Goal: Communication & Community: Answer question/provide support

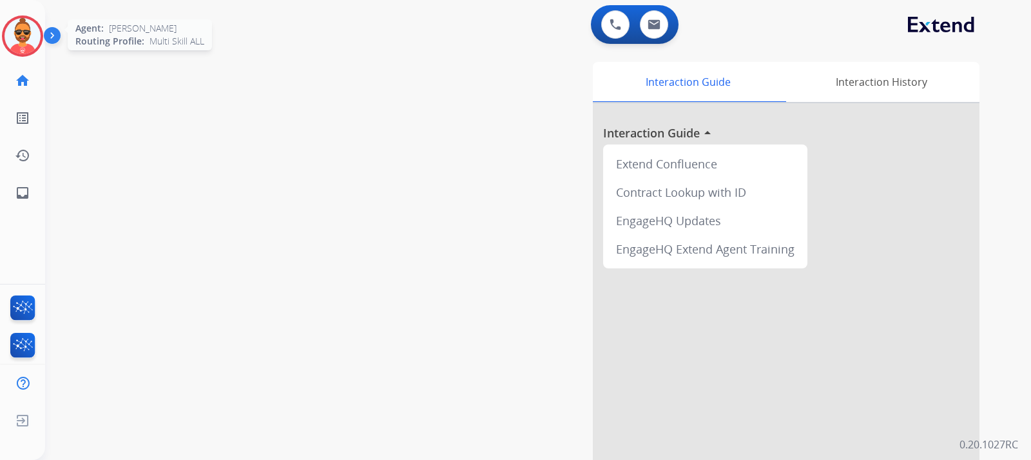
click at [19, 23] on img at bounding box center [23, 36] width 36 height 36
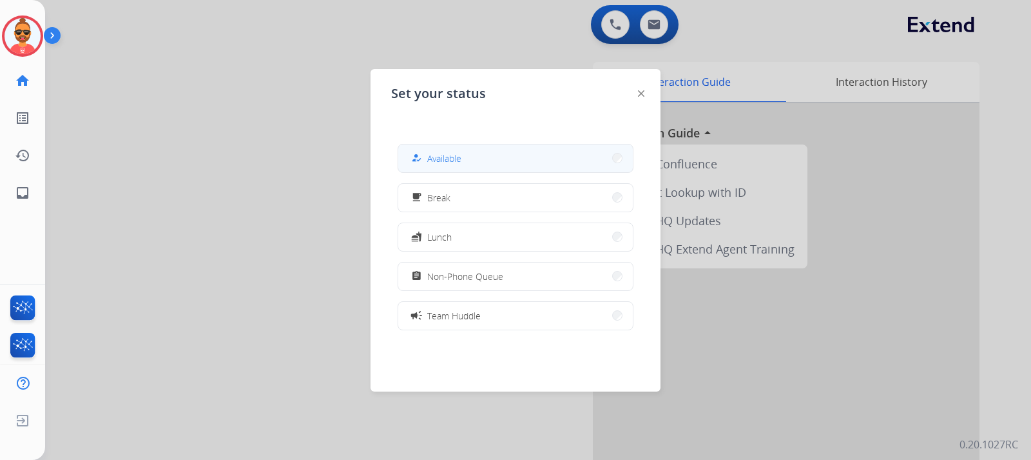
click at [522, 155] on button "how_to_reg Available" at bounding box center [515, 158] width 235 height 28
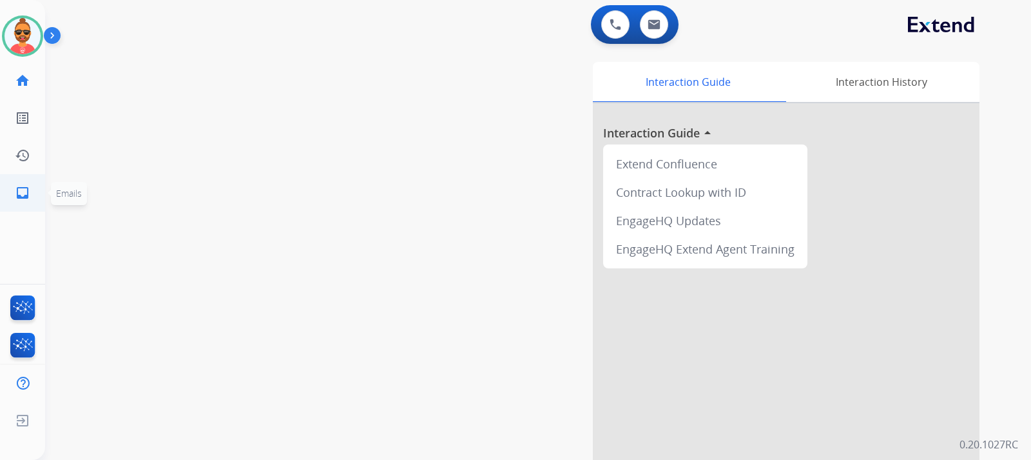
click at [26, 187] on mat-icon "inbox" at bounding box center [22, 192] width 15 height 15
select select "**********"
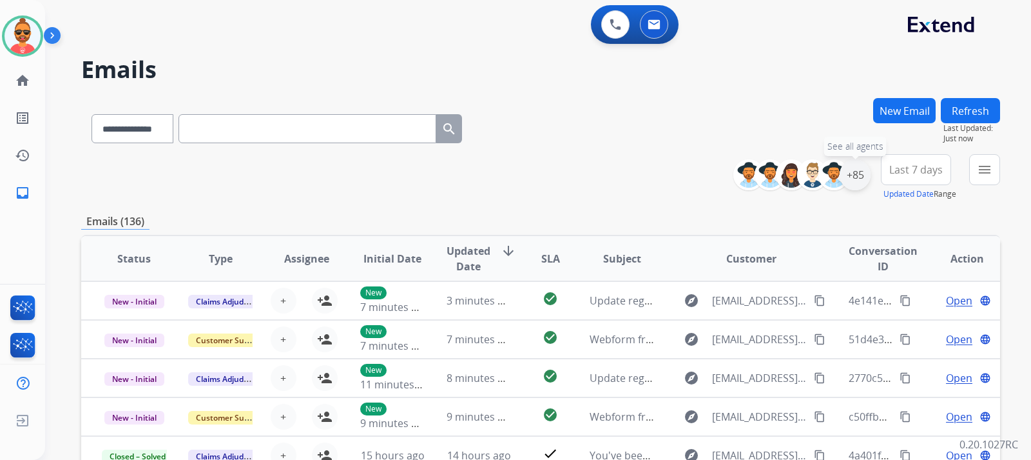
click at [865, 173] on div "+85" at bounding box center [855, 174] width 31 height 31
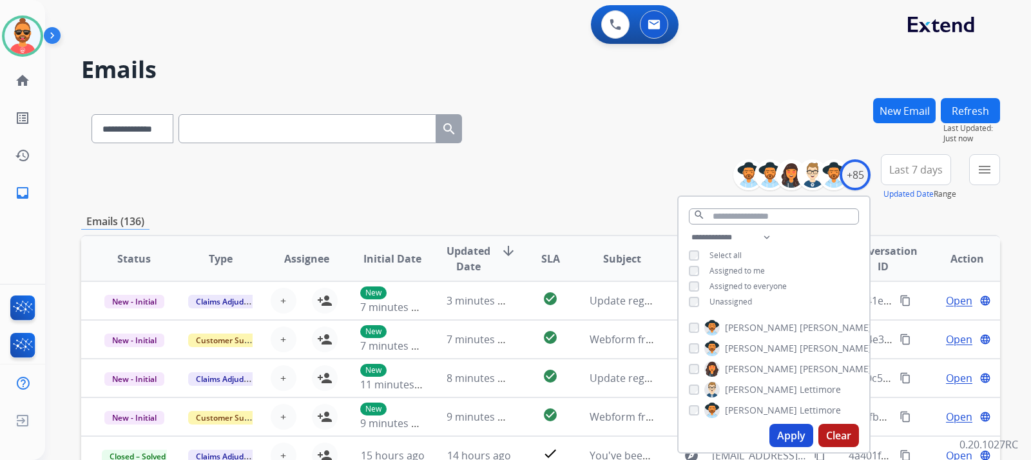
click at [794, 436] on button "Apply" at bounding box center [792, 435] width 44 height 23
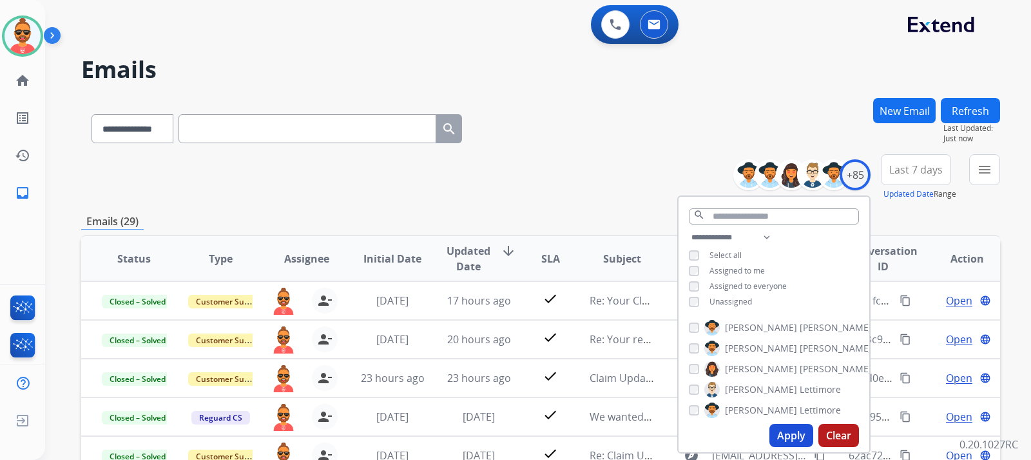
click at [649, 79] on h2 "Emails" at bounding box center [540, 70] width 919 height 26
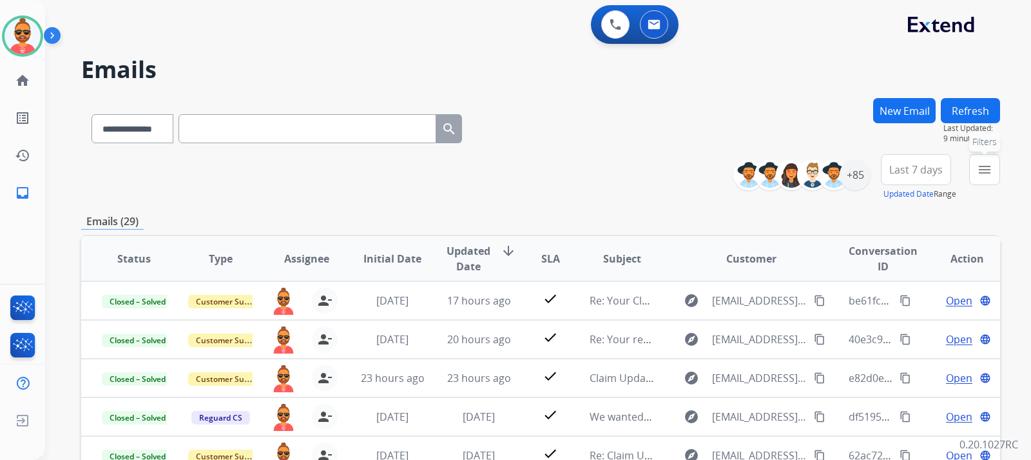
click at [991, 171] on mat-icon "menu" at bounding box center [984, 169] width 15 height 15
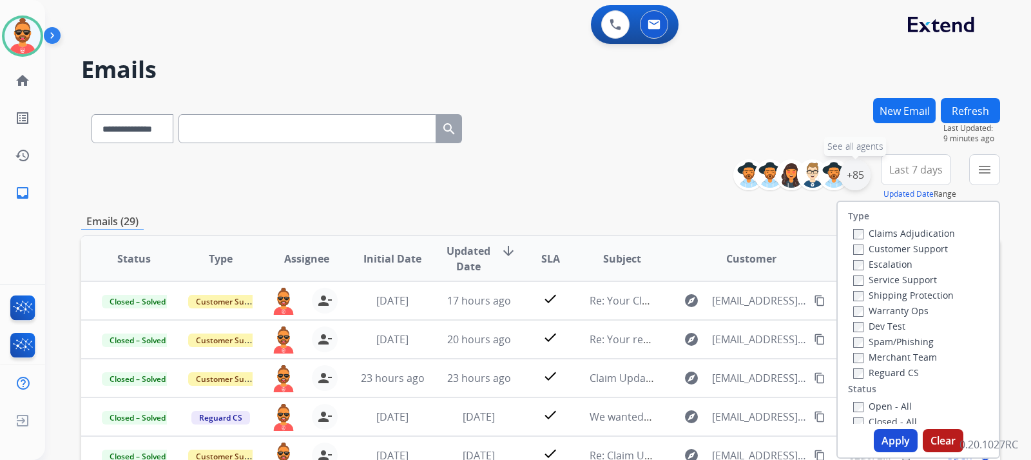
click at [864, 170] on div "+85" at bounding box center [855, 174] width 31 height 31
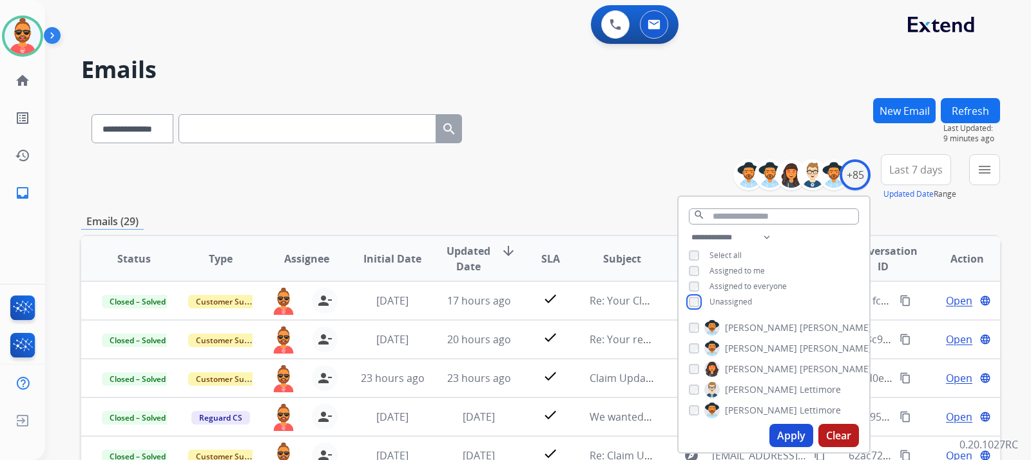
click at [698, 297] on div "Unassigned" at bounding box center [720, 302] width 63 height 10
click at [783, 431] on button "Apply" at bounding box center [792, 435] width 44 height 23
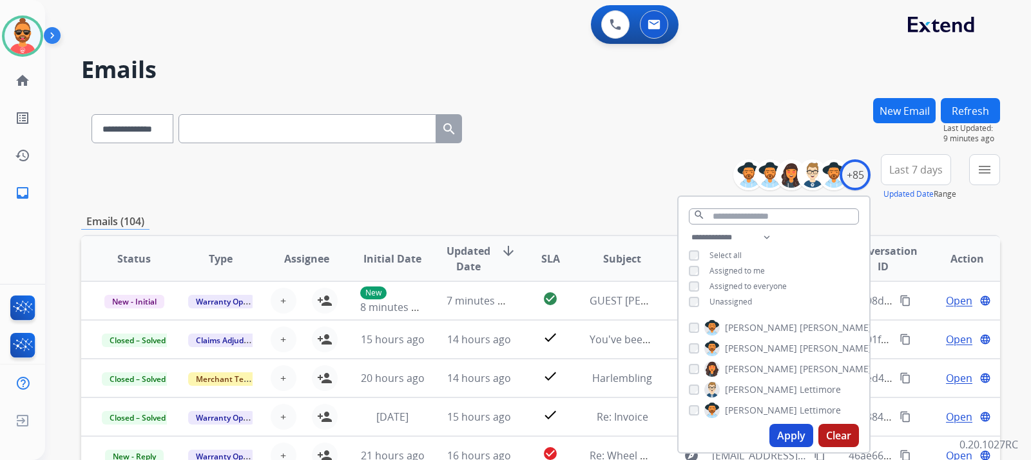
drag, startPoint x: 732, startPoint y: 110, endPoint x: 736, endPoint y: 102, distance: 8.6
click at [732, 109] on div "**********" at bounding box center [540, 126] width 919 height 56
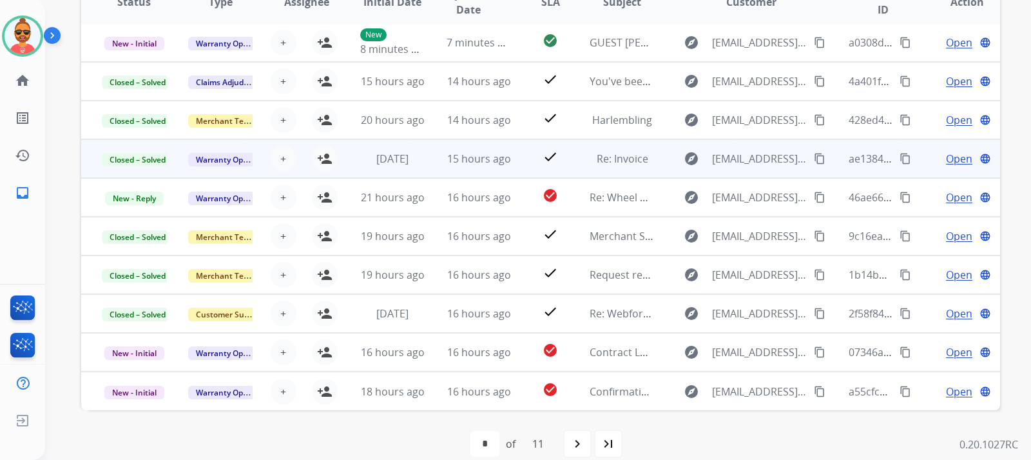
scroll to position [258, 0]
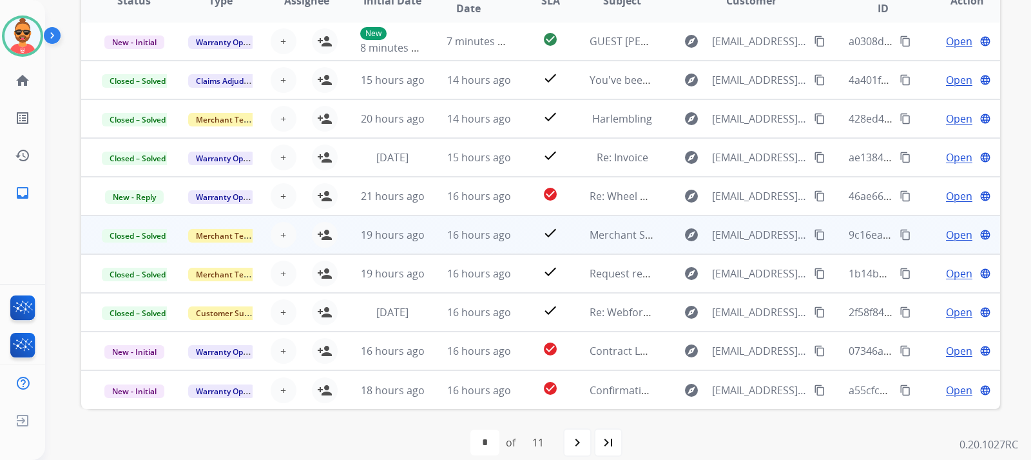
click at [946, 234] on span "Open" at bounding box center [959, 234] width 26 height 15
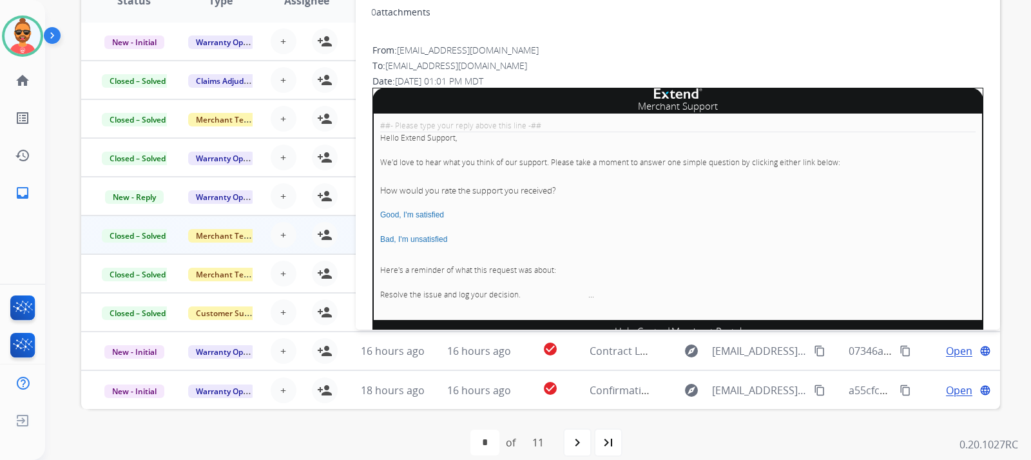
click at [947, 38] on div "0 attachments From: merchant-support@extend.com To: support@extend.com Date: 10…" at bounding box center [678, 182] width 645 height 368
drag, startPoint x: 69, startPoint y: 135, endPoint x: 84, endPoint y: 129, distance: 16.5
click at [70, 134] on div "**********" at bounding box center [522, 19] width 955 height 460
click at [654, 14] on div "0 attachments" at bounding box center [678, 13] width 614 height 31
click at [710, 23] on div "0 attachments" at bounding box center [678, 13] width 614 height 31
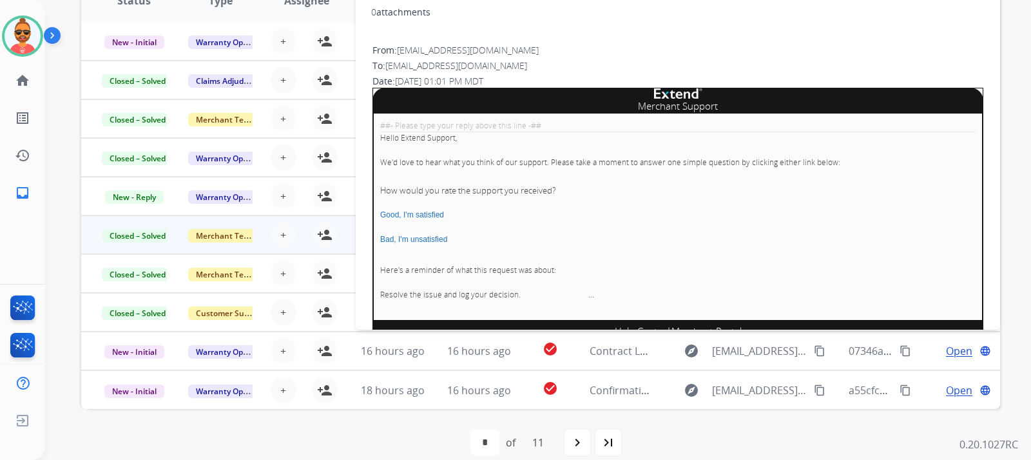
drag, startPoint x: 715, startPoint y: 23, endPoint x: 711, endPoint y: 5, distance: 18.5
click at [716, 22] on div "0 attachments" at bounding box center [678, 13] width 614 height 31
click at [859, 269] on p "Here's a reminder of what this request was about:" at bounding box center [678, 270] width 596 height 12
click at [406, 211] on link "Good, I'm satisfied" at bounding box center [412, 214] width 64 height 9
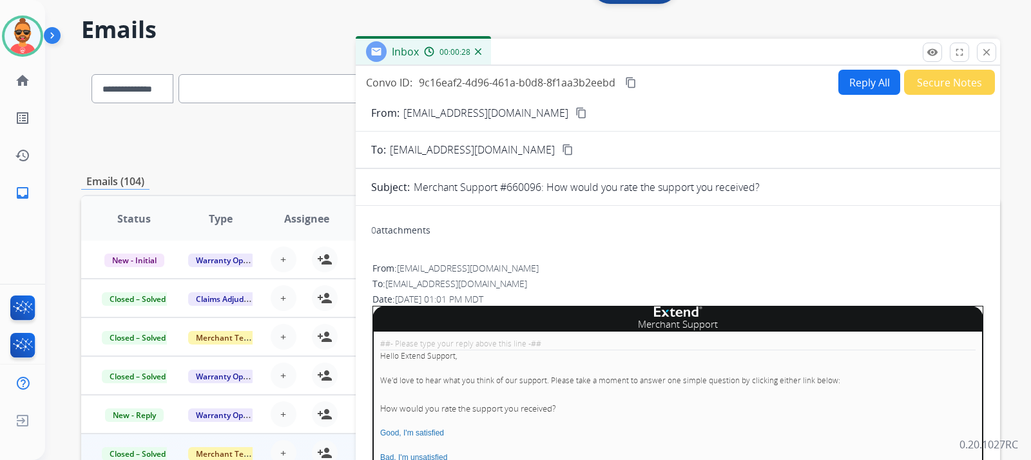
scroll to position [0, 0]
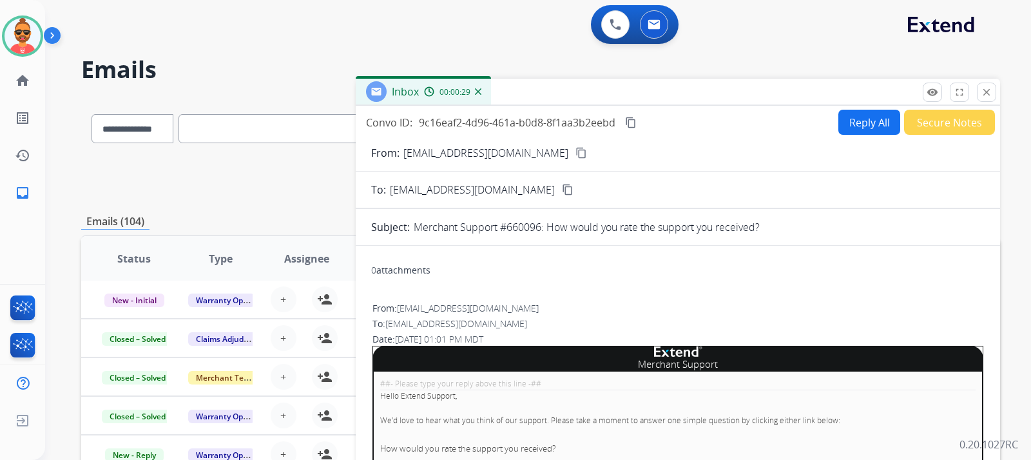
drag, startPoint x: 692, startPoint y: 34, endPoint x: 704, endPoint y: 32, distance: 11.9
click at [700, 34] on div "0 Voice Interactions 0 Email Interactions" at bounding box center [531, 25] width 940 height 41
click at [478, 87] on div "00:00:32" at bounding box center [452, 92] width 57 height 12
click at [476, 93] on img at bounding box center [478, 91] width 6 height 6
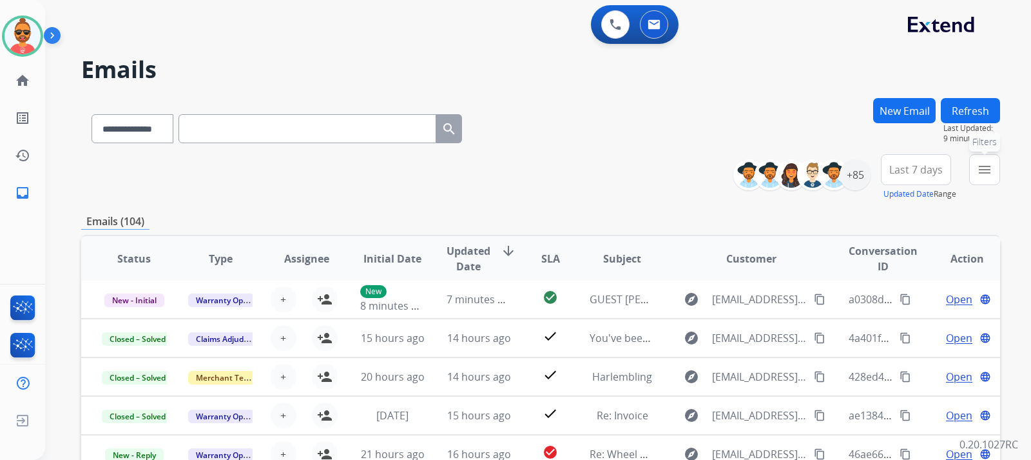
click at [982, 170] on mat-icon "menu" at bounding box center [984, 169] width 15 height 15
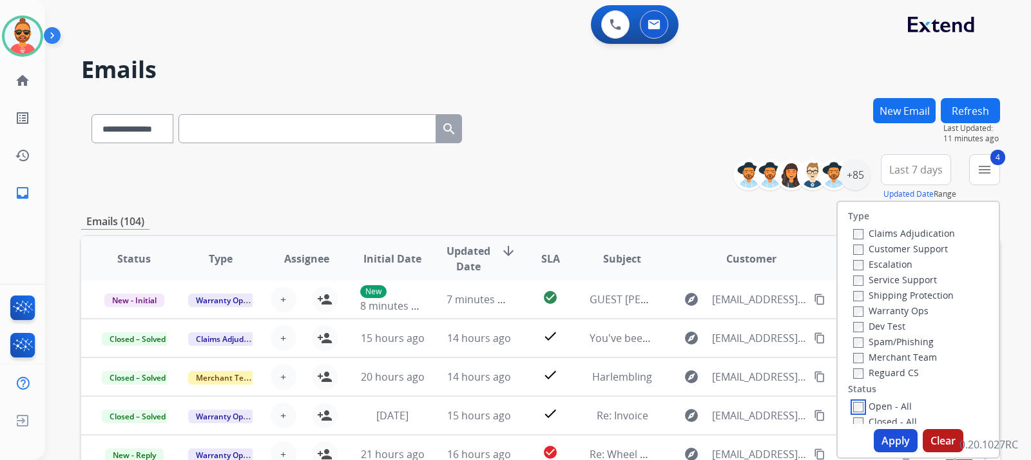
click at [854, 400] on label "Open - All" at bounding box center [883, 406] width 59 height 12
click at [895, 436] on button "Apply" at bounding box center [896, 440] width 44 height 23
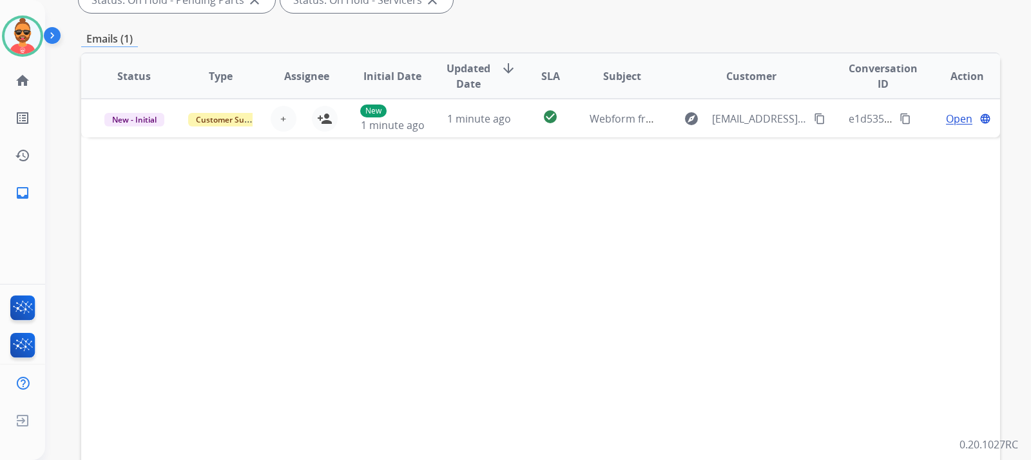
scroll to position [322, 0]
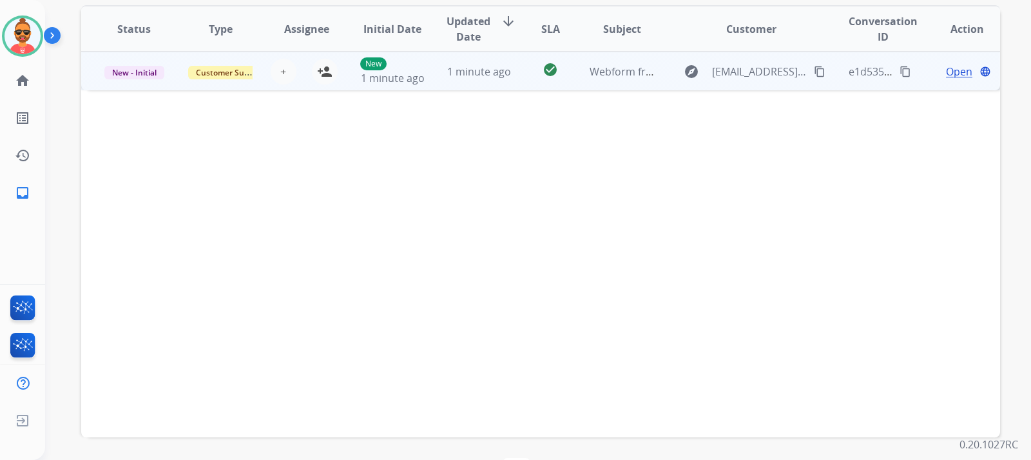
click at [950, 74] on span "Open" at bounding box center [959, 71] width 26 height 15
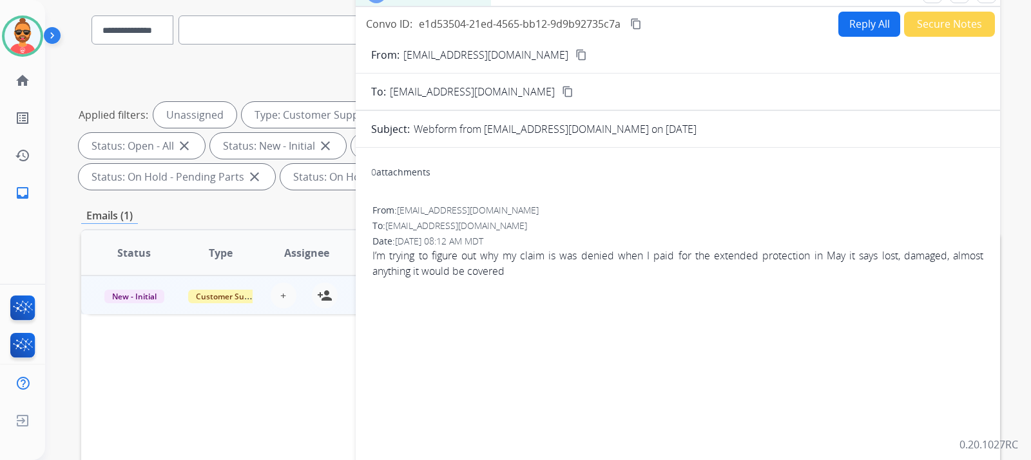
scroll to position [0, 0]
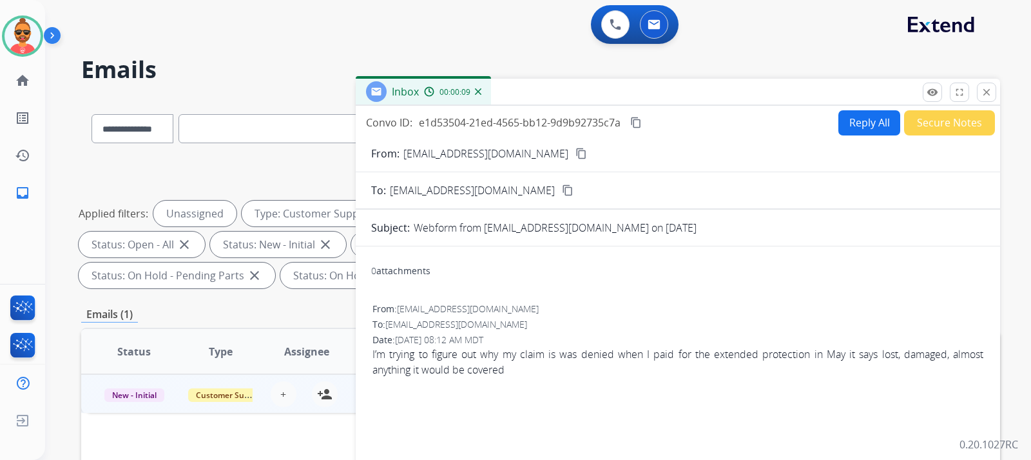
click at [576, 148] on mat-icon "content_copy" at bounding box center [582, 154] width 12 height 12
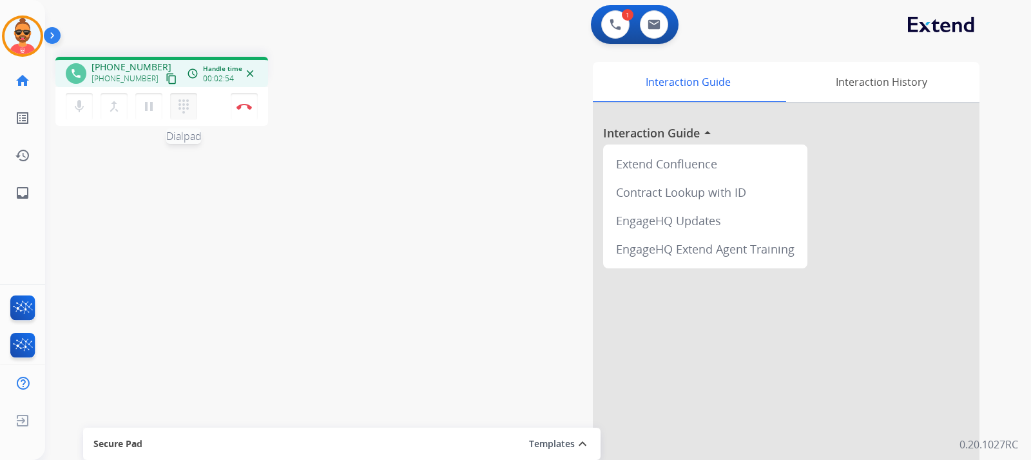
click at [187, 103] on mat-icon "dialpad" at bounding box center [183, 106] width 15 height 15
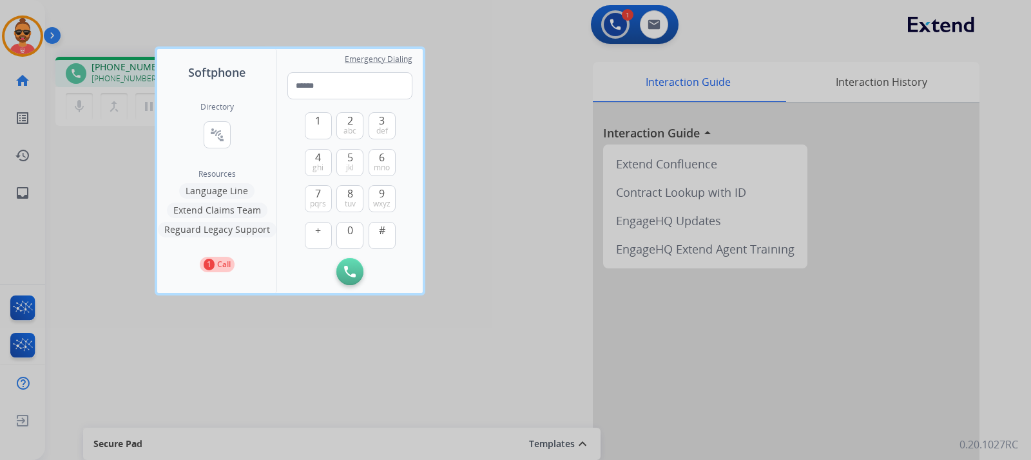
click at [239, 206] on button "Extend Claims Team" at bounding box center [217, 209] width 101 height 15
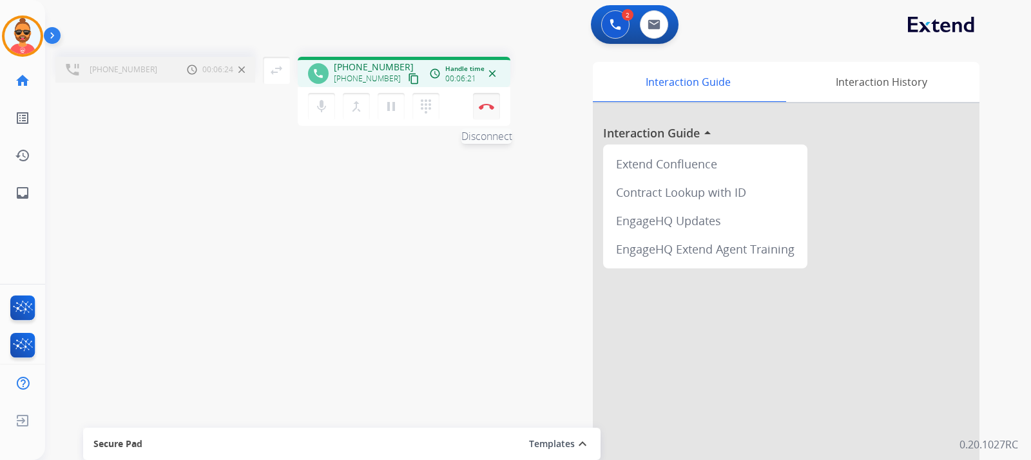
click at [485, 103] on img at bounding box center [486, 106] width 15 height 6
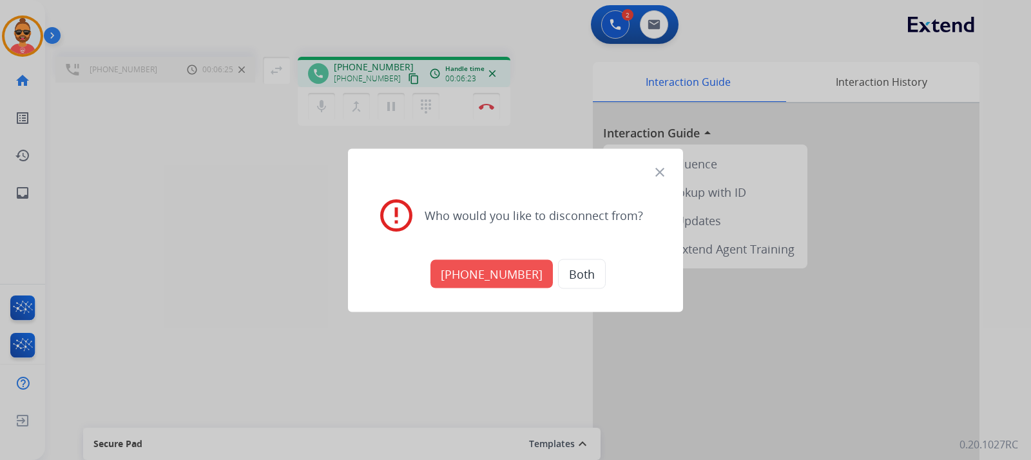
click at [493, 275] on button "+17134291060" at bounding box center [492, 273] width 122 height 28
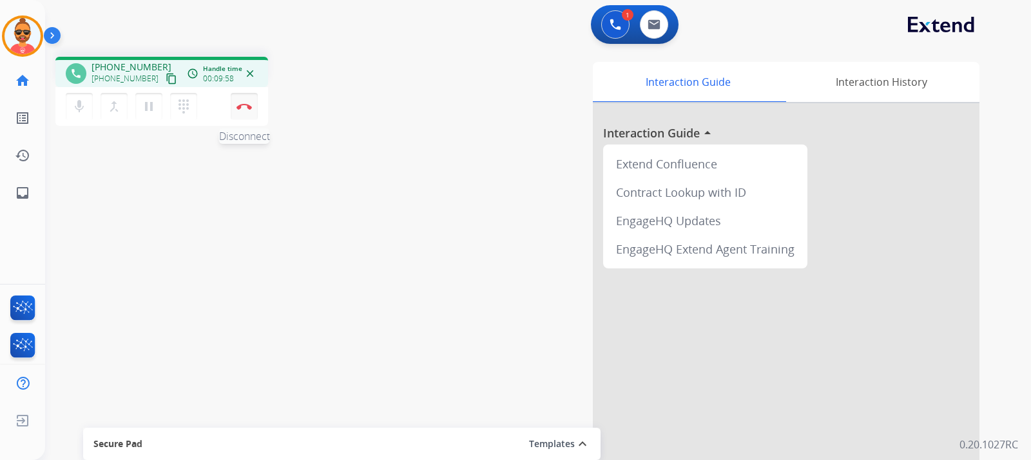
click at [239, 105] on img at bounding box center [244, 106] width 15 height 6
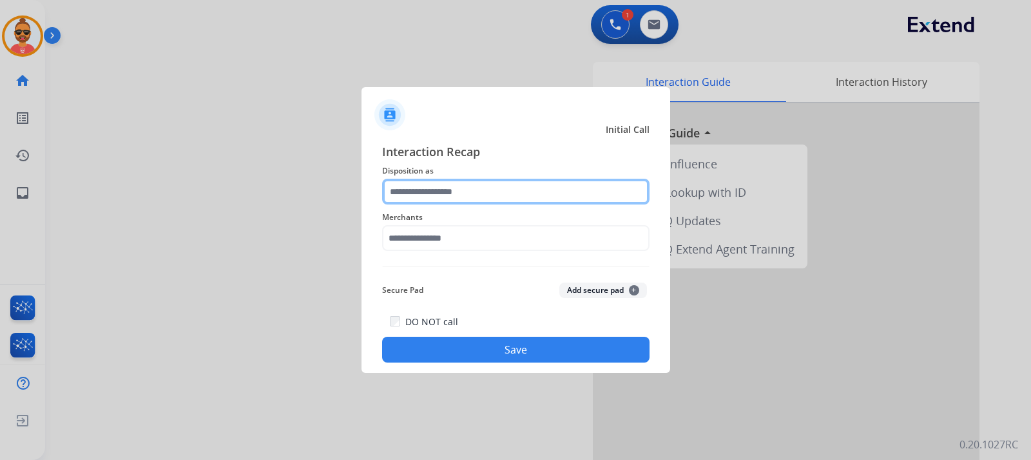
click at [428, 186] on input "text" at bounding box center [516, 192] width 268 height 26
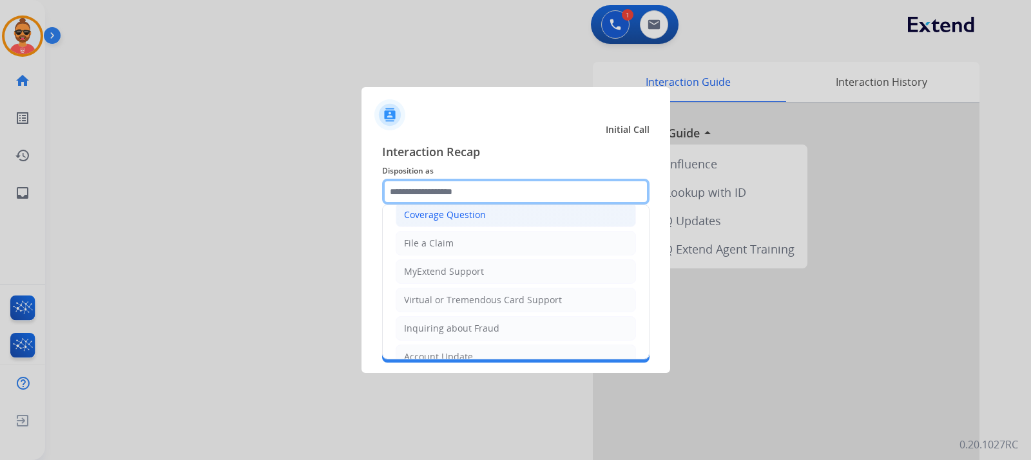
scroll to position [129, 0]
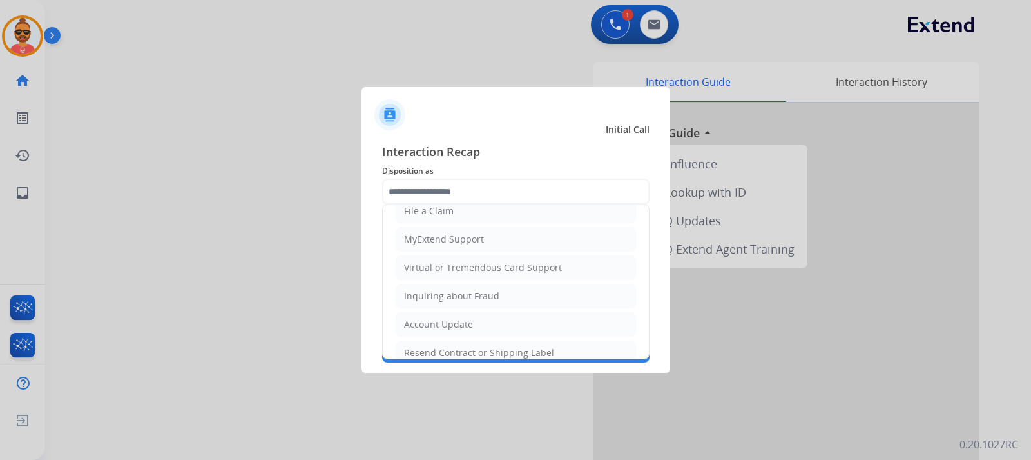
click at [463, 268] on div "Virtual or Tremendous Card Support" at bounding box center [483, 267] width 158 height 13
type input "**********"
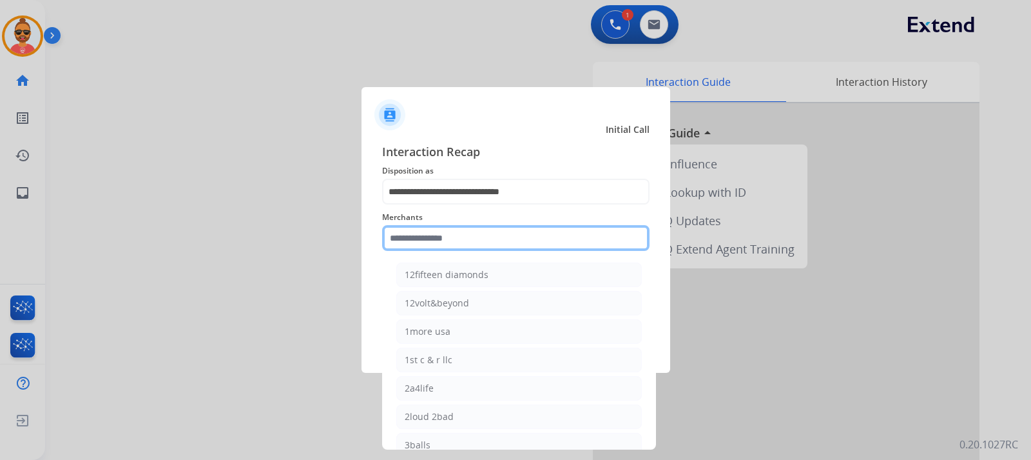
click at [475, 228] on input "text" at bounding box center [516, 238] width 268 height 26
click at [467, 242] on input "text" at bounding box center [516, 238] width 268 height 26
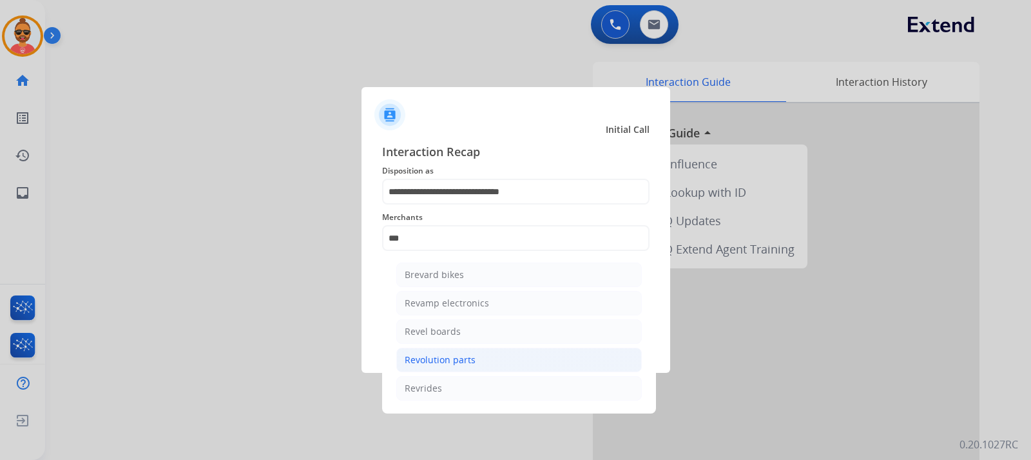
click at [477, 363] on li "Revolution parts" at bounding box center [519, 359] width 246 height 24
type input "**********"
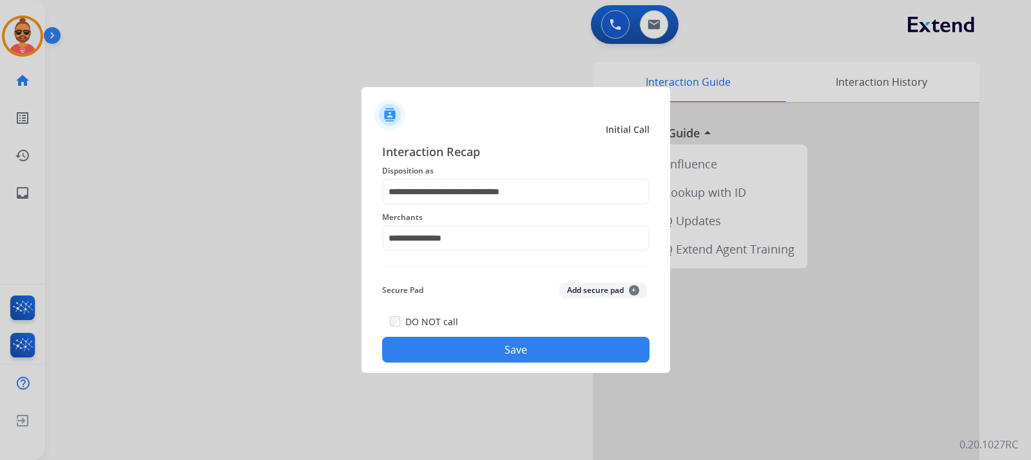
drag, startPoint x: 528, startPoint y: 344, endPoint x: 540, endPoint y: 339, distance: 12.5
click at [530, 344] on button "Save" at bounding box center [516, 350] width 268 height 26
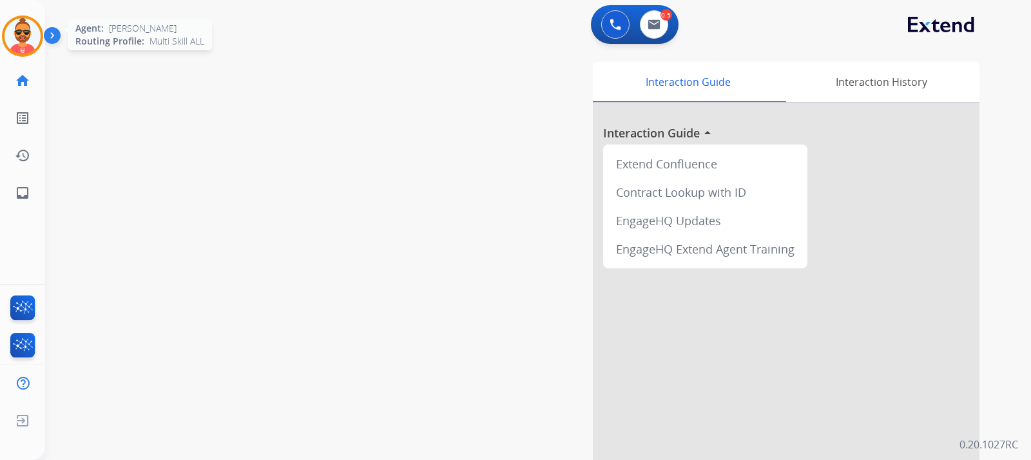
drag, startPoint x: 19, startPoint y: 32, endPoint x: 27, endPoint y: 33, distance: 8.4
click at [19, 33] on img at bounding box center [23, 36] width 36 height 36
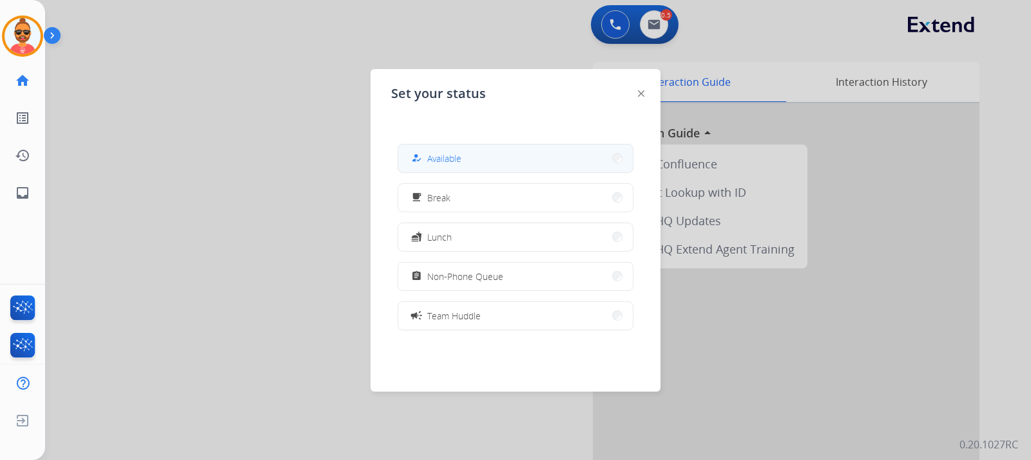
click at [456, 151] on div "how_to_reg Available" at bounding box center [435, 157] width 53 height 15
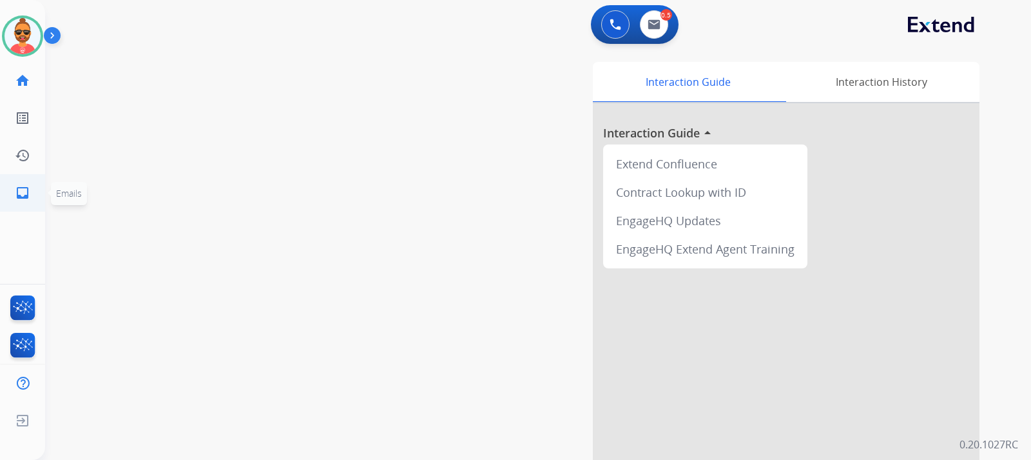
click at [20, 184] on link "inbox Emails" at bounding box center [23, 193] width 36 height 36
select select "**********"
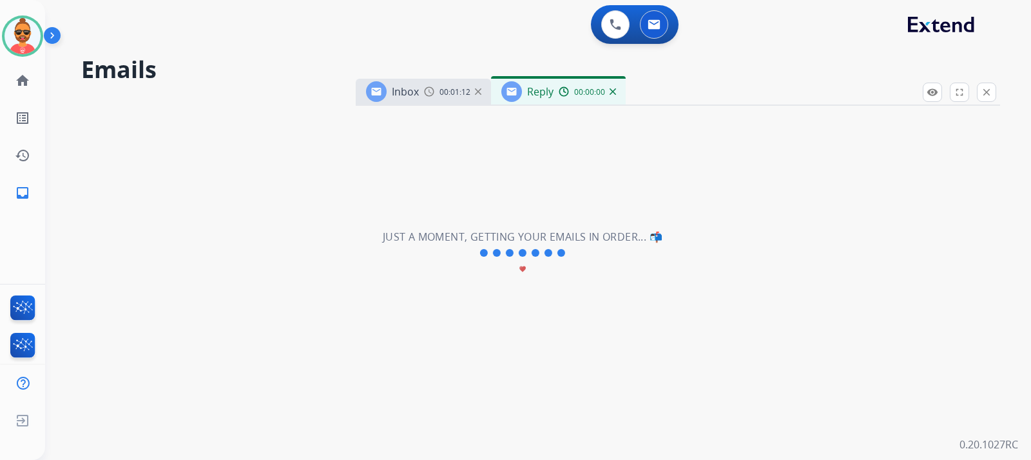
select select "**********"
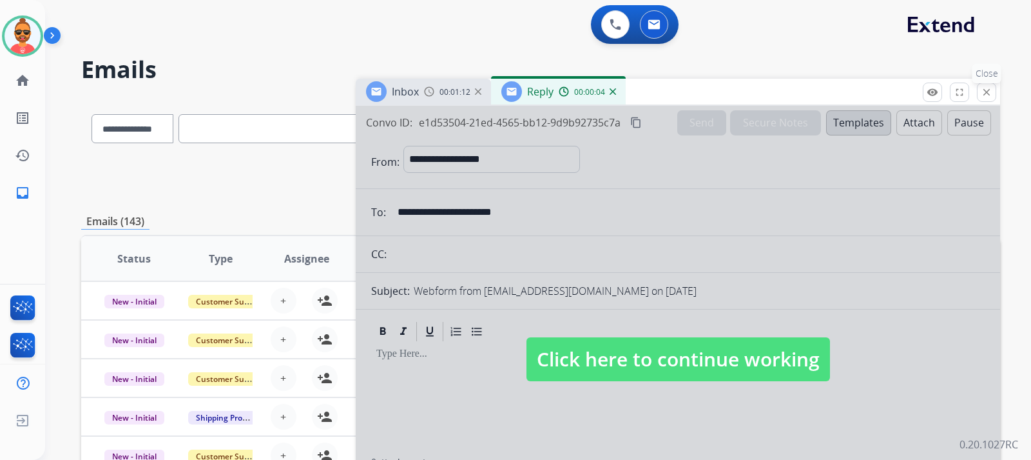
click at [995, 84] on button "close Close" at bounding box center [986, 92] width 19 height 19
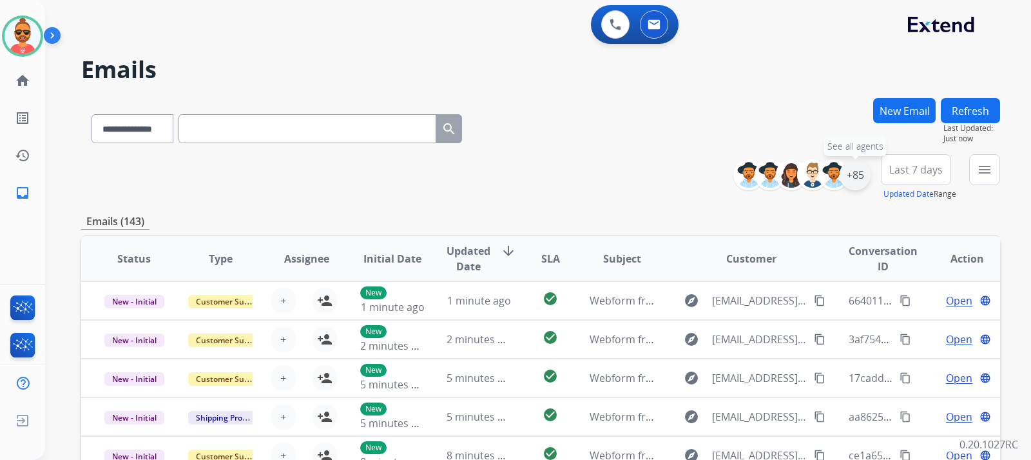
click at [855, 170] on div "+85" at bounding box center [855, 174] width 31 height 31
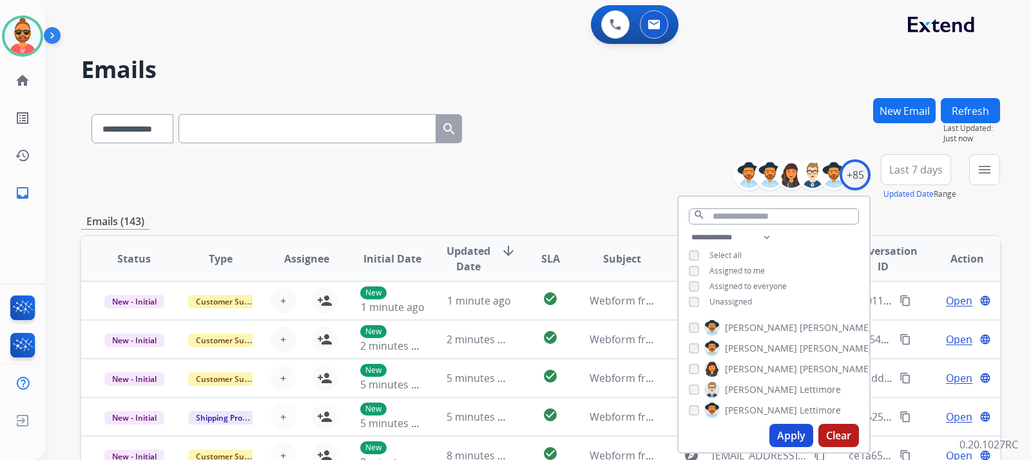
click at [793, 432] on button "Apply" at bounding box center [792, 435] width 44 height 23
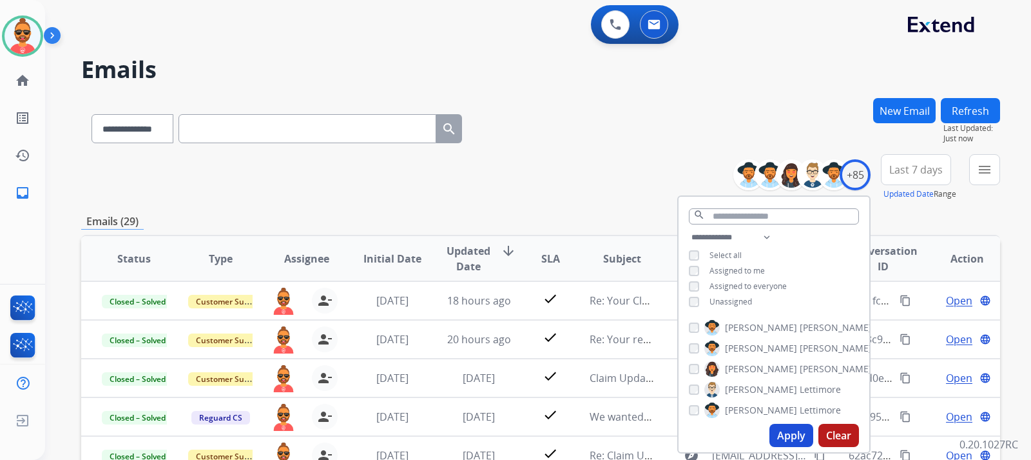
drag, startPoint x: 691, startPoint y: 85, endPoint x: 698, endPoint y: 77, distance: 10.6
click at [691, 83] on div "**********" at bounding box center [522, 276] width 955 height 460
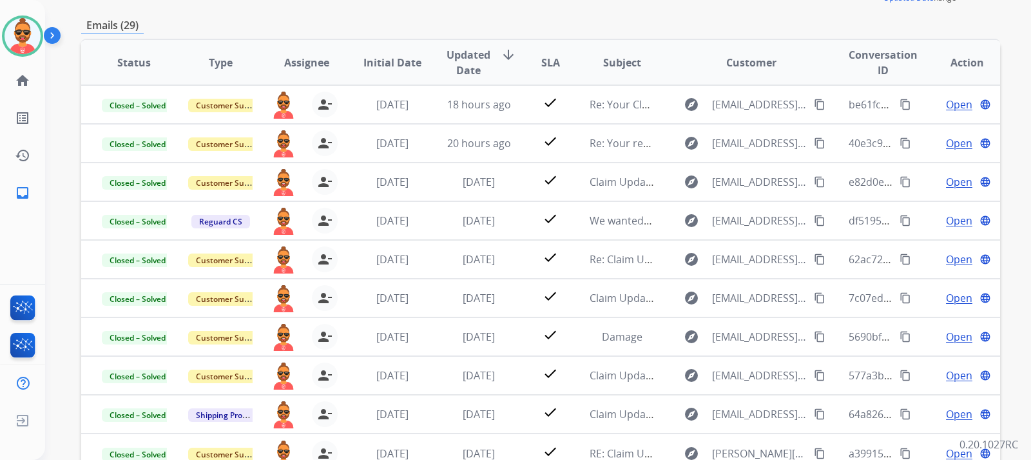
scroll to position [206, 0]
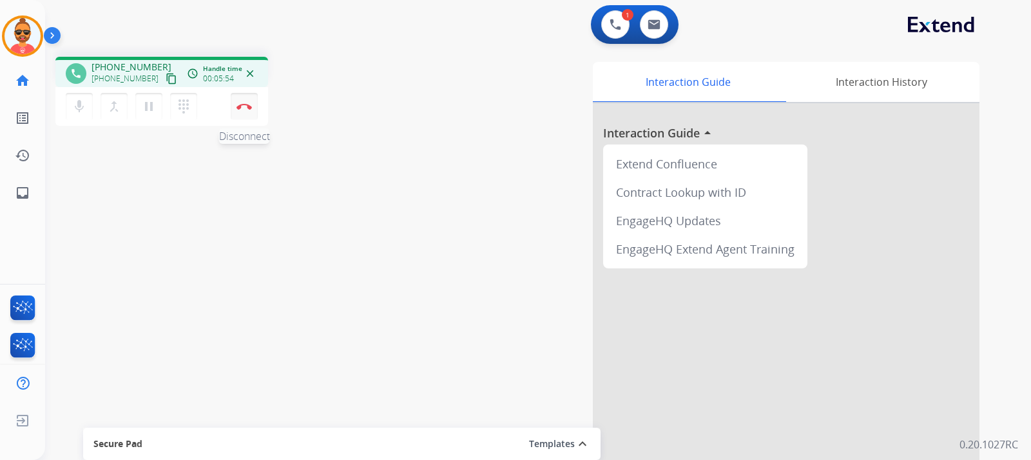
click at [249, 103] on button "Disconnect" at bounding box center [244, 106] width 27 height 27
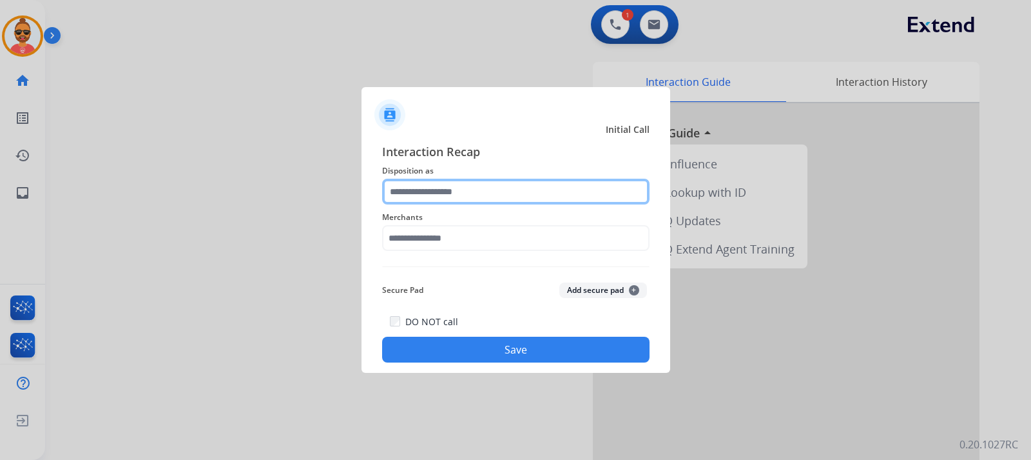
click at [487, 189] on input "text" at bounding box center [516, 192] width 268 height 26
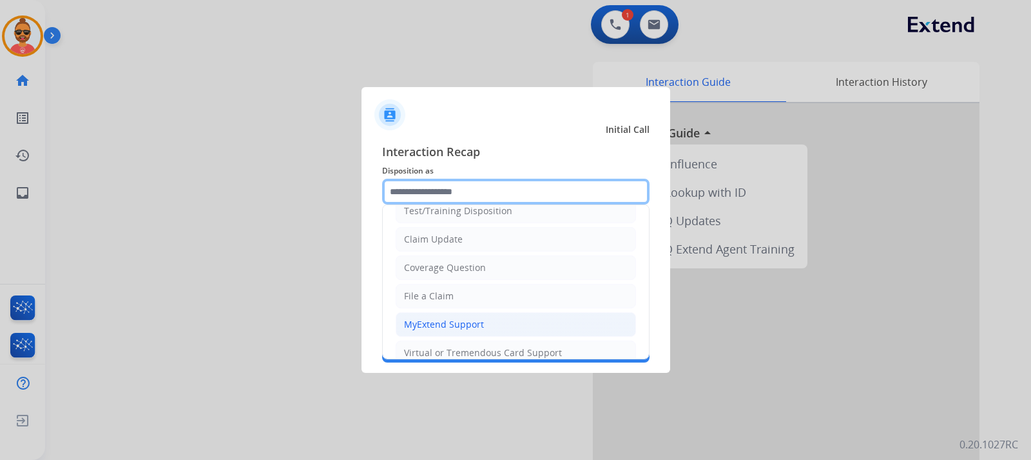
scroll to position [64, 0]
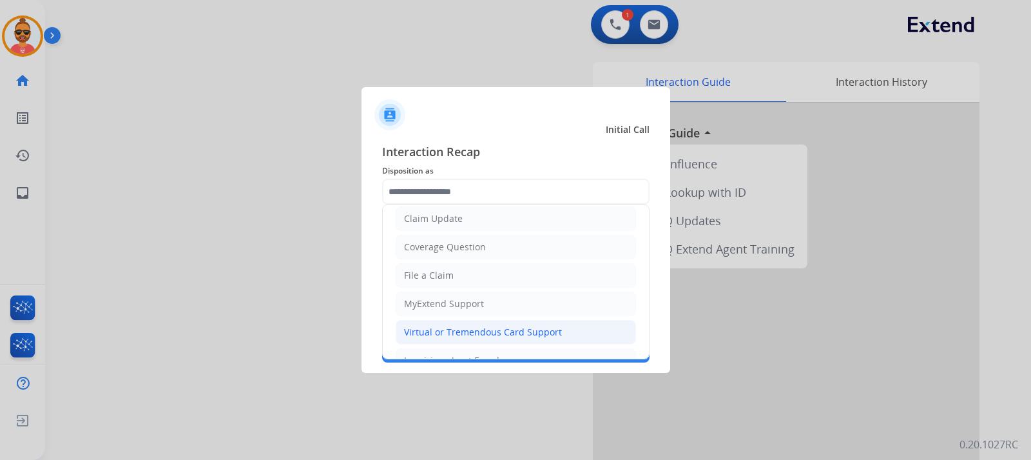
click at [464, 329] on div "Virtual or Tremendous Card Support" at bounding box center [483, 332] width 158 height 13
type input "**********"
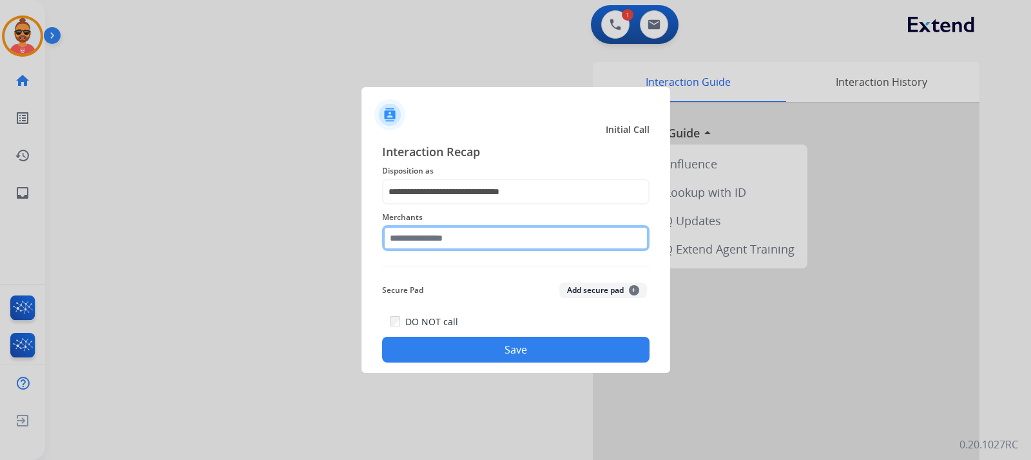
click at [456, 238] on input "text" at bounding box center [516, 238] width 268 height 26
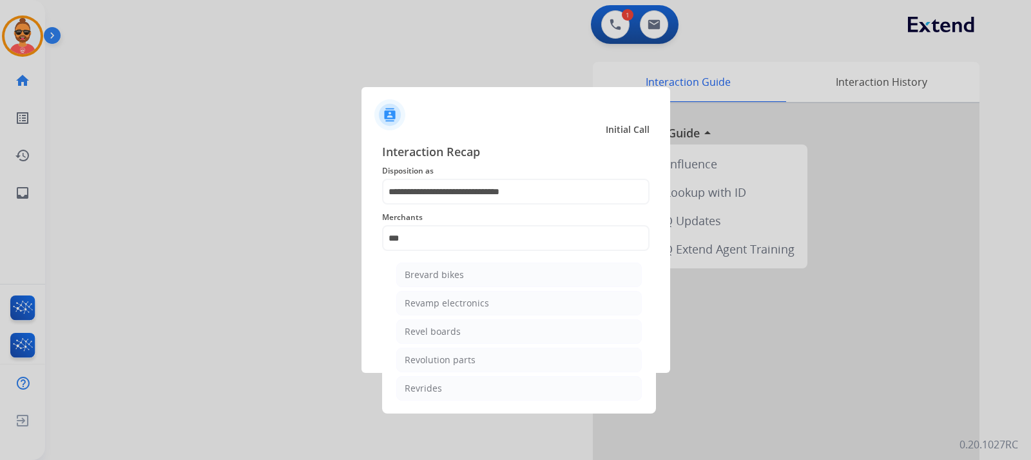
click at [447, 360] on div "Revolution parts" at bounding box center [440, 359] width 71 height 13
type input "**********"
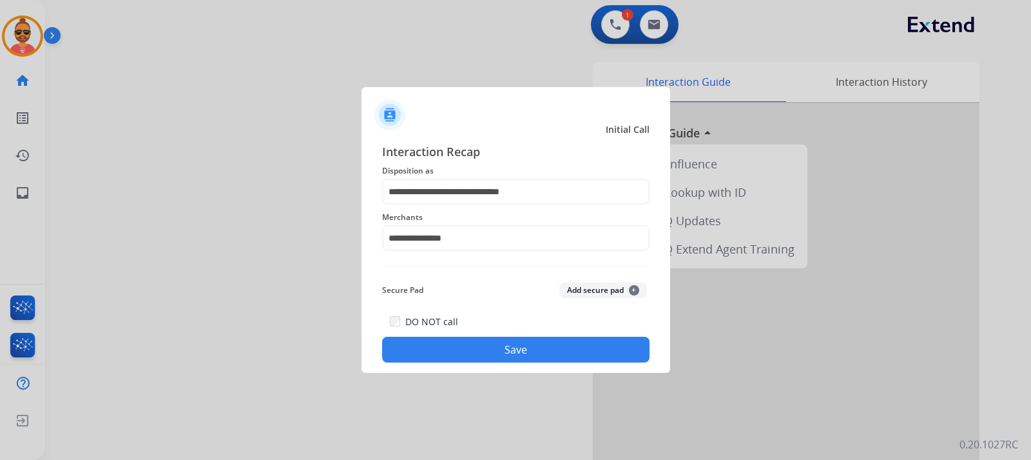
drag, startPoint x: 483, startPoint y: 340, endPoint x: 490, endPoint y: 339, distance: 7.1
click at [484, 340] on button "Save" at bounding box center [516, 350] width 268 height 26
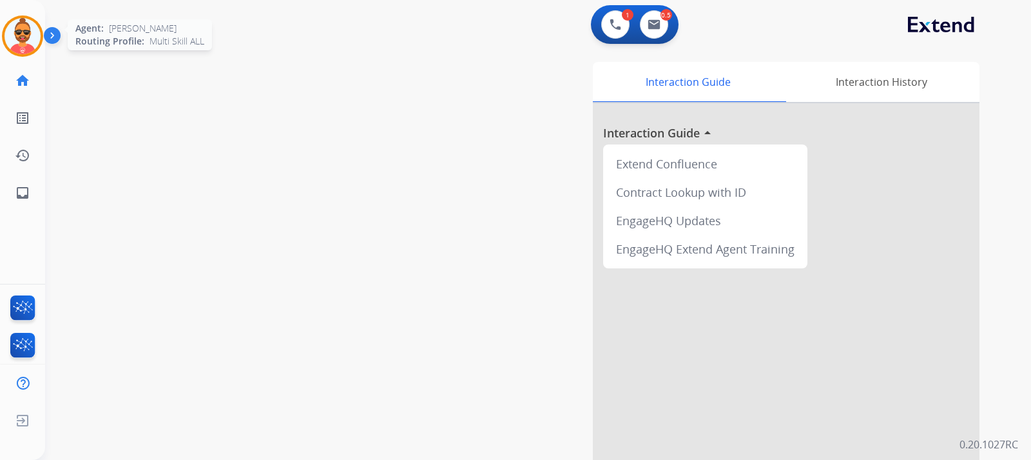
click at [26, 30] on img at bounding box center [23, 36] width 36 height 36
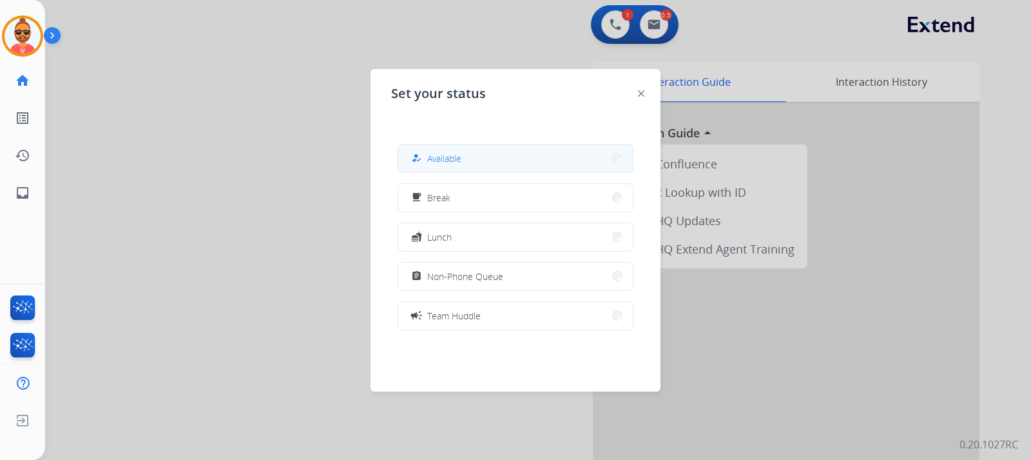
click at [465, 159] on button "how_to_reg Available" at bounding box center [515, 158] width 235 height 28
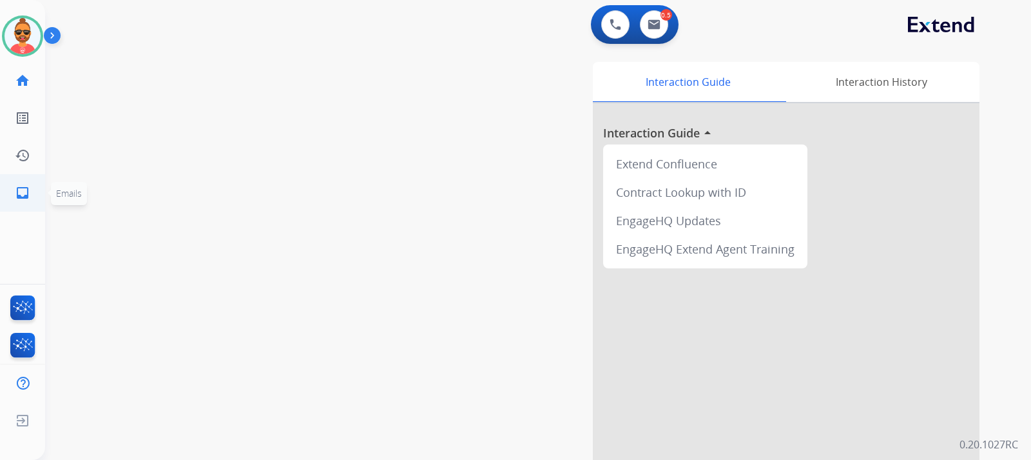
click at [21, 188] on mat-icon "inbox" at bounding box center [22, 192] width 15 height 15
select select "**********"
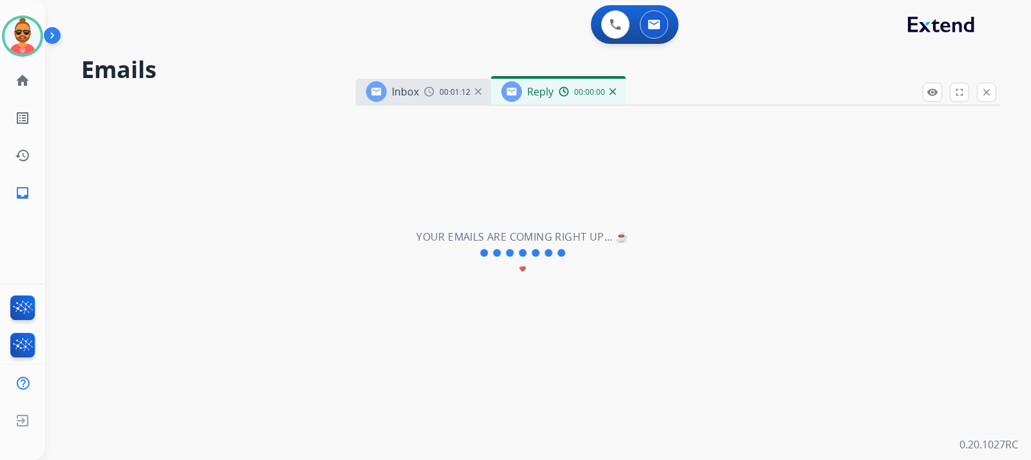
select select "**********"
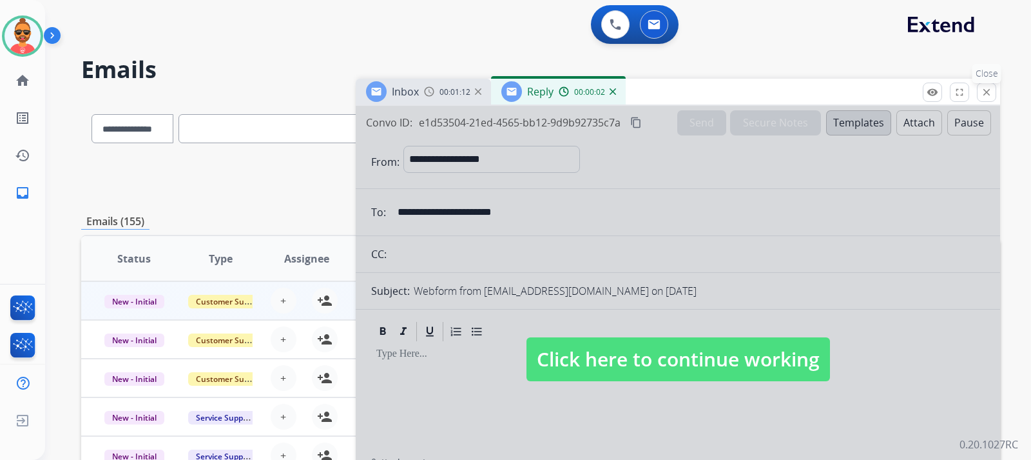
click at [990, 87] on mat-icon "close" at bounding box center [987, 92] width 12 height 12
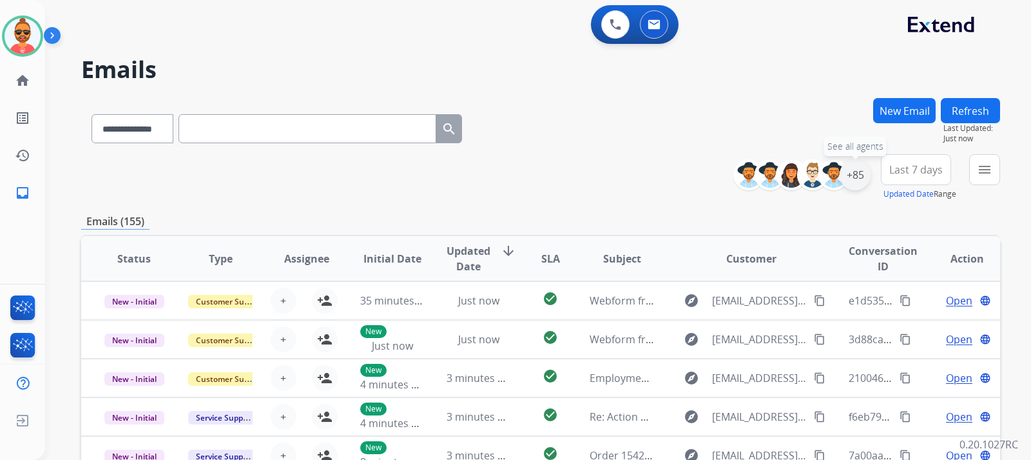
click at [854, 175] on div "+85" at bounding box center [855, 174] width 31 height 31
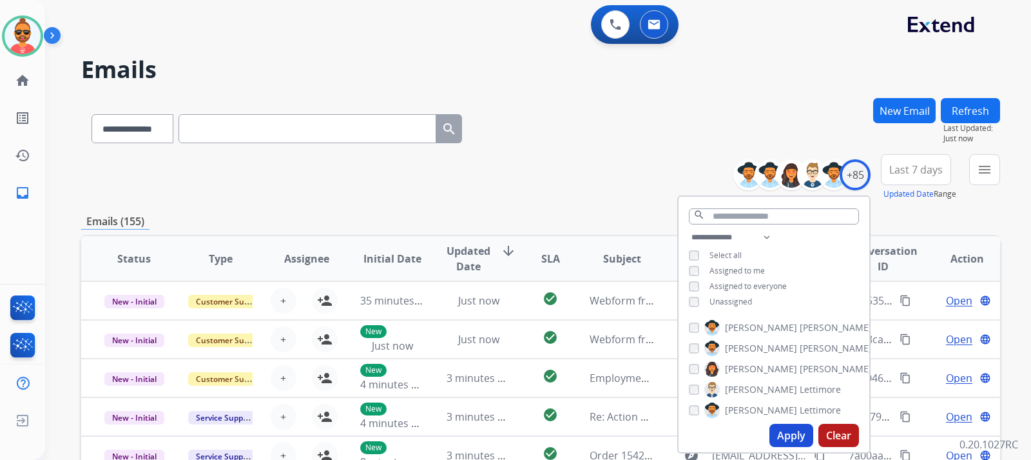
drag, startPoint x: 795, startPoint y: 429, endPoint x: 788, endPoint y: 429, distance: 7.1
click at [789, 429] on button "Apply" at bounding box center [792, 435] width 44 height 23
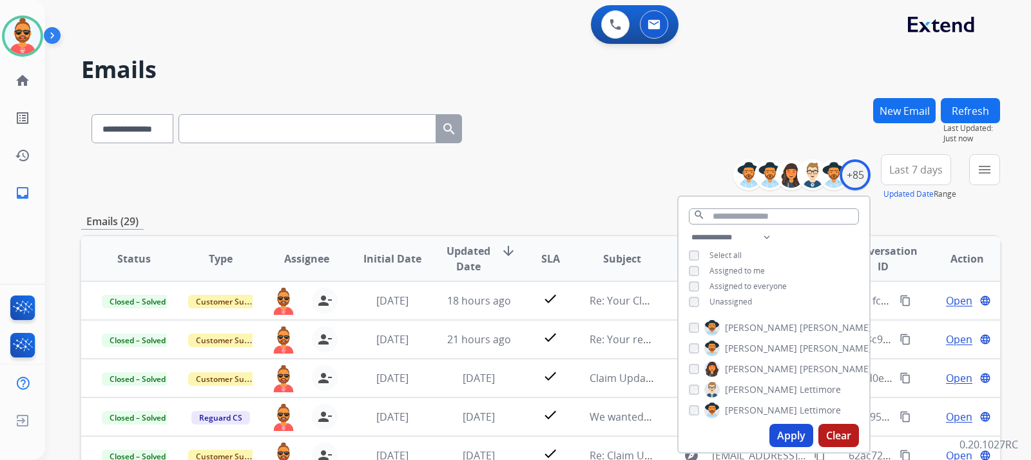
drag, startPoint x: 576, startPoint y: 76, endPoint x: 556, endPoint y: 61, distance: 25.4
click at [563, 63] on h2 "Emails" at bounding box center [540, 70] width 919 height 26
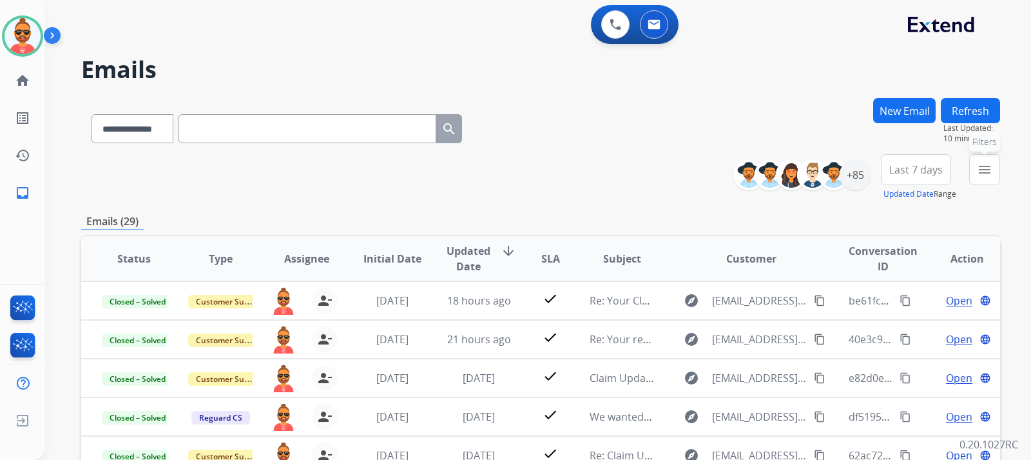
click at [994, 175] on button "menu Filters" at bounding box center [985, 169] width 31 height 31
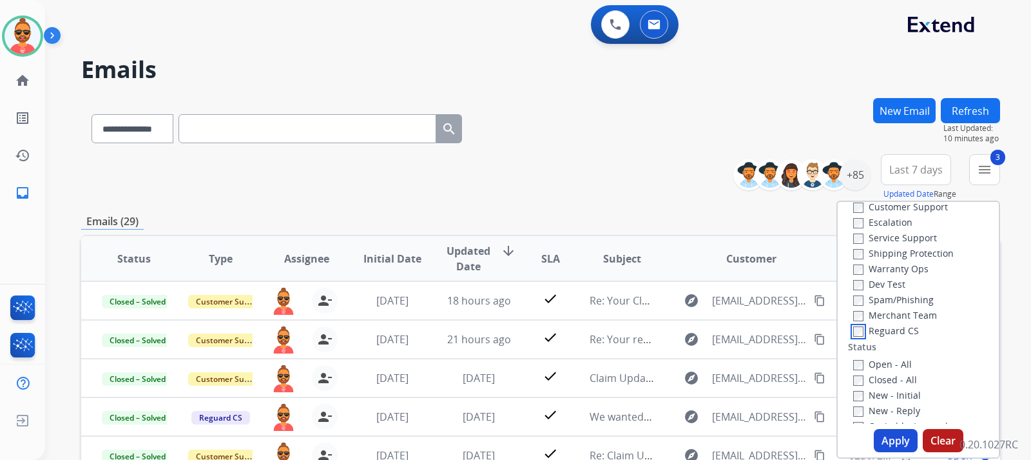
scroll to position [64, 0]
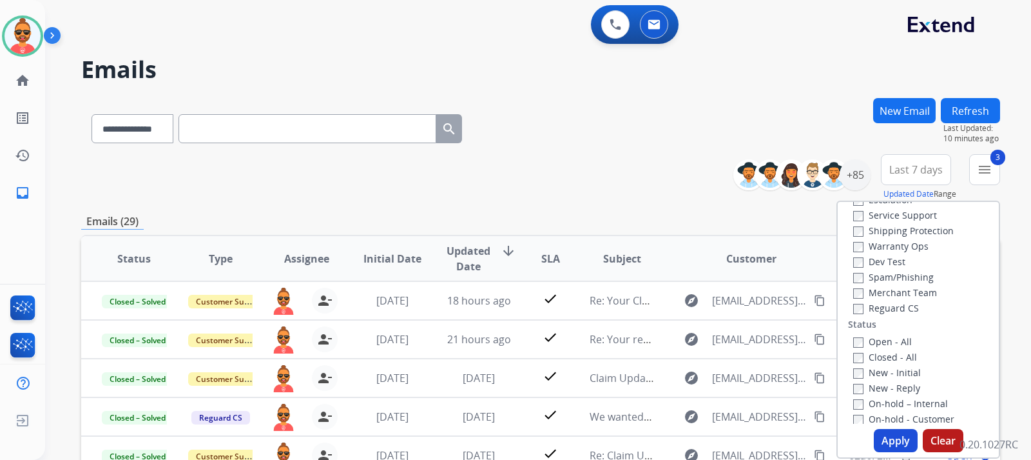
click at [881, 442] on button "Apply" at bounding box center [896, 440] width 44 height 23
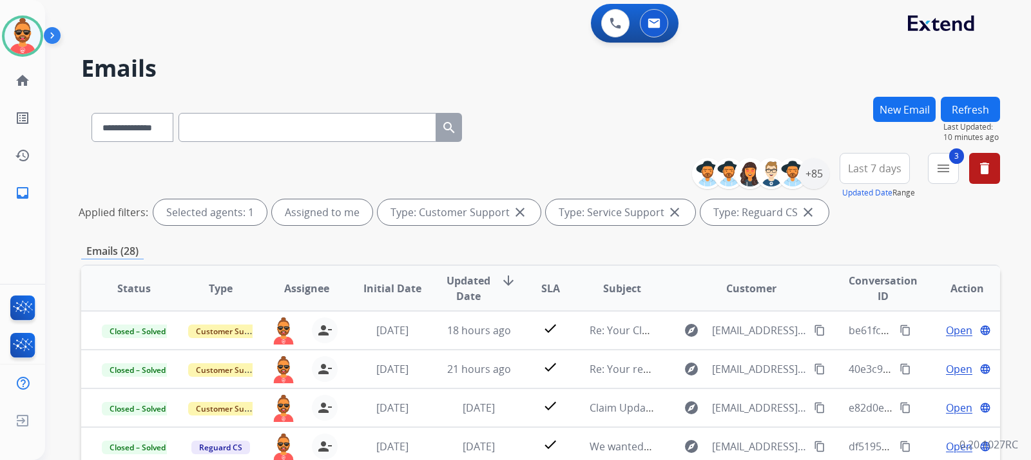
scroll to position [0, 0]
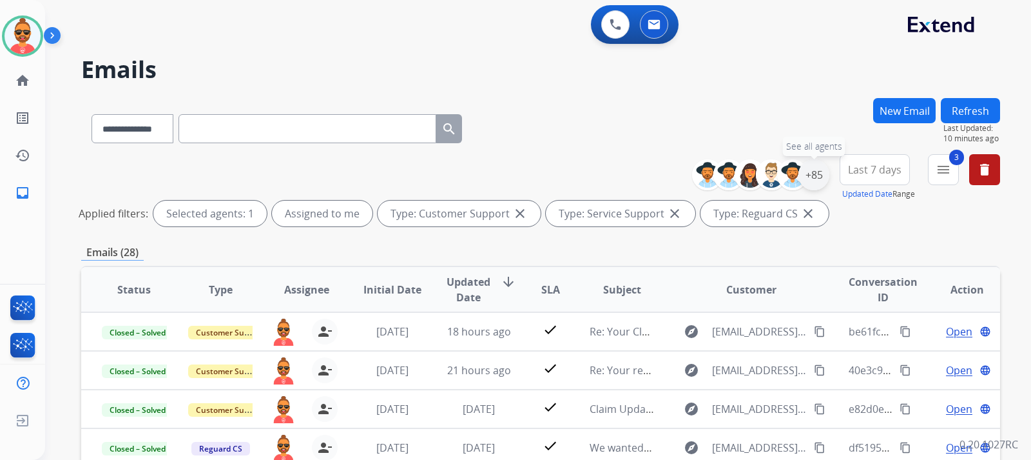
click at [813, 175] on div "+85" at bounding box center [814, 174] width 31 height 31
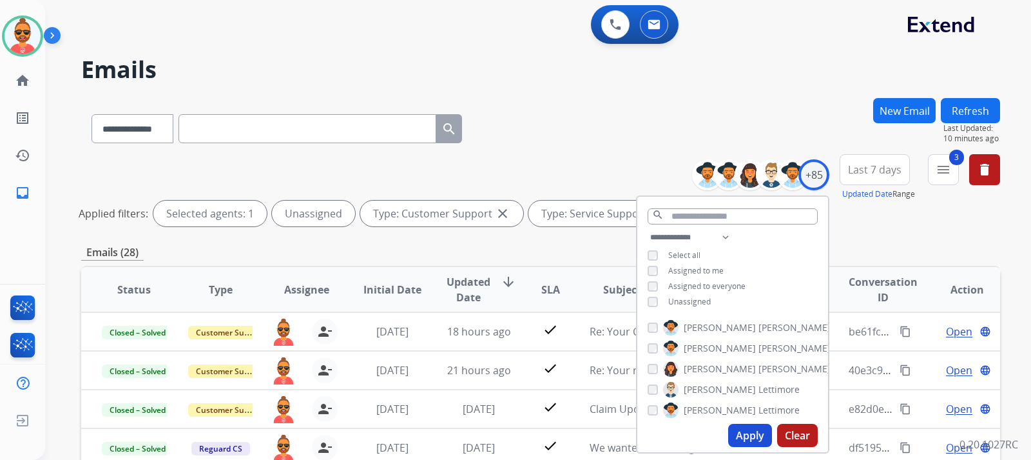
click at [751, 424] on button "Apply" at bounding box center [750, 435] width 44 height 23
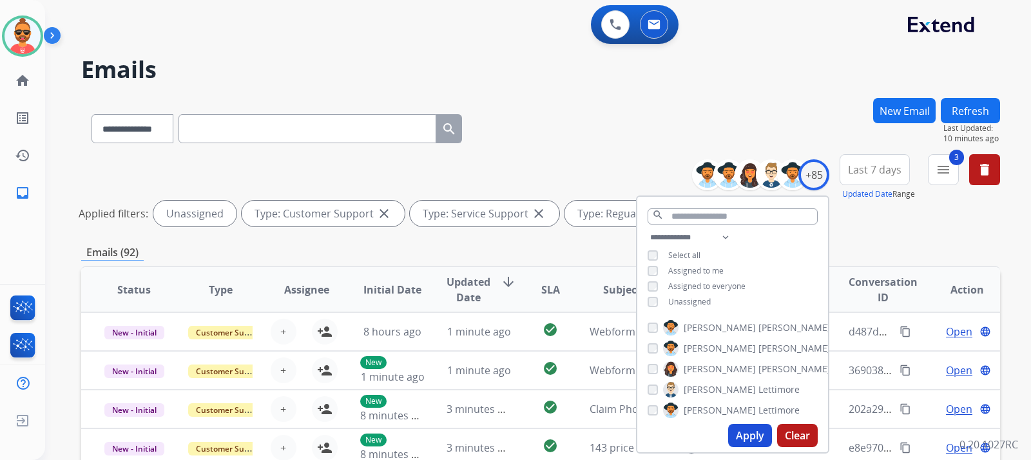
click at [532, 47] on div "**********" at bounding box center [522, 276] width 955 height 460
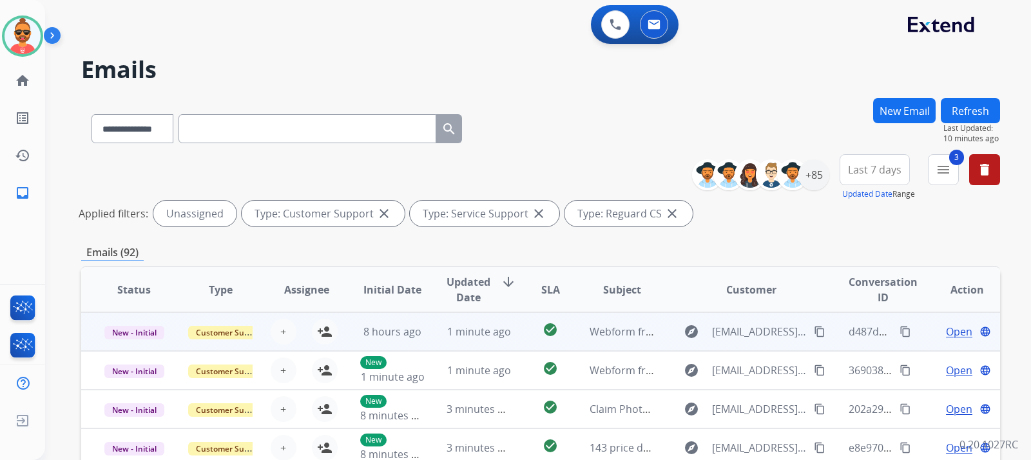
click at [946, 329] on span "Open" at bounding box center [959, 331] width 26 height 15
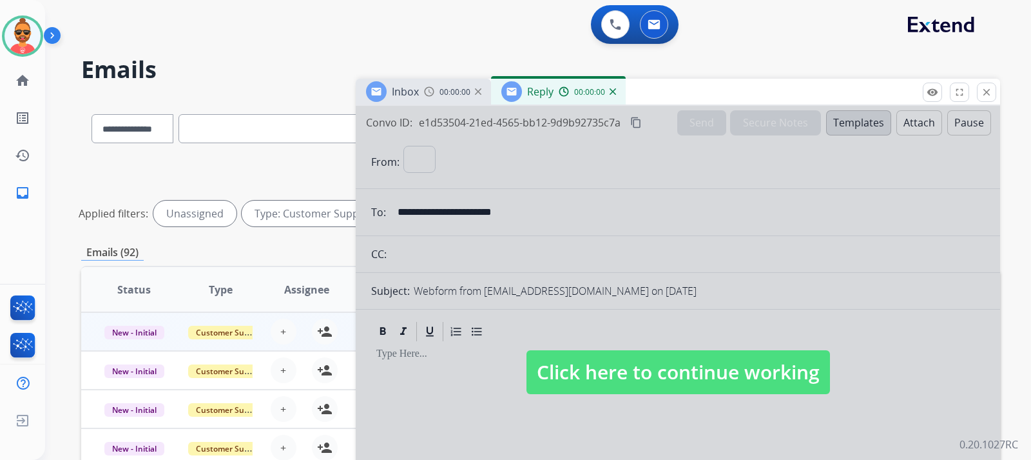
select select "**********"
click at [715, 373] on span "Click here to continue working" at bounding box center [679, 372] width 304 height 44
select select
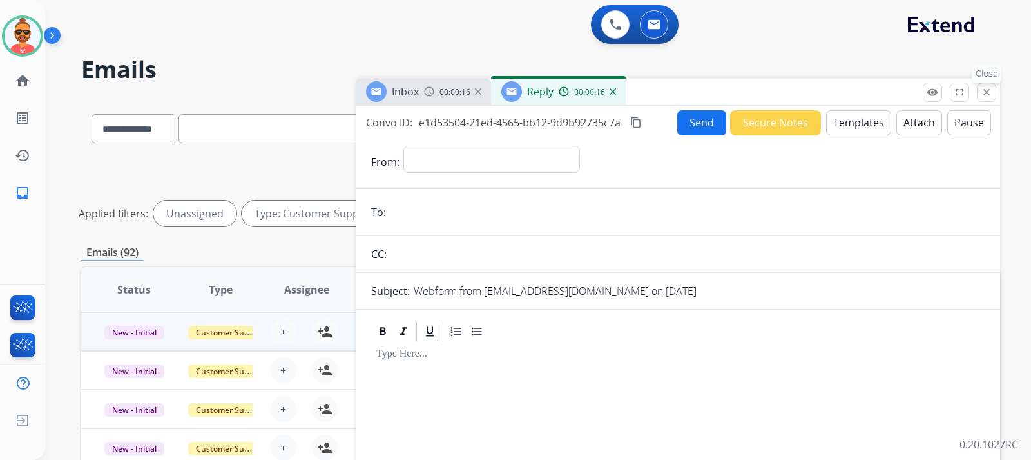
click at [986, 86] on mat-icon "close" at bounding box center [987, 92] width 12 height 12
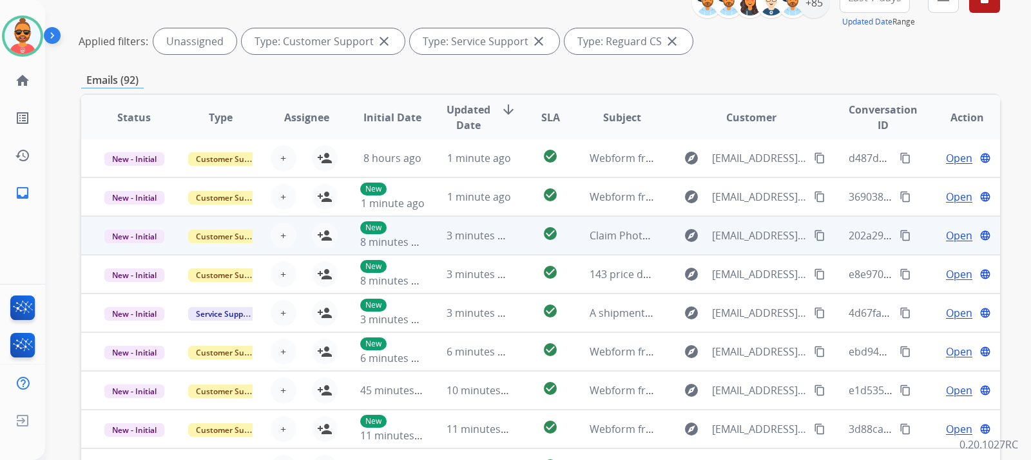
scroll to position [193, 0]
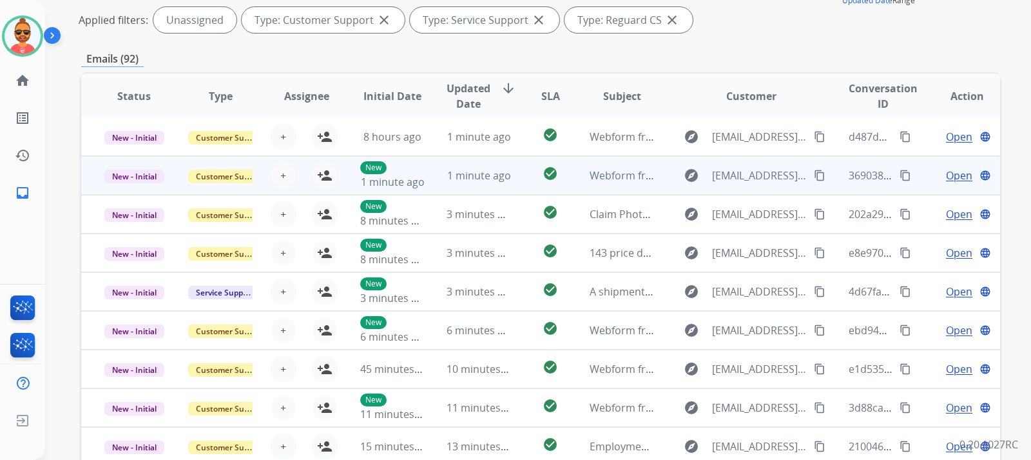
click at [946, 169] on span "Open" at bounding box center [959, 175] width 26 height 15
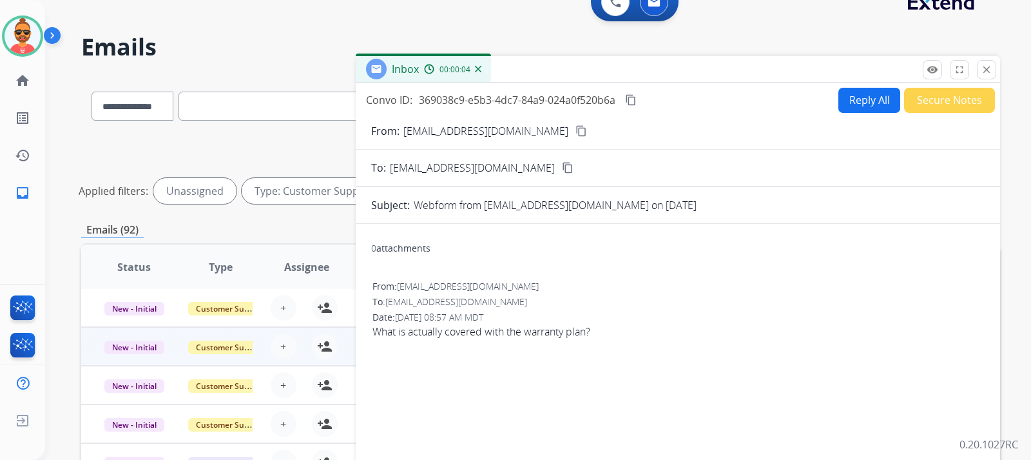
scroll to position [0, 0]
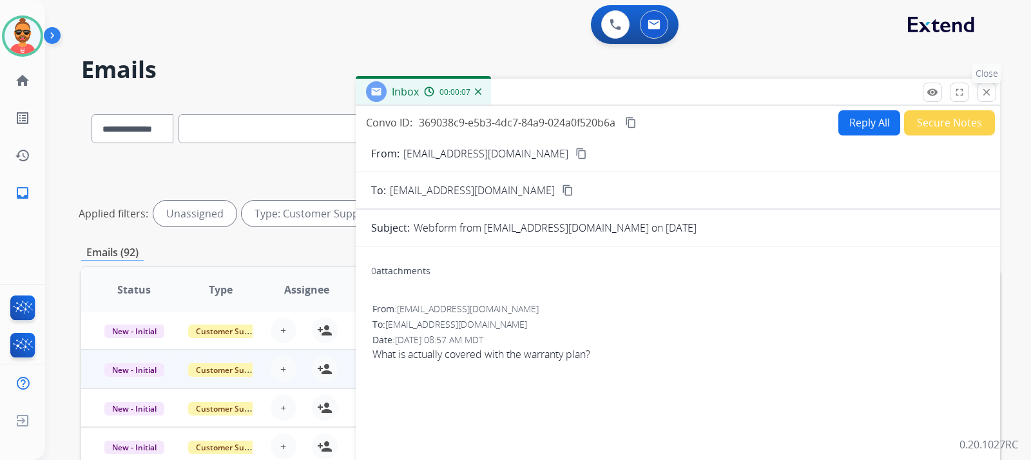
click at [985, 93] on mat-icon "close" at bounding box center [987, 92] width 12 height 12
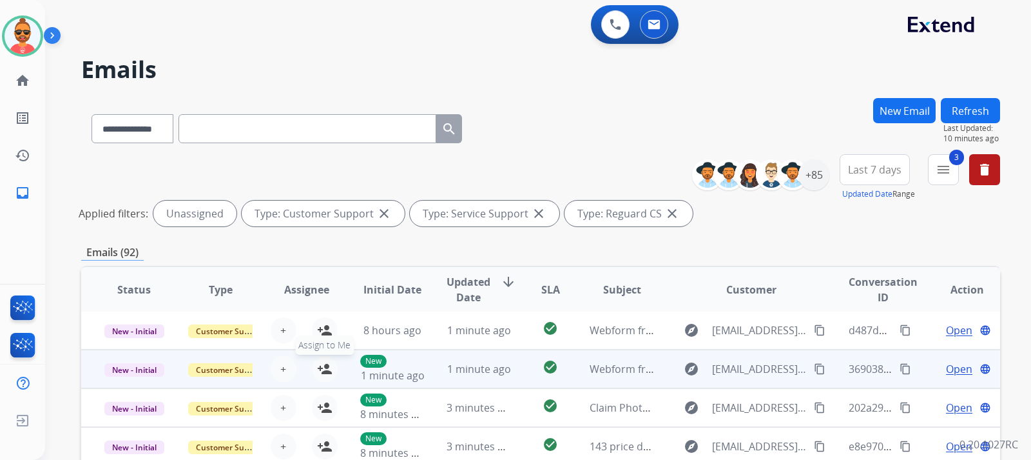
click at [320, 363] on mat-icon "person_add" at bounding box center [324, 368] width 15 height 15
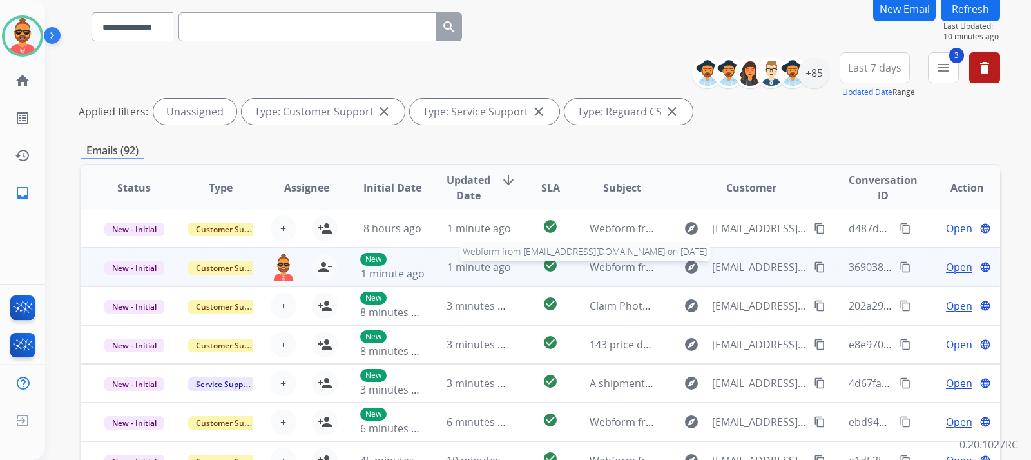
scroll to position [129, 0]
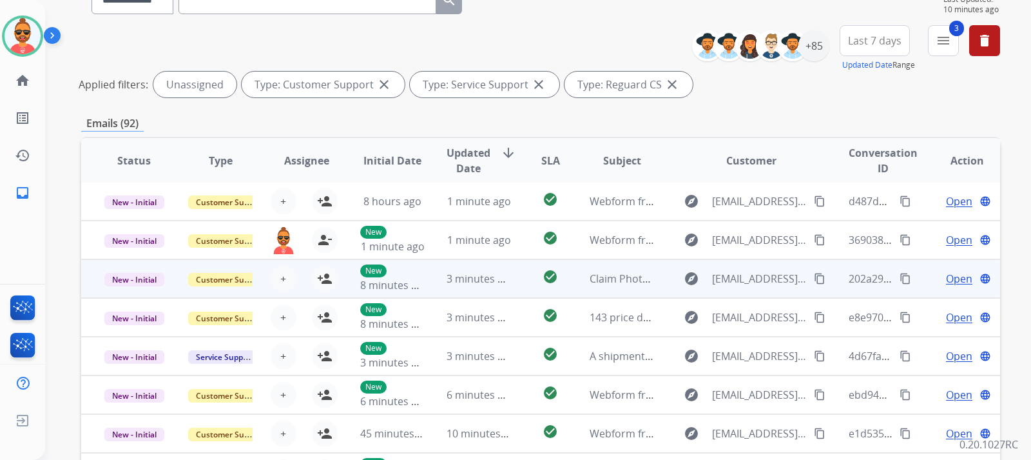
click at [954, 273] on span "Open" at bounding box center [959, 278] width 26 height 15
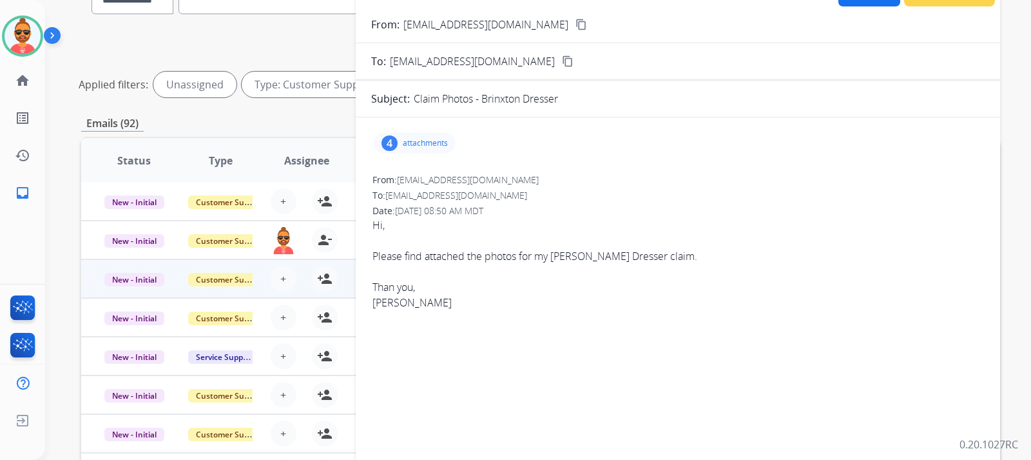
click at [387, 141] on div "4" at bounding box center [390, 142] width 16 height 15
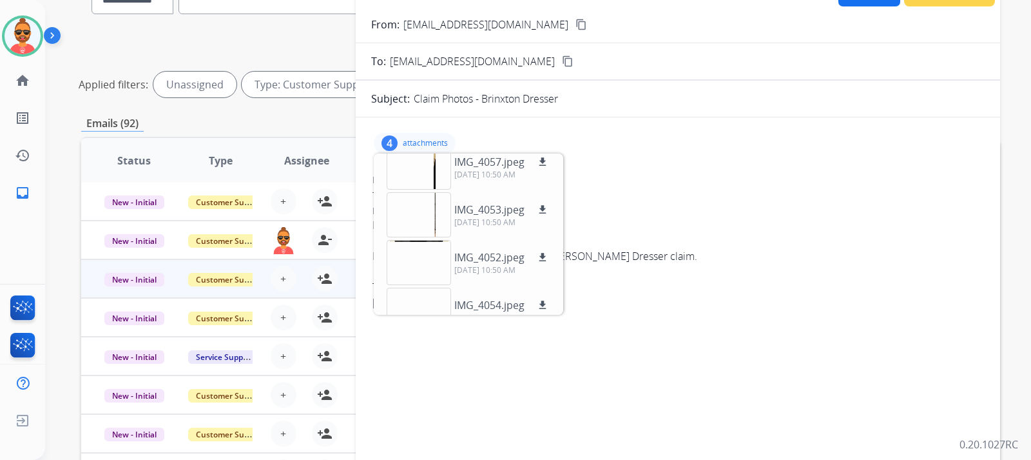
scroll to position [0, 0]
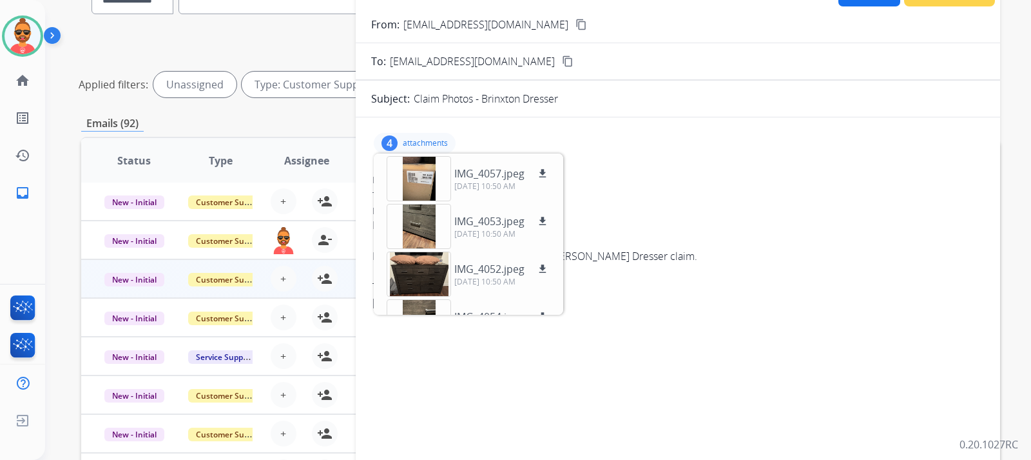
click at [892, 115] on form "From: briwoods2405@gmail.com content_copy To: support@extend.com content_copy S…" at bounding box center [678, 241] width 645 height 471
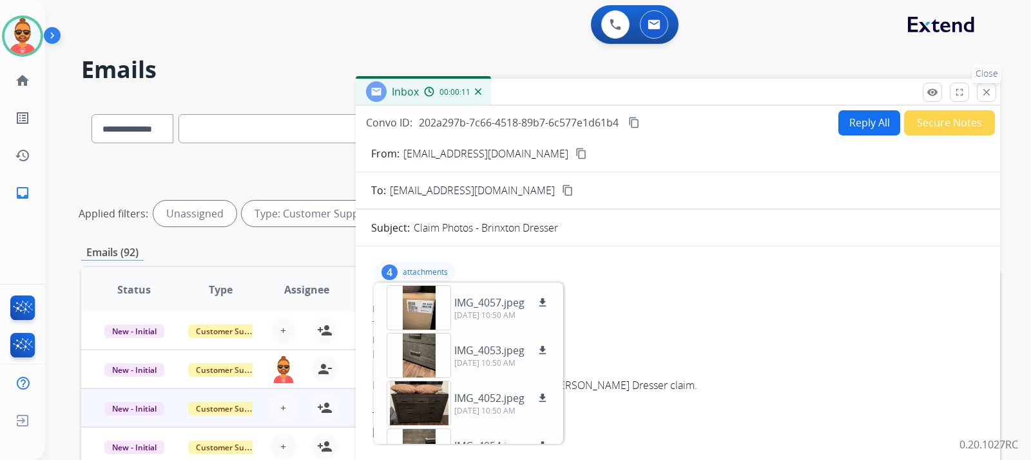
click at [992, 93] on mat-icon "close" at bounding box center [987, 92] width 12 height 12
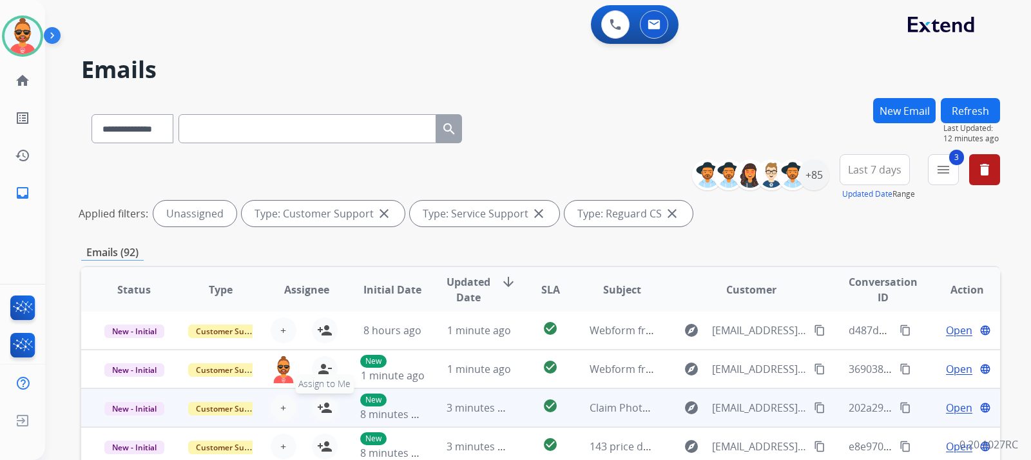
click at [324, 404] on mat-icon "person_add" at bounding box center [324, 407] width 15 height 15
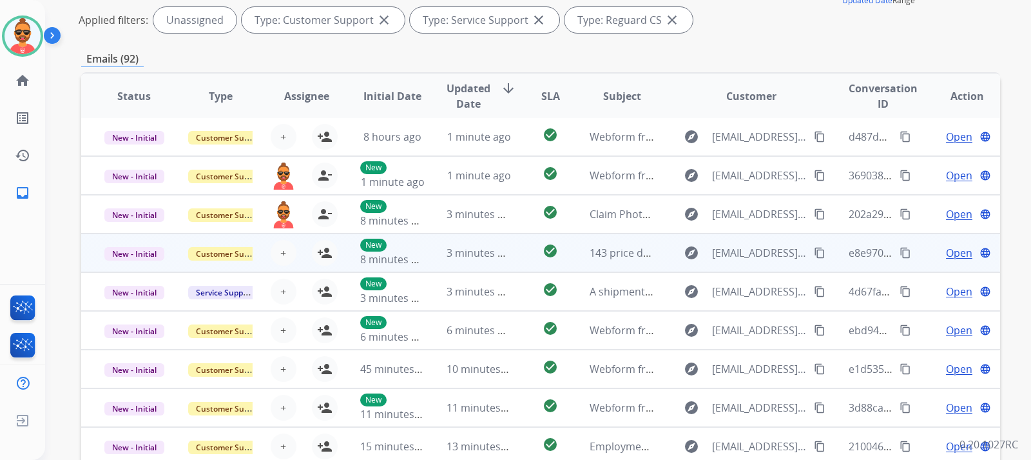
scroll to position [258, 0]
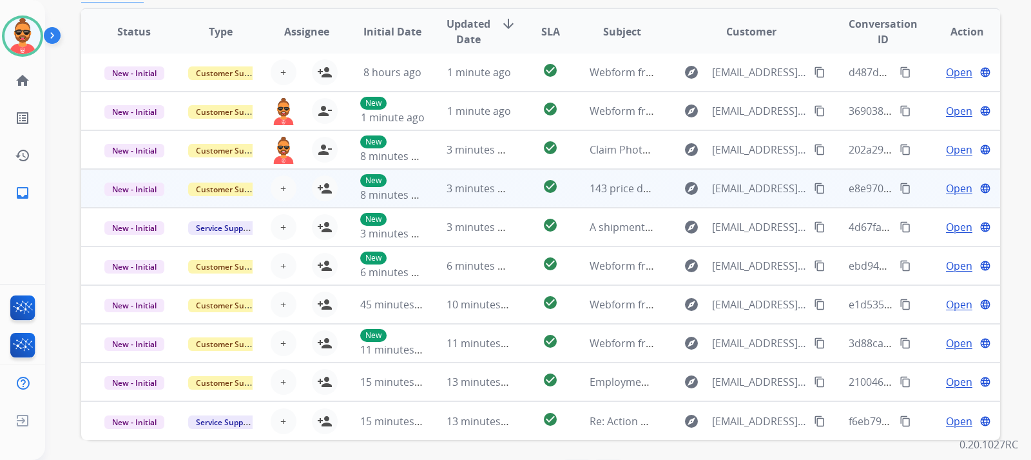
click at [948, 186] on span "Open" at bounding box center [959, 188] width 26 height 15
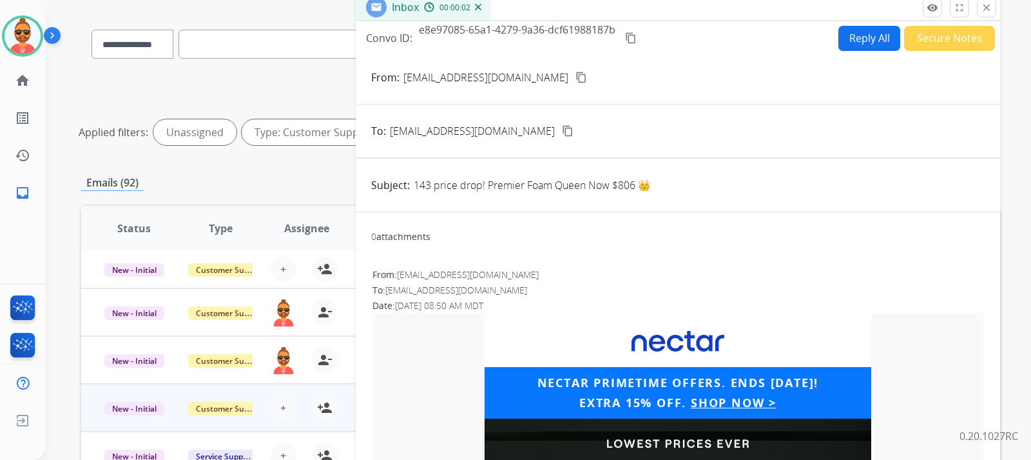
scroll to position [0, 0]
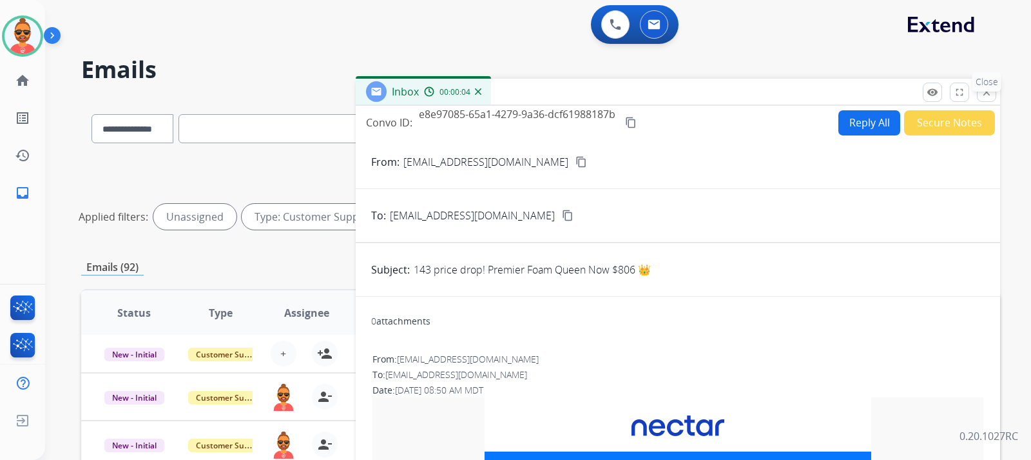
click at [986, 90] on p "Close" at bounding box center [987, 81] width 29 height 19
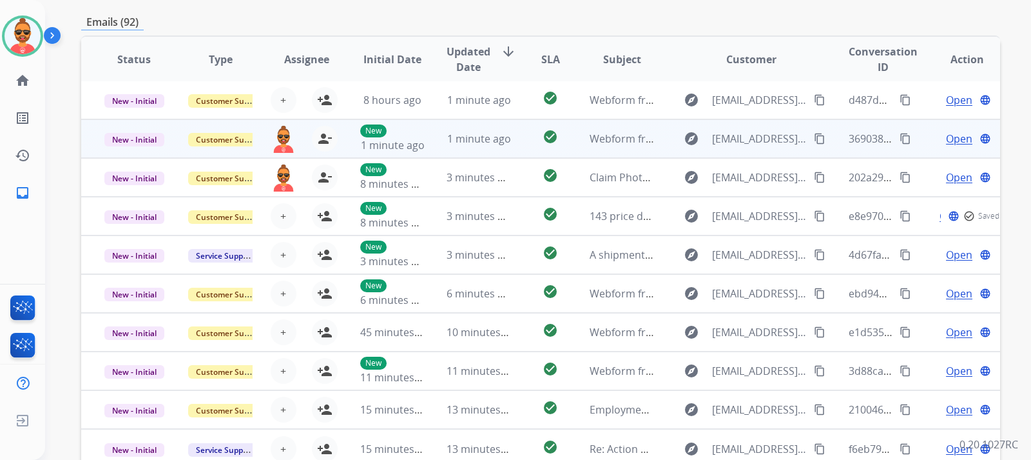
scroll to position [258, 0]
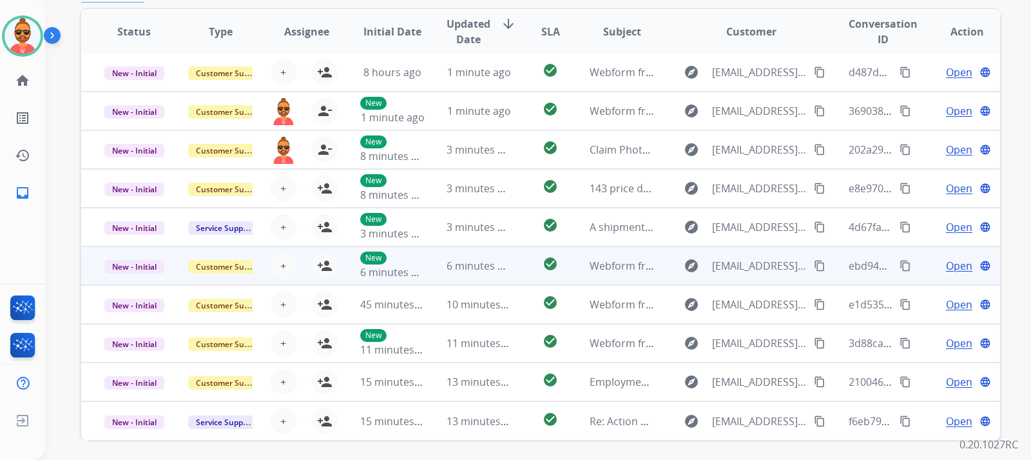
click at [946, 263] on span "Open" at bounding box center [959, 265] width 26 height 15
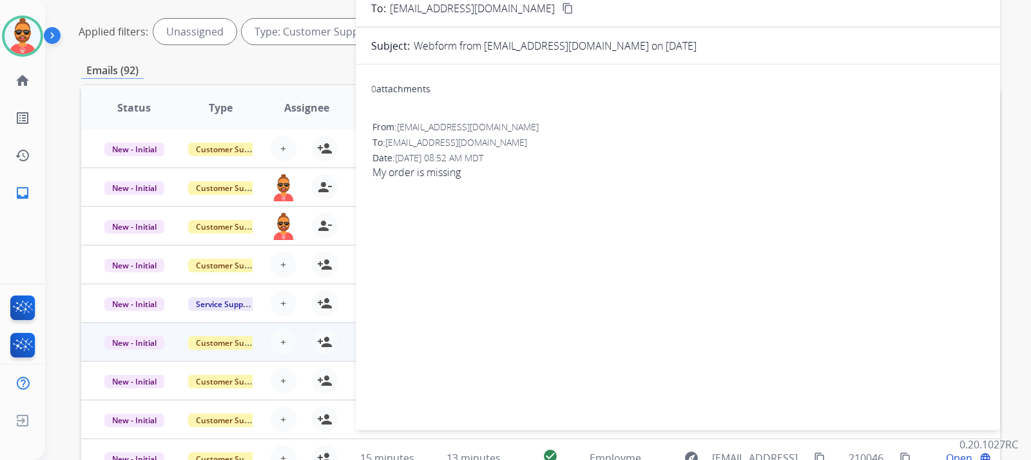
scroll to position [64, 0]
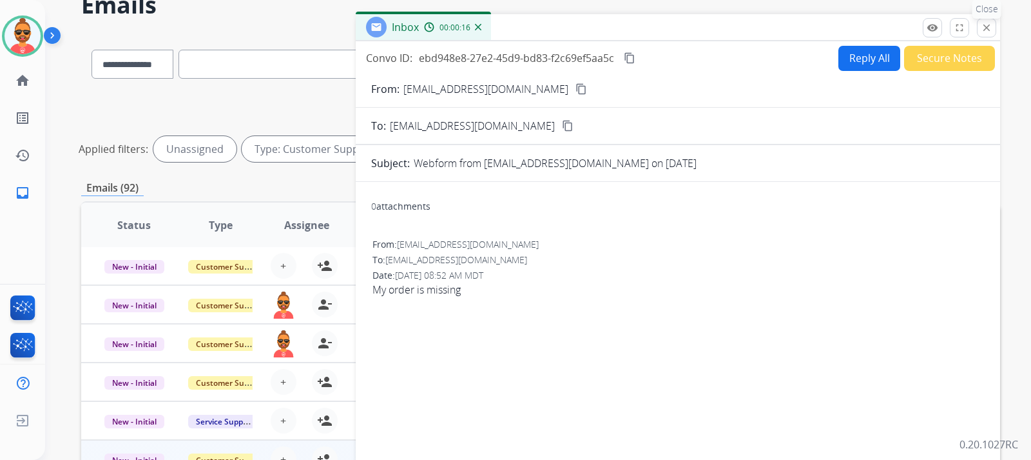
click at [985, 30] on mat-icon "close" at bounding box center [987, 28] width 12 height 12
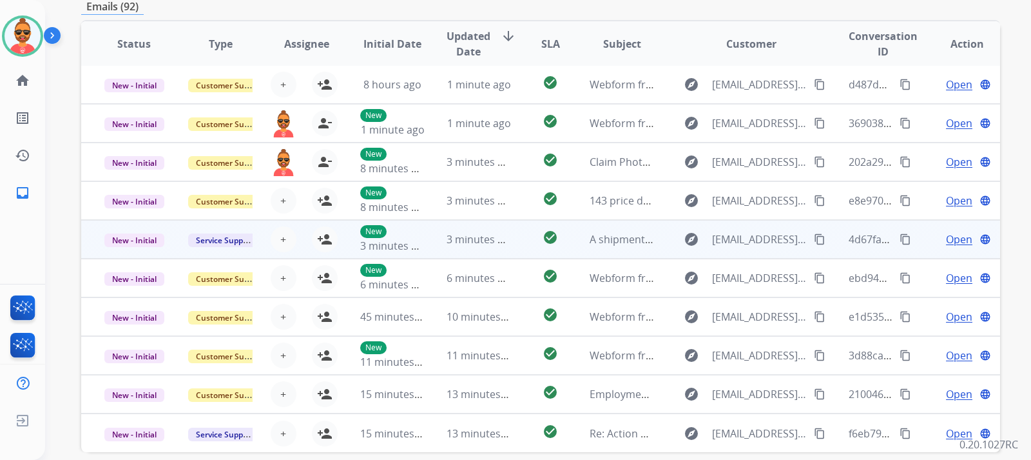
scroll to position [258, 0]
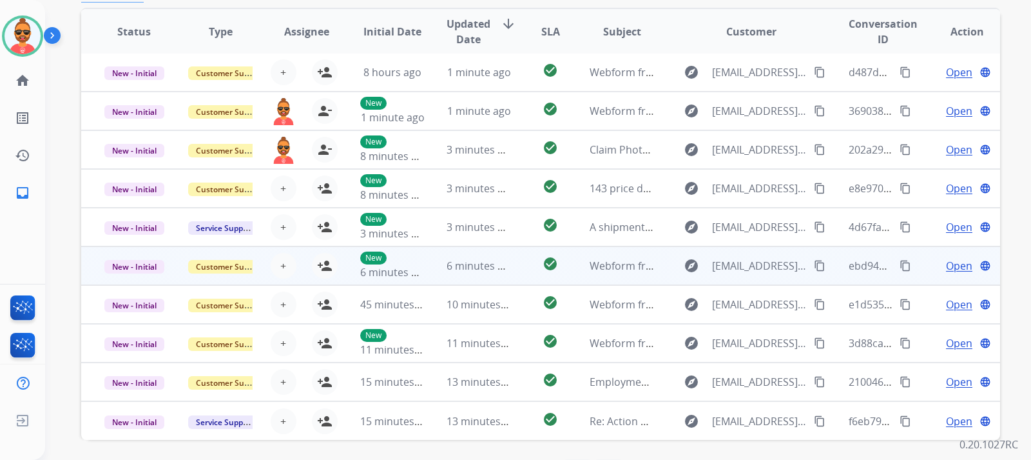
click at [955, 266] on span "Open" at bounding box center [959, 265] width 26 height 15
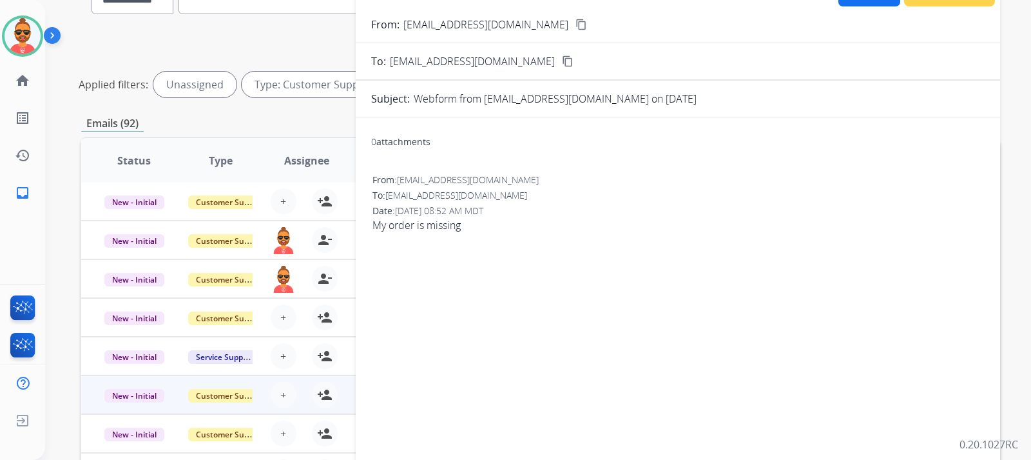
scroll to position [0, 0]
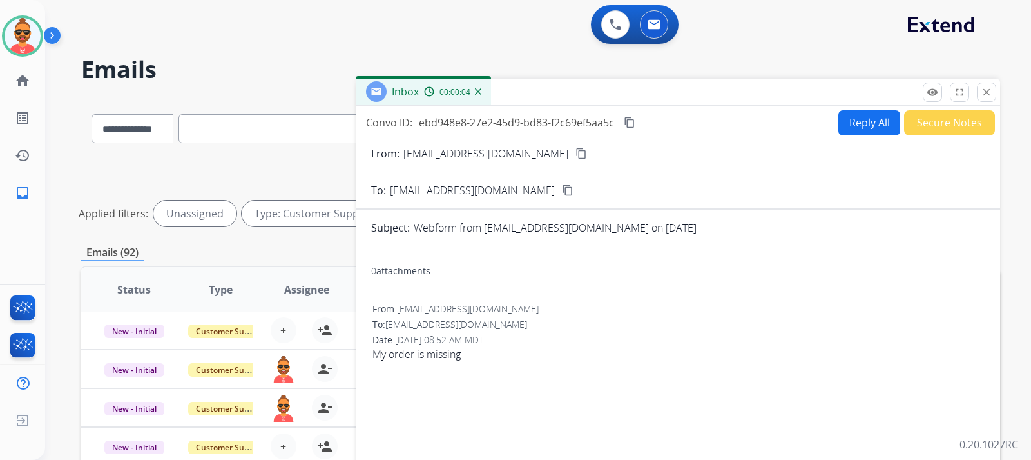
drag, startPoint x: 988, startPoint y: 86, endPoint x: 986, endPoint y: 101, distance: 15.0
click at [989, 83] on button "close Close" at bounding box center [986, 92] width 19 height 19
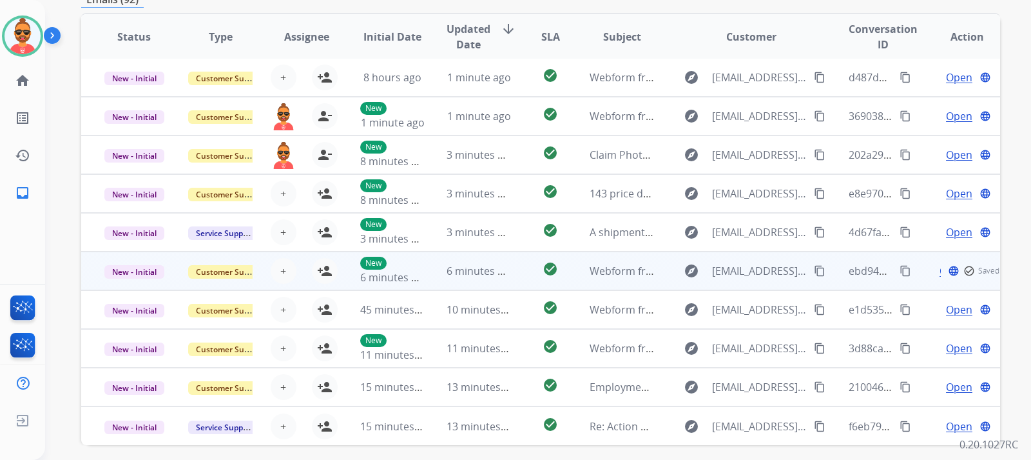
scroll to position [258, 0]
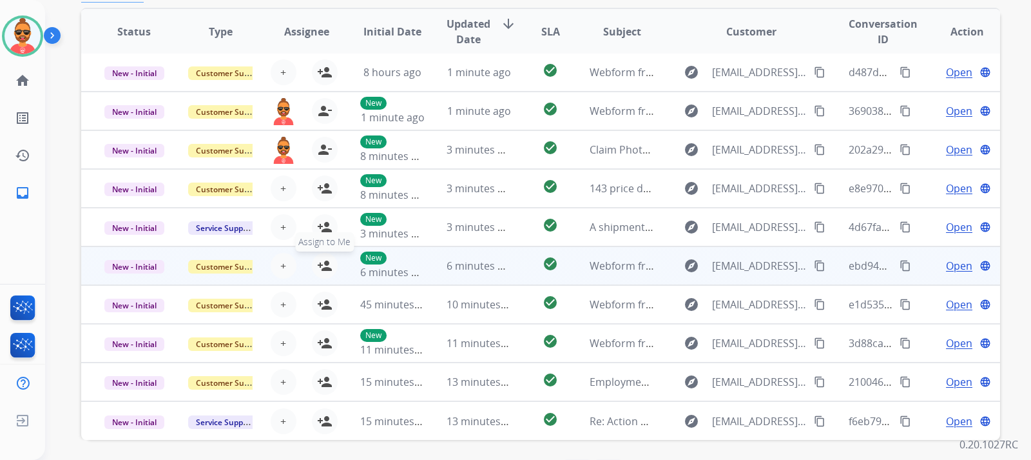
click at [322, 264] on mat-icon "person_add" at bounding box center [324, 265] width 15 height 15
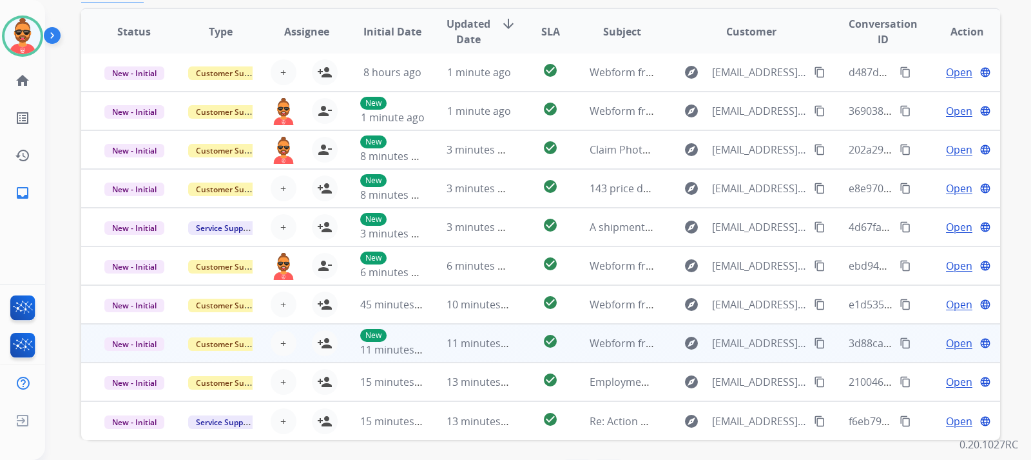
scroll to position [305, 0]
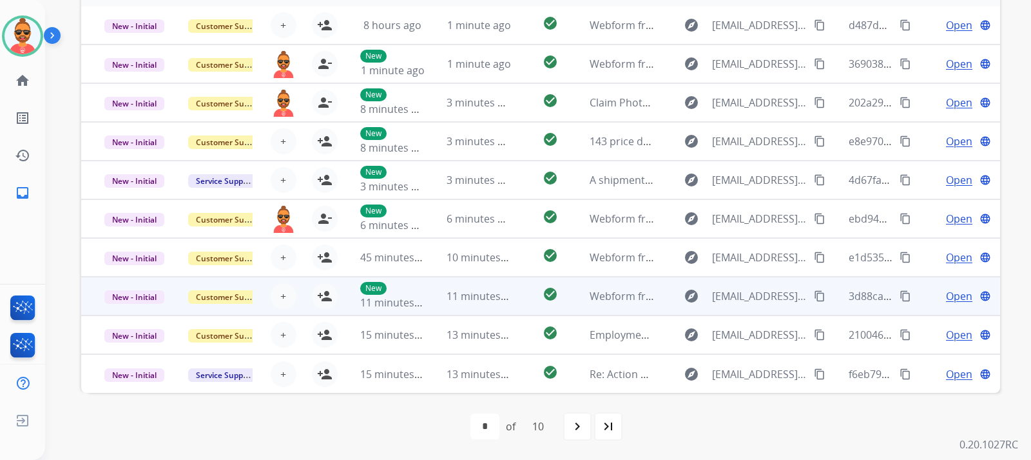
click at [946, 295] on span "Open" at bounding box center [959, 295] width 26 height 15
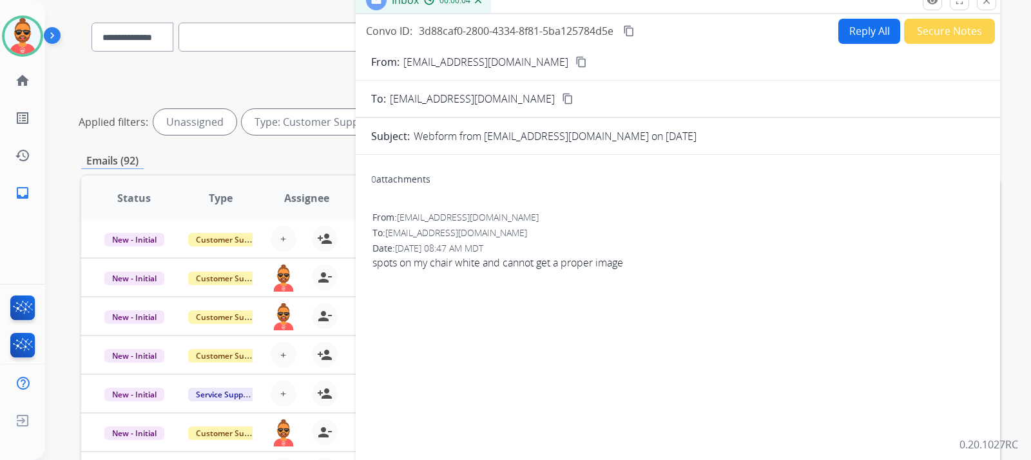
scroll to position [0, 0]
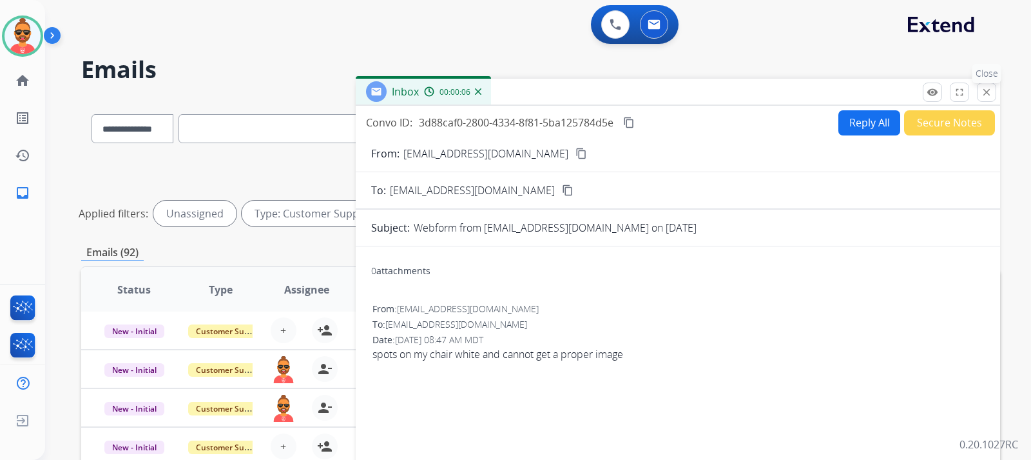
drag, startPoint x: 987, startPoint y: 94, endPoint x: 975, endPoint y: 92, distance: 11.8
click at [987, 93] on mat-icon "close" at bounding box center [987, 92] width 12 height 12
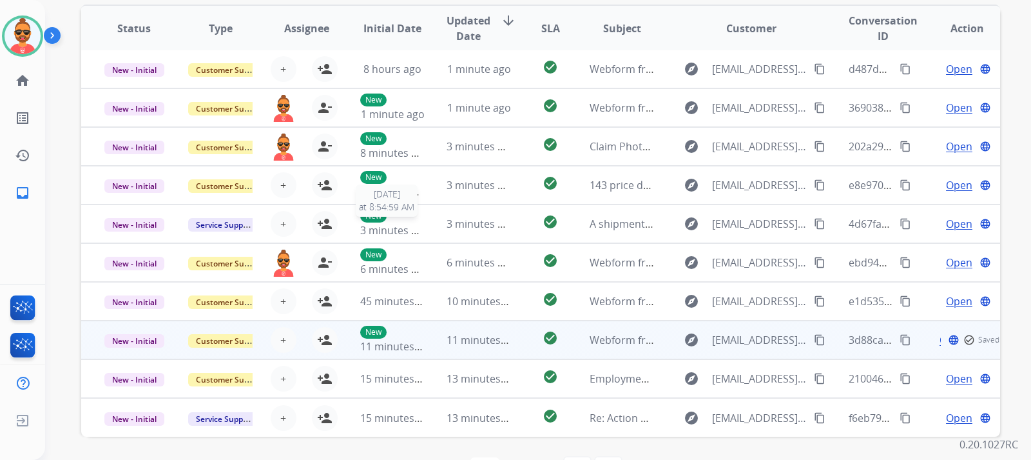
scroll to position [305, 0]
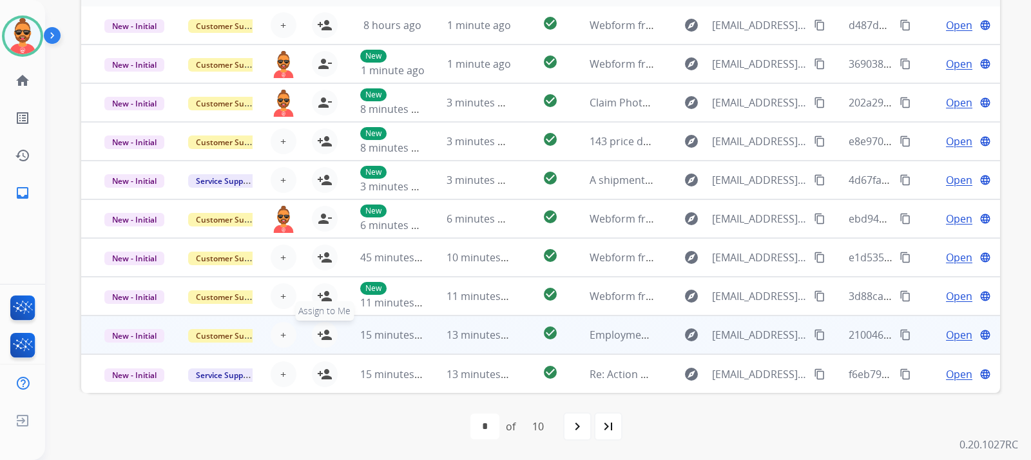
click at [322, 337] on mat-icon "person_add" at bounding box center [324, 334] width 15 height 15
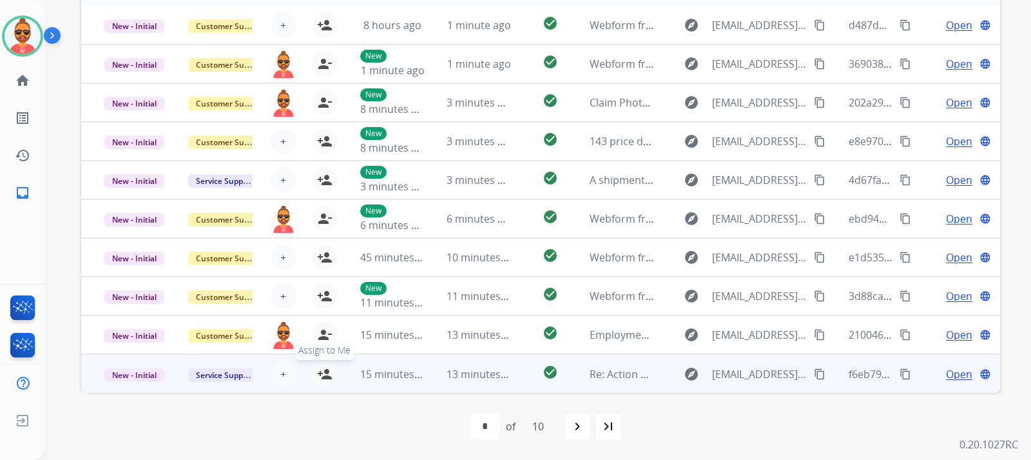
click at [323, 367] on mat-icon "person_add" at bounding box center [324, 373] width 15 height 15
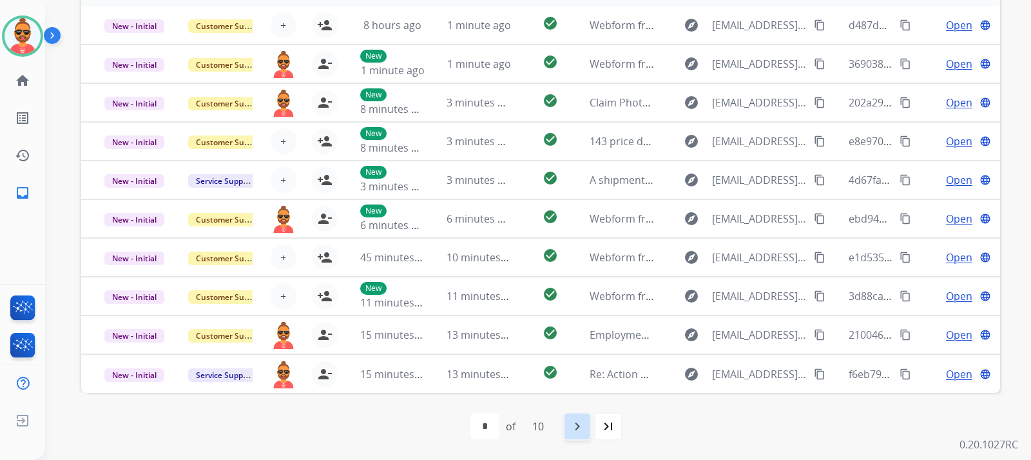
click at [572, 424] on mat-icon "navigate_next" at bounding box center [577, 425] width 15 height 15
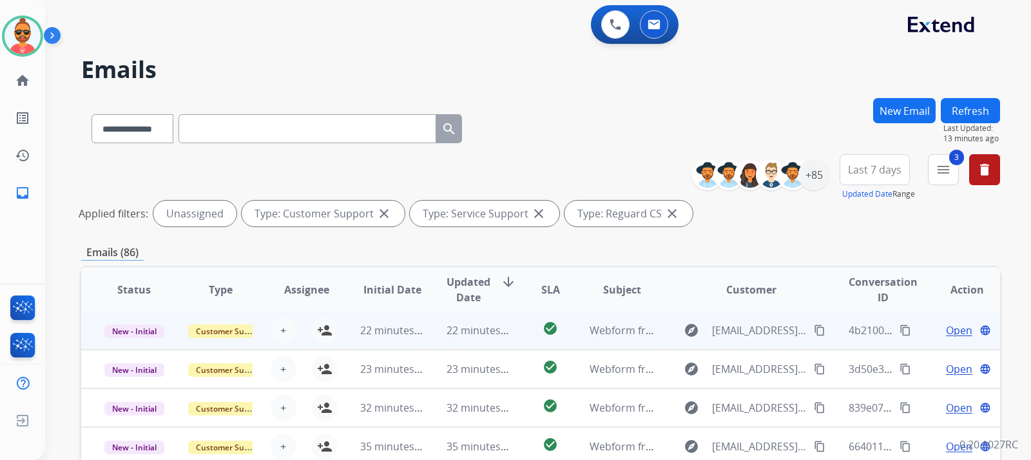
click at [949, 331] on span "Open" at bounding box center [959, 329] width 26 height 15
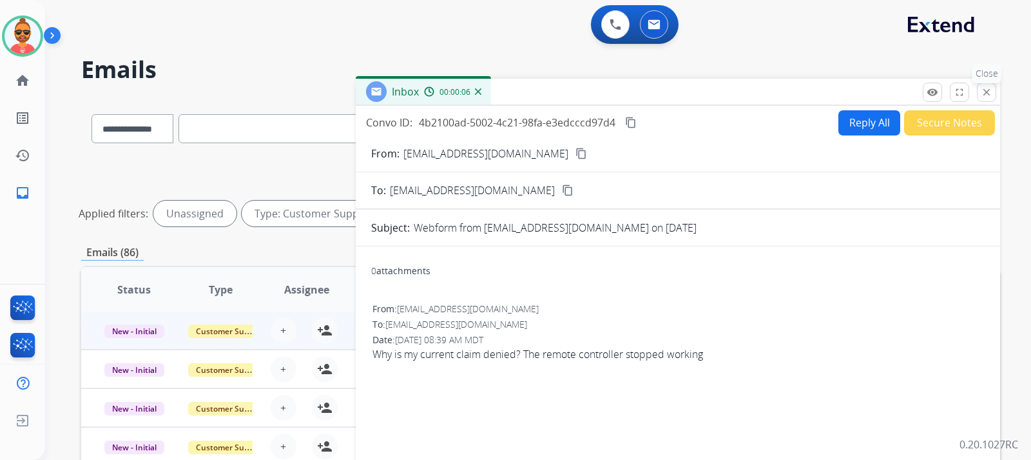
click at [991, 97] on mat-icon "close" at bounding box center [987, 92] width 12 height 12
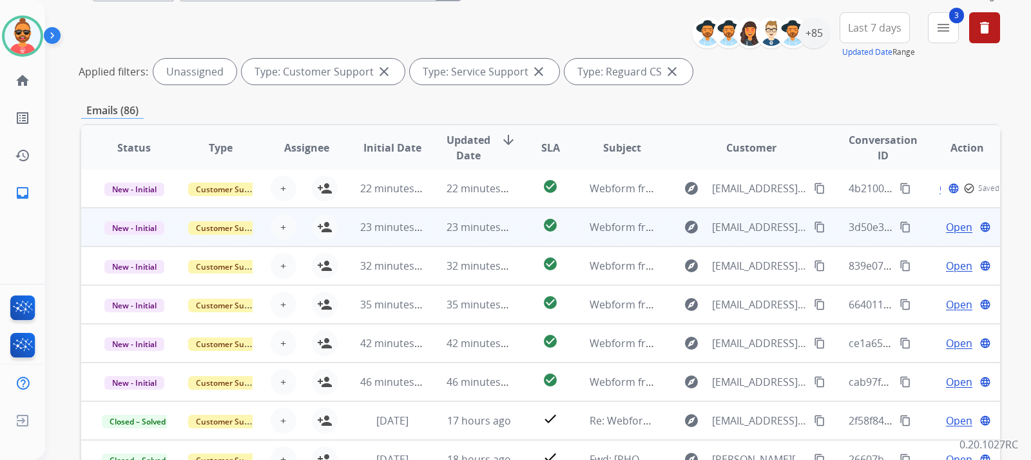
scroll to position [193, 0]
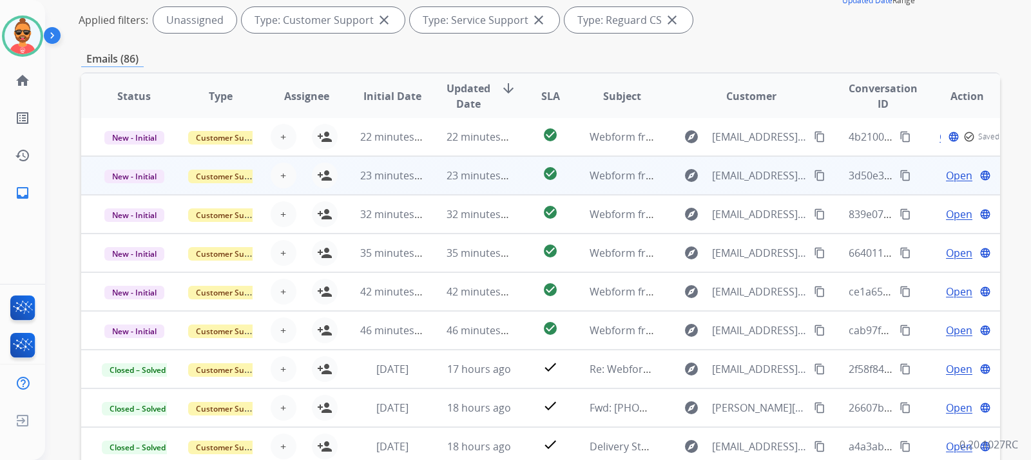
click at [946, 176] on span "Open" at bounding box center [959, 175] width 26 height 15
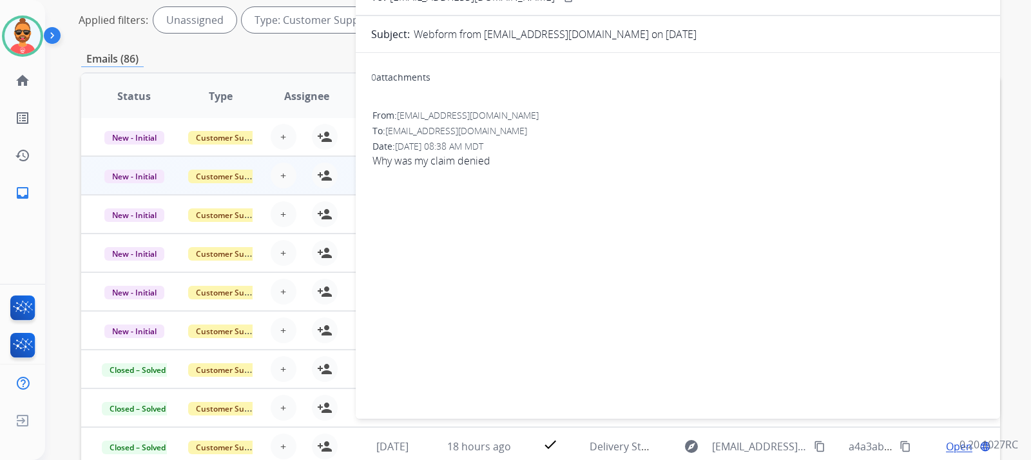
scroll to position [0, 0]
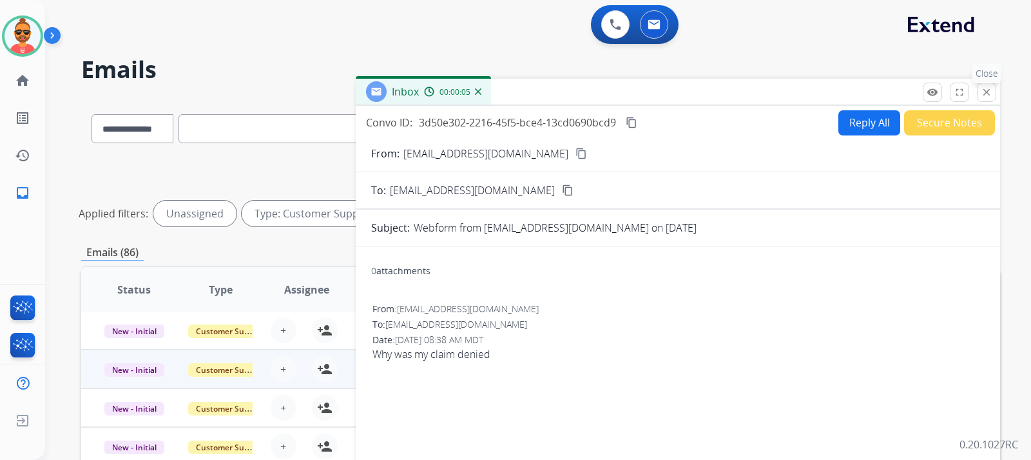
click at [988, 96] on mat-icon "close" at bounding box center [987, 92] width 12 height 12
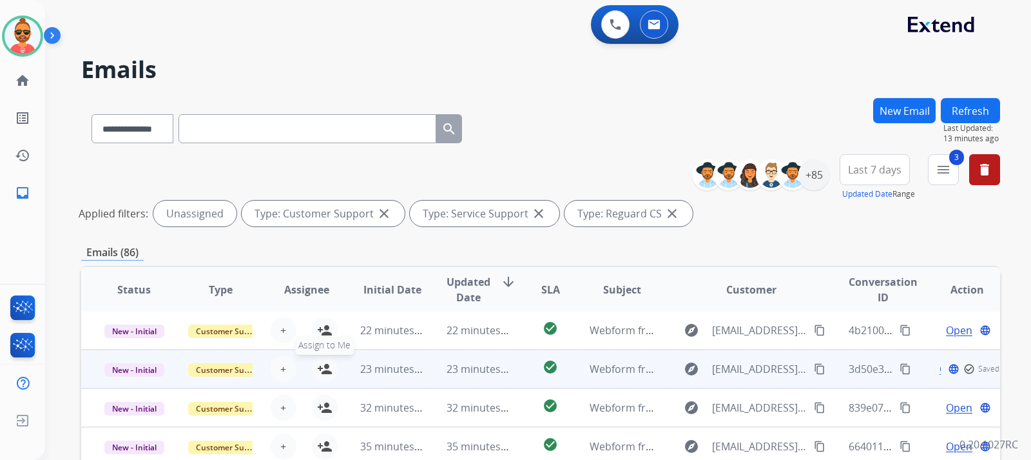
click at [320, 368] on mat-icon "person_add" at bounding box center [324, 368] width 15 height 15
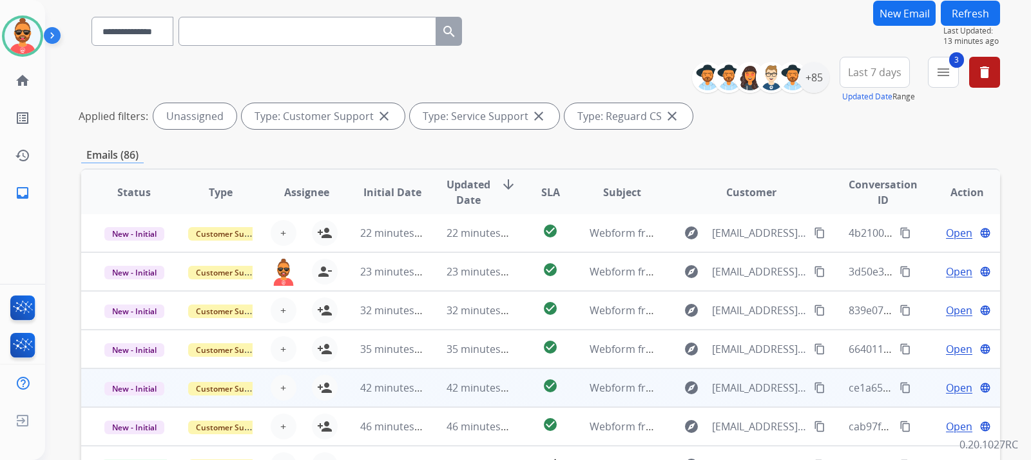
scroll to position [129, 0]
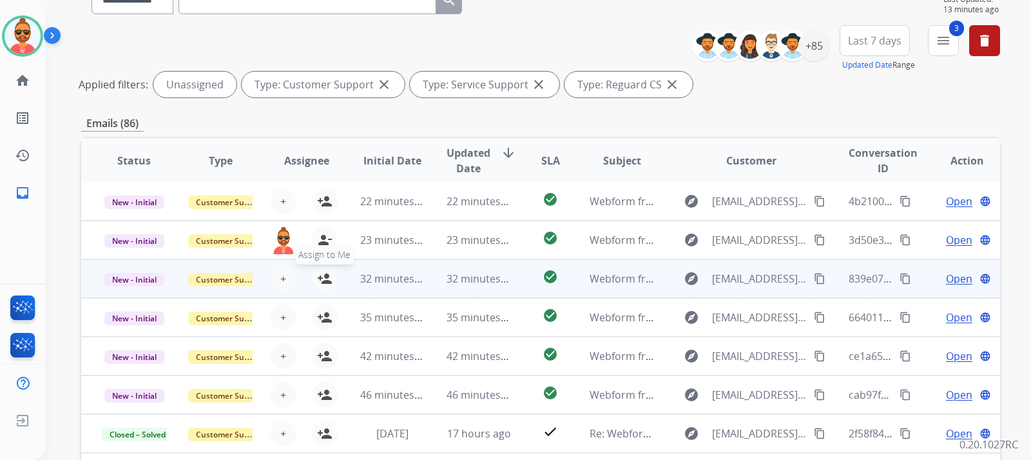
click at [320, 277] on mat-icon "person_add" at bounding box center [324, 278] width 15 height 15
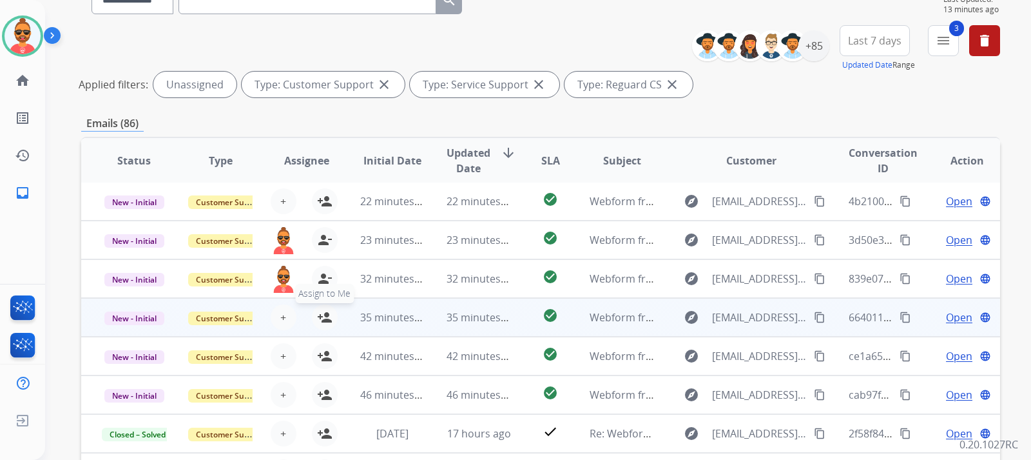
click at [327, 315] on mat-icon "person_add" at bounding box center [324, 316] width 15 height 15
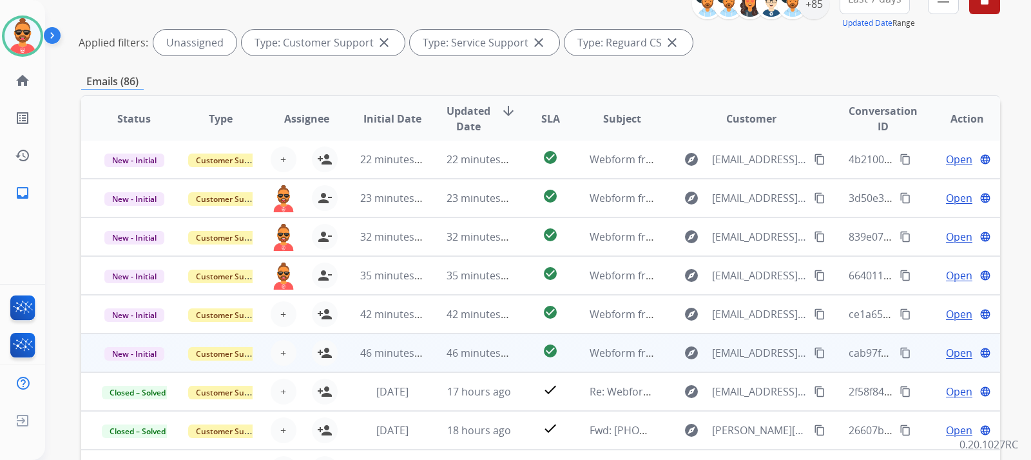
scroll to position [193, 0]
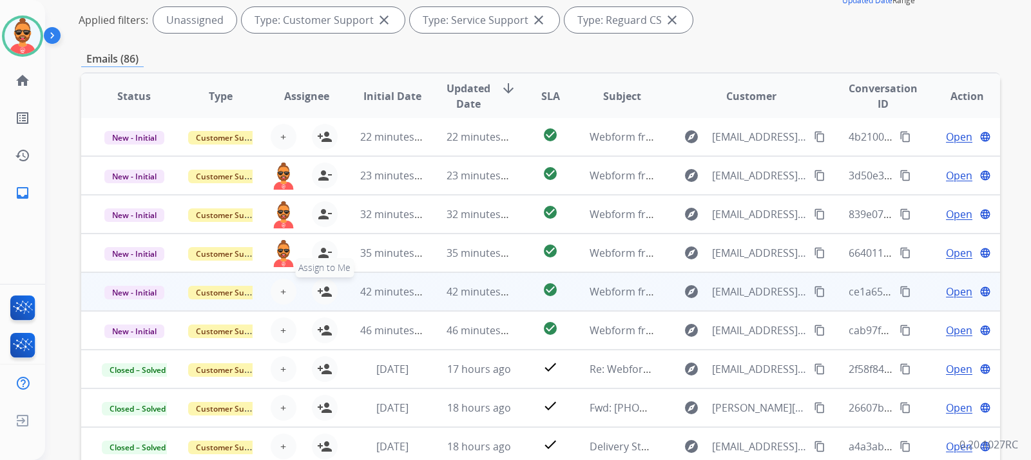
click at [326, 295] on mat-icon "person_add" at bounding box center [324, 291] width 15 height 15
drag, startPoint x: 327, startPoint y: 330, endPoint x: 425, endPoint y: 308, distance: 100.6
click at [328, 326] on mat-icon "person_add" at bounding box center [324, 329] width 15 height 15
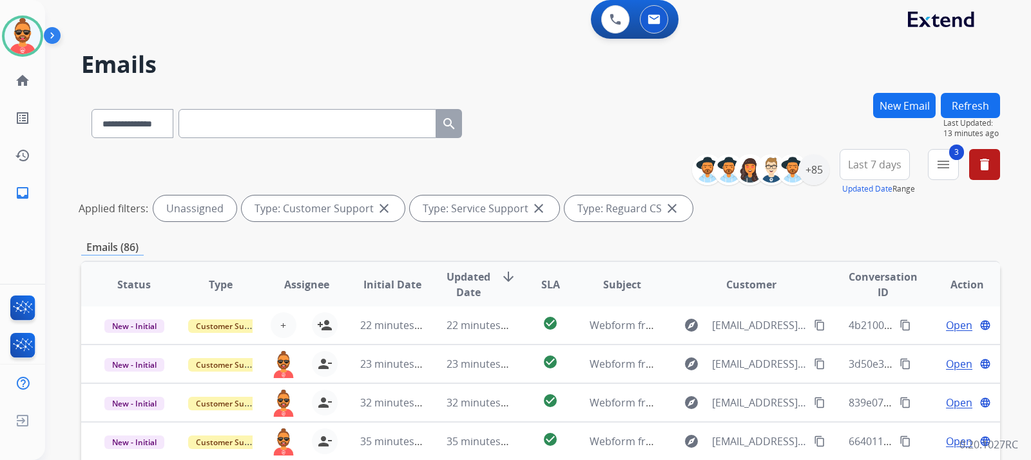
scroll to position [0, 0]
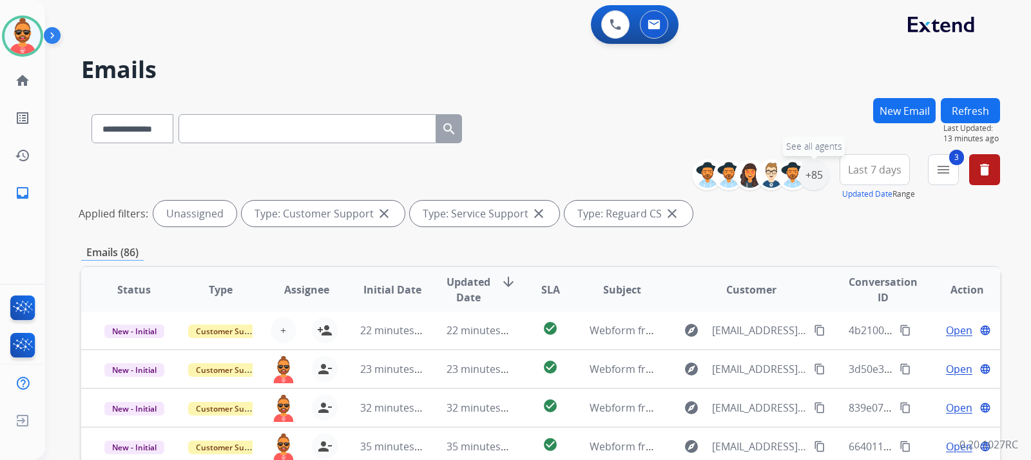
drag, startPoint x: 812, startPoint y: 172, endPoint x: 845, endPoint y: 166, distance: 33.4
click at [813, 171] on div "+85" at bounding box center [814, 174] width 31 height 31
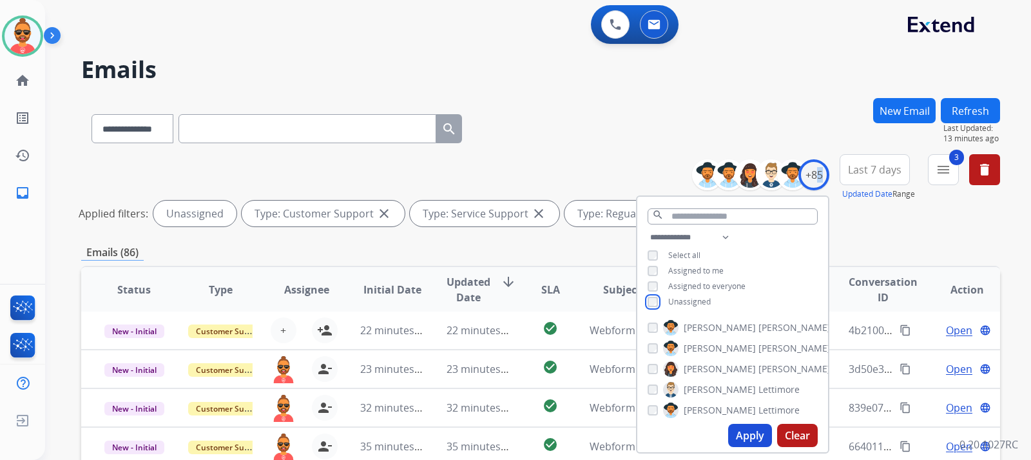
click at [650, 295] on div "**********" at bounding box center [733, 271] width 191 height 83
click at [745, 426] on button "Apply" at bounding box center [750, 435] width 44 height 23
select select "*"
click at [576, 113] on div "**********" at bounding box center [540, 126] width 919 height 56
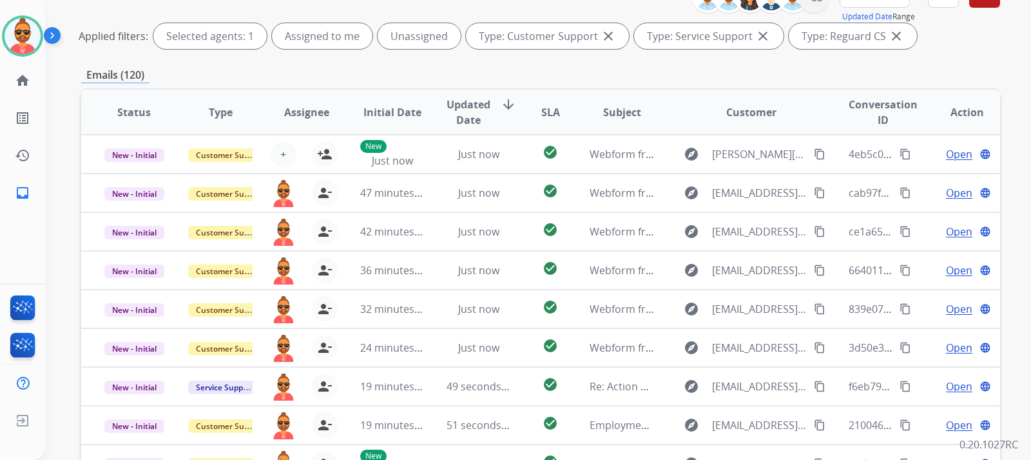
scroll to position [176, 0]
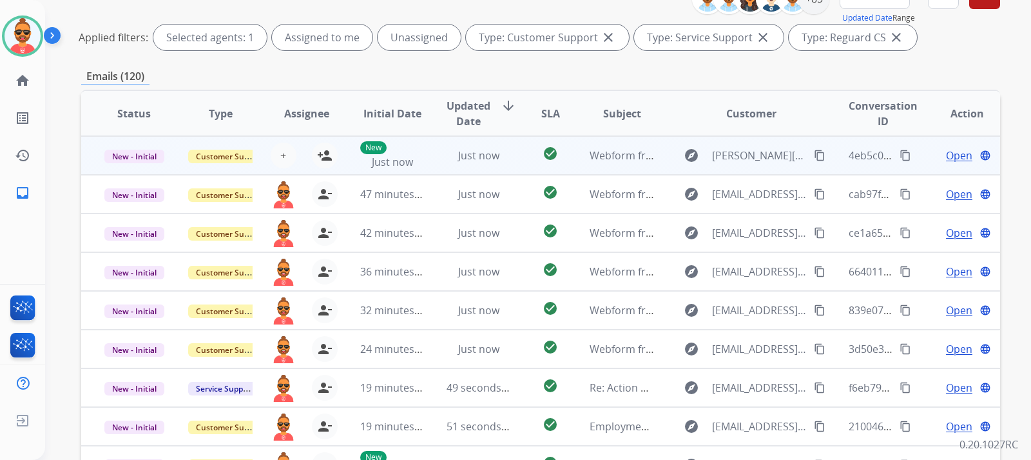
click at [951, 156] on span "Open" at bounding box center [959, 155] width 26 height 15
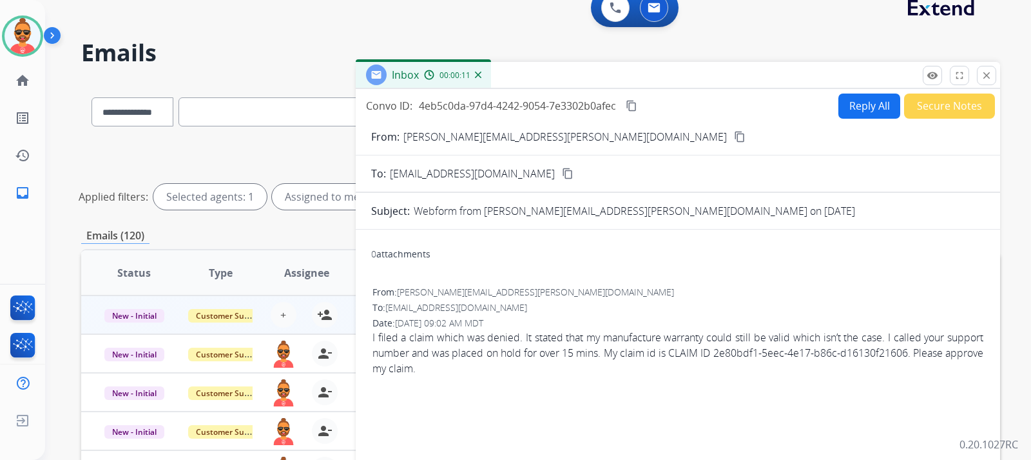
scroll to position [0, 0]
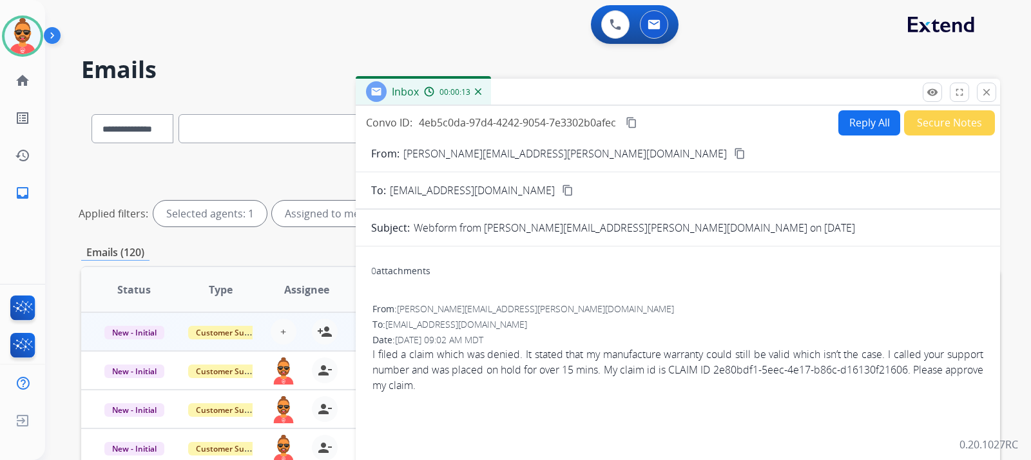
drag, startPoint x: 514, startPoint y: 152, endPoint x: 510, endPoint y: 143, distance: 9.8
click at [734, 152] on mat-icon "content_copy" at bounding box center [740, 154] width 12 height 12
click at [24, 37] on img at bounding box center [23, 36] width 36 height 36
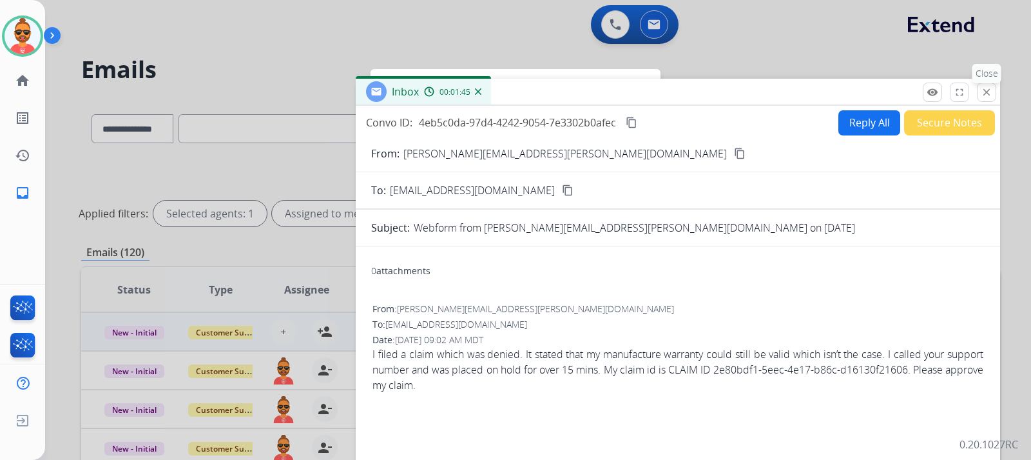
click at [989, 91] on mat-icon "close" at bounding box center [987, 92] width 12 height 12
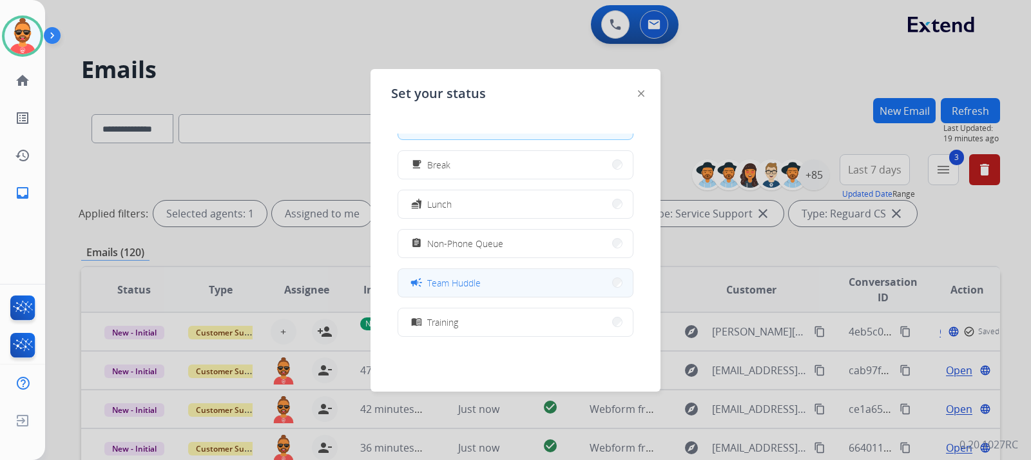
scroll to position [64, 0]
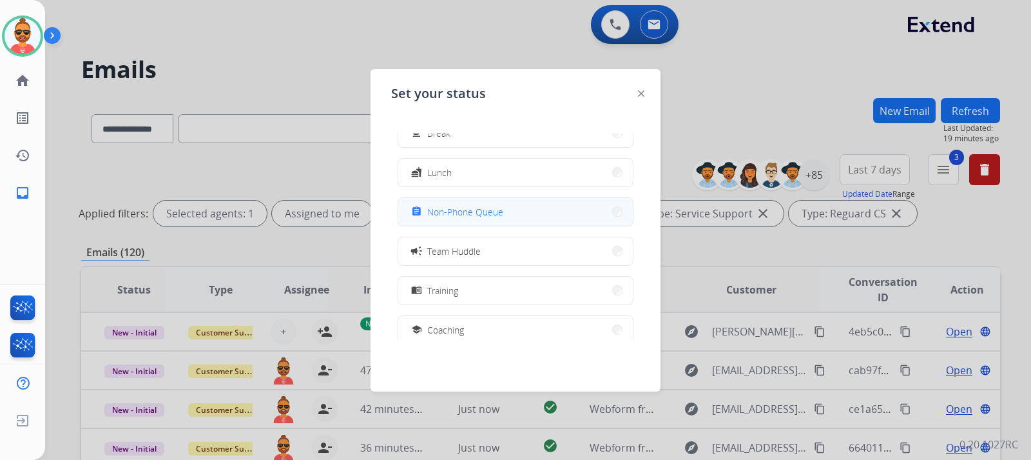
drag, startPoint x: 496, startPoint y: 212, endPoint x: 534, endPoint y: 210, distance: 38.1
click at [496, 211] on span "Non-Phone Queue" at bounding box center [465, 212] width 76 height 14
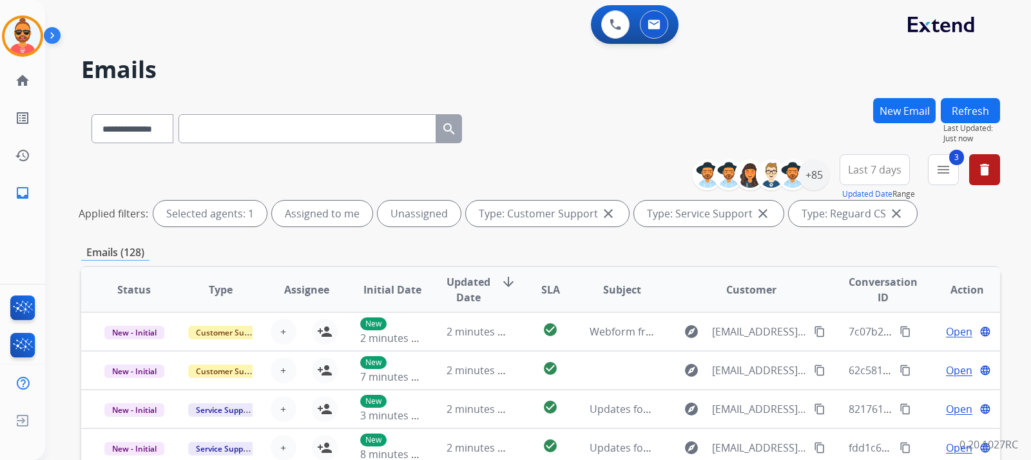
click at [284, 126] on input "text" at bounding box center [308, 128] width 258 height 29
paste input "**********"
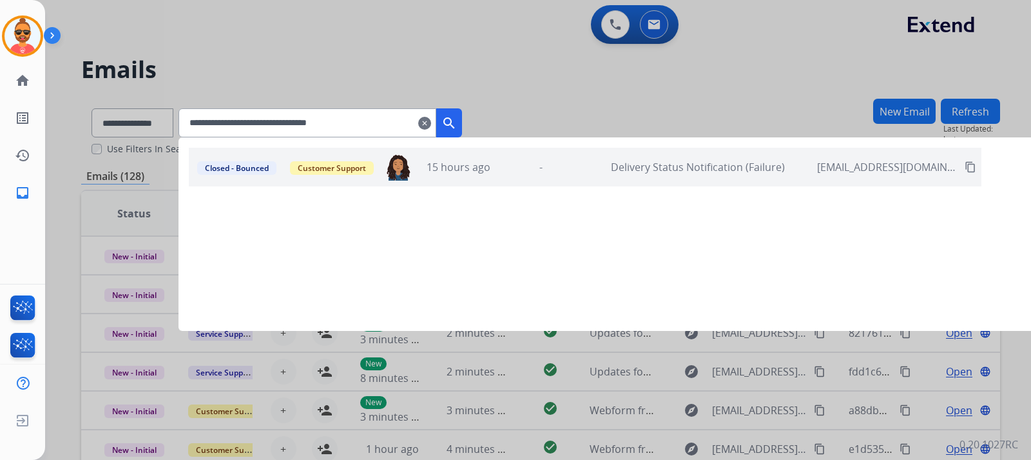
type input "**********"
drag, startPoint x: 470, startPoint y: 119, endPoint x: 561, endPoint y: 104, distance: 92.0
click at [457, 119] on mat-icon "search" at bounding box center [449, 122] width 15 height 15
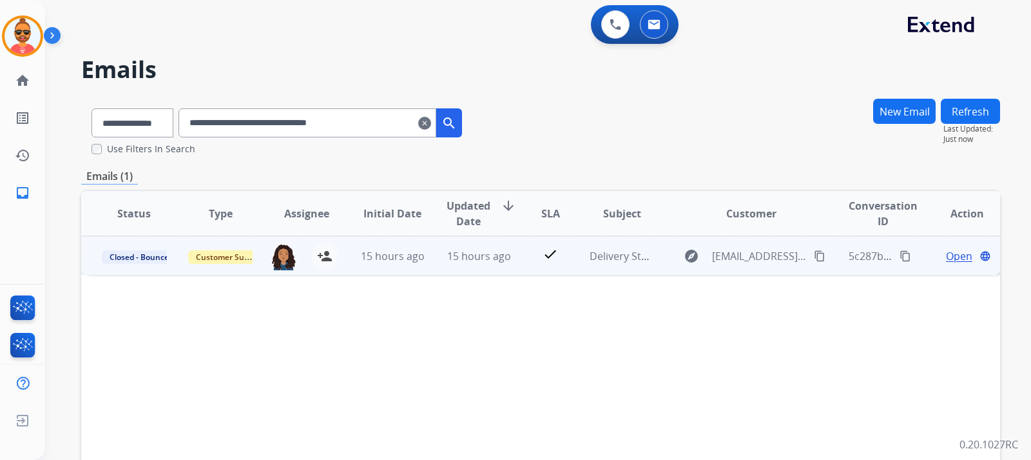
click at [955, 255] on span "Open" at bounding box center [959, 255] width 26 height 15
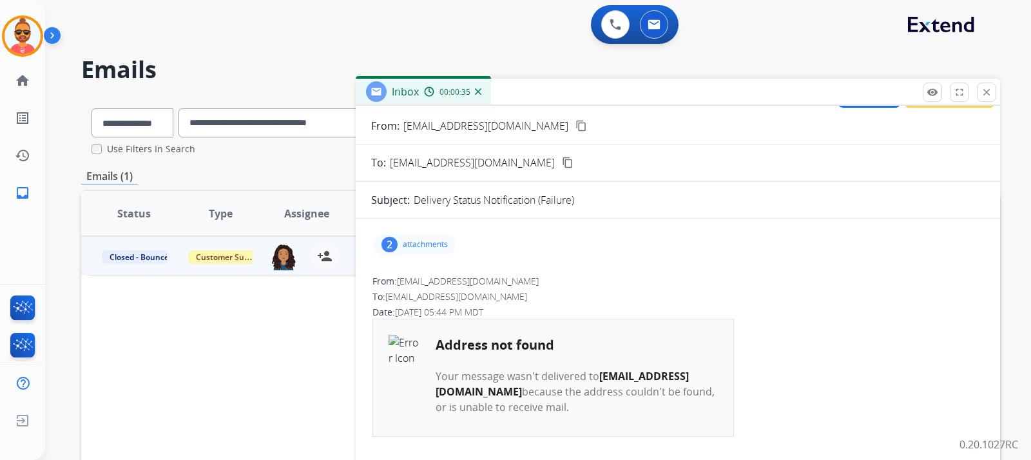
scroll to position [0, 0]
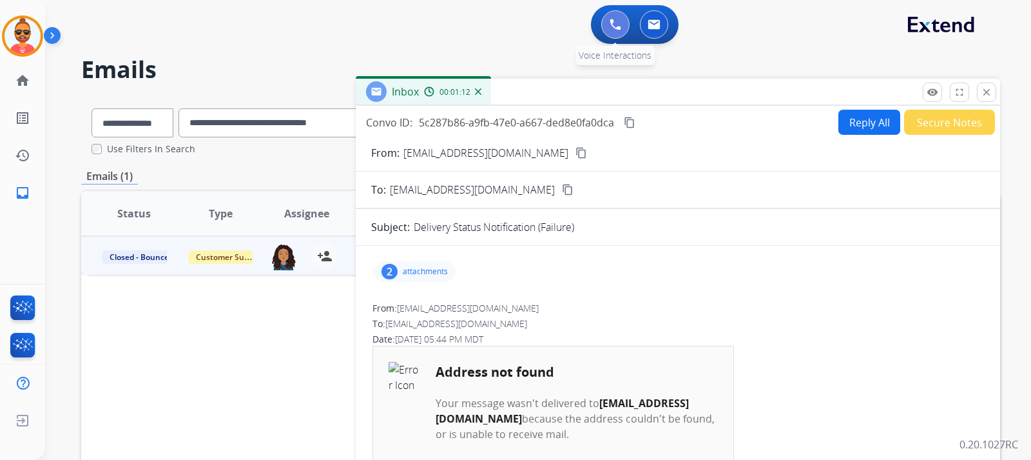
click at [614, 21] on img at bounding box center [616, 25] width 12 height 12
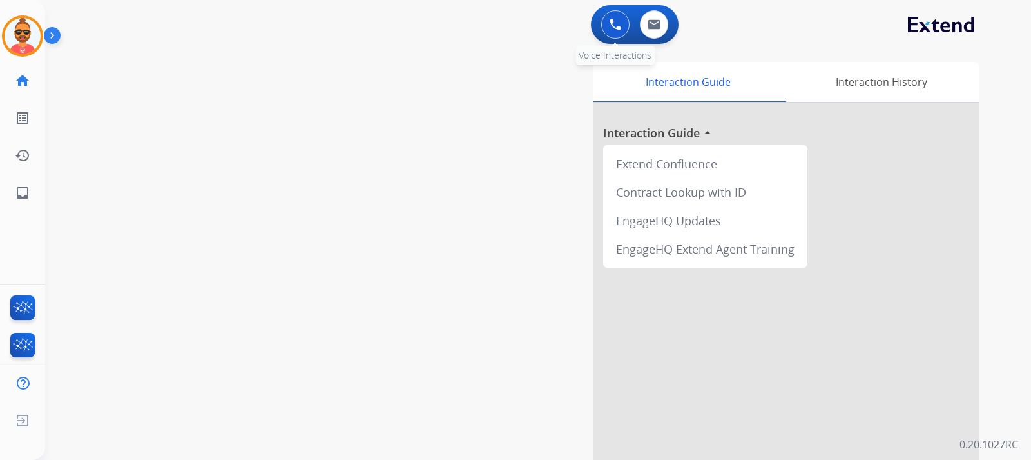
click at [609, 23] on button at bounding box center [615, 24] width 28 height 28
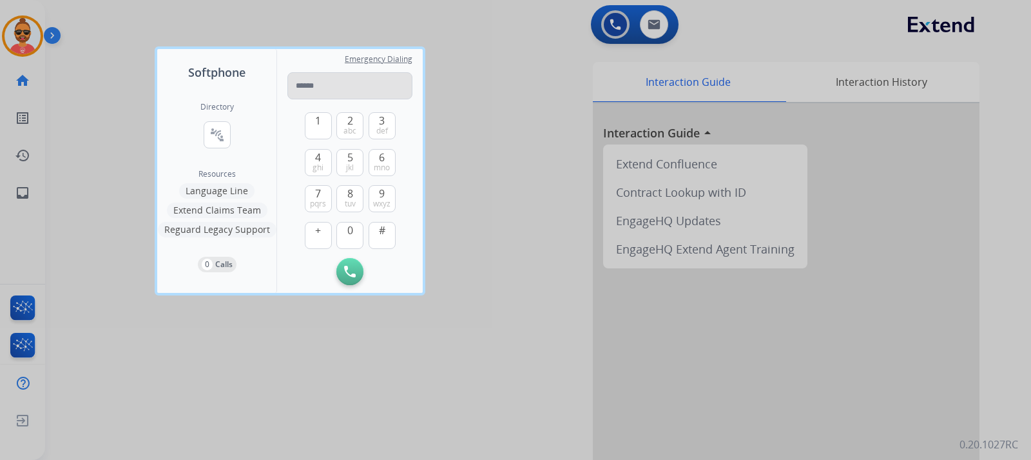
click at [330, 92] on input "tel" at bounding box center [350, 85] width 125 height 27
type input "**********"
click at [347, 266] on img at bounding box center [350, 272] width 12 height 12
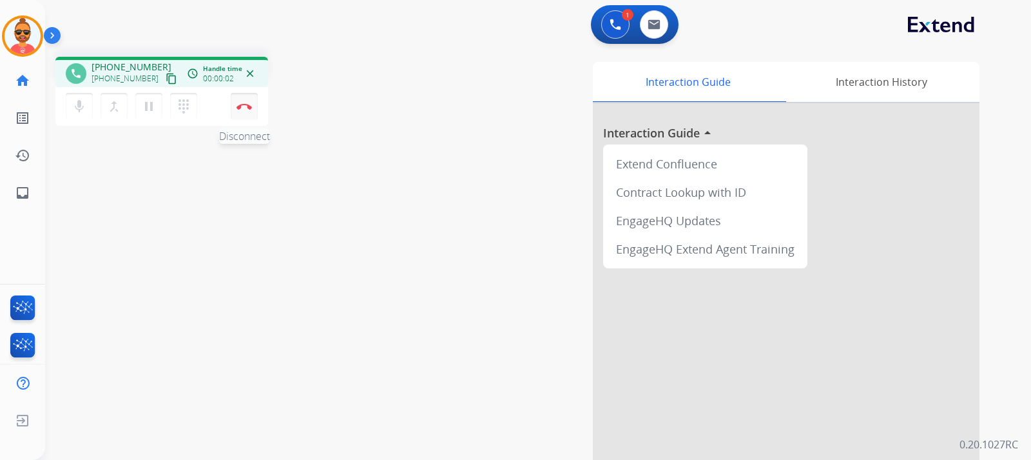
click at [242, 103] on button "Disconnect" at bounding box center [244, 106] width 27 height 27
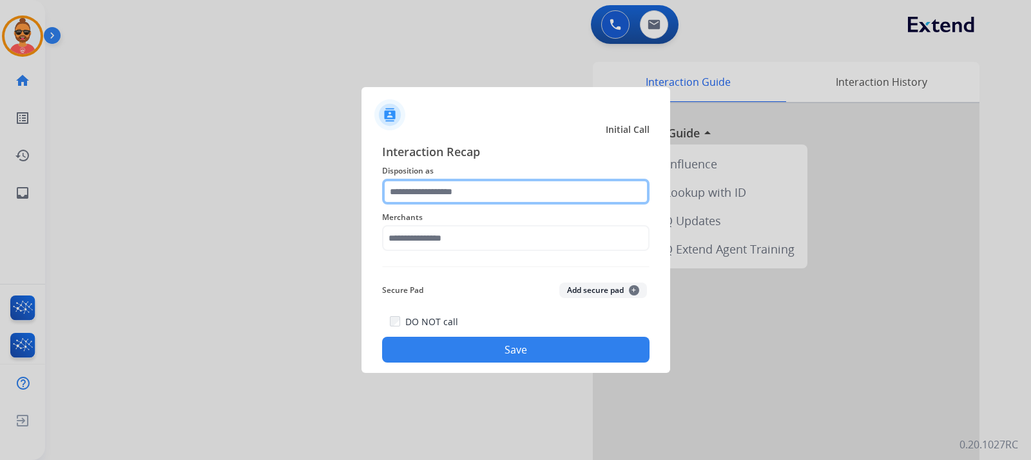
click at [467, 192] on input "text" at bounding box center [516, 192] width 268 height 26
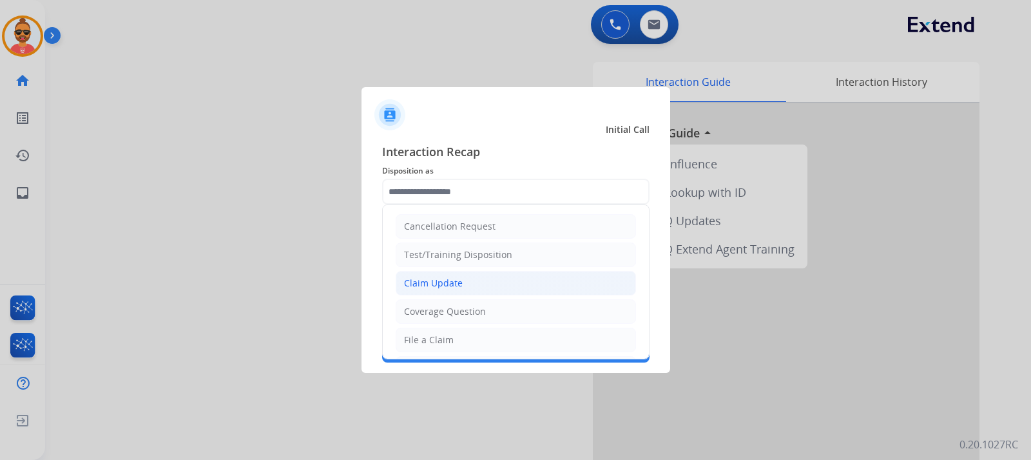
click at [456, 281] on div "Claim Update" at bounding box center [433, 283] width 59 height 13
type input "**********"
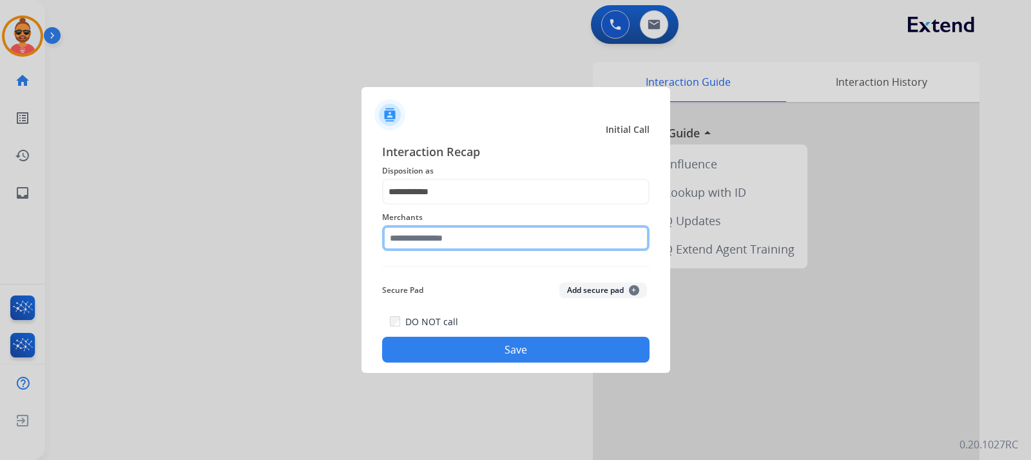
drag, startPoint x: 465, startPoint y: 232, endPoint x: 446, endPoint y: 203, distance: 34.9
click at [464, 231] on input "text" at bounding box center [516, 238] width 268 height 26
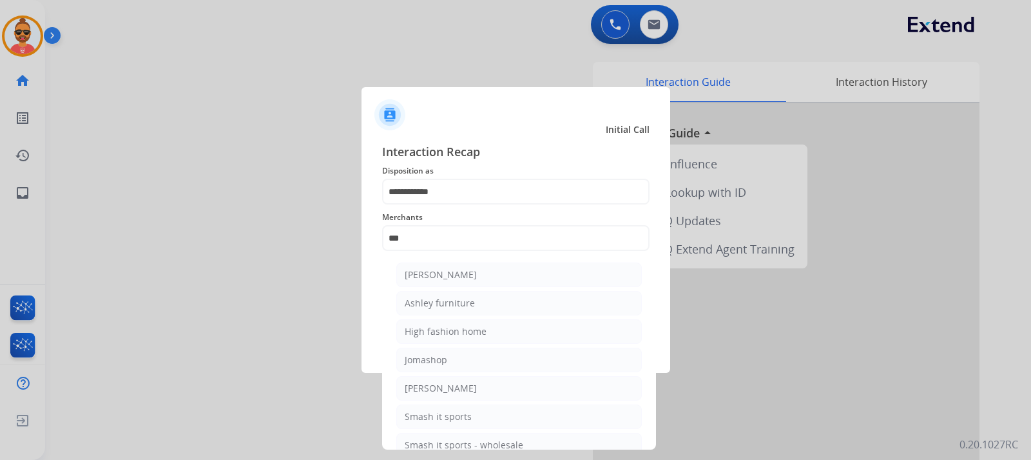
drag, startPoint x: 471, startPoint y: 300, endPoint x: 525, endPoint y: 295, distance: 55.0
click at [471, 297] on div "Ashley furniture" at bounding box center [440, 303] width 70 height 13
type input "**********"
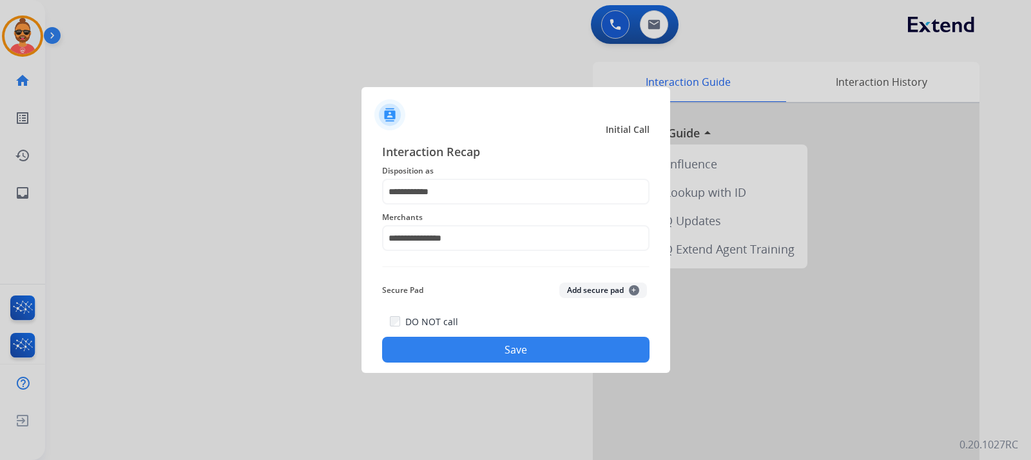
drag, startPoint x: 552, startPoint y: 349, endPoint x: 579, endPoint y: 345, distance: 27.4
click at [553, 347] on button "Save" at bounding box center [516, 350] width 268 height 26
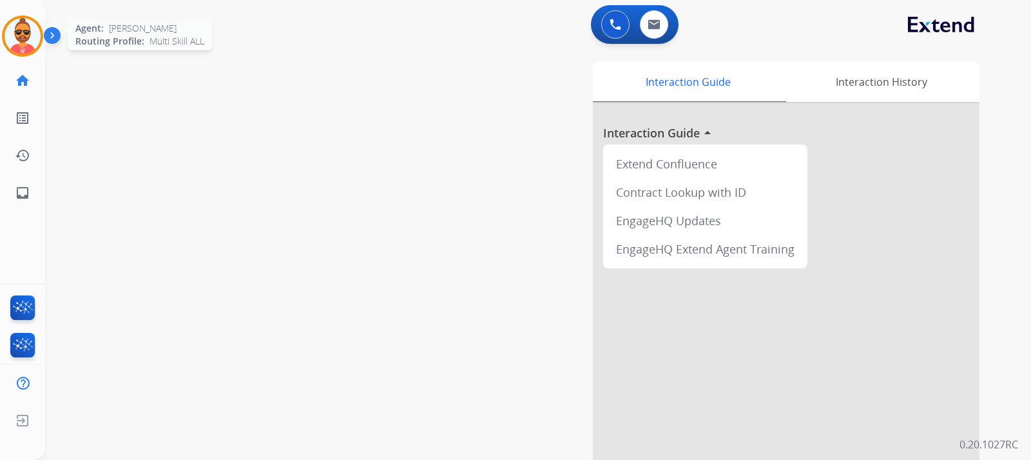
drag, startPoint x: 18, startPoint y: 32, endPoint x: 41, endPoint y: 24, distance: 24.5
click at [19, 31] on img at bounding box center [23, 36] width 36 height 36
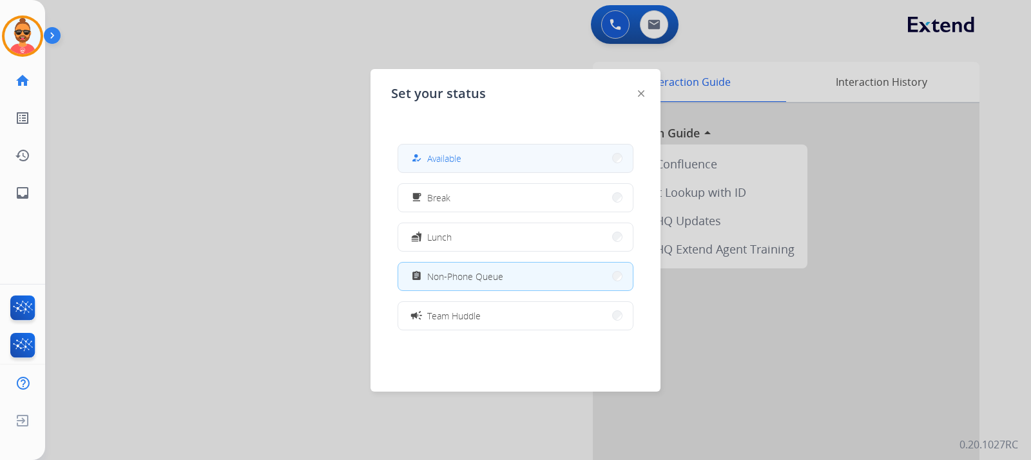
click at [502, 154] on button "how_to_reg Available" at bounding box center [515, 158] width 235 height 28
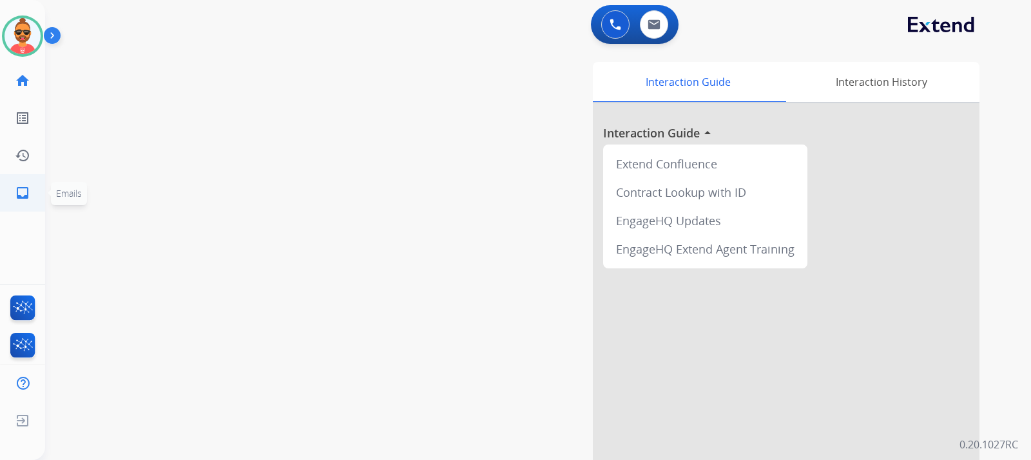
click at [28, 191] on mat-icon "inbox" at bounding box center [22, 192] width 15 height 15
select select "**********"
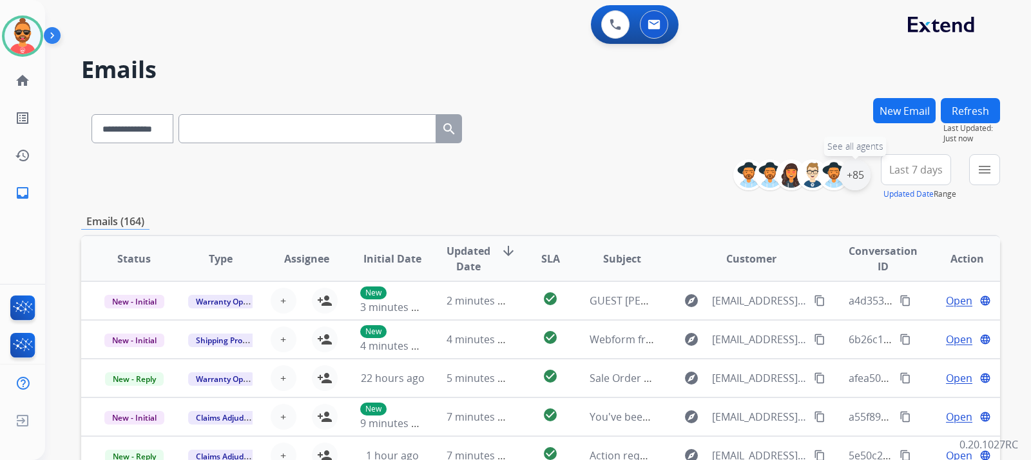
click at [853, 174] on div "+85" at bounding box center [855, 174] width 31 height 31
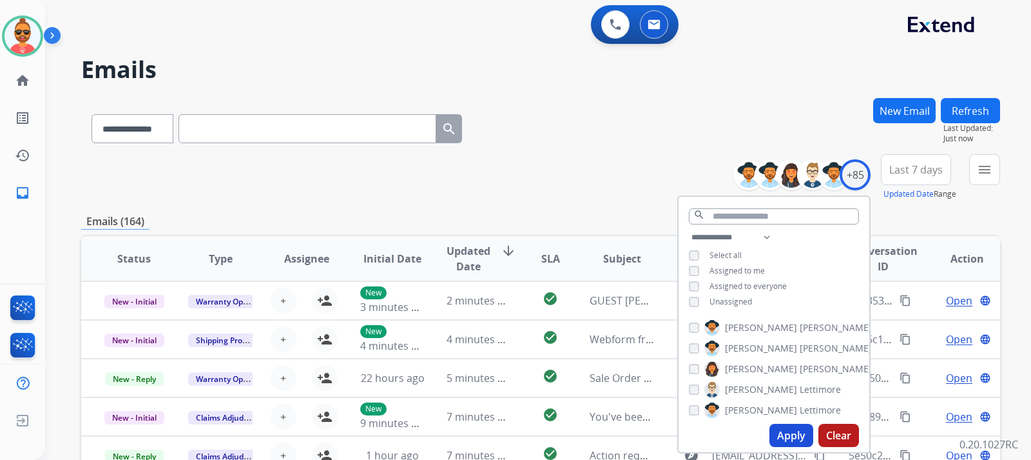
click at [803, 435] on button "Apply" at bounding box center [792, 435] width 44 height 23
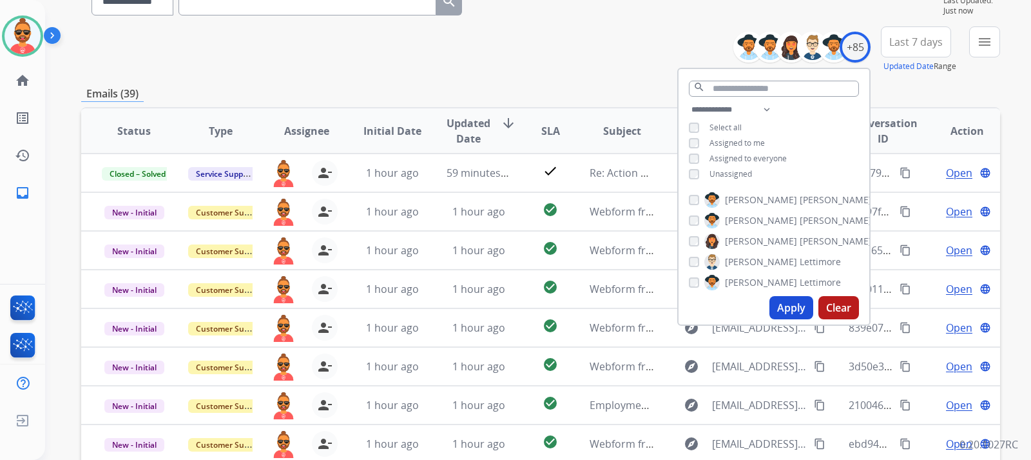
scroll to position [129, 0]
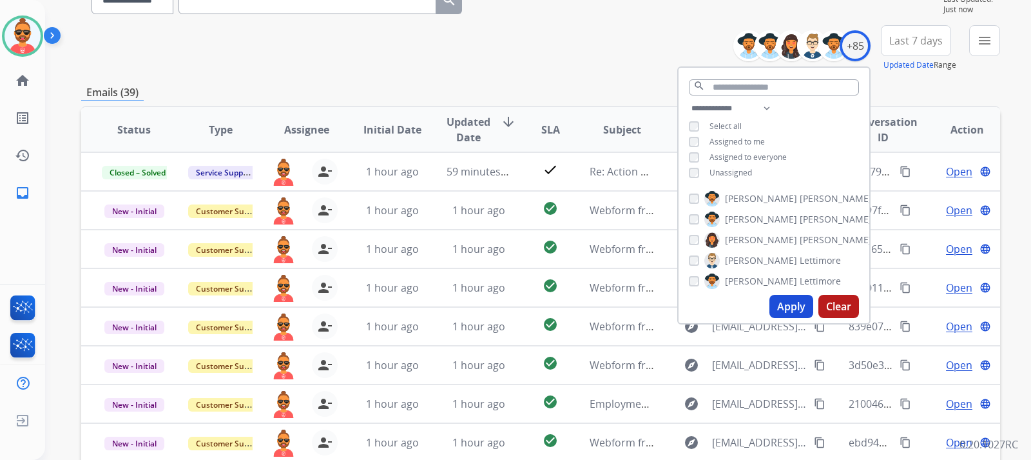
click at [605, 42] on div "**********" at bounding box center [540, 48] width 919 height 46
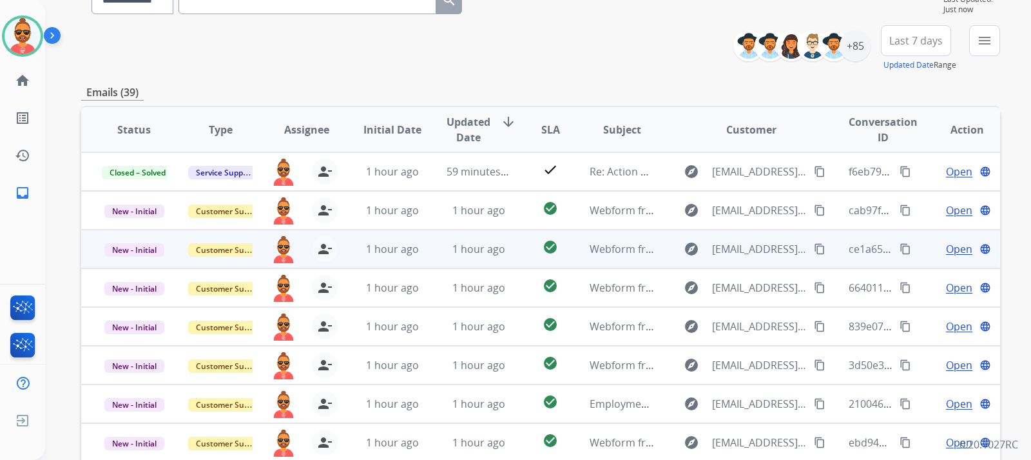
scroll to position [1, 0]
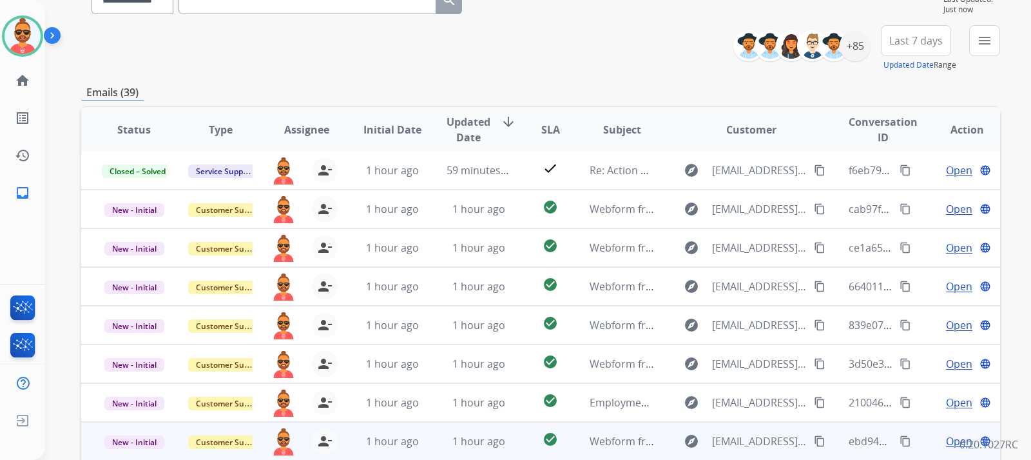
click at [954, 440] on span "Open" at bounding box center [959, 440] width 26 height 15
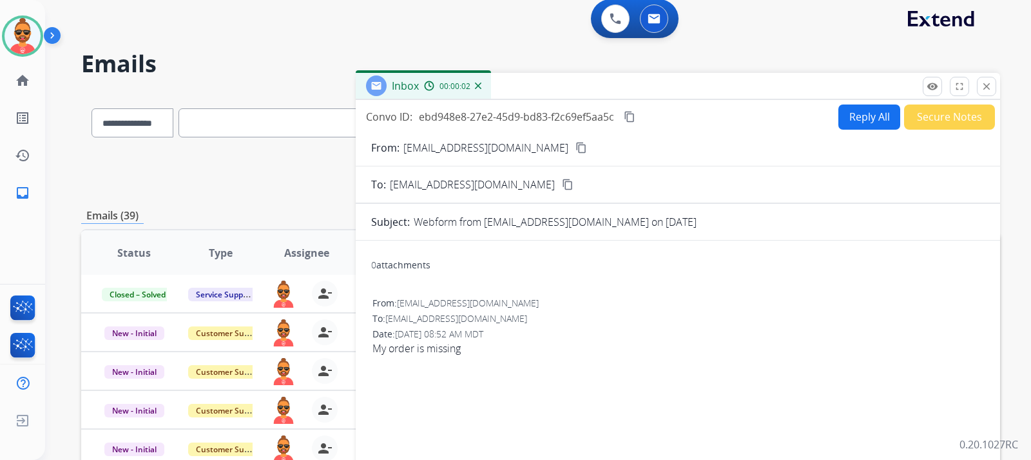
scroll to position [0, 0]
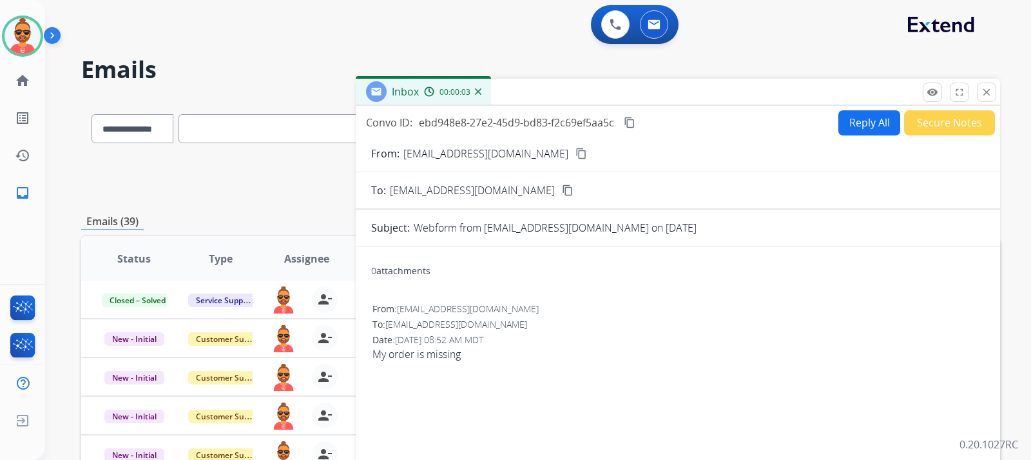
click at [576, 153] on mat-icon "content_copy" at bounding box center [582, 154] width 12 height 12
click at [860, 126] on button "Reply All" at bounding box center [870, 122] width 62 height 25
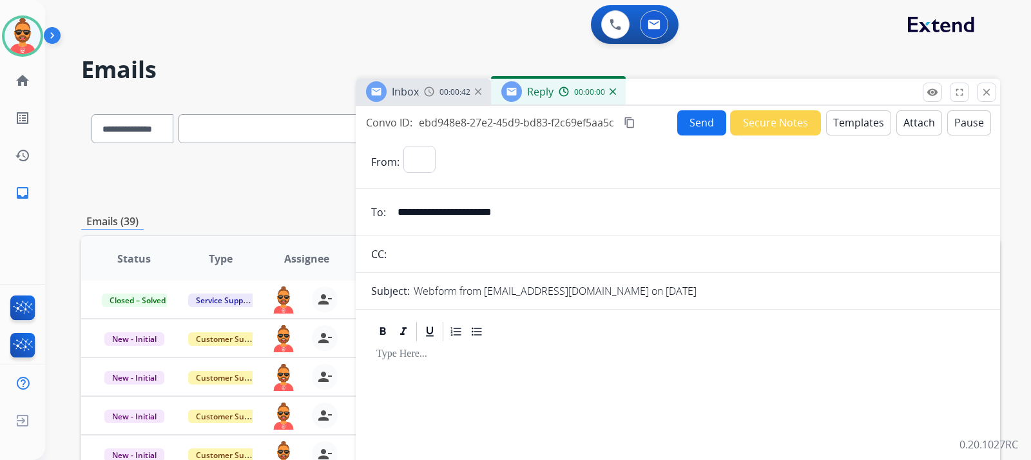
select select "**********"
click at [853, 117] on button "Templates" at bounding box center [858, 122] width 65 height 25
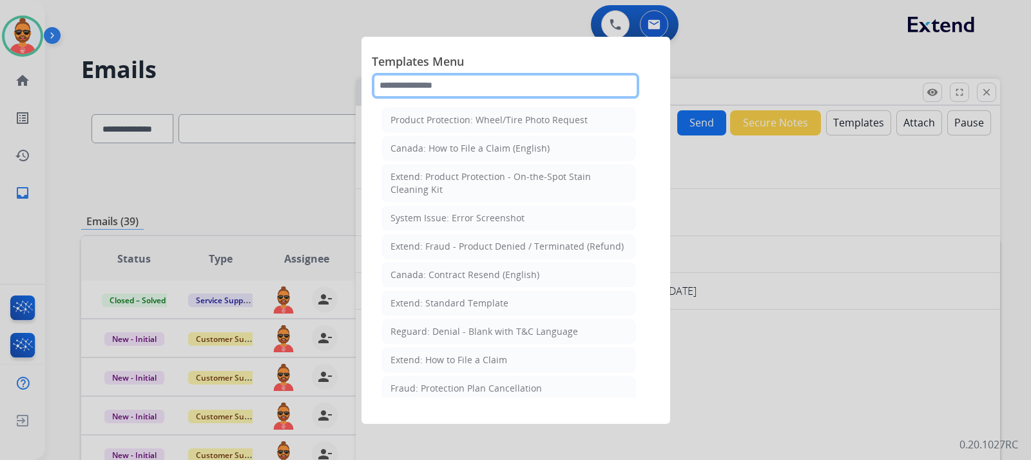
click at [439, 95] on input "text" at bounding box center [506, 86] width 268 height 26
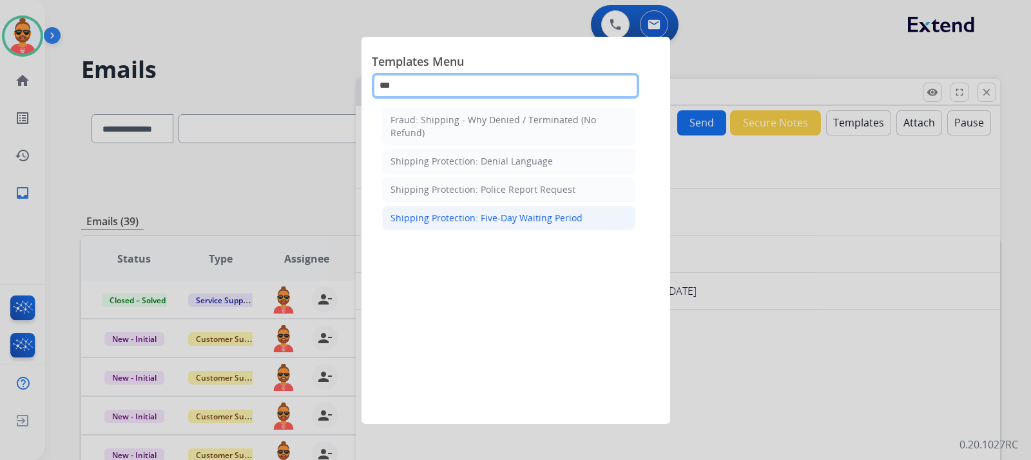
type input "***"
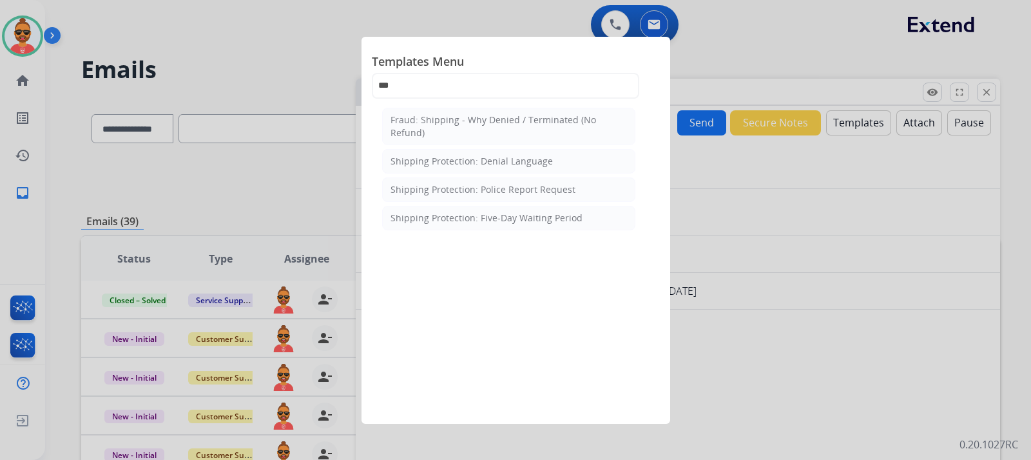
click at [546, 219] on div "Shipping Protection: Five-Day Waiting Period" at bounding box center [487, 217] width 192 height 13
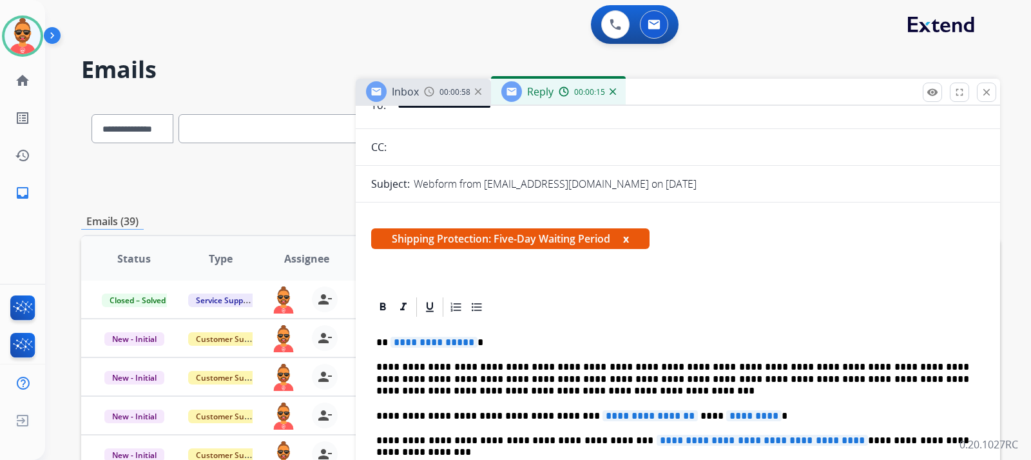
scroll to position [129, 0]
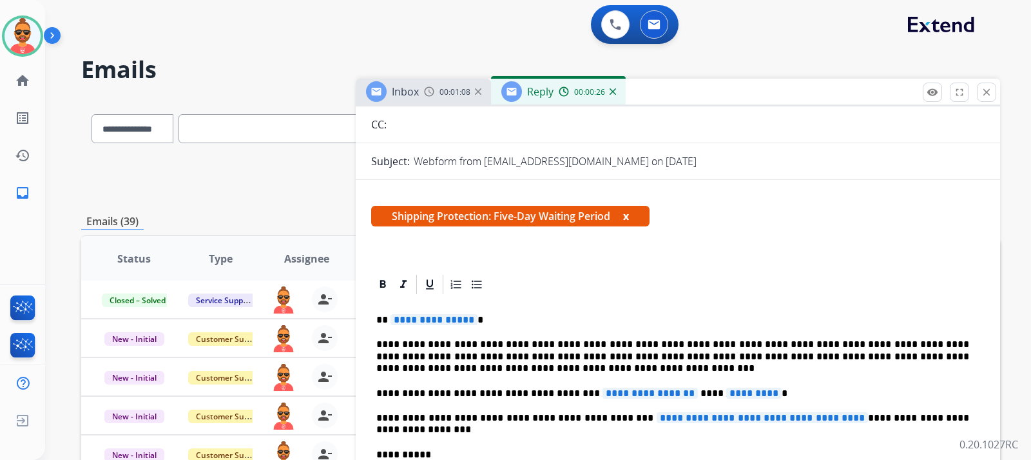
click at [462, 320] on span "**********" at bounding box center [434, 319] width 87 height 11
click at [387, 317] on p "****" at bounding box center [672, 320] width 593 height 12
click at [387, 316] on p "****" at bounding box center [672, 320] width 593 height 12
click at [382, 318] on p "****" at bounding box center [672, 320] width 593 height 12
click at [387, 318] on p "****" at bounding box center [672, 320] width 593 height 12
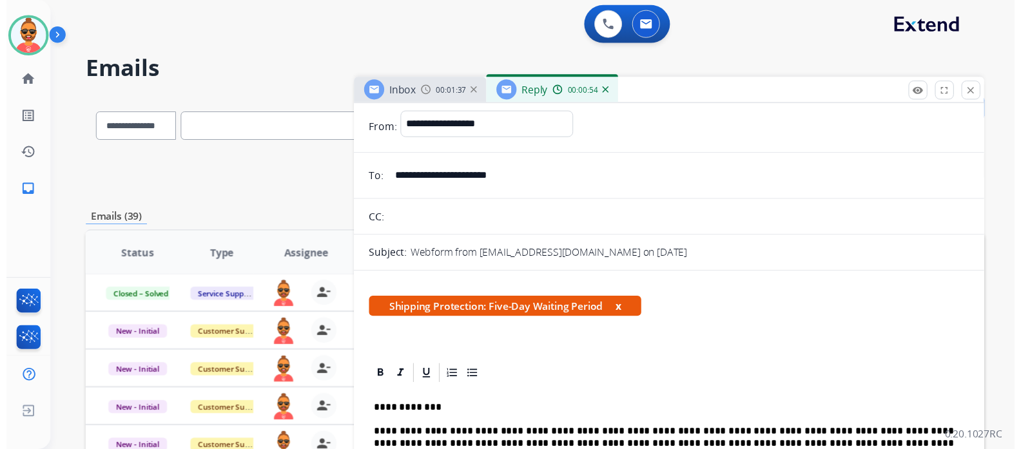
scroll to position [0, 0]
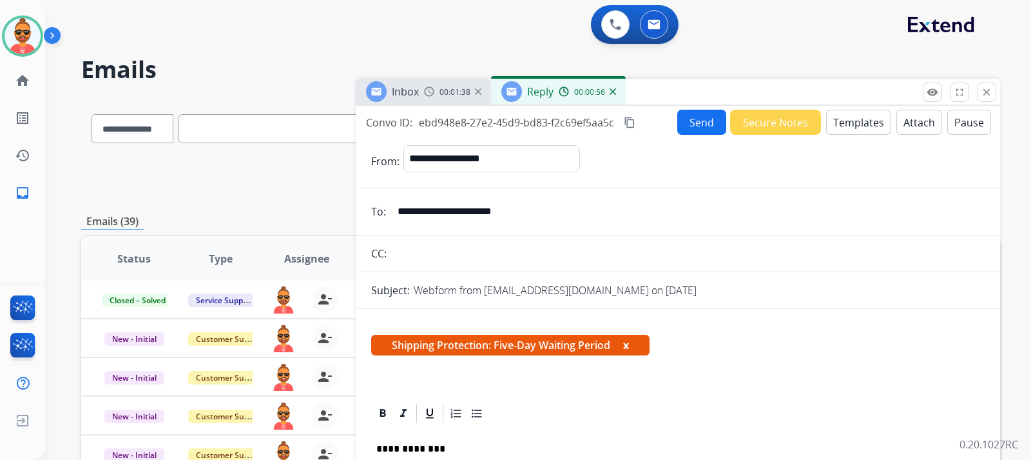
click at [681, 121] on button "Send" at bounding box center [702, 122] width 49 height 25
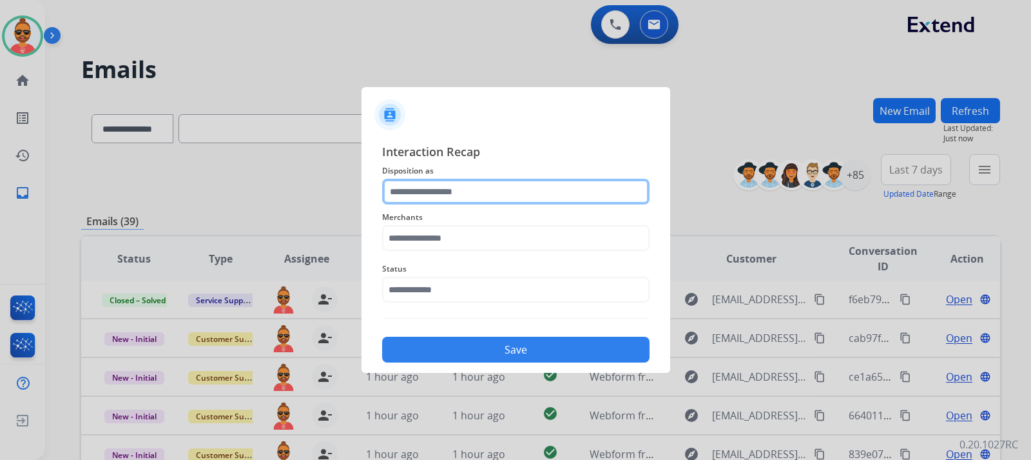
click at [477, 190] on input "text" at bounding box center [516, 192] width 268 height 26
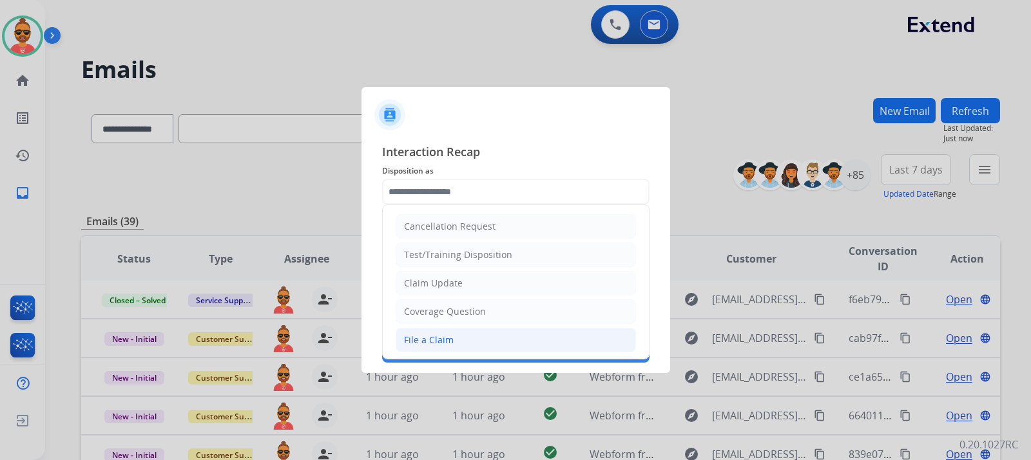
click at [444, 339] on div "File a Claim" at bounding box center [429, 339] width 50 height 13
type input "**********"
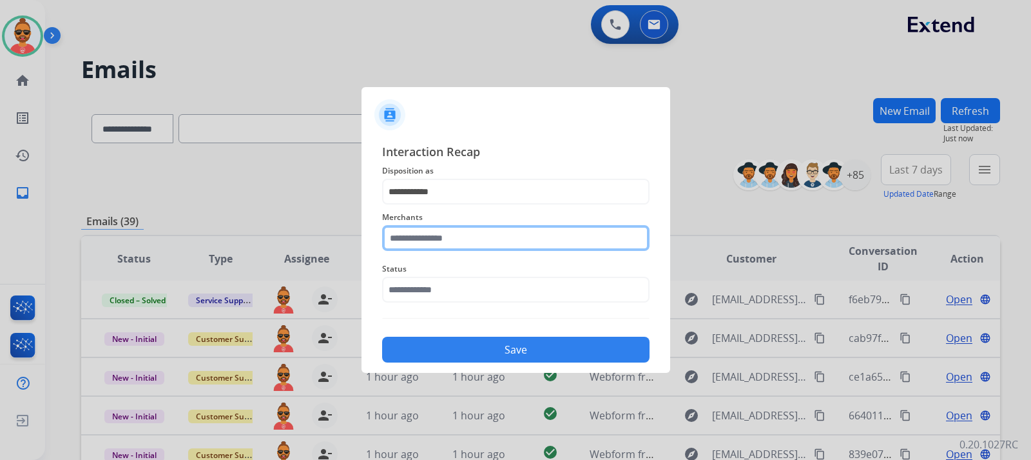
click at [459, 231] on input "text" at bounding box center [516, 238] width 268 height 26
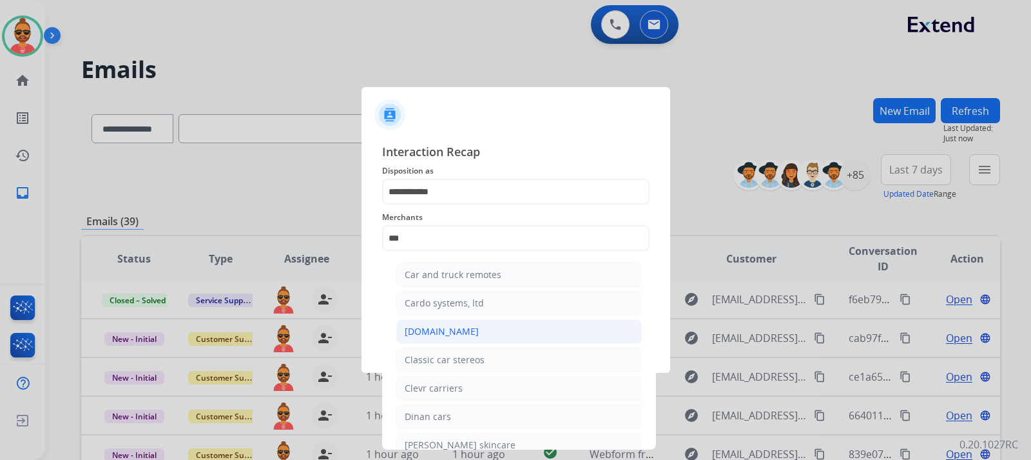
click at [451, 326] on div "[DOMAIN_NAME]" at bounding box center [442, 331] width 74 height 13
type input "**********"
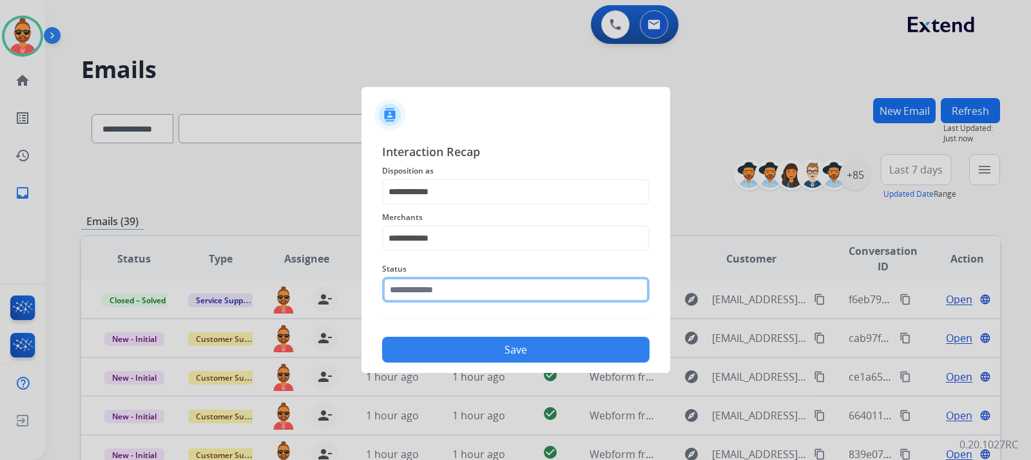
click at [438, 282] on input "text" at bounding box center [516, 290] width 268 height 26
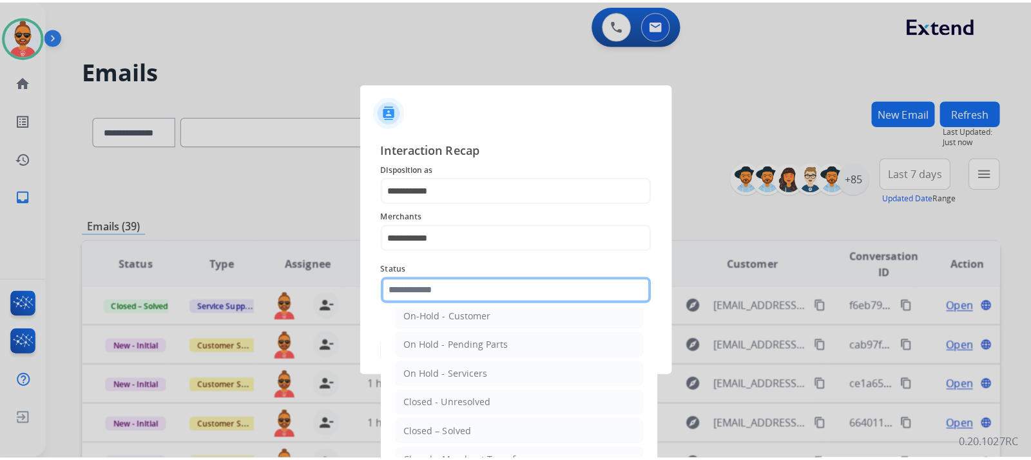
scroll to position [77, 0]
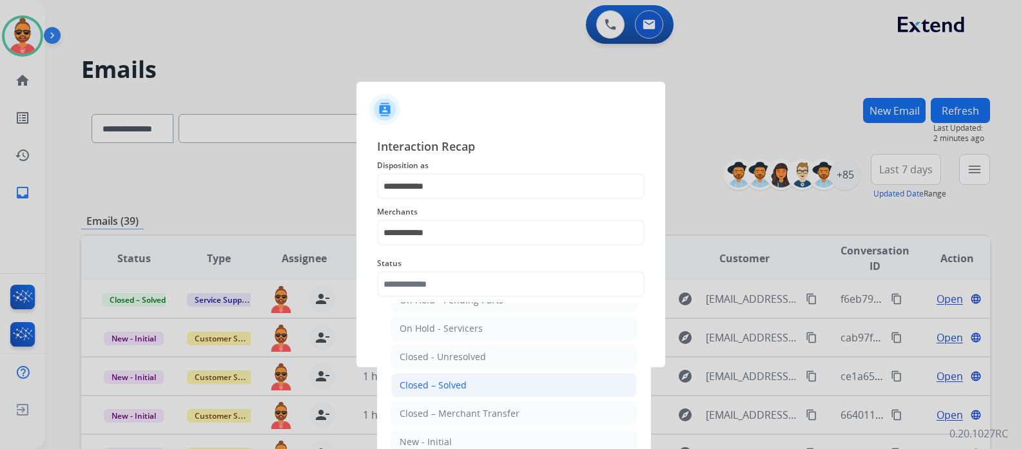
click at [449, 378] on li "Closed – Solved" at bounding box center [514, 385] width 246 height 24
type input "**********"
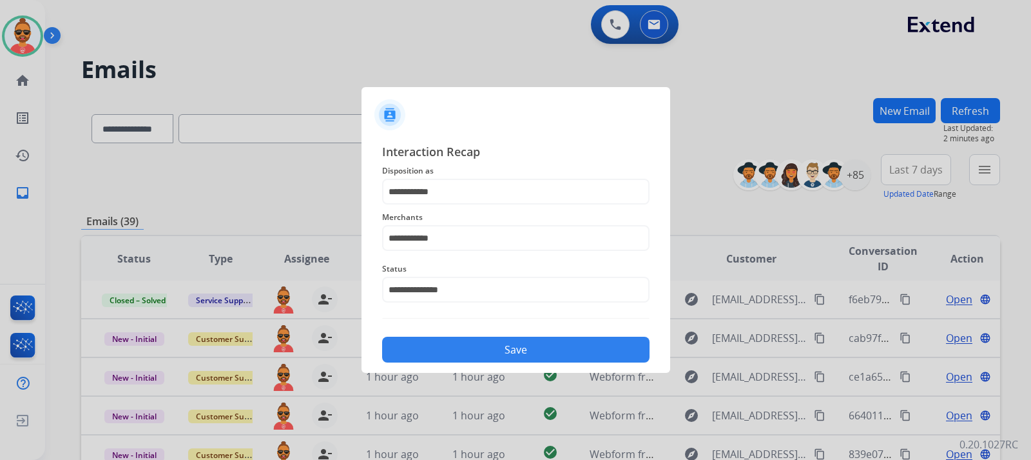
drag, startPoint x: 530, startPoint y: 342, endPoint x: 545, endPoint y: 342, distance: 15.5
click at [531, 343] on button "Save" at bounding box center [516, 350] width 268 height 26
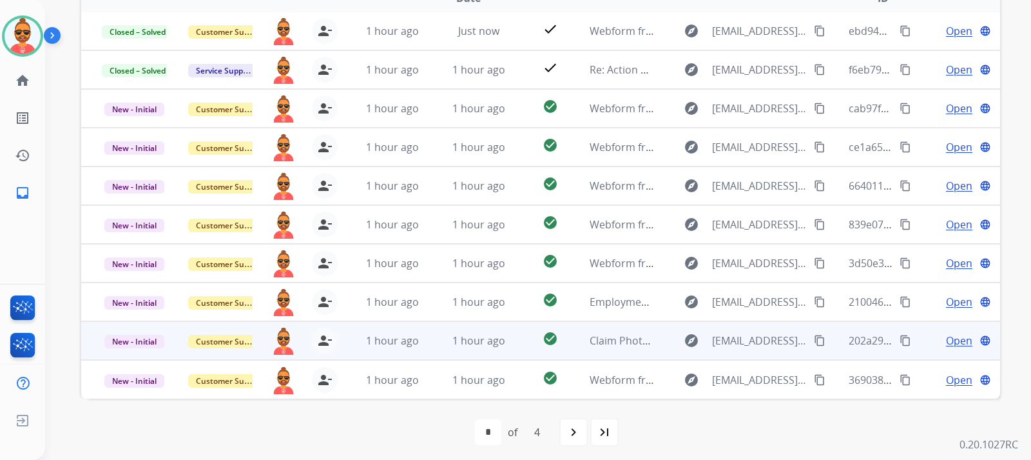
scroll to position [274, 0]
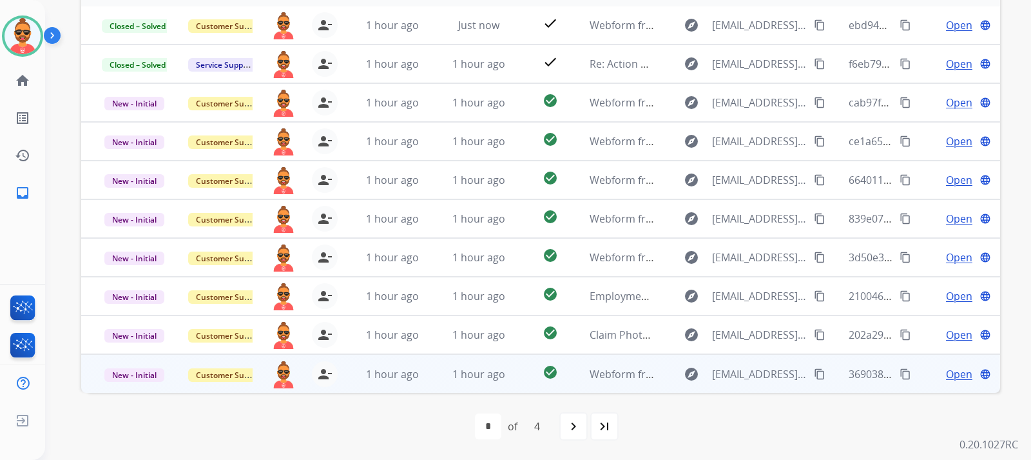
click at [957, 371] on span "Open" at bounding box center [959, 373] width 26 height 15
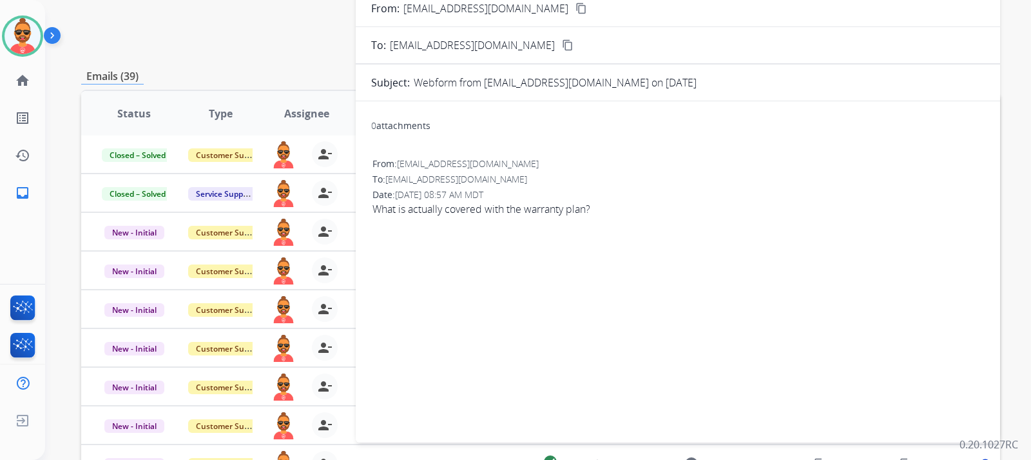
scroll to position [16, 0]
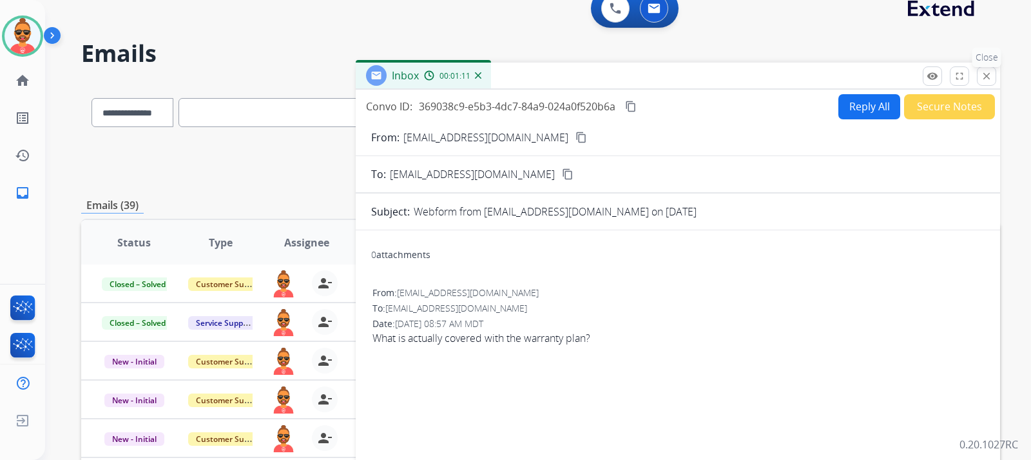
click at [984, 80] on mat-icon "close" at bounding box center [987, 76] width 12 height 12
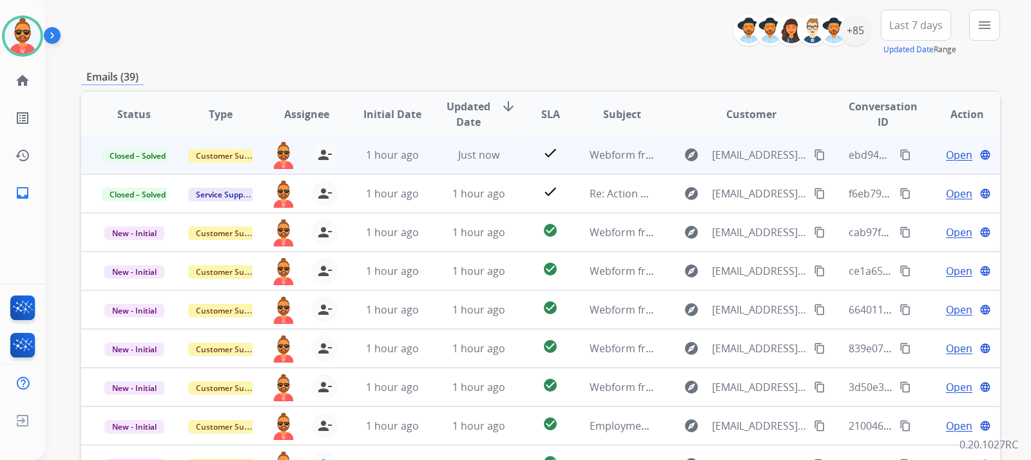
scroll to position [145, 0]
click at [900, 148] on mat-icon "content_copy" at bounding box center [906, 154] width 12 height 12
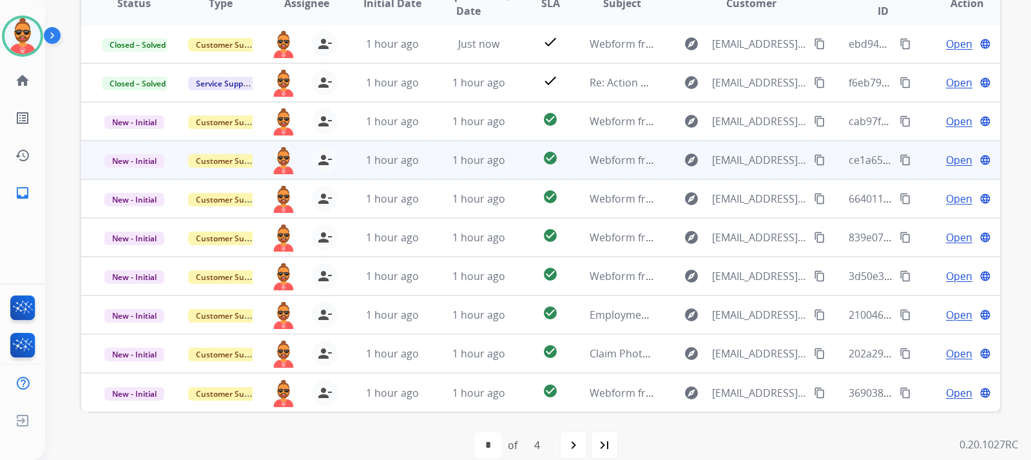
scroll to position [274, 0]
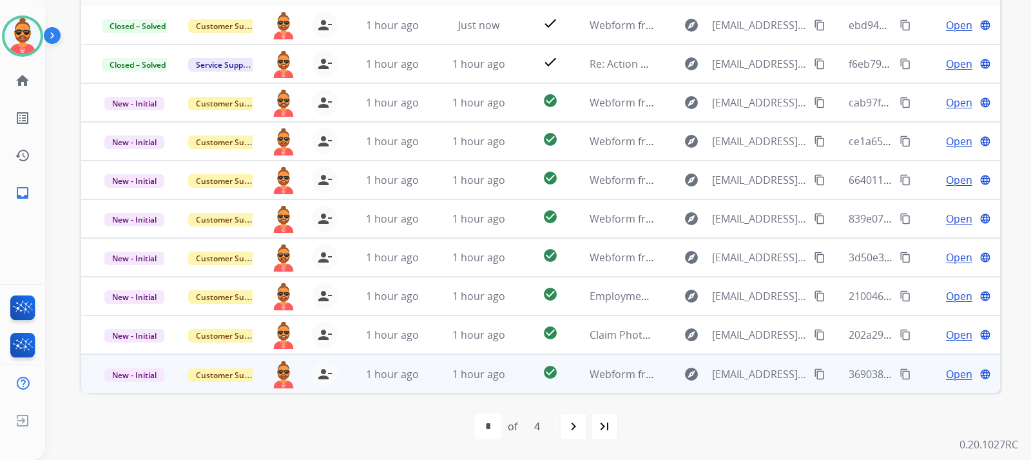
click at [958, 372] on span "Open" at bounding box center [959, 373] width 26 height 15
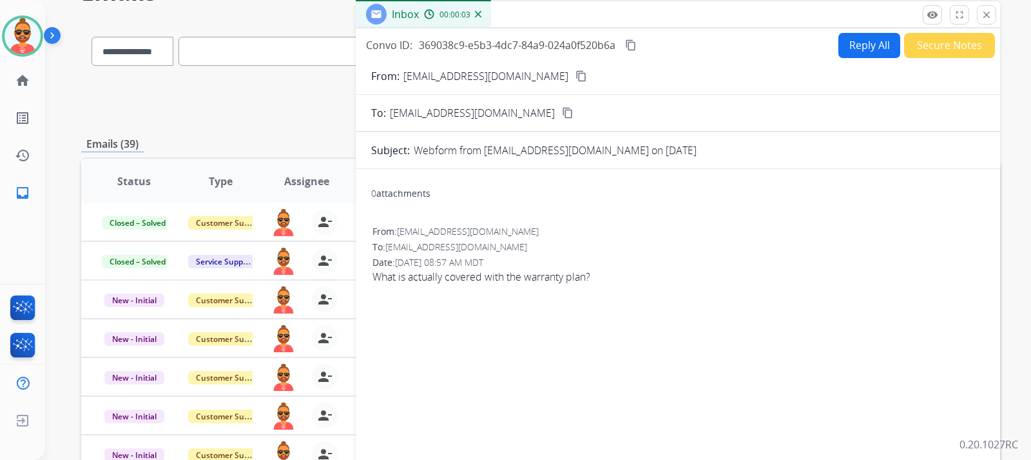
scroll to position [16, 0]
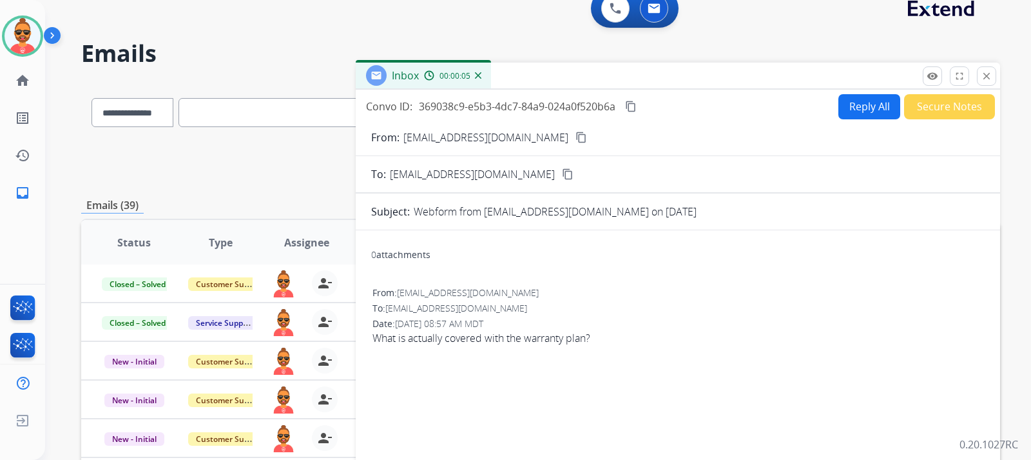
click at [548, 130] on div "From: kevinjchung12@gmail.com content_copy" at bounding box center [678, 137] width 645 height 15
click at [576, 135] on mat-icon "content_copy" at bounding box center [582, 138] width 12 height 12
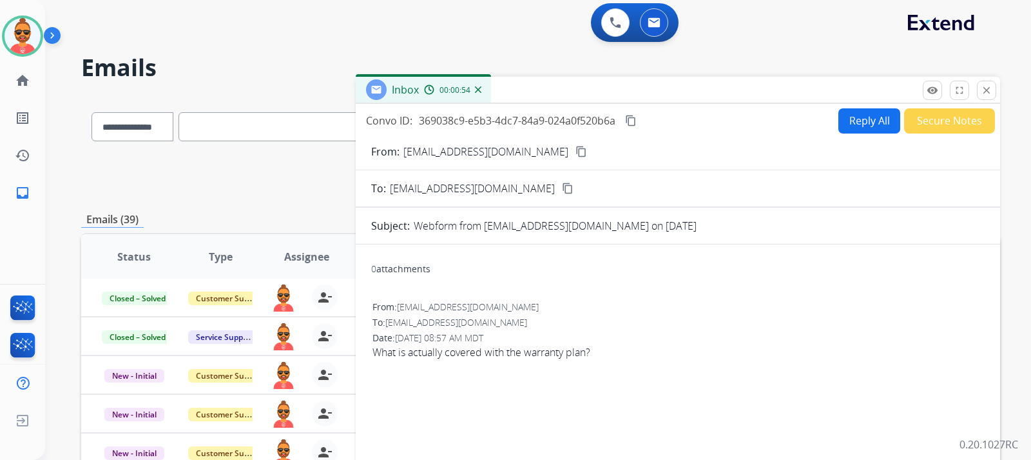
scroll to position [0, 0]
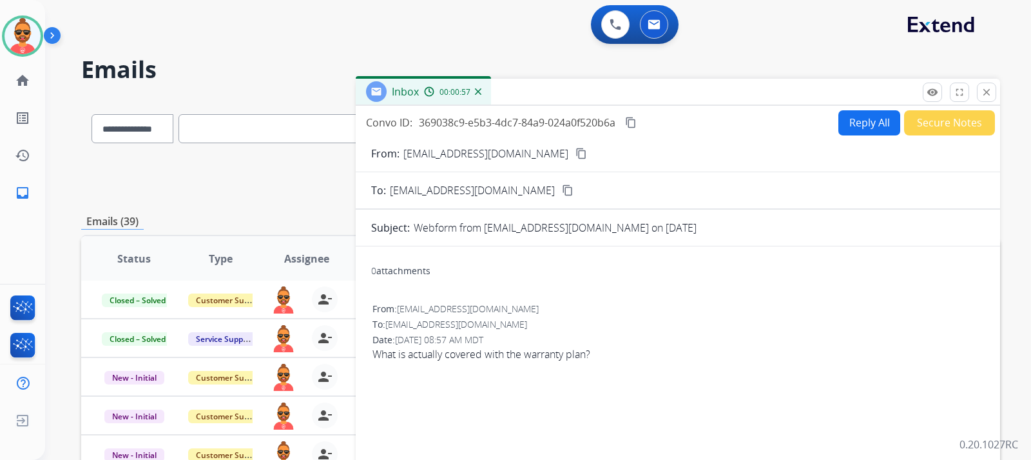
click at [850, 118] on button "Reply All" at bounding box center [870, 122] width 62 height 25
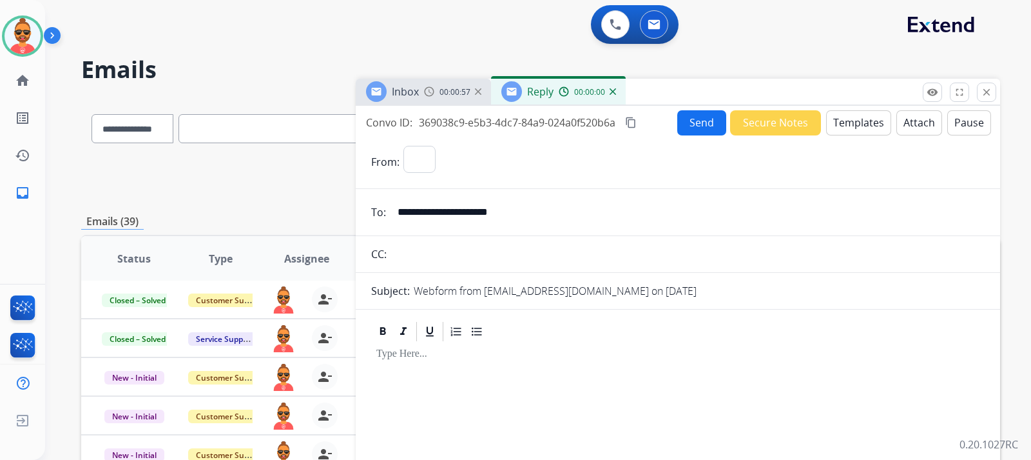
select select "**********"
click at [841, 127] on button "Templates" at bounding box center [858, 122] width 65 height 25
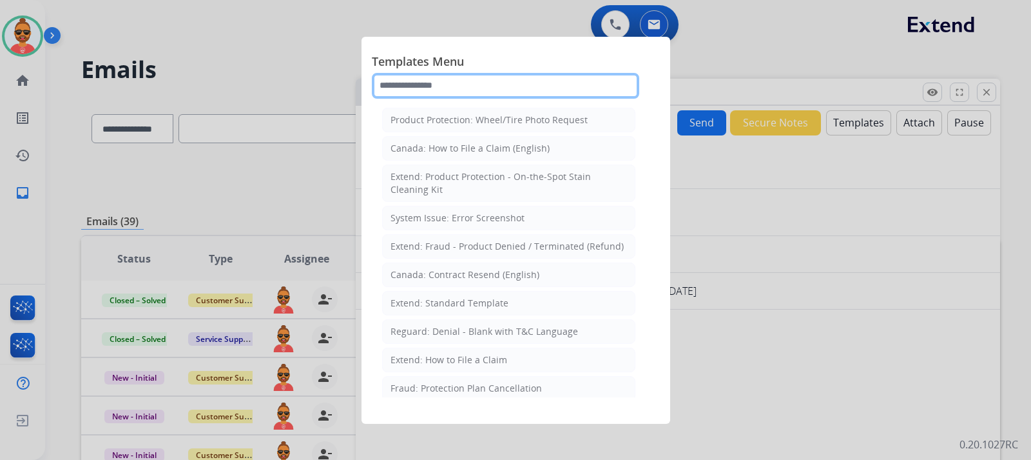
click at [442, 88] on input "text" at bounding box center [506, 86] width 268 height 26
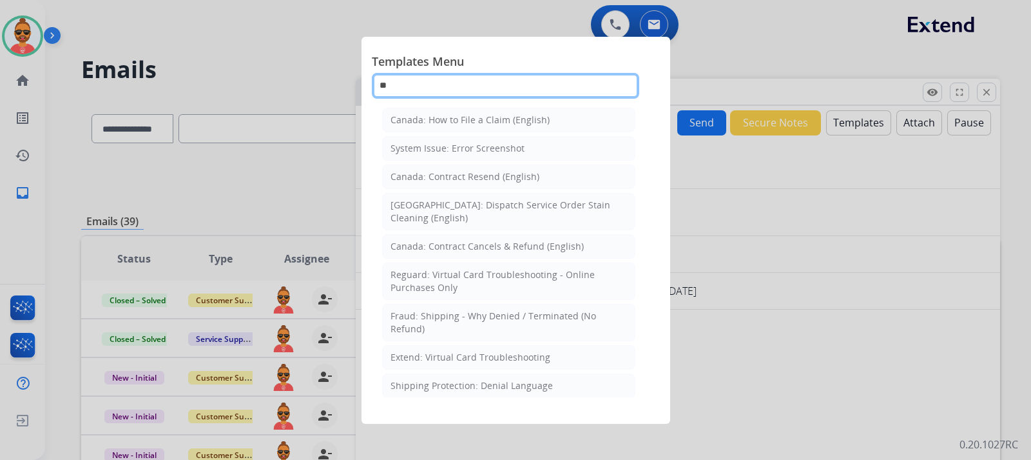
type input "*"
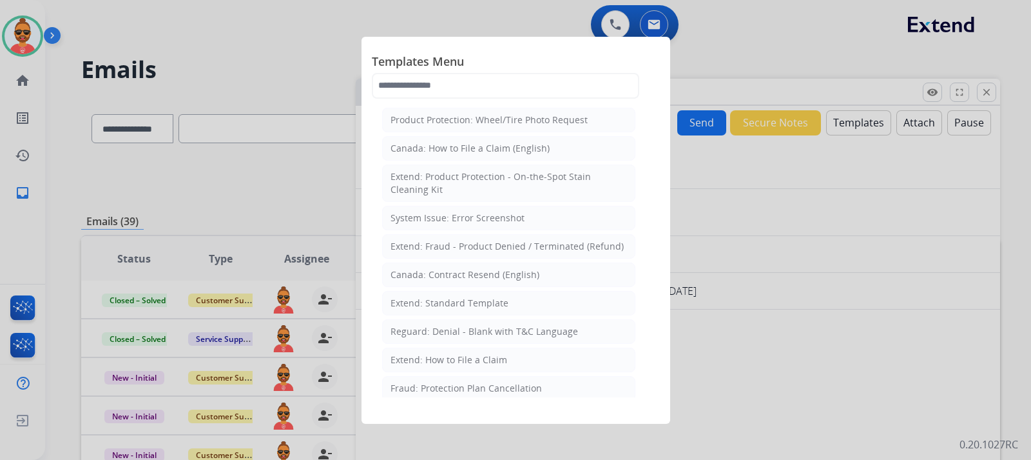
drag, startPoint x: 480, startPoint y: 295, endPoint x: 493, endPoint y: 289, distance: 14.7
click at [482, 291] on li "Extend: Standard Template" at bounding box center [508, 303] width 253 height 24
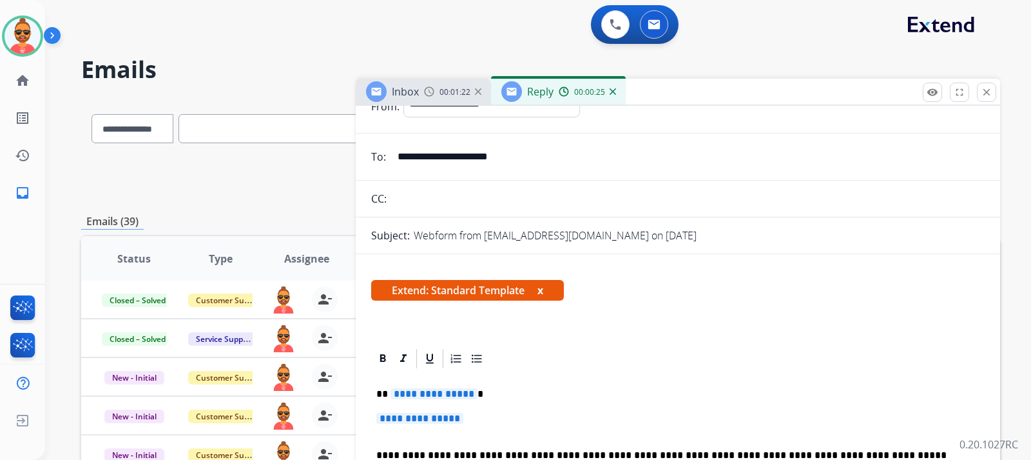
scroll to position [129, 0]
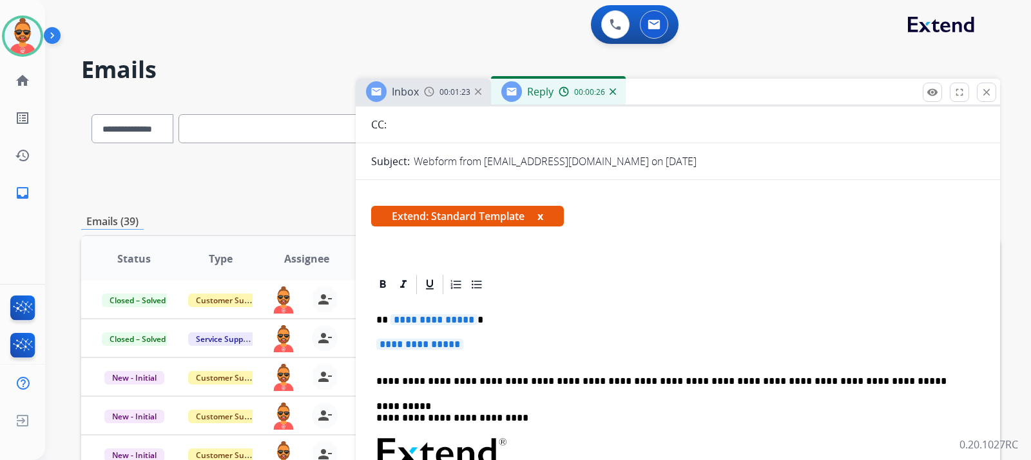
click at [471, 345] on p "**********" at bounding box center [677, 350] width 603 height 24
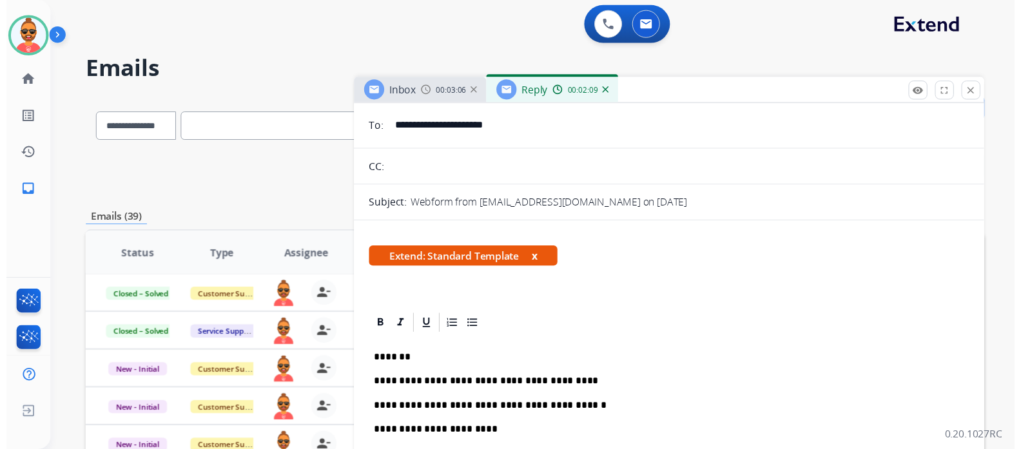
scroll to position [0, 0]
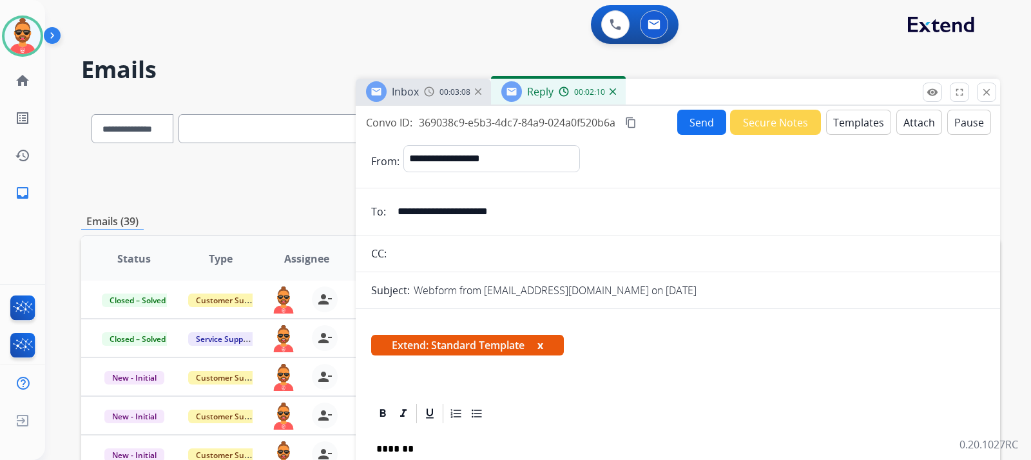
click at [694, 118] on button "Send" at bounding box center [702, 122] width 49 height 25
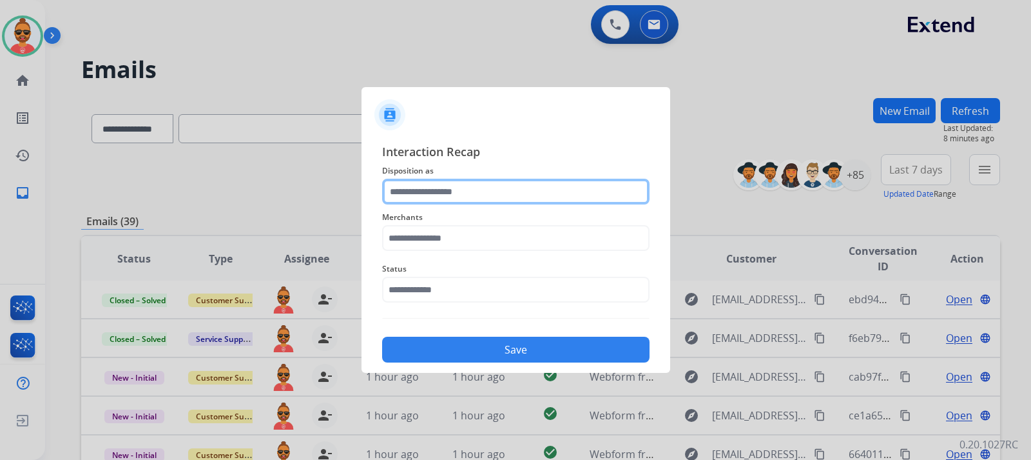
click at [433, 193] on input "text" at bounding box center [516, 192] width 268 height 26
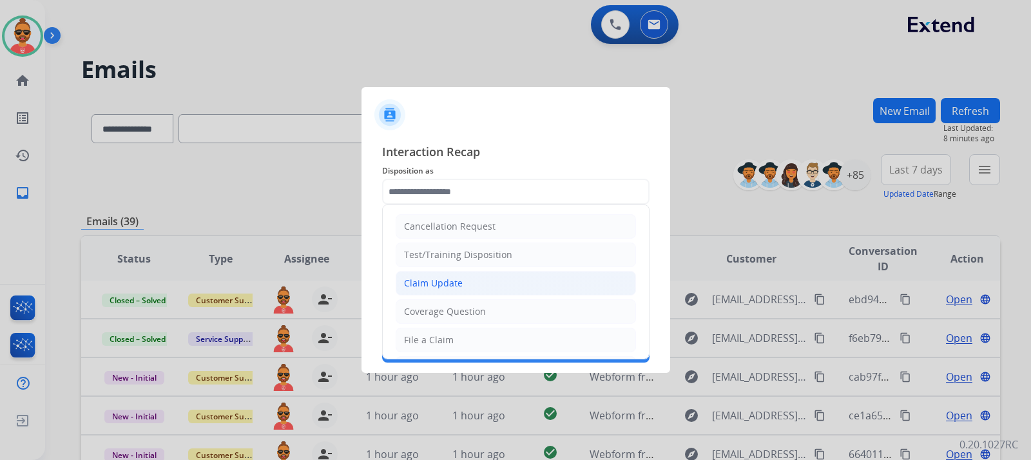
click at [459, 287] on div "Claim Update" at bounding box center [433, 283] width 59 height 13
type input "**********"
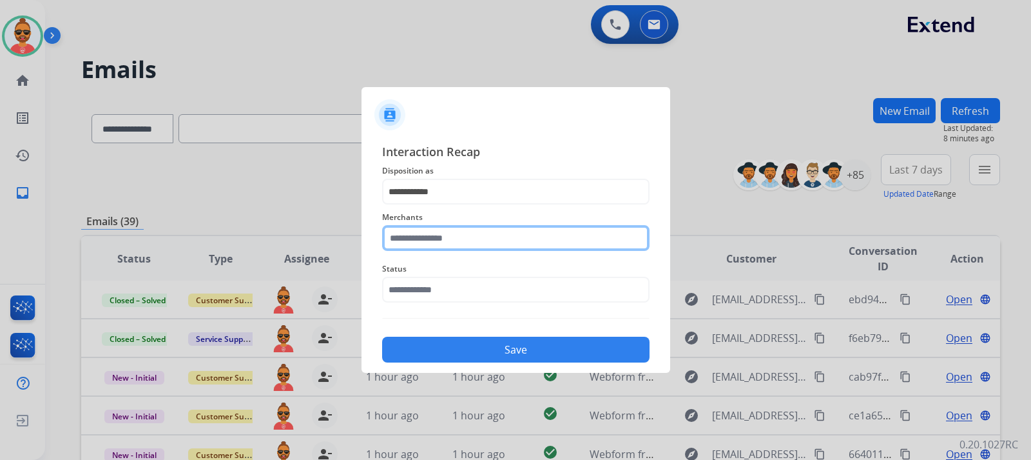
click at [425, 233] on input "text" at bounding box center [516, 238] width 268 height 26
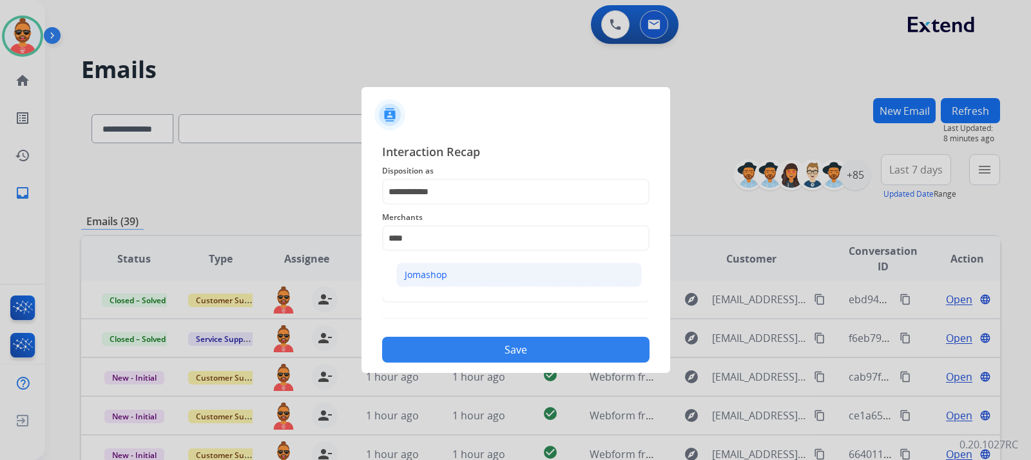
click at [429, 273] on div "Jomashop" at bounding box center [426, 274] width 43 height 13
type input "********"
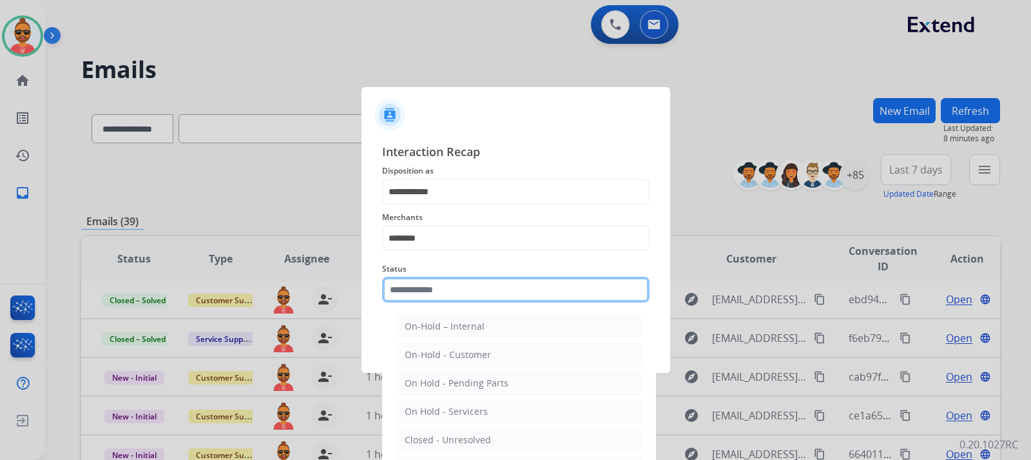
drag, startPoint x: 425, startPoint y: 288, endPoint x: 449, endPoint y: 282, distance: 25.3
click at [426, 287] on input "text" at bounding box center [516, 290] width 268 height 26
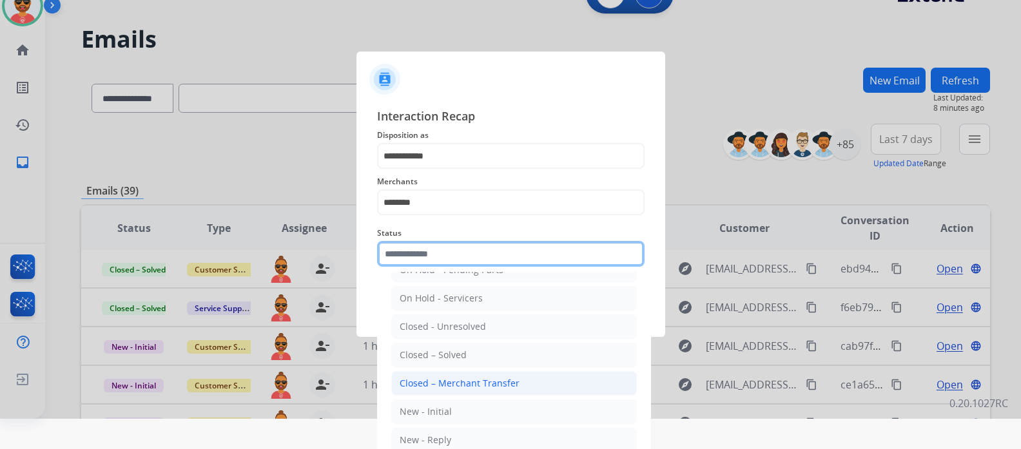
scroll to position [46, 0]
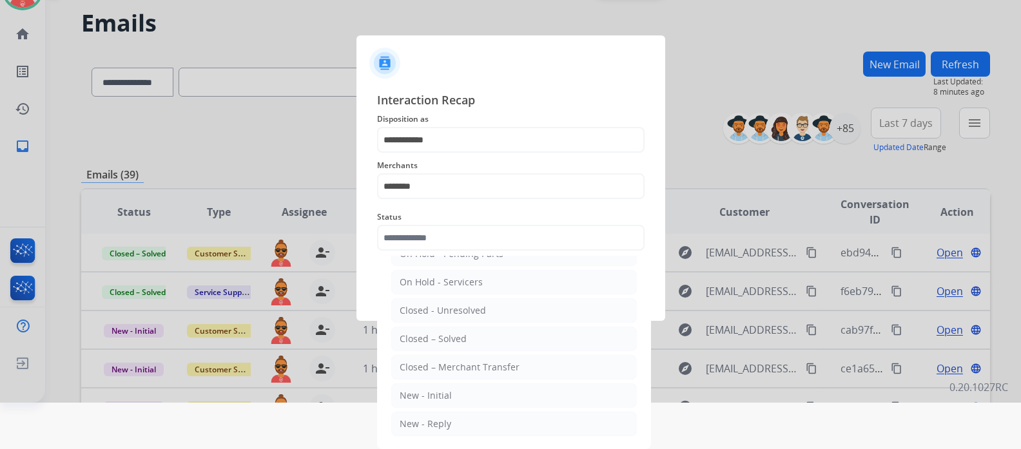
click at [467, 339] on li "Closed – Solved" at bounding box center [514, 339] width 246 height 24
type input "**********"
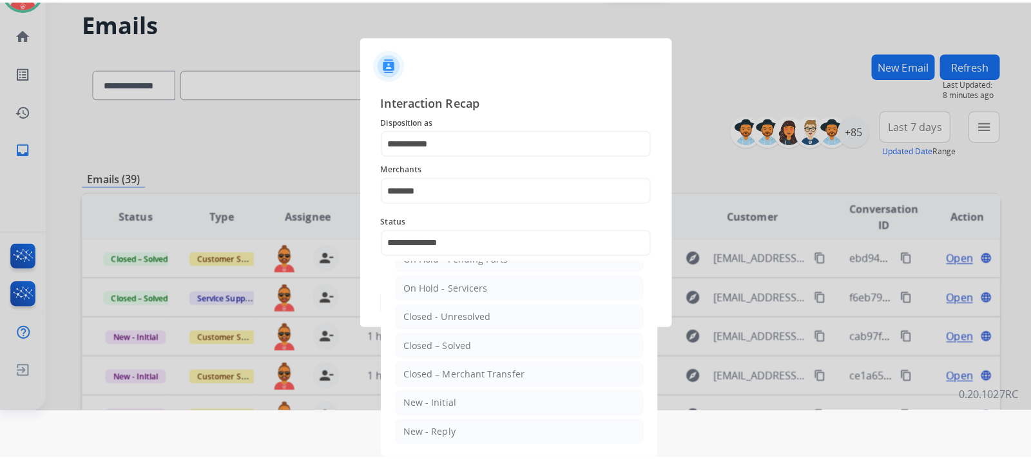
scroll to position [0, 0]
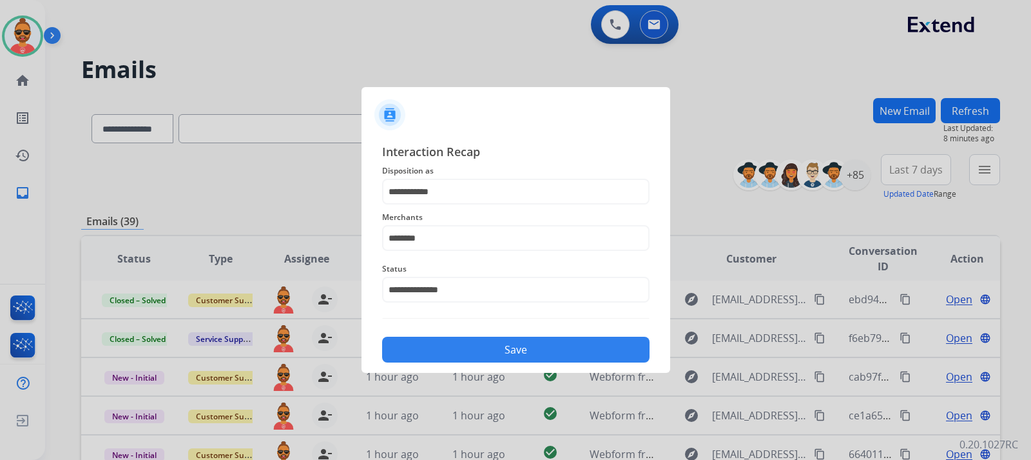
click at [558, 338] on button "Save" at bounding box center [516, 350] width 268 height 26
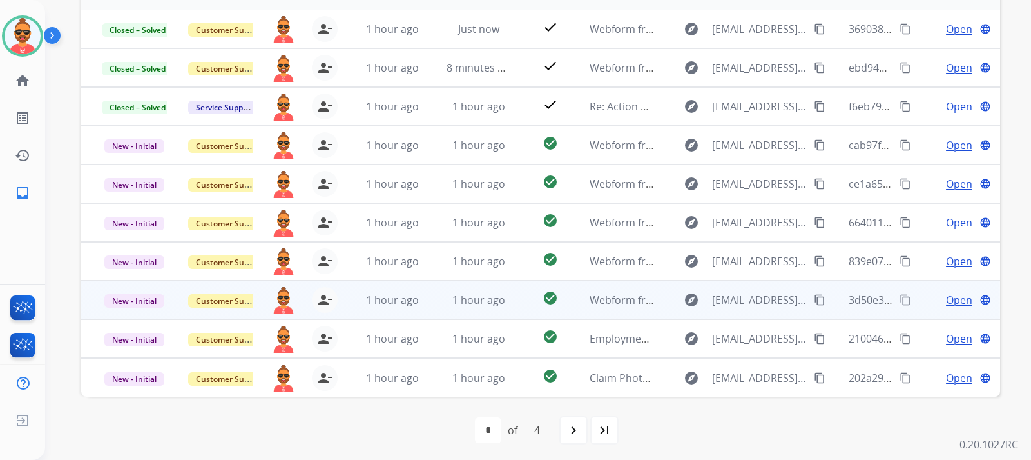
scroll to position [274, 0]
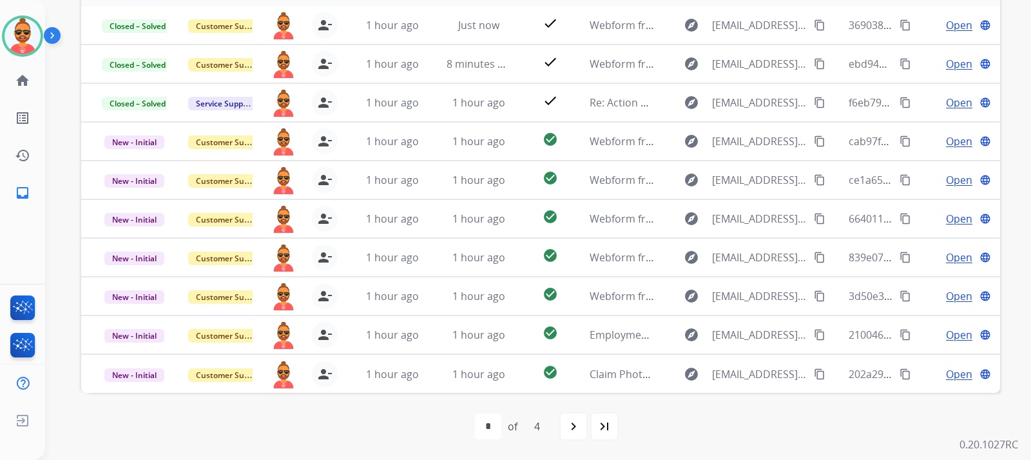
drag, startPoint x: 18, startPoint y: 36, endPoint x: 60, endPoint y: 33, distance: 42.0
click at [19, 35] on img at bounding box center [23, 36] width 36 height 36
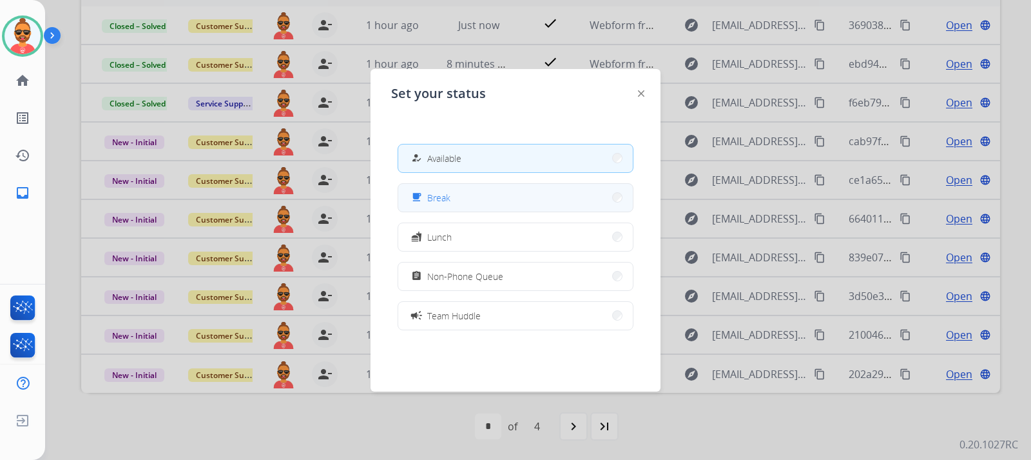
click at [504, 197] on button "free_breakfast Break" at bounding box center [515, 198] width 235 height 28
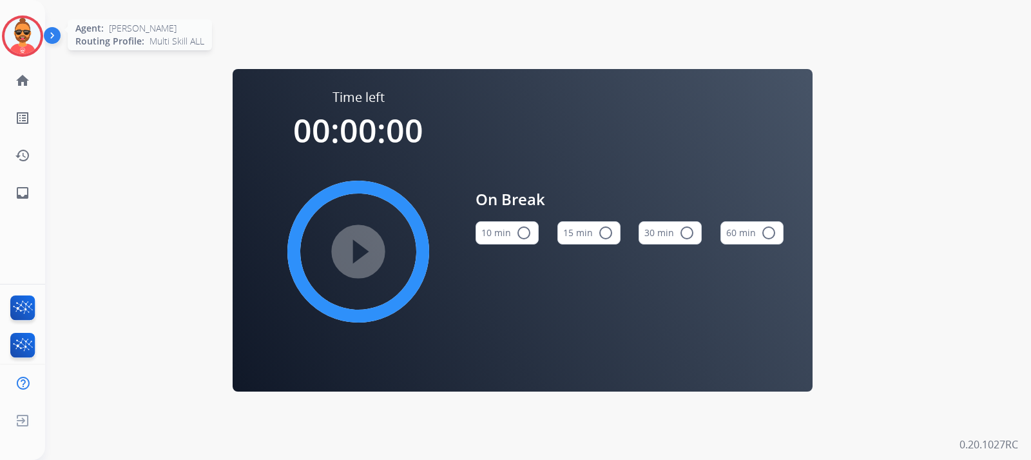
click at [24, 30] on img at bounding box center [23, 36] width 36 height 36
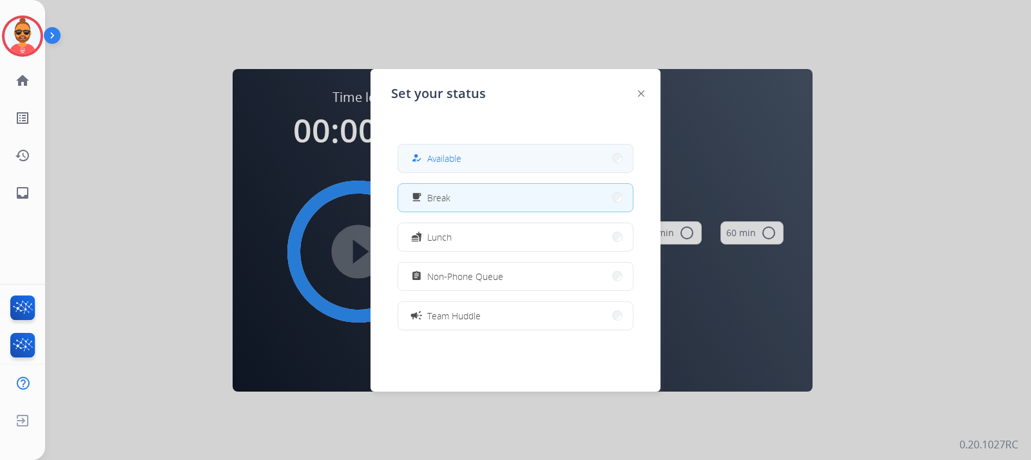
click at [520, 161] on button "how_to_reg Available" at bounding box center [515, 158] width 235 height 28
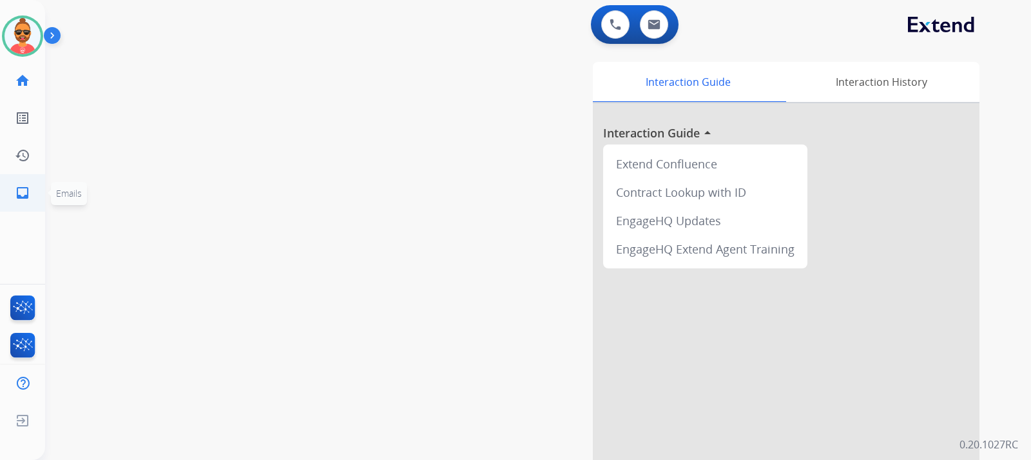
click at [30, 190] on link "inbox Emails" at bounding box center [23, 193] width 36 height 36
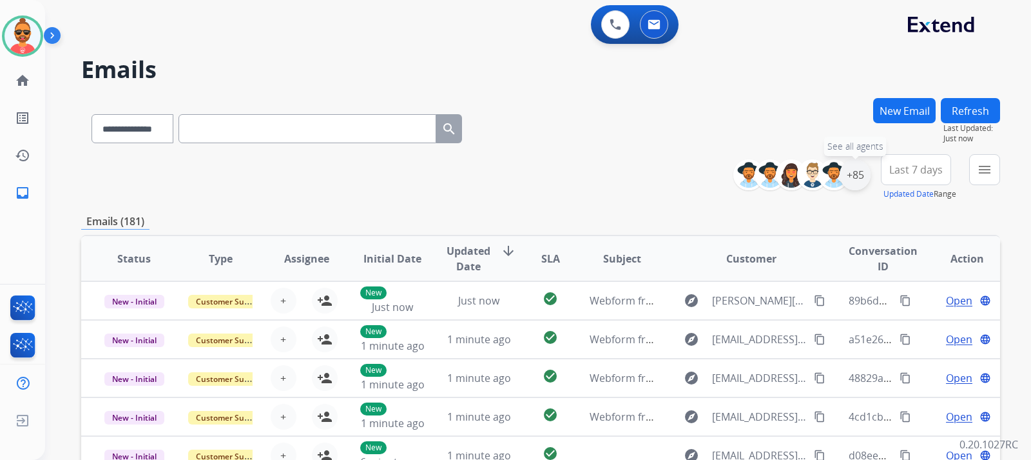
click at [851, 179] on div "+85" at bounding box center [855, 174] width 31 height 31
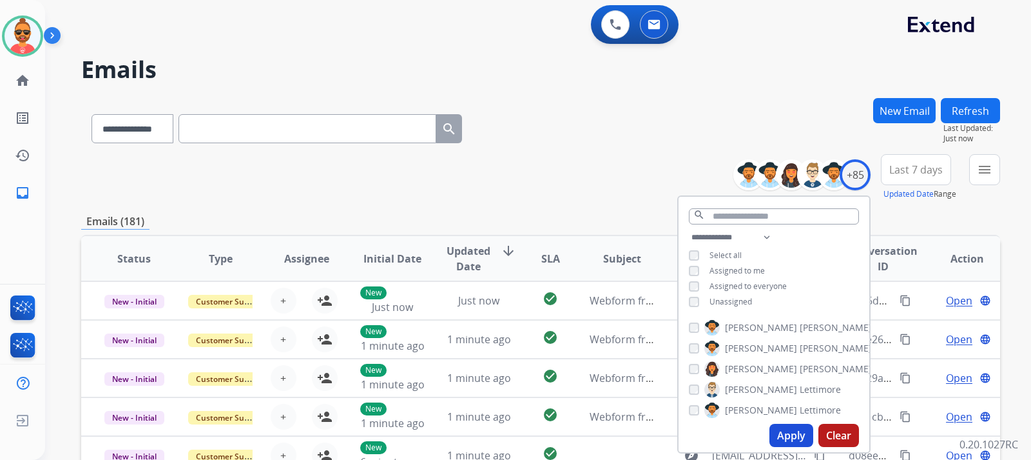
click at [698, 302] on div "Unassigned" at bounding box center [720, 302] width 63 height 10
click at [785, 431] on button "Apply" at bounding box center [792, 435] width 44 height 23
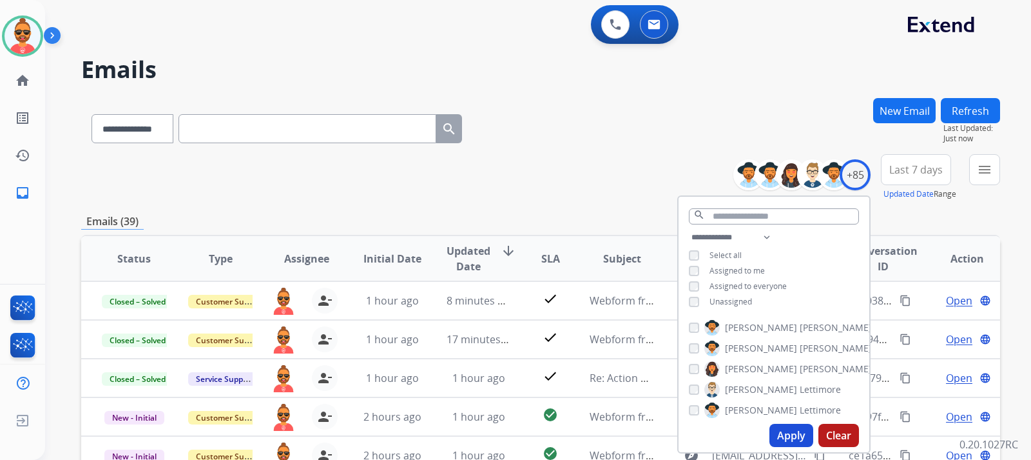
drag, startPoint x: 654, startPoint y: 130, endPoint x: 696, endPoint y: 135, distance: 41.6
click at [654, 129] on div "**********" at bounding box center [540, 126] width 919 height 56
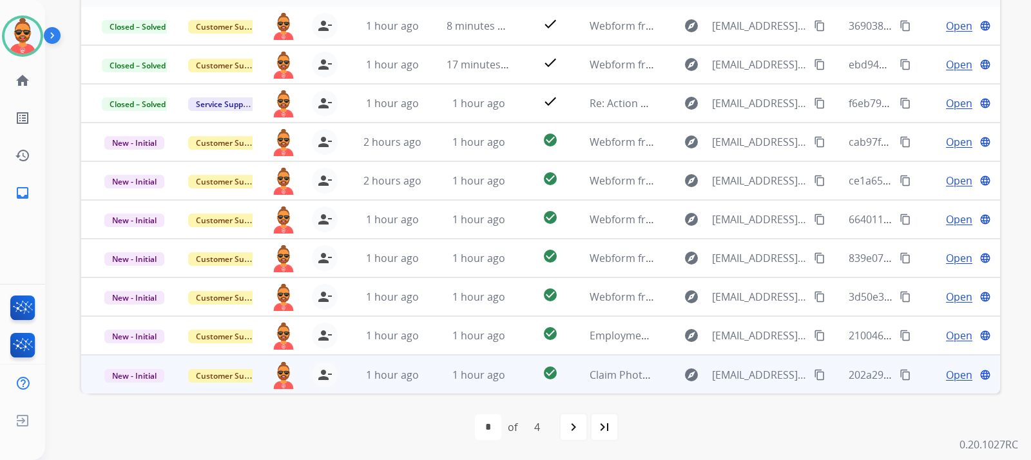
scroll to position [274, 0]
click at [955, 369] on span "Open" at bounding box center [959, 373] width 26 height 15
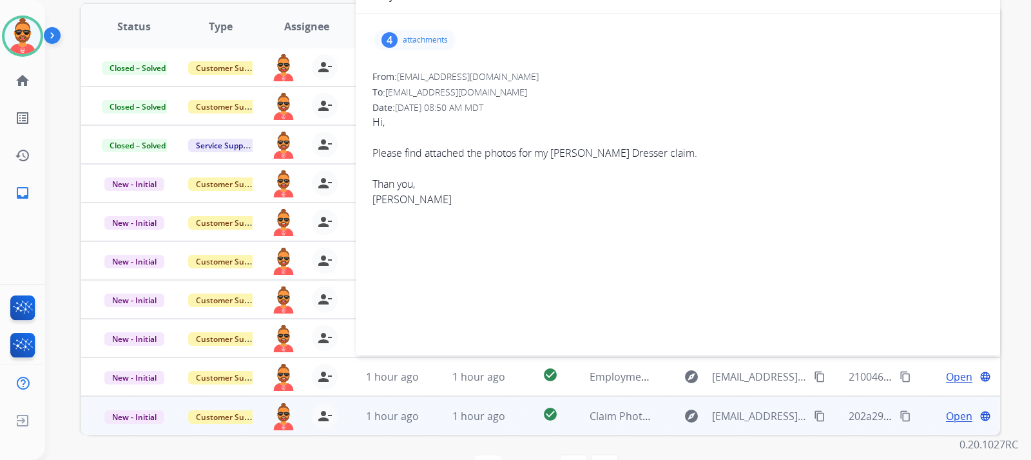
scroll to position [210, 0]
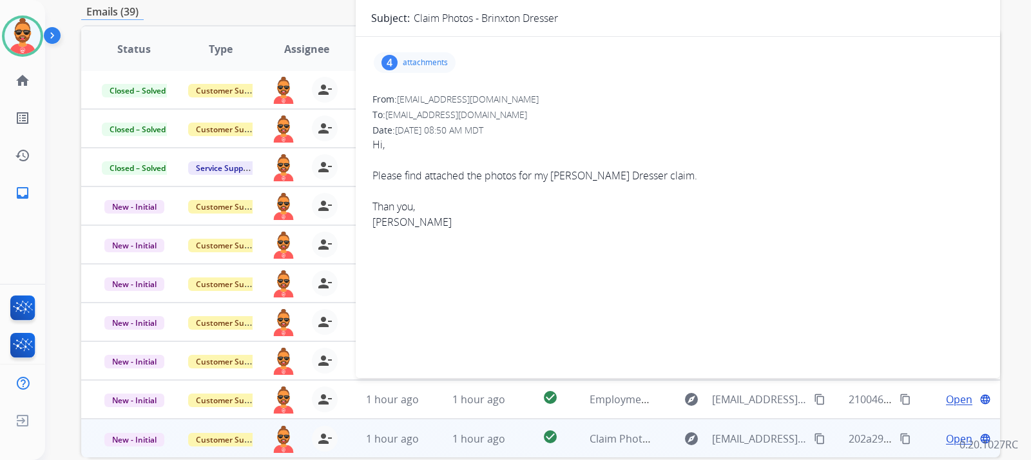
click at [418, 64] on p "attachments" at bounding box center [425, 62] width 45 height 10
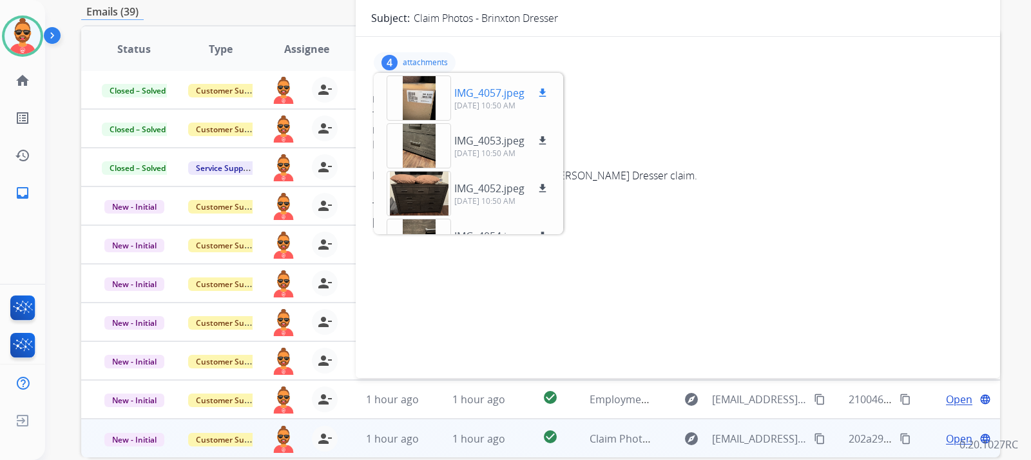
click at [538, 92] on mat-icon "download" at bounding box center [543, 93] width 12 height 12
click at [540, 134] on button "download" at bounding box center [542, 140] width 15 height 15
click at [545, 184] on mat-icon "download" at bounding box center [543, 188] width 12 height 12
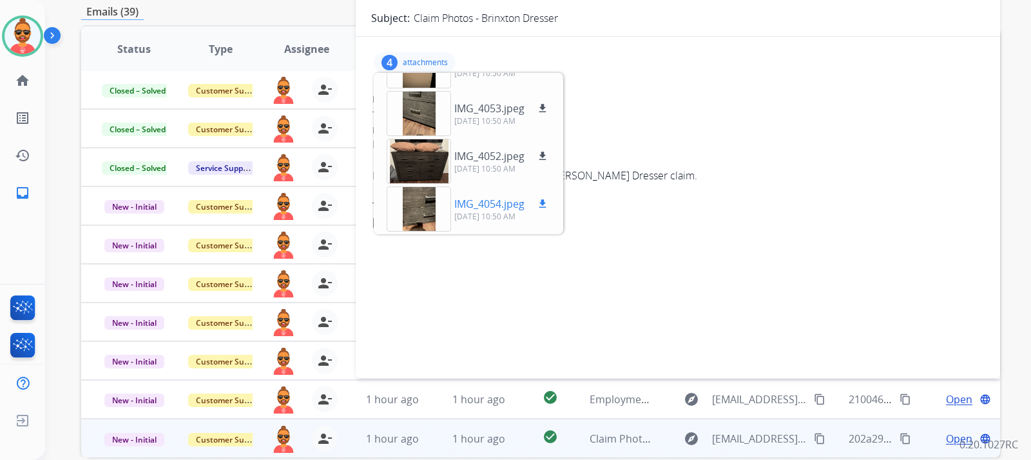
click at [542, 202] on mat-icon "download" at bounding box center [543, 204] width 12 height 12
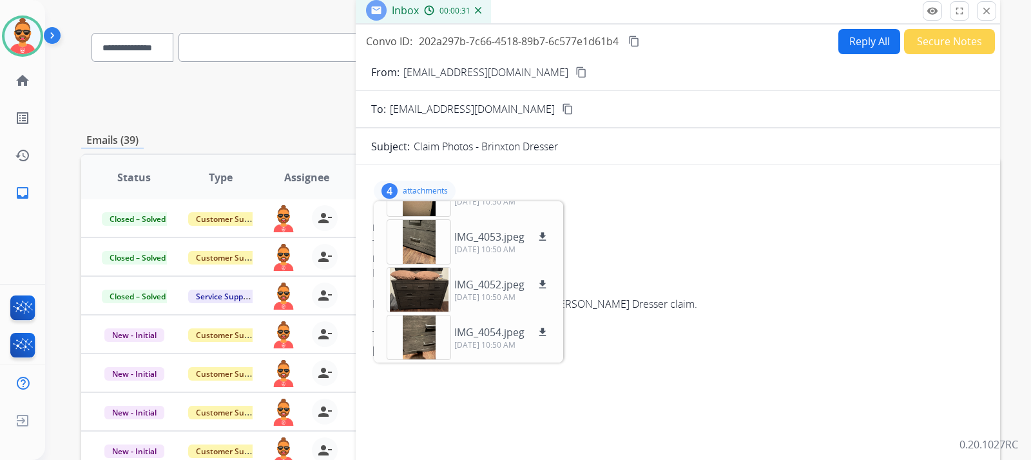
scroll to position [81, 0]
click at [447, 189] on p "attachments" at bounding box center [425, 191] width 45 height 10
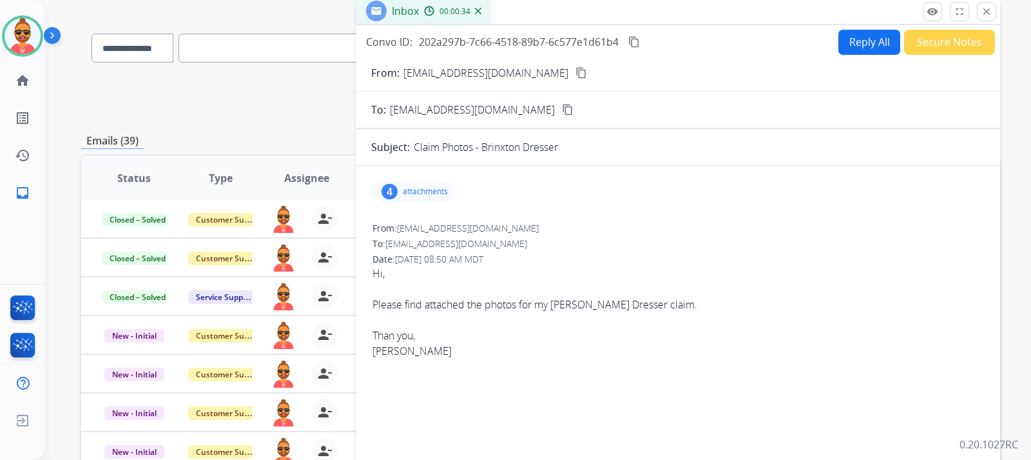
click at [576, 70] on mat-icon "content_copy" at bounding box center [582, 73] width 12 height 12
click at [405, 185] on div "4 attachments" at bounding box center [415, 191] width 82 height 21
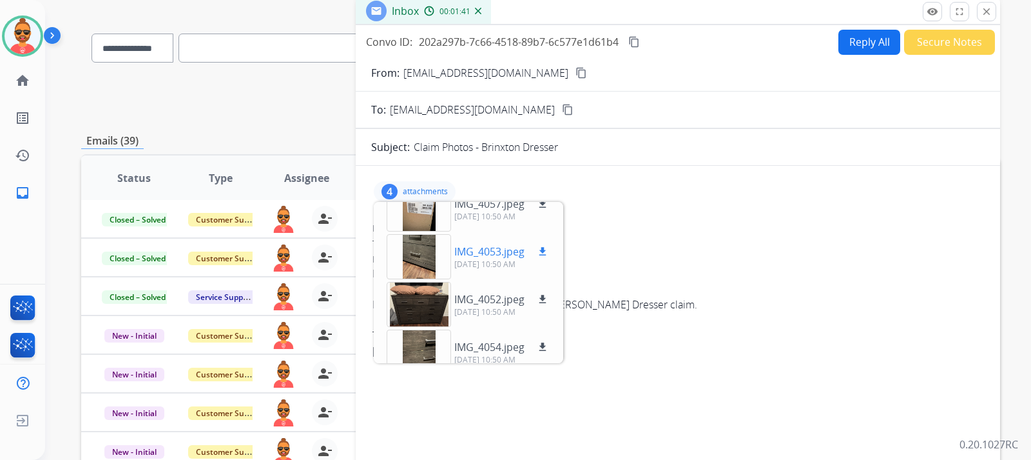
scroll to position [32, 0]
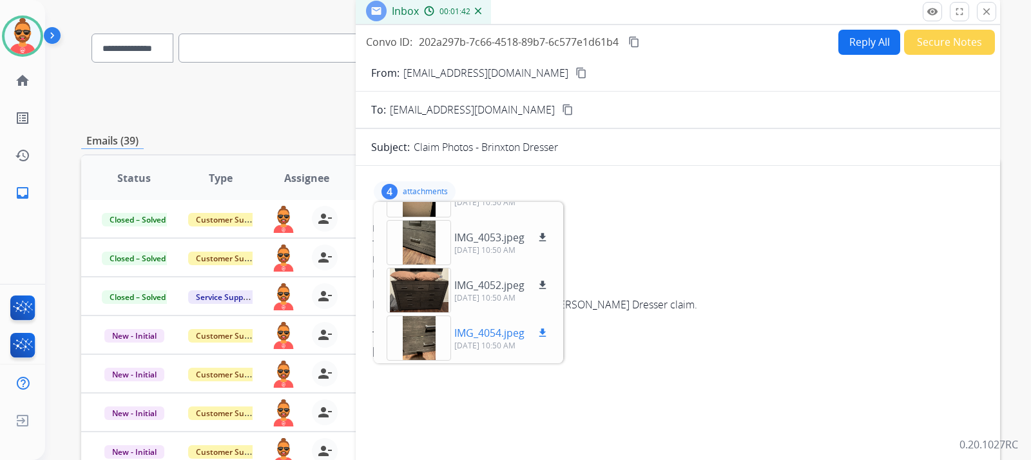
click at [416, 331] on div at bounding box center [419, 337] width 64 height 45
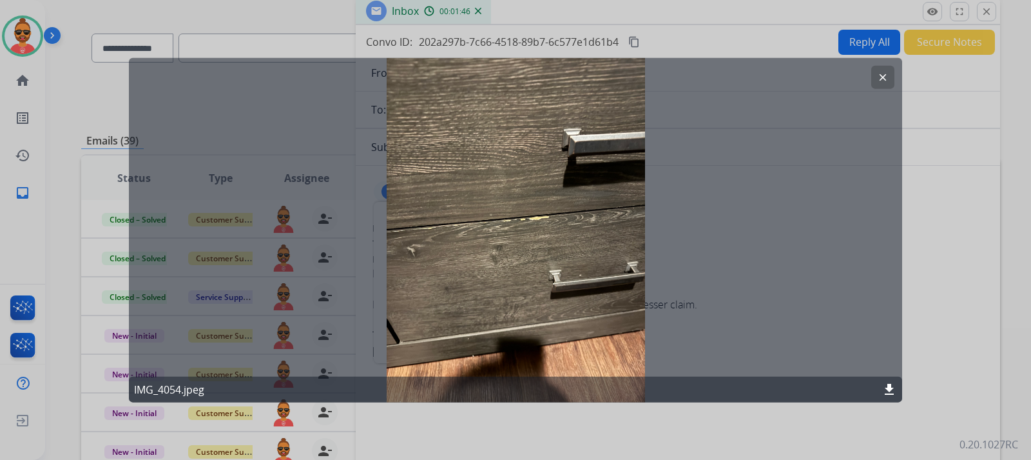
click at [890, 384] on mat-icon "download" at bounding box center [889, 389] width 15 height 15
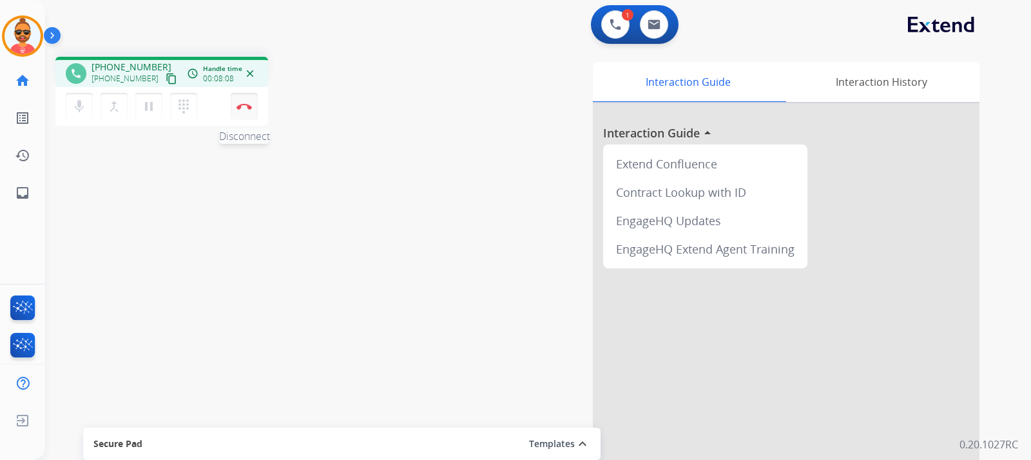
click at [237, 105] on img at bounding box center [244, 106] width 15 height 6
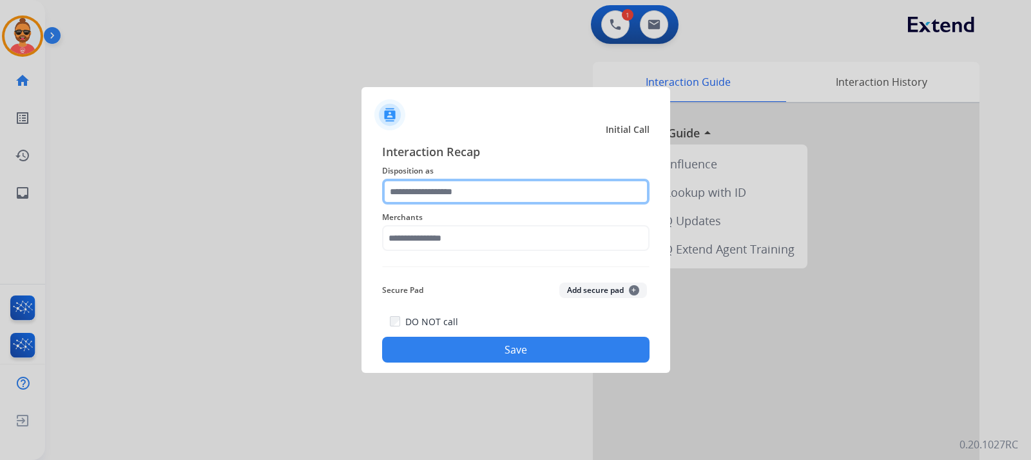
click at [450, 184] on input "text" at bounding box center [516, 192] width 268 height 26
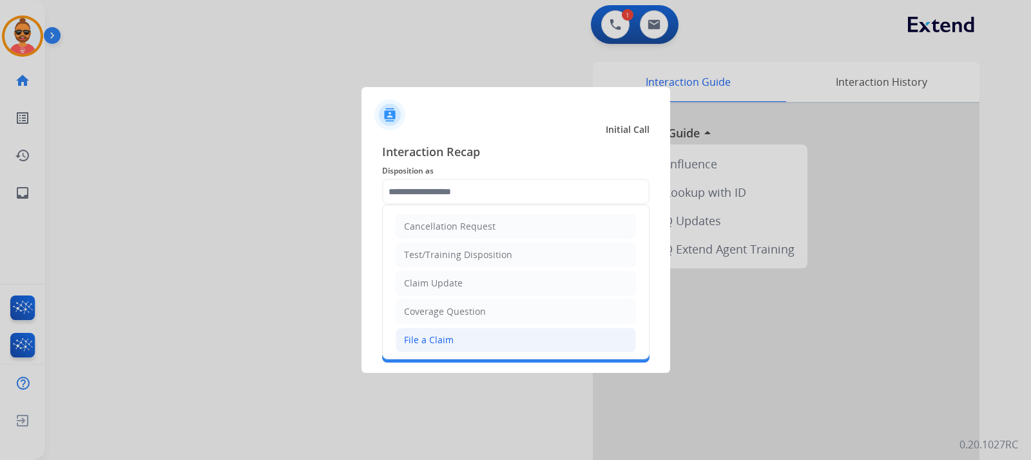
click at [448, 344] on div "File a Claim" at bounding box center [429, 339] width 50 height 13
type input "**********"
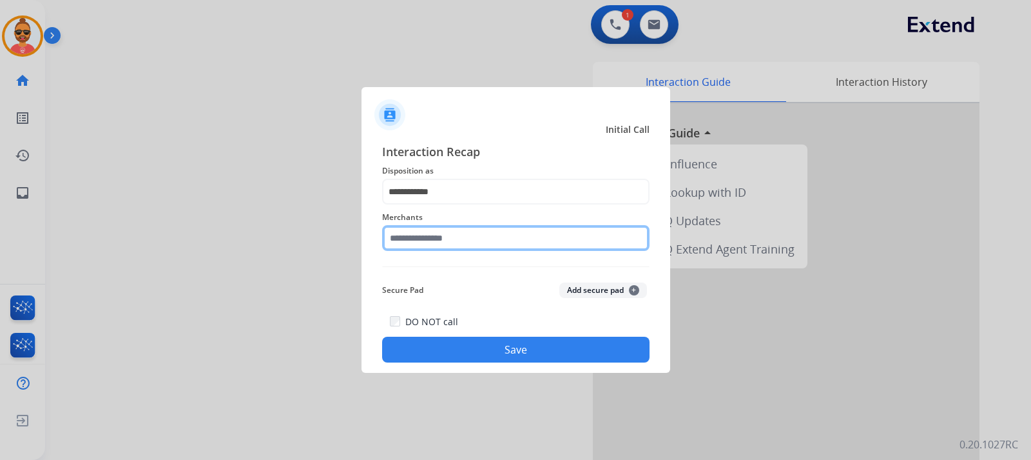
click at [421, 239] on input "text" at bounding box center [516, 238] width 268 height 26
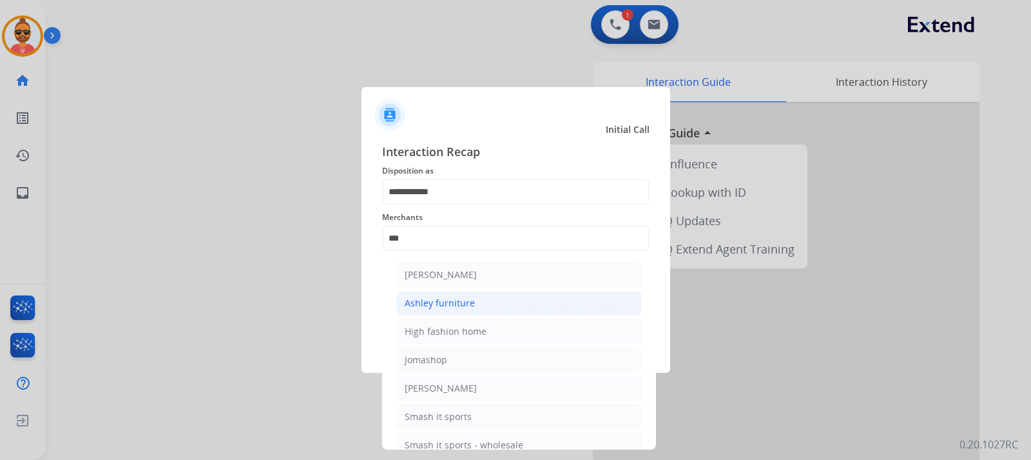
click at [463, 309] on div "Ashley furniture" at bounding box center [440, 303] width 70 height 13
type input "**********"
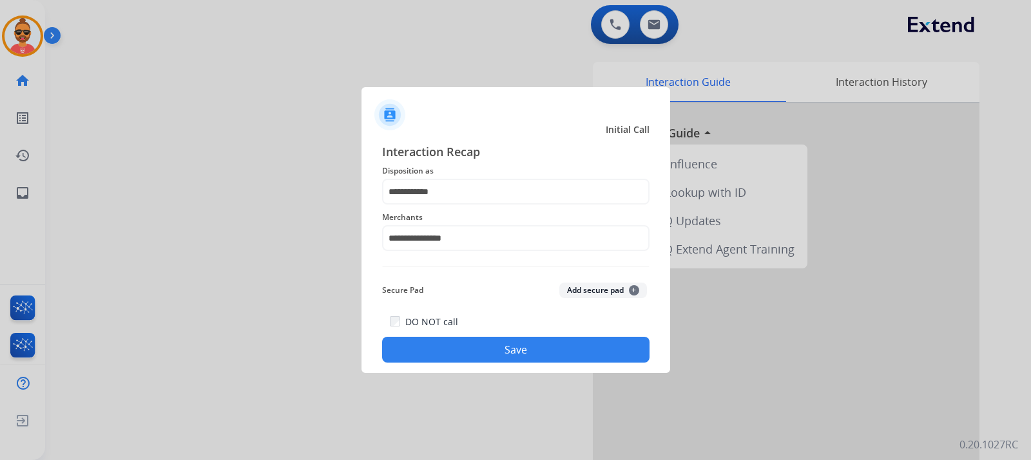
drag, startPoint x: 472, startPoint y: 339, endPoint x: 514, endPoint y: 344, distance: 42.8
click at [477, 338] on button "Save" at bounding box center [516, 350] width 268 height 26
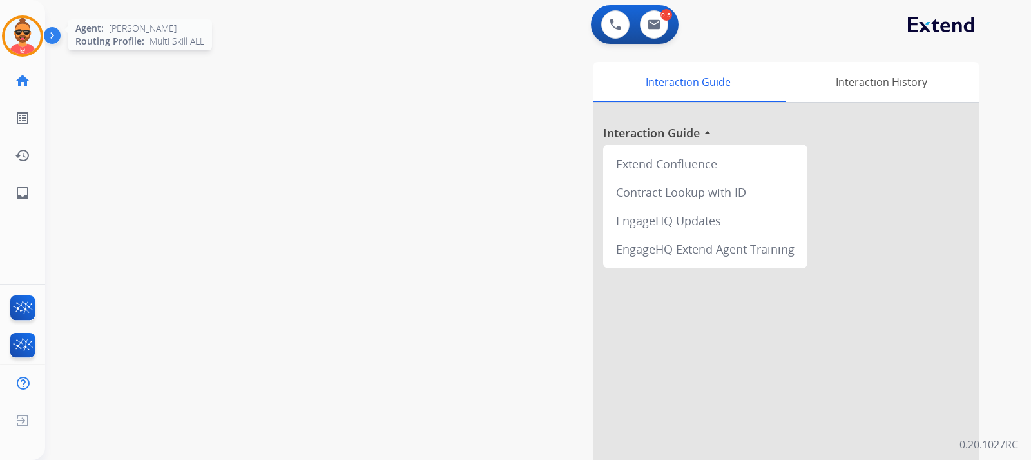
click at [27, 39] on img at bounding box center [23, 36] width 36 height 36
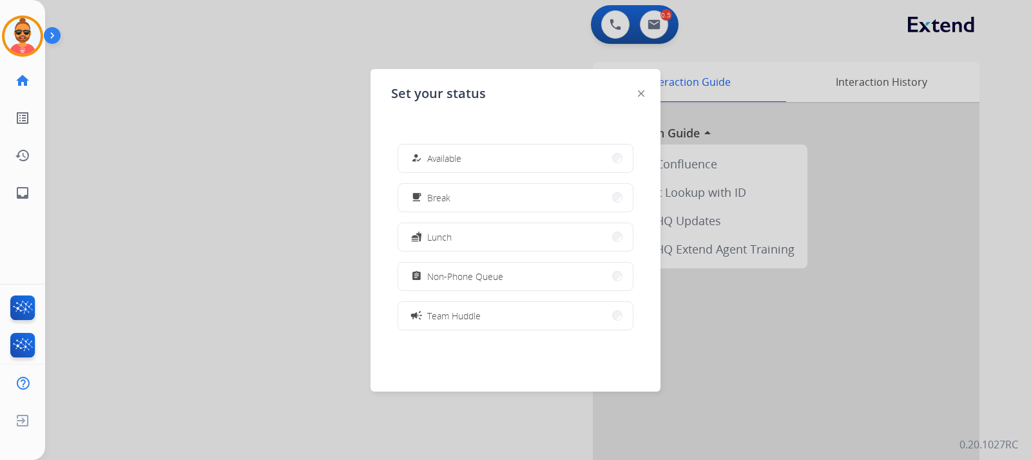
click at [474, 157] on button "how_to_reg Available" at bounding box center [515, 158] width 235 height 28
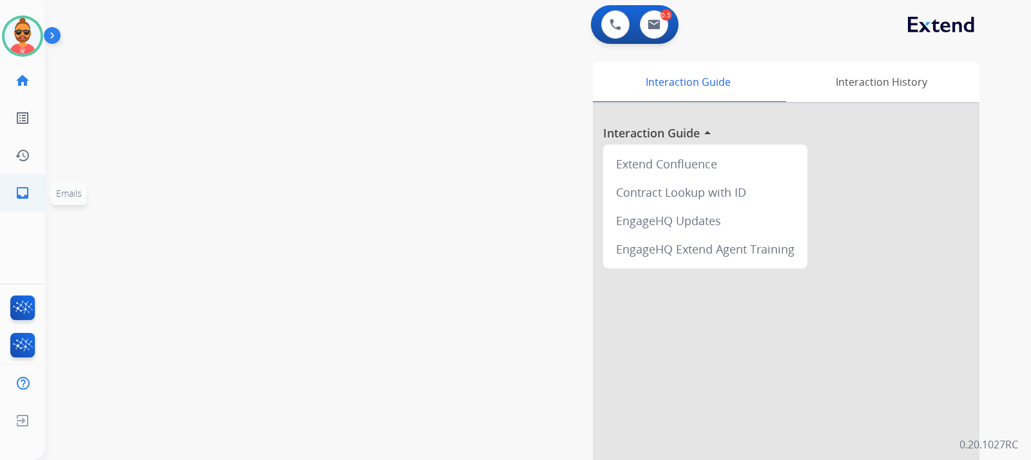
click at [23, 189] on mat-icon "inbox" at bounding box center [22, 192] width 15 height 15
select select "**********"
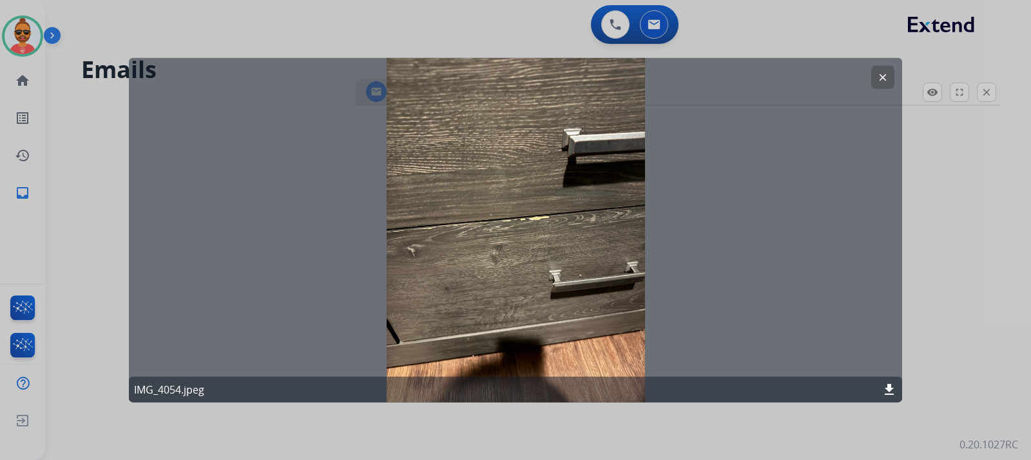
select select "**********"
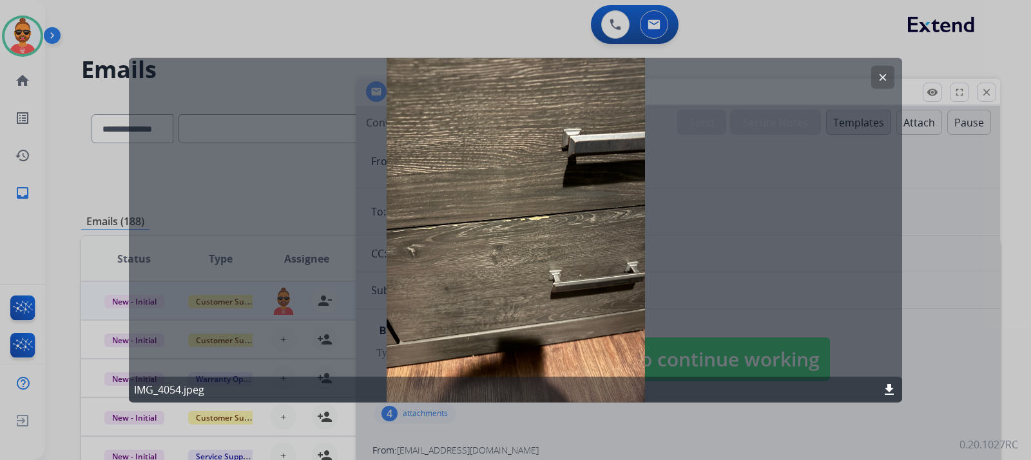
drag, startPoint x: 885, startPoint y: 73, endPoint x: 895, endPoint y: 69, distance: 11.6
click at [885, 72] on mat-icon "clear" at bounding box center [883, 77] width 12 height 12
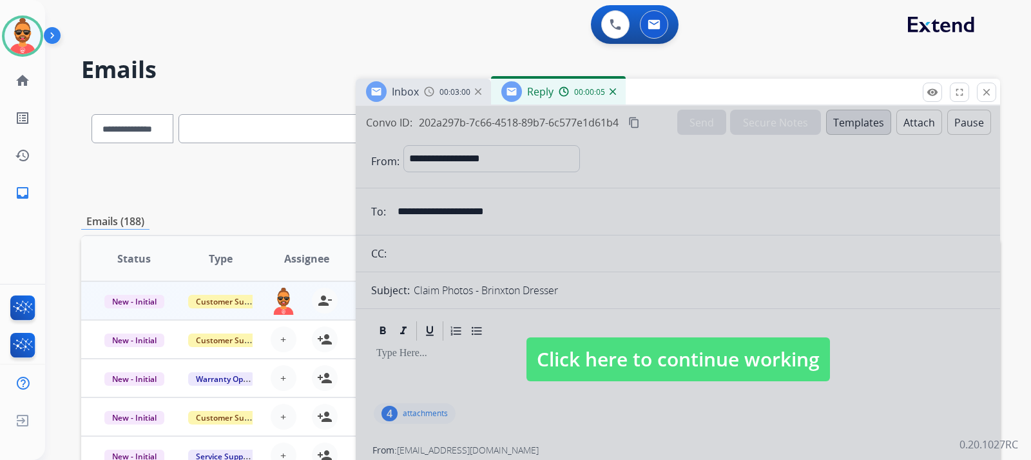
drag, startPoint x: 679, startPoint y: 356, endPoint x: 743, endPoint y: 363, distance: 64.9
click at [681, 353] on span "Click here to continue working" at bounding box center [679, 359] width 304 height 44
select select
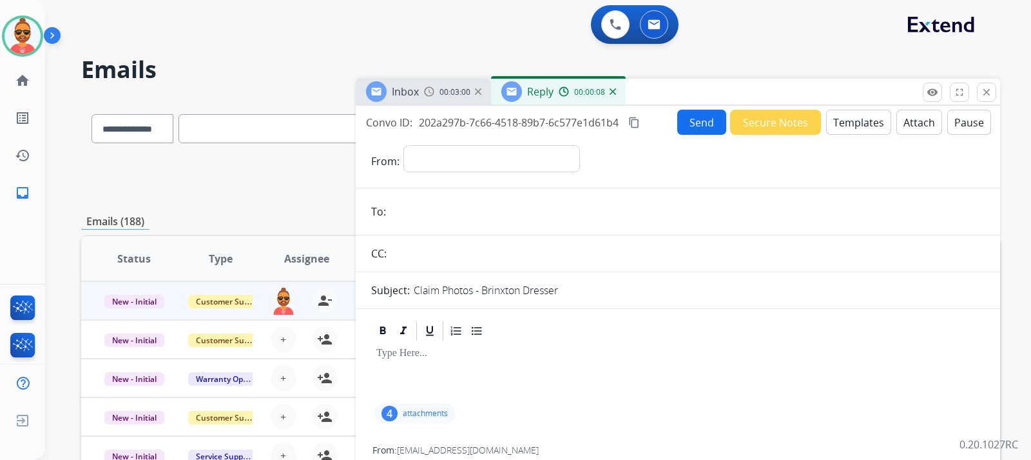
click at [828, 117] on button "Templates" at bounding box center [858, 122] width 65 height 25
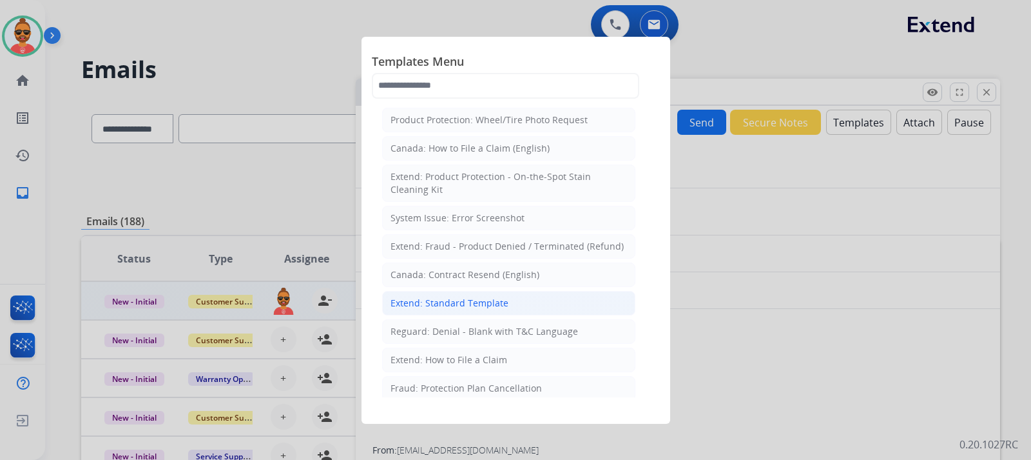
click at [482, 297] on div "Extend: Standard Template" at bounding box center [450, 303] width 118 height 13
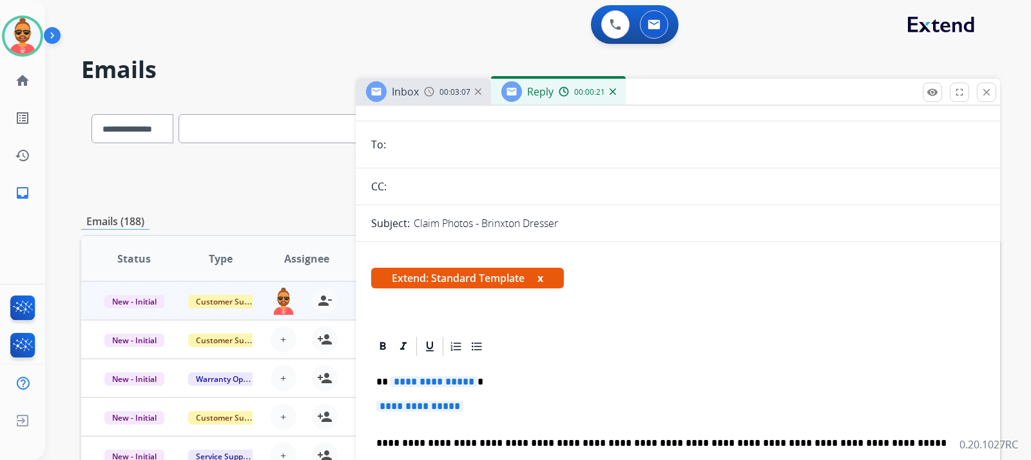
scroll to position [129, 0]
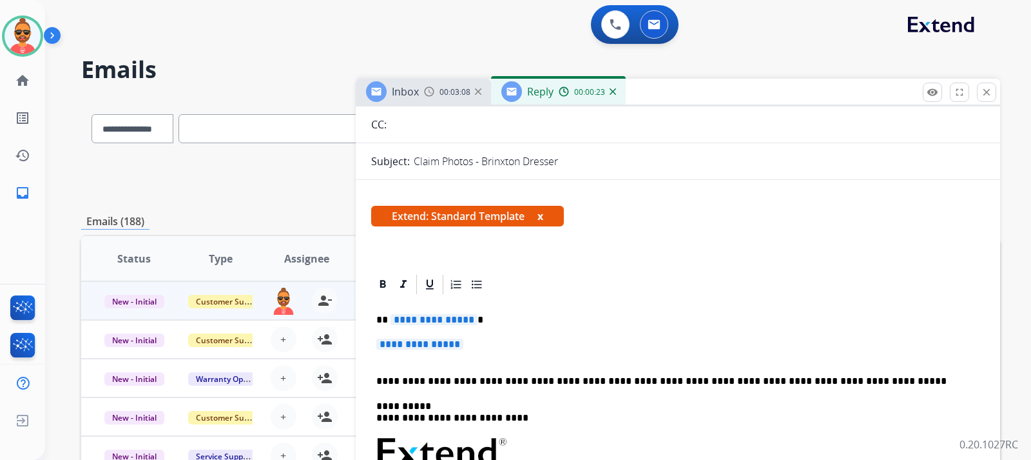
click at [464, 339] on span "**********" at bounding box center [419, 343] width 87 height 11
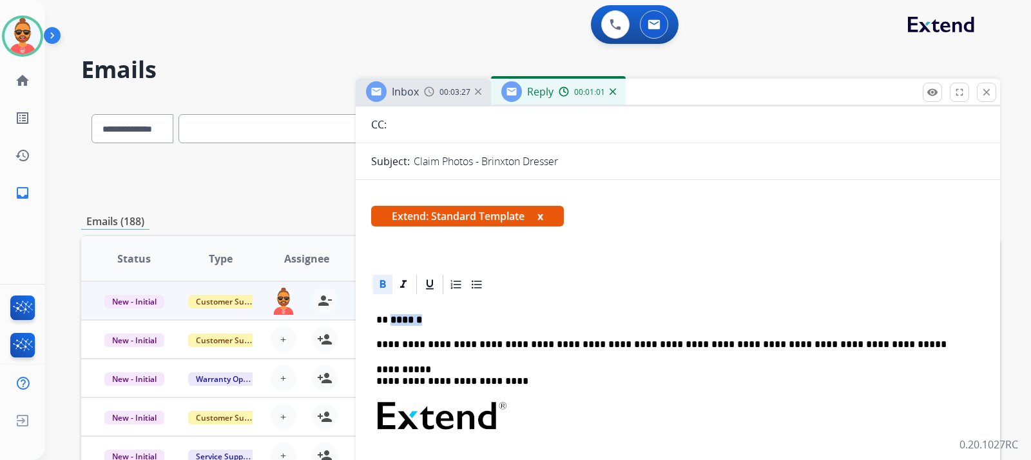
drag, startPoint x: 416, startPoint y: 319, endPoint x: 389, endPoint y: 318, distance: 27.1
click at [389, 320] on p "** ******" at bounding box center [672, 320] width 593 height 12
drag, startPoint x: 380, startPoint y: 286, endPoint x: 414, endPoint y: 303, distance: 37.8
click at [382, 286] on icon at bounding box center [382, 284] width 13 height 13
click at [429, 320] on p "*********" at bounding box center [672, 320] width 593 height 12
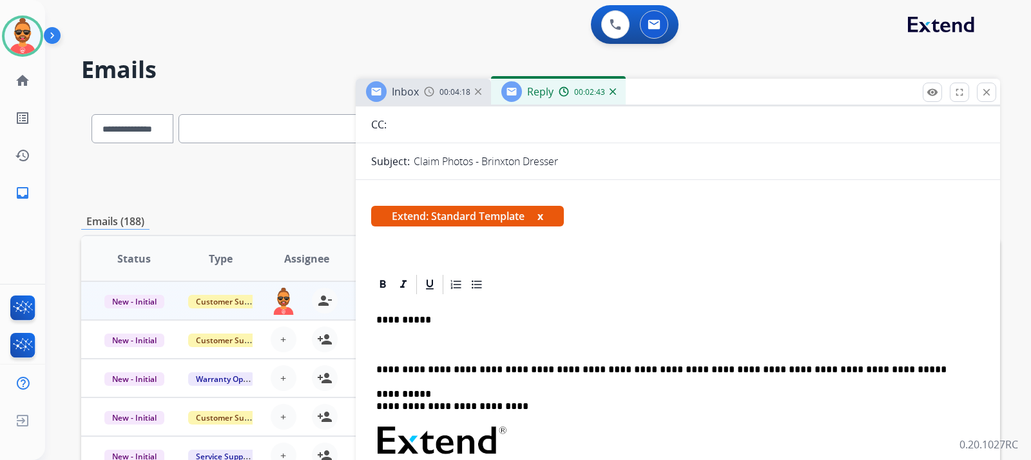
click at [441, 344] on p at bounding box center [677, 344] width 603 height 12
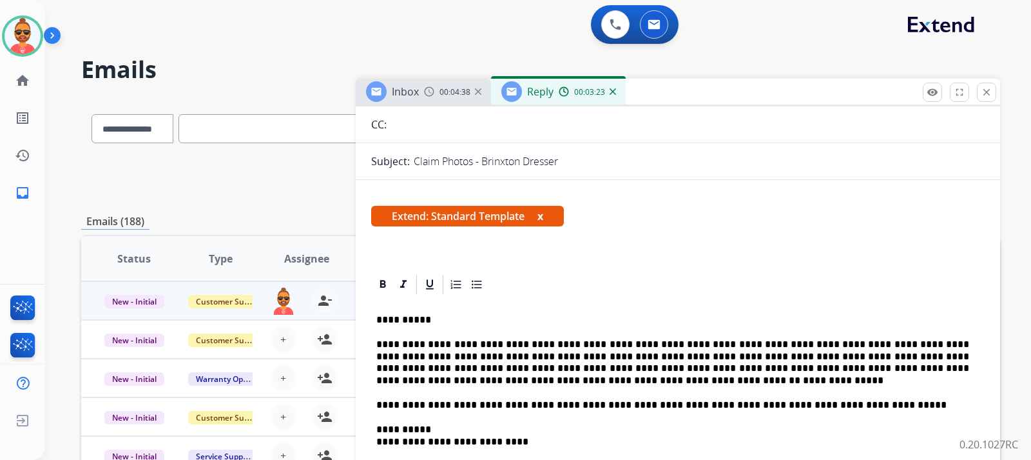
drag, startPoint x: 572, startPoint y: 348, endPoint x: 893, endPoint y: 206, distance: 351.2
click at [830, 149] on form "**********" at bounding box center [678, 450] width 645 height 889
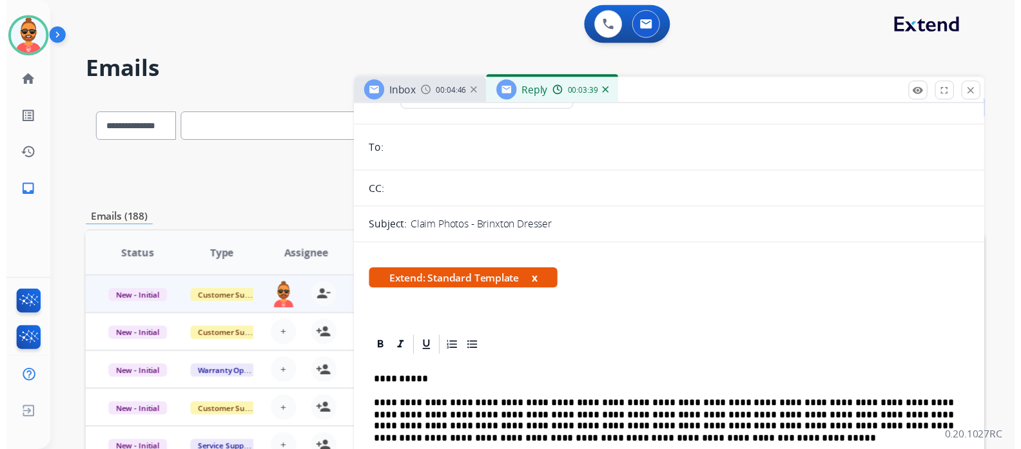
scroll to position [0, 0]
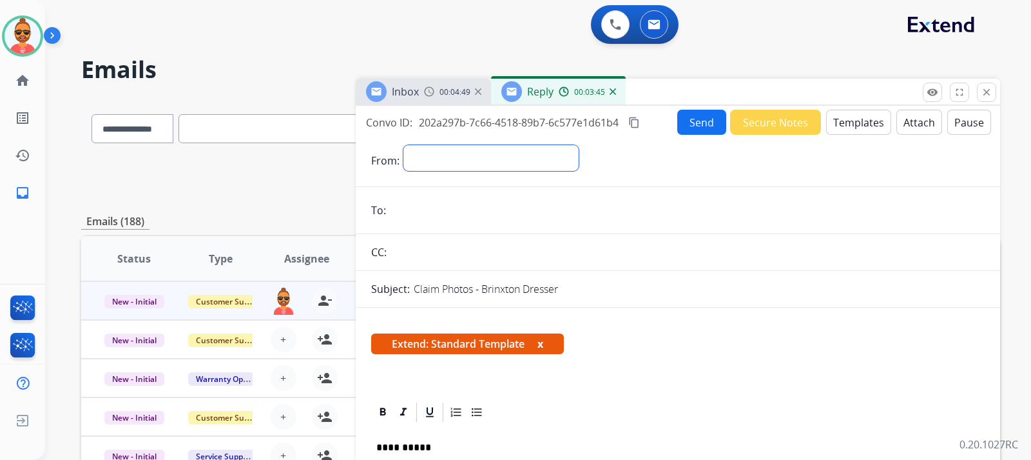
click at [579, 152] on select "**********" at bounding box center [491, 158] width 175 height 26
select select "**********"
click at [404, 145] on select "**********" at bounding box center [491, 158] width 175 height 26
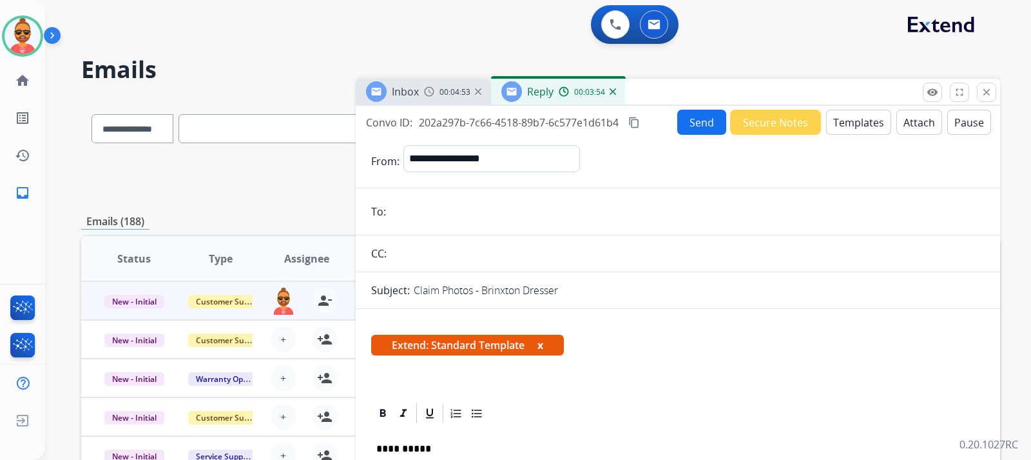
click at [698, 124] on button "Send" at bounding box center [702, 122] width 49 height 25
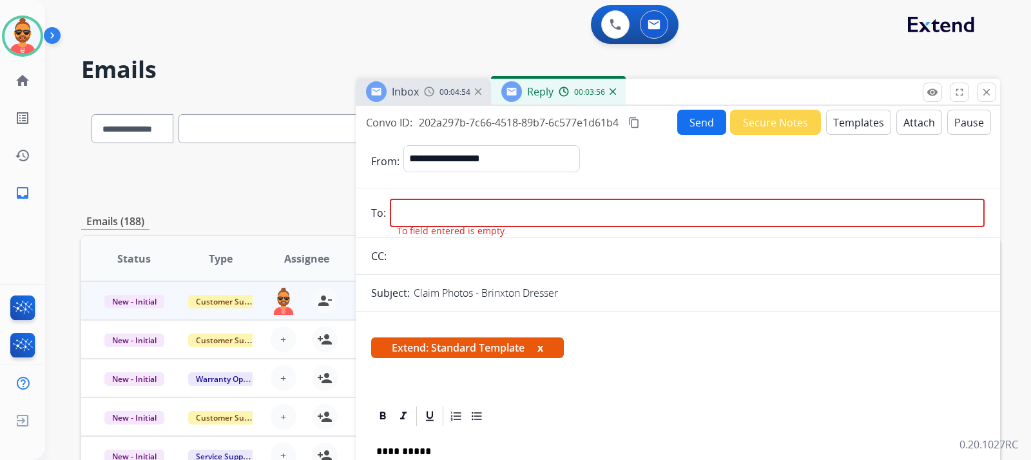
drag, startPoint x: 573, startPoint y: 216, endPoint x: 558, endPoint y: 208, distance: 17.6
click at [571, 213] on input "email" at bounding box center [687, 213] width 595 height 28
drag, startPoint x: 465, startPoint y: 214, endPoint x: 464, endPoint y: 208, distance: 6.6
click at [465, 211] on input "email" at bounding box center [687, 213] width 595 height 28
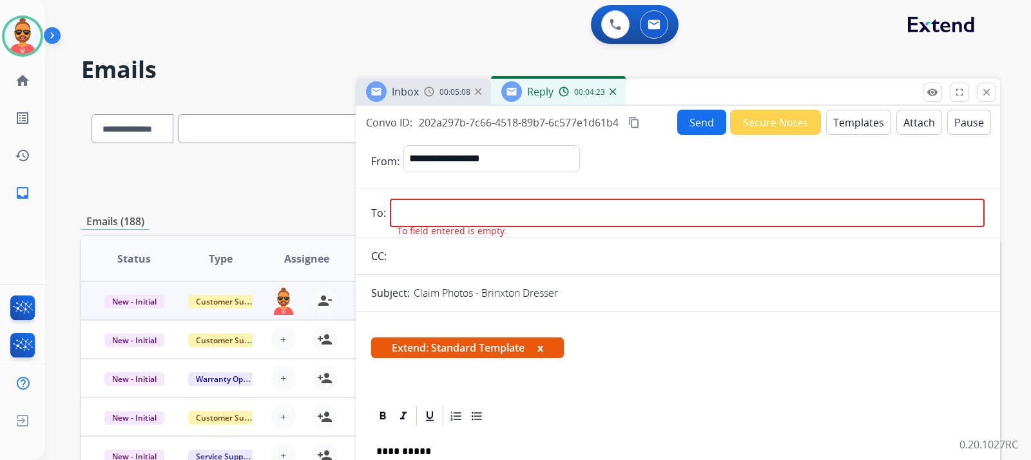
paste input "**********"
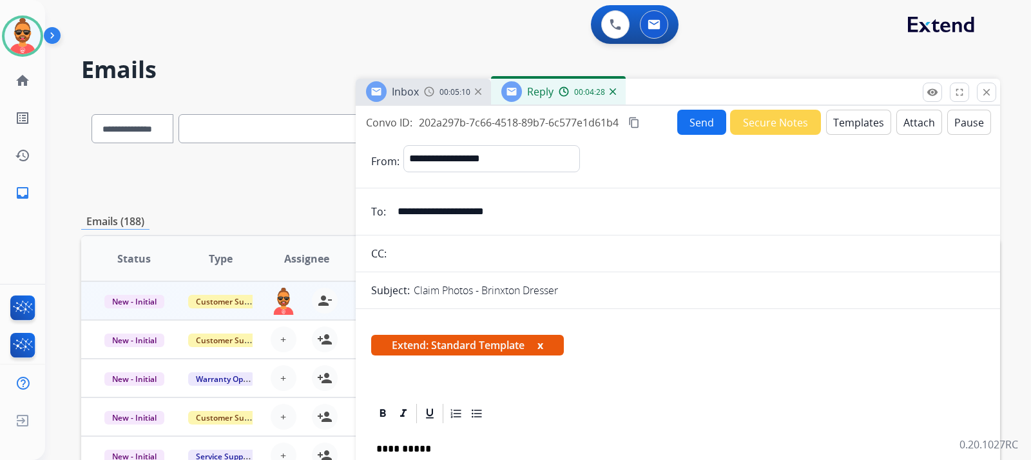
type input "**********"
click at [693, 123] on button "Send" at bounding box center [702, 122] width 49 height 25
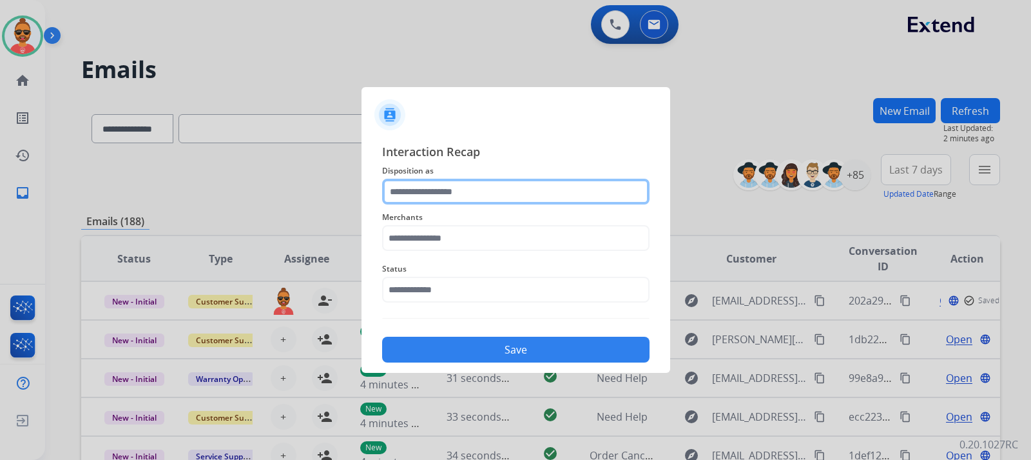
click at [522, 195] on input "text" at bounding box center [516, 192] width 268 height 26
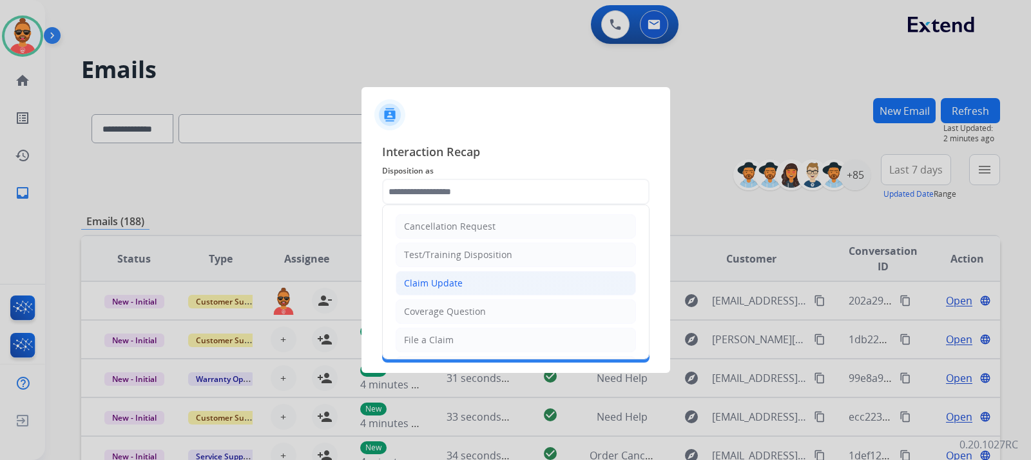
click at [473, 283] on li "Claim Update" at bounding box center [516, 283] width 240 height 24
type input "**********"
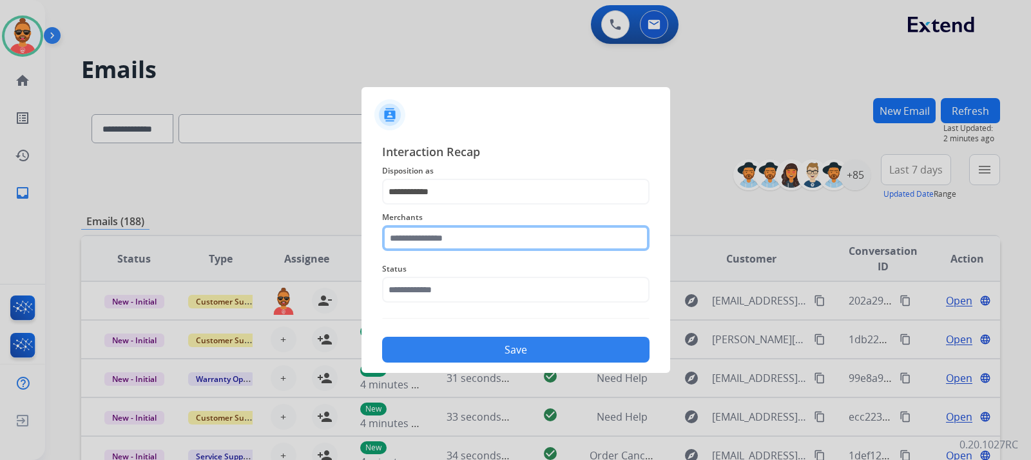
click at [465, 231] on input "text" at bounding box center [516, 238] width 268 height 26
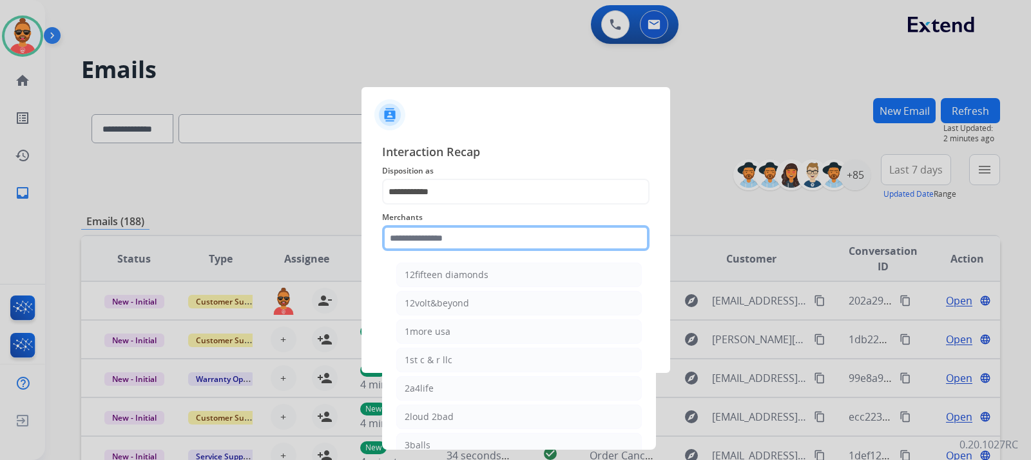
click at [430, 230] on input "text" at bounding box center [516, 238] width 268 height 26
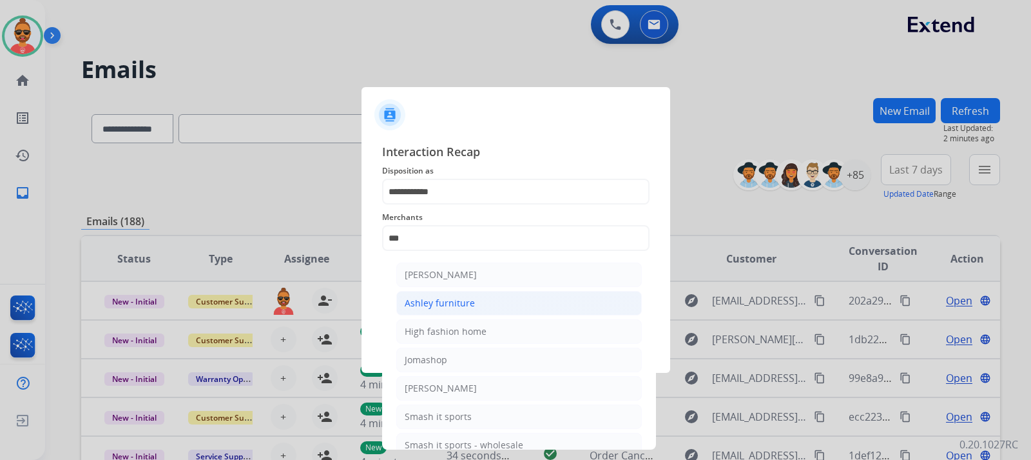
drag, startPoint x: 473, startPoint y: 297, endPoint x: 502, endPoint y: 281, distance: 32.9
click at [473, 295] on li "Ashley furniture" at bounding box center [519, 303] width 246 height 24
type input "**********"
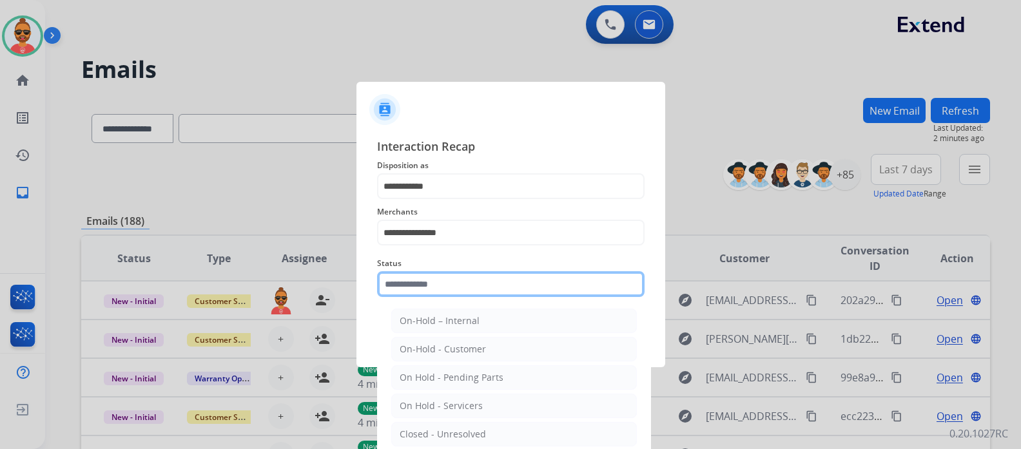
click at [490, 293] on input "text" at bounding box center [511, 284] width 268 height 26
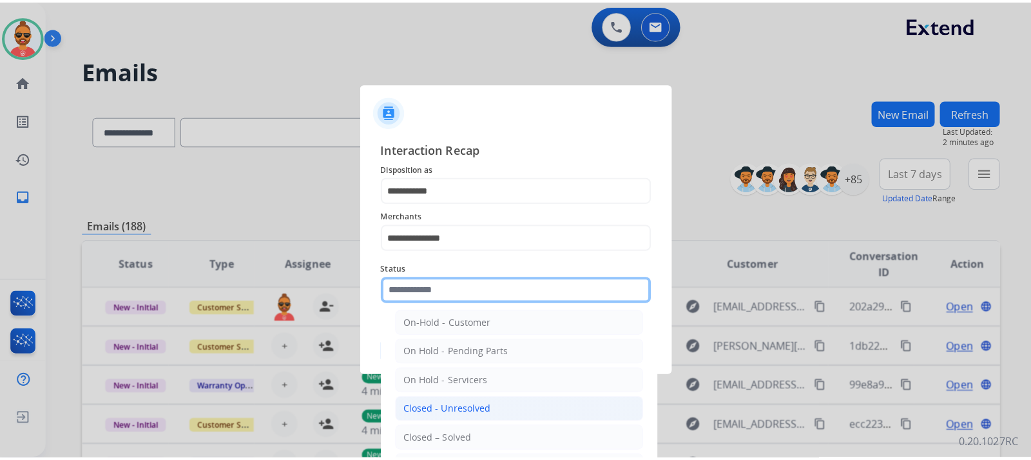
scroll to position [64, 0]
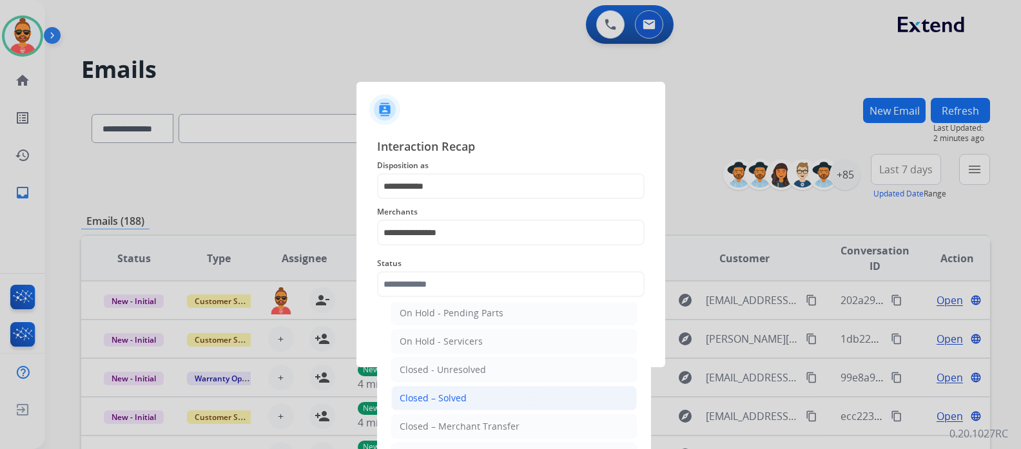
click at [455, 394] on div "Closed – Solved" at bounding box center [433, 398] width 67 height 13
type input "**********"
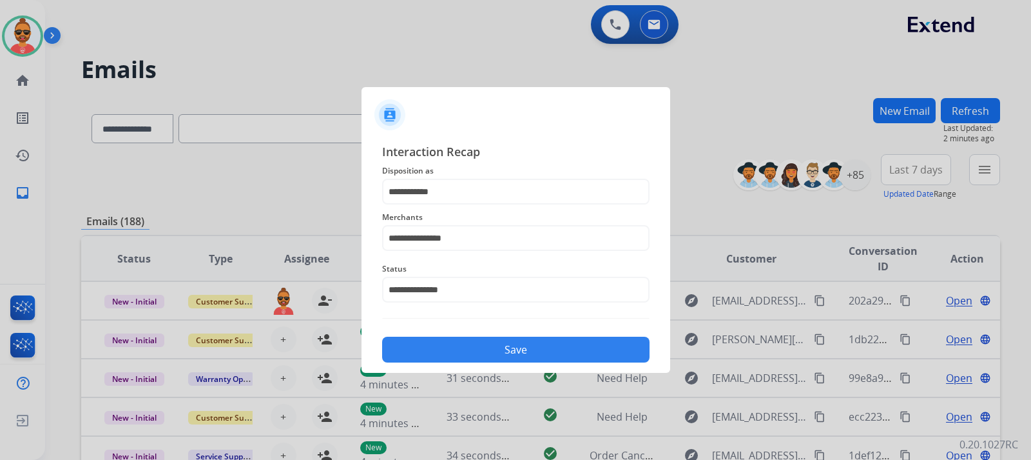
click at [524, 353] on button "Save" at bounding box center [516, 350] width 268 height 26
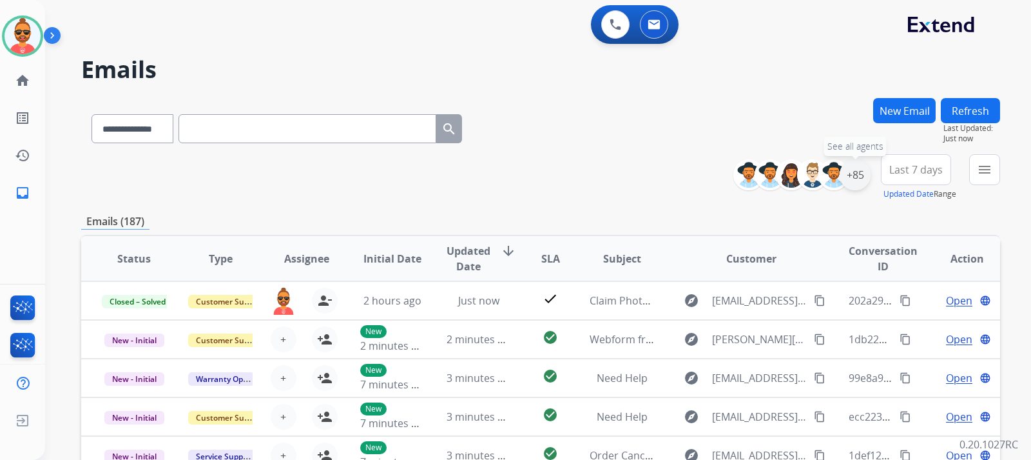
click at [852, 172] on div "+85" at bounding box center [855, 174] width 31 height 31
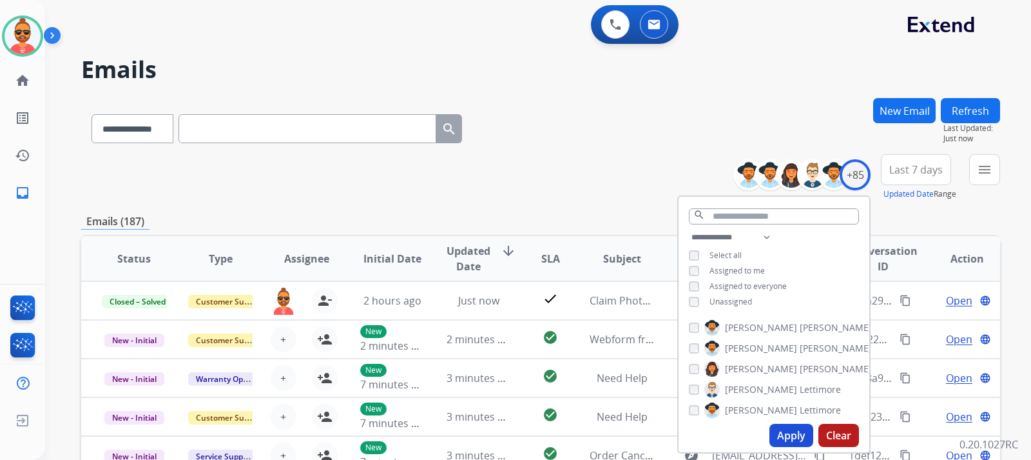
click at [798, 435] on button "Apply" at bounding box center [792, 435] width 44 height 23
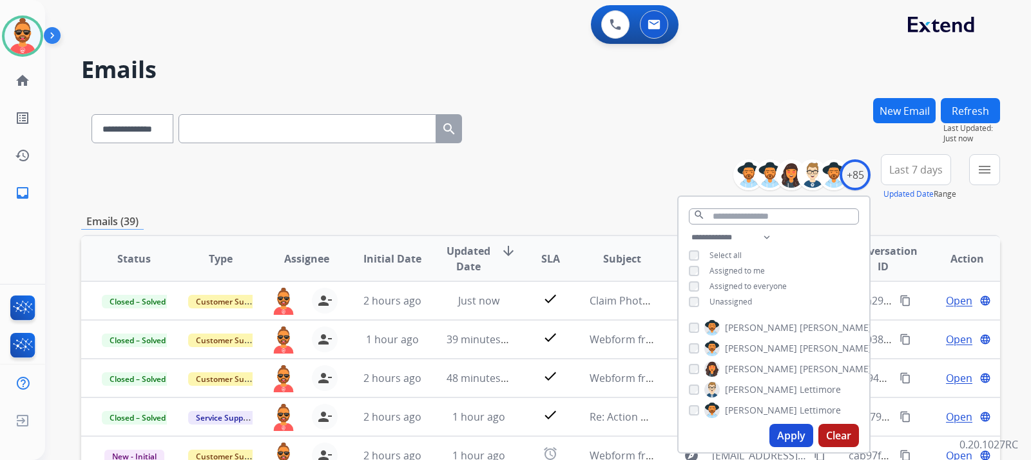
click at [525, 45] on div "0 Voice Interactions 0 Email Interactions" at bounding box center [531, 25] width 940 height 41
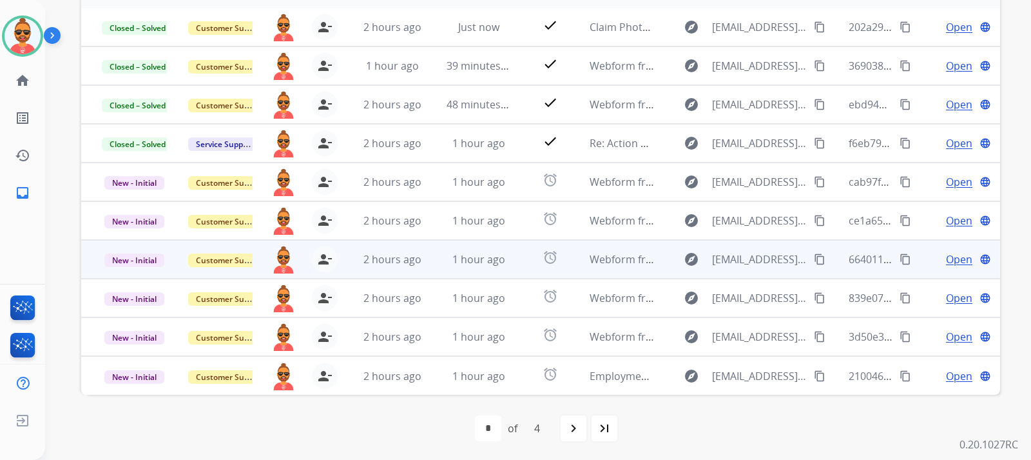
scroll to position [274, 0]
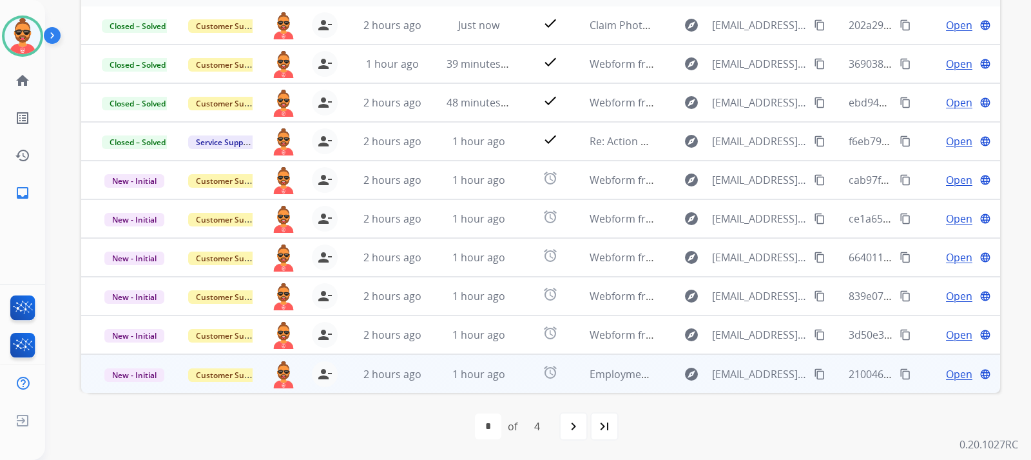
click at [946, 374] on span "Open" at bounding box center [959, 373] width 26 height 15
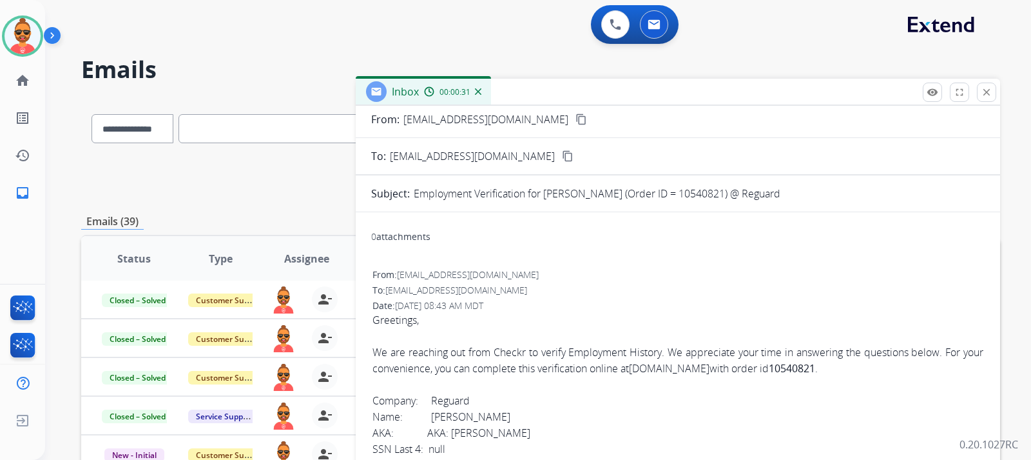
scroll to position [0, 0]
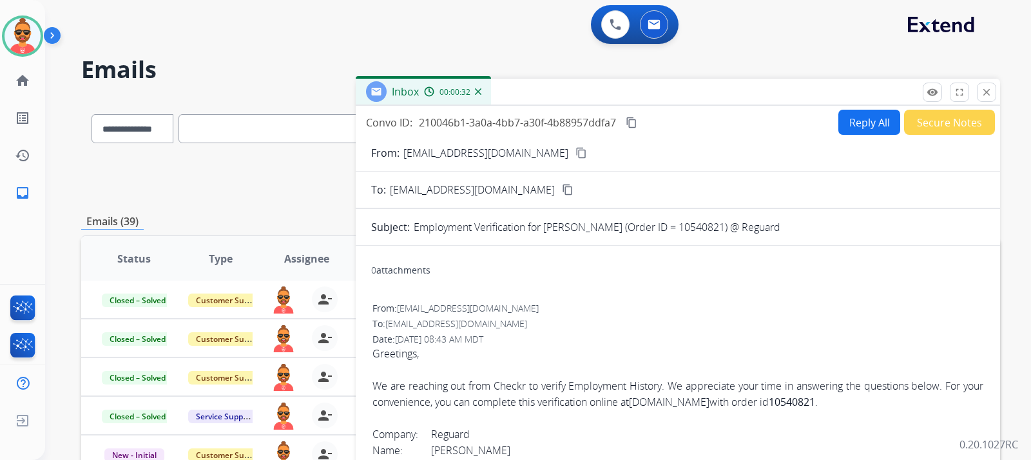
click at [931, 121] on button "Secure Notes" at bounding box center [949, 122] width 91 height 25
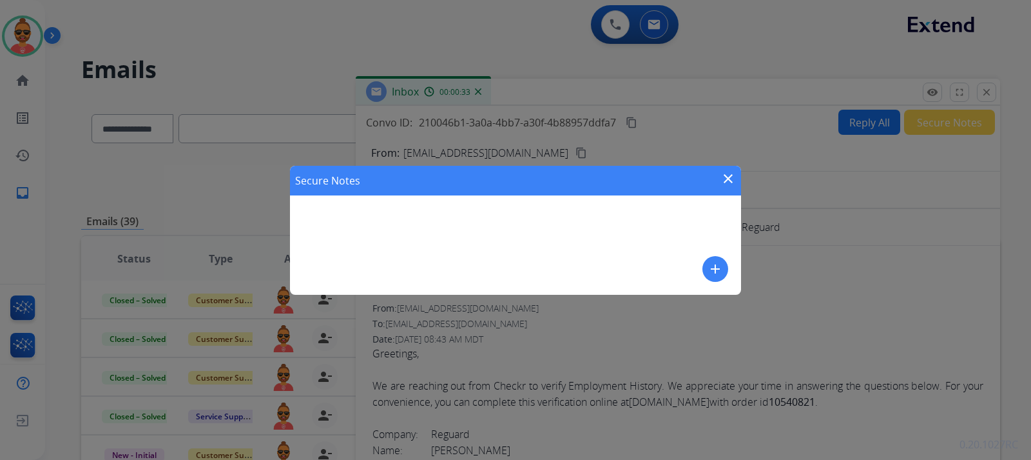
click at [719, 259] on button "add" at bounding box center [716, 269] width 26 height 26
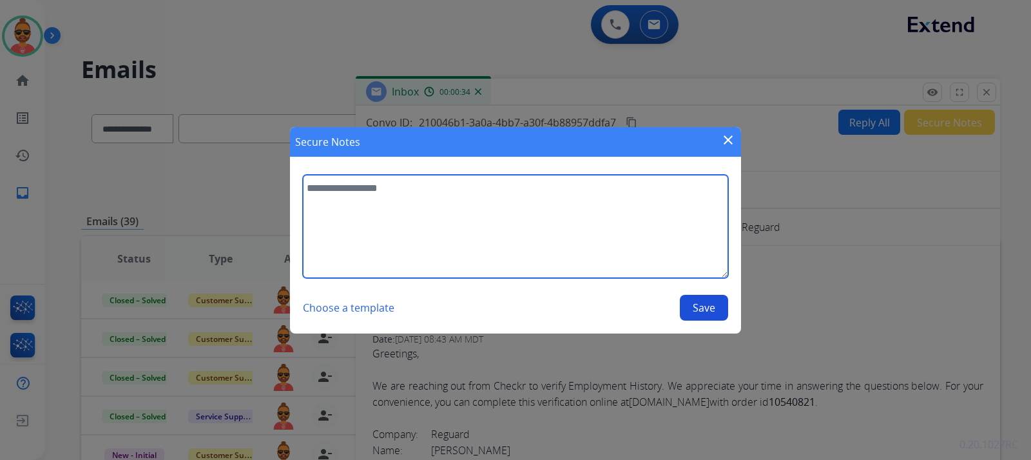
click at [521, 216] on textarea at bounding box center [515, 226] width 425 height 103
type textarea "**********"
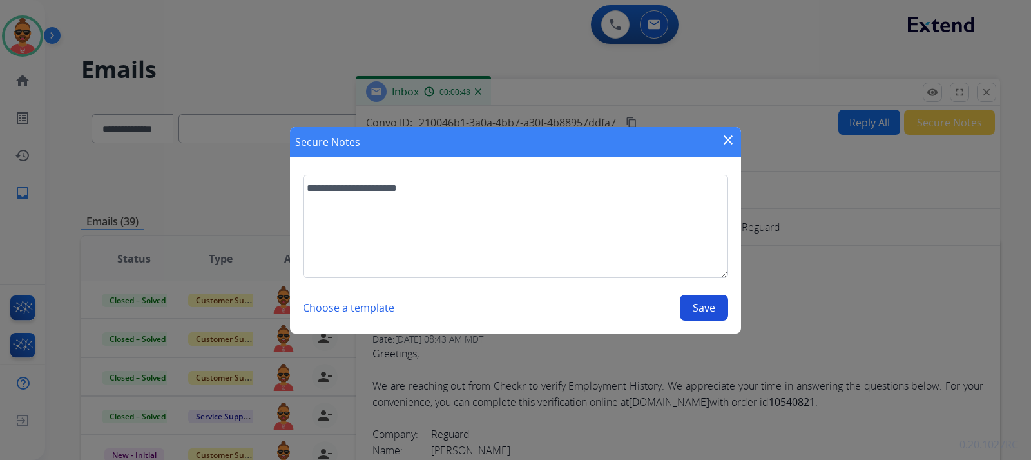
drag, startPoint x: 700, startPoint y: 304, endPoint x: 715, endPoint y: 301, distance: 15.2
click at [701, 303] on button "Save" at bounding box center [704, 308] width 48 height 26
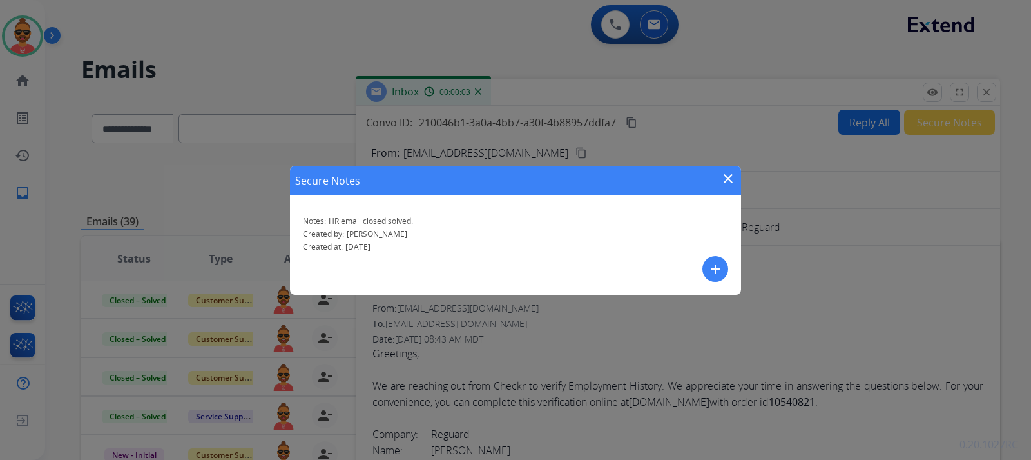
click at [729, 174] on mat-icon "close" at bounding box center [728, 178] width 15 height 15
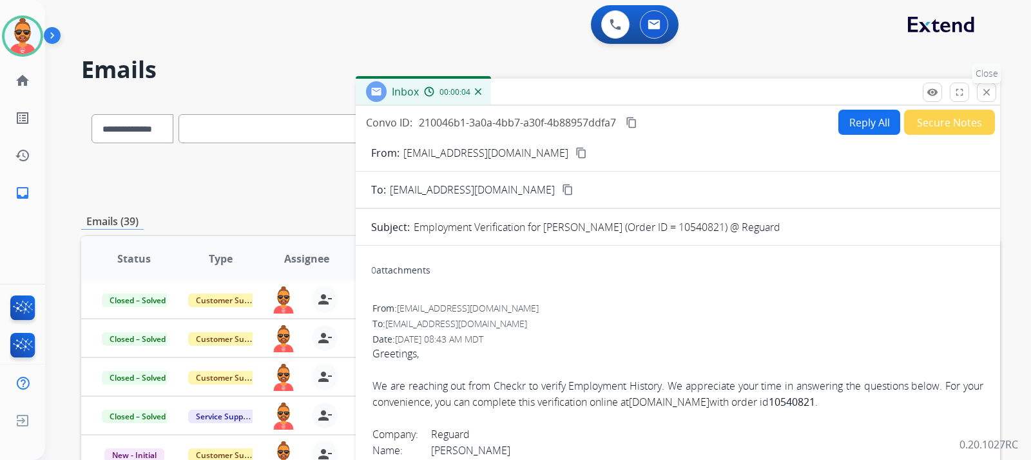
click at [993, 87] on button "close Close" at bounding box center [986, 92] width 19 height 19
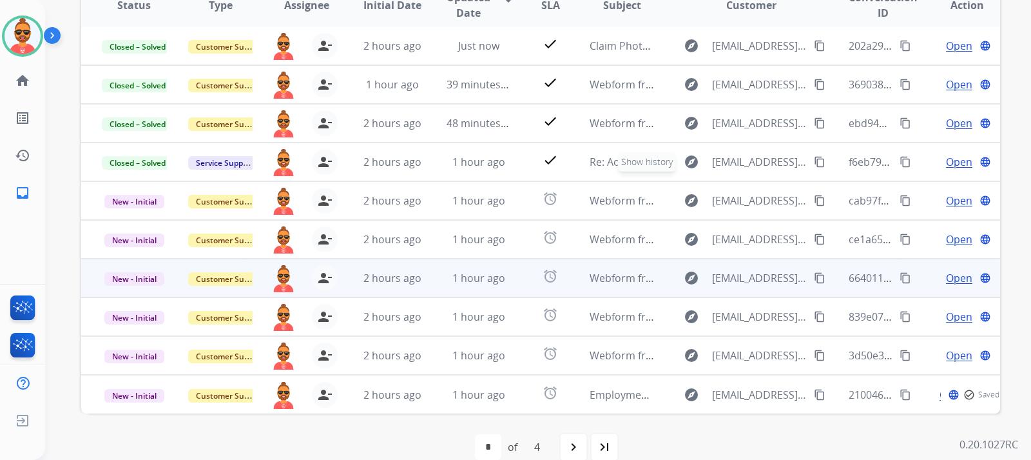
scroll to position [274, 0]
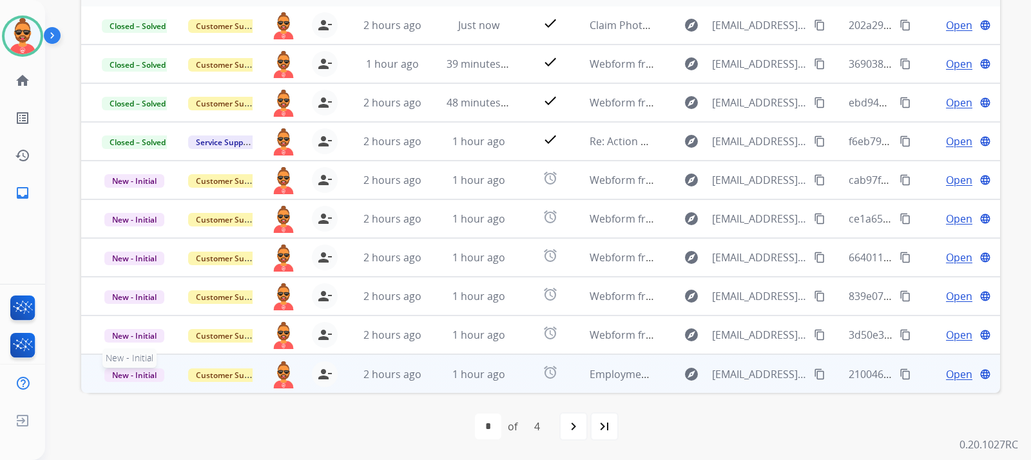
click at [142, 369] on span "New - Initial" at bounding box center [134, 375] width 60 height 14
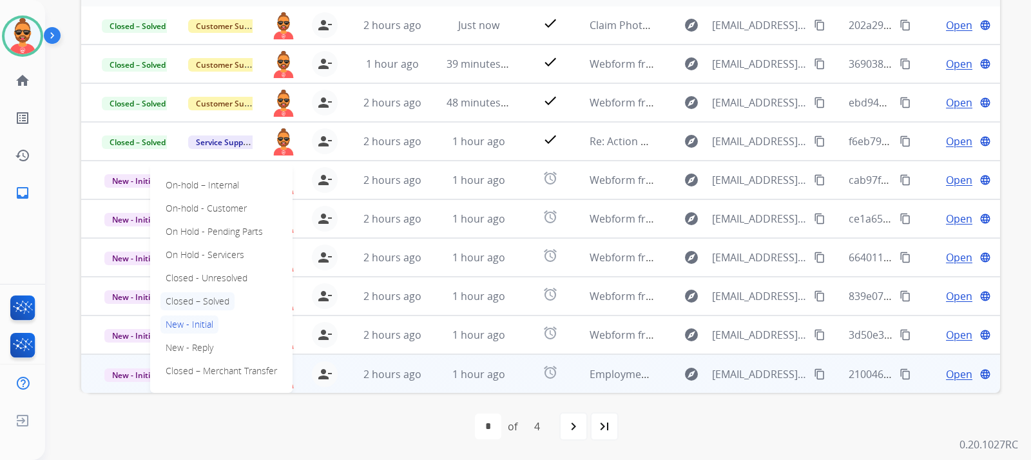
click at [228, 301] on p "Closed – Solved" at bounding box center [198, 301] width 74 height 18
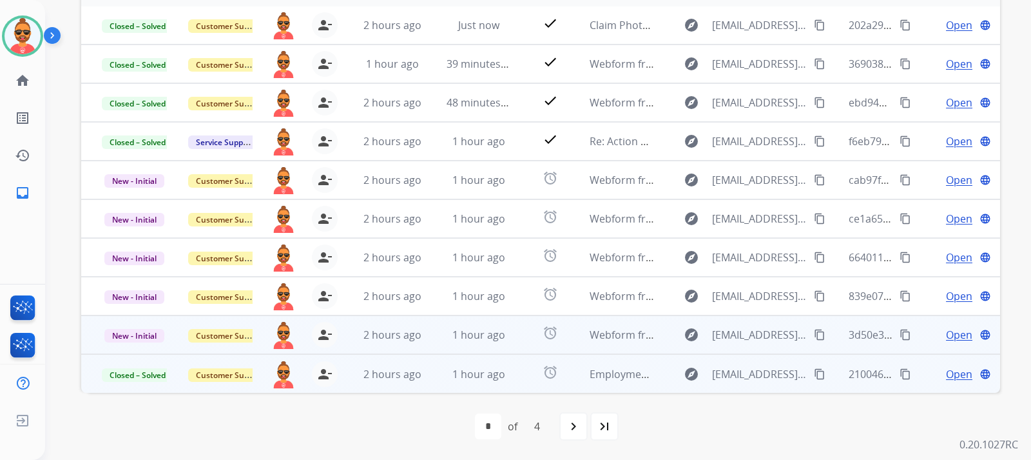
click at [958, 330] on span "Open" at bounding box center [959, 334] width 26 height 15
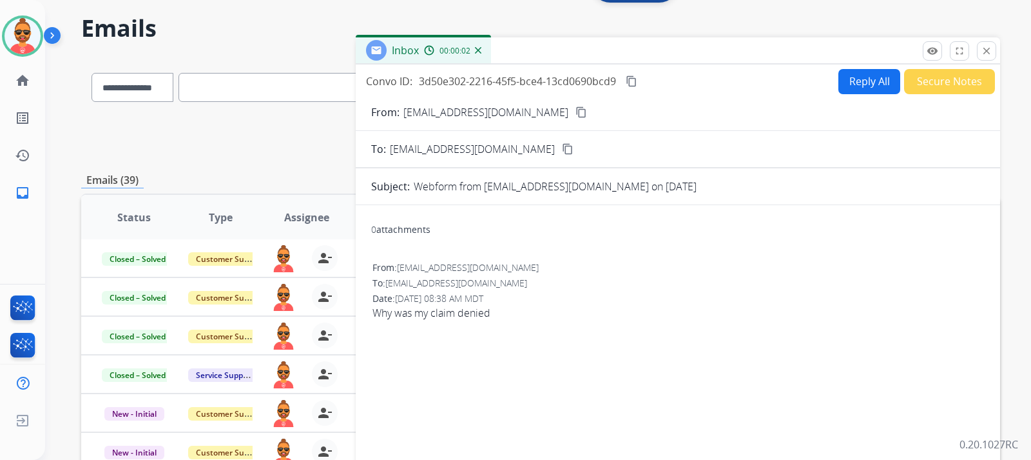
scroll to position [0, 0]
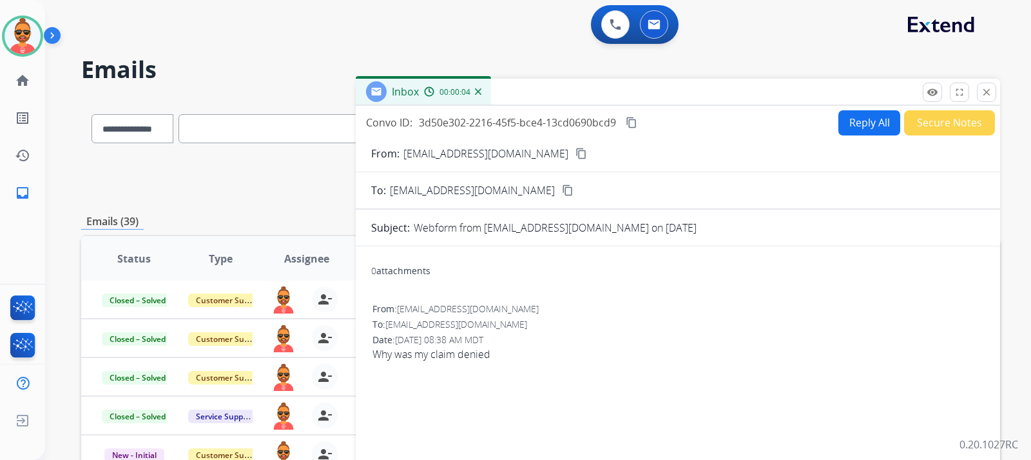
drag, startPoint x: 529, startPoint y: 151, endPoint x: 516, endPoint y: 132, distance: 22.7
click at [576, 150] on mat-icon "content_copy" at bounding box center [582, 154] width 12 height 12
click at [856, 127] on button "Reply All" at bounding box center [870, 122] width 62 height 25
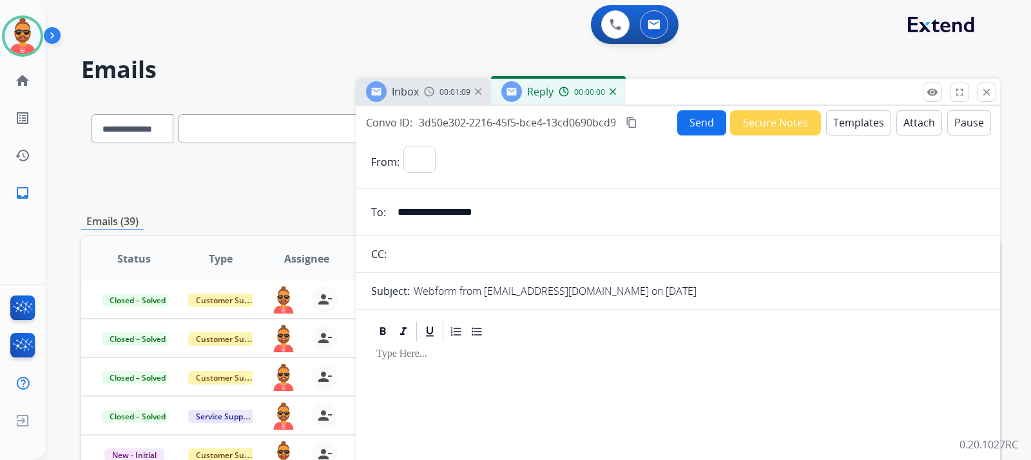
select select "**********"
click at [836, 121] on button "Templates" at bounding box center [858, 122] width 65 height 25
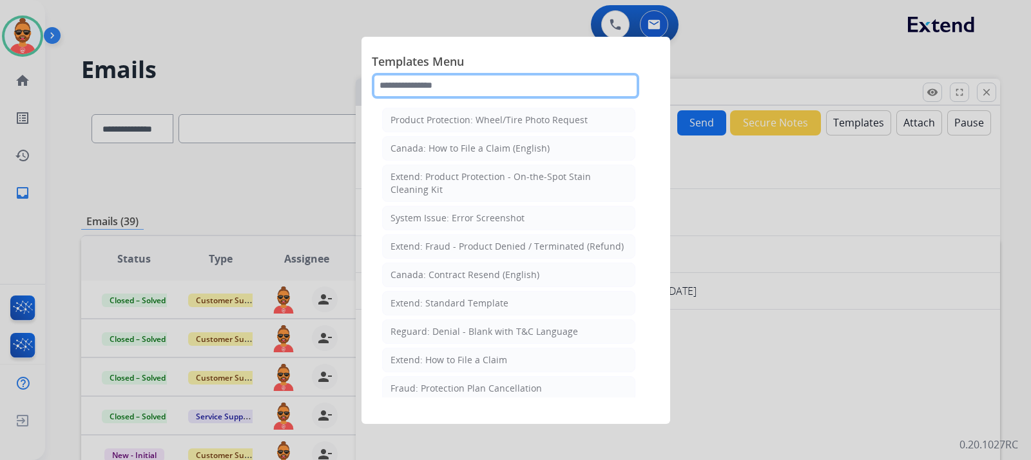
click at [479, 85] on input "text" at bounding box center [506, 86] width 268 height 26
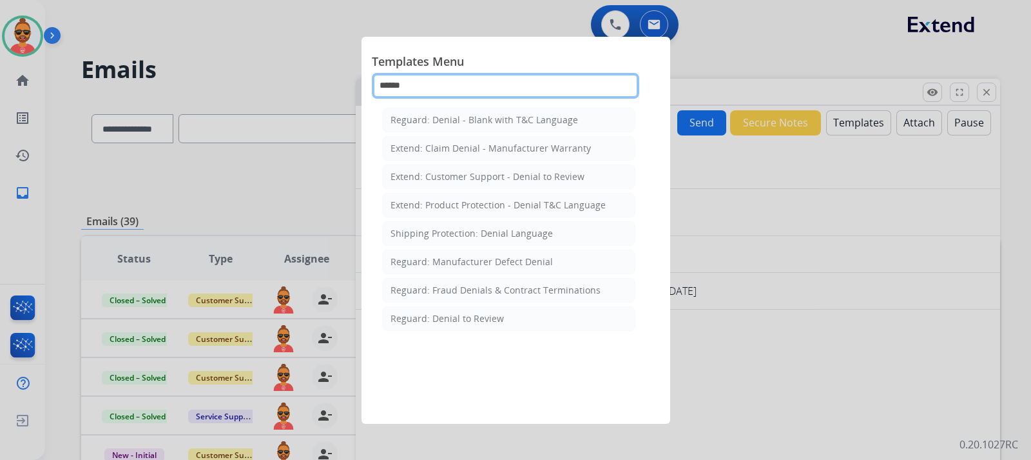
type input "******"
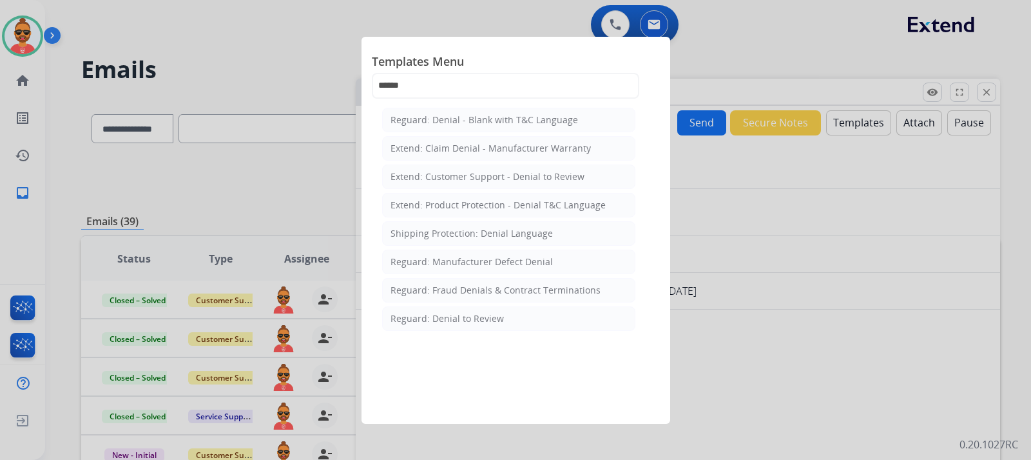
click at [464, 112] on li "Reguard: Denial - Blank with T&C Language" at bounding box center [508, 120] width 253 height 24
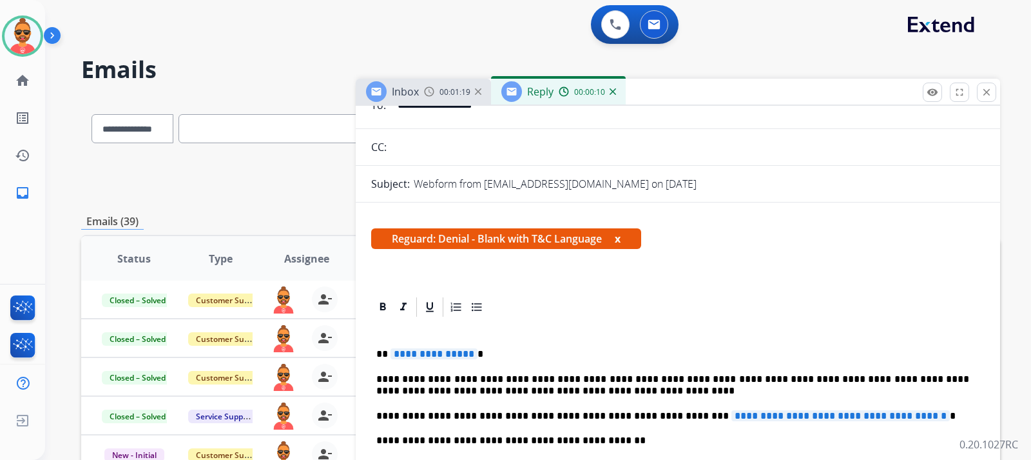
scroll to position [129, 0]
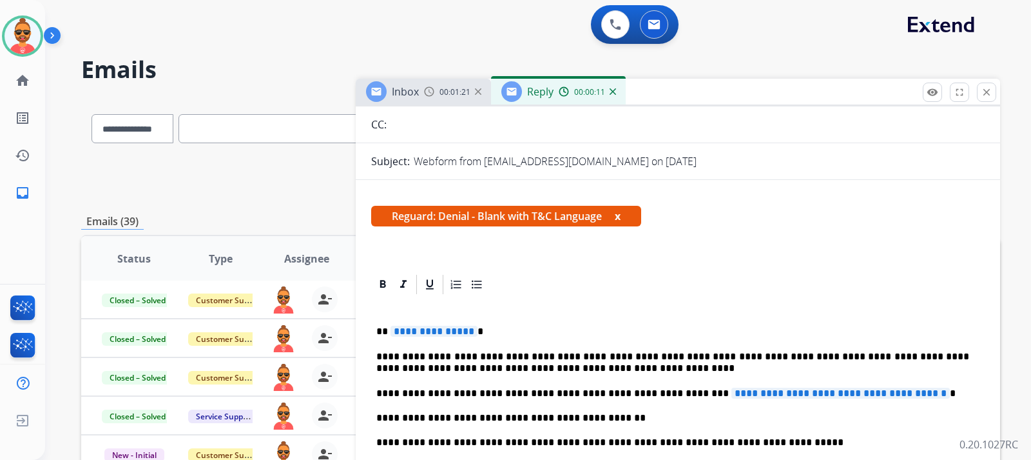
click at [467, 331] on span "**********" at bounding box center [434, 331] width 87 height 11
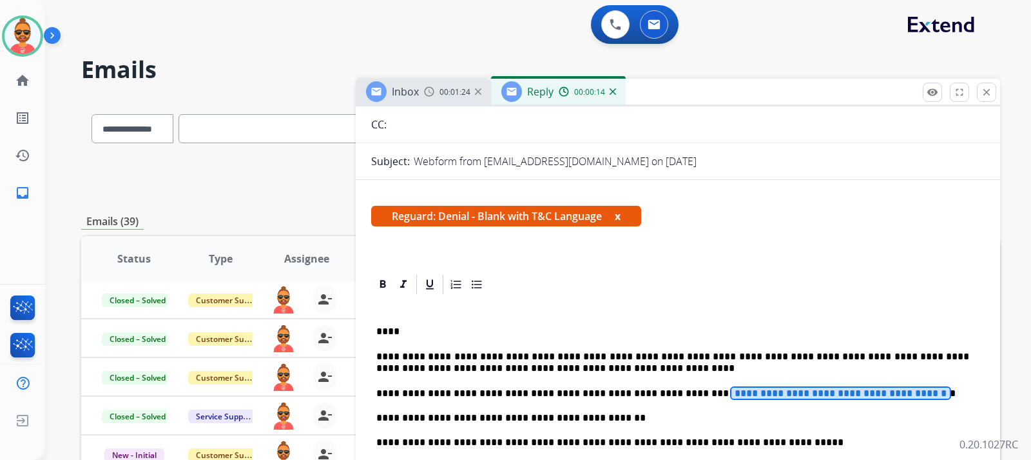
click at [913, 392] on span "**********" at bounding box center [841, 392] width 219 height 11
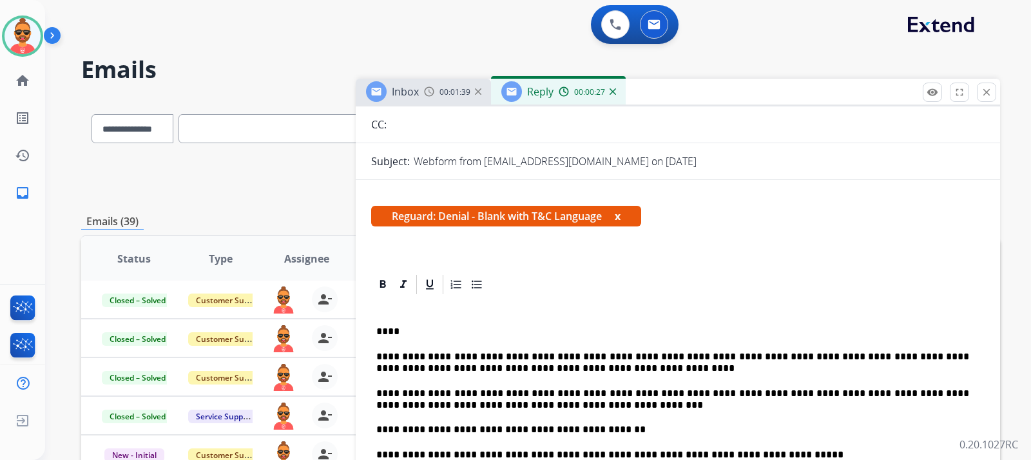
click at [386, 331] on p "****" at bounding box center [672, 332] width 593 height 12
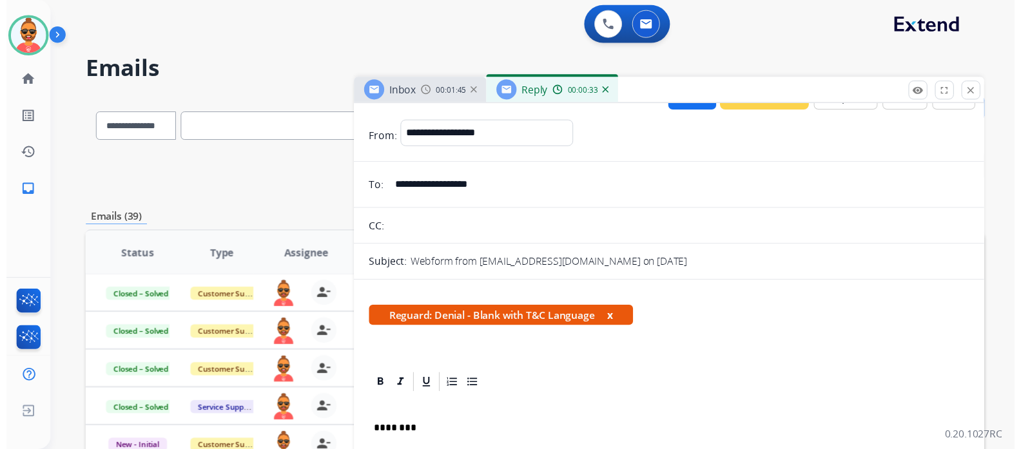
scroll to position [0, 0]
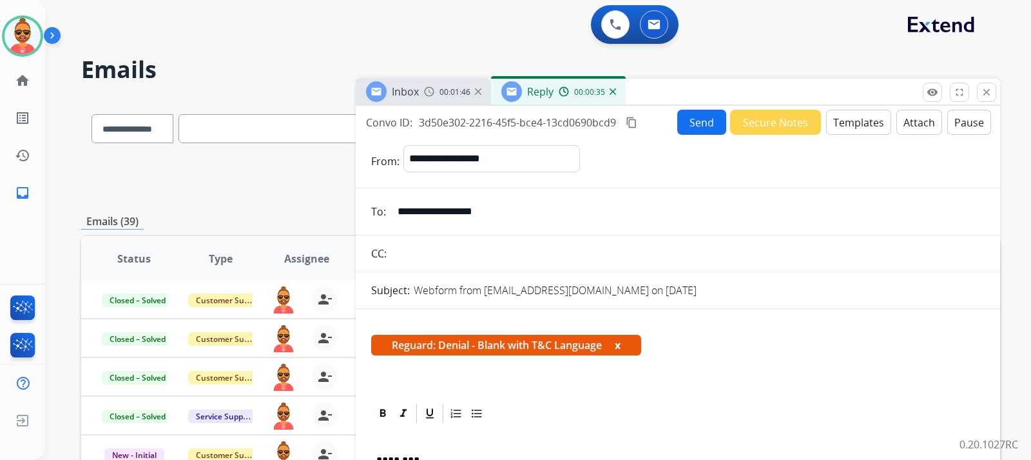
click at [908, 122] on button "Attach" at bounding box center [920, 122] width 46 height 25
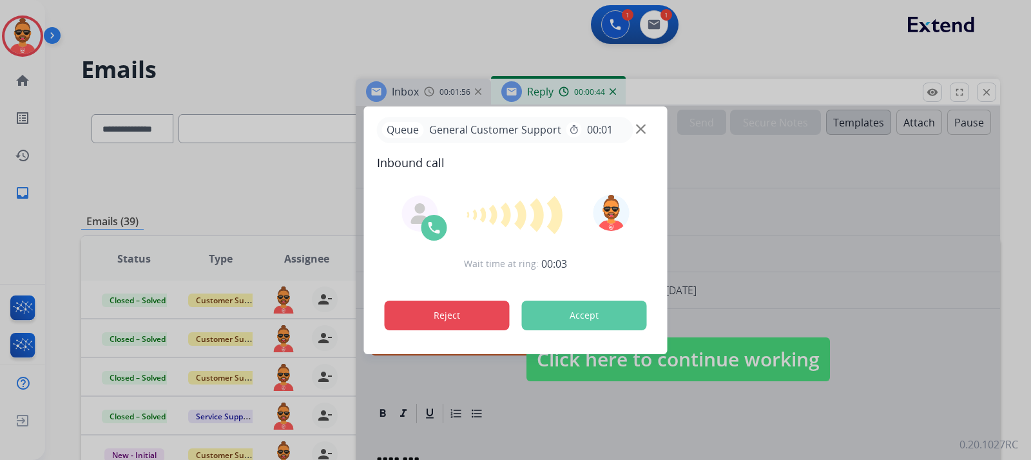
click at [460, 318] on button "Reject" at bounding box center [447, 315] width 125 height 30
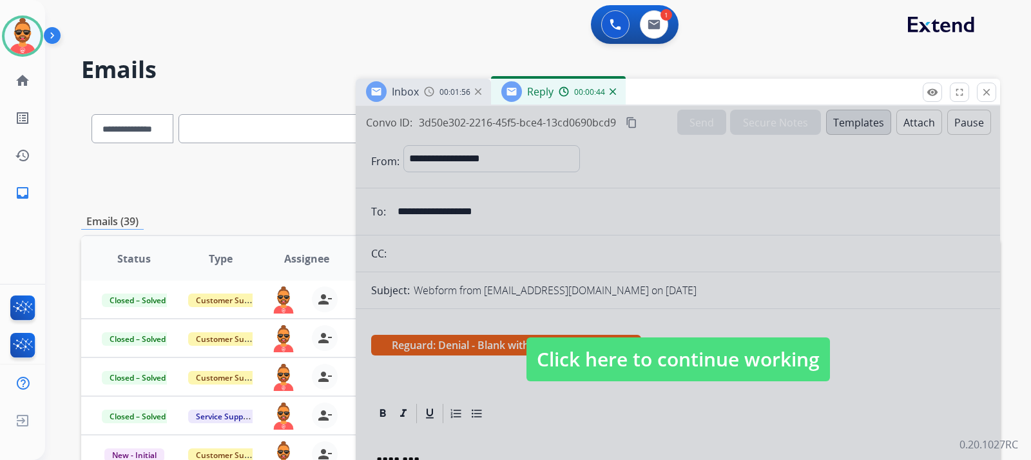
click at [643, 337] on span "Click here to continue working" at bounding box center [679, 359] width 304 height 44
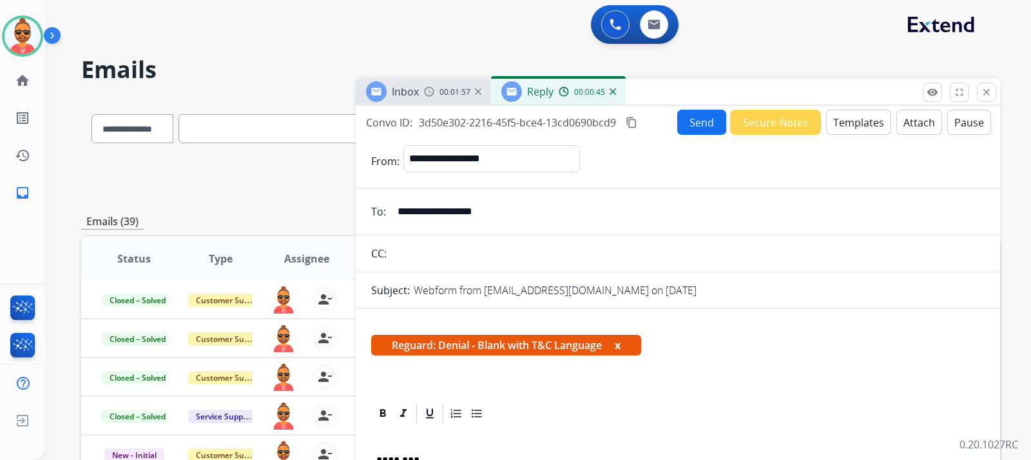
click at [902, 116] on button "Attach" at bounding box center [920, 122] width 46 height 25
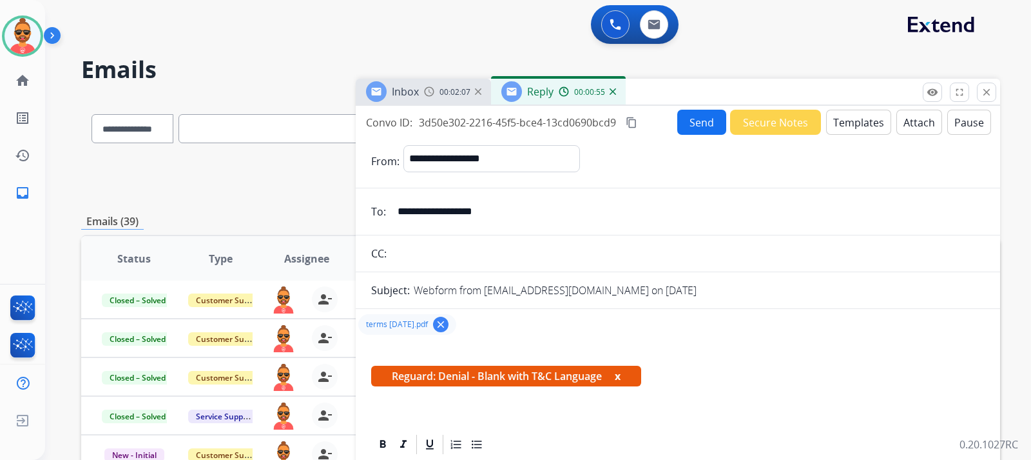
click at [704, 115] on button "Send" at bounding box center [702, 122] width 49 height 25
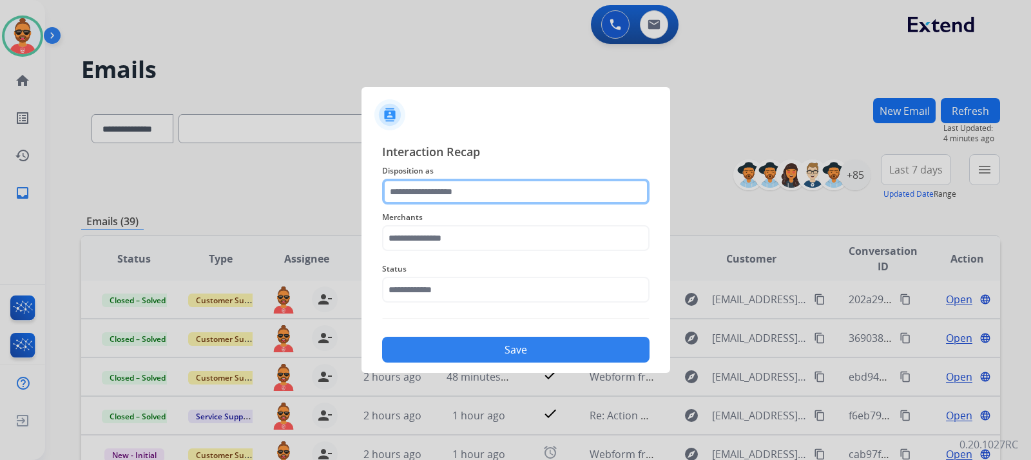
click at [509, 204] on input "text" at bounding box center [516, 192] width 268 height 26
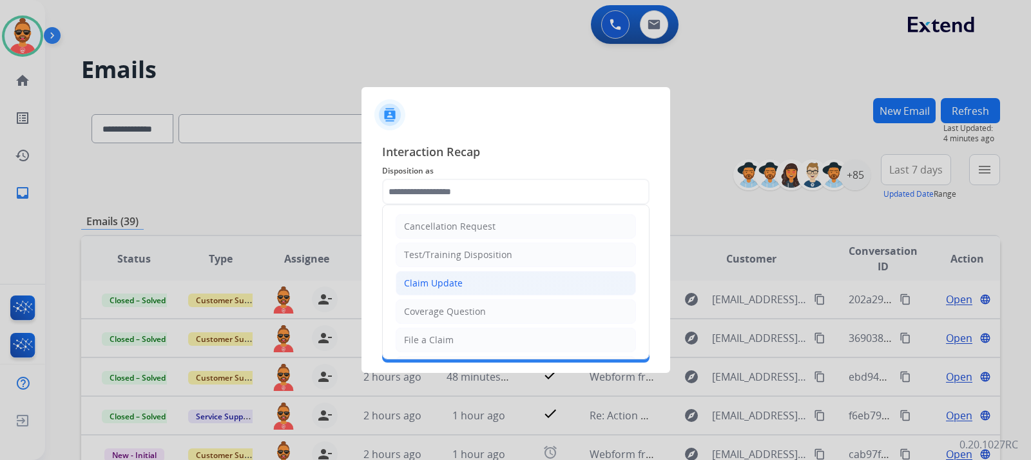
click at [470, 281] on li "Claim Update" at bounding box center [516, 283] width 240 height 24
type input "**********"
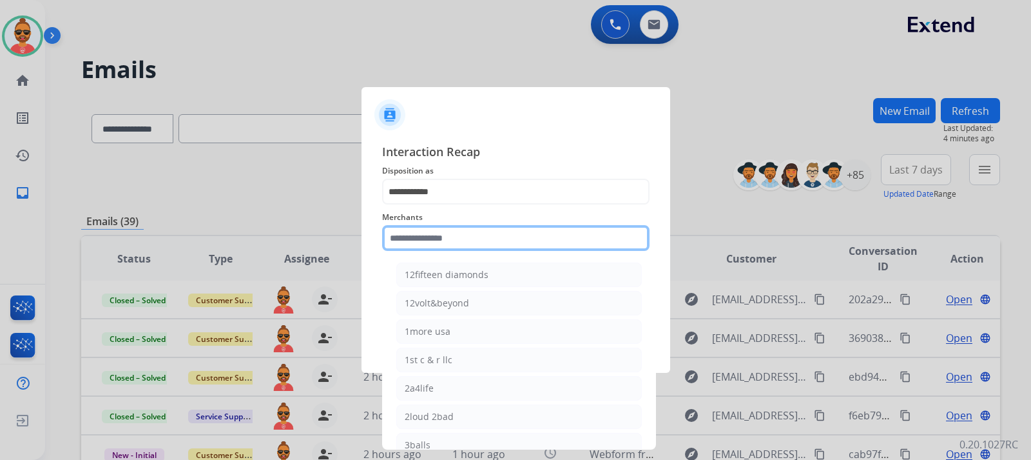
drag, startPoint x: 487, startPoint y: 240, endPoint x: 494, endPoint y: 237, distance: 7.2
click at [487, 239] on input "text" at bounding box center [516, 238] width 268 height 26
click at [420, 237] on input "text" at bounding box center [516, 238] width 268 height 26
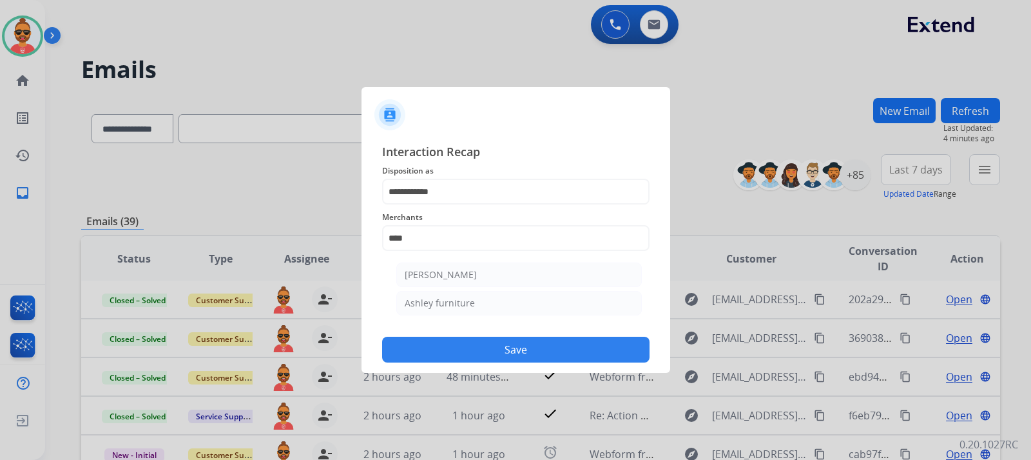
drag, startPoint x: 466, startPoint y: 270, endPoint x: 474, endPoint y: 270, distance: 8.4
click at [464, 268] on li "[PERSON_NAME]" at bounding box center [519, 274] width 246 height 24
type input "**********"
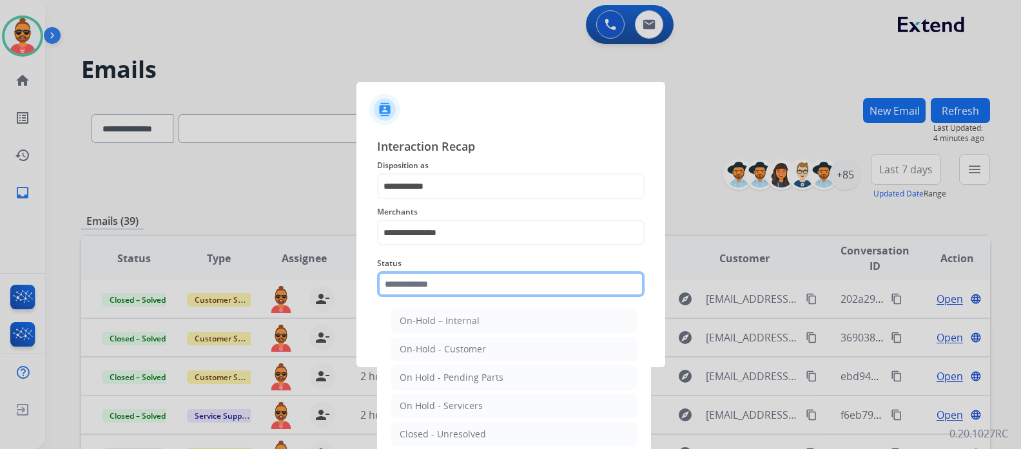
click at [456, 290] on input "text" at bounding box center [511, 284] width 268 height 26
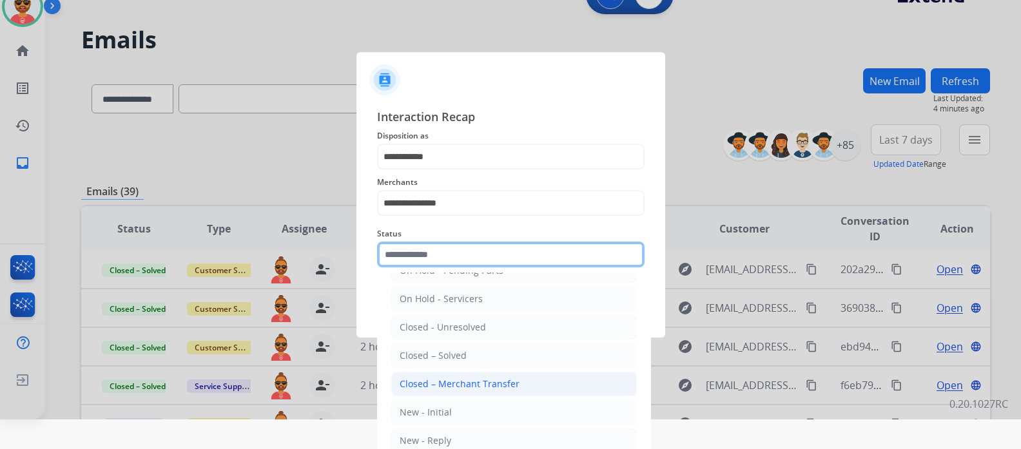
scroll to position [46, 0]
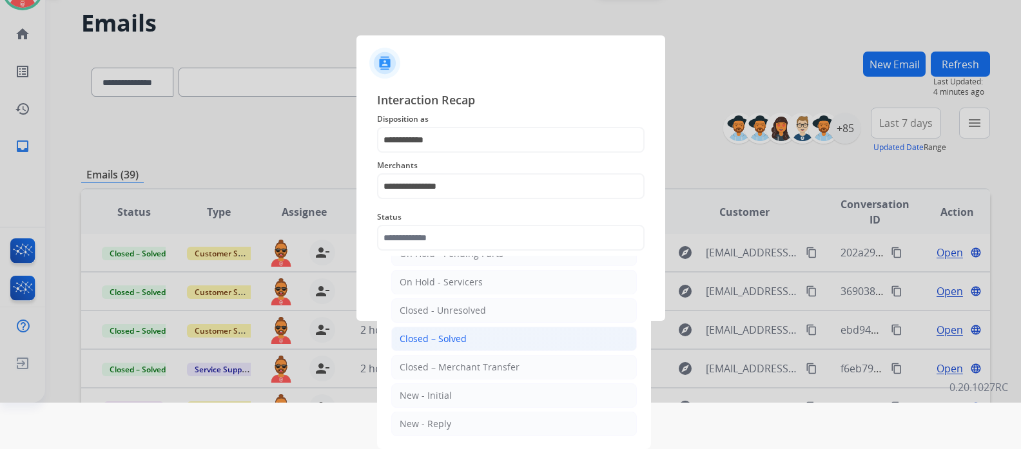
click at [458, 338] on div "Closed – Solved" at bounding box center [433, 339] width 67 height 13
type input "**********"
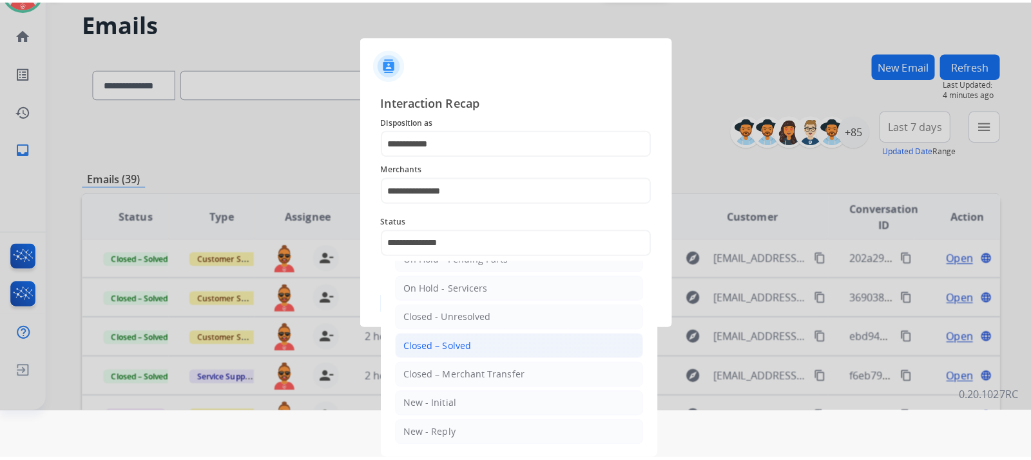
scroll to position [0, 0]
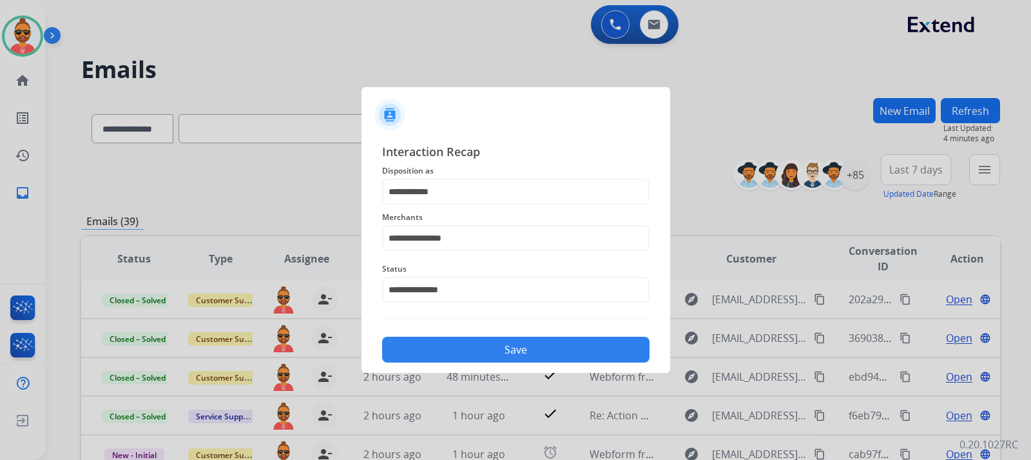
click at [593, 353] on button "Save" at bounding box center [516, 350] width 268 height 26
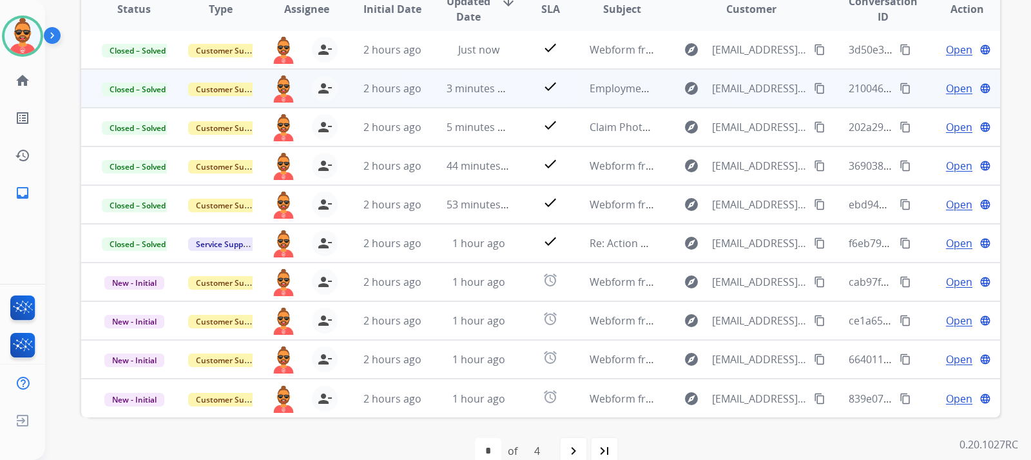
scroll to position [274, 0]
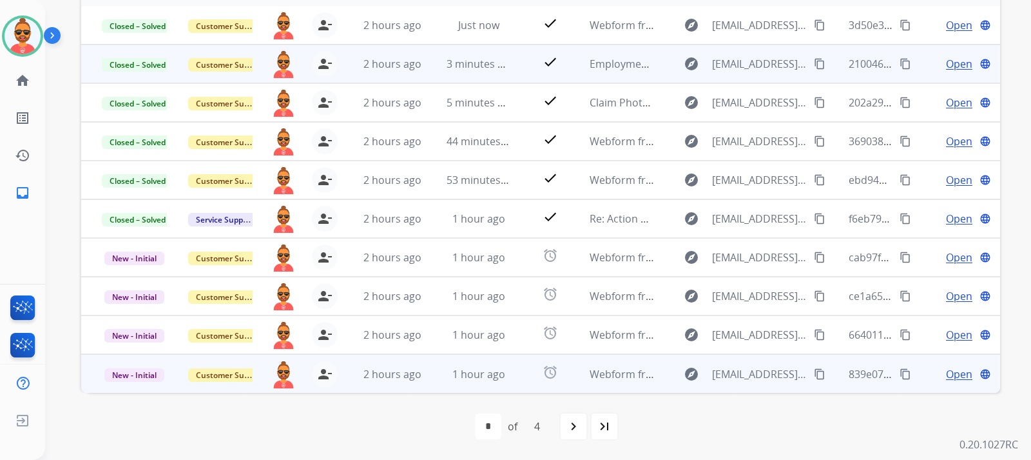
click at [955, 372] on span "Open" at bounding box center [959, 373] width 26 height 15
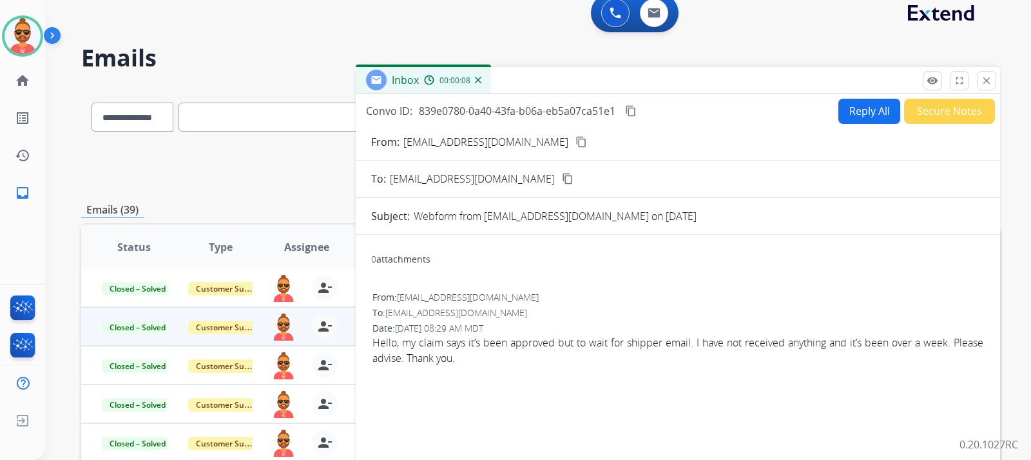
scroll to position [0, 0]
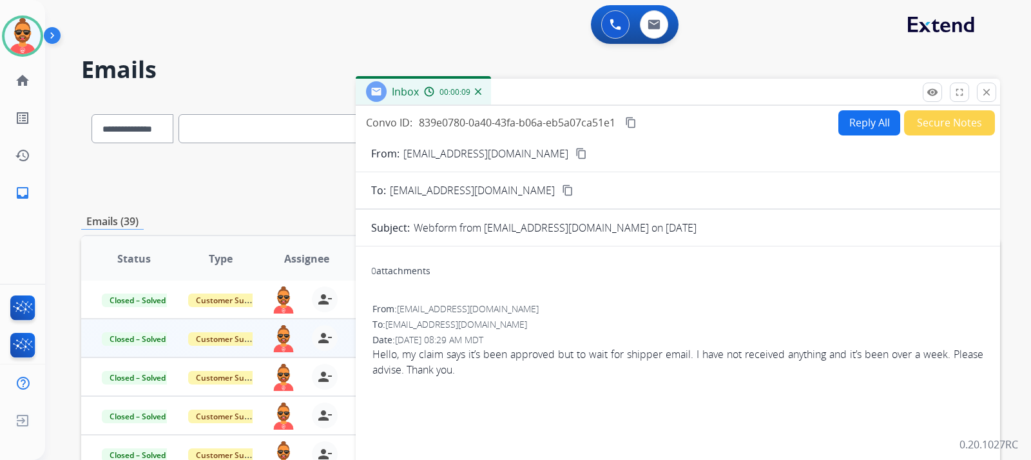
drag, startPoint x: 513, startPoint y: 148, endPoint x: 517, endPoint y: 141, distance: 8.6
click at [574, 146] on button "content_copy" at bounding box center [581, 153] width 15 height 15
click at [988, 86] on mat-icon "close" at bounding box center [987, 92] width 12 height 12
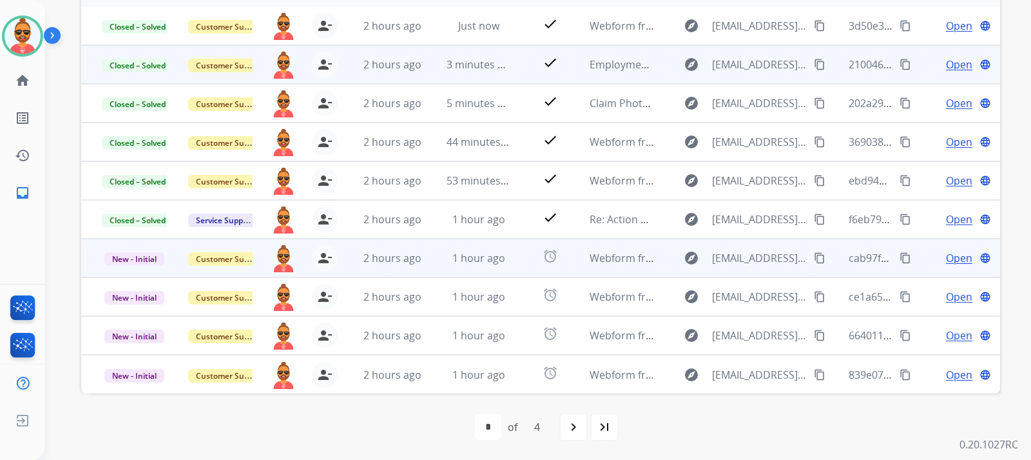
scroll to position [274, 0]
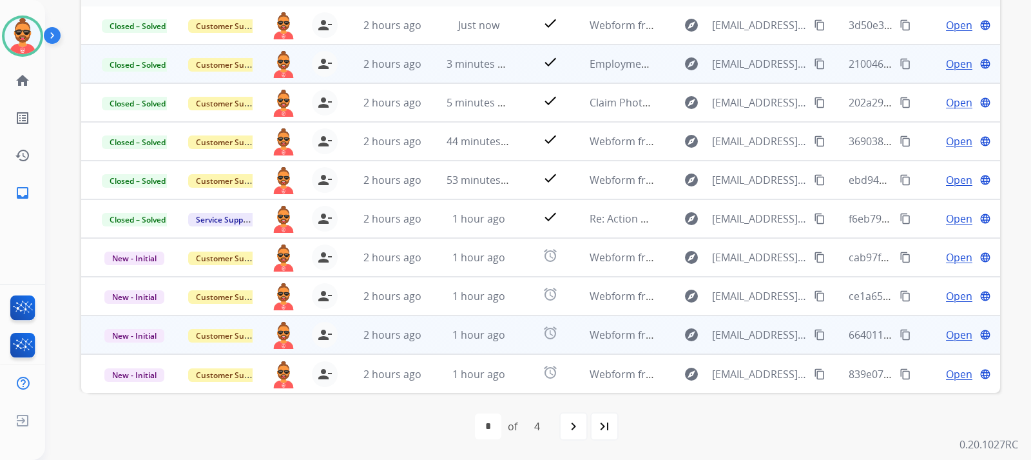
click at [950, 333] on span "Open" at bounding box center [959, 334] width 26 height 15
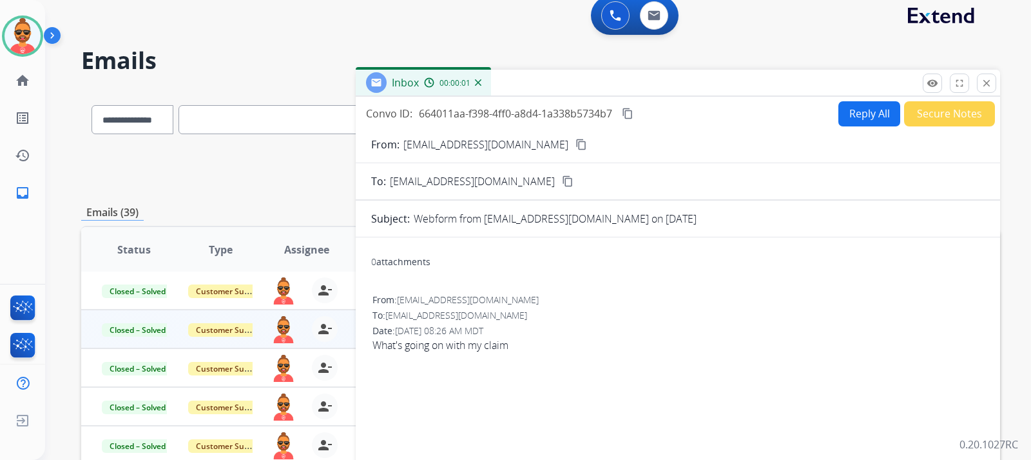
scroll to position [0, 0]
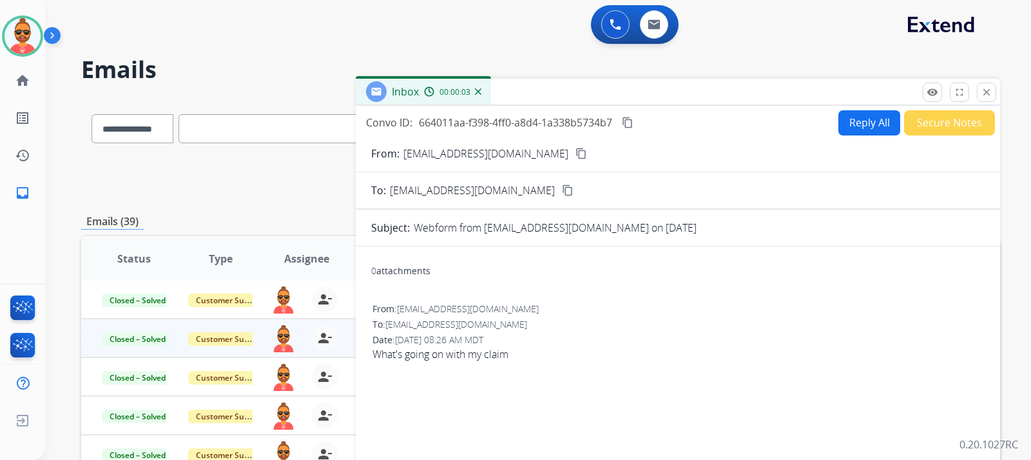
click at [576, 150] on mat-icon "content_copy" at bounding box center [582, 154] width 12 height 12
click at [850, 119] on button "Reply All" at bounding box center [870, 122] width 62 height 25
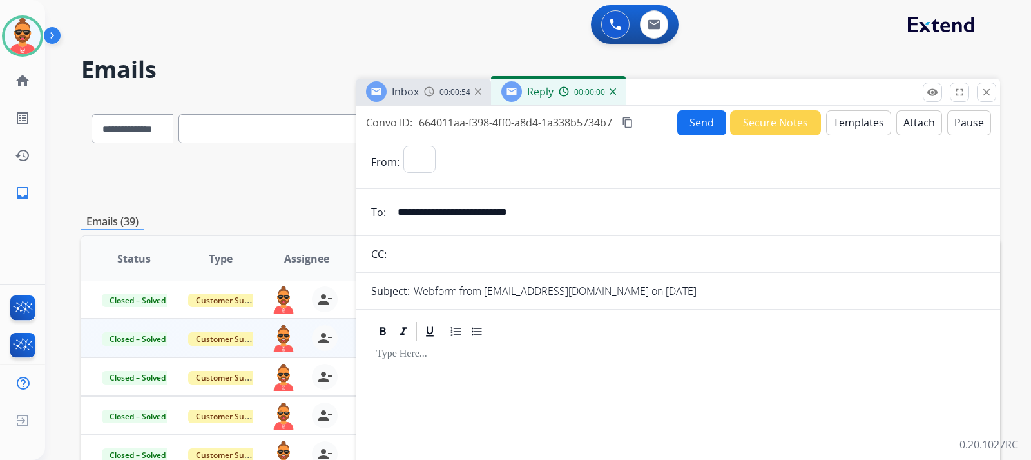
select select "**********"
click at [837, 115] on button "Templates" at bounding box center [858, 122] width 65 height 25
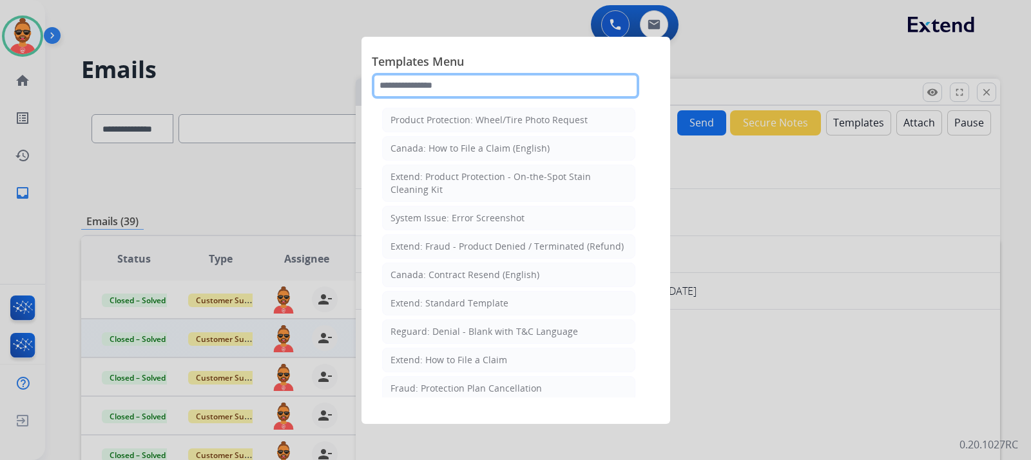
click at [512, 84] on input "text" at bounding box center [506, 86] width 268 height 26
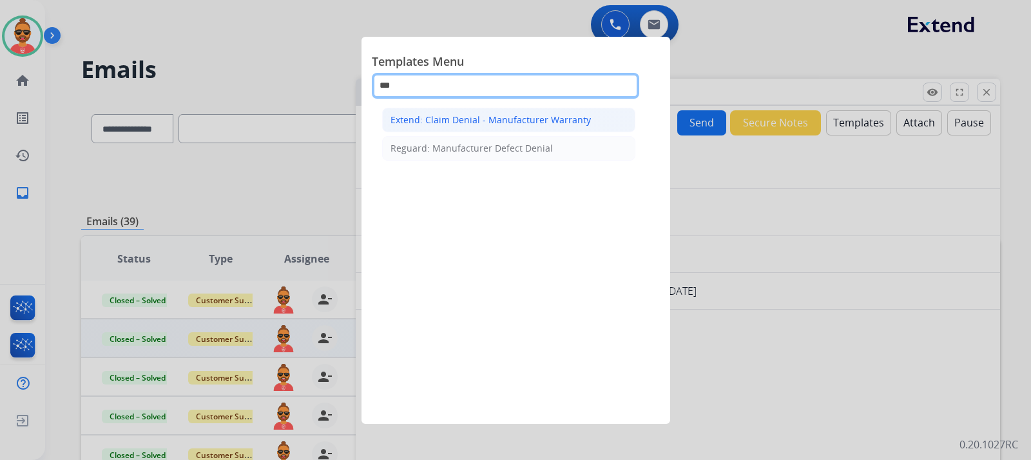
type input "***"
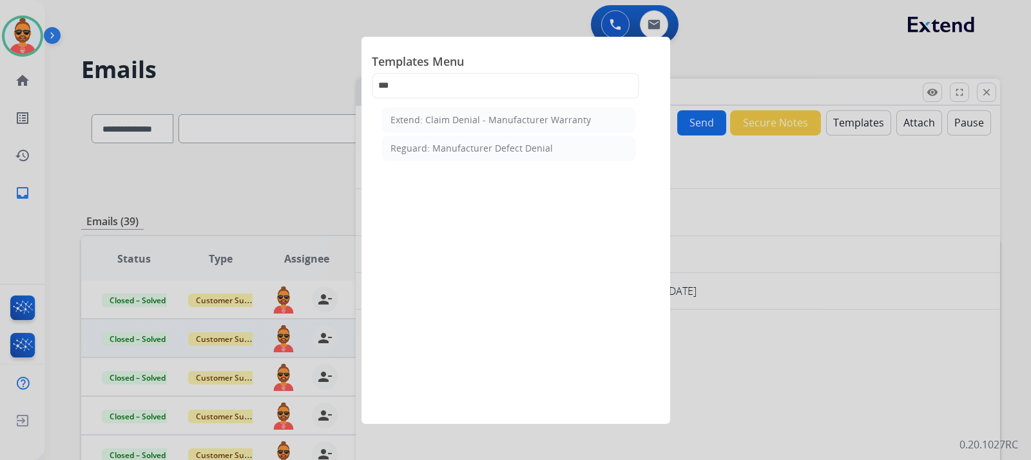
click at [512, 115] on div "Extend: Claim Denial - Manufacturer Warranty" at bounding box center [491, 119] width 200 height 13
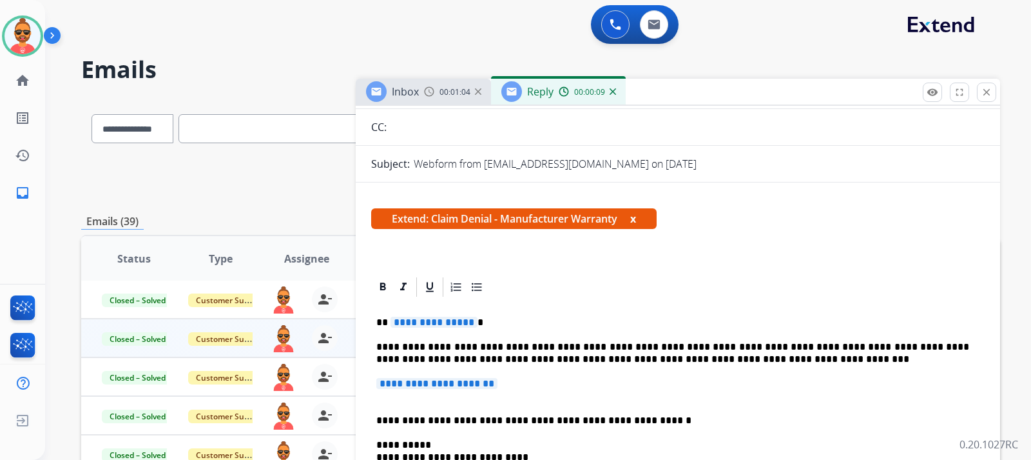
scroll to position [129, 0]
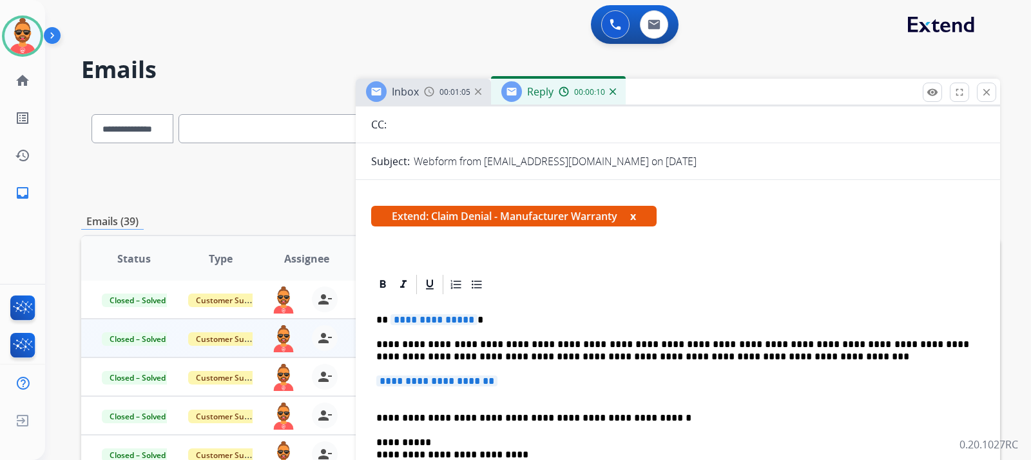
click at [464, 318] on span "**********" at bounding box center [434, 319] width 87 height 11
drag, startPoint x: 518, startPoint y: 388, endPoint x: 533, endPoint y: 388, distance: 14.8
click at [519, 384] on p "**********" at bounding box center [677, 387] width 603 height 24
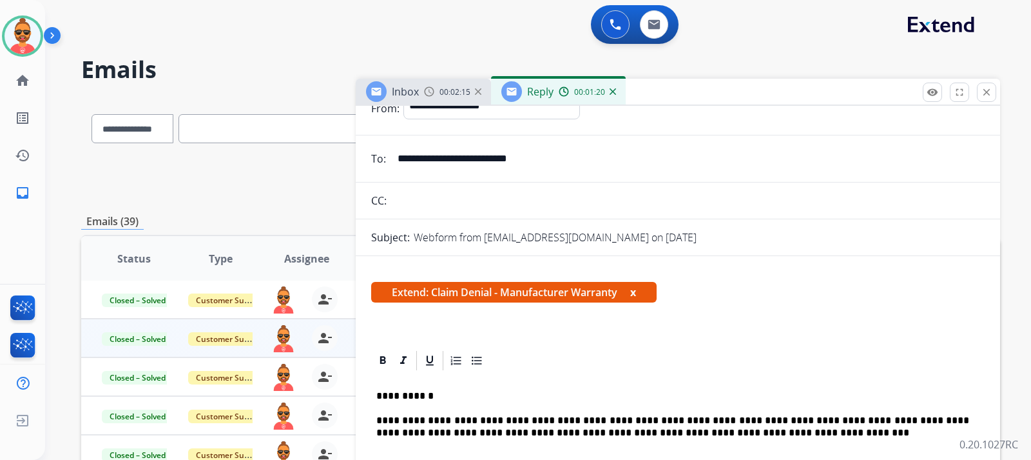
scroll to position [0, 0]
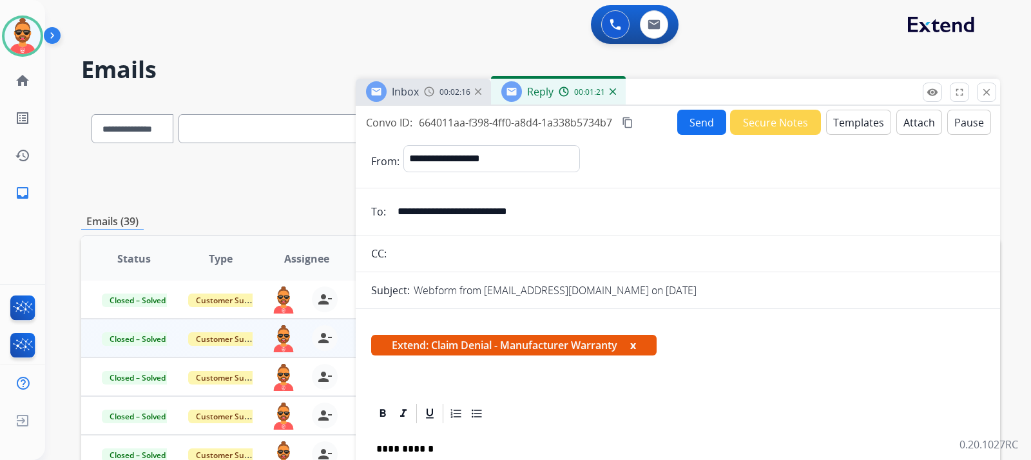
click at [845, 124] on button "Templates" at bounding box center [858, 122] width 65 height 25
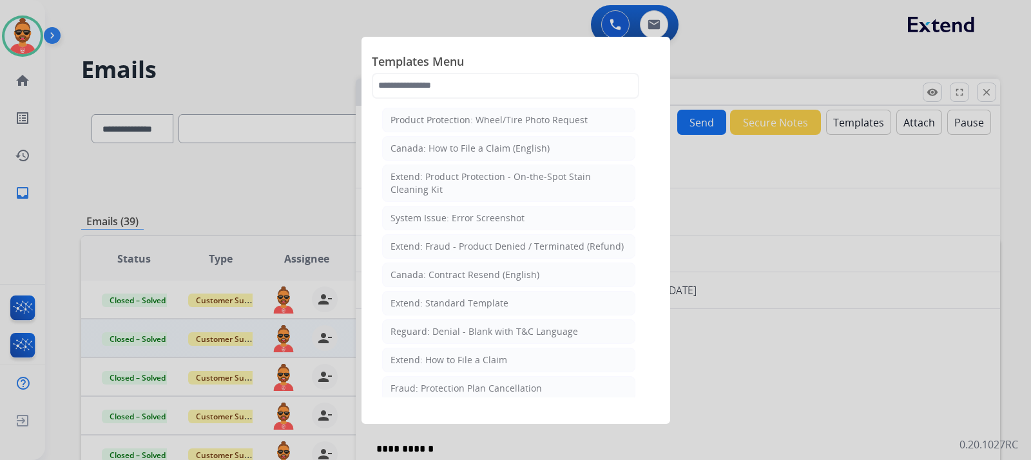
drag, startPoint x: 455, startPoint y: 356, endPoint x: 506, endPoint y: 355, distance: 51.6
click at [456, 356] on div "Extend: How to File a Claim" at bounding box center [449, 359] width 117 height 13
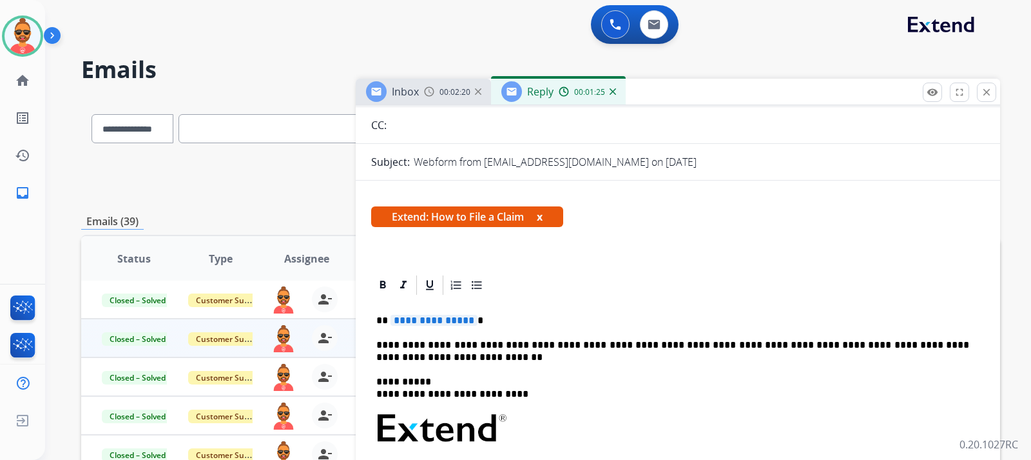
scroll to position [129, 0]
click at [467, 318] on span "**********" at bounding box center [434, 319] width 87 height 11
click at [416, 361] on p "**********" at bounding box center [672, 350] width 593 height 24
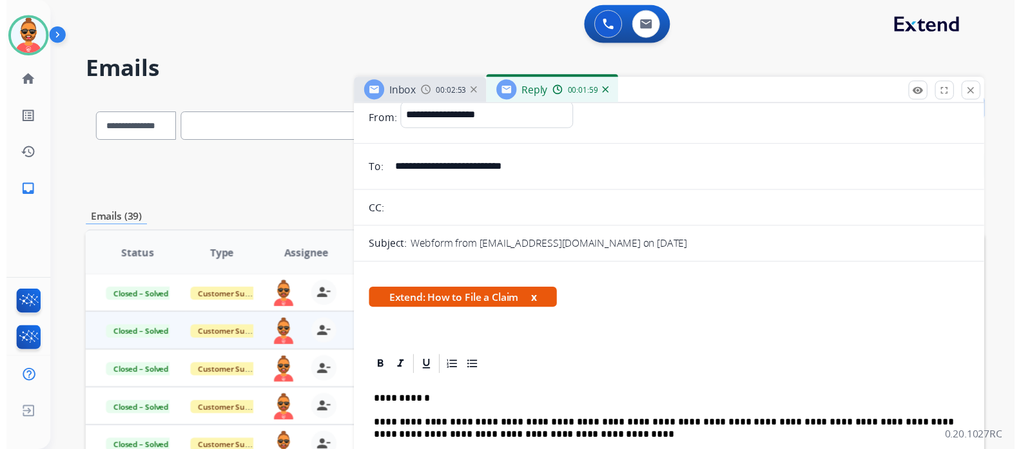
scroll to position [0, 0]
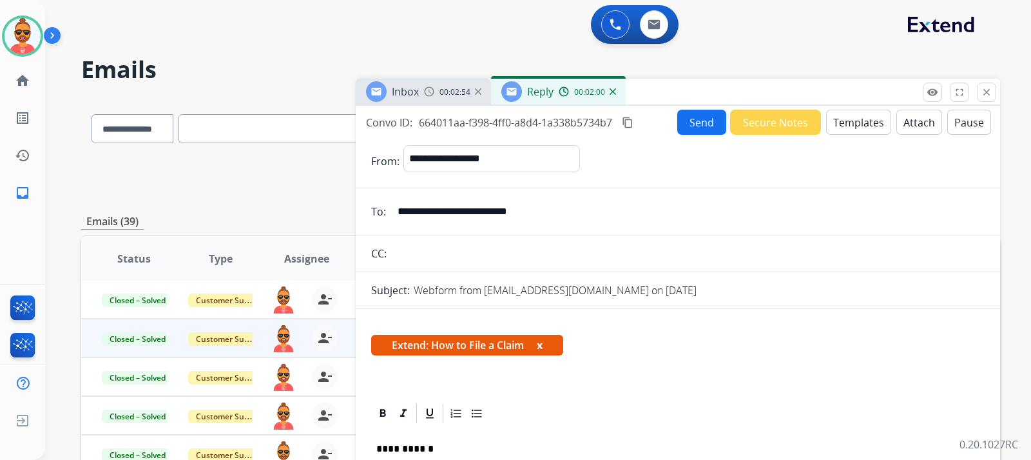
click at [687, 130] on button "Send" at bounding box center [702, 122] width 49 height 25
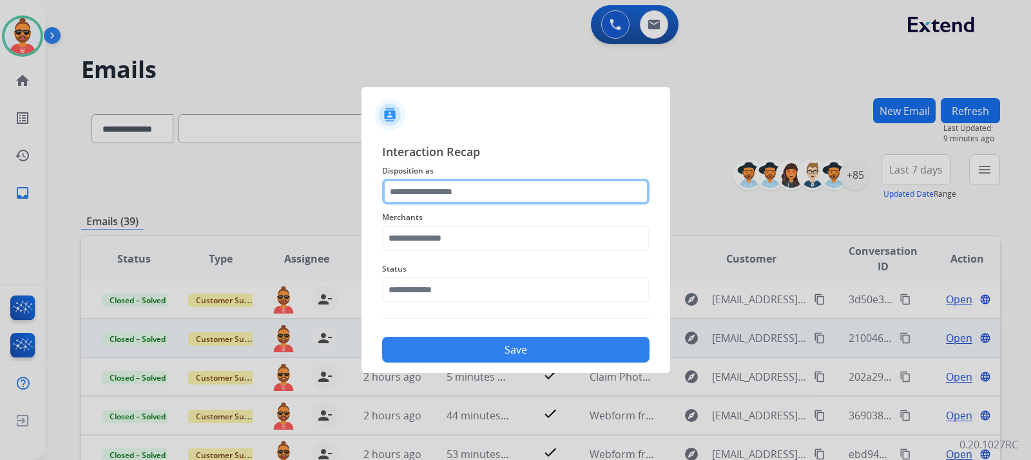
click at [476, 190] on input "text" at bounding box center [516, 192] width 268 height 26
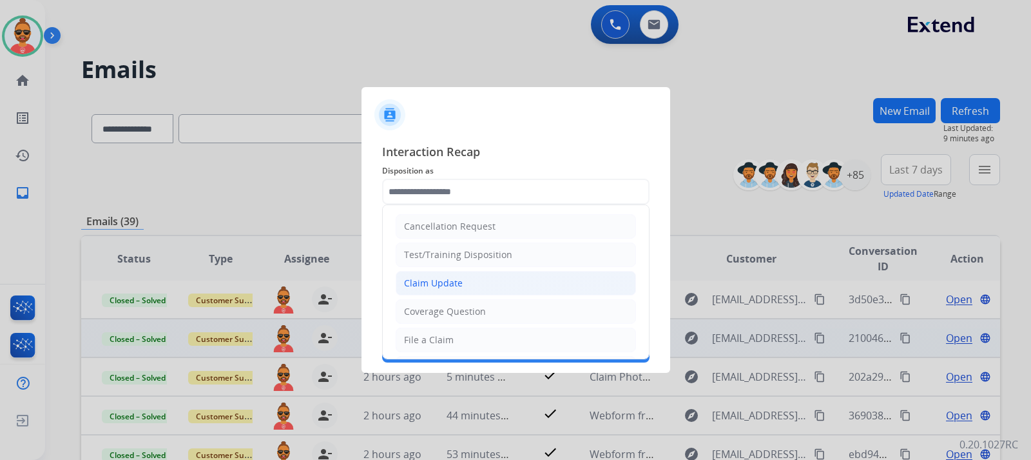
click at [452, 279] on div "Claim Update" at bounding box center [433, 283] width 59 height 13
type input "**********"
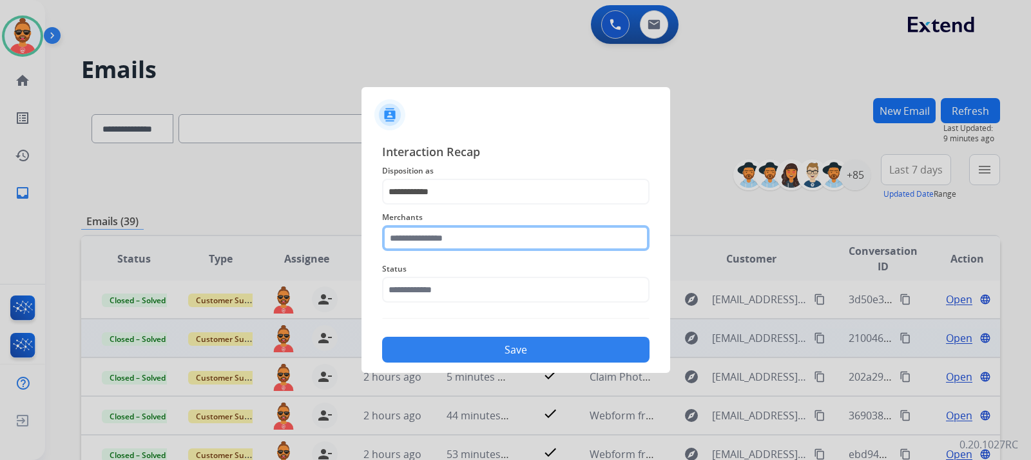
click at [504, 241] on input "text" at bounding box center [516, 238] width 268 height 26
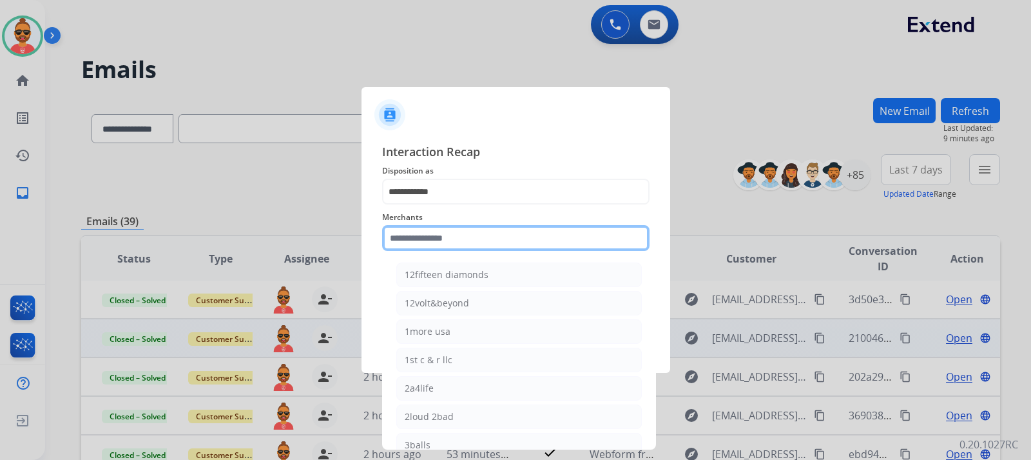
click at [560, 239] on input "text" at bounding box center [516, 238] width 268 height 26
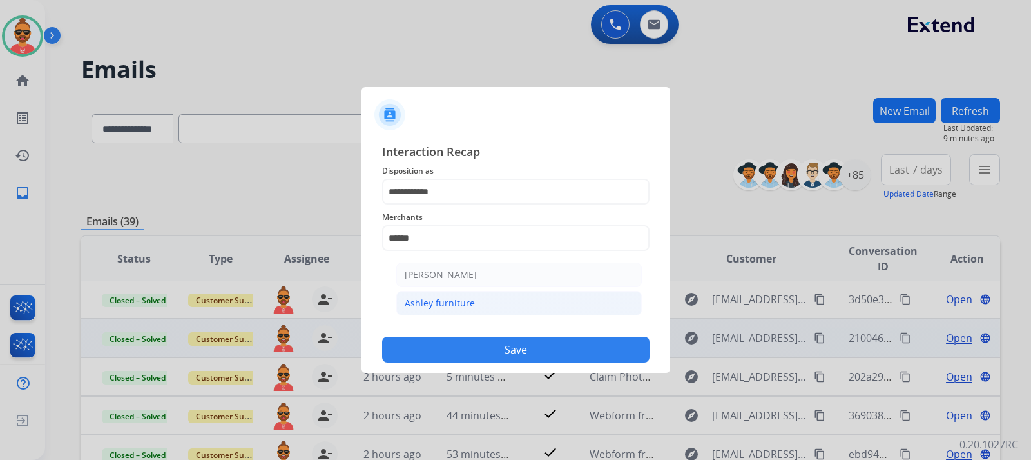
click at [464, 303] on div "Ashley furniture" at bounding box center [440, 303] width 70 height 13
type input "**********"
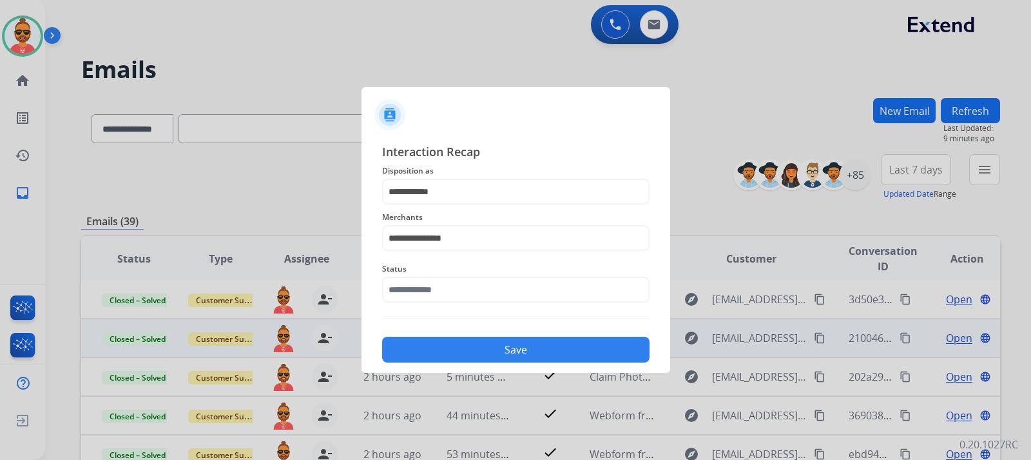
drag, startPoint x: 514, startPoint y: 341, endPoint x: 525, endPoint y: 338, distance: 11.4
click at [513, 341] on button "Save" at bounding box center [516, 350] width 268 height 26
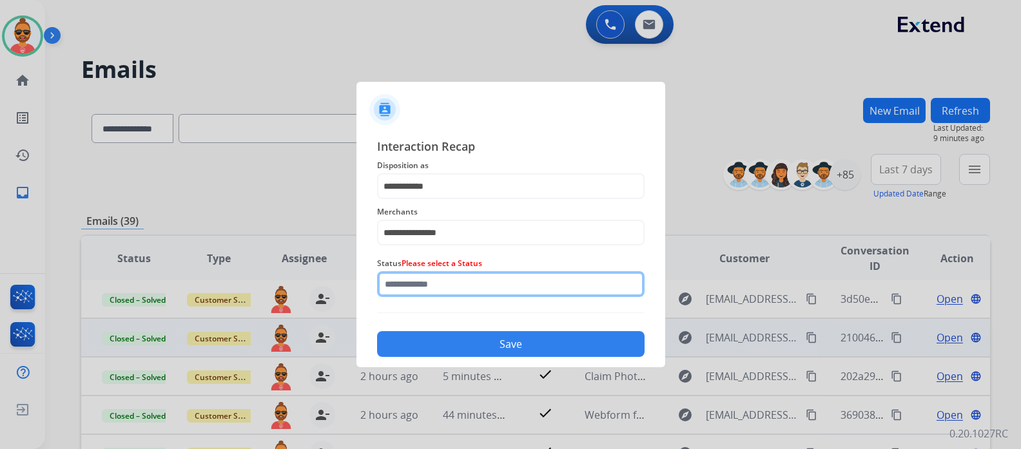
click at [451, 289] on input "text" at bounding box center [511, 284] width 268 height 26
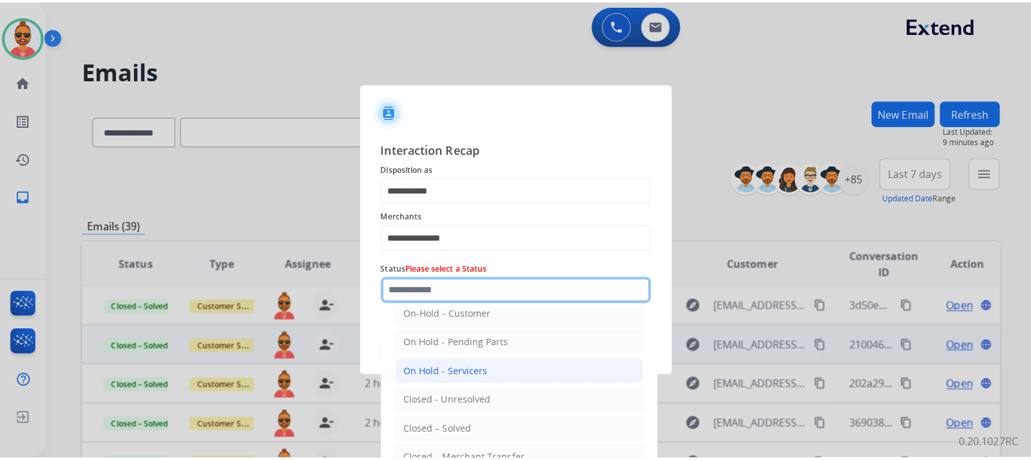
scroll to position [64, 0]
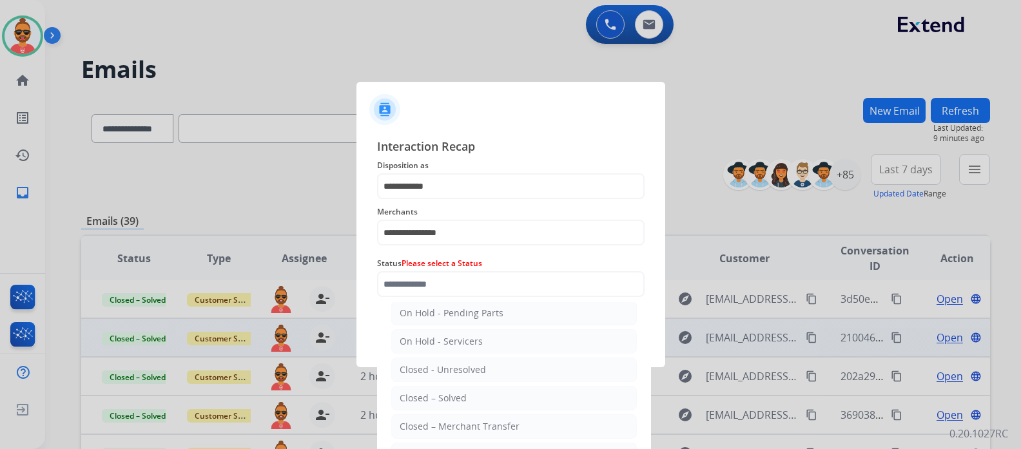
click at [458, 393] on div "Closed – Solved" at bounding box center [433, 398] width 67 height 13
type input "**********"
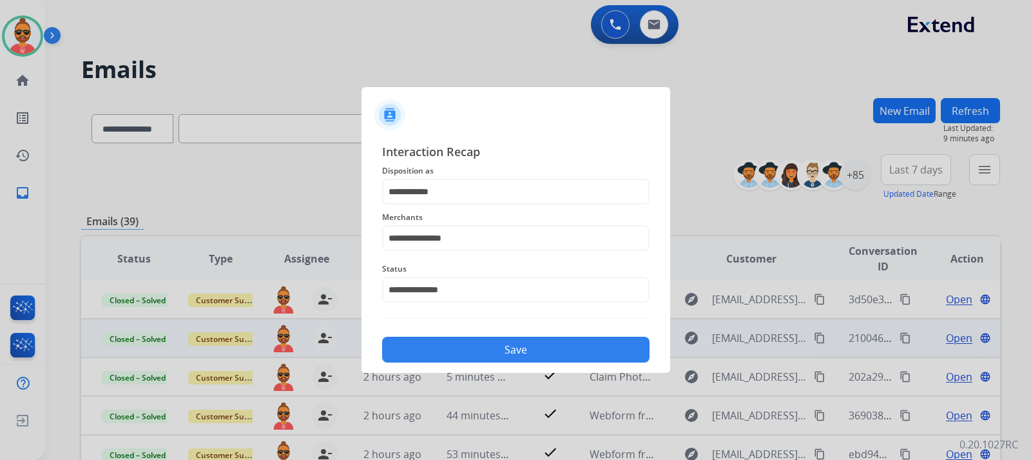
drag, startPoint x: 530, startPoint y: 349, endPoint x: 546, endPoint y: 346, distance: 16.3
click at [531, 348] on button "Save" at bounding box center [516, 350] width 268 height 26
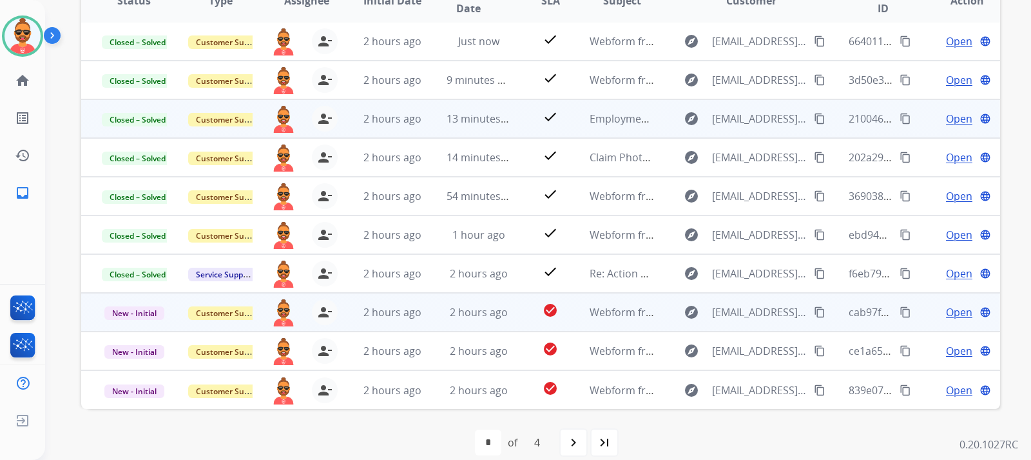
scroll to position [274, 0]
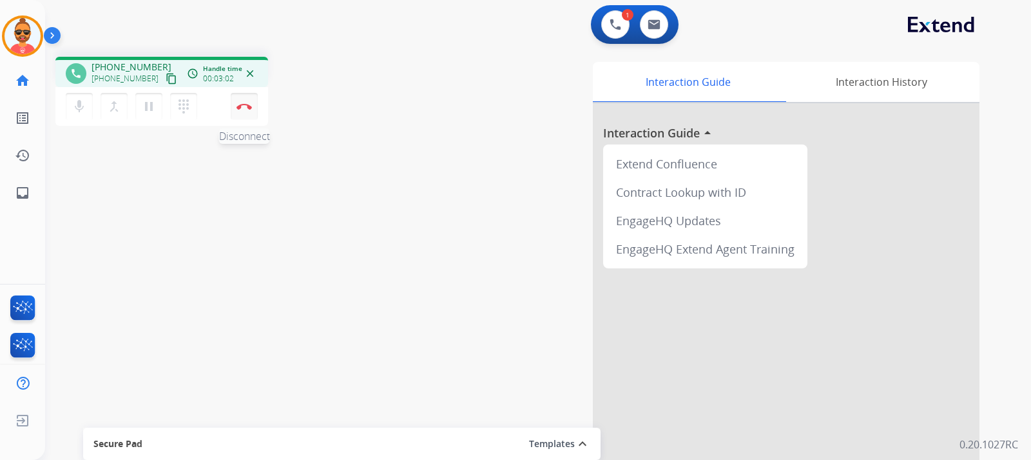
click at [237, 100] on button "Disconnect" at bounding box center [244, 106] width 27 height 27
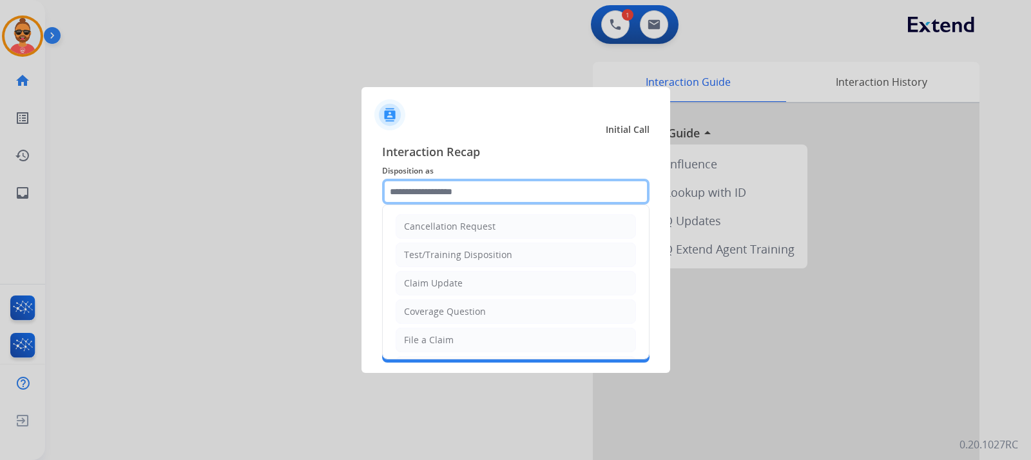
click at [452, 191] on input "text" at bounding box center [516, 192] width 268 height 26
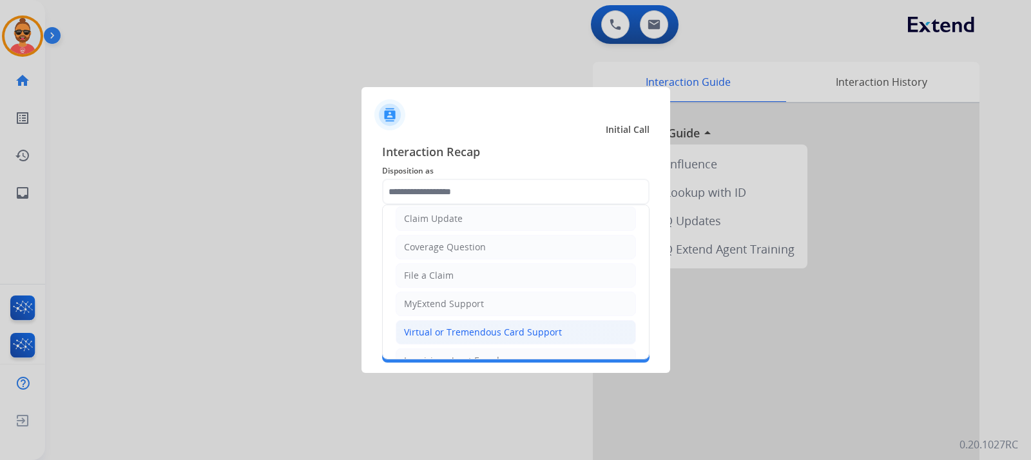
click at [445, 330] on div "Virtual or Tremendous Card Support" at bounding box center [483, 332] width 158 height 13
type input "**********"
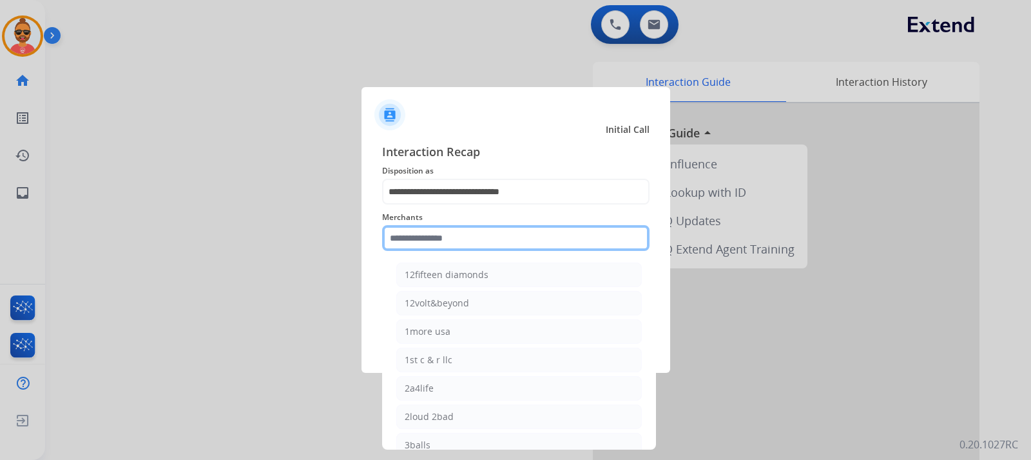
click at [430, 236] on input "text" at bounding box center [516, 238] width 268 height 26
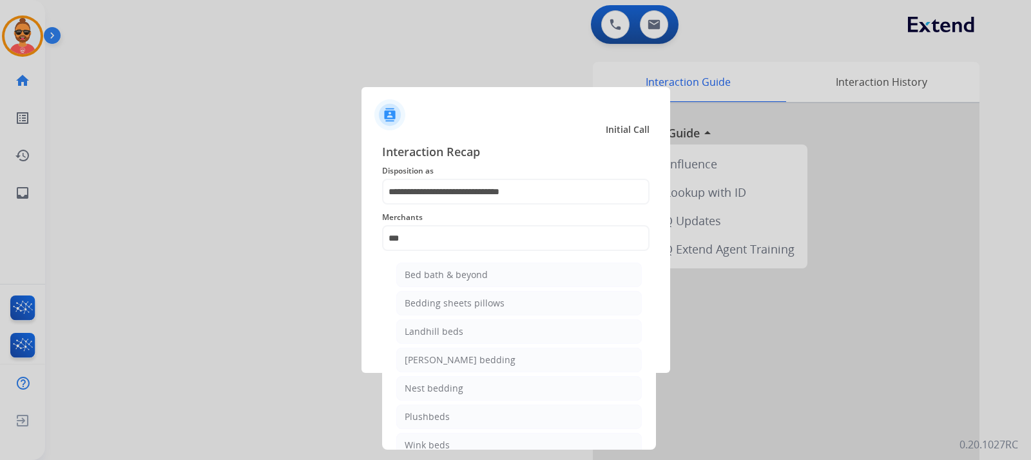
click at [461, 279] on div "Bed bath & beyond" at bounding box center [446, 274] width 83 height 13
type input "**********"
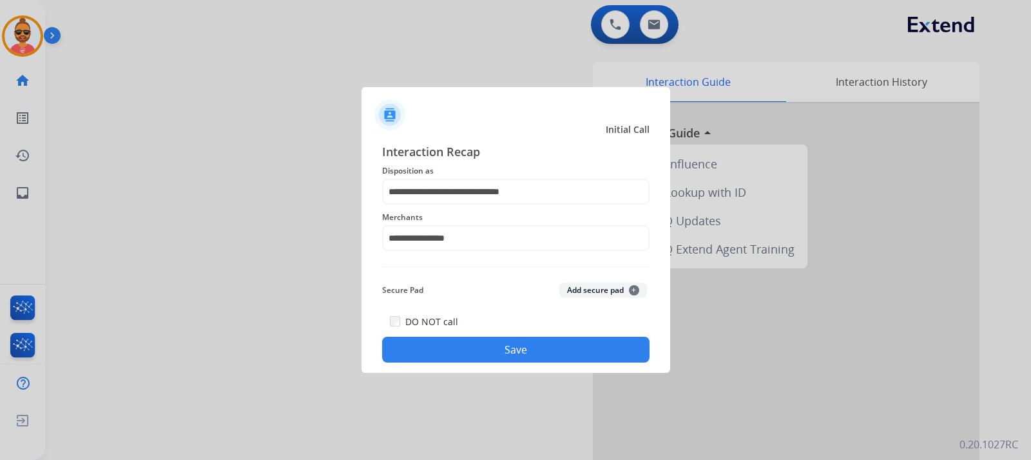
click at [493, 340] on button "Save" at bounding box center [516, 350] width 268 height 26
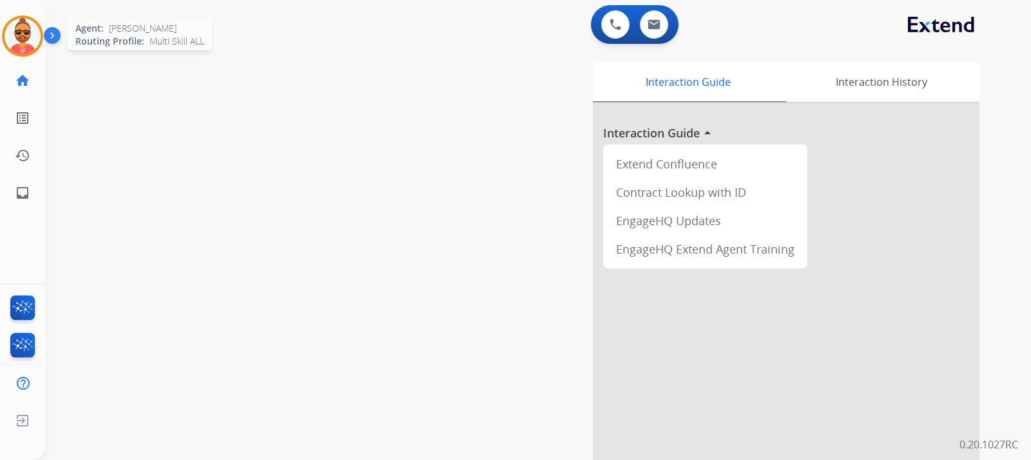
click at [30, 28] on img at bounding box center [23, 36] width 36 height 36
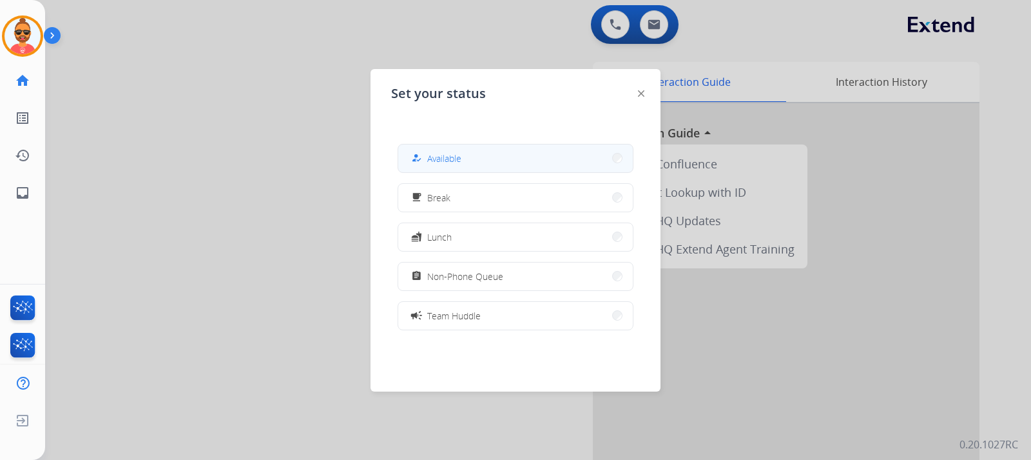
click at [465, 154] on button "how_to_reg Available" at bounding box center [515, 158] width 235 height 28
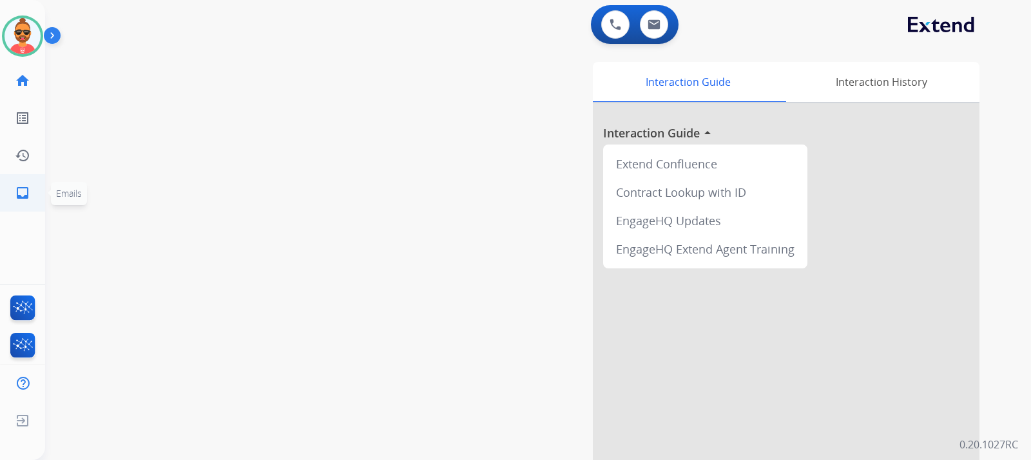
click at [28, 188] on mat-icon "inbox" at bounding box center [22, 192] width 15 height 15
select select "**********"
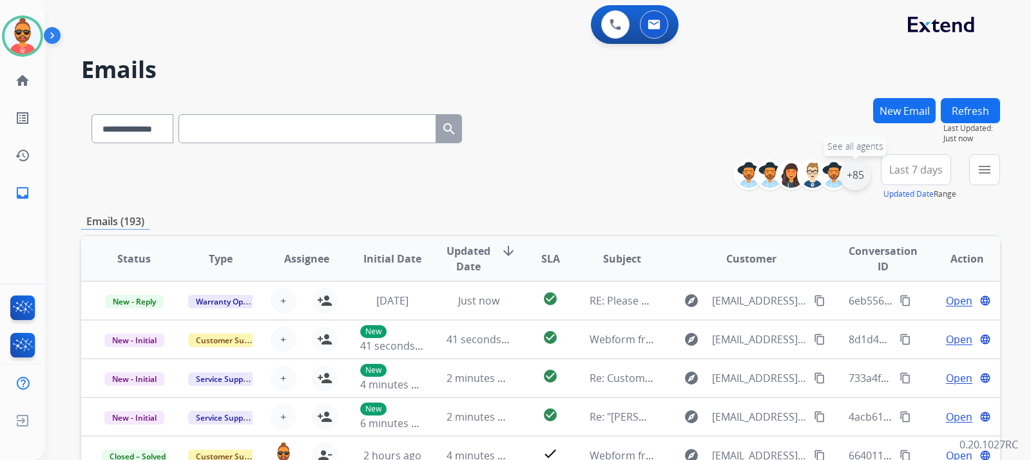
click at [854, 170] on div "+85" at bounding box center [855, 174] width 31 height 31
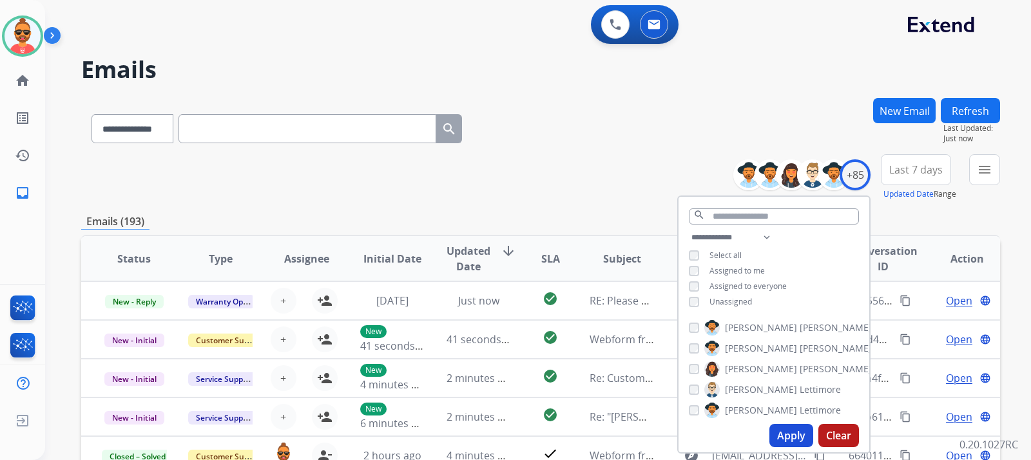
click at [792, 430] on button "Apply" at bounding box center [792, 435] width 44 height 23
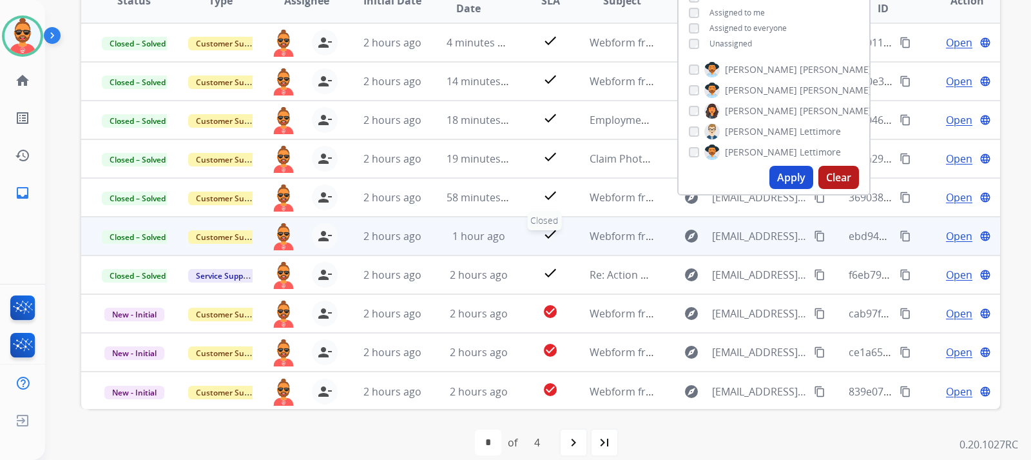
scroll to position [1, 0]
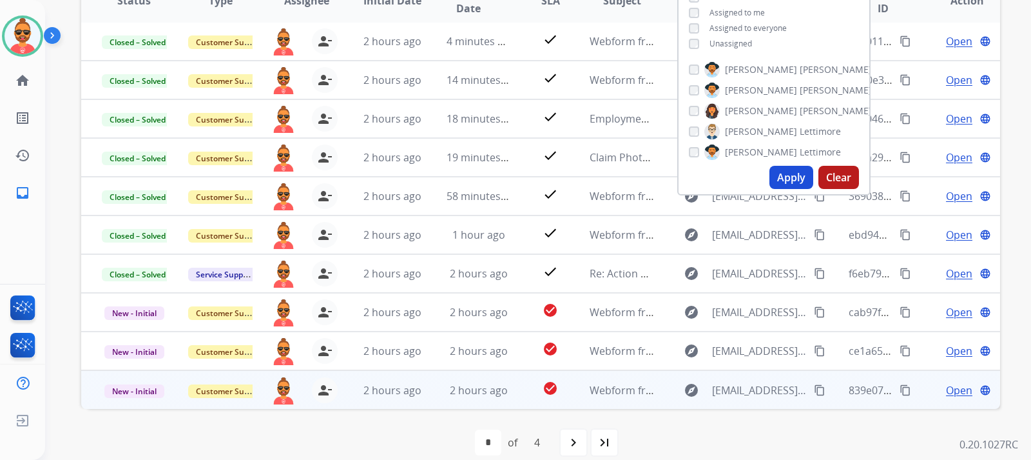
click at [948, 382] on span "Open" at bounding box center [959, 389] width 26 height 15
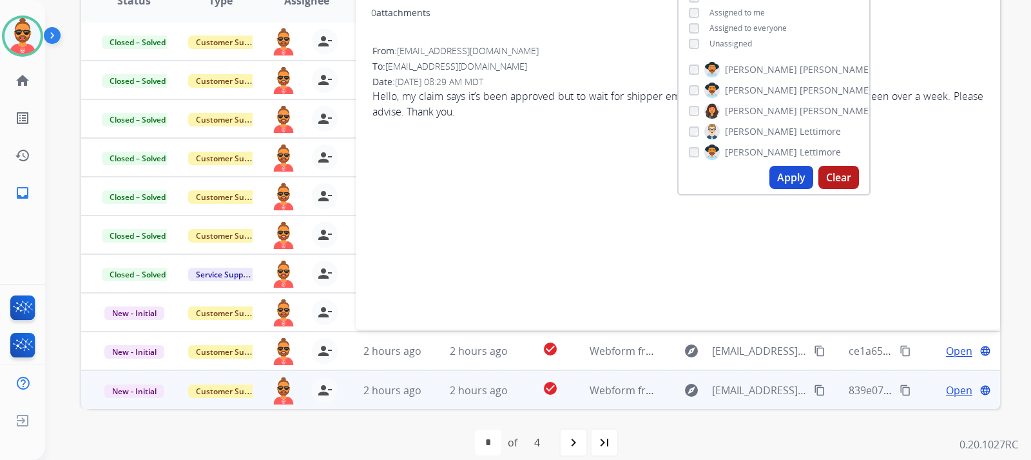
click at [554, 161] on div "0 attachments From: Lisaha62@gmail.com To: support@extend.com Date: 10/07/2025 …" at bounding box center [678, 156] width 645 height 315
click at [783, 169] on button "Apply" at bounding box center [792, 177] width 44 height 23
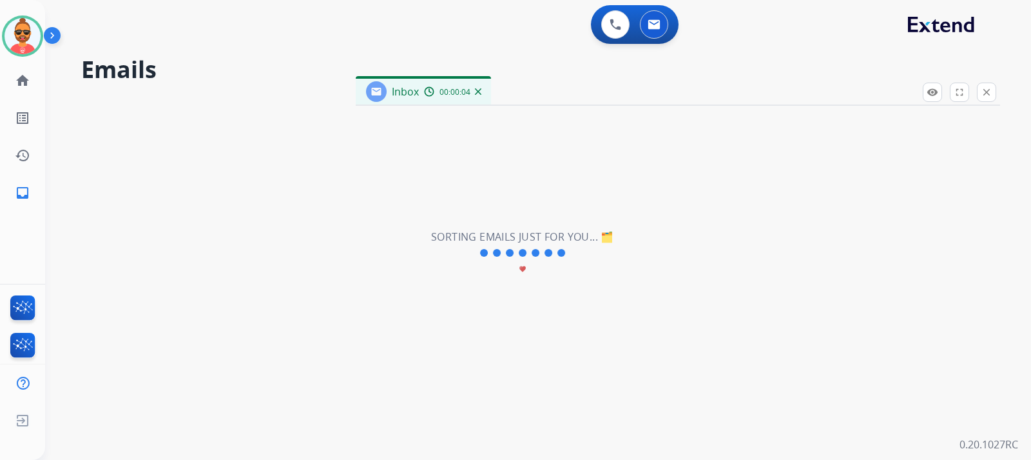
scroll to position [0, 0]
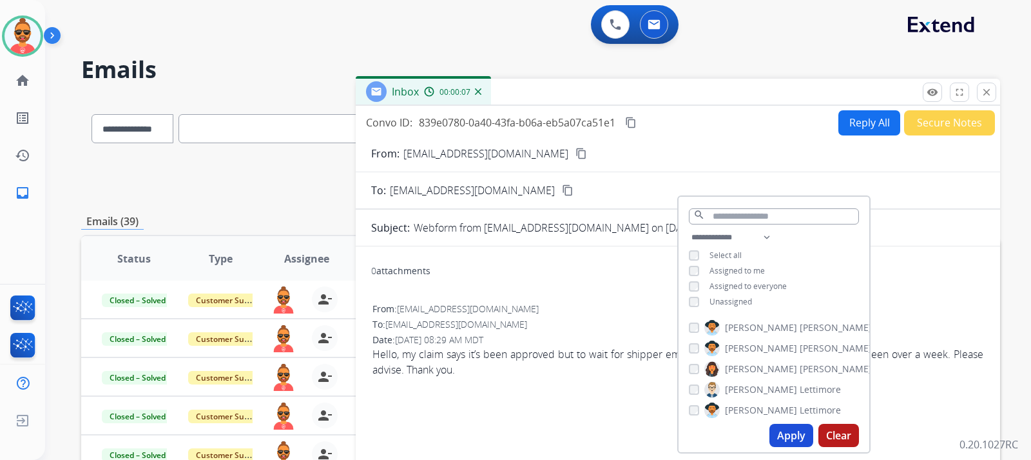
drag, startPoint x: 571, startPoint y: 255, endPoint x: 629, endPoint y: 245, distance: 58.8
click at [578, 247] on div "0 attachments From: Lisaha62@gmail.com To: support@extend.com Date: 10/07/2025 …" at bounding box center [678, 414] width 645 height 336
click at [677, 70] on h2 "Emails" at bounding box center [540, 70] width 919 height 26
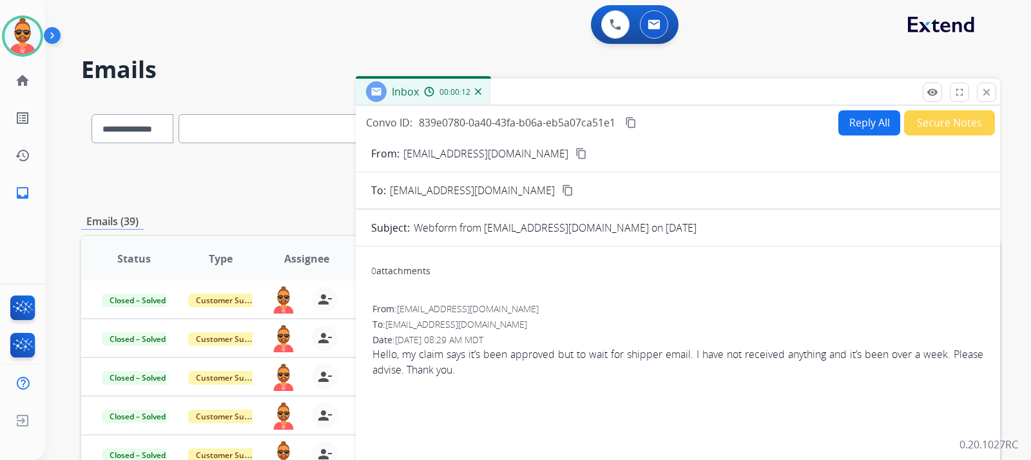
click at [845, 124] on button "Reply All" at bounding box center [870, 122] width 62 height 25
select select "**********"
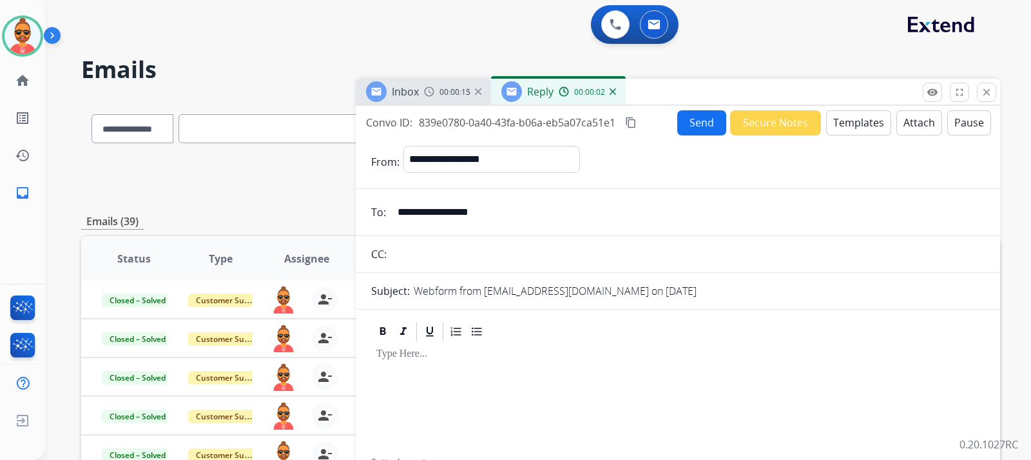
click at [855, 114] on button "Templates" at bounding box center [858, 122] width 65 height 25
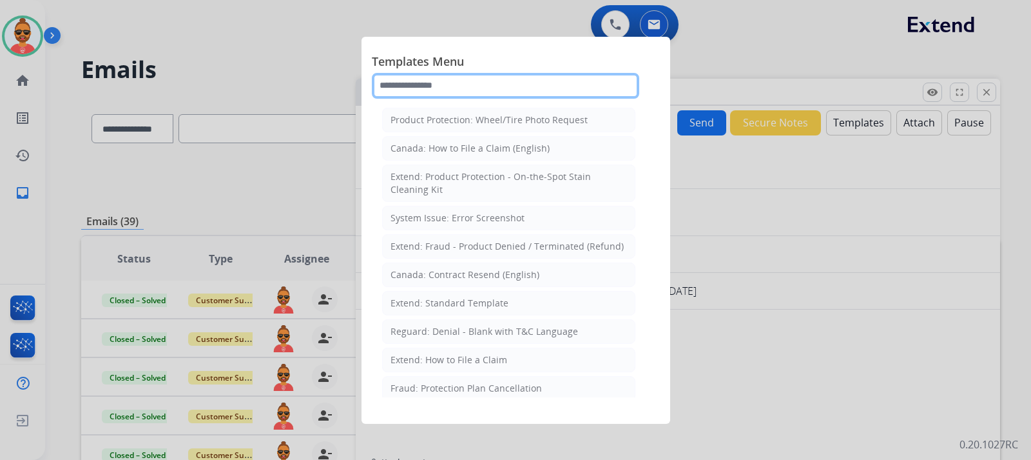
click at [469, 86] on input "text" at bounding box center [506, 86] width 268 height 26
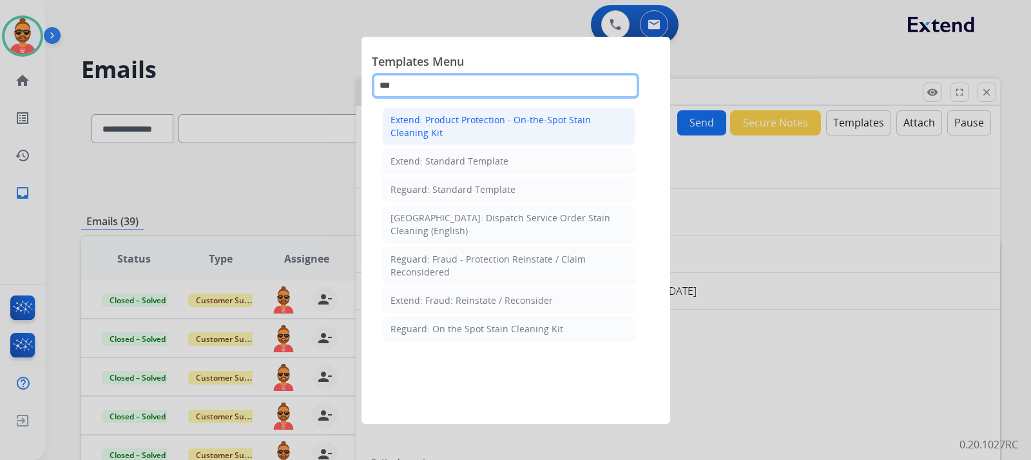
type input "***"
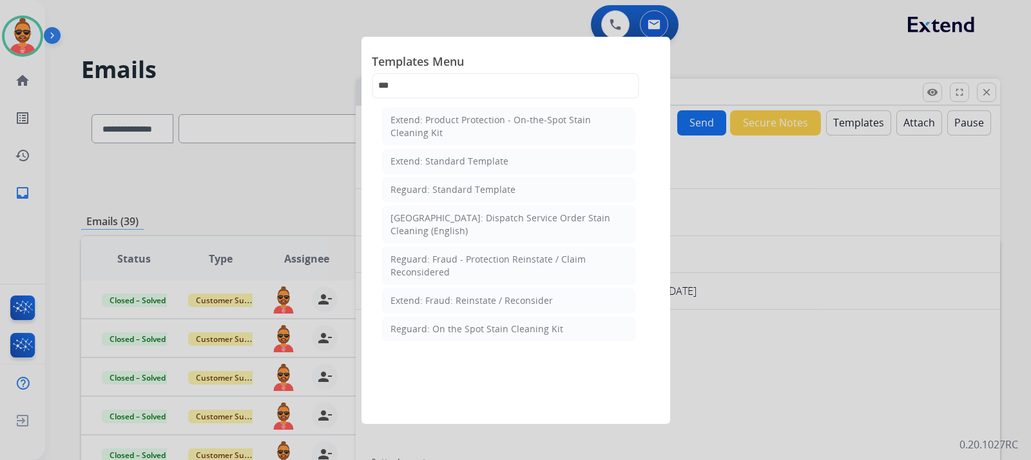
click at [480, 118] on div "Extend: Product Protection - On-the-Spot Stain Cleaning Kit" at bounding box center [509, 126] width 237 height 26
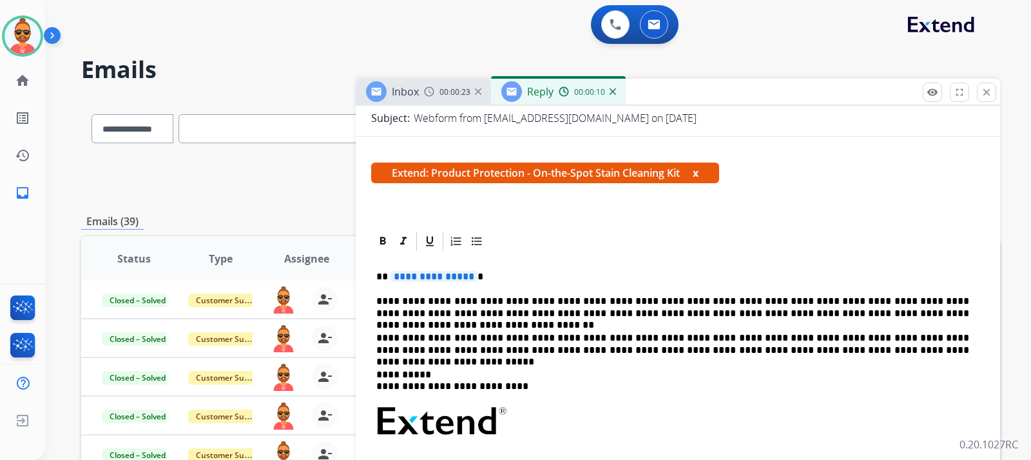
scroll to position [193, 0]
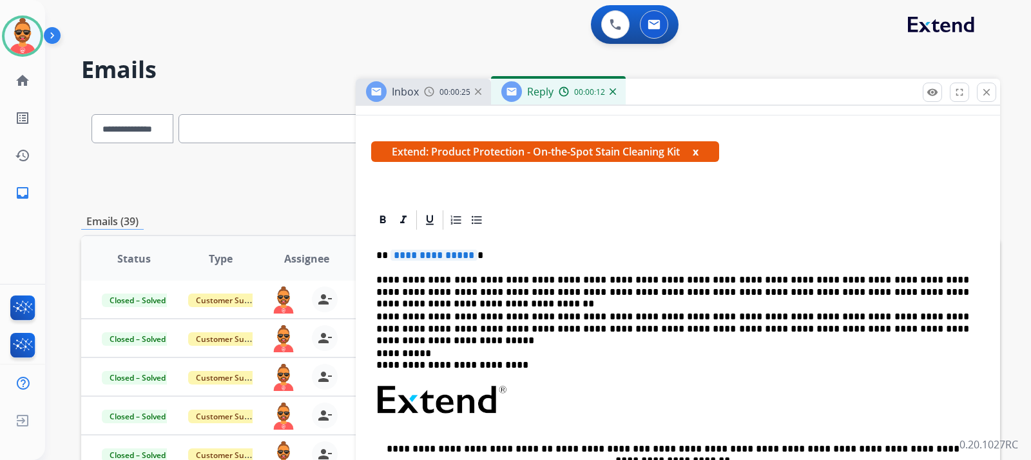
click at [465, 253] on span "**********" at bounding box center [434, 254] width 87 height 11
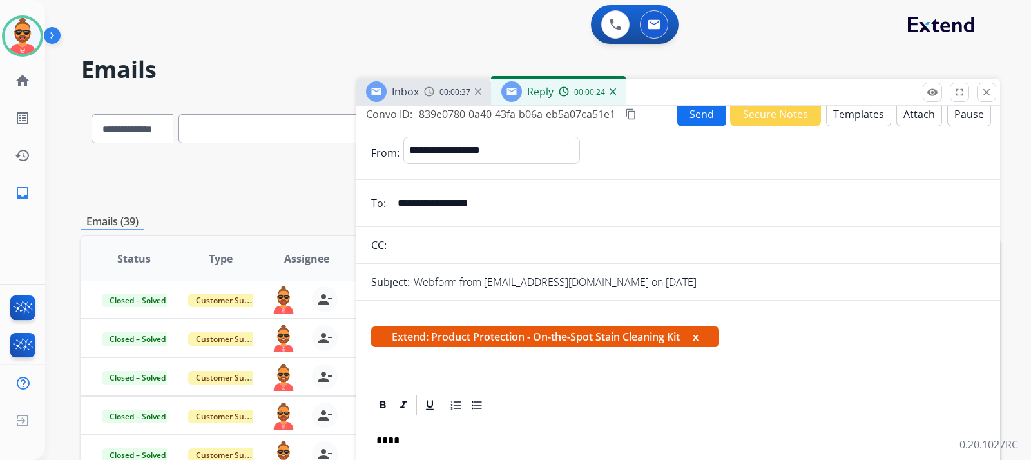
scroll to position [0, 0]
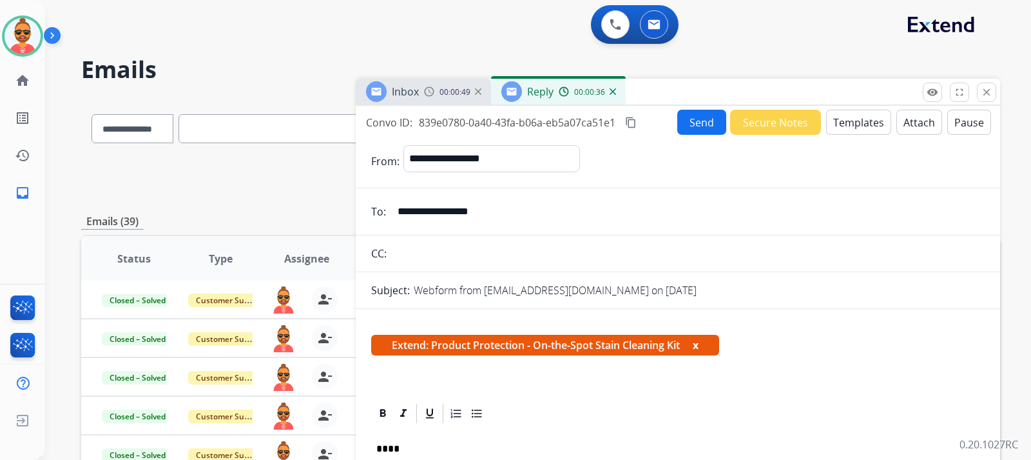
drag, startPoint x: 397, startPoint y: 211, endPoint x: 516, endPoint y: 203, distance: 118.9
click at [516, 203] on input "**********" at bounding box center [687, 212] width 595 height 26
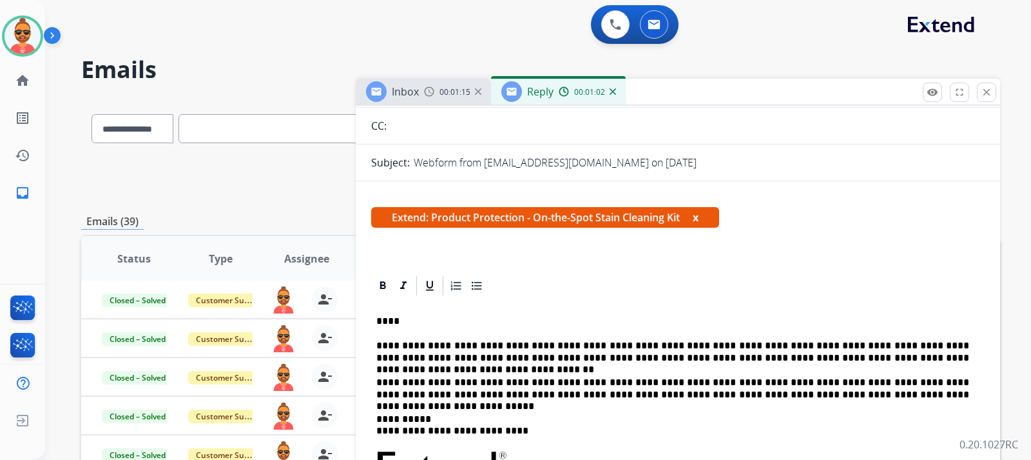
scroll to position [129, 0]
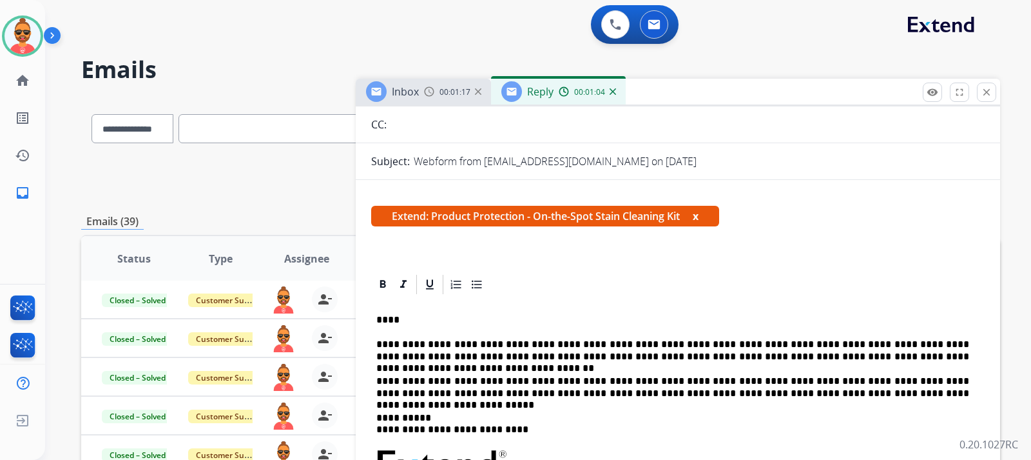
click at [386, 318] on p "****" at bounding box center [672, 320] width 593 height 12
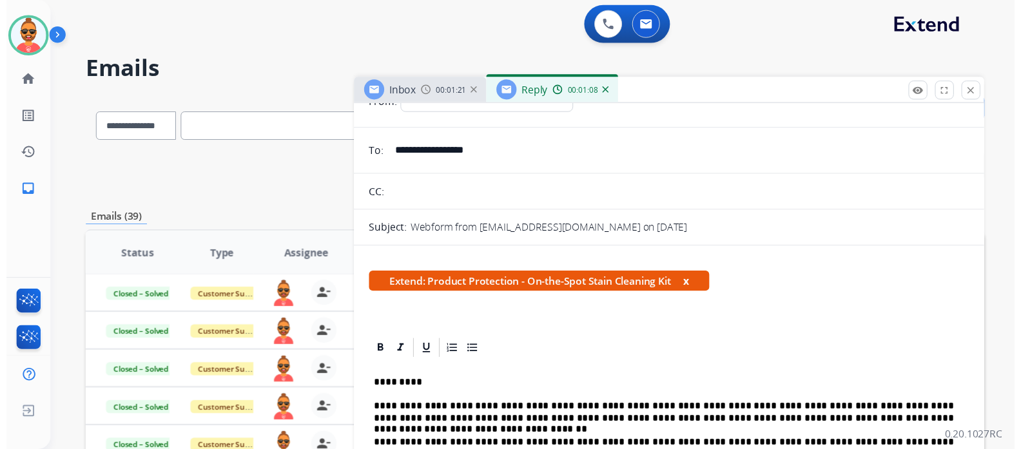
scroll to position [0, 0]
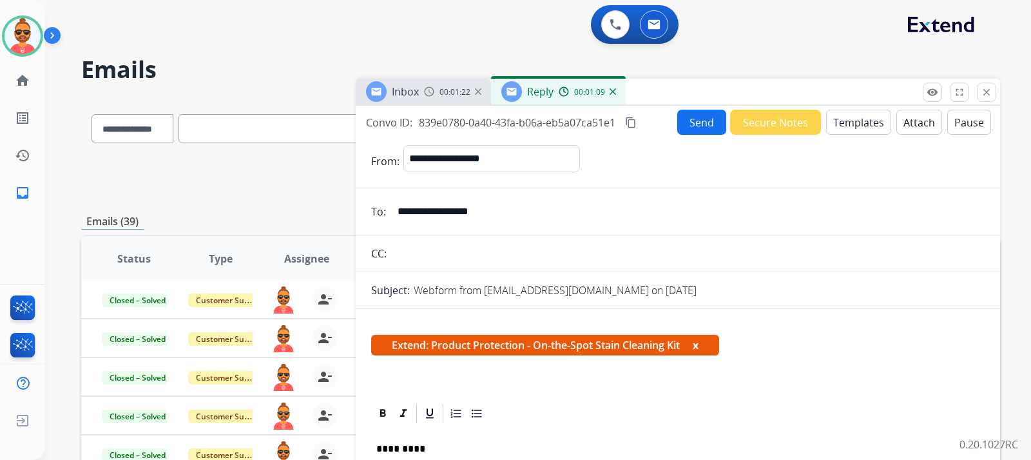
click at [704, 124] on button "Send" at bounding box center [702, 122] width 49 height 25
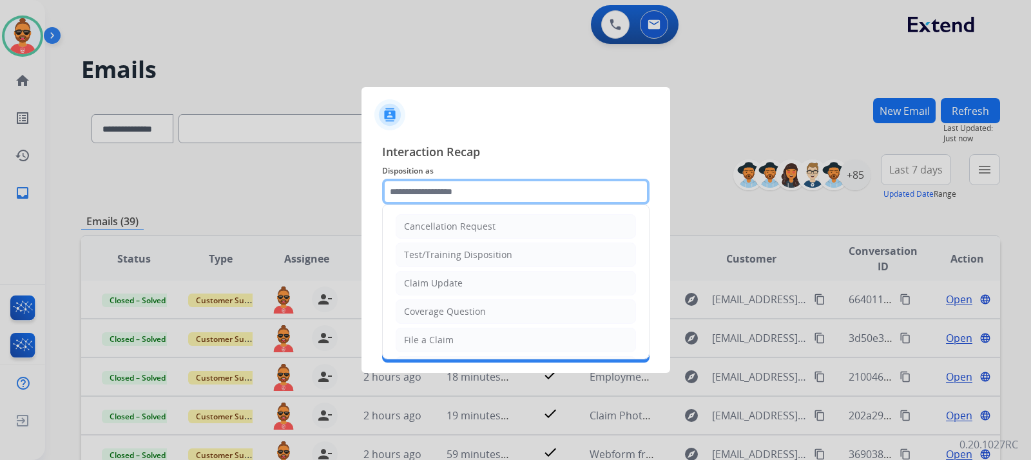
click at [431, 188] on input "text" at bounding box center [516, 192] width 268 height 26
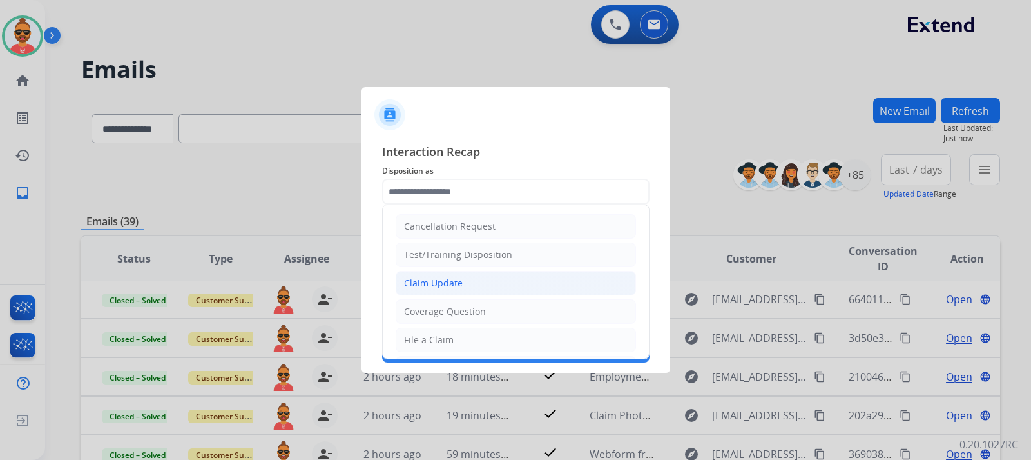
click at [460, 280] on div "Claim Update" at bounding box center [433, 283] width 59 height 13
type input "**********"
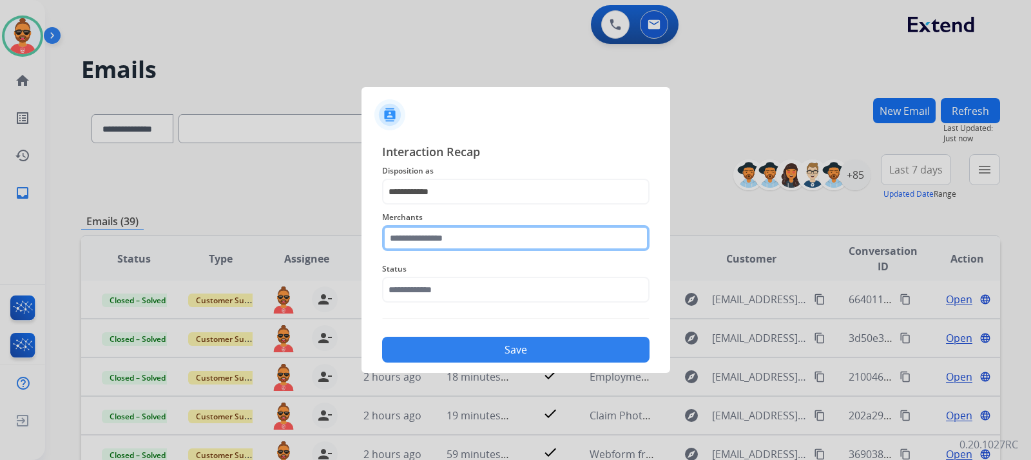
click at [460, 226] on input "text" at bounding box center [516, 238] width 268 height 26
type input "*"
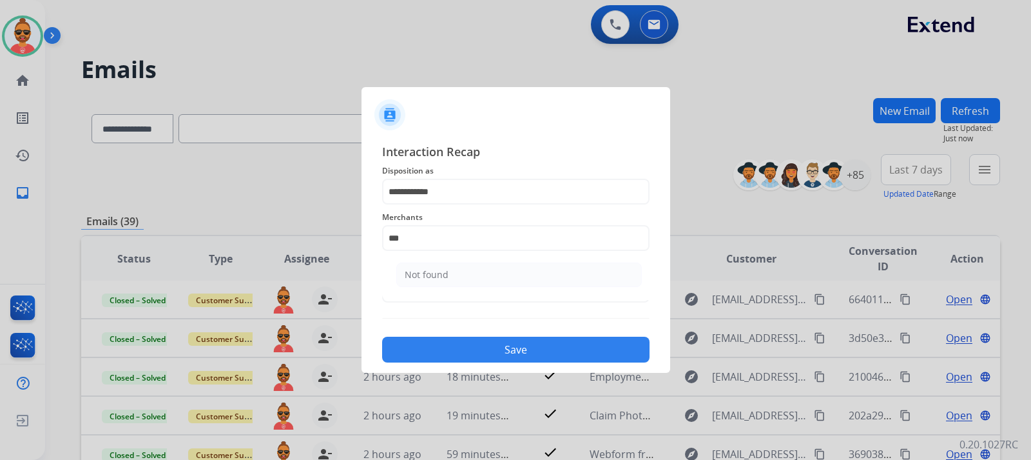
drag, startPoint x: 462, startPoint y: 266, endPoint x: 479, endPoint y: 263, distance: 17.6
click at [465, 264] on li "Not found" at bounding box center [519, 274] width 246 height 24
type input "*********"
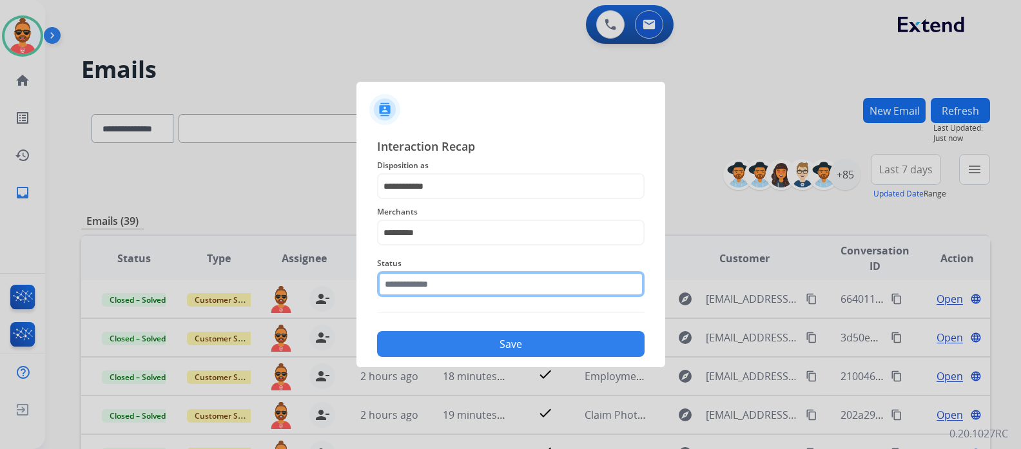
click at [449, 289] on input "text" at bounding box center [511, 284] width 268 height 26
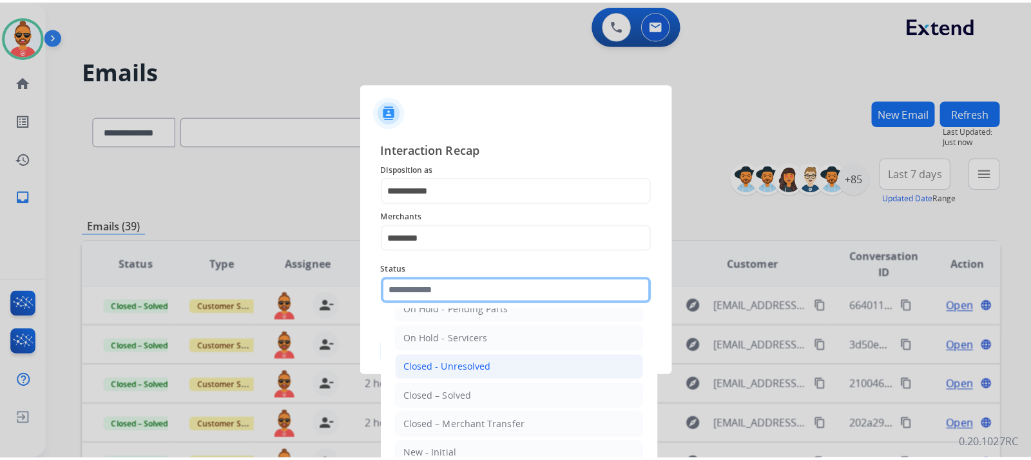
scroll to position [77, 0]
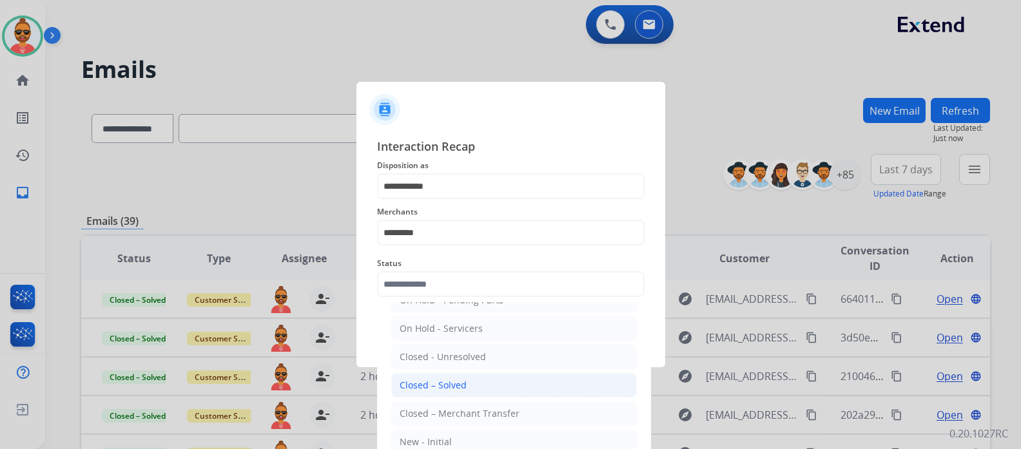
click at [454, 381] on div "Closed – Solved" at bounding box center [433, 385] width 67 height 13
type input "**********"
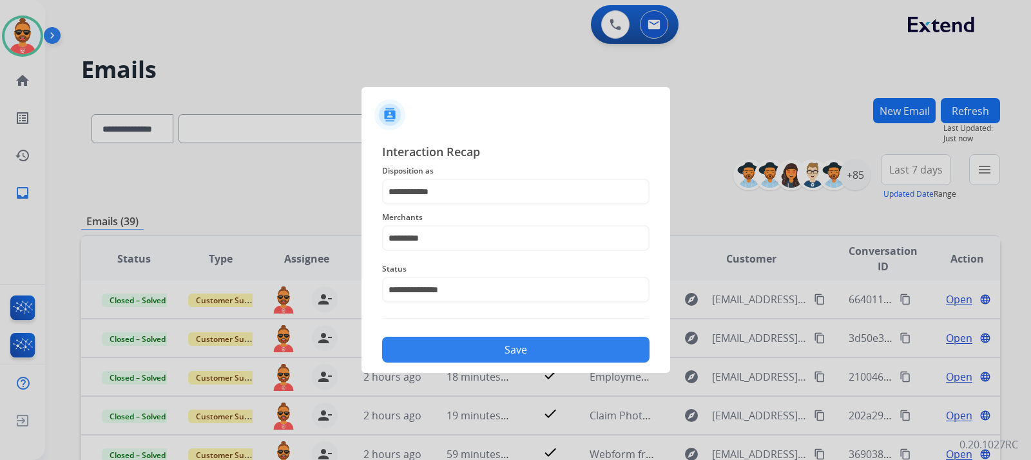
click at [525, 340] on button "Save" at bounding box center [516, 350] width 268 height 26
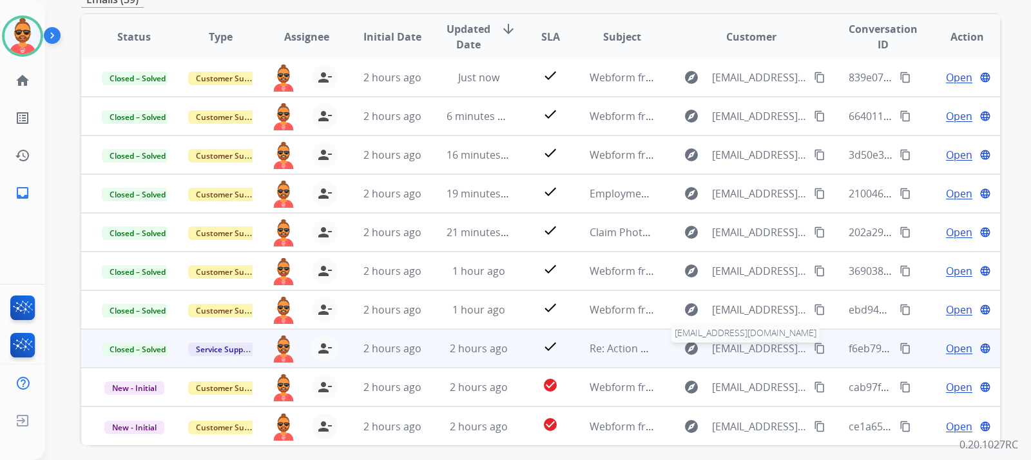
scroll to position [274, 0]
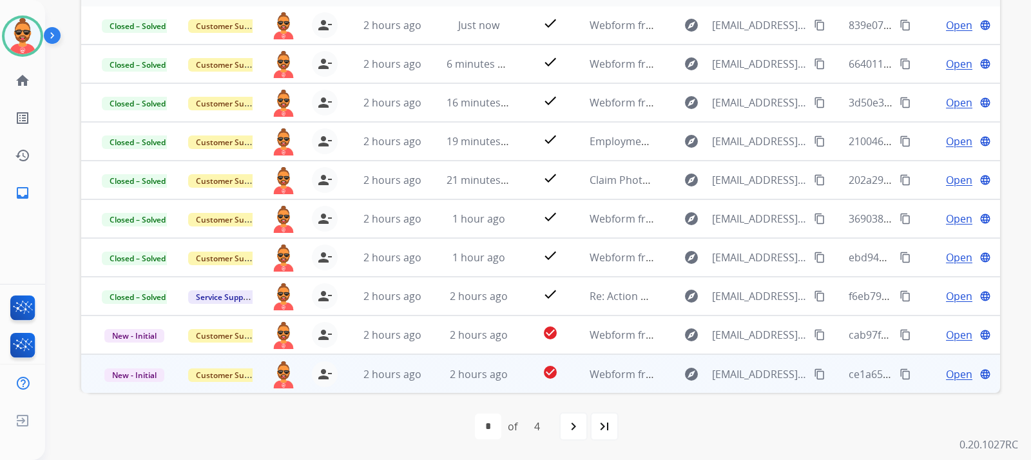
click at [964, 370] on div "Open language" at bounding box center [967, 373] width 65 height 15
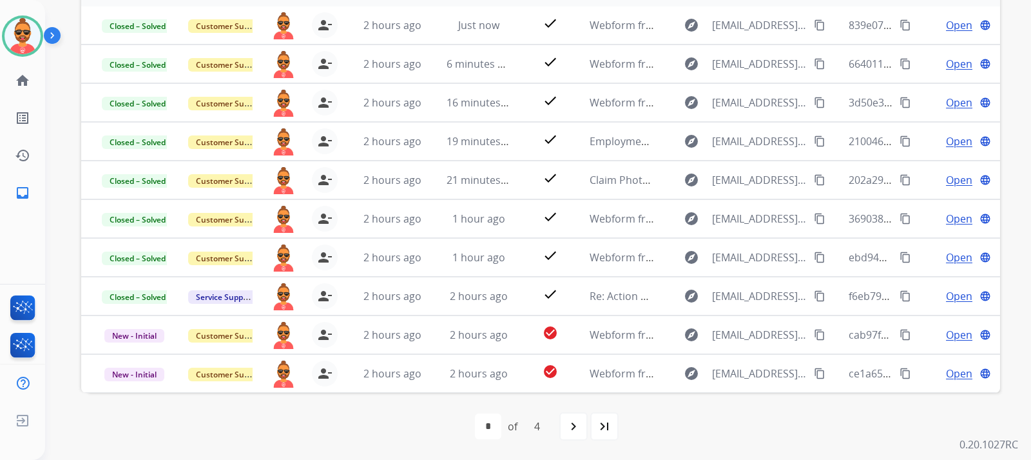
scroll to position [59, 0]
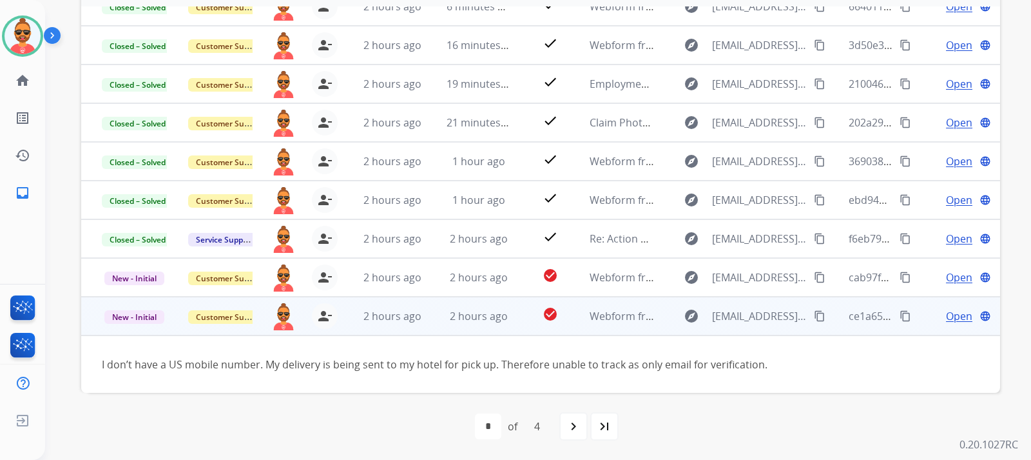
click at [953, 313] on span "Open" at bounding box center [959, 315] width 26 height 15
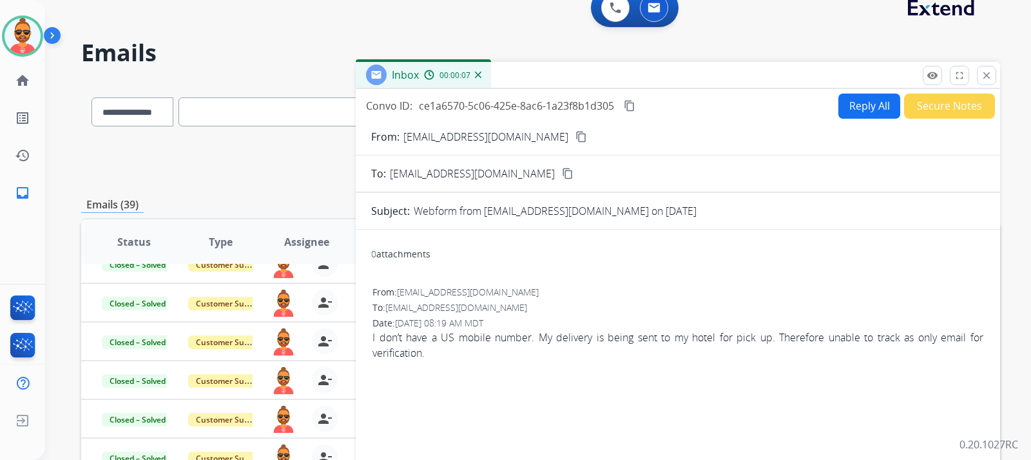
scroll to position [16, 0]
click at [576, 133] on mat-icon "content_copy" at bounding box center [582, 138] width 12 height 12
click at [847, 105] on button "Reply All" at bounding box center [870, 106] width 62 height 25
select select "**********"
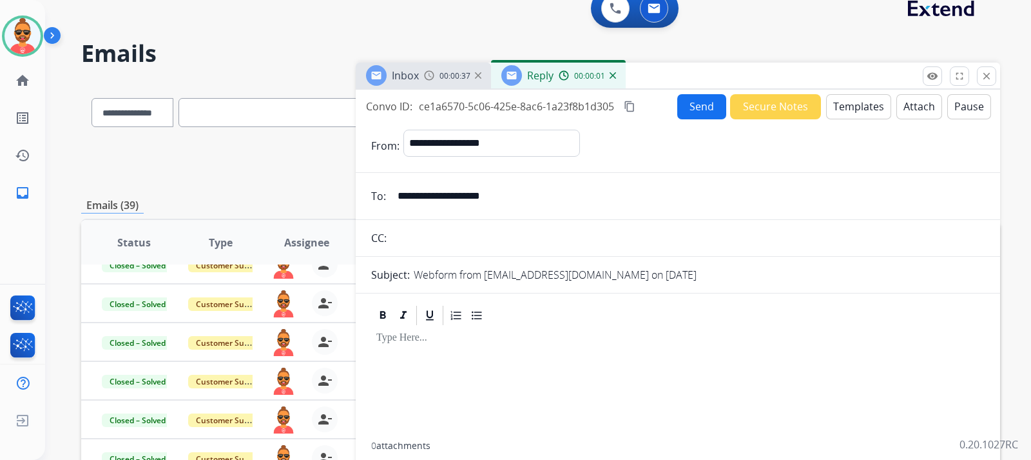
click at [850, 108] on button "Templates" at bounding box center [858, 106] width 65 height 25
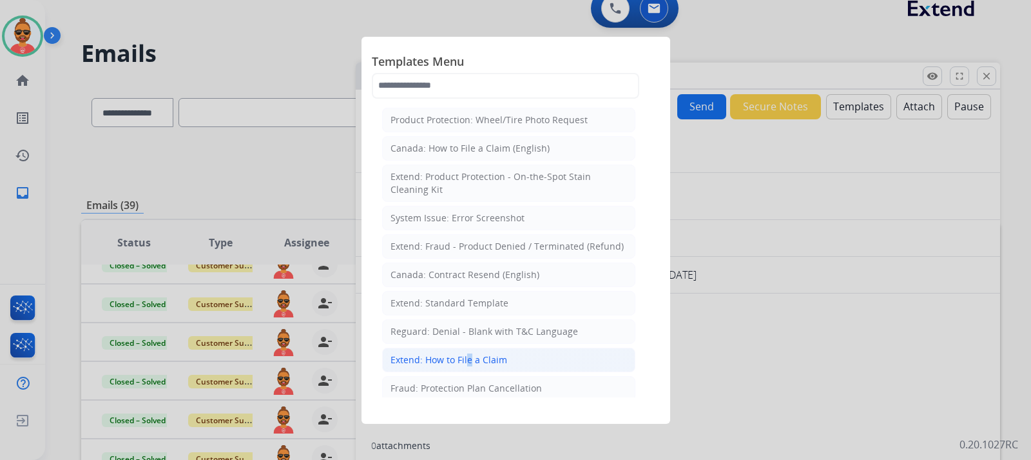
click at [464, 358] on div "Extend: How to File a Claim" at bounding box center [449, 359] width 117 height 13
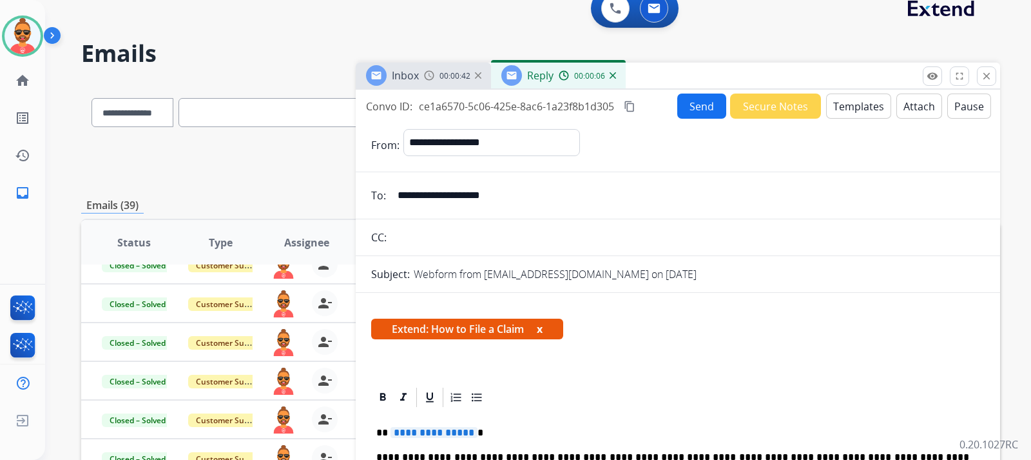
click at [467, 430] on span "**********" at bounding box center [434, 432] width 87 height 11
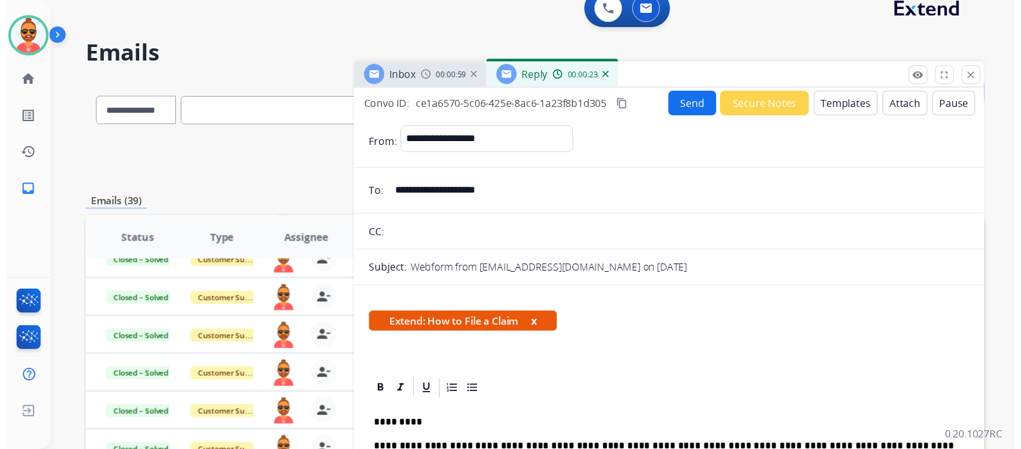
scroll to position [0, 0]
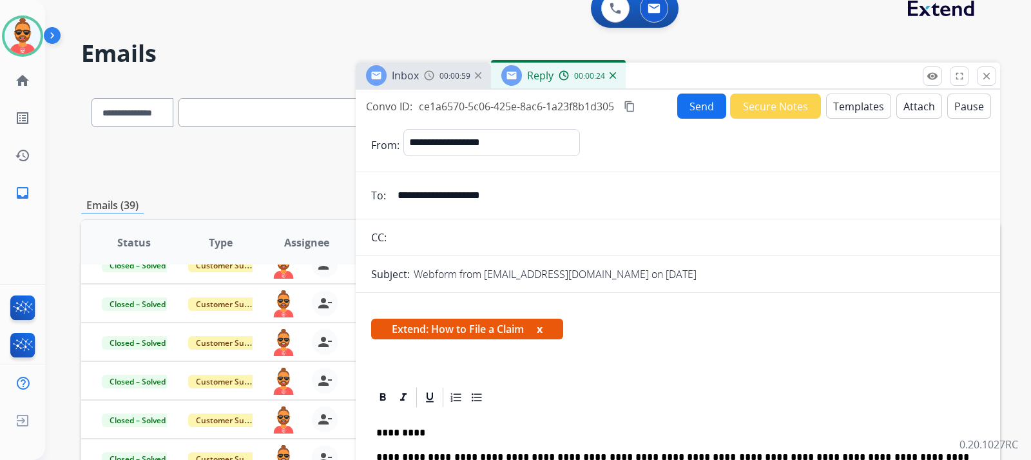
click at [692, 104] on button "Send" at bounding box center [702, 105] width 49 height 25
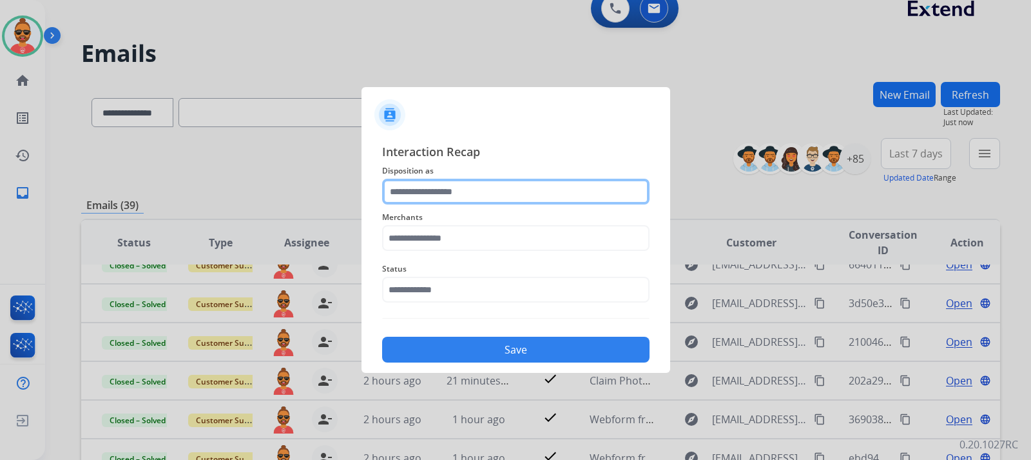
click at [476, 189] on input "text" at bounding box center [516, 192] width 268 height 26
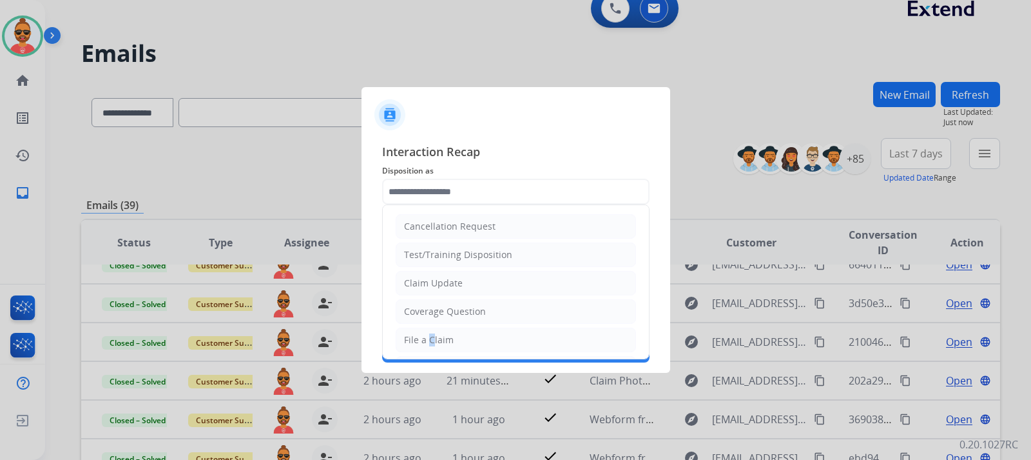
click at [426, 342] on div "File a Claim" at bounding box center [429, 339] width 50 height 13
type input "**********"
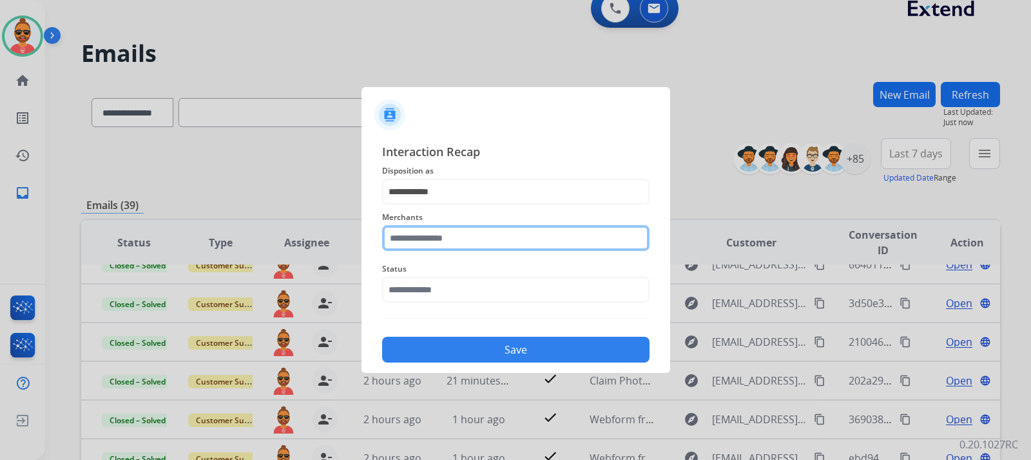
click at [467, 235] on input "text" at bounding box center [516, 238] width 268 height 26
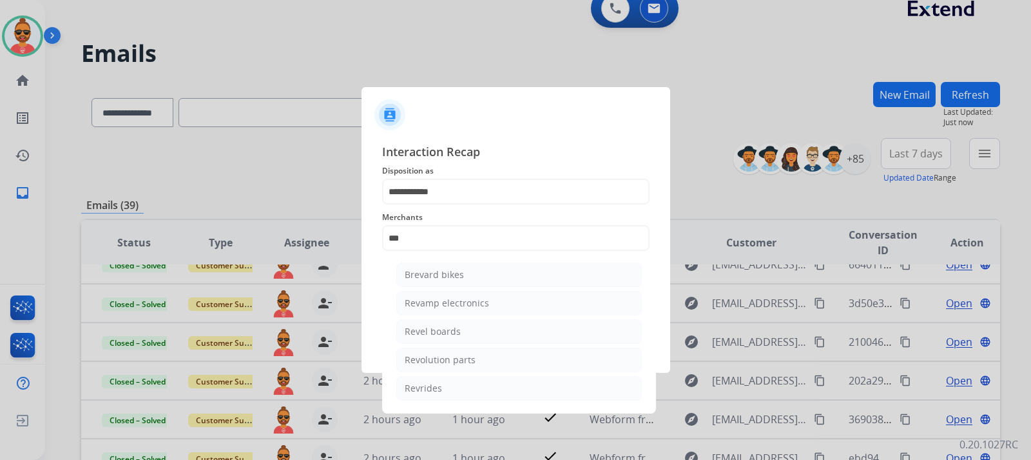
drag, startPoint x: 399, startPoint y: 355, endPoint x: 406, endPoint y: 355, distance: 7.1
click at [400, 355] on li "Revolution parts" at bounding box center [519, 359] width 246 height 24
type input "**********"
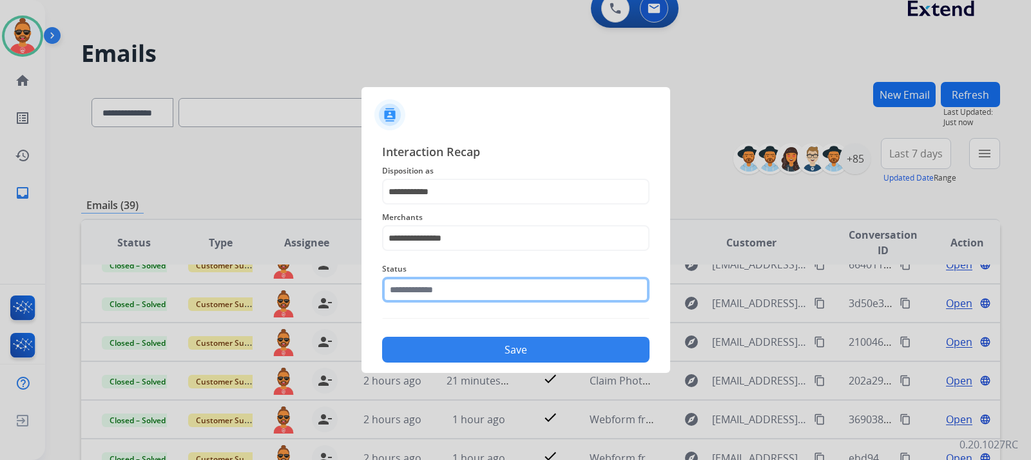
click at [478, 291] on input "text" at bounding box center [516, 290] width 268 height 26
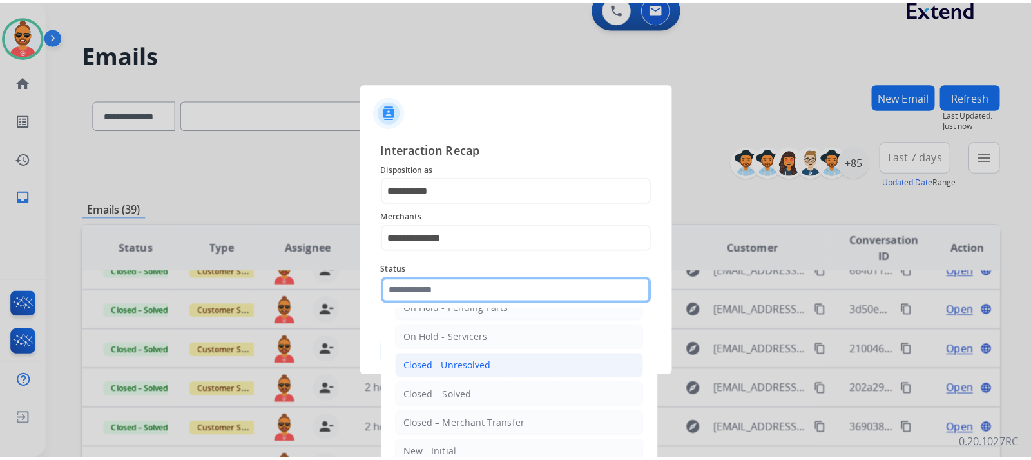
scroll to position [77, 0]
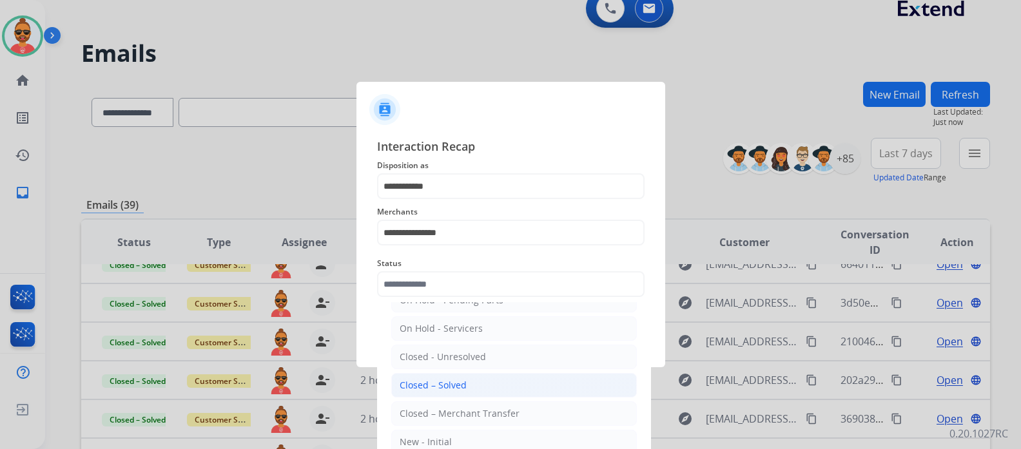
drag, startPoint x: 467, startPoint y: 380, endPoint x: 478, endPoint y: 375, distance: 12.4
click at [468, 380] on li "Closed – Solved" at bounding box center [514, 385] width 246 height 24
type input "**********"
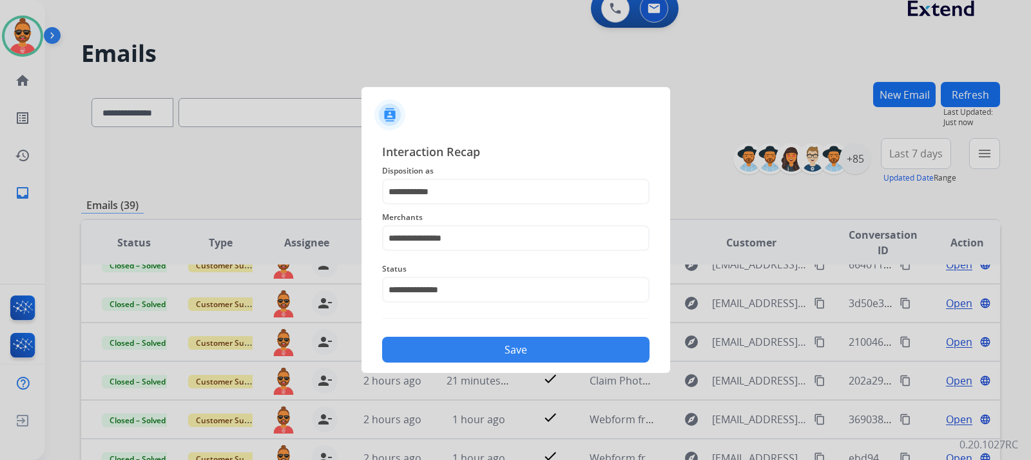
click at [507, 340] on button "Save" at bounding box center [516, 350] width 268 height 26
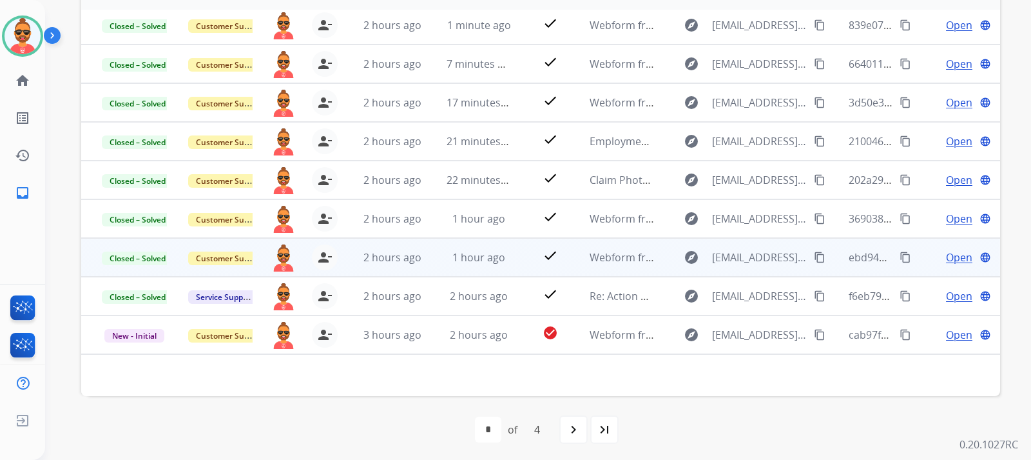
scroll to position [274, 0]
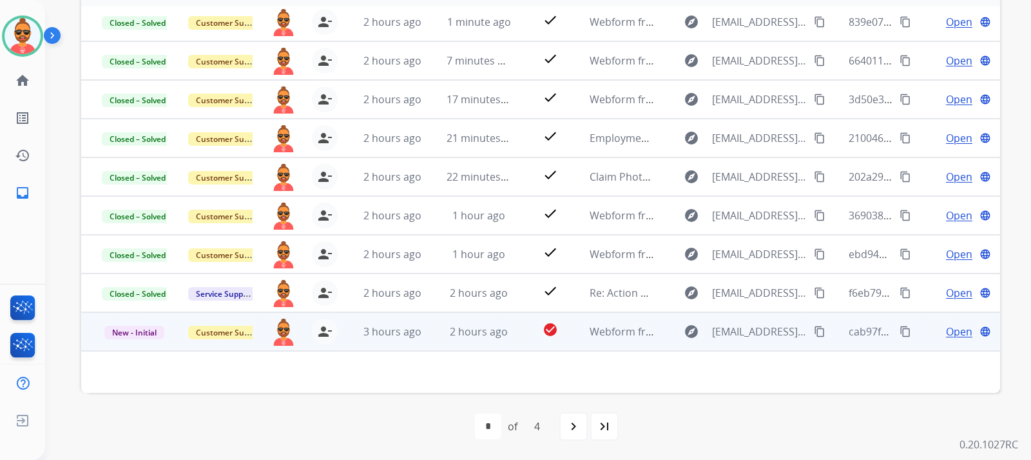
click at [959, 326] on span "Open" at bounding box center [959, 331] width 26 height 15
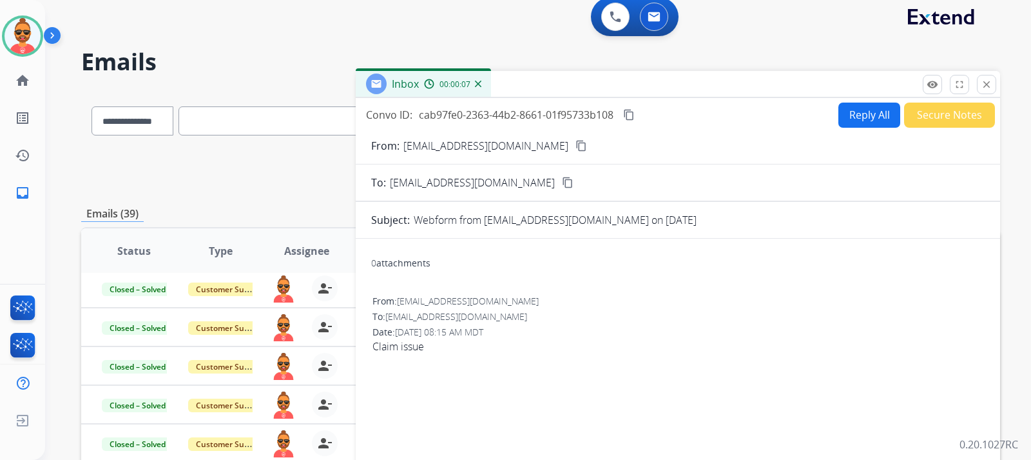
scroll to position [0, 0]
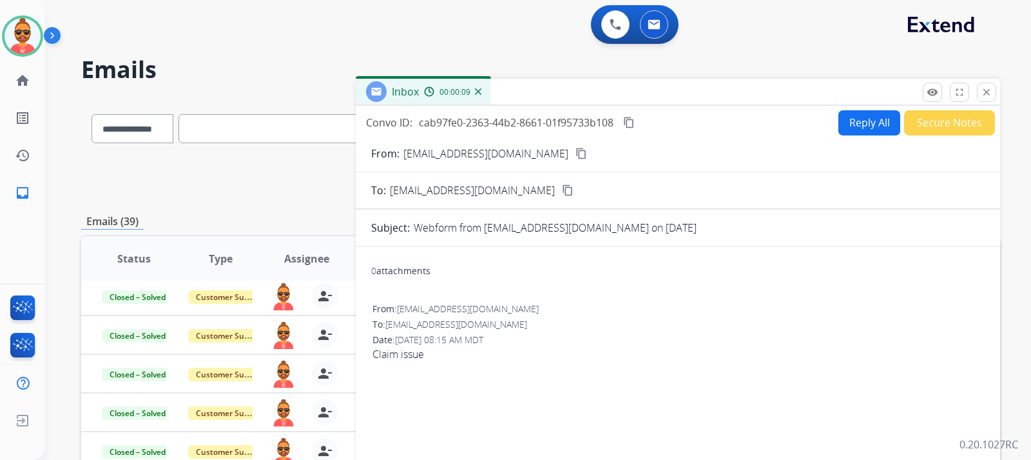
click at [576, 152] on mat-icon "content_copy" at bounding box center [582, 154] width 12 height 12
click at [865, 120] on button "Reply All" at bounding box center [870, 122] width 62 height 25
select select "**********"
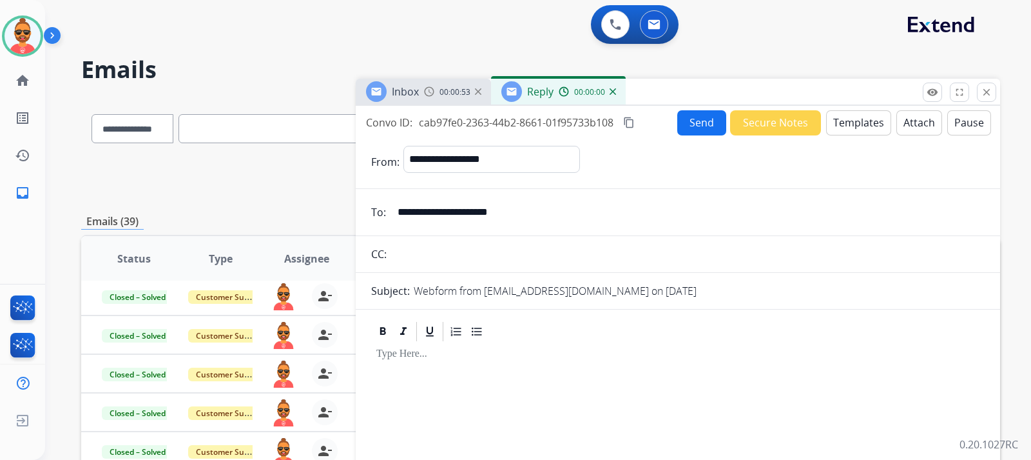
click at [849, 122] on button "Templates" at bounding box center [858, 122] width 65 height 25
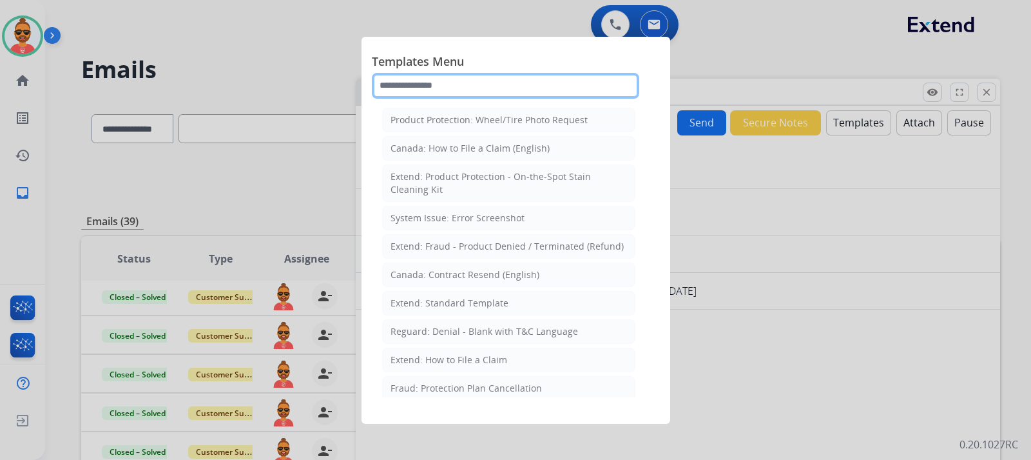
click at [468, 86] on input "text" at bounding box center [506, 86] width 268 height 26
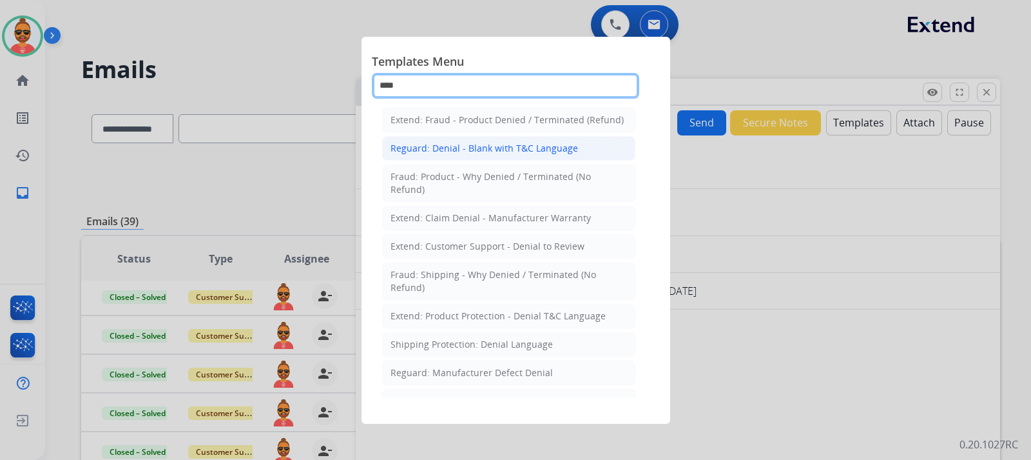
type input "****"
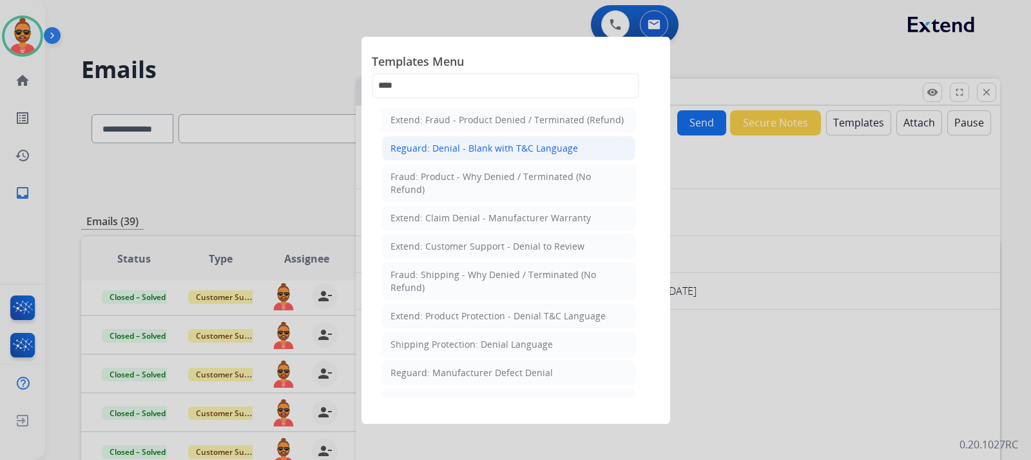
click at [511, 146] on div "Reguard: Denial - Blank with T&C Language" at bounding box center [485, 148] width 188 height 13
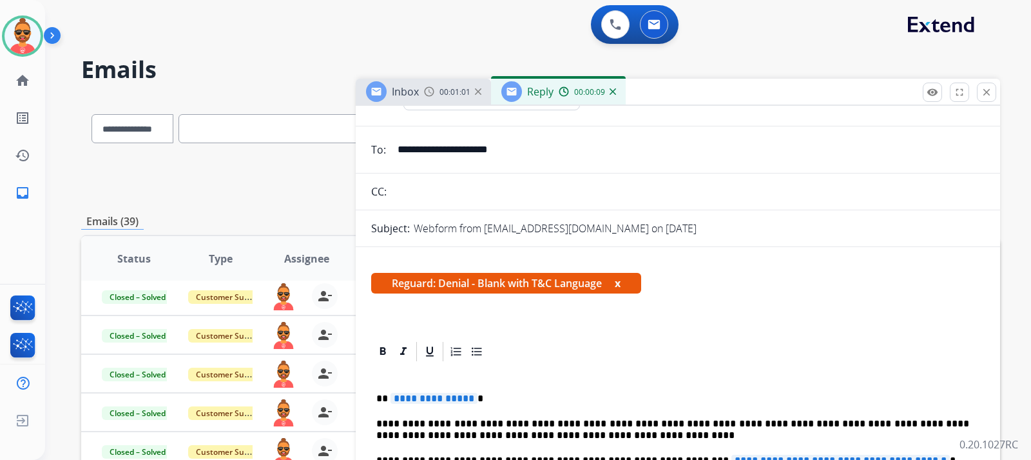
scroll to position [129, 0]
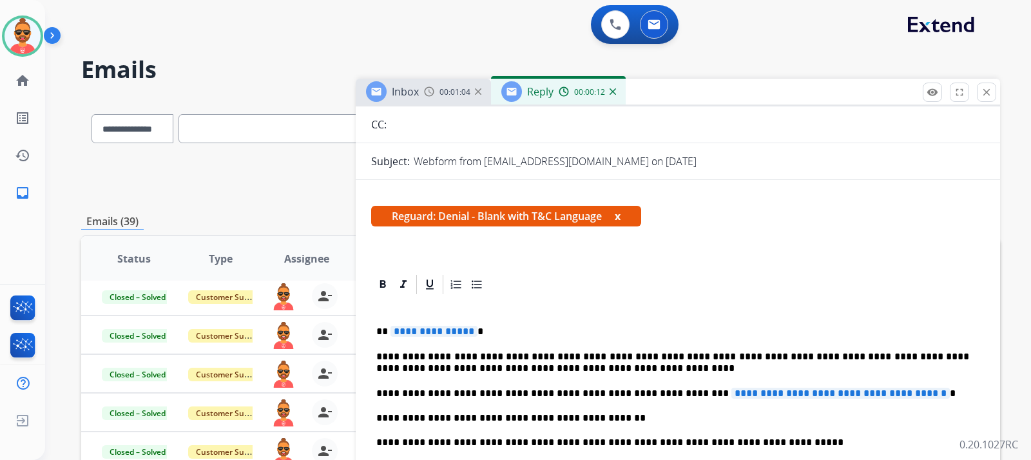
click at [467, 330] on span "**********" at bounding box center [434, 331] width 87 height 11
click at [915, 393] on span "**********" at bounding box center [841, 392] width 219 height 11
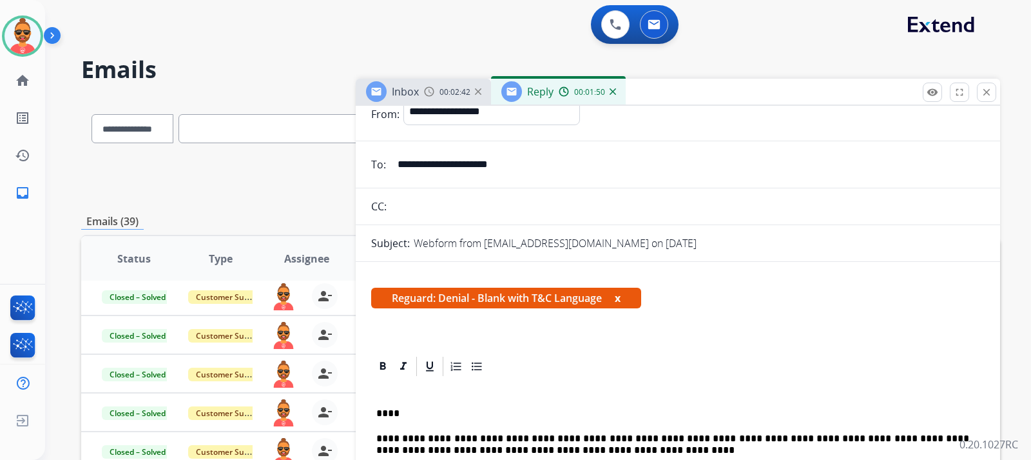
scroll to position [0, 0]
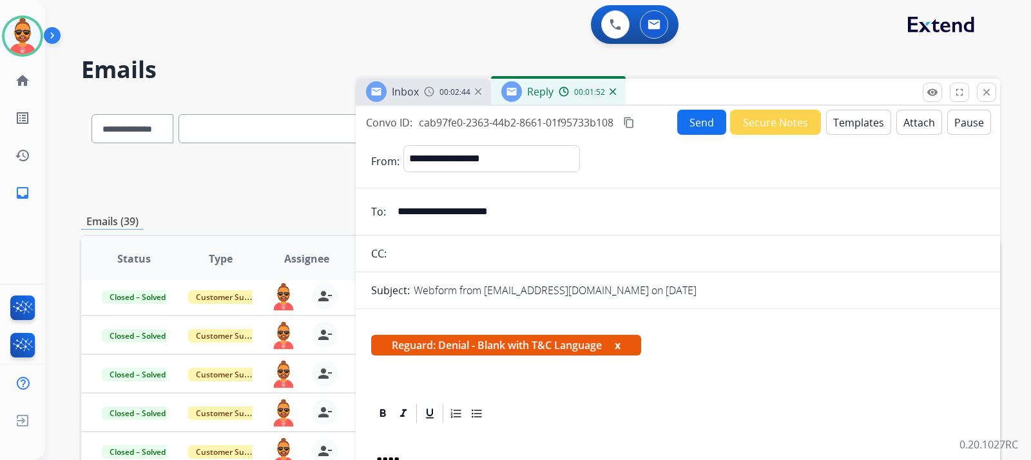
click at [907, 117] on button "Attach" at bounding box center [920, 122] width 46 height 25
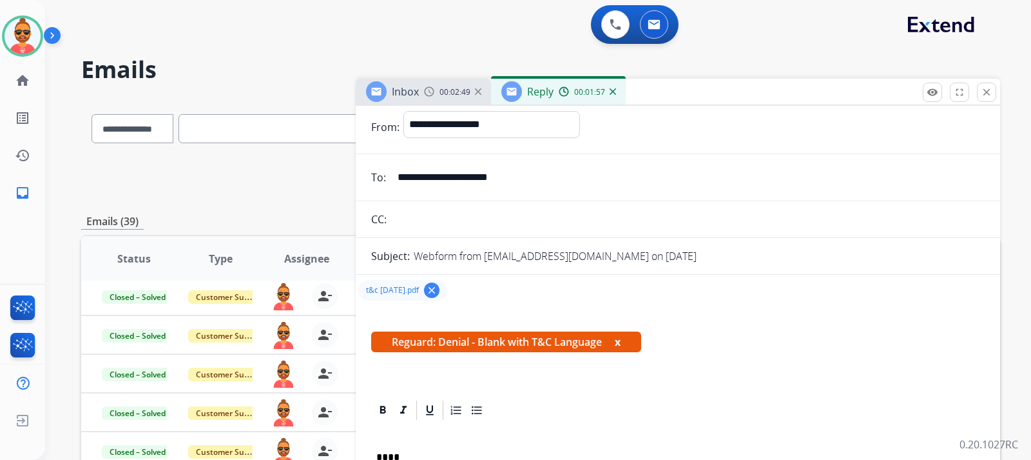
scroll to position [64, 0]
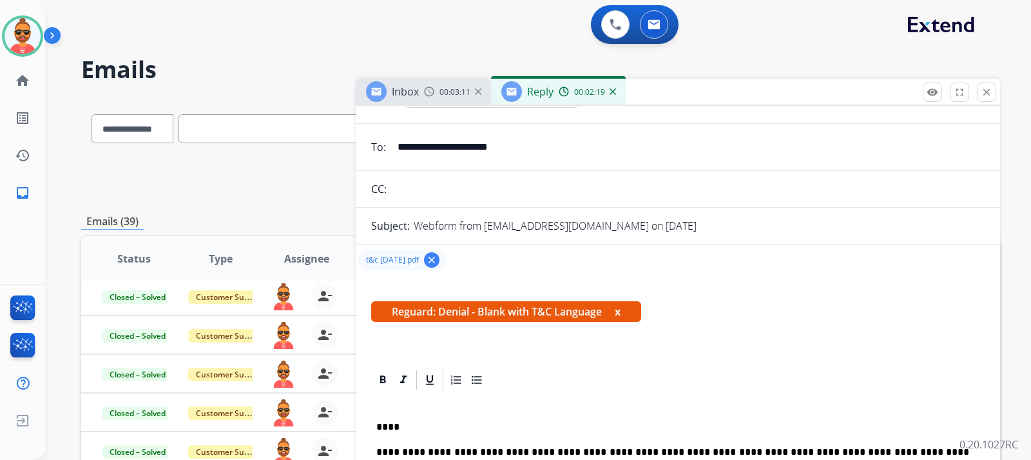
click at [387, 422] on p "****" at bounding box center [672, 427] width 593 height 12
drag, startPoint x: 428, startPoint y: 425, endPoint x: 407, endPoint y: 407, distance: 27.8
click at [392, 424] on strong "********" at bounding box center [412, 427] width 43 height 10
click at [382, 376] on icon at bounding box center [383, 379] width 6 height 8
click at [607, 398] on p at bounding box center [672, 402] width 593 height 12
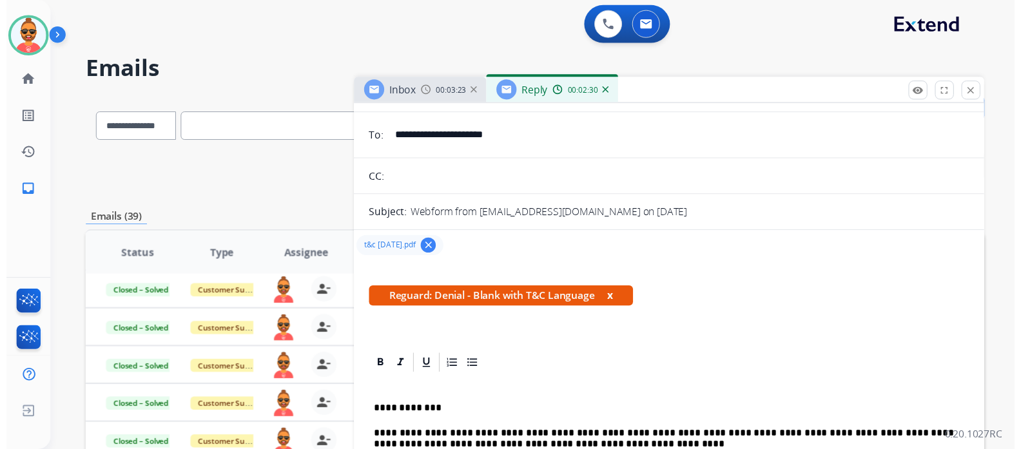
scroll to position [0, 0]
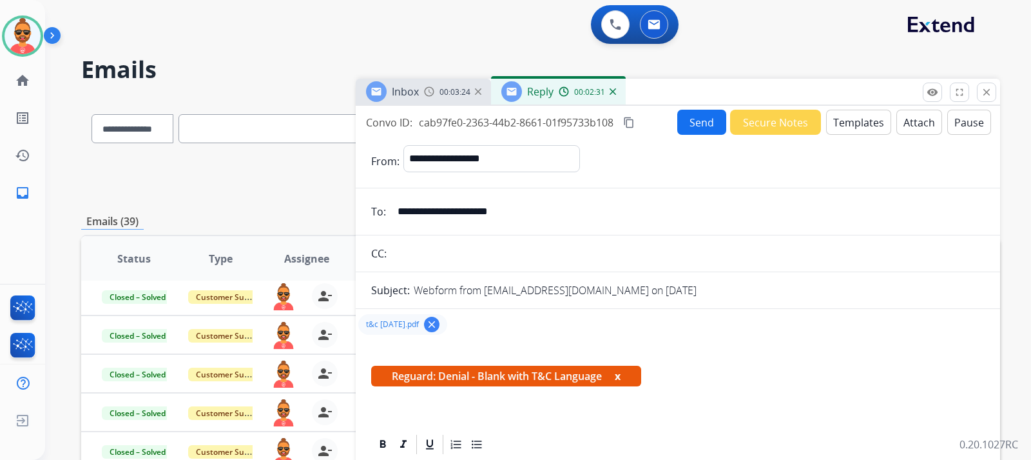
click at [693, 117] on button "Send" at bounding box center [702, 122] width 49 height 25
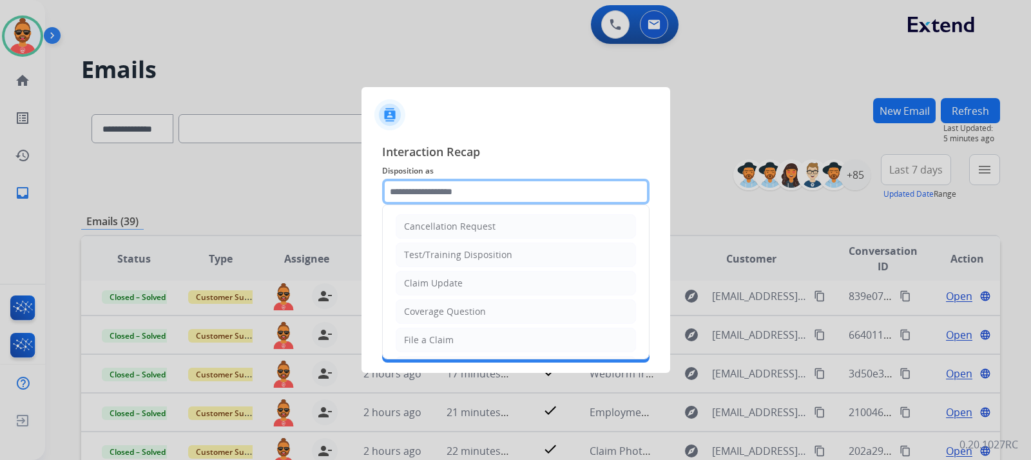
click at [487, 193] on input "text" at bounding box center [516, 192] width 268 height 26
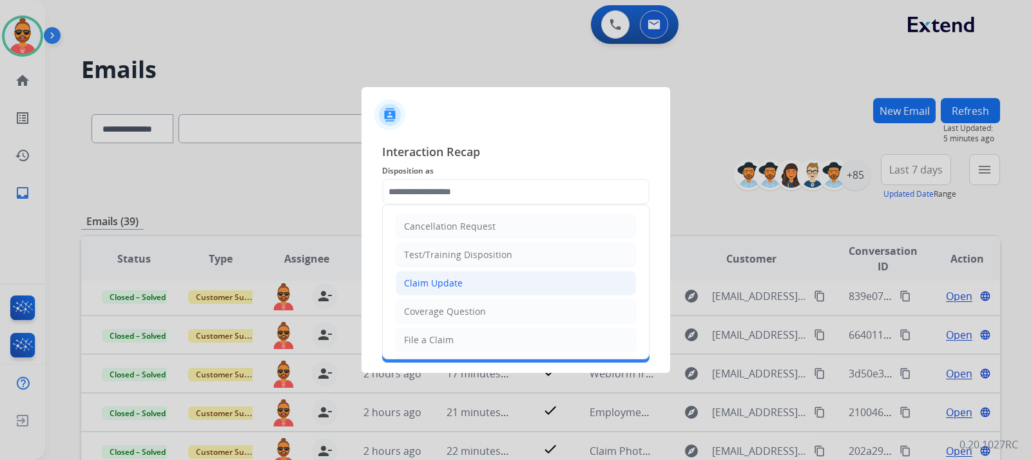
click at [459, 282] on div "Claim Update" at bounding box center [433, 283] width 59 height 13
type input "**********"
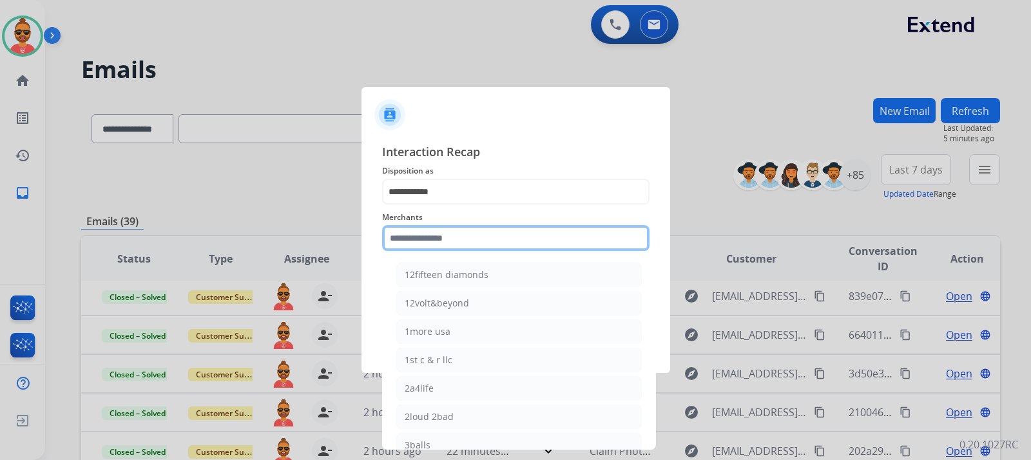
click at [434, 240] on input "text" at bounding box center [516, 238] width 268 height 26
click at [438, 237] on input "text" at bounding box center [516, 238] width 268 height 26
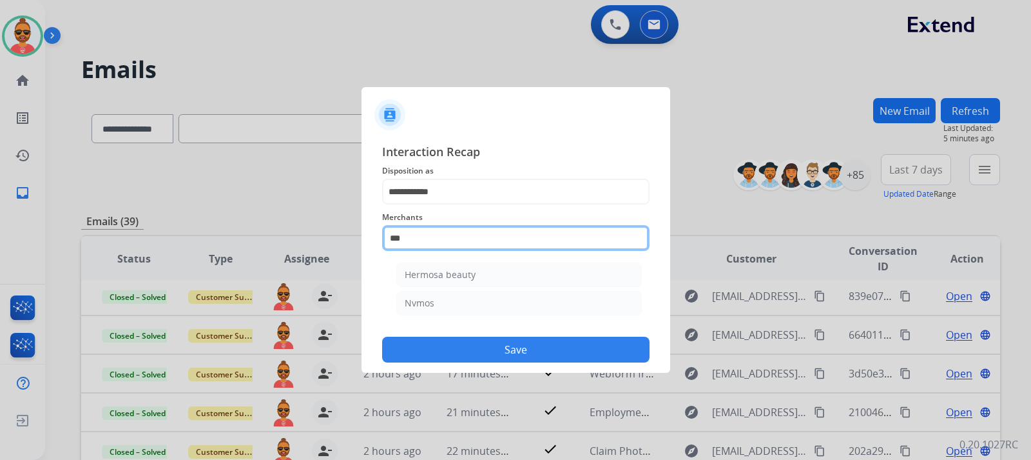
click at [435, 245] on input "***" at bounding box center [516, 238] width 268 height 26
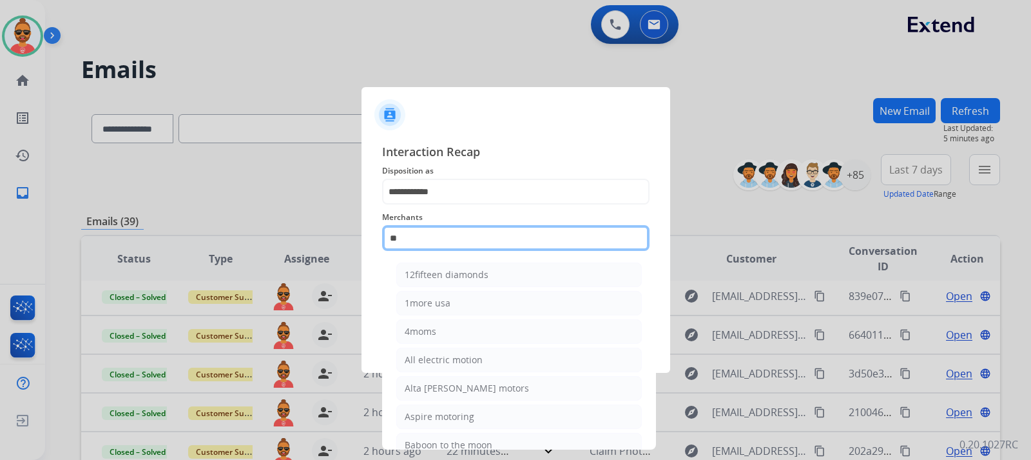
type input "*"
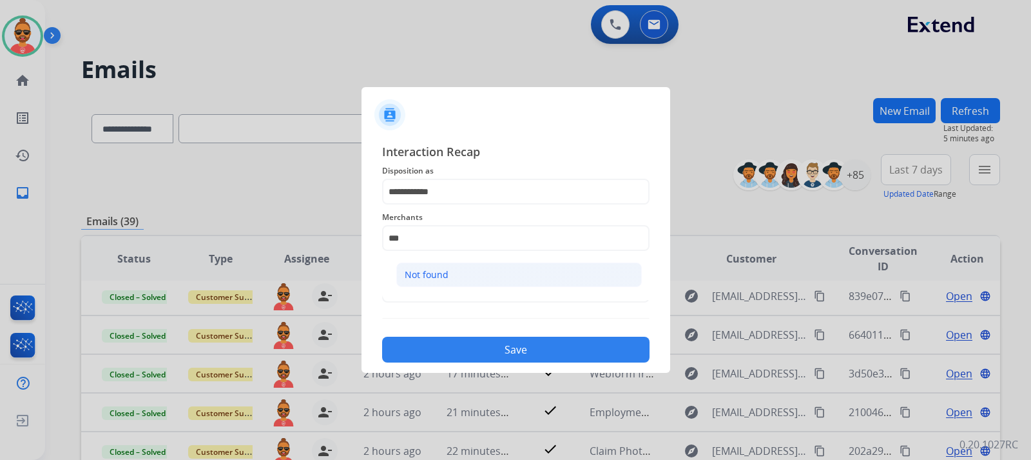
click at [418, 273] on div "Not found" at bounding box center [427, 274] width 44 height 13
type input "*********"
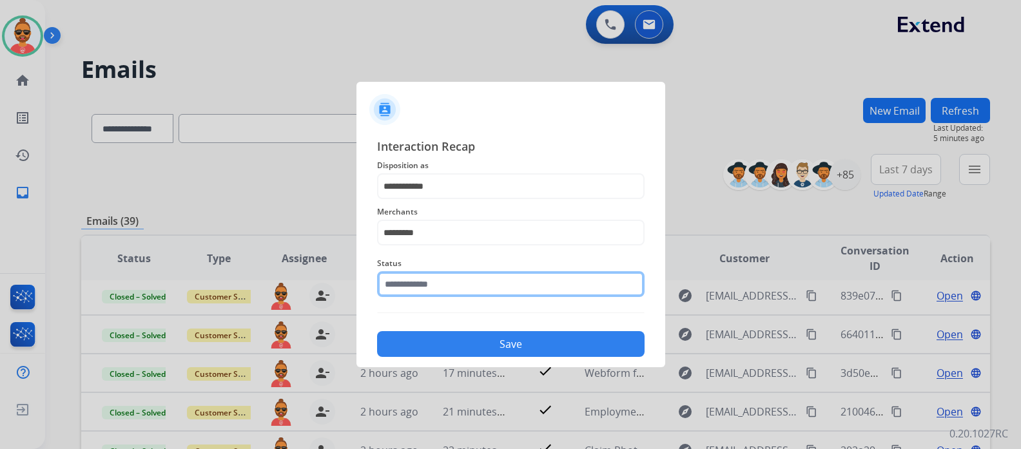
click at [424, 297] on input "text" at bounding box center [511, 284] width 268 height 26
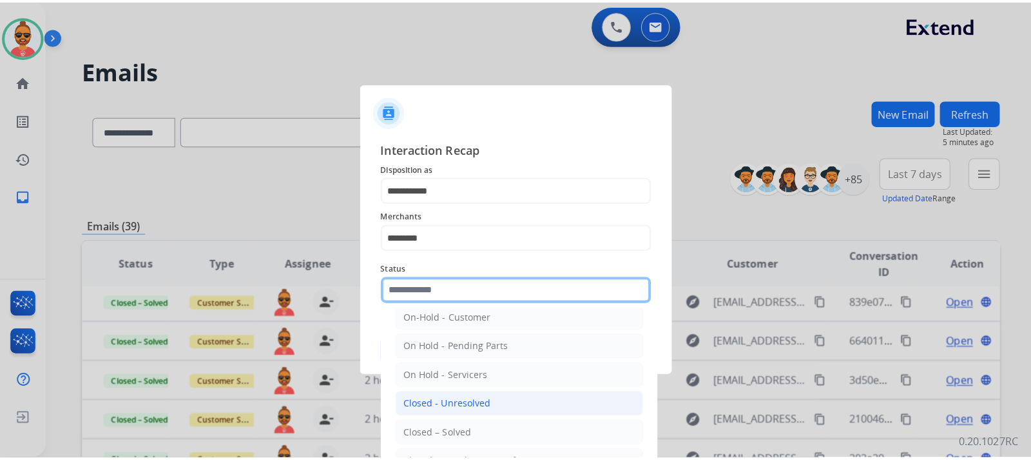
scroll to position [77, 0]
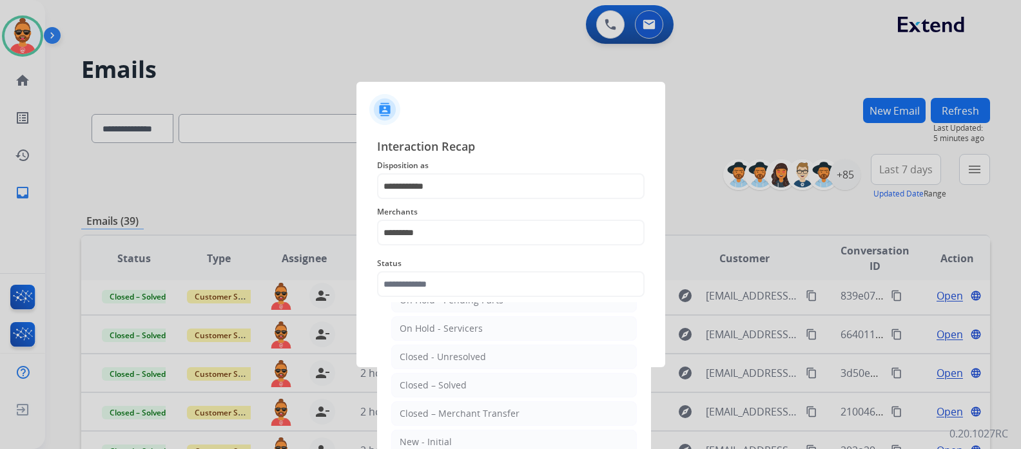
click at [451, 386] on div "Closed – Solved" at bounding box center [433, 385] width 67 height 13
type input "**********"
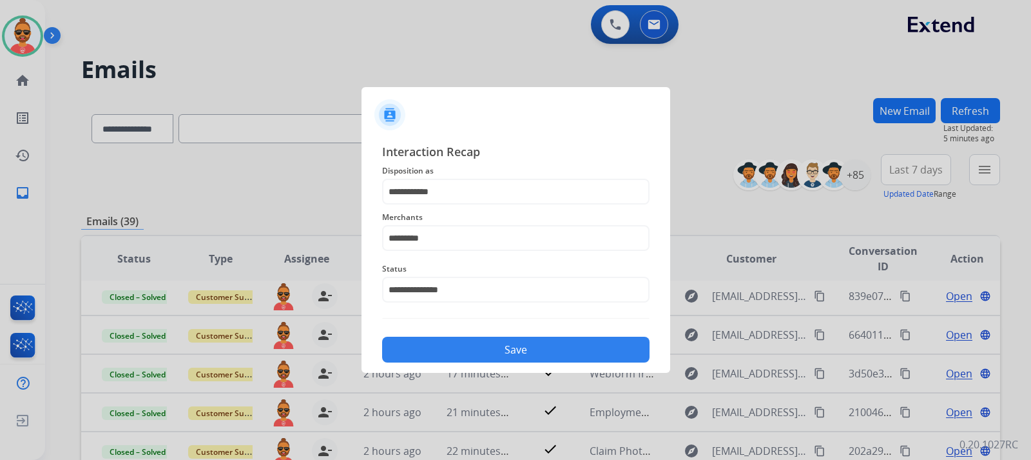
click at [527, 343] on button "Save" at bounding box center [516, 350] width 268 height 26
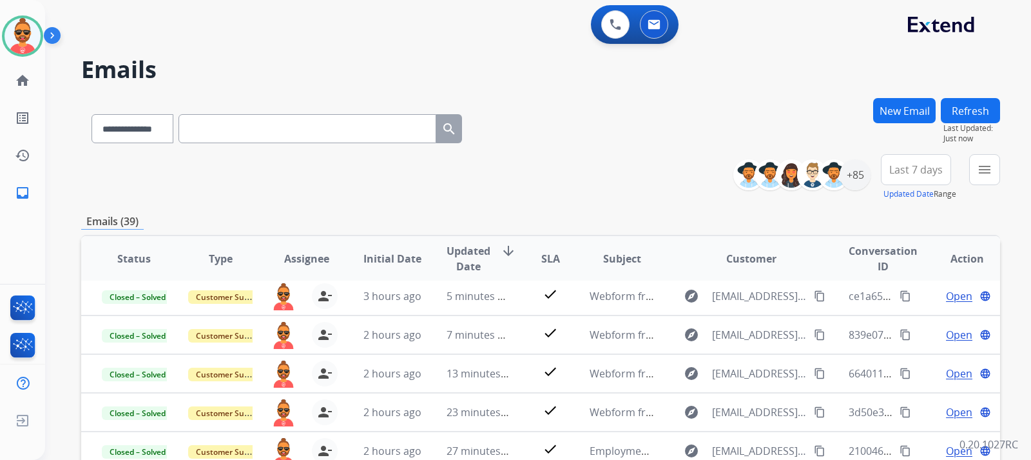
click at [977, 106] on button "Refresh" at bounding box center [970, 110] width 59 height 25
drag, startPoint x: 633, startPoint y: 151, endPoint x: 601, endPoint y: 151, distance: 31.6
click at [626, 151] on div "**********" at bounding box center [540, 126] width 919 height 56
click at [38, 34] on img at bounding box center [23, 36] width 36 height 36
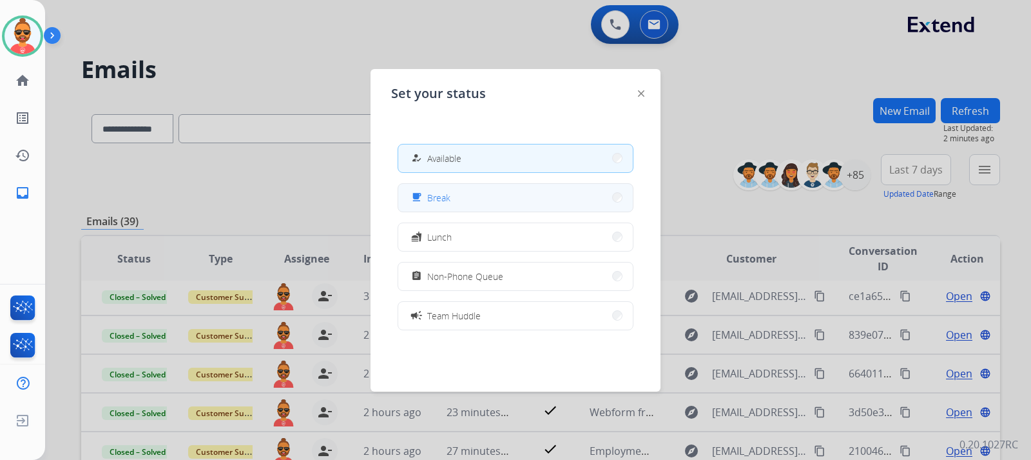
click at [446, 198] on span "Break" at bounding box center [438, 198] width 23 height 14
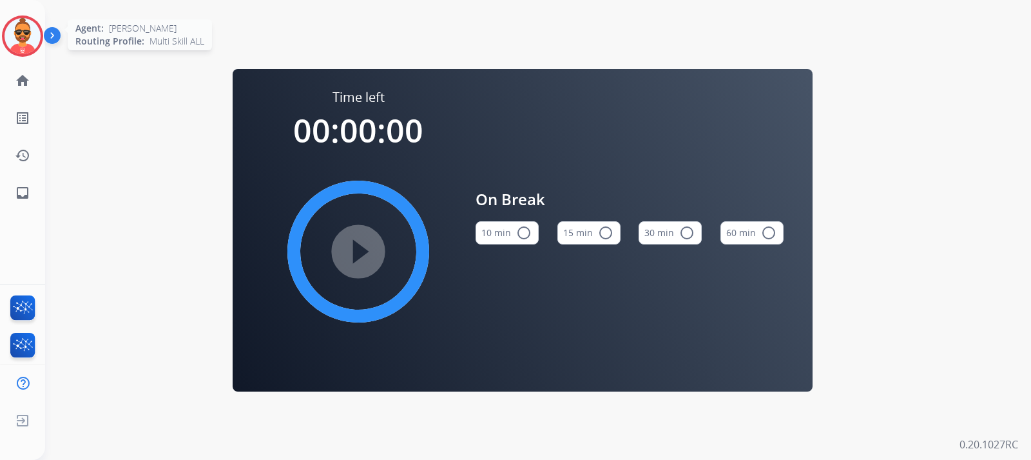
click at [13, 39] on img at bounding box center [23, 36] width 36 height 36
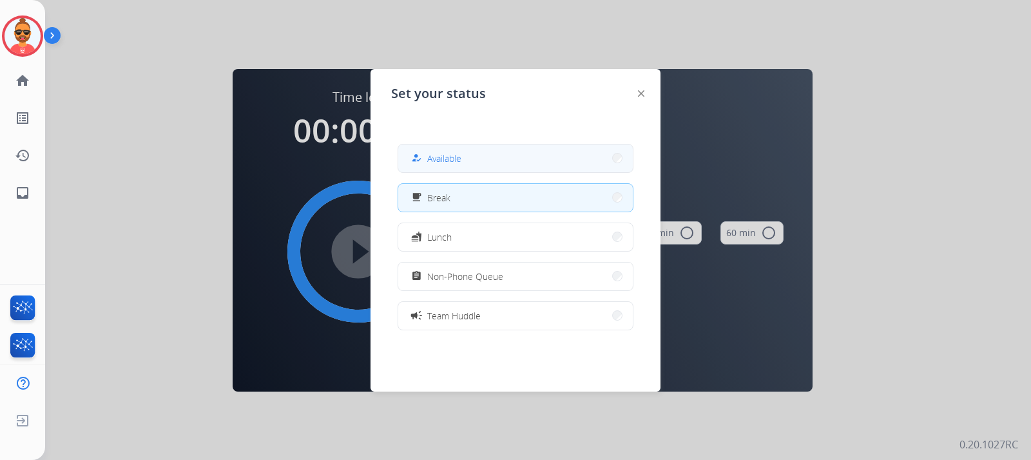
click at [478, 159] on button "how_to_reg Available" at bounding box center [515, 158] width 235 height 28
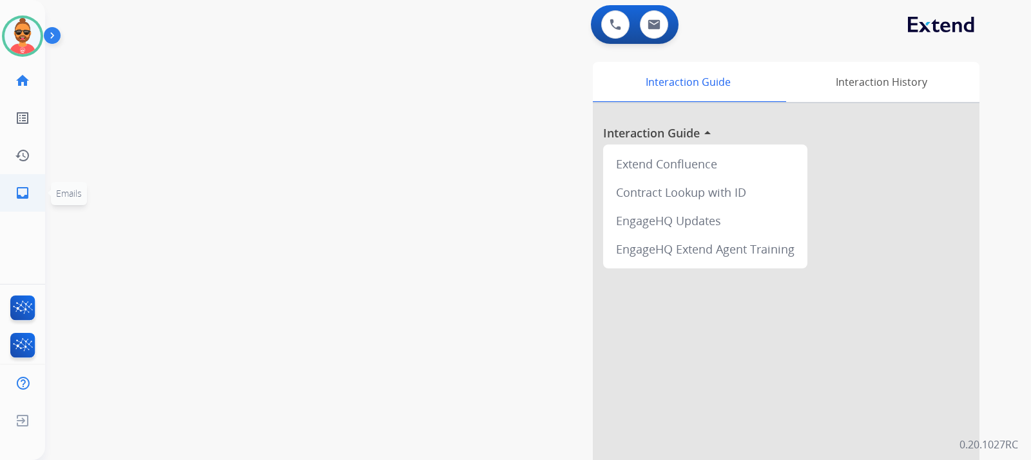
click at [28, 186] on mat-icon "inbox" at bounding box center [22, 192] width 15 height 15
select select "**********"
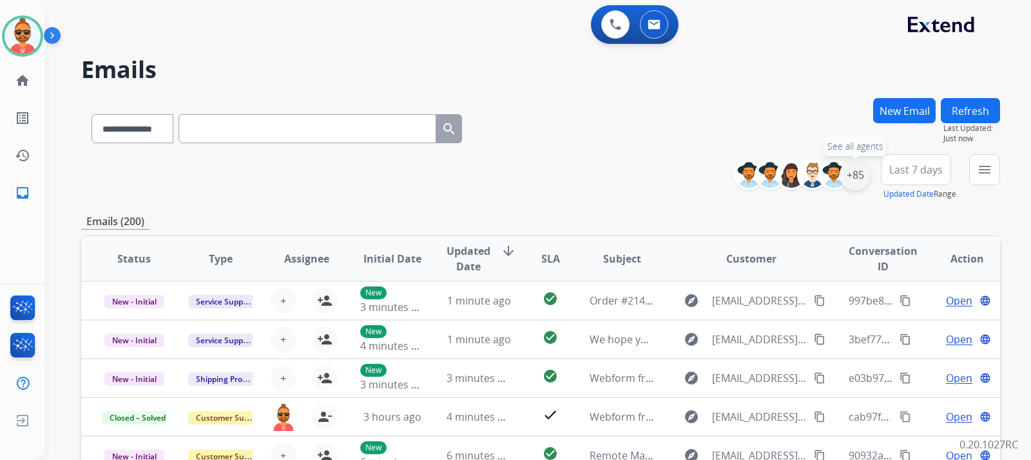
click at [861, 172] on div "+85" at bounding box center [855, 174] width 31 height 31
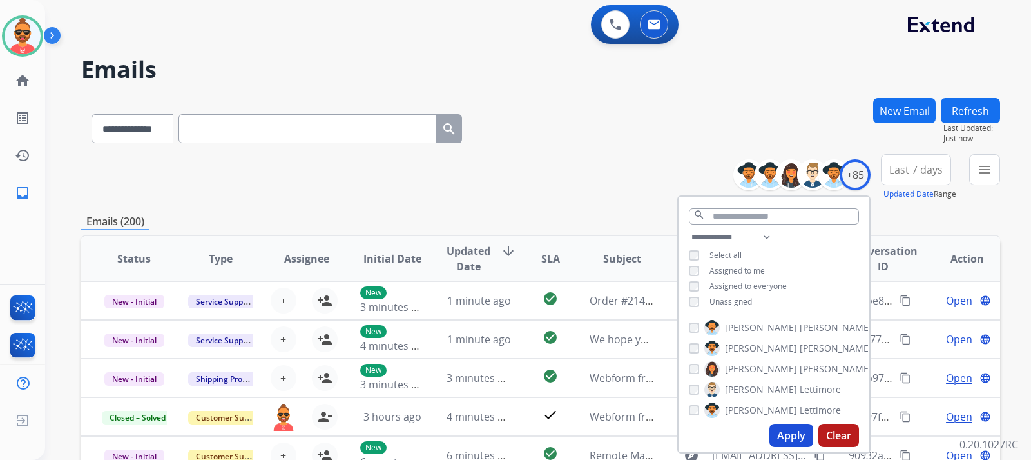
click at [779, 426] on button "Apply" at bounding box center [792, 435] width 44 height 23
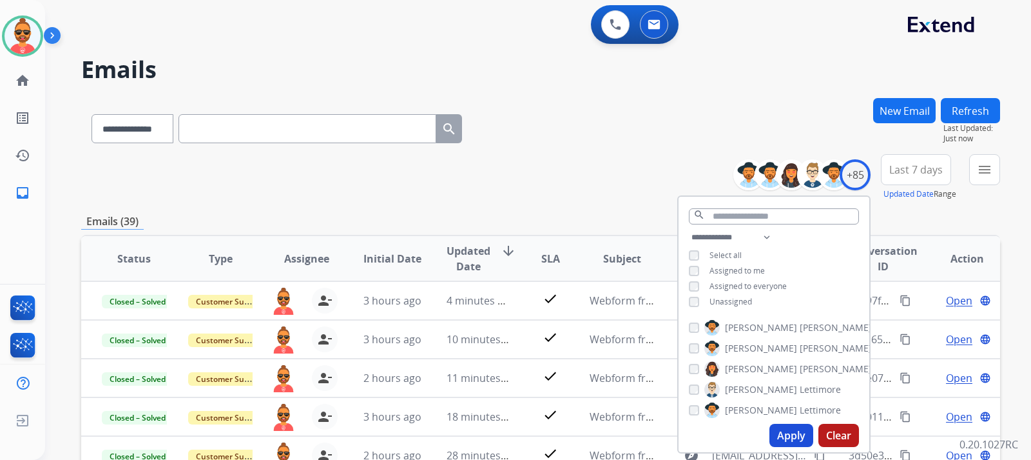
select select "**********"
click at [644, 109] on div "**********" at bounding box center [540, 126] width 919 height 56
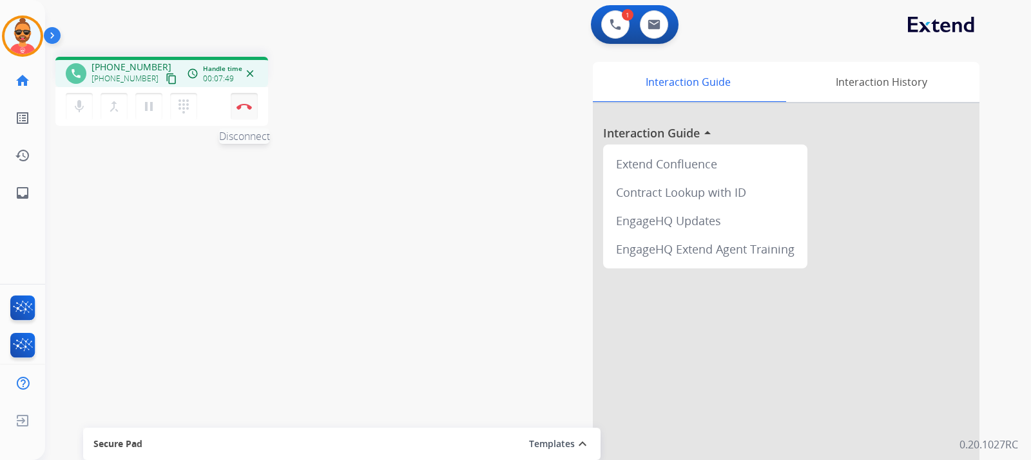
click at [248, 102] on button "Disconnect" at bounding box center [244, 106] width 27 height 27
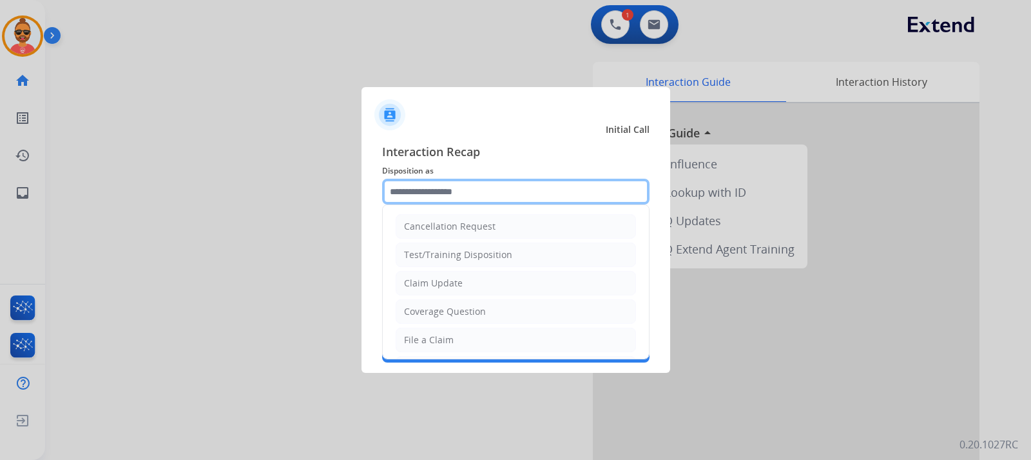
click at [498, 190] on input "text" at bounding box center [516, 192] width 268 height 26
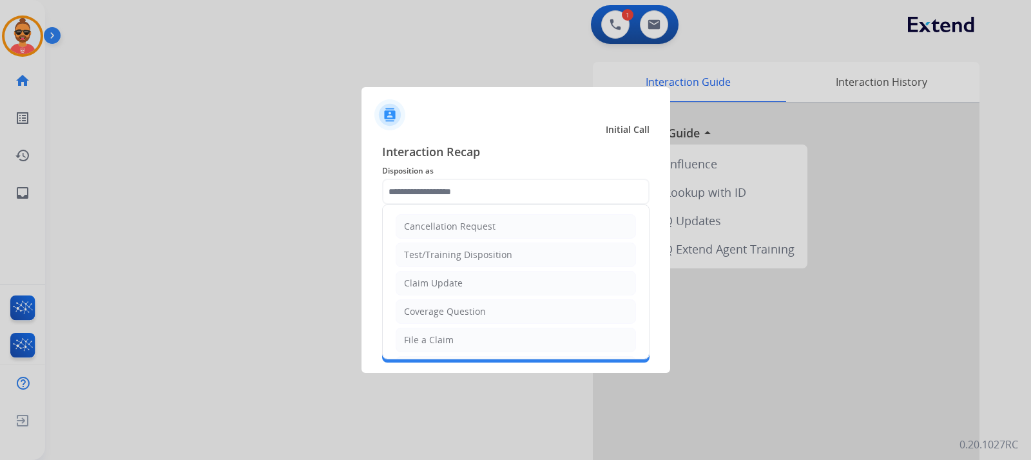
click at [441, 337] on div "File a Claim" at bounding box center [429, 339] width 50 height 13
type input "**********"
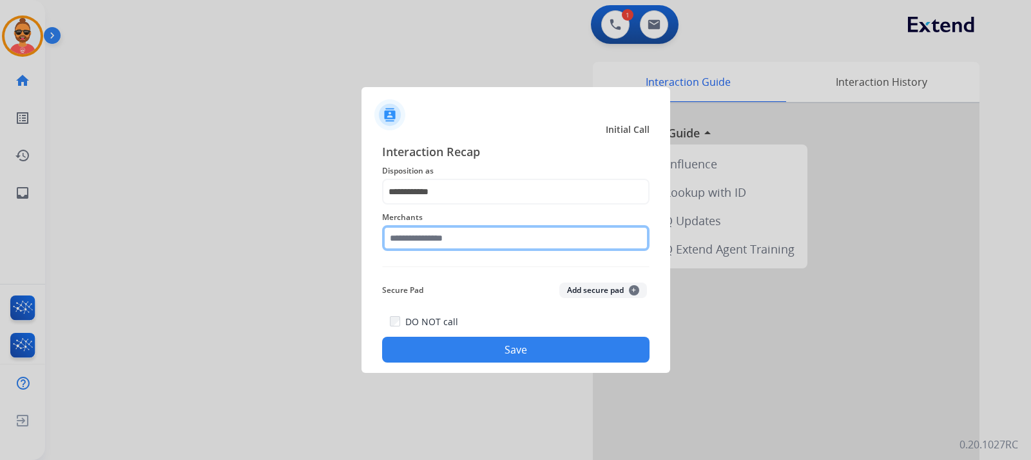
drag, startPoint x: 445, startPoint y: 246, endPoint x: 444, endPoint y: 240, distance: 6.6
click at [444, 242] on input "text" at bounding box center [516, 238] width 268 height 26
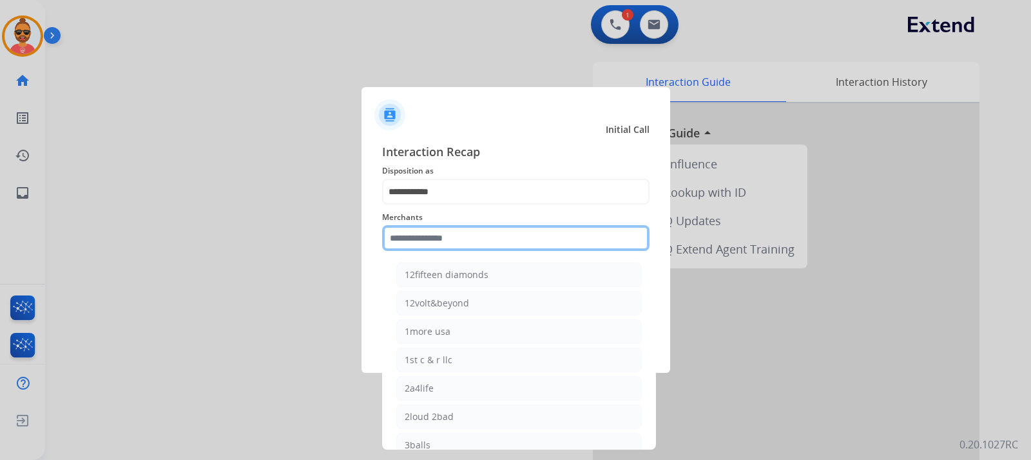
drag, startPoint x: 416, startPoint y: 235, endPoint x: 412, endPoint y: 228, distance: 8.1
click at [416, 236] on input "text" at bounding box center [516, 238] width 268 height 26
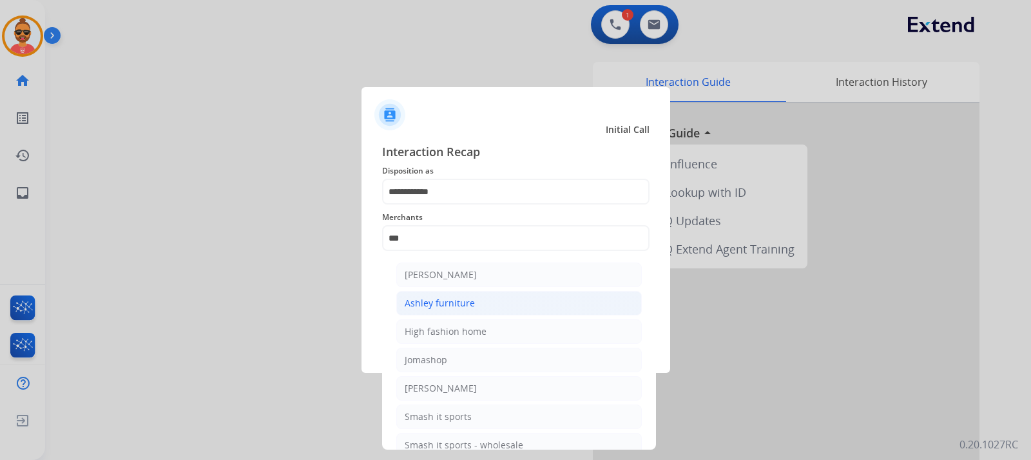
click at [435, 297] on div "Ashley furniture" at bounding box center [440, 303] width 70 height 13
type input "**********"
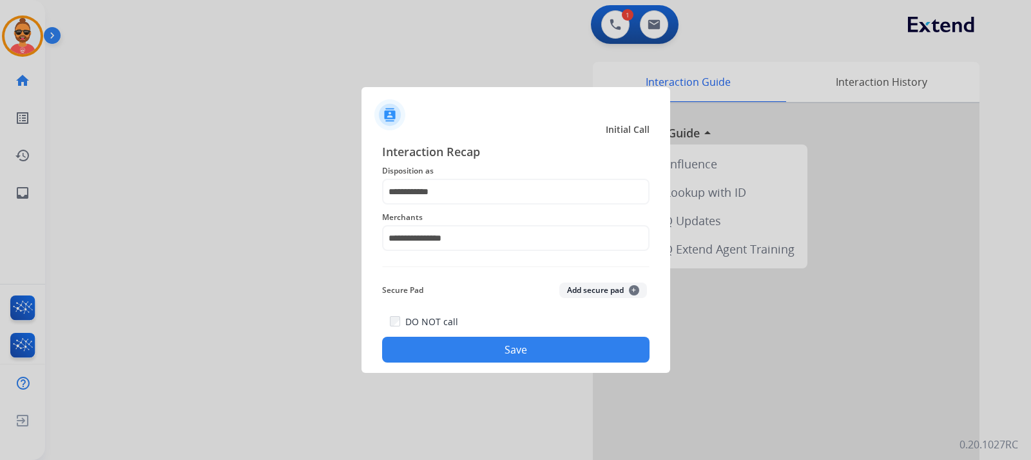
click at [519, 344] on button "Save" at bounding box center [516, 350] width 268 height 26
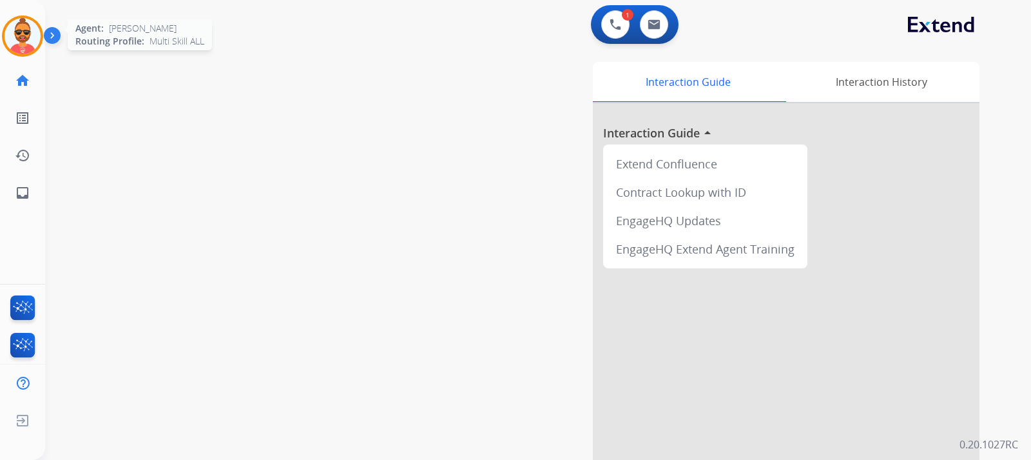
click at [21, 37] on img at bounding box center [23, 36] width 36 height 36
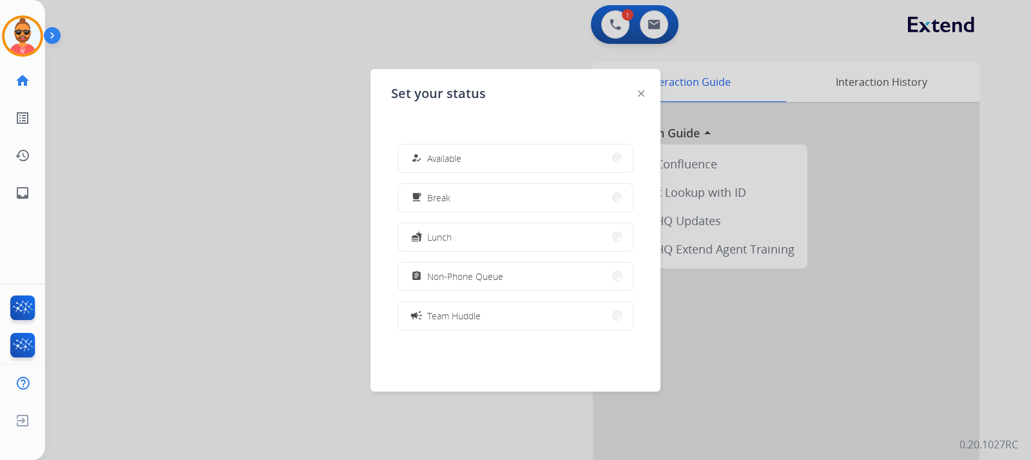
click at [519, 166] on button "how_to_reg Available" at bounding box center [515, 158] width 235 height 28
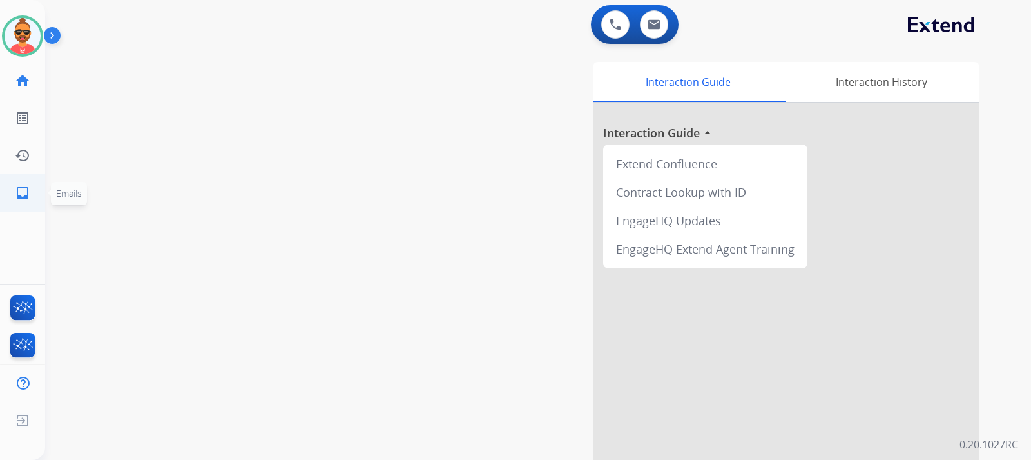
click at [15, 184] on link "inbox Emails" at bounding box center [23, 193] width 36 height 36
select select "**********"
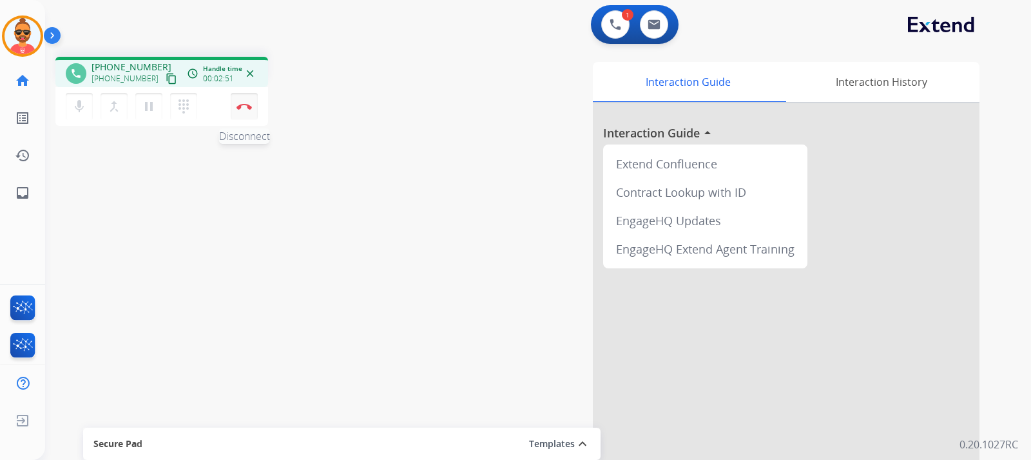
drag, startPoint x: 241, startPoint y: 104, endPoint x: 248, endPoint y: 103, distance: 7.2
click at [241, 103] on img at bounding box center [244, 106] width 15 height 6
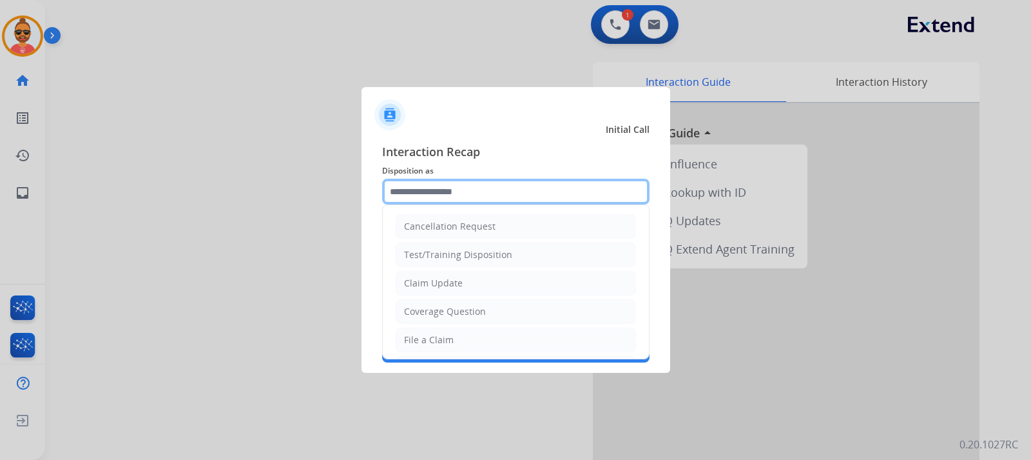
click at [404, 186] on input "text" at bounding box center [516, 192] width 268 height 26
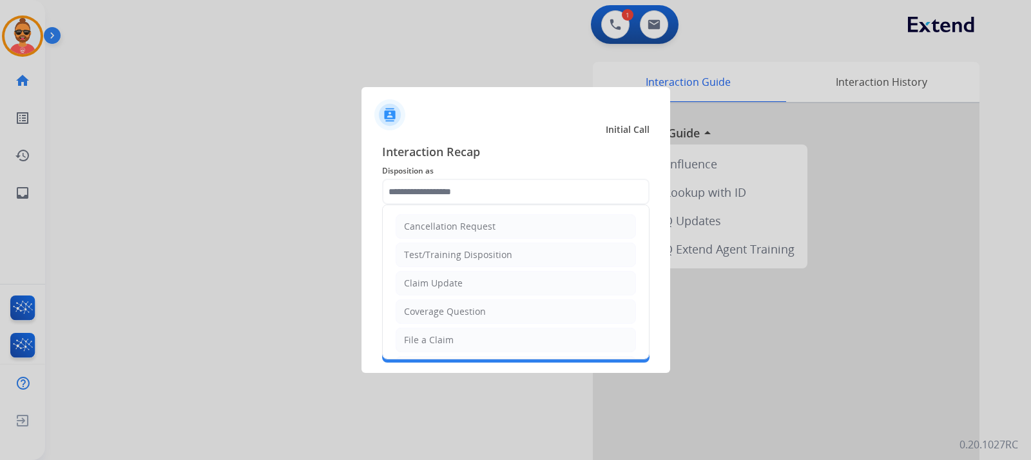
click at [470, 312] on div "Coverage Question" at bounding box center [445, 311] width 82 height 13
type input "**********"
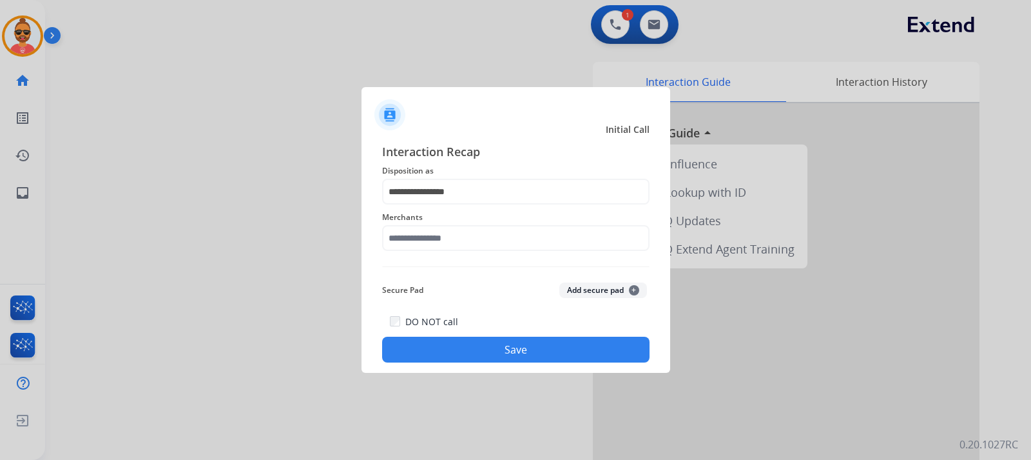
click at [451, 222] on span "Merchants" at bounding box center [516, 217] width 268 height 15
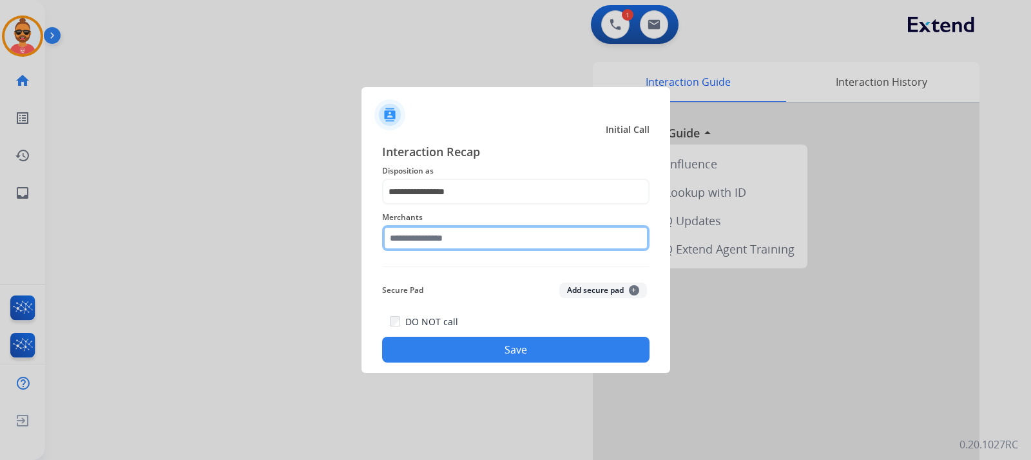
click at [436, 239] on input "text" at bounding box center [516, 238] width 268 height 26
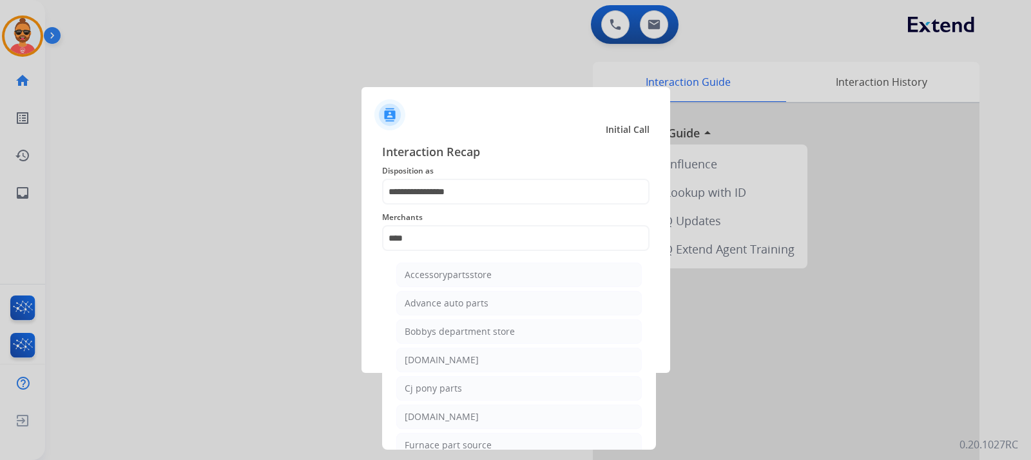
drag, startPoint x: 453, startPoint y: 351, endPoint x: 465, endPoint y: 351, distance: 12.3
click at [452, 349] on li "[DOMAIN_NAME]" at bounding box center [519, 359] width 246 height 24
type input "**********"
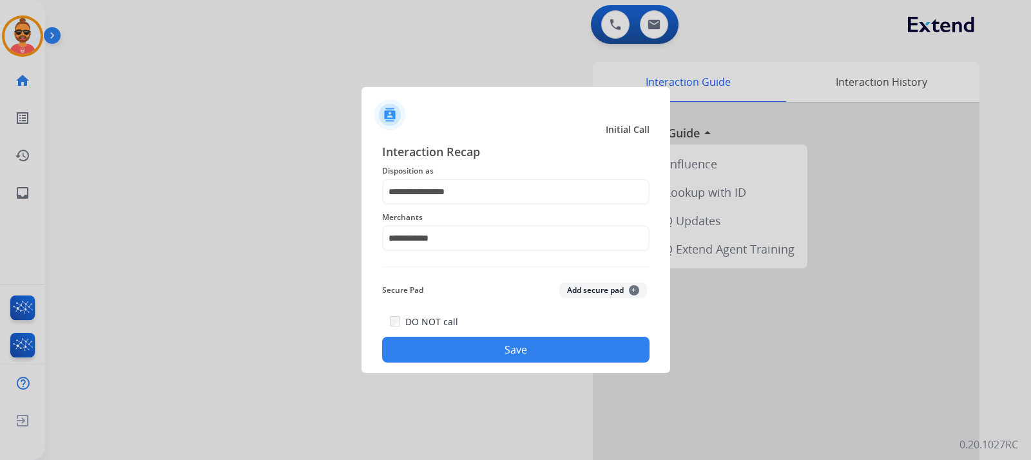
click at [494, 343] on button "Save" at bounding box center [516, 350] width 268 height 26
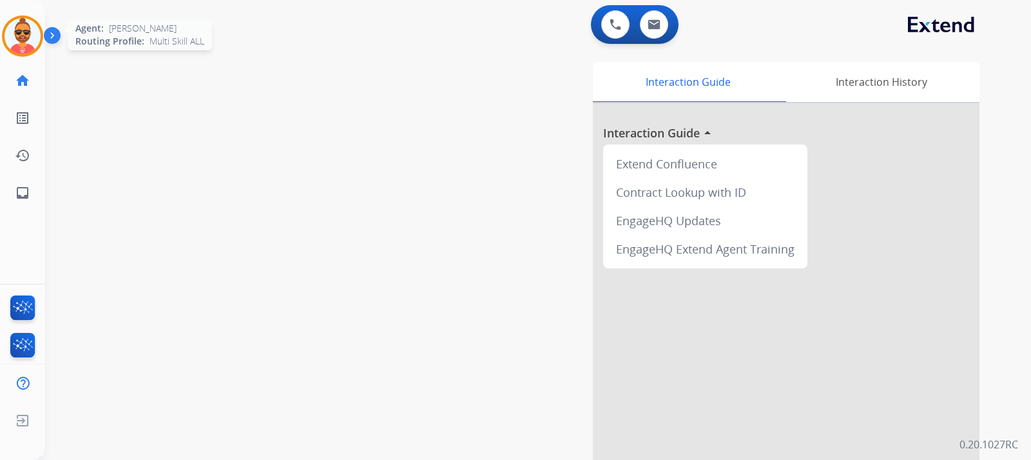
click at [34, 32] on img at bounding box center [23, 36] width 36 height 36
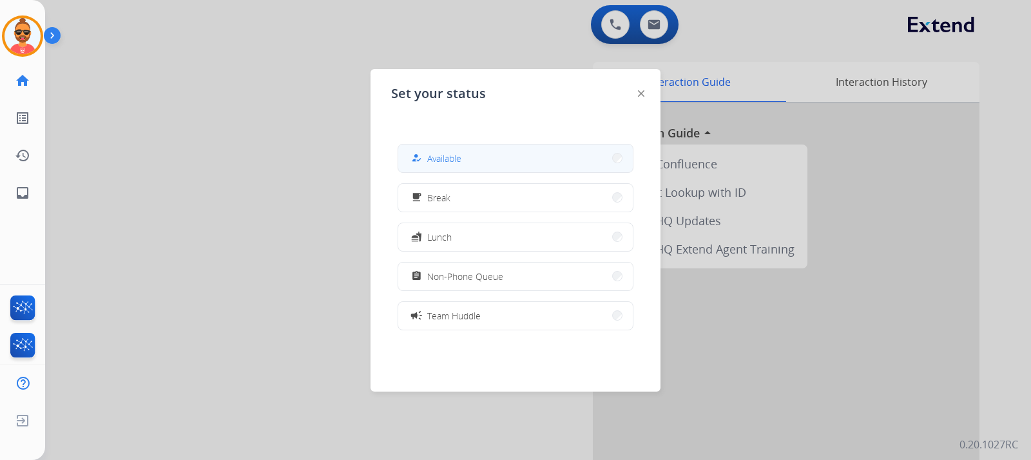
click at [503, 152] on button "how_to_reg Available" at bounding box center [515, 158] width 235 height 28
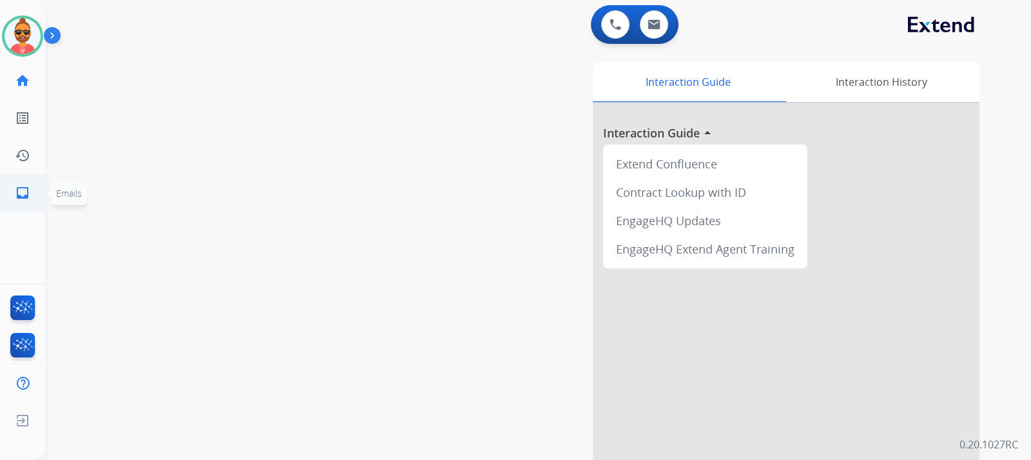
click at [26, 187] on mat-icon "inbox" at bounding box center [22, 192] width 15 height 15
select select "**********"
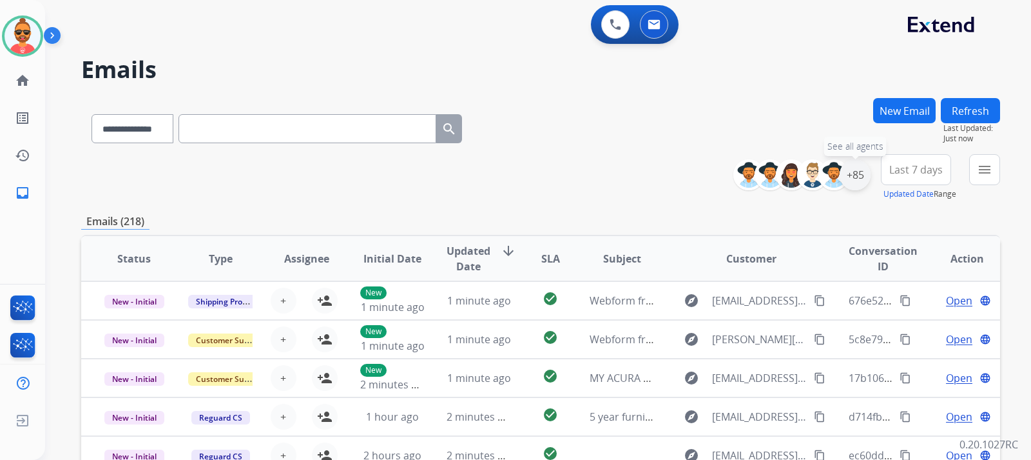
click at [851, 171] on div "+85" at bounding box center [855, 174] width 31 height 31
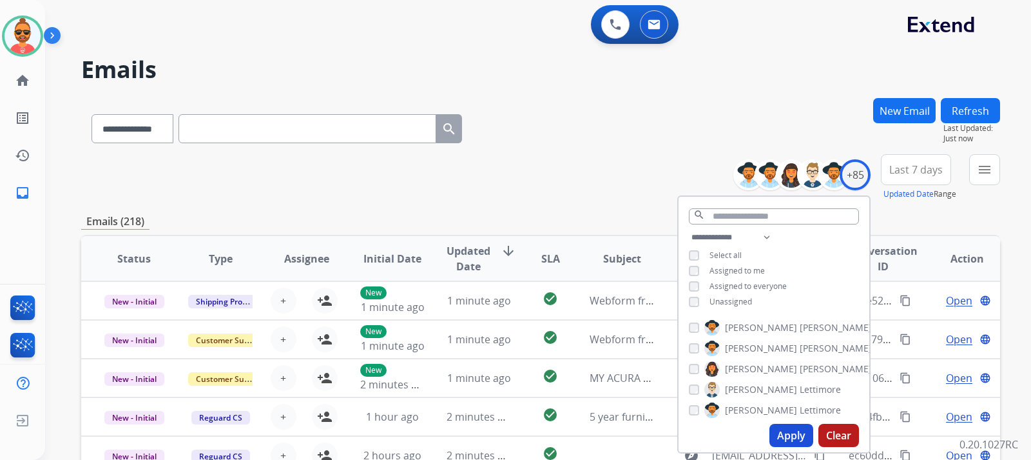
click at [787, 429] on button "Apply" at bounding box center [792, 435] width 44 height 23
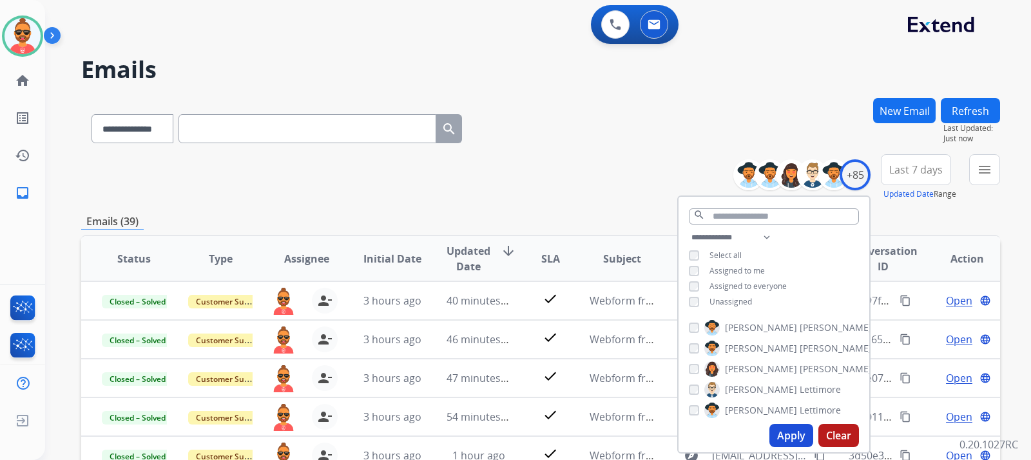
drag, startPoint x: 562, startPoint y: 58, endPoint x: 572, endPoint y: 59, distance: 10.4
click at [562, 56] on div "**********" at bounding box center [522, 276] width 955 height 460
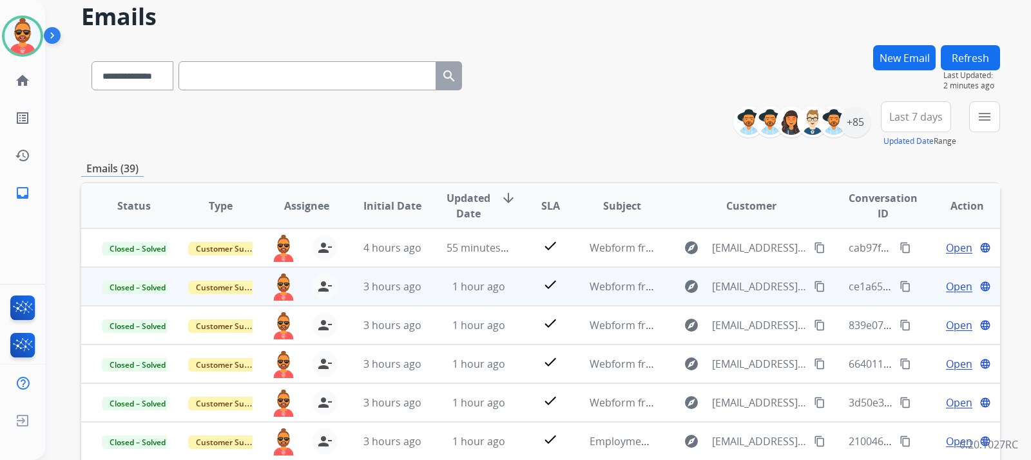
scroll to position [64, 0]
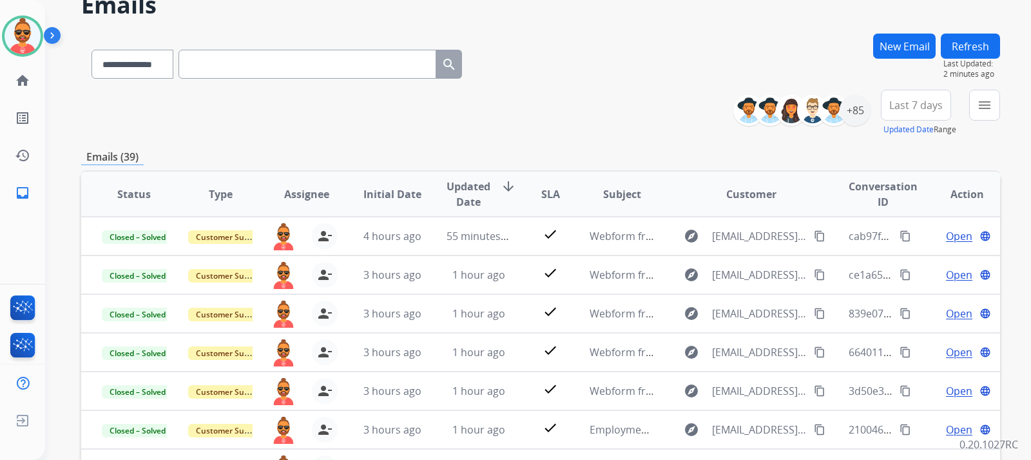
click at [975, 48] on button "Refresh" at bounding box center [970, 46] width 59 height 25
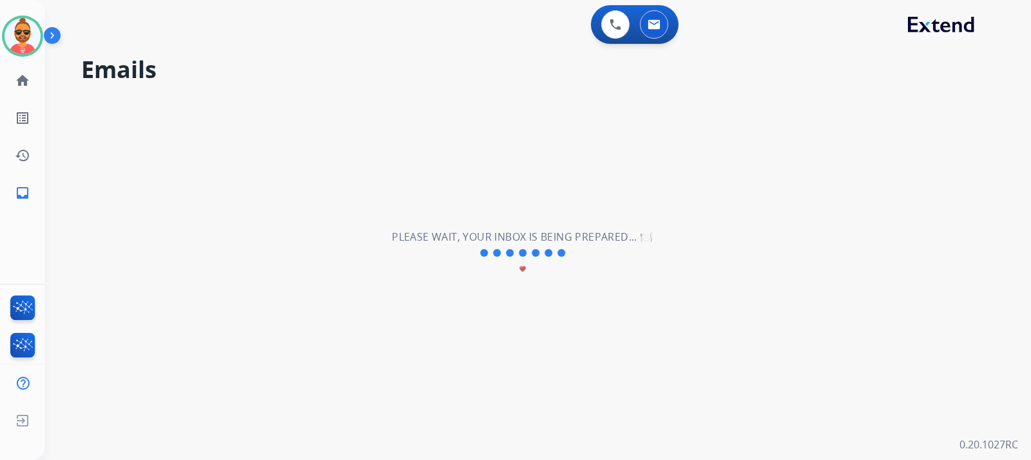
scroll to position [0, 0]
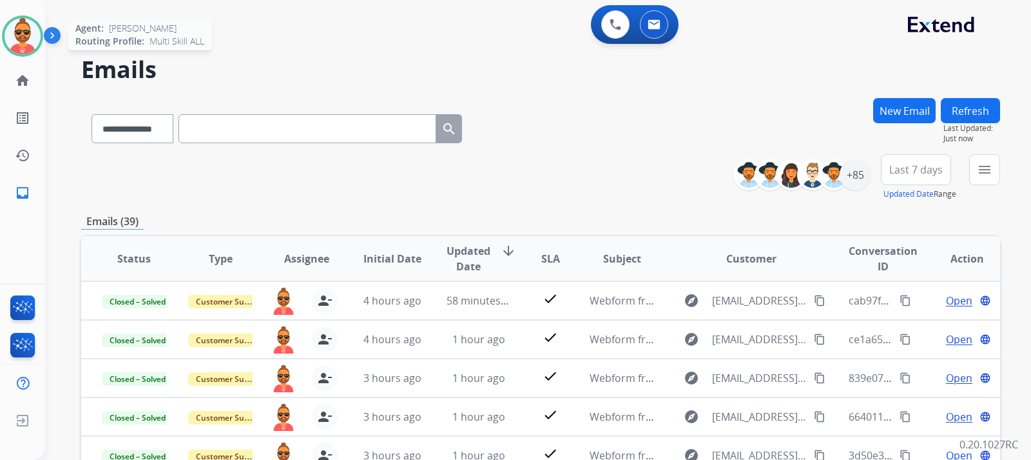
click at [31, 24] on img at bounding box center [23, 36] width 36 height 36
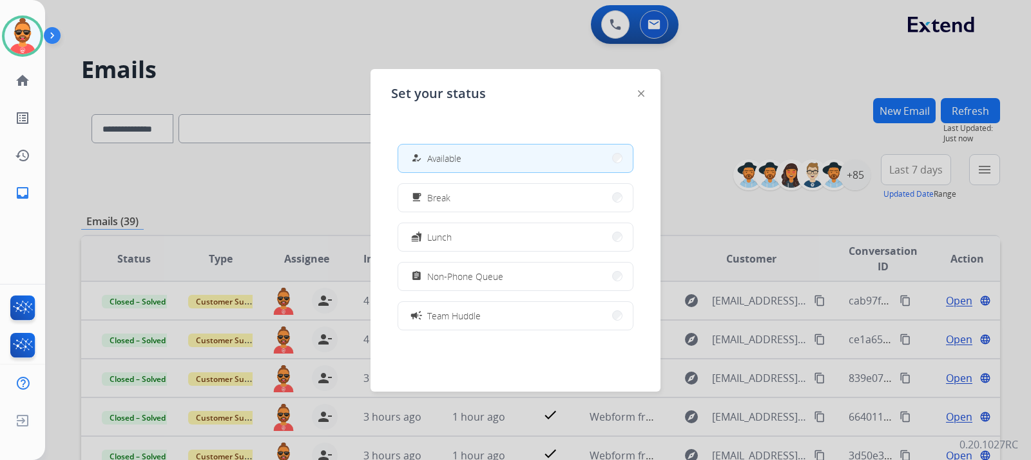
drag, startPoint x: 574, startPoint y: 160, endPoint x: 596, endPoint y: 150, distance: 24.2
click at [578, 156] on button "how_to_reg Available" at bounding box center [515, 158] width 235 height 28
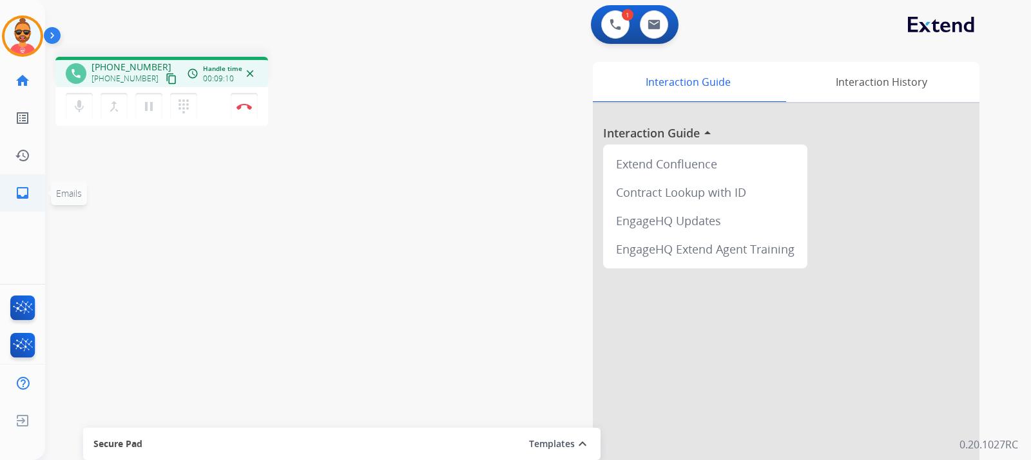
click at [19, 188] on mat-icon "inbox" at bounding box center [22, 192] width 15 height 15
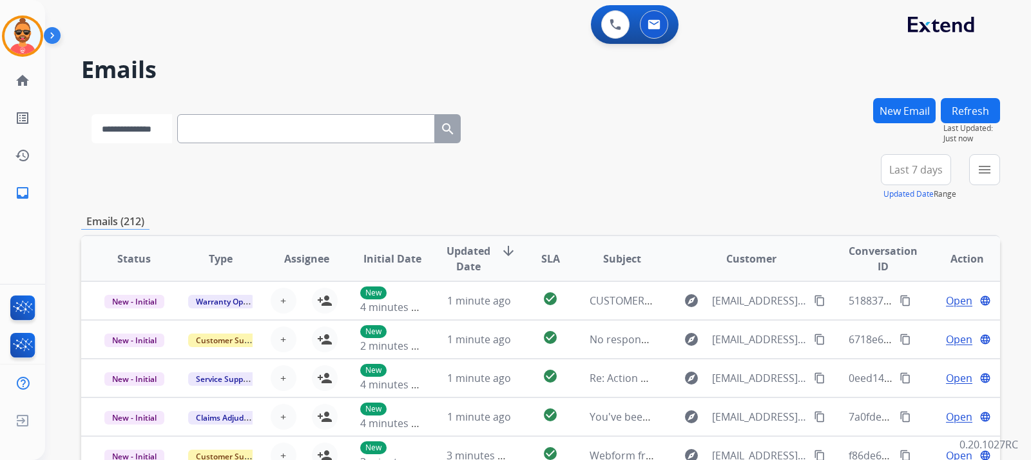
click at [153, 130] on select "**********" at bounding box center [132, 128] width 81 height 29
select select "**********"
click at [92, 114] on select "**********" at bounding box center [132, 128] width 81 height 29
click at [278, 132] on input "text" at bounding box center [308, 128] width 258 height 29
paste input "**********"
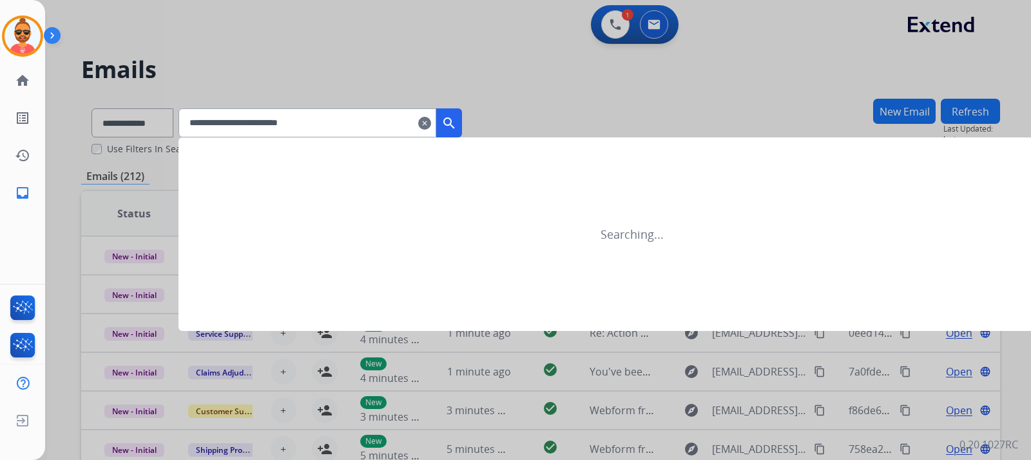
type input "**********"
click at [494, 28] on div at bounding box center [515, 230] width 1031 height 460
select select "**********"
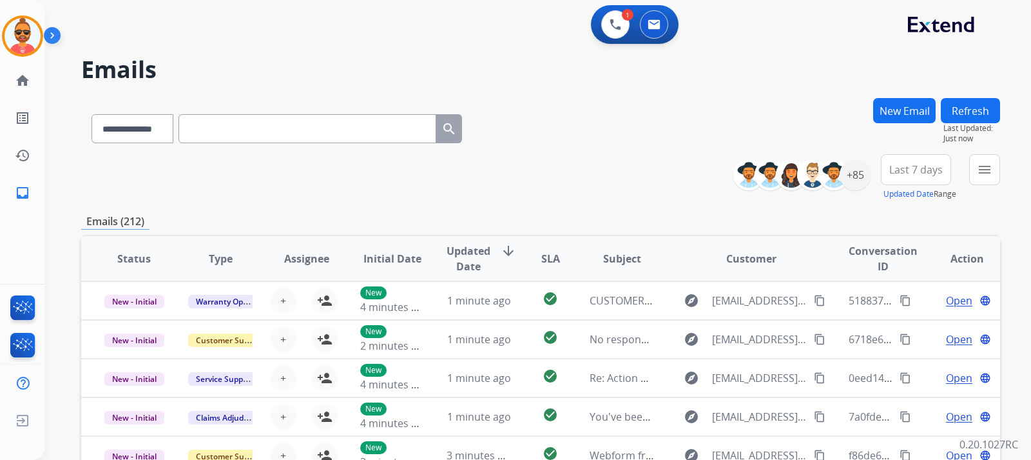
click at [307, 129] on input "text" at bounding box center [308, 128] width 258 height 29
click at [159, 139] on select "**********" at bounding box center [132, 128] width 81 height 29
select select "**********"
click at [92, 114] on select "**********" at bounding box center [132, 128] width 81 height 29
click at [266, 135] on input "text" at bounding box center [308, 128] width 258 height 29
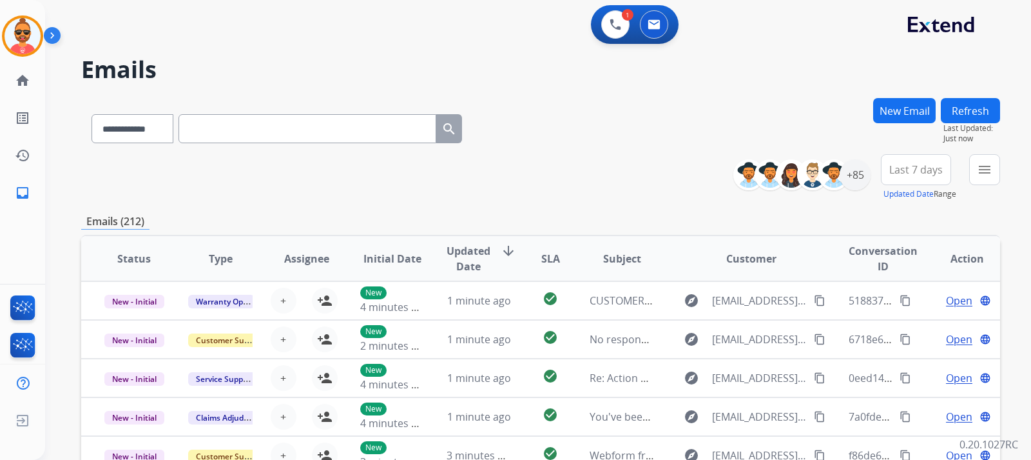
paste input "**********"
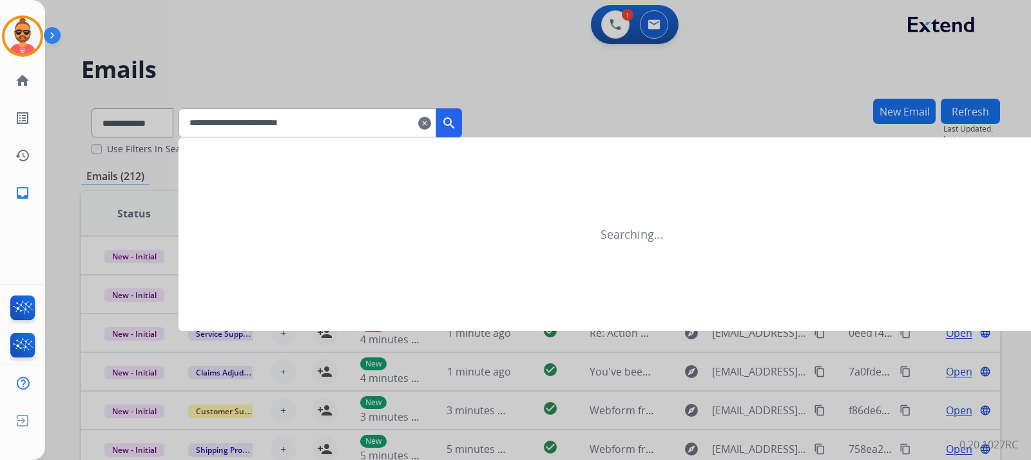
type input "**********"
drag, startPoint x: 462, startPoint y: 123, endPoint x: 520, endPoint y: 113, distance: 58.3
click at [457, 119] on mat-icon "search" at bounding box center [449, 122] width 15 height 15
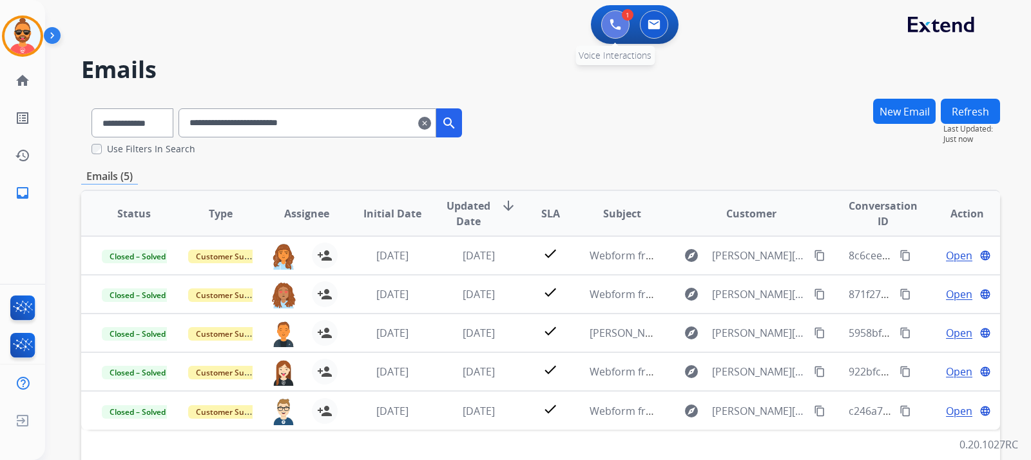
click at [617, 27] on img at bounding box center [616, 25] width 12 height 12
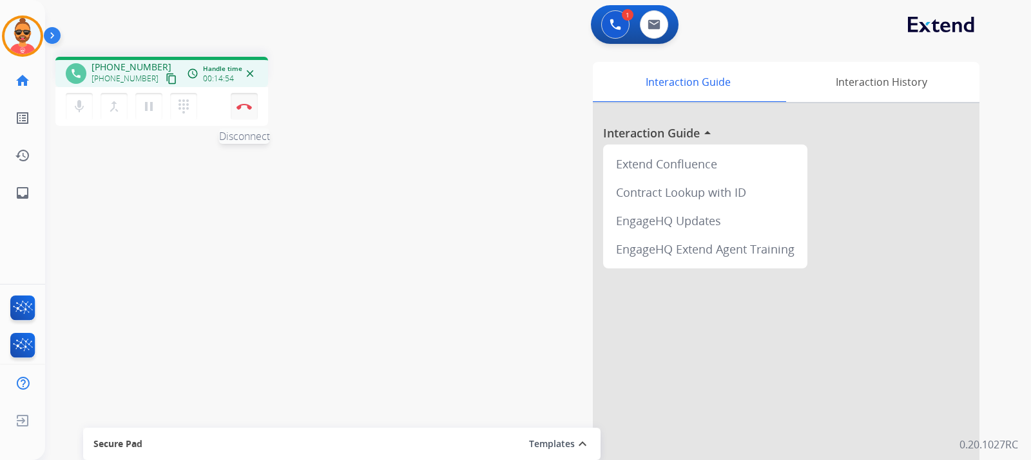
click at [246, 106] on img at bounding box center [244, 106] width 15 height 6
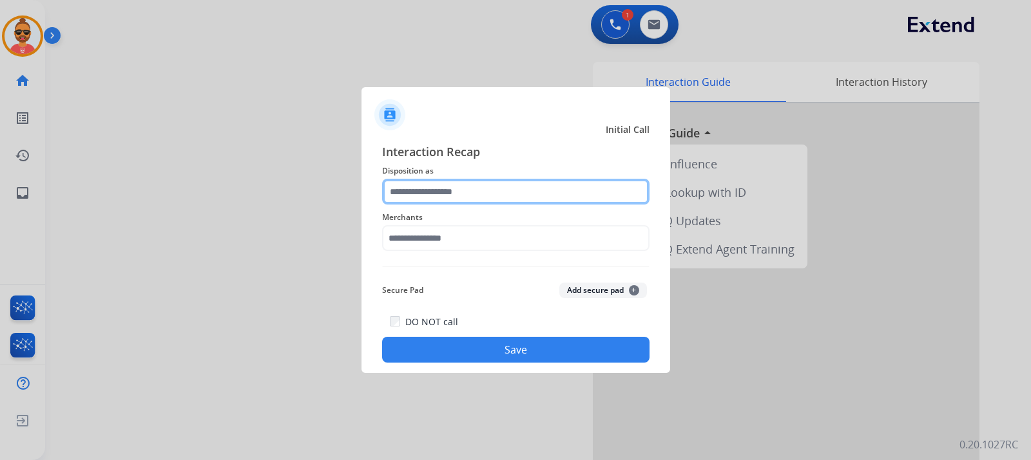
click at [462, 182] on input "text" at bounding box center [516, 192] width 268 height 26
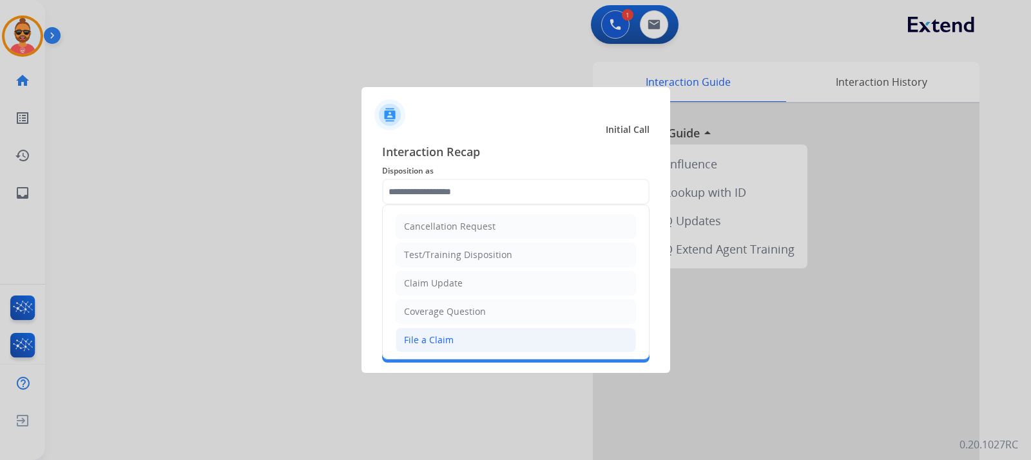
click at [456, 331] on li "File a Claim" at bounding box center [516, 340] width 240 height 24
type input "**********"
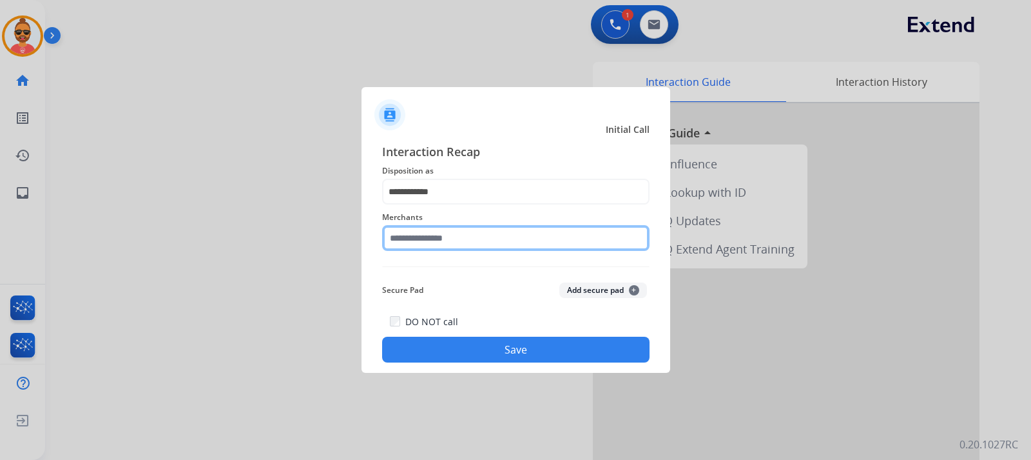
click at [453, 237] on input "text" at bounding box center [516, 238] width 268 height 26
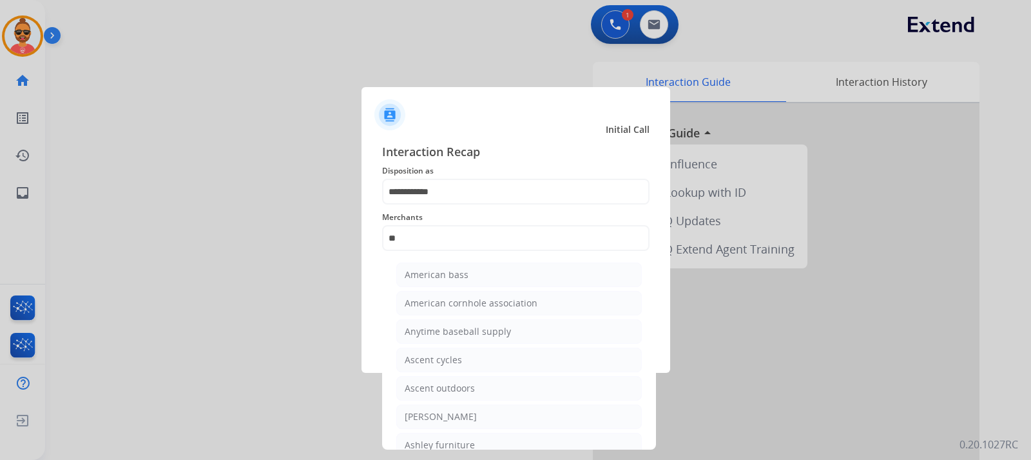
drag, startPoint x: 427, startPoint y: 440, endPoint x: 420, endPoint y: 435, distance: 8.4
click at [427, 438] on div "Ashley furniture" at bounding box center [440, 444] width 70 height 13
type input "**********"
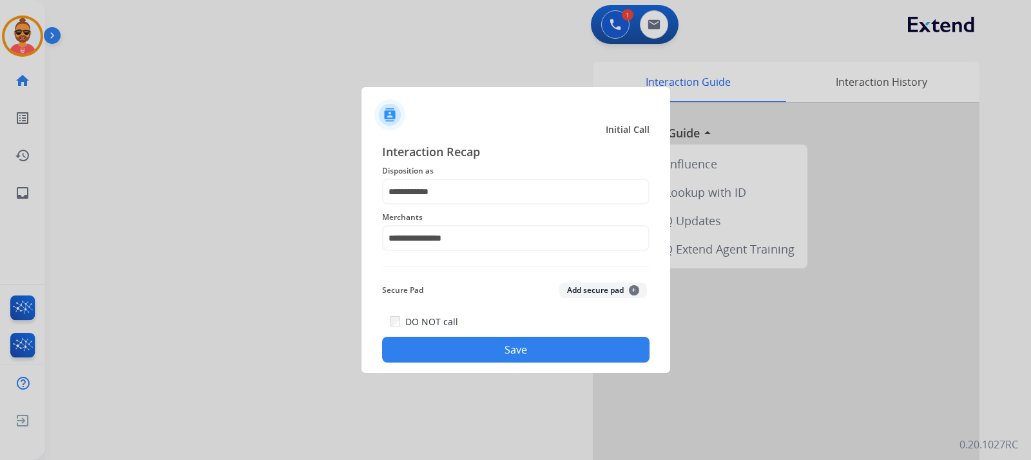
click at [496, 344] on button "Save" at bounding box center [516, 350] width 268 height 26
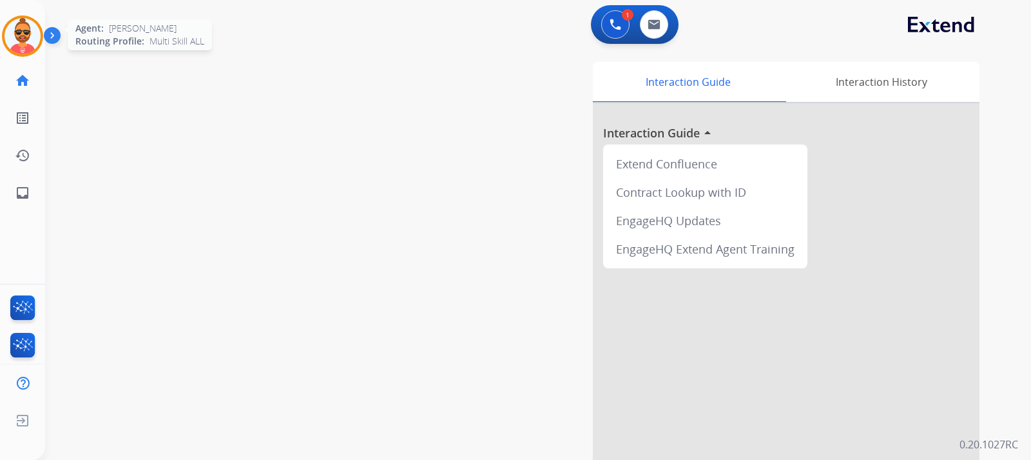
click at [26, 34] on img at bounding box center [23, 36] width 36 height 36
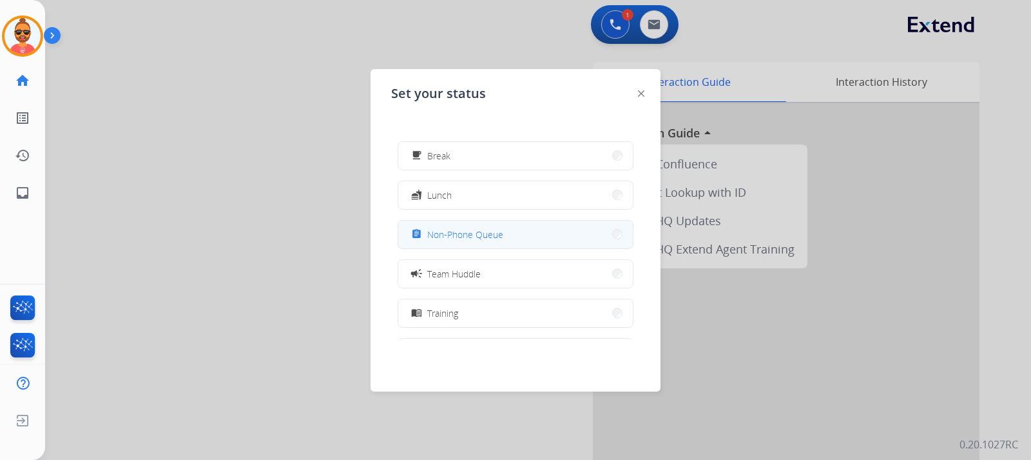
scroll to position [64, 0]
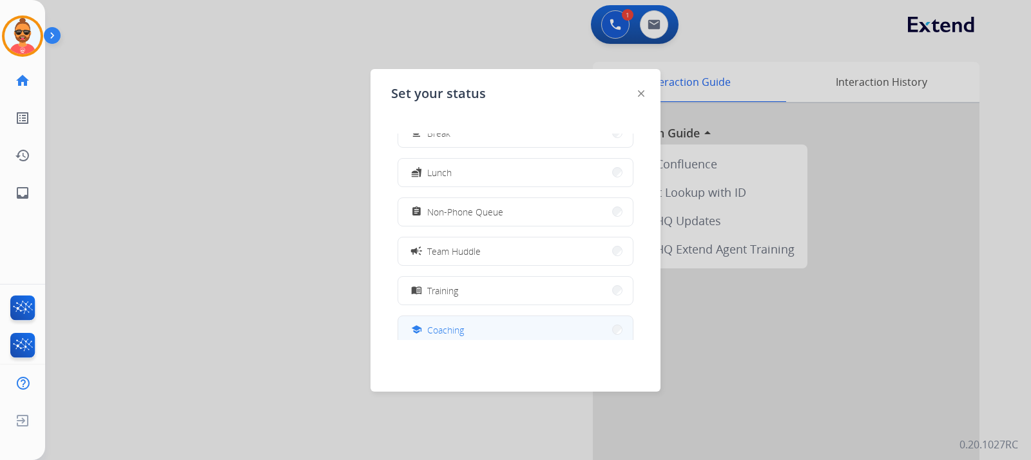
click at [471, 325] on button "school Coaching" at bounding box center [515, 330] width 235 height 28
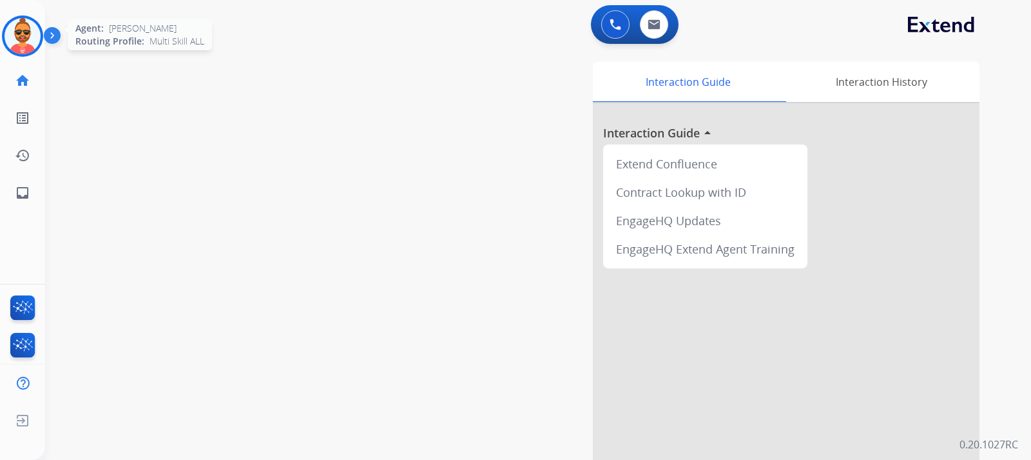
click at [30, 45] on img at bounding box center [23, 36] width 36 height 36
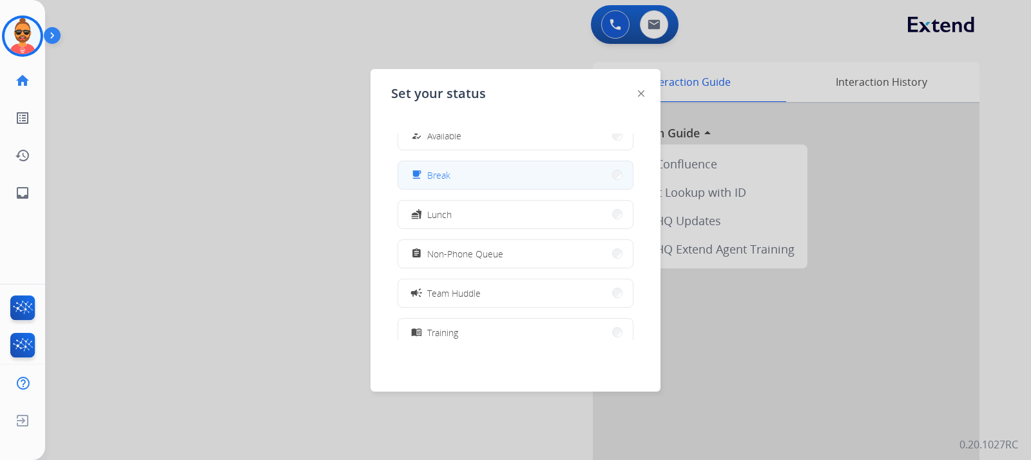
scroll to position [0, 0]
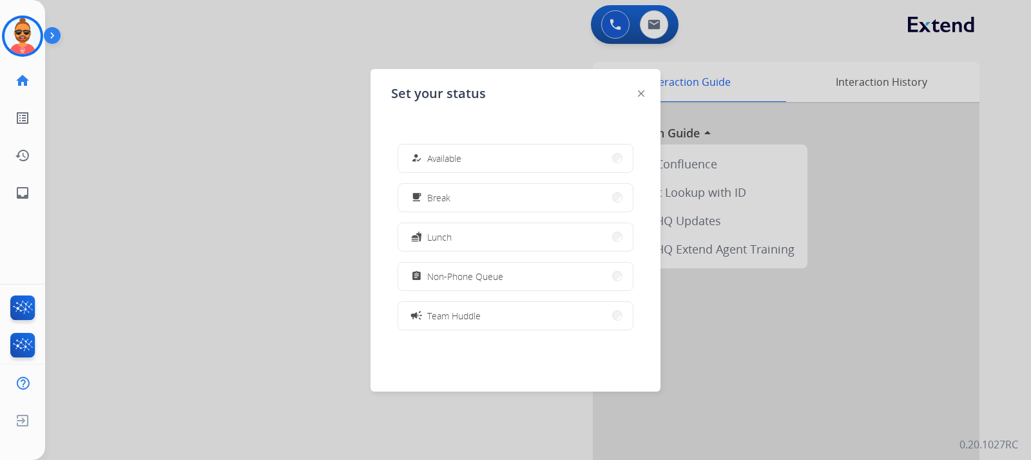
drag, startPoint x: 459, startPoint y: 149, endPoint x: 484, endPoint y: 128, distance: 32.5
click at [478, 134] on div "how_to_reg Available free_breakfast Break fastfood Lunch assignment Non-Phone Q…" at bounding box center [515, 236] width 249 height 206
drag, startPoint x: 476, startPoint y: 157, endPoint x: 478, endPoint y: 146, distance: 10.6
click at [476, 155] on button "how_to_reg Available" at bounding box center [515, 158] width 235 height 28
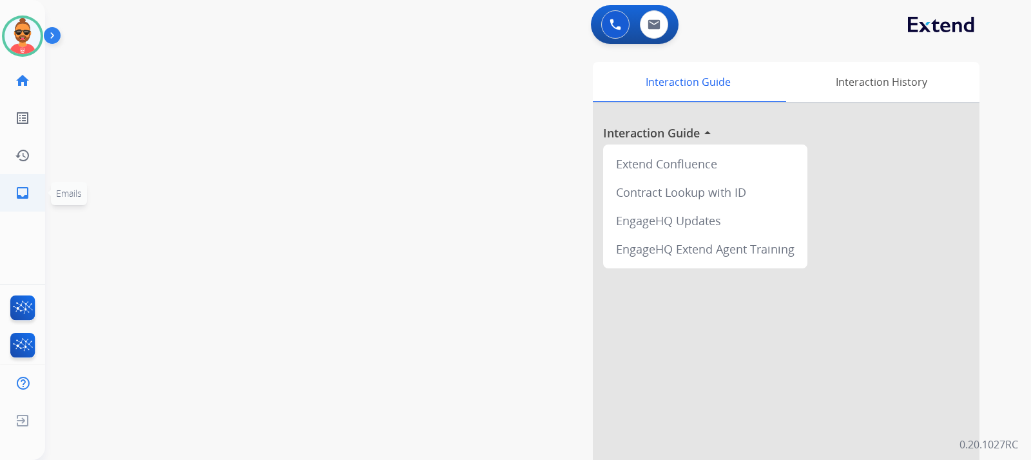
click at [22, 186] on mat-icon "inbox" at bounding box center [22, 192] width 15 height 15
select select "**********"
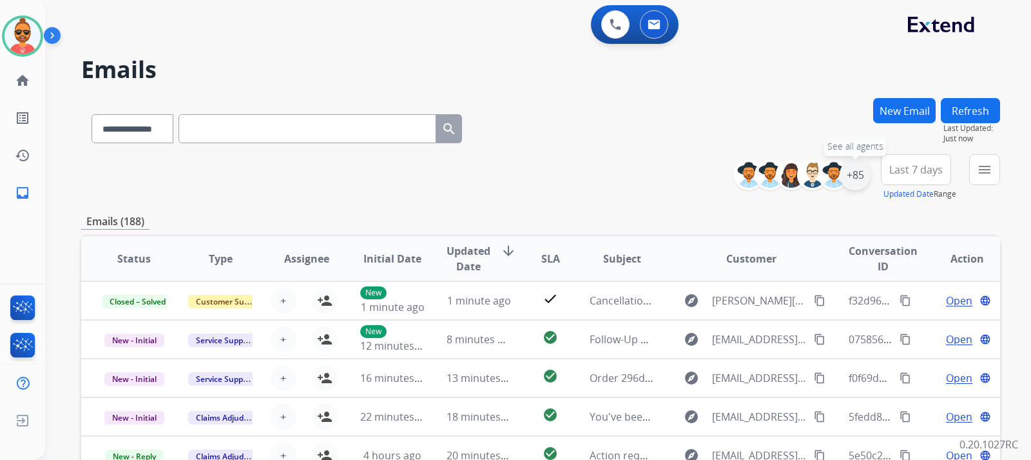
click at [859, 171] on div "+85" at bounding box center [855, 174] width 31 height 31
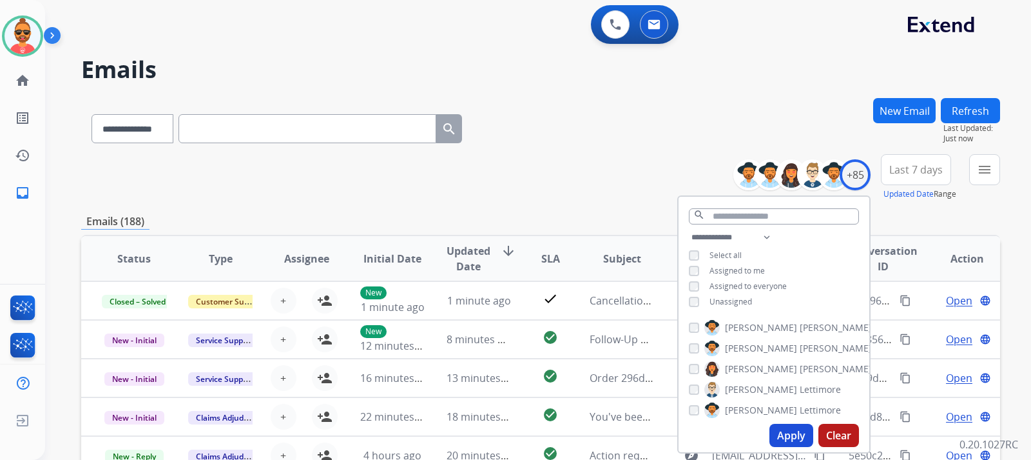
click at [779, 427] on button "Apply" at bounding box center [792, 435] width 44 height 23
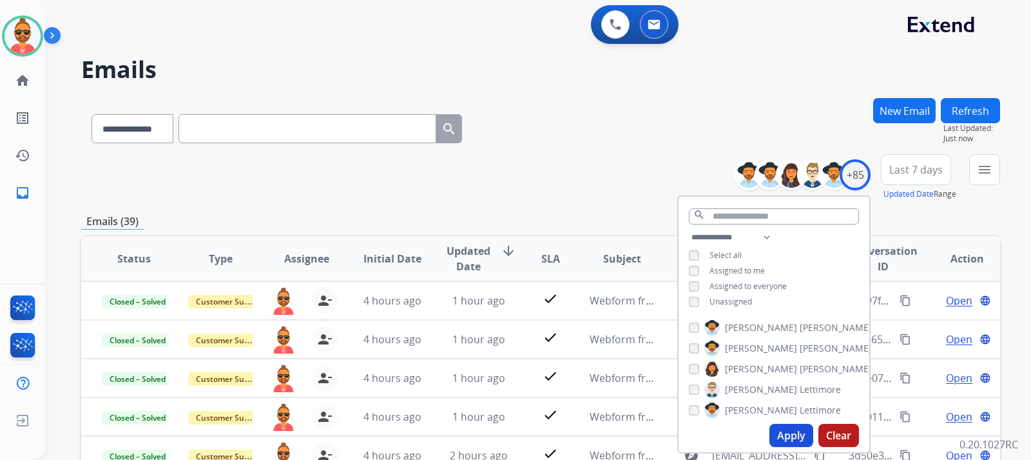
click at [597, 137] on div "**********" at bounding box center [540, 126] width 919 height 56
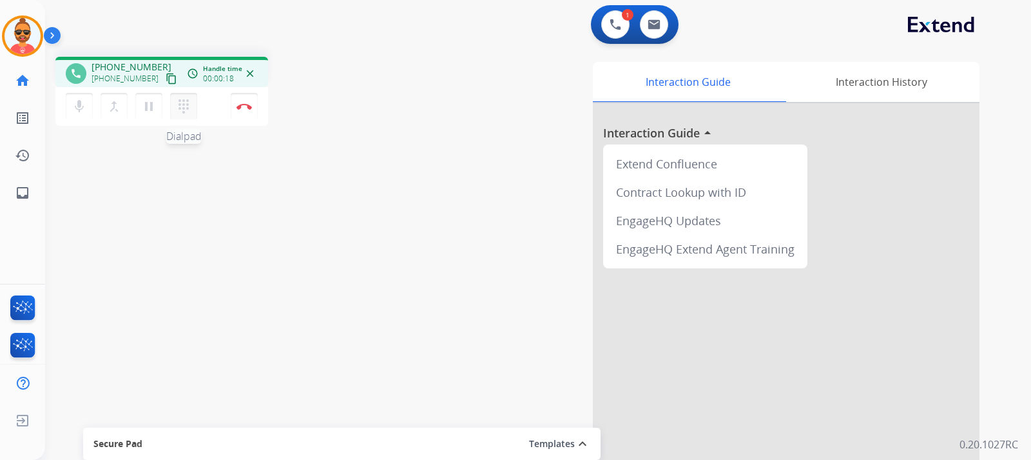
click at [184, 100] on mat-icon "dialpad" at bounding box center [183, 106] width 15 height 15
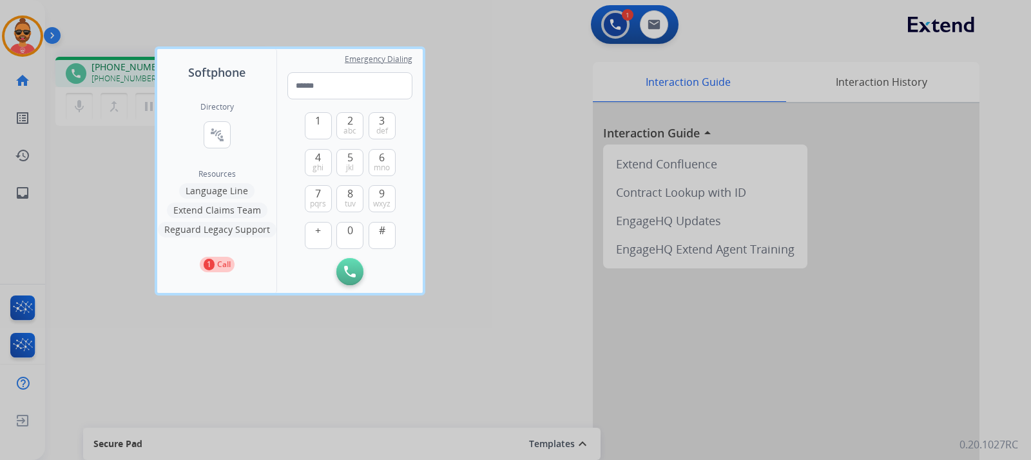
click at [216, 191] on button "Language Line" at bounding box center [216, 190] width 75 height 15
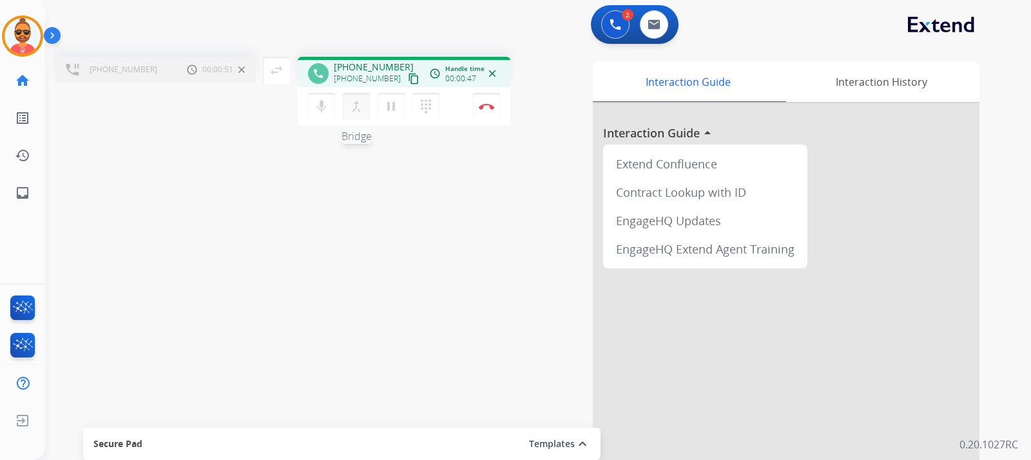
click at [357, 104] on mat-icon "merge_type" at bounding box center [356, 106] width 15 height 15
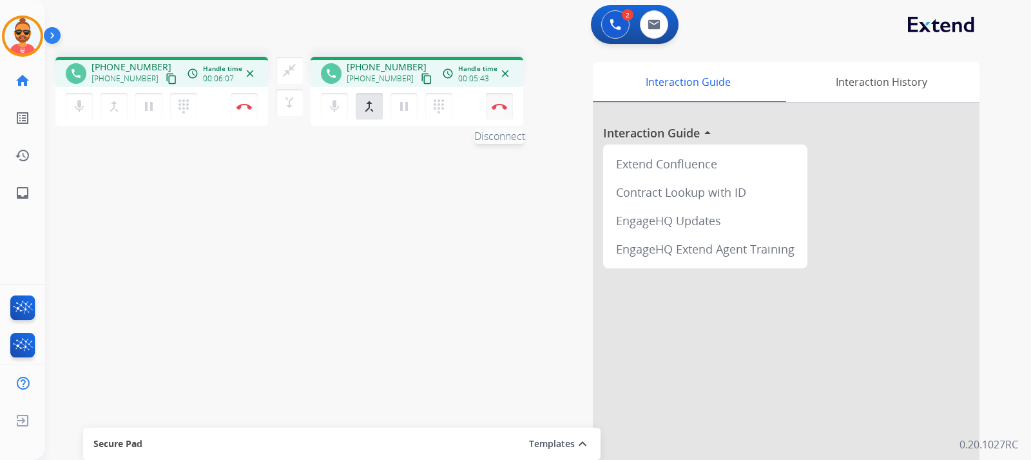
click at [494, 103] on button "Disconnect" at bounding box center [499, 106] width 27 height 27
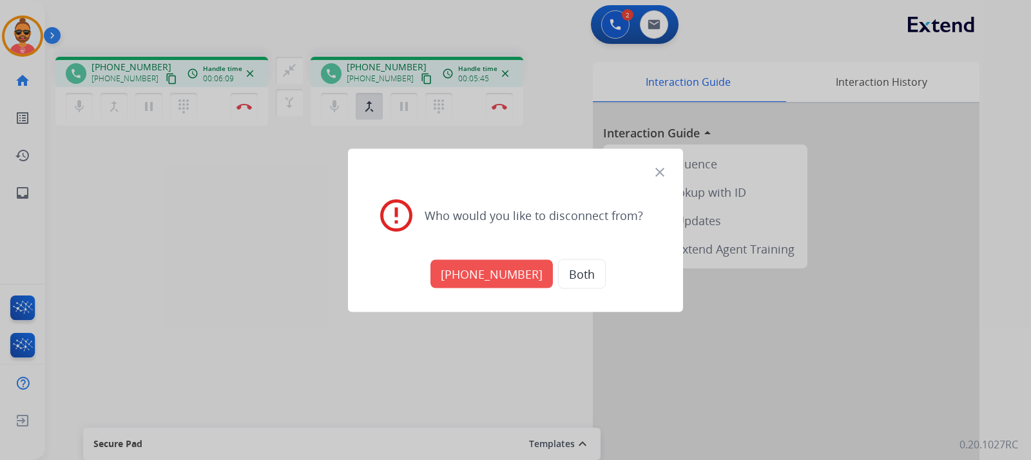
drag, startPoint x: 512, startPoint y: 273, endPoint x: 533, endPoint y: 256, distance: 26.6
click at [533, 256] on div "[PHONE_NUMBER] Both" at bounding box center [516, 273] width 304 height 45
click at [493, 271] on button "[PHONE_NUMBER]" at bounding box center [492, 273] width 122 height 28
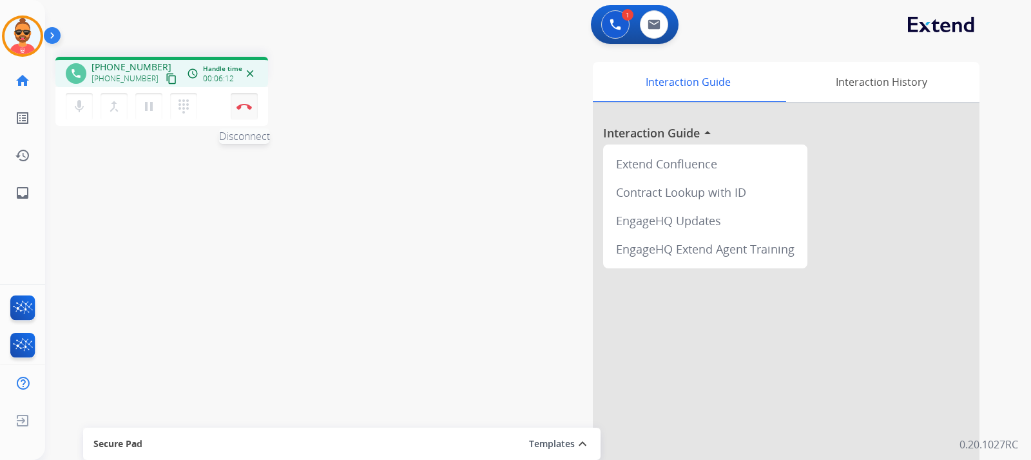
click at [242, 109] on img at bounding box center [244, 106] width 15 height 6
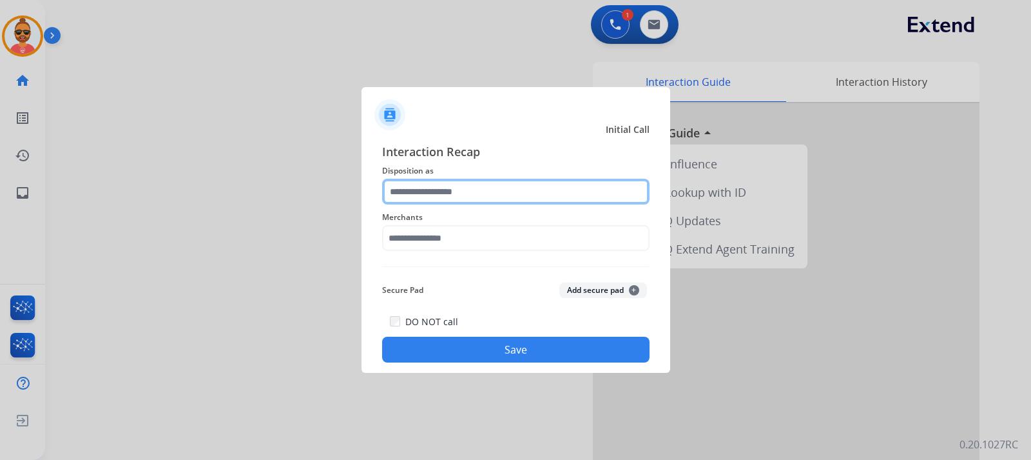
click at [475, 195] on input "text" at bounding box center [516, 192] width 268 height 26
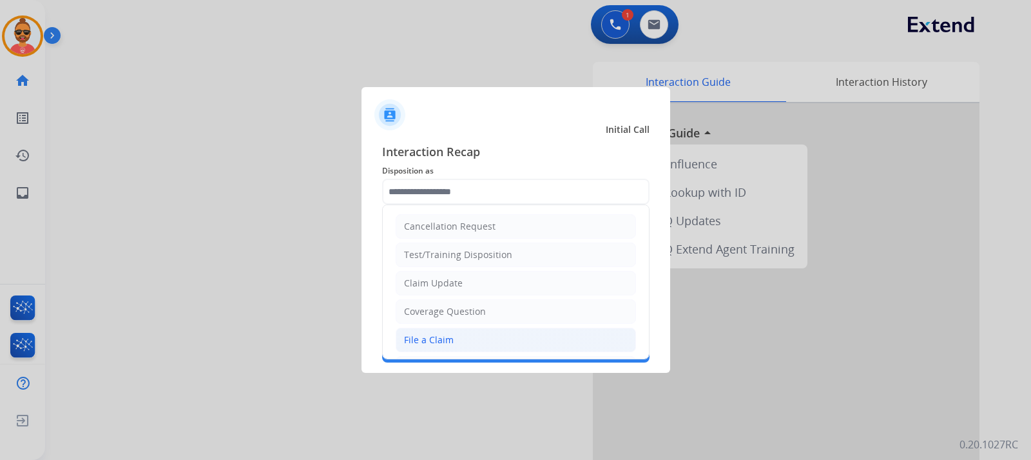
click at [418, 337] on div "File a Claim" at bounding box center [429, 339] width 50 height 13
type input "**********"
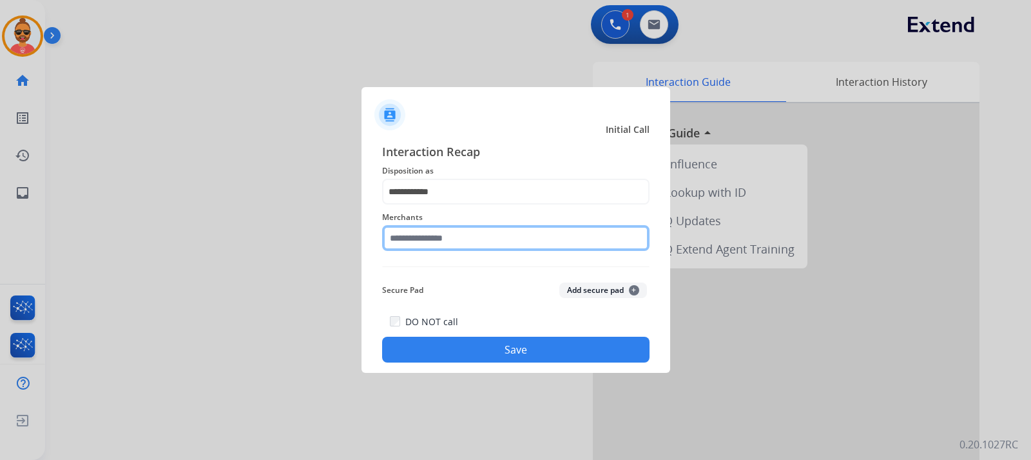
click at [481, 230] on input "text" at bounding box center [516, 238] width 268 height 26
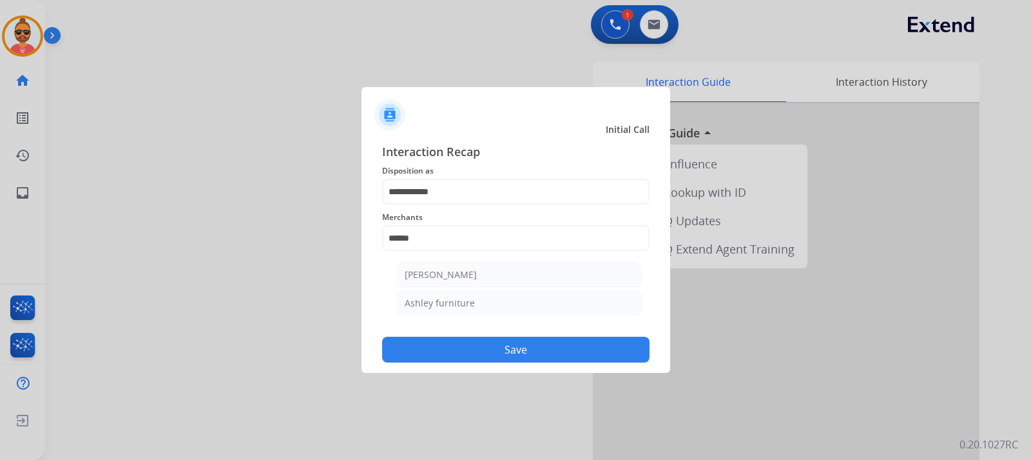
click at [484, 291] on li "Ashley furniture" at bounding box center [519, 303] width 246 height 24
type input "**********"
click at [501, 347] on button "Save" at bounding box center [516, 350] width 268 height 26
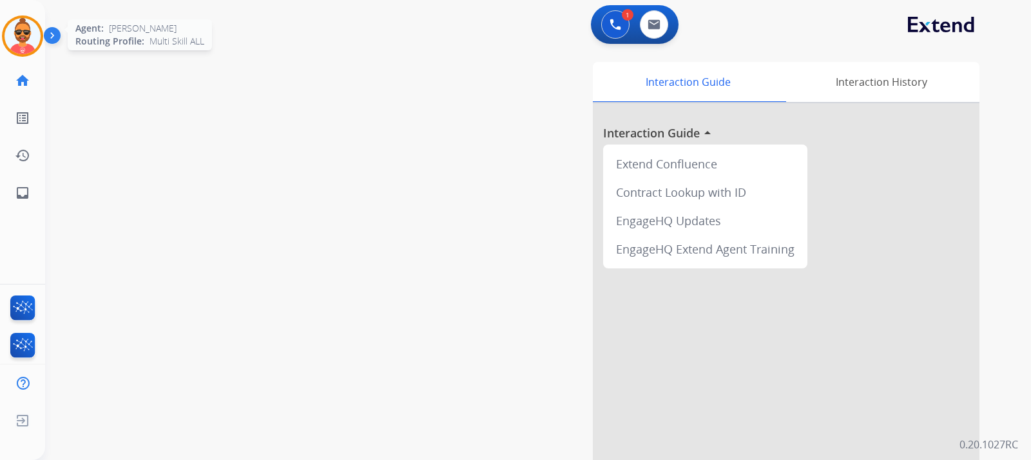
click at [23, 30] on img at bounding box center [23, 36] width 36 height 36
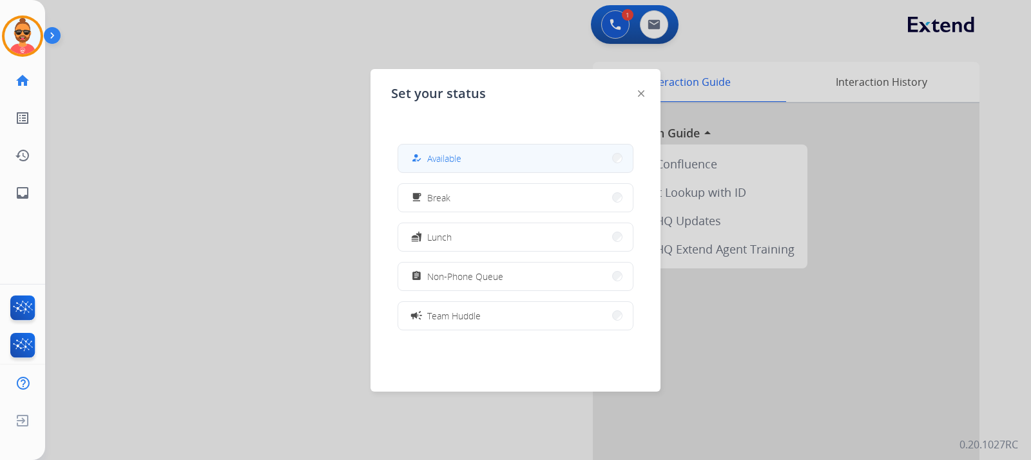
click at [527, 159] on button "how_to_reg Available" at bounding box center [515, 158] width 235 height 28
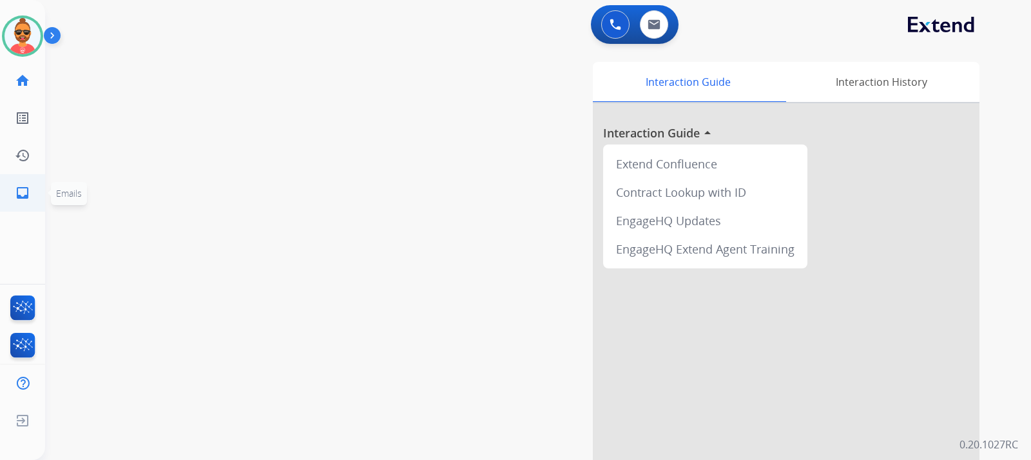
click at [22, 186] on mat-icon "inbox" at bounding box center [22, 192] width 15 height 15
select select "**********"
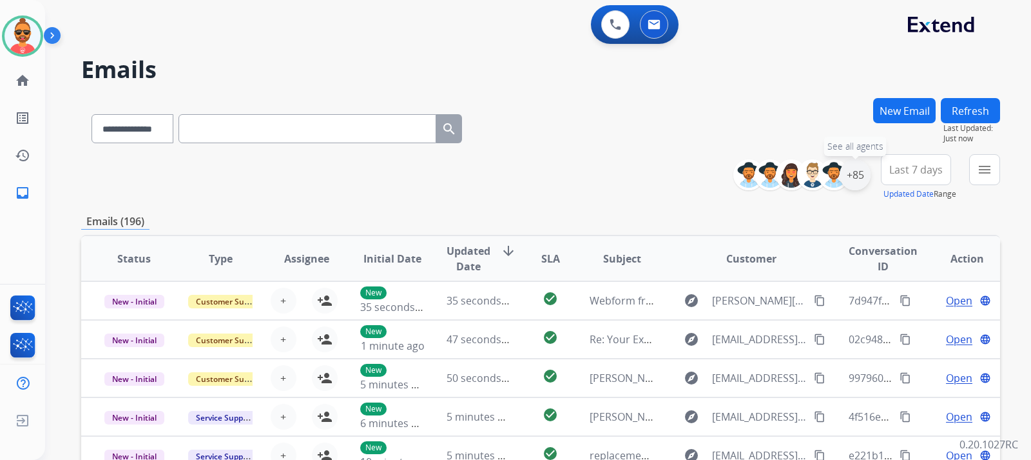
click at [854, 181] on div "+85" at bounding box center [855, 174] width 31 height 31
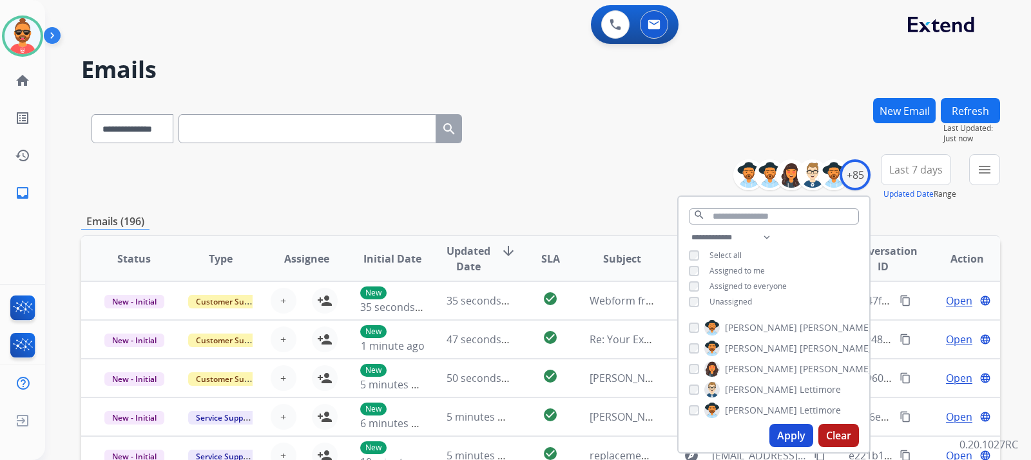
click at [783, 433] on button "Apply" at bounding box center [792, 435] width 44 height 23
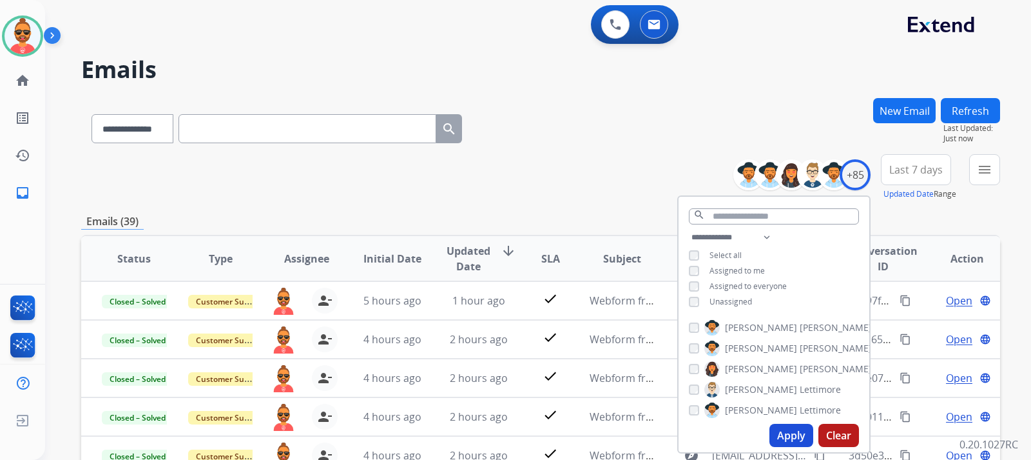
drag, startPoint x: 604, startPoint y: 75, endPoint x: 617, endPoint y: 93, distance: 21.7
click at [604, 76] on h2 "Emails" at bounding box center [540, 70] width 919 height 26
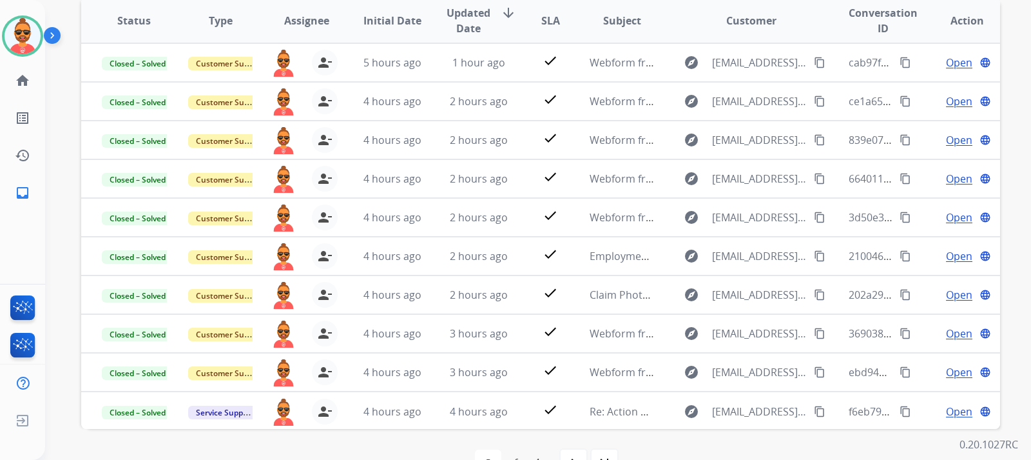
scroll to position [274, 0]
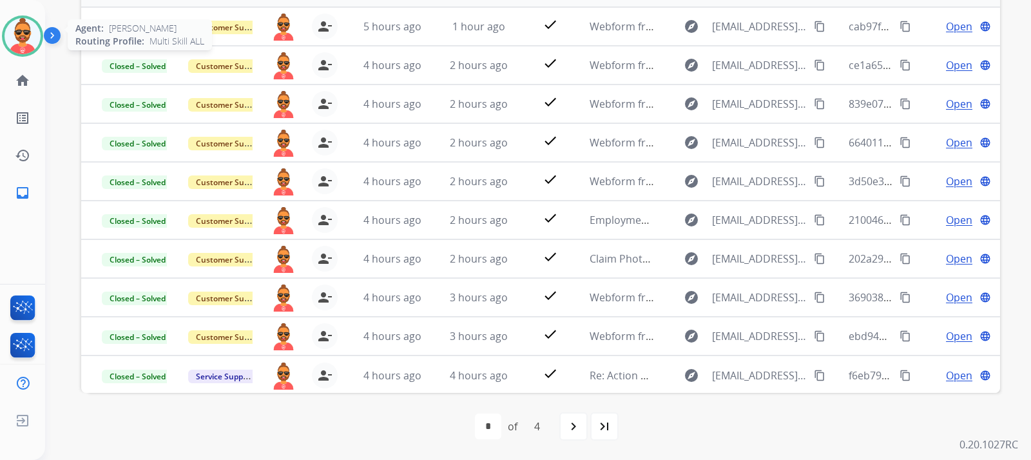
click at [23, 31] on img at bounding box center [23, 36] width 36 height 36
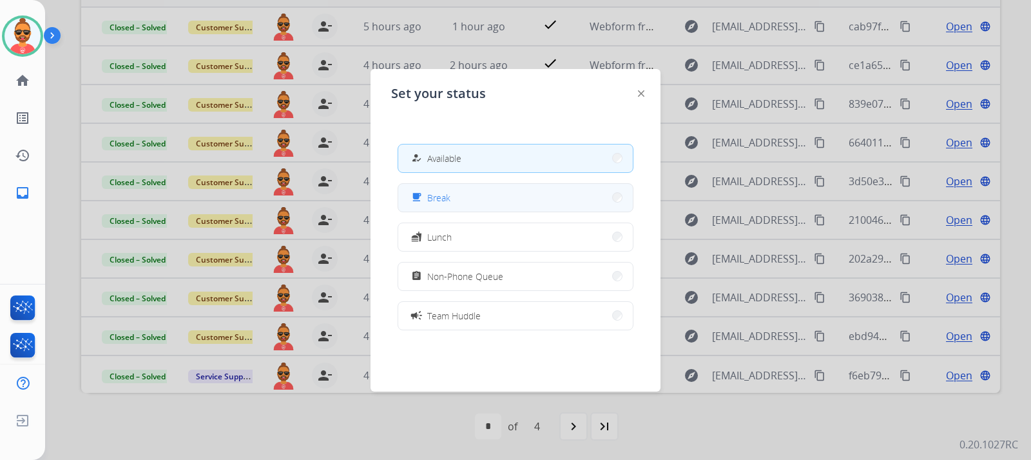
click at [494, 191] on button "free_breakfast Break" at bounding box center [515, 198] width 235 height 28
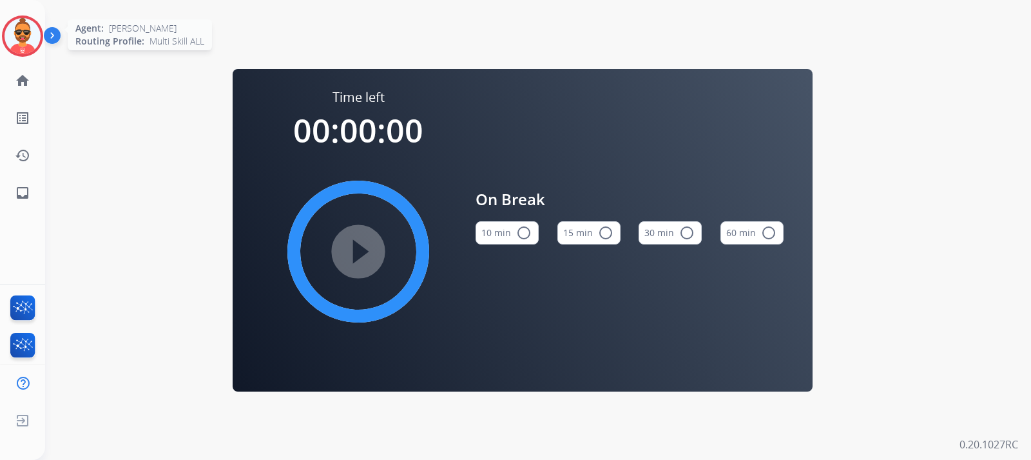
click at [30, 42] on img at bounding box center [23, 36] width 36 height 36
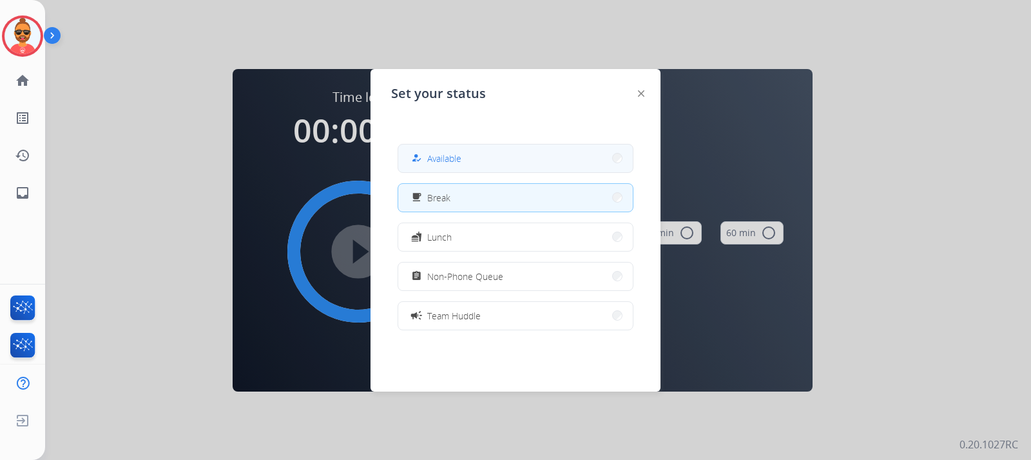
click at [485, 166] on button "how_to_reg Available" at bounding box center [515, 158] width 235 height 28
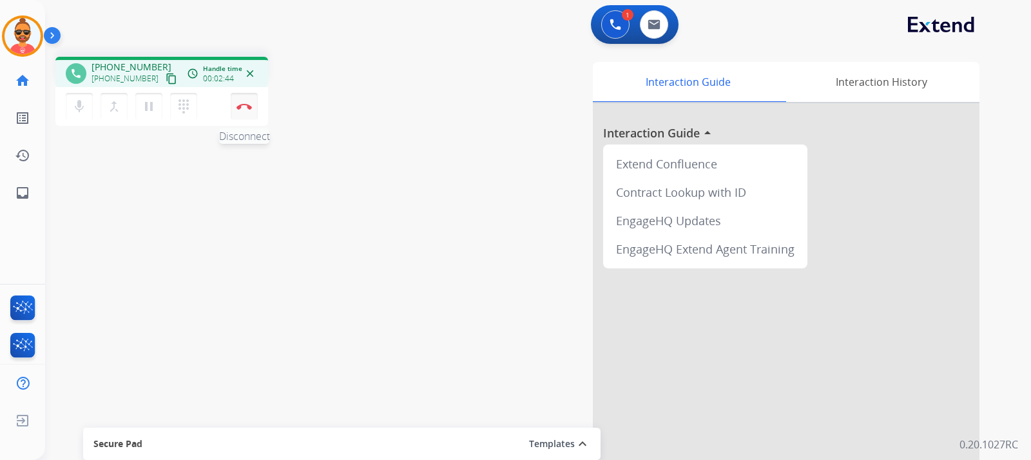
click at [245, 104] on img at bounding box center [244, 106] width 15 height 6
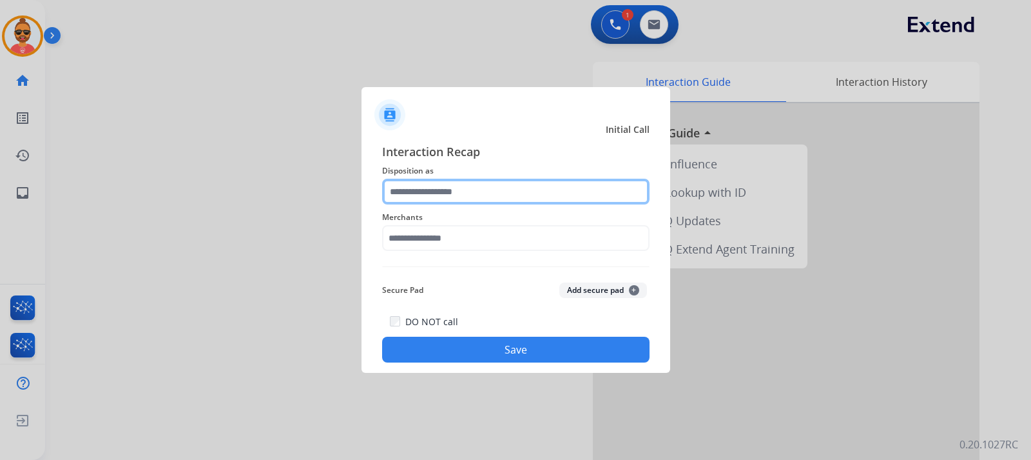
click at [474, 184] on input "text" at bounding box center [516, 192] width 268 height 26
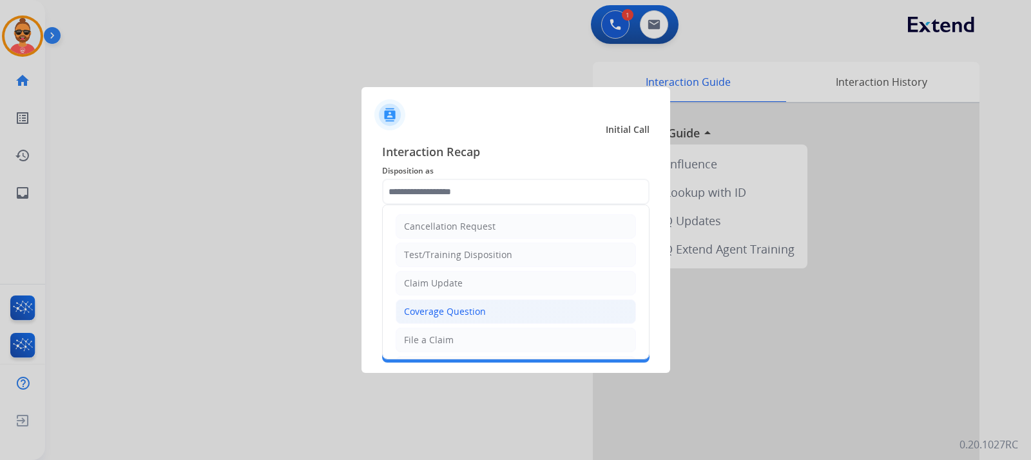
click at [458, 302] on li "Coverage Question" at bounding box center [516, 311] width 240 height 24
type input "**********"
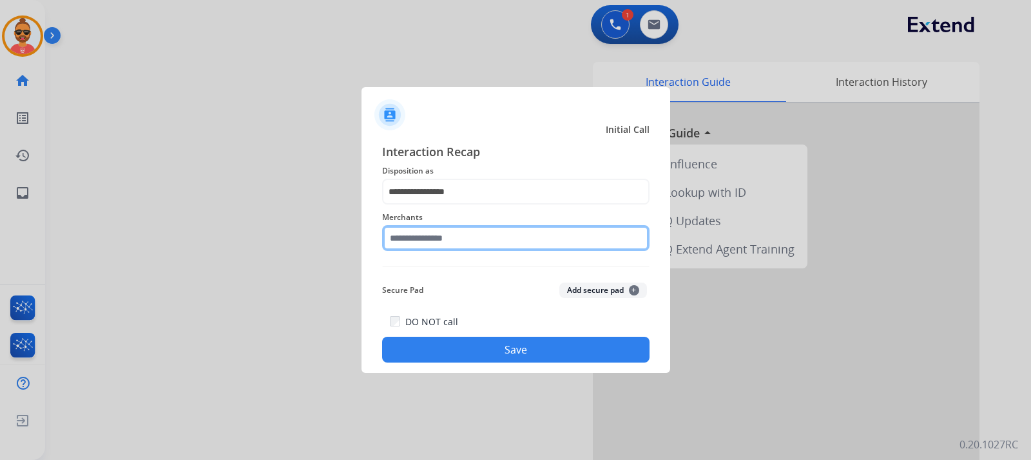
click at [456, 235] on input "text" at bounding box center [516, 238] width 268 height 26
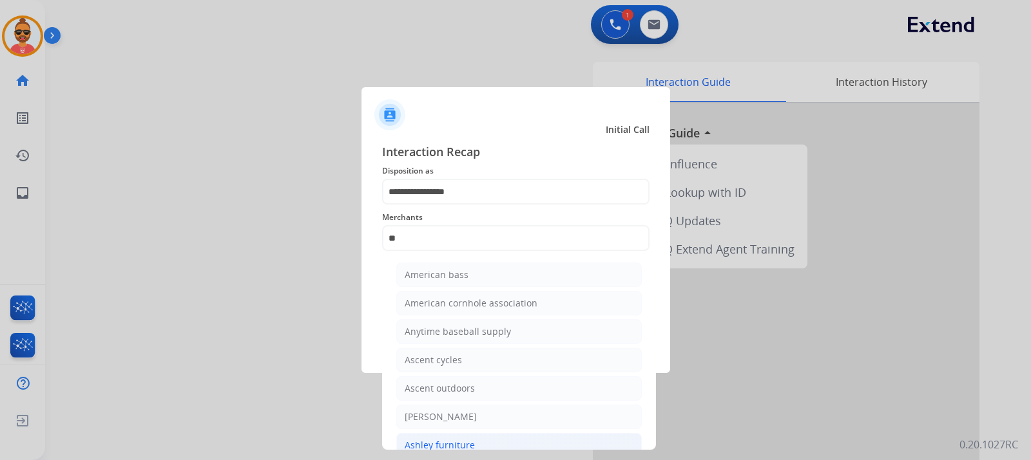
click at [452, 442] on div "Ashley furniture" at bounding box center [440, 444] width 70 height 13
type input "**********"
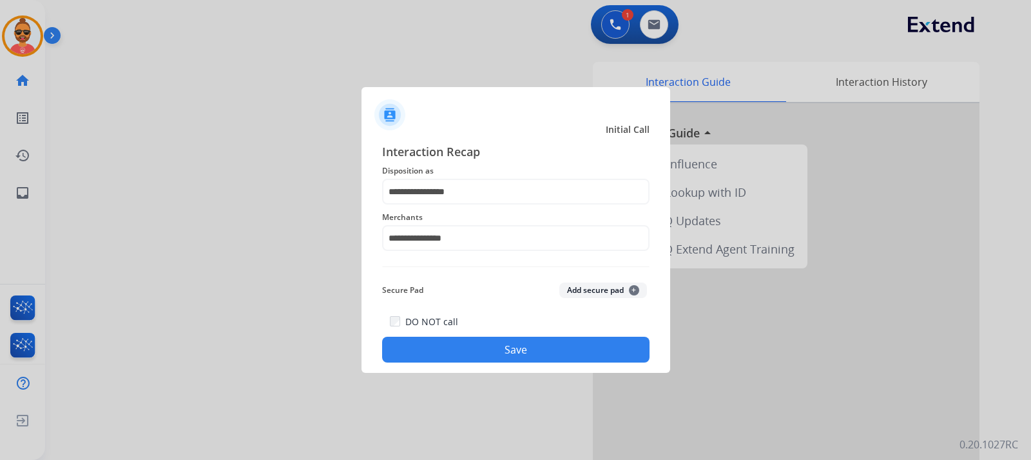
click at [513, 347] on button "Save" at bounding box center [516, 350] width 268 height 26
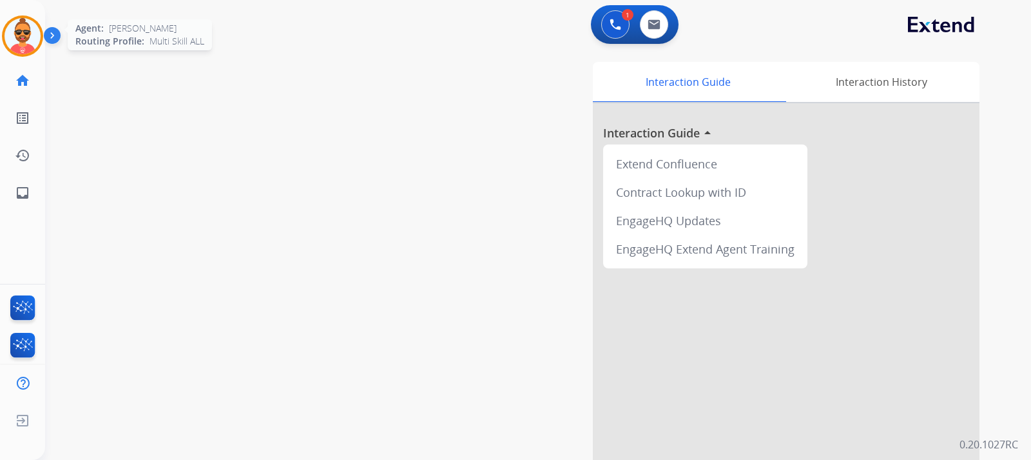
click at [15, 39] on img at bounding box center [23, 36] width 36 height 36
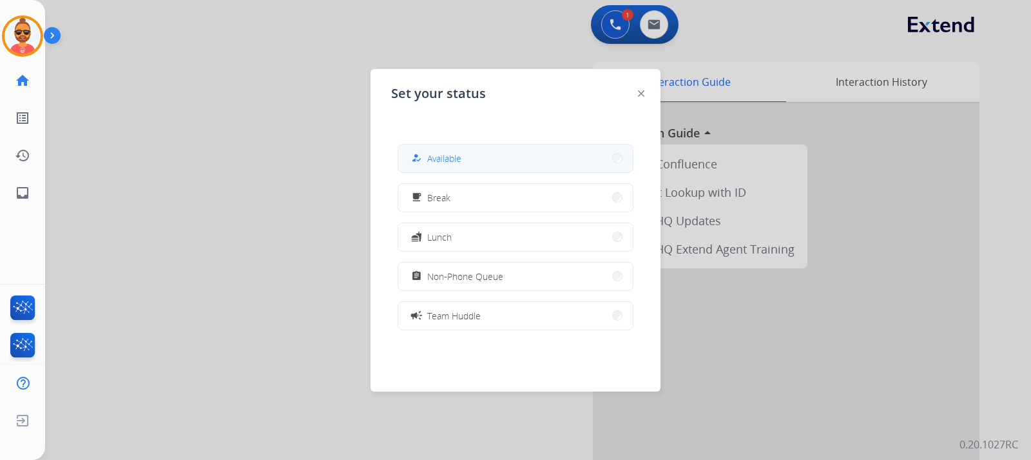
click at [467, 159] on button "how_to_reg Available" at bounding box center [515, 158] width 235 height 28
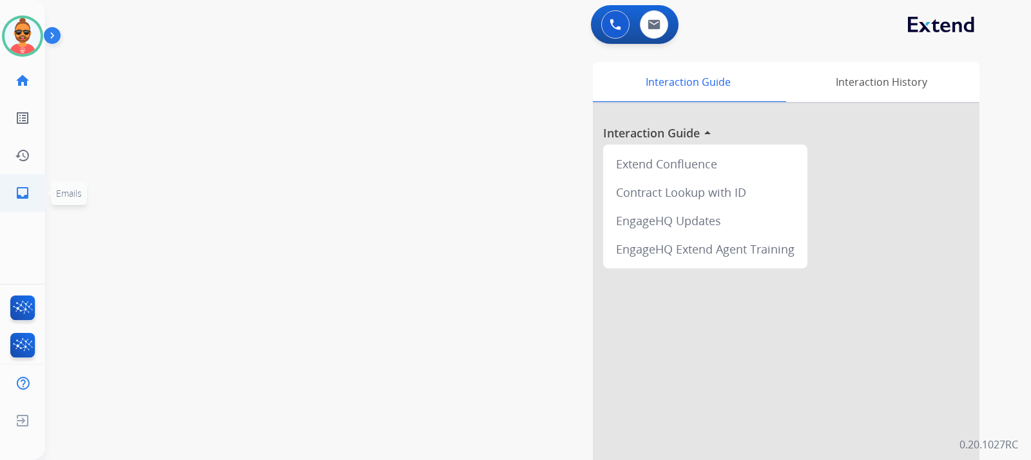
click at [21, 184] on link "inbox Emails" at bounding box center [23, 193] width 36 height 36
select select "**********"
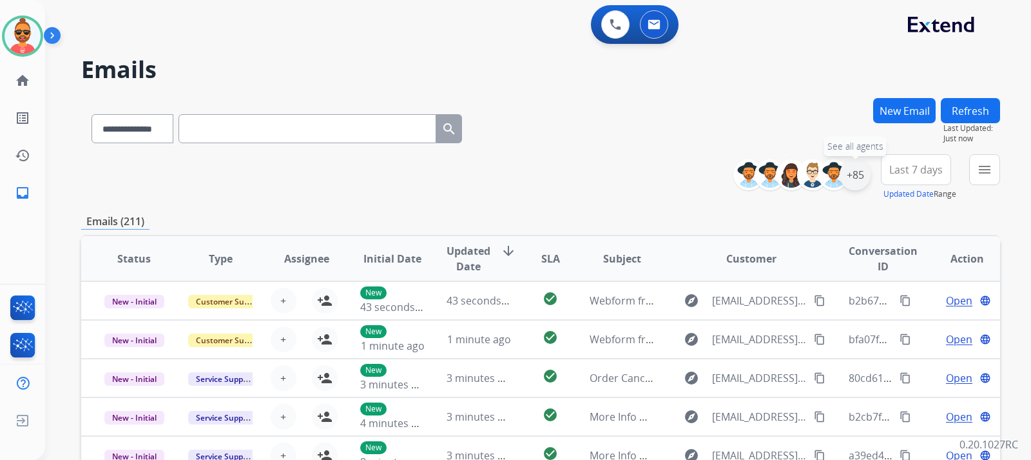
click at [855, 176] on div "+85" at bounding box center [855, 174] width 31 height 31
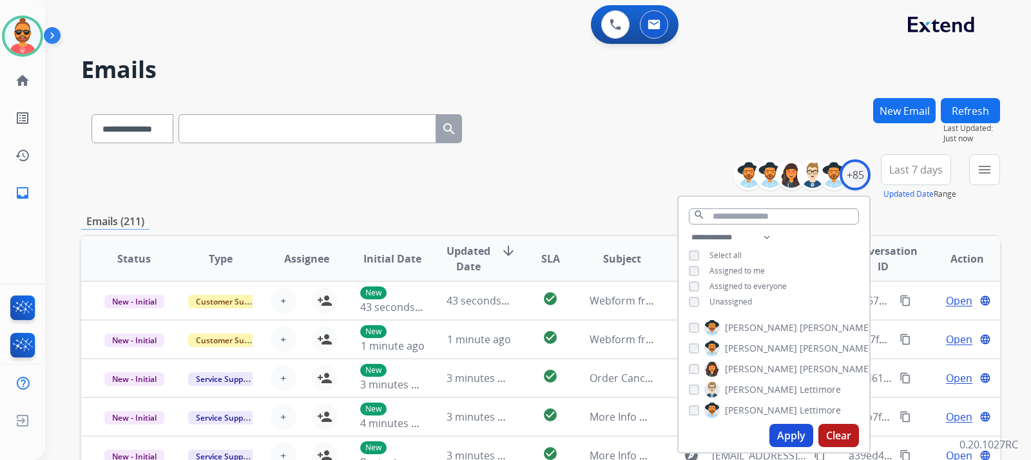
click at [790, 431] on button "Apply" at bounding box center [792, 435] width 44 height 23
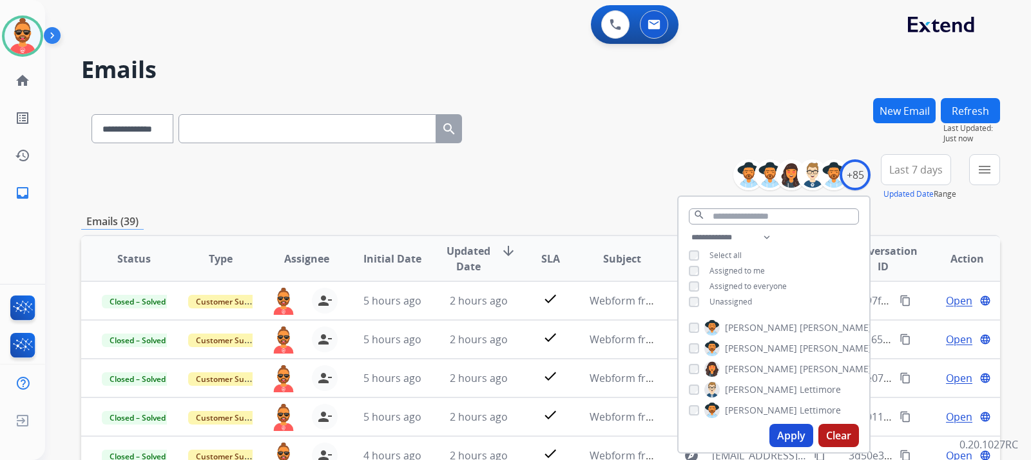
click at [602, 110] on div "**********" at bounding box center [540, 126] width 919 height 56
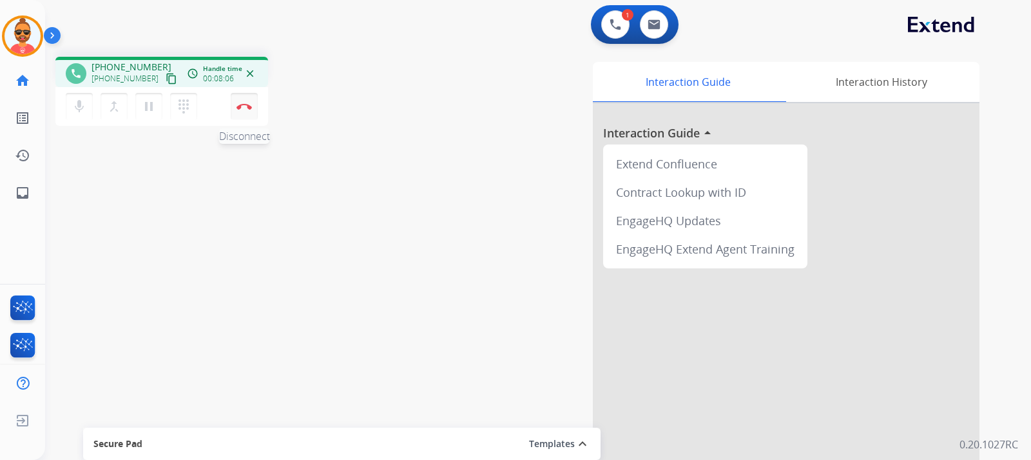
click at [249, 105] on img at bounding box center [244, 106] width 15 height 6
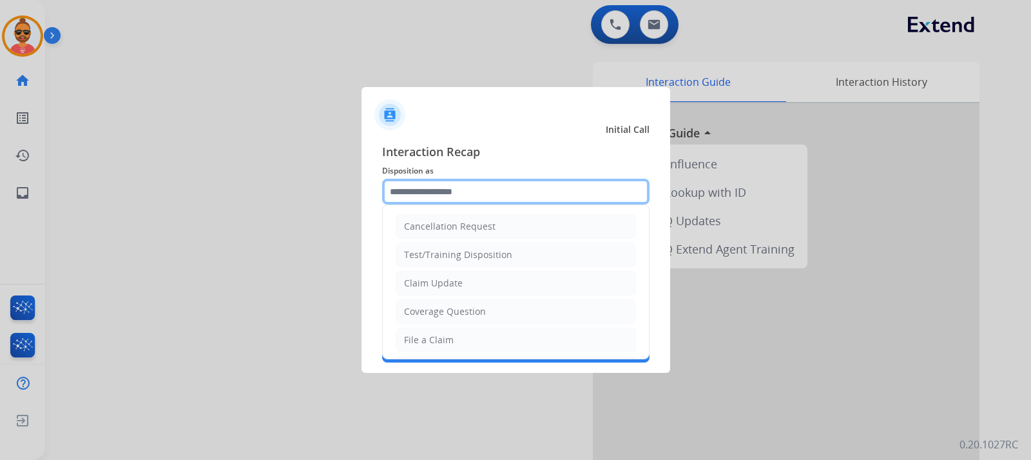
click at [491, 193] on input "text" at bounding box center [516, 192] width 268 height 26
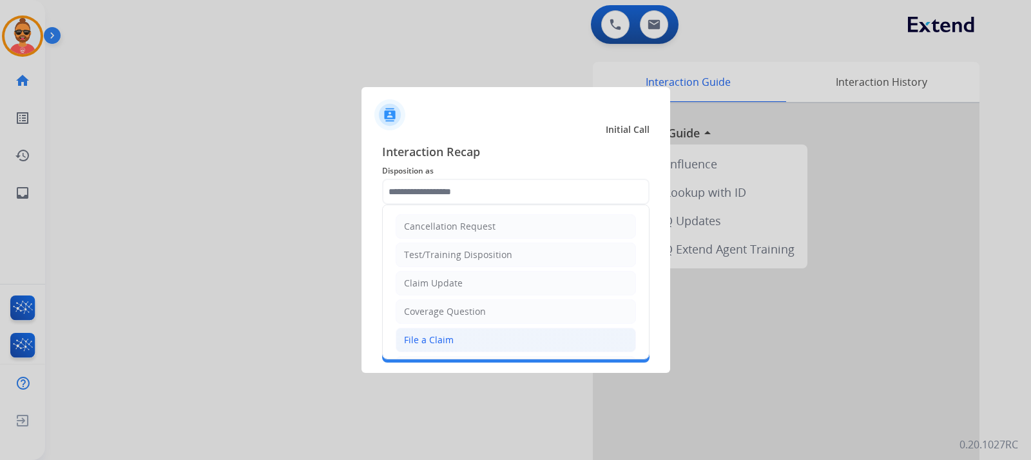
click at [435, 337] on div "File a Claim" at bounding box center [429, 339] width 50 height 13
type input "**********"
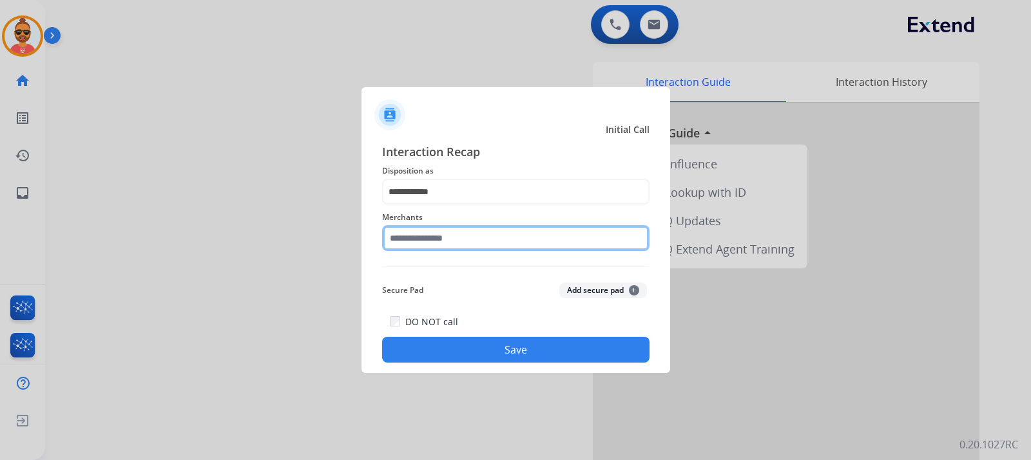
click at [453, 233] on input "text" at bounding box center [516, 238] width 268 height 26
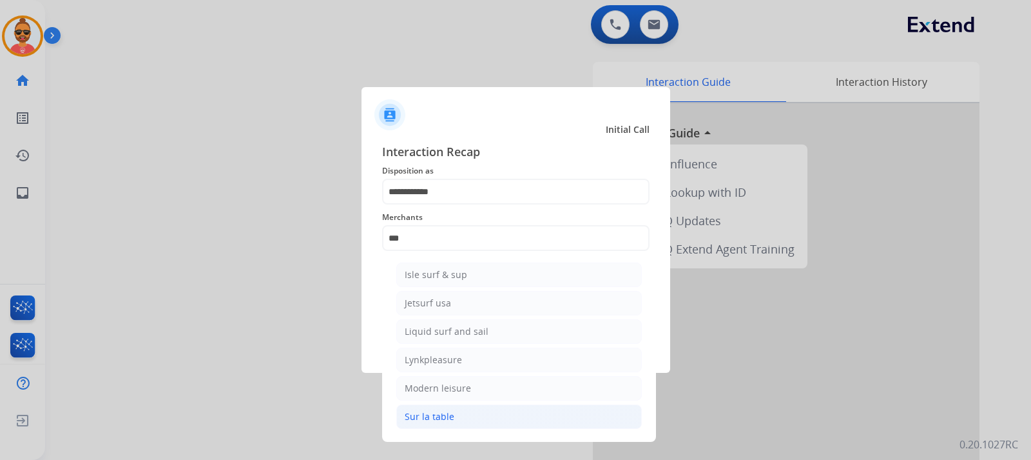
click at [471, 412] on li "Sur la table" at bounding box center [519, 416] width 246 height 24
type input "**********"
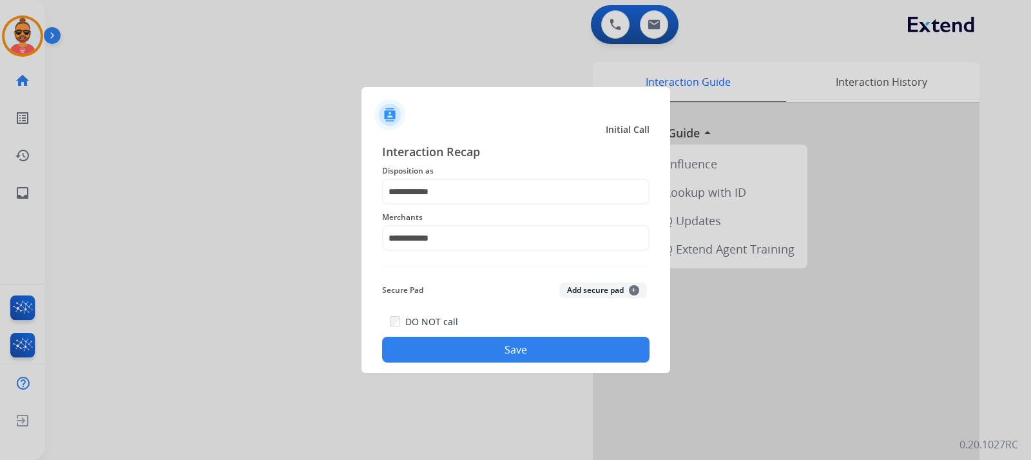
drag, startPoint x: 516, startPoint y: 340, endPoint x: 529, endPoint y: 324, distance: 20.8
click at [518, 338] on button "Save" at bounding box center [516, 350] width 268 height 26
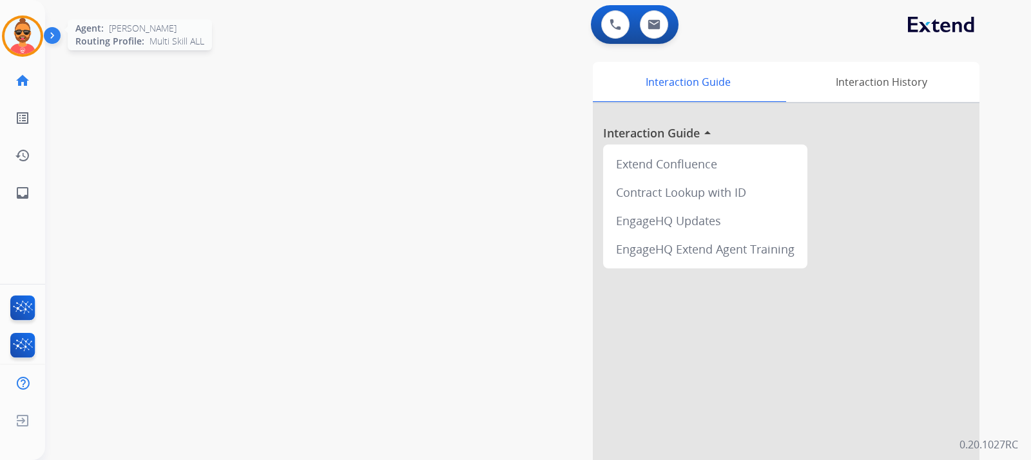
click at [32, 28] on img at bounding box center [23, 36] width 36 height 36
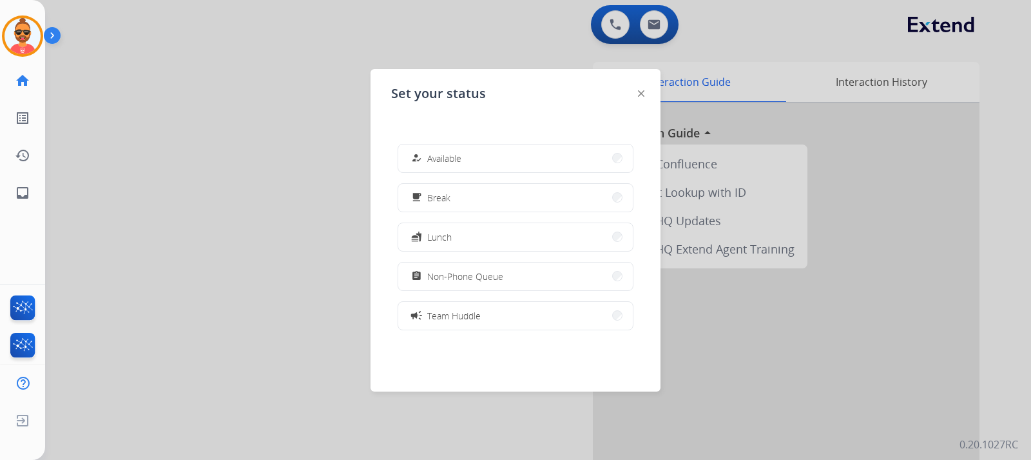
click at [445, 154] on span "Available" at bounding box center [444, 159] width 34 height 14
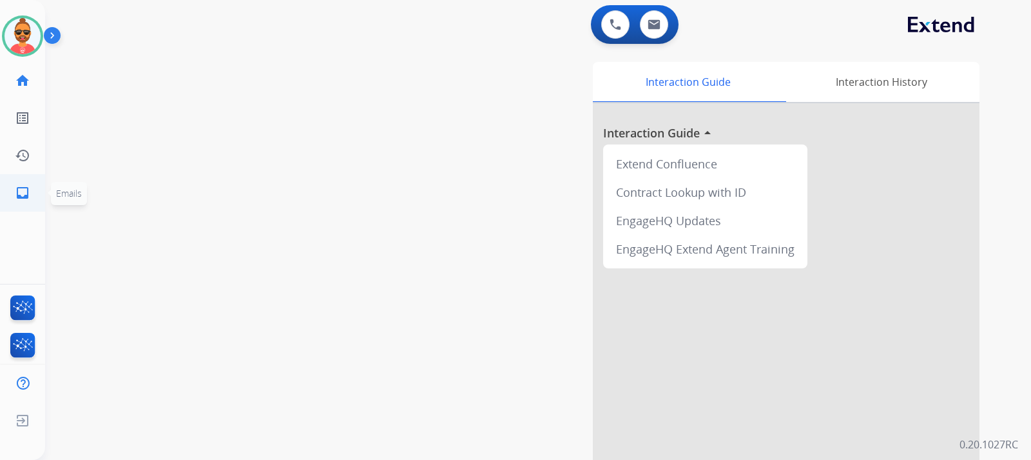
click at [30, 184] on link "inbox Emails" at bounding box center [23, 193] width 36 height 36
select select "**********"
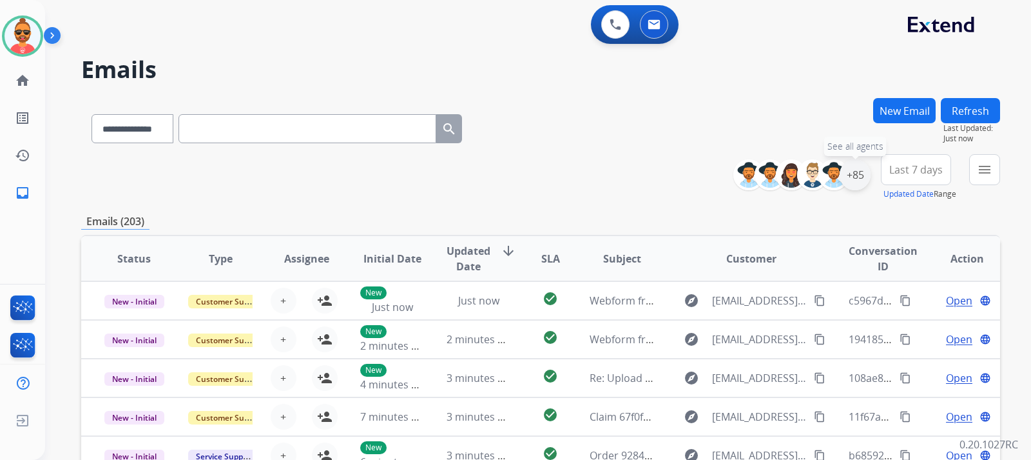
click at [852, 171] on div "+85" at bounding box center [855, 174] width 31 height 31
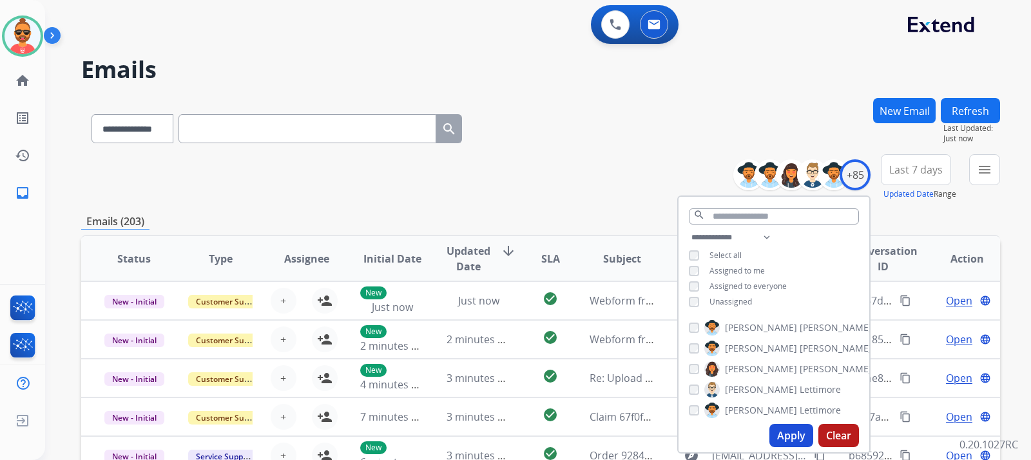
click at [696, 293] on div "**********" at bounding box center [774, 271] width 191 height 83
click at [785, 433] on button "Apply" at bounding box center [792, 435] width 44 height 23
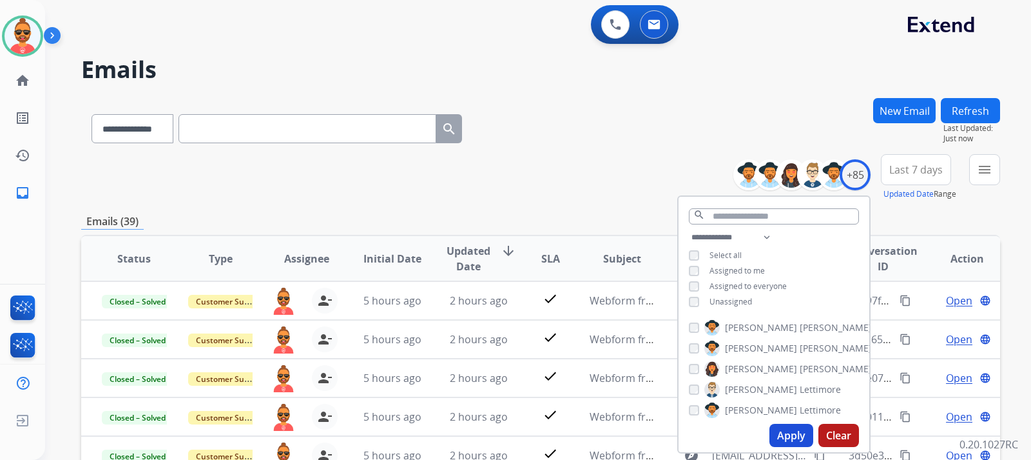
click at [571, 106] on div "**********" at bounding box center [540, 126] width 919 height 56
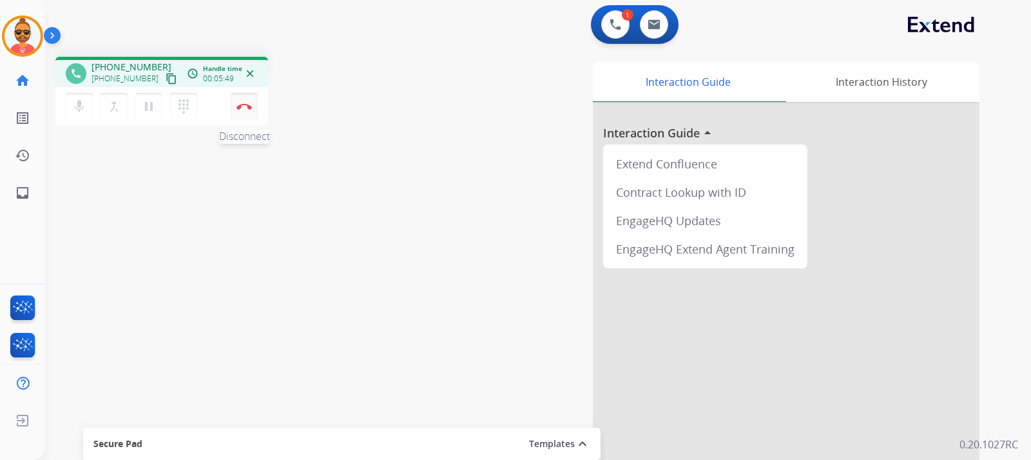
drag, startPoint x: 243, startPoint y: 108, endPoint x: 268, endPoint y: 110, distance: 24.6
click at [242, 108] on img at bounding box center [244, 106] width 15 height 6
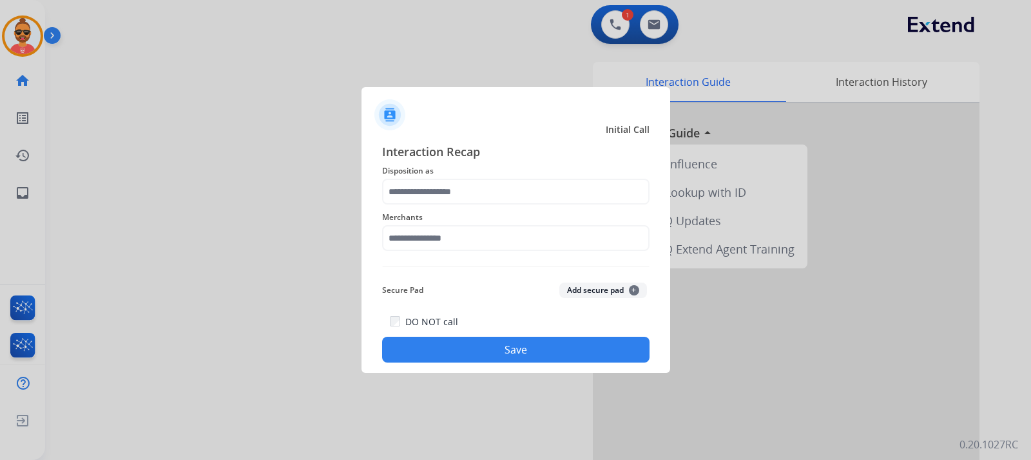
drag, startPoint x: 451, startPoint y: 172, endPoint x: 440, endPoint y: 184, distance: 15.5
click at [448, 176] on span "Disposition as" at bounding box center [516, 170] width 268 height 15
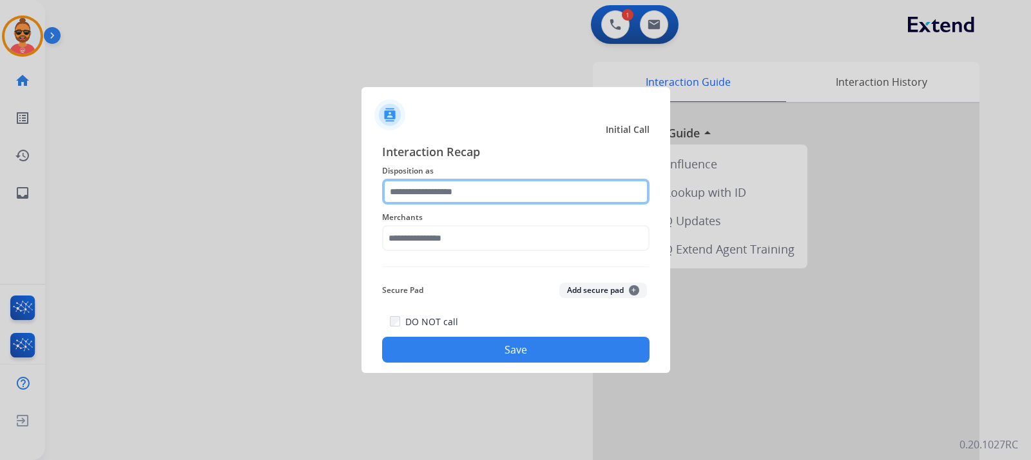
click at [438, 191] on input "text" at bounding box center [516, 192] width 268 height 26
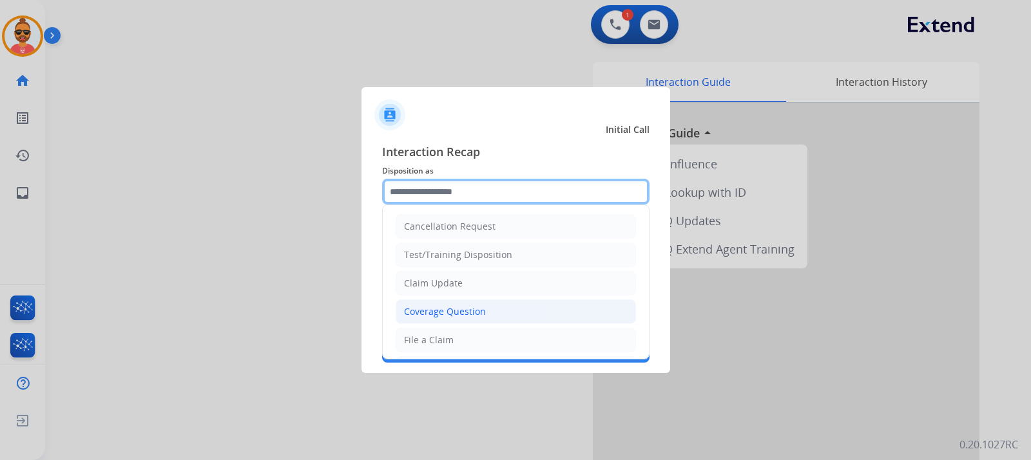
scroll to position [64, 0]
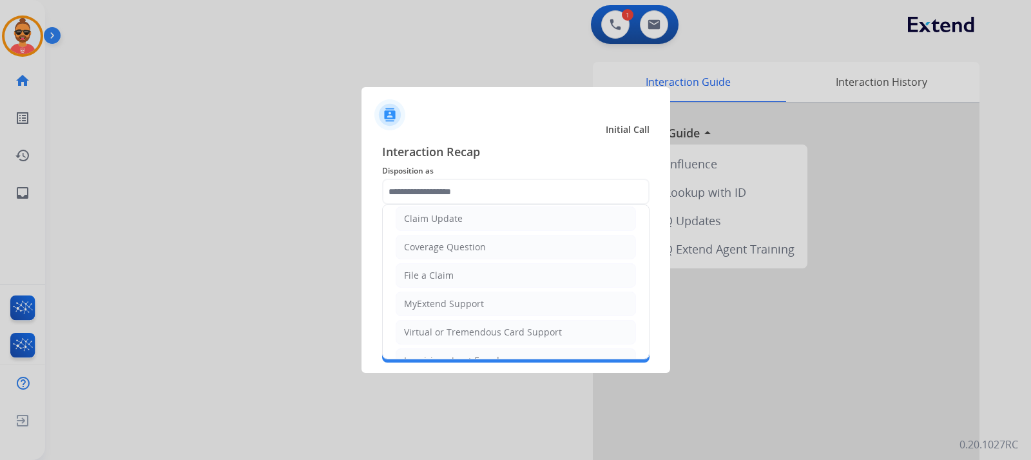
click at [504, 330] on div "Virtual or Tremendous Card Support" at bounding box center [483, 332] width 158 height 13
type input "**********"
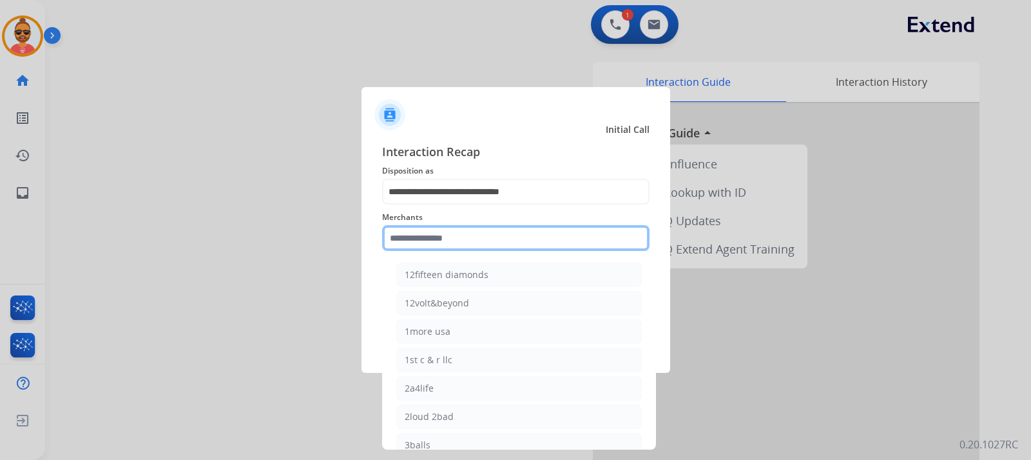
click at [472, 249] on input "text" at bounding box center [516, 238] width 268 height 26
click at [477, 238] on input "text" at bounding box center [516, 238] width 268 height 26
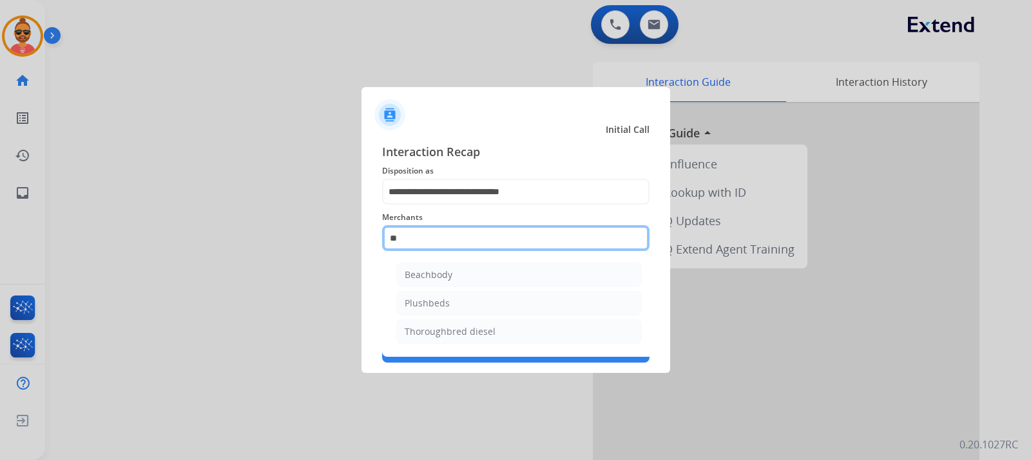
type input "*"
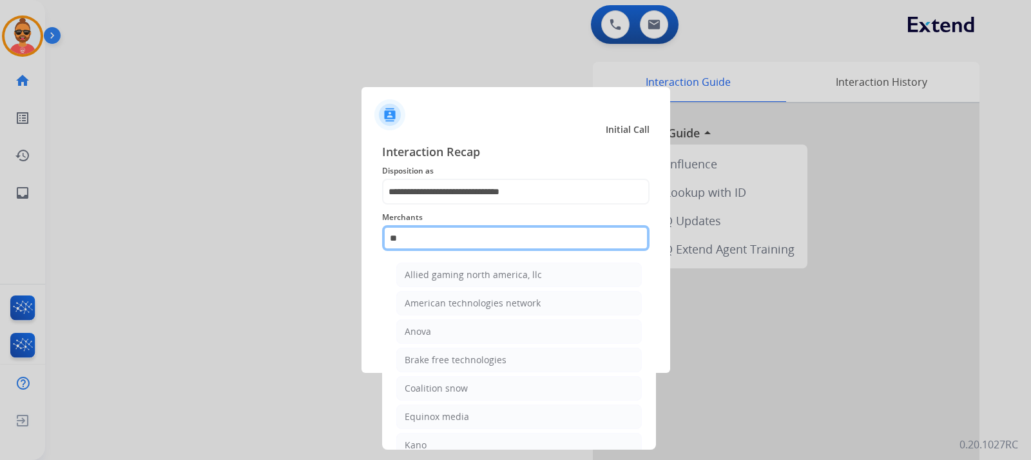
type input "*"
click at [423, 237] on input "*" at bounding box center [516, 238] width 268 height 26
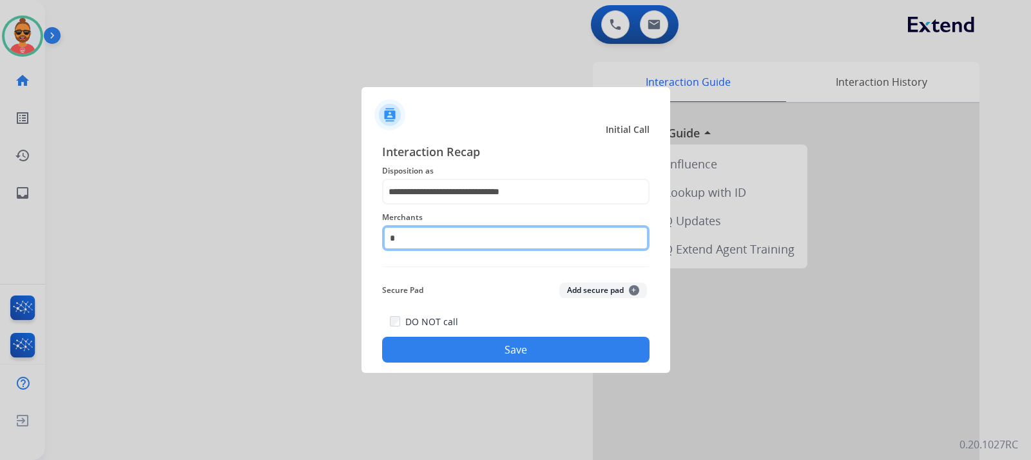
click at [436, 237] on input "*" at bounding box center [516, 238] width 268 height 26
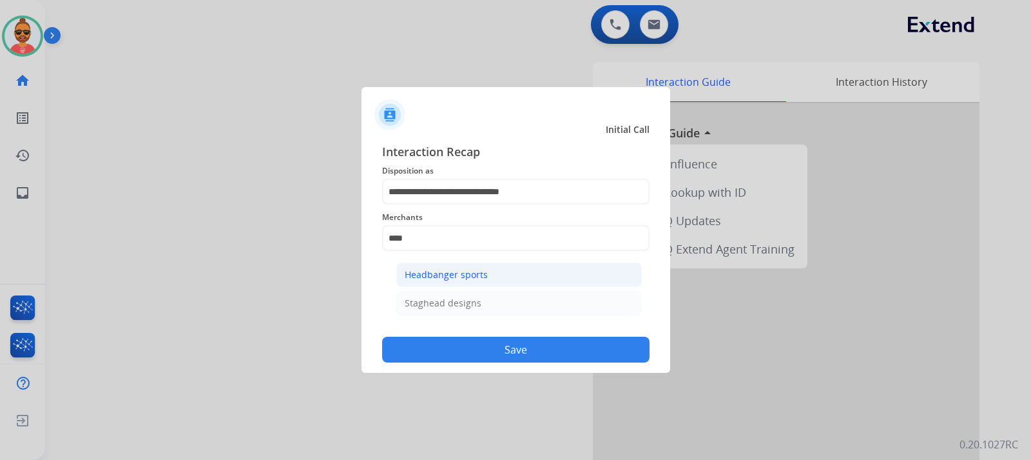
click at [446, 272] on div "Headbanger sports" at bounding box center [446, 274] width 83 height 13
type input "**********"
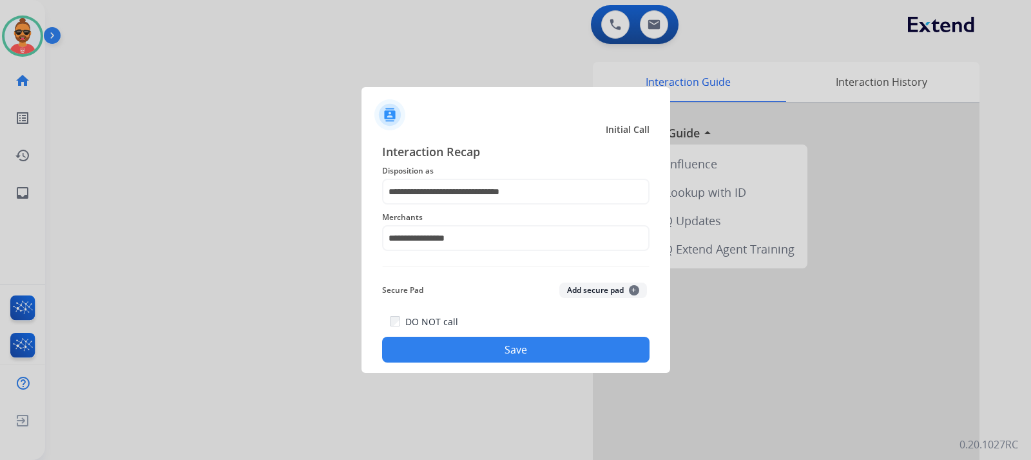
drag, startPoint x: 531, startPoint y: 338, endPoint x: 535, endPoint y: 333, distance: 7.4
click at [529, 337] on div "DO NOT call Save" at bounding box center [516, 337] width 268 height 49
click at [492, 347] on button "Save" at bounding box center [516, 350] width 268 height 26
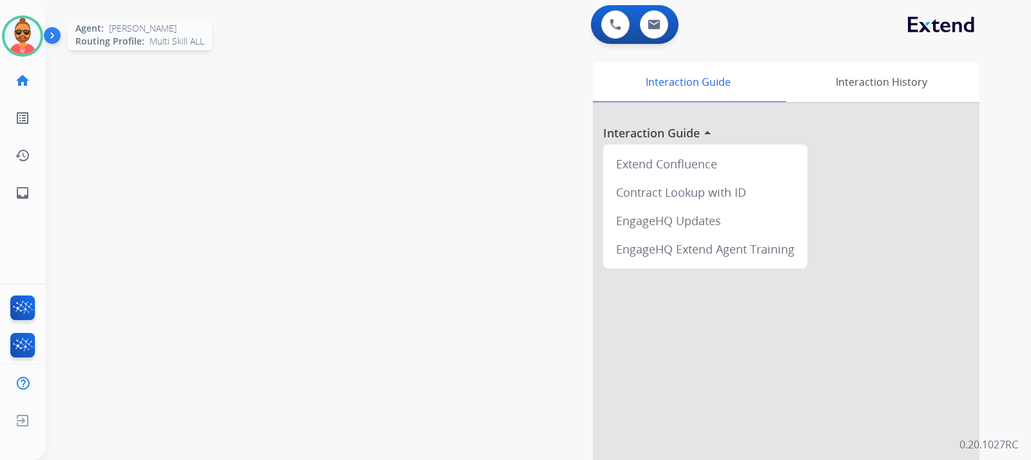
click at [33, 32] on img at bounding box center [23, 36] width 36 height 36
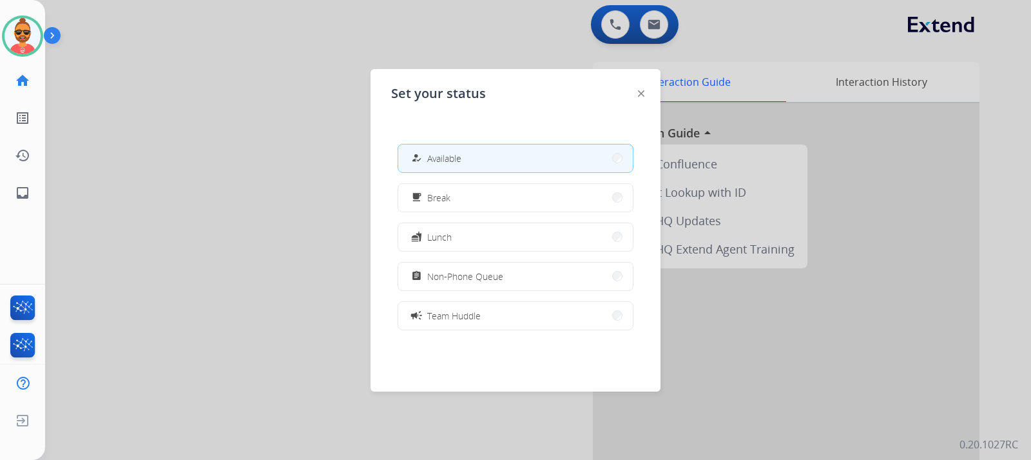
click at [124, 17] on div at bounding box center [515, 230] width 1031 height 460
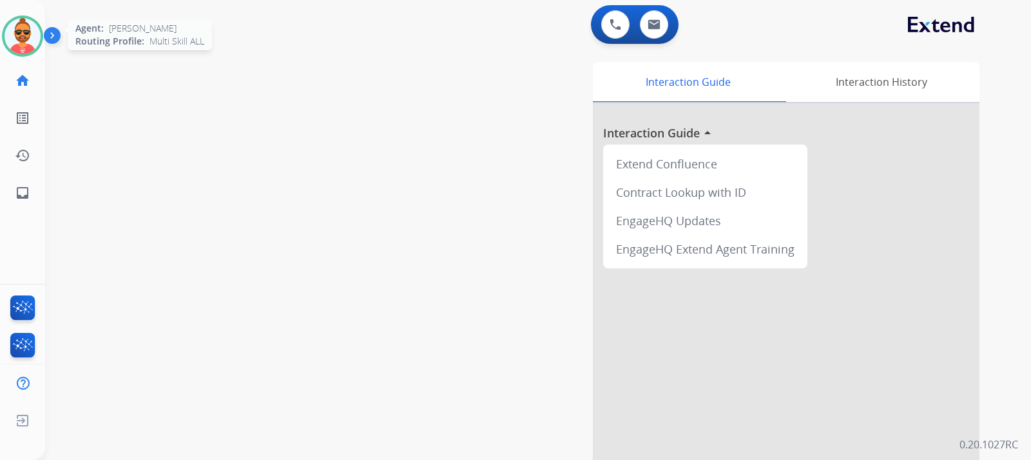
click at [24, 34] on img at bounding box center [23, 36] width 36 height 36
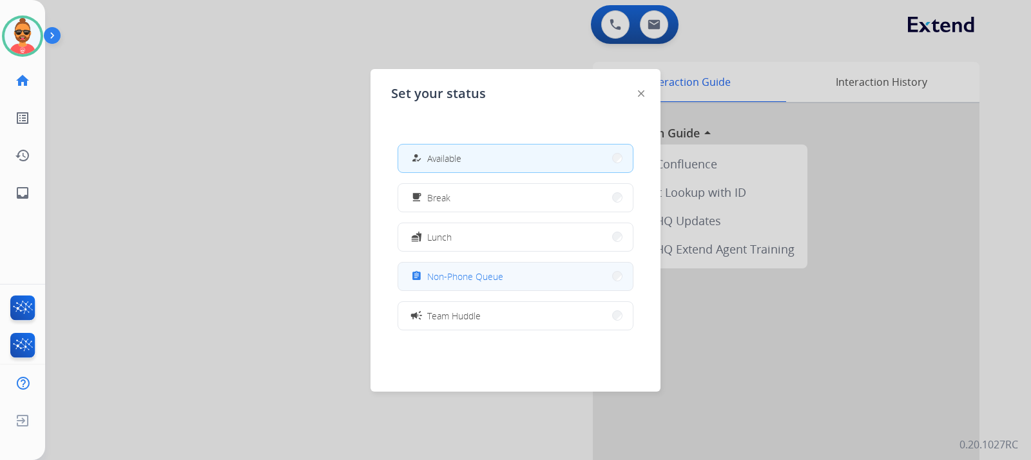
drag, startPoint x: 523, startPoint y: 269, endPoint x: 587, endPoint y: 281, distance: 65.0
click at [523, 268] on button "assignment Non-Phone Queue" at bounding box center [515, 276] width 235 height 28
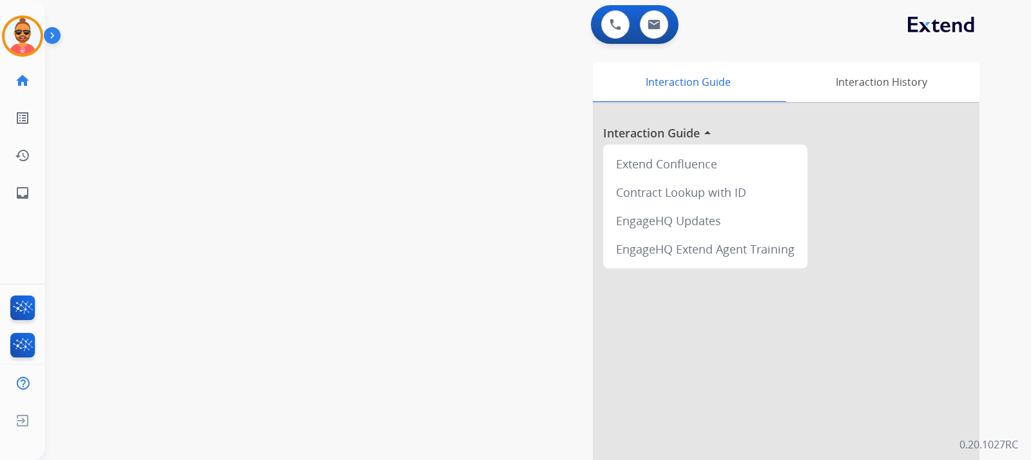
drag, startPoint x: 24, startPoint y: 39, endPoint x: 52, endPoint y: 42, distance: 28.5
click at [24, 39] on img at bounding box center [23, 36] width 36 height 36
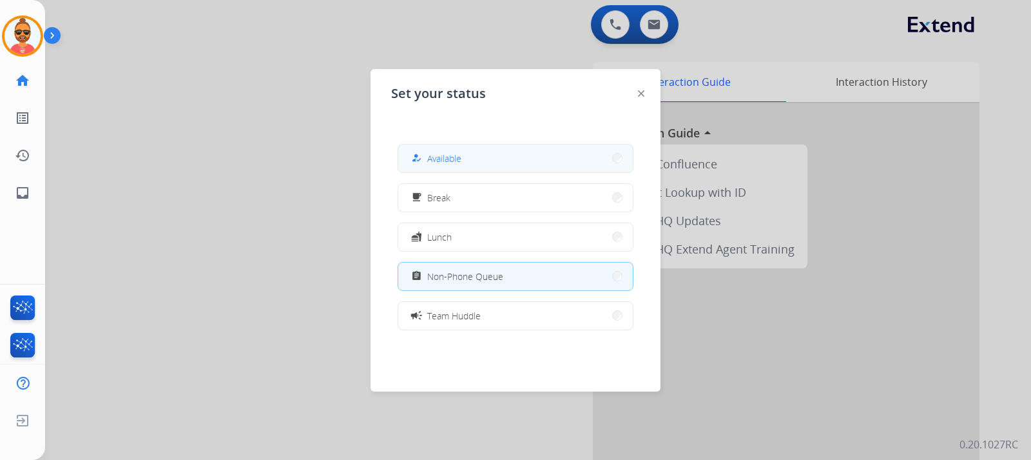
click at [510, 164] on button "how_to_reg Available" at bounding box center [515, 158] width 235 height 28
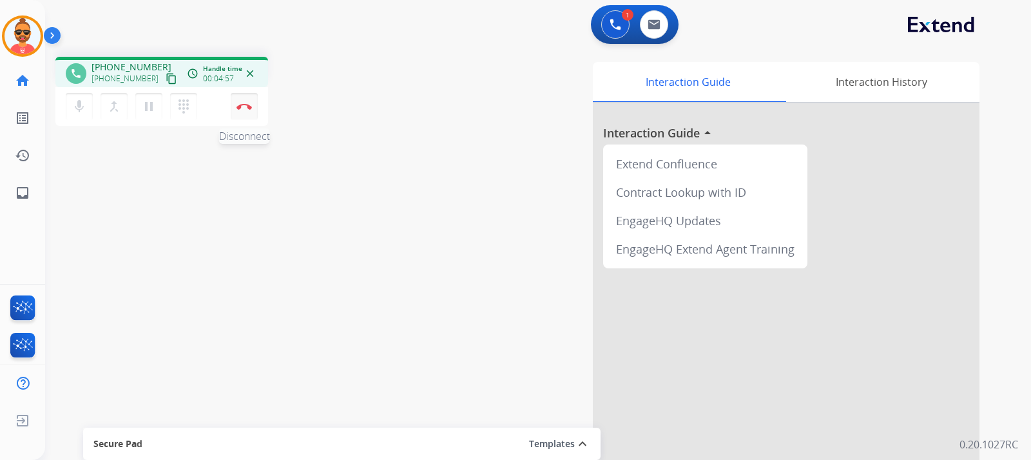
click at [247, 105] on img at bounding box center [244, 106] width 15 height 6
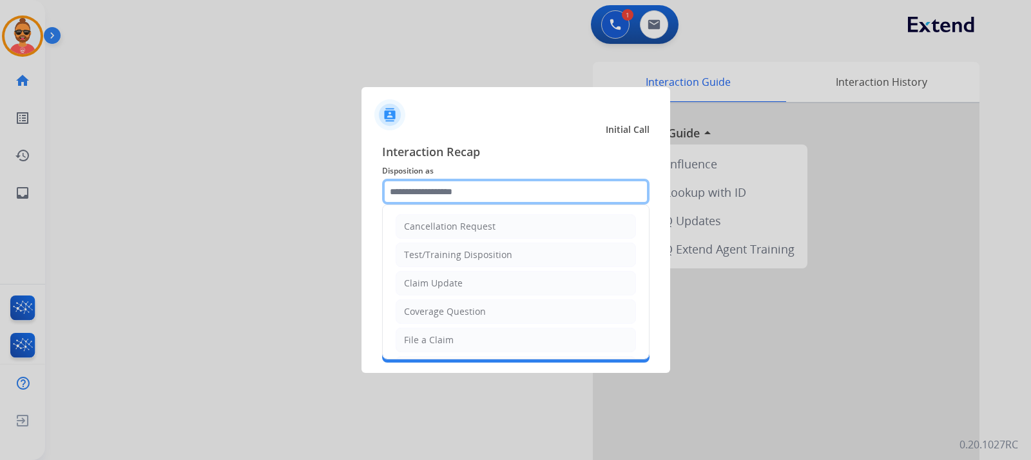
drag, startPoint x: 415, startPoint y: 181, endPoint x: 391, endPoint y: 180, distance: 23.9
click at [398, 185] on input "text" at bounding box center [516, 192] width 268 height 26
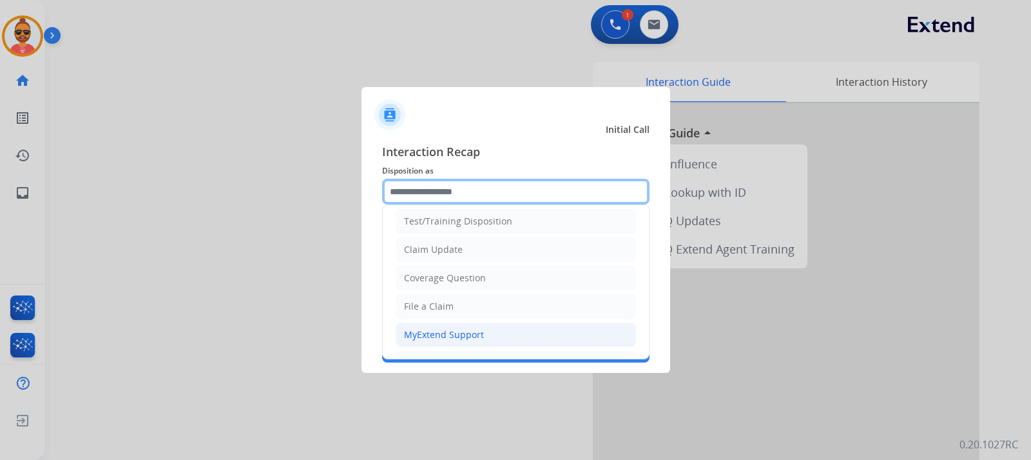
scroll to position [64, 0]
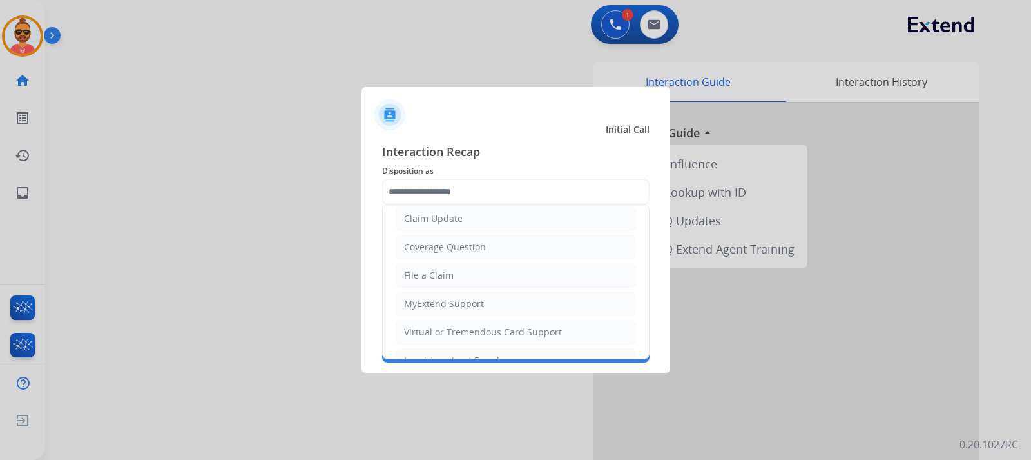
drag, startPoint x: 465, startPoint y: 330, endPoint x: 471, endPoint y: 326, distance: 7.4
click at [467, 328] on div "Virtual or Tremendous Card Support" at bounding box center [483, 332] width 158 height 13
type input "**********"
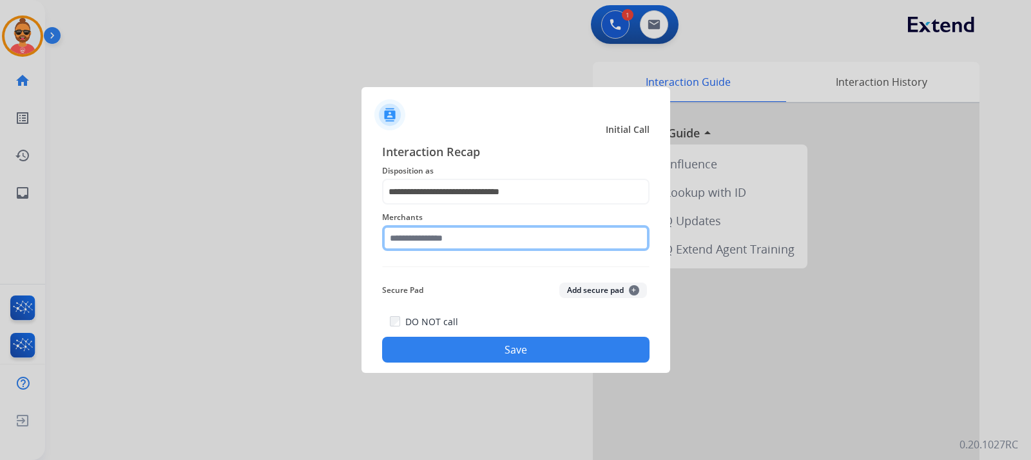
drag, startPoint x: 436, startPoint y: 240, endPoint x: 445, endPoint y: 231, distance: 12.3
click at [436, 239] on input "text" at bounding box center [516, 238] width 268 height 26
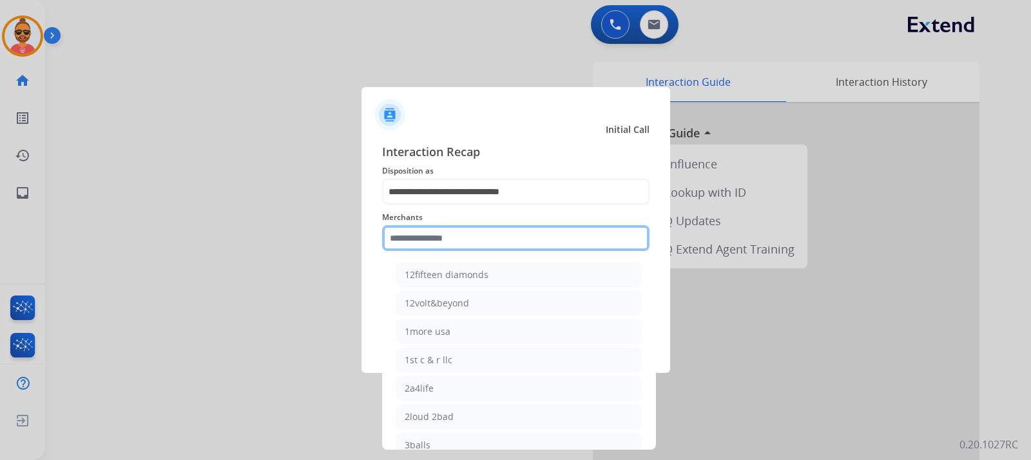
click at [471, 231] on input "text" at bounding box center [516, 238] width 268 height 26
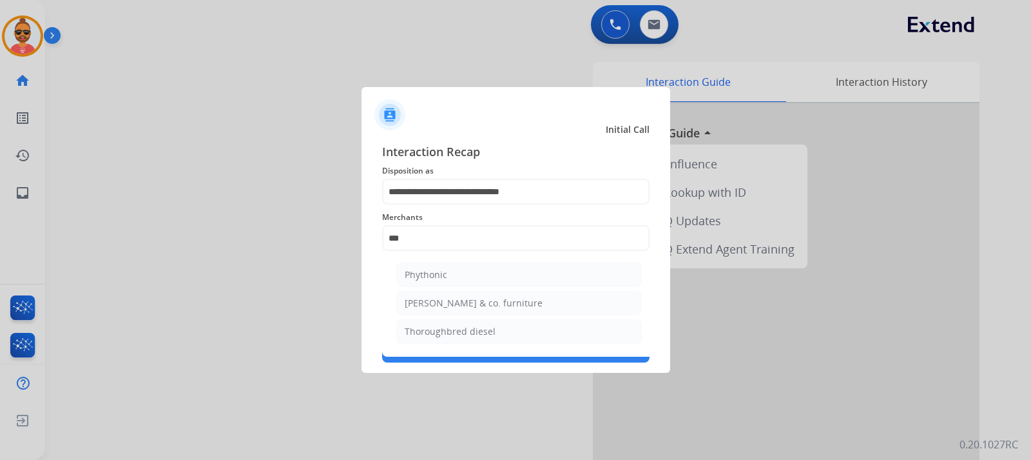
click at [460, 331] on div "Thoroughbred diesel" at bounding box center [450, 331] width 91 height 13
type input "**********"
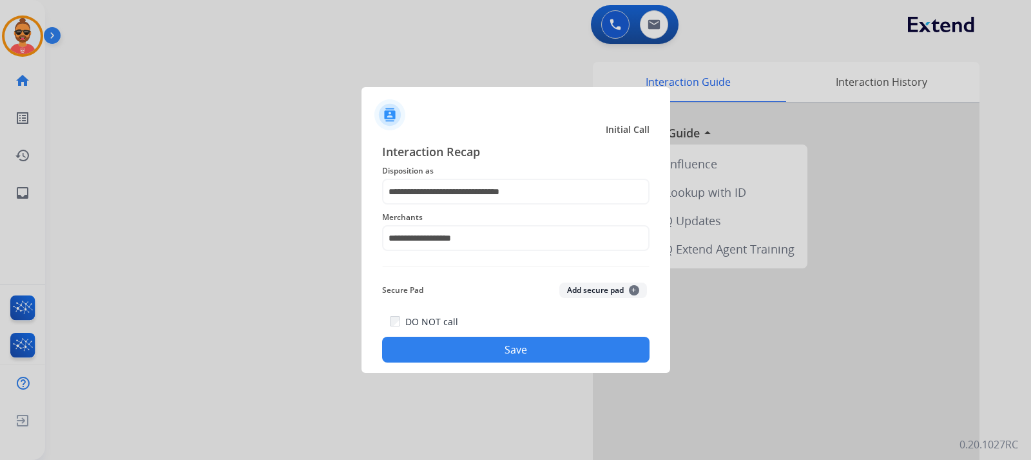
click at [520, 338] on button "Save" at bounding box center [516, 350] width 268 height 26
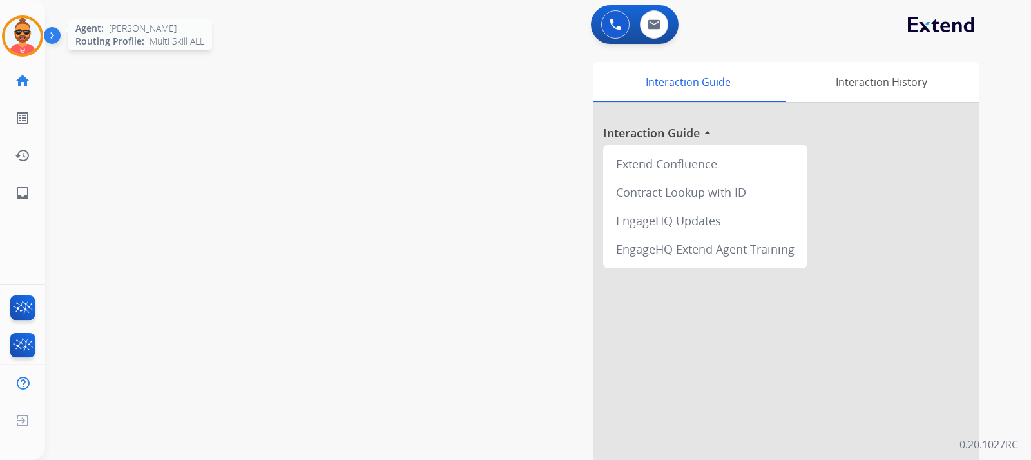
click at [17, 39] on img at bounding box center [23, 36] width 36 height 36
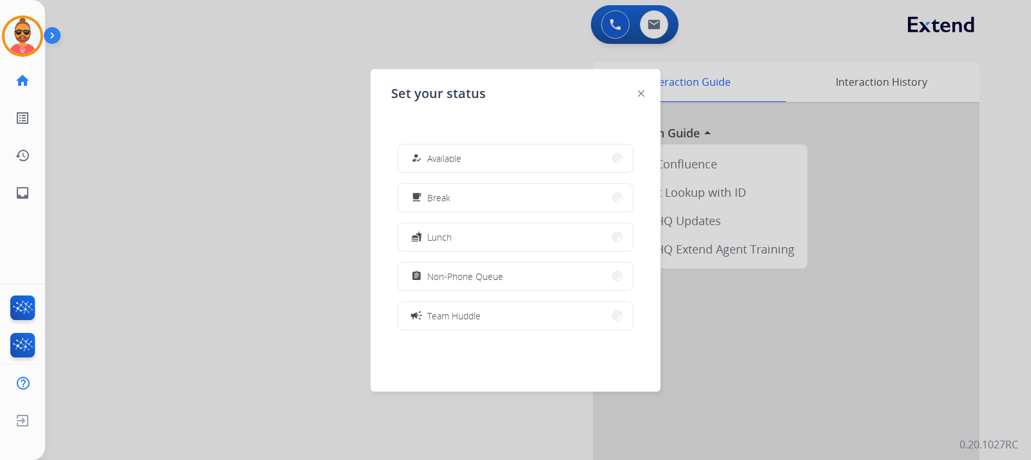
click at [496, 161] on button "how_to_reg Available" at bounding box center [515, 158] width 235 height 28
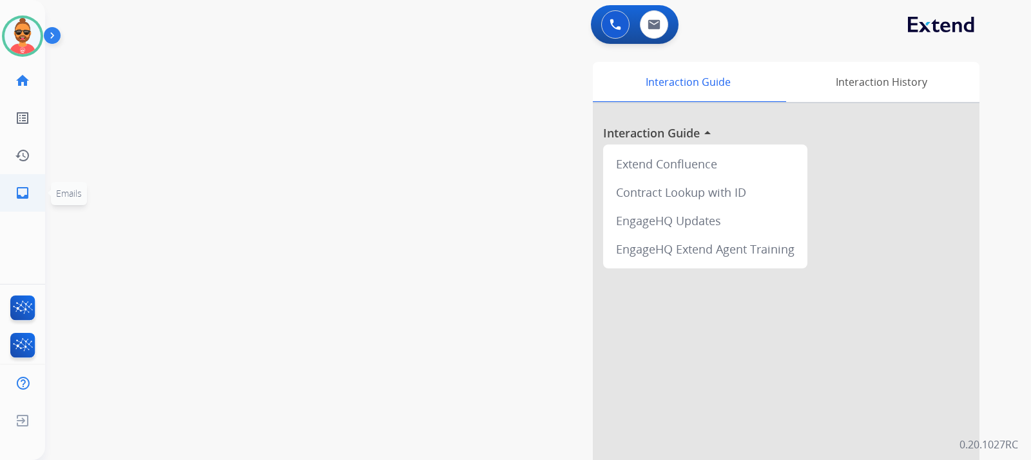
click at [18, 191] on mat-icon "inbox" at bounding box center [22, 192] width 15 height 15
select select "**********"
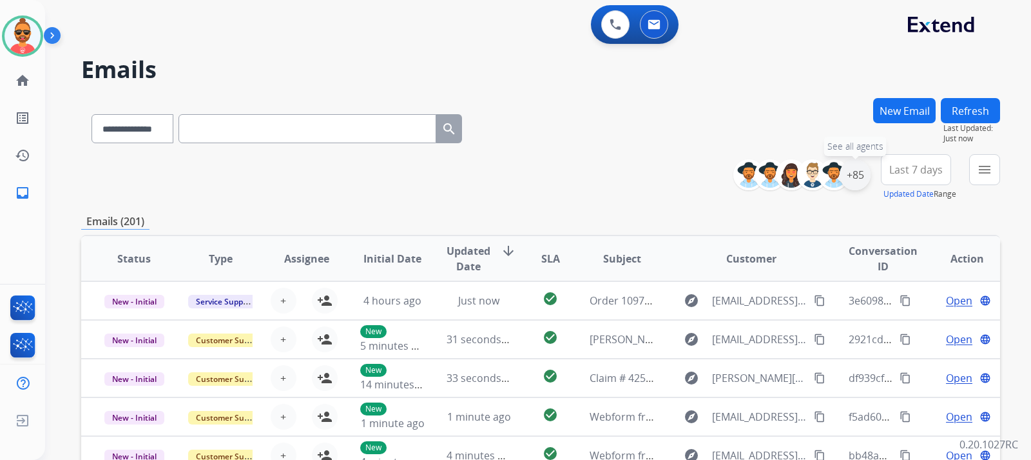
click at [851, 179] on div "+85" at bounding box center [855, 174] width 31 height 31
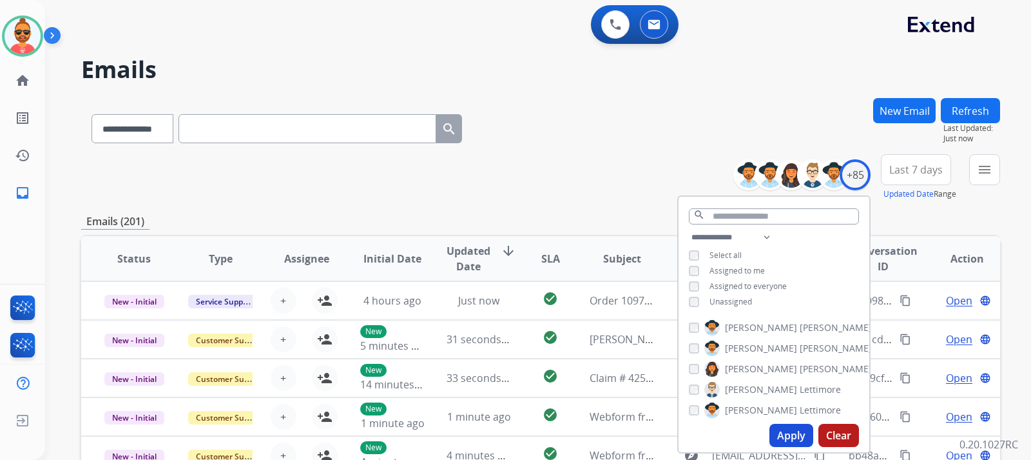
drag, startPoint x: 790, startPoint y: 432, endPoint x: 785, endPoint y: 426, distance: 7.8
click at [786, 425] on button "Apply" at bounding box center [792, 435] width 44 height 23
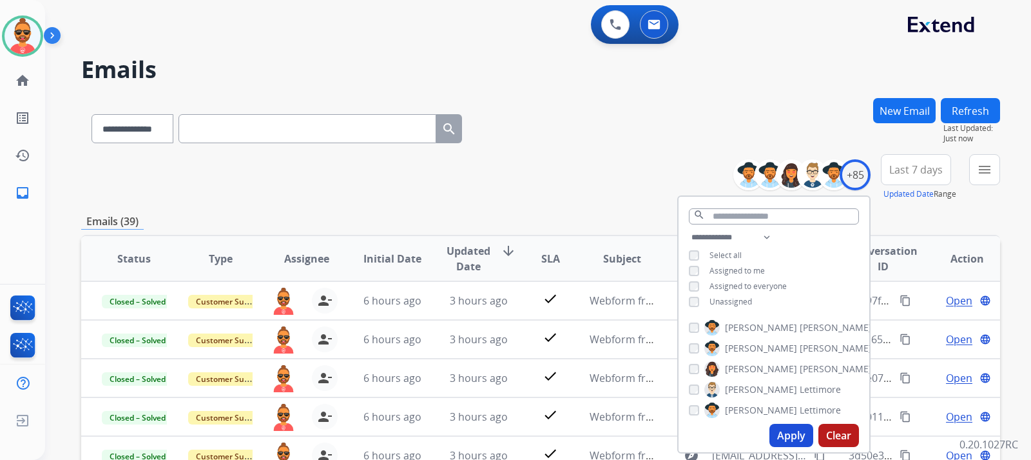
click at [547, 144] on div "**********" at bounding box center [540, 126] width 919 height 56
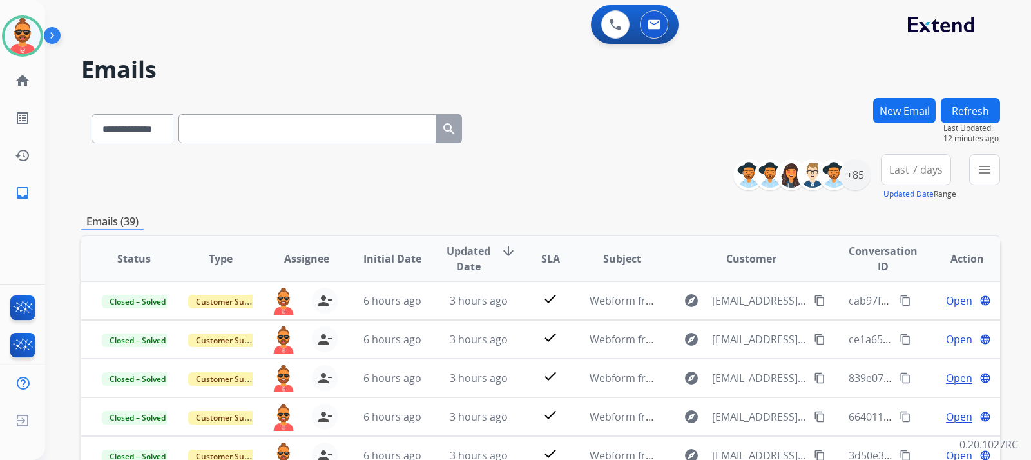
click at [988, 104] on button "Refresh" at bounding box center [970, 110] width 59 height 25
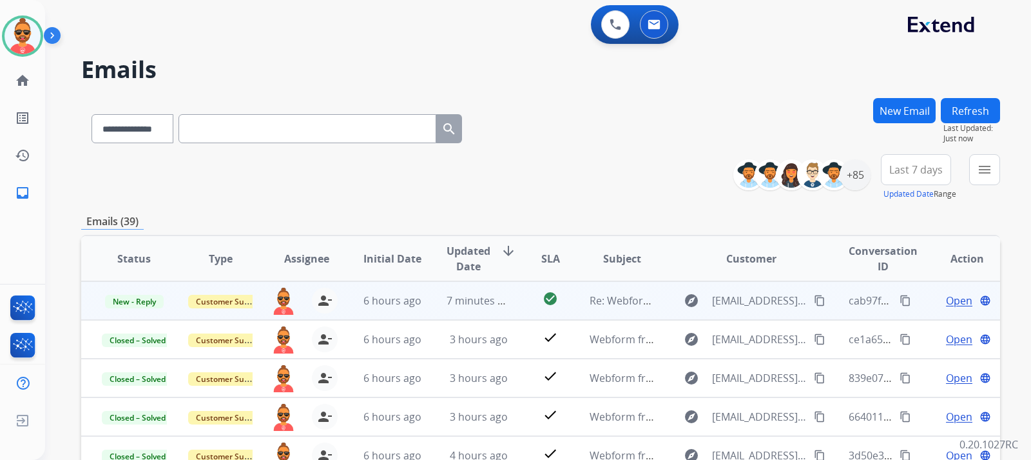
click at [946, 298] on span "Open" at bounding box center [959, 300] width 26 height 15
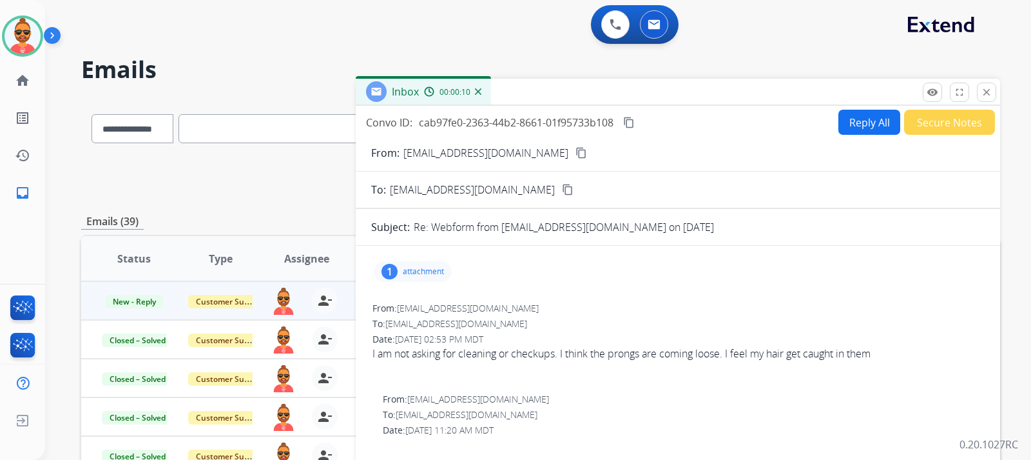
drag, startPoint x: 538, startPoint y: 146, endPoint x: 543, endPoint y: 117, distance: 28.8
drag, startPoint x: 406, startPoint y: 271, endPoint x: 416, endPoint y: 270, distance: 9.7
click at [407, 271] on p "attachment" at bounding box center [423, 271] width 41 height 10
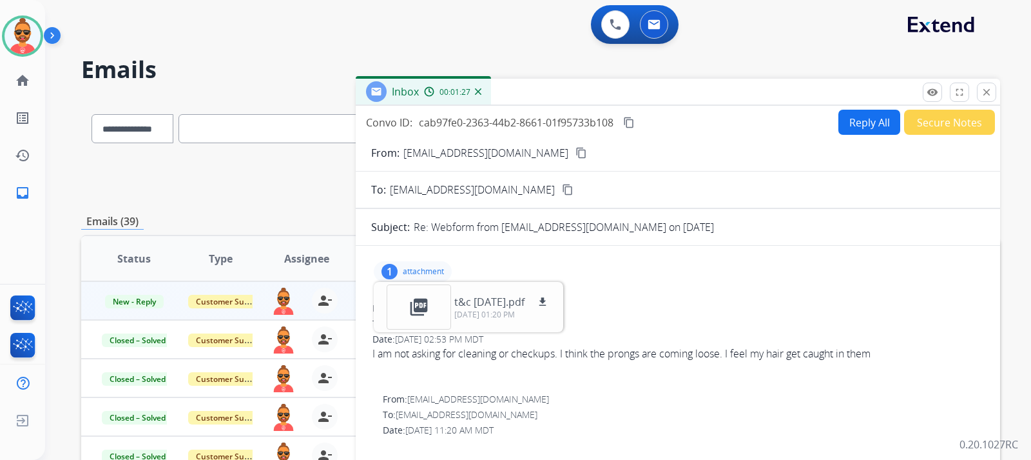
click at [576, 150] on mat-icon "content_copy" at bounding box center [582, 153] width 12 height 12
click at [673, 371] on div at bounding box center [678, 368] width 611 height 15
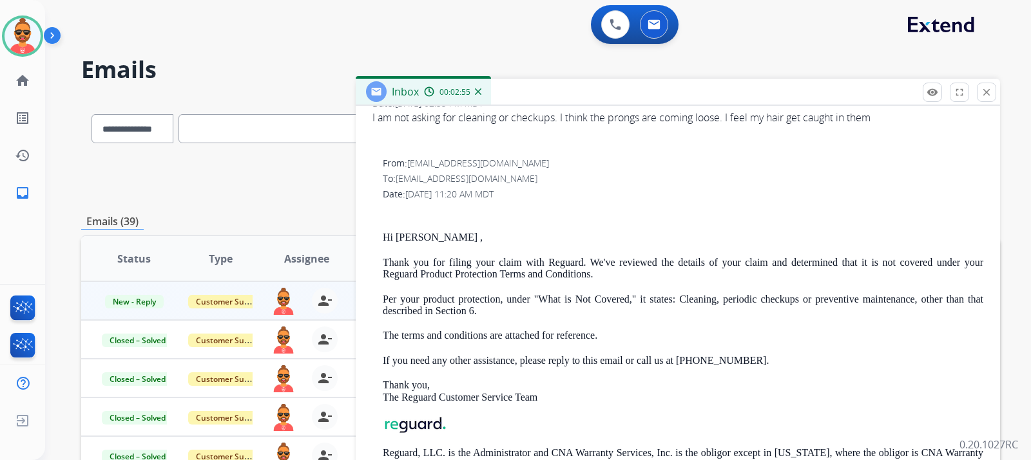
scroll to position [237, 0]
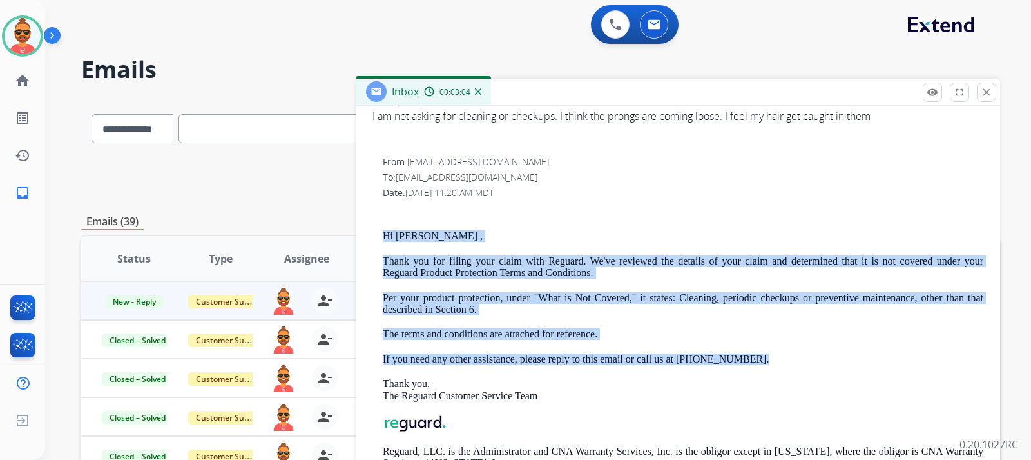
drag, startPoint x: 378, startPoint y: 231, endPoint x: 755, endPoint y: 353, distance: 396.5
click at [755, 353] on div "From: support@extend.com To: angelinawerth@yahoo.com Date: 10/07/2025 - 11:20 A…" at bounding box center [678, 327] width 614 height 347
copy div "Hi Angelina , Thank you for filing your claim with Reguard. We've reviewed the …"
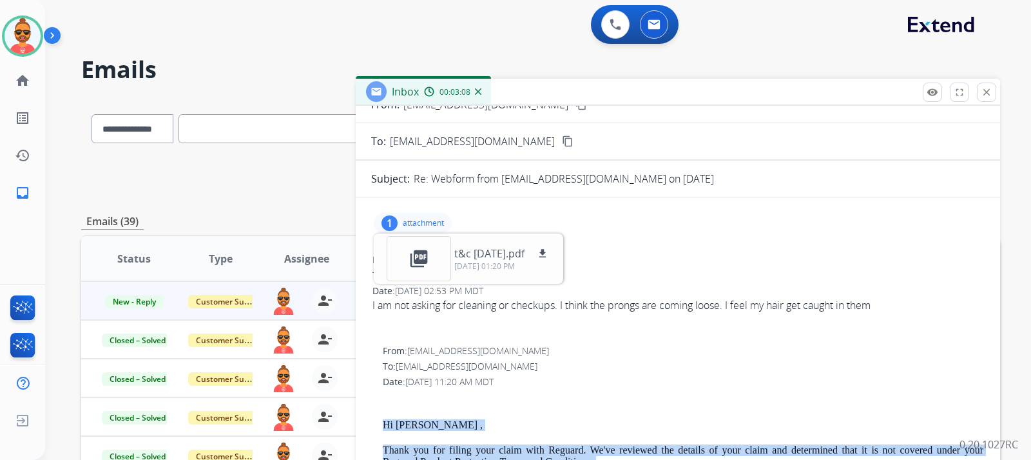
scroll to position [0, 0]
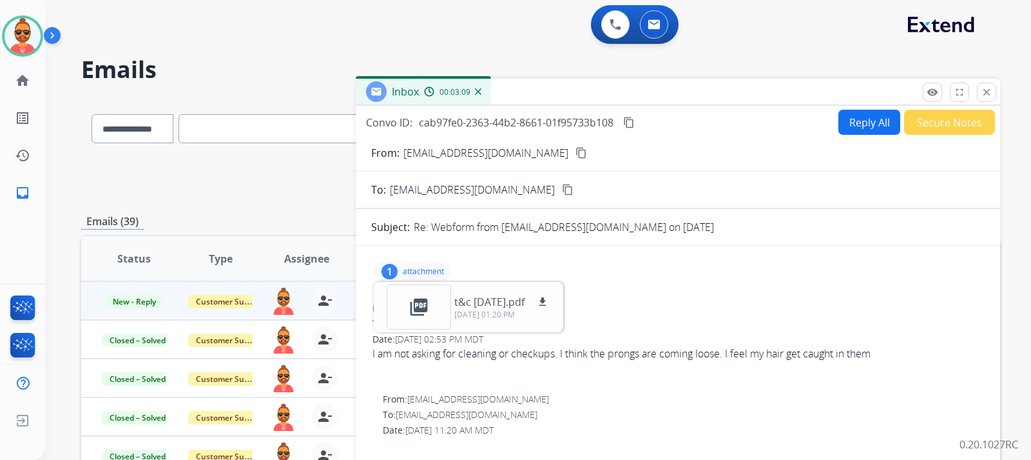
click at [881, 116] on button "Reply All" at bounding box center [870, 122] width 62 height 25
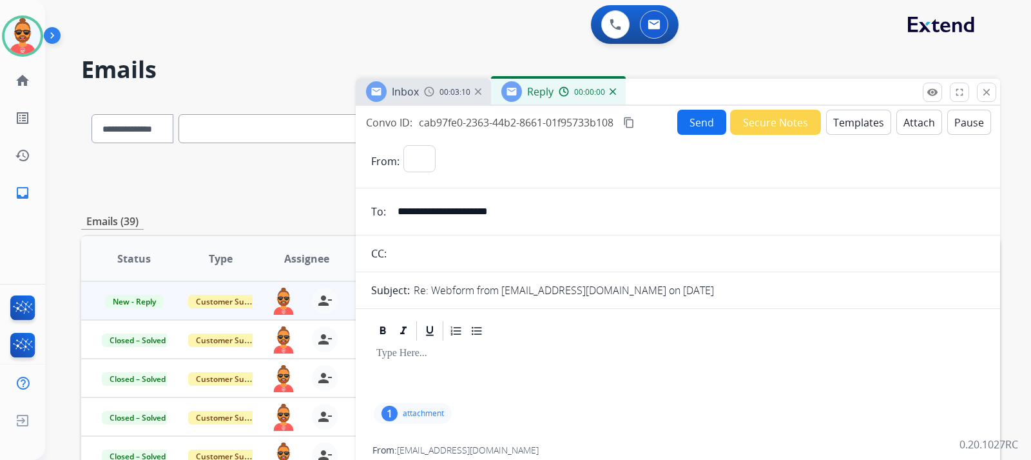
select select "**********"
click at [853, 125] on button "Templates" at bounding box center [858, 122] width 65 height 25
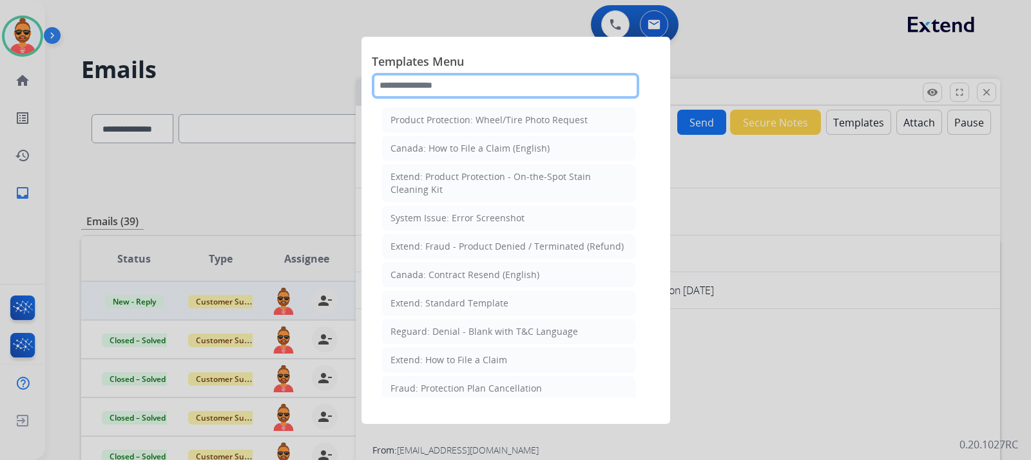
click at [416, 90] on input "text" at bounding box center [506, 86] width 268 height 26
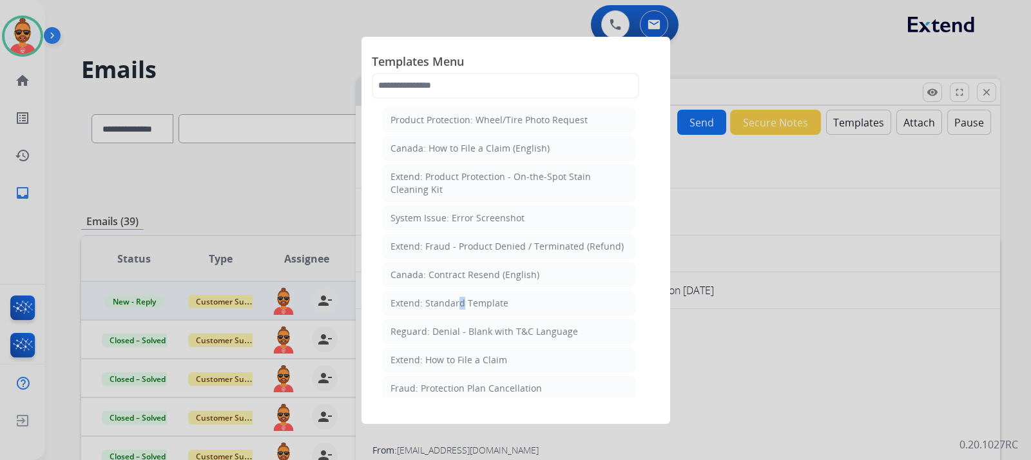
drag, startPoint x: 454, startPoint y: 303, endPoint x: 465, endPoint y: 297, distance: 12.4
click at [462, 298] on div "Extend: Standard Template" at bounding box center [450, 303] width 118 height 13
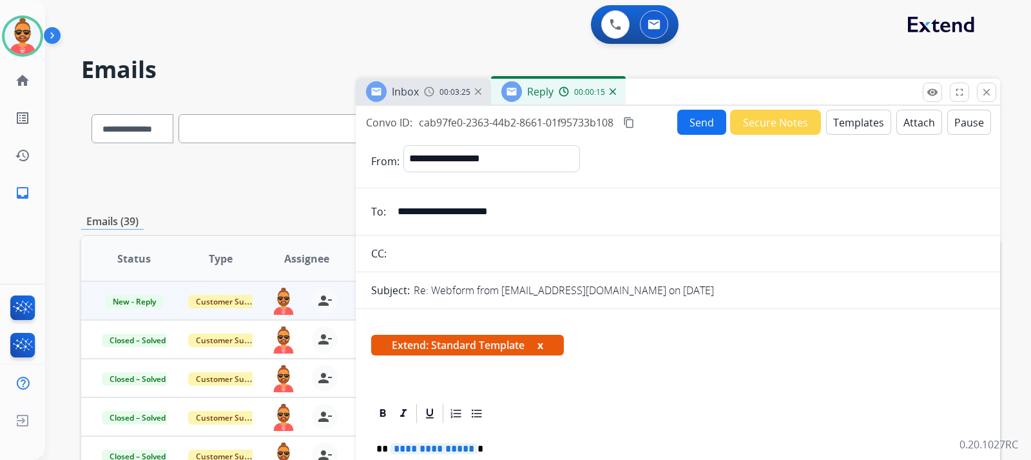
scroll to position [129, 0]
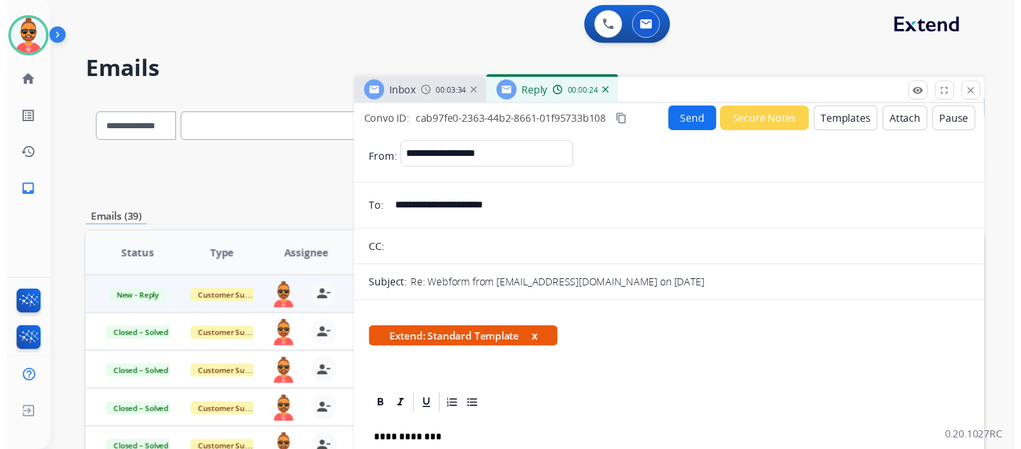
scroll to position [0, 0]
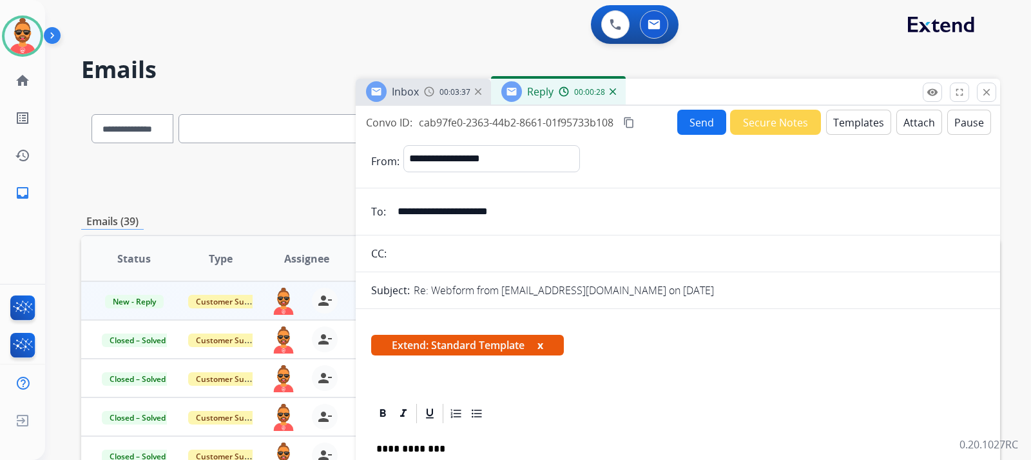
click at [698, 119] on button "Send" at bounding box center [702, 122] width 49 height 25
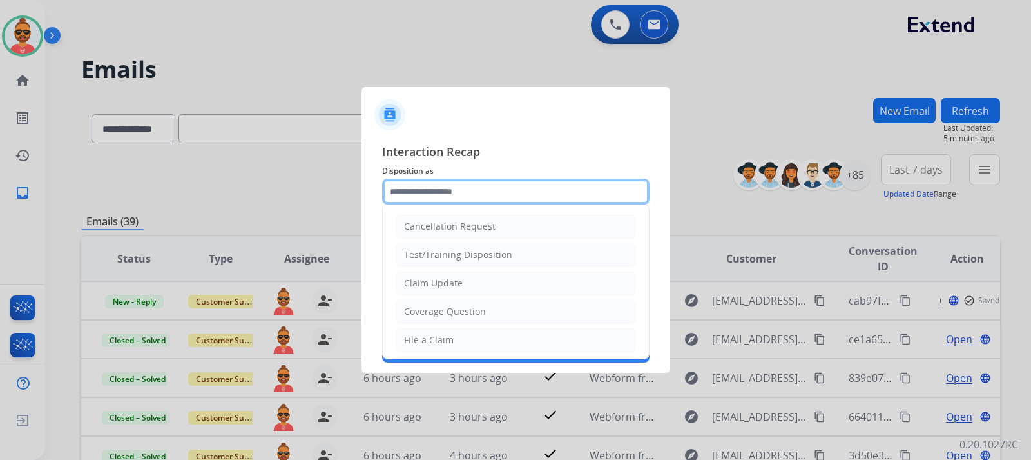
click at [479, 204] on input "text" at bounding box center [516, 192] width 268 height 26
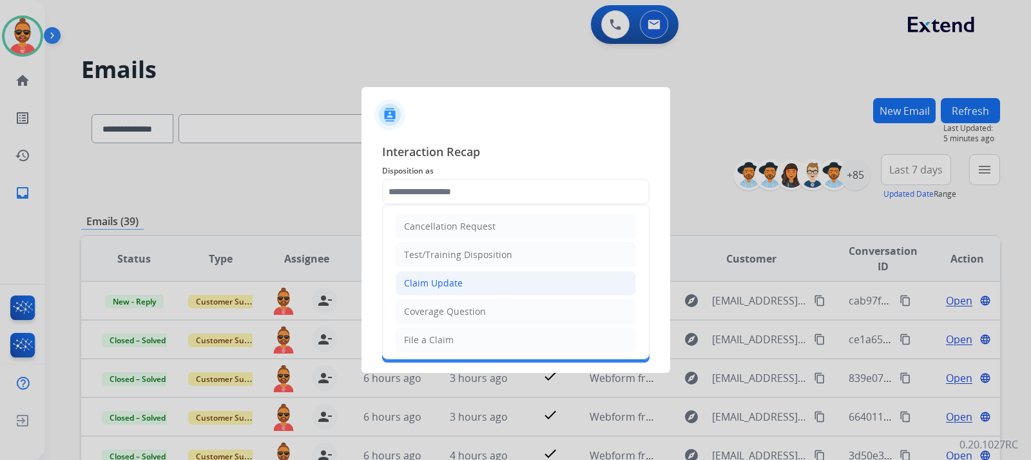
click at [444, 282] on div "Claim Update" at bounding box center [433, 283] width 59 height 13
type input "**********"
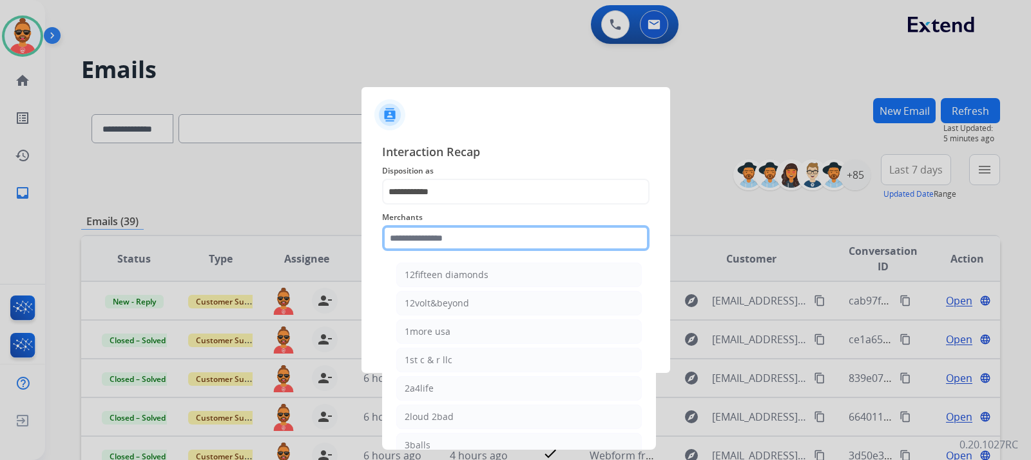
click at [455, 239] on input "text" at bounding box center [516, 238] width 268 height 26
type input "*"
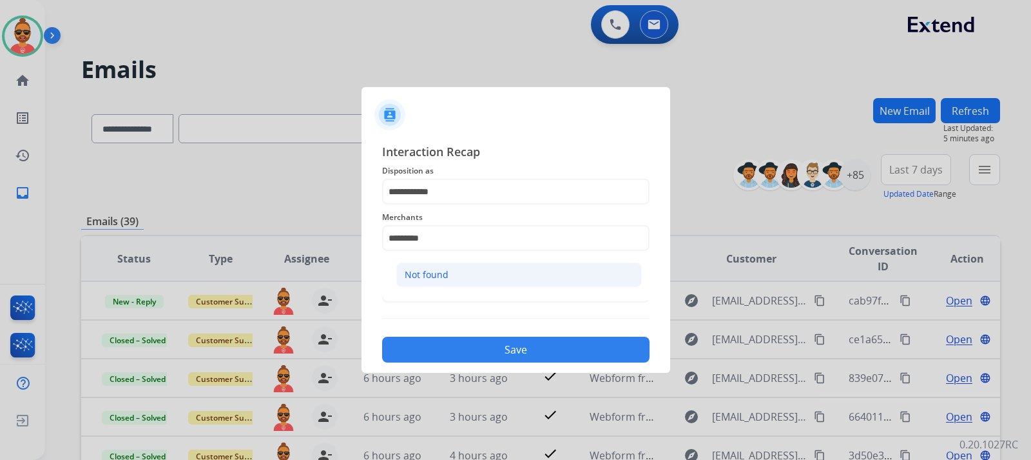
click at [469, 272] on li "Not found" at bounding box center [519, 274] width 246 height 24
type input "*********"
click at [512, 342] on button "Save" at bounding box center [516, 350] width 268 height 26
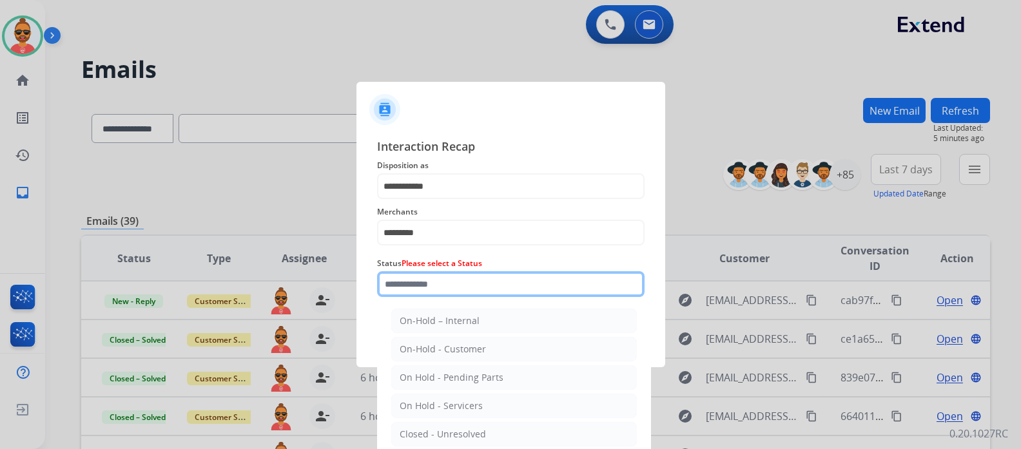
click at [462, 293] on input "text" at bounding box center [511, 284] width 268 height 26
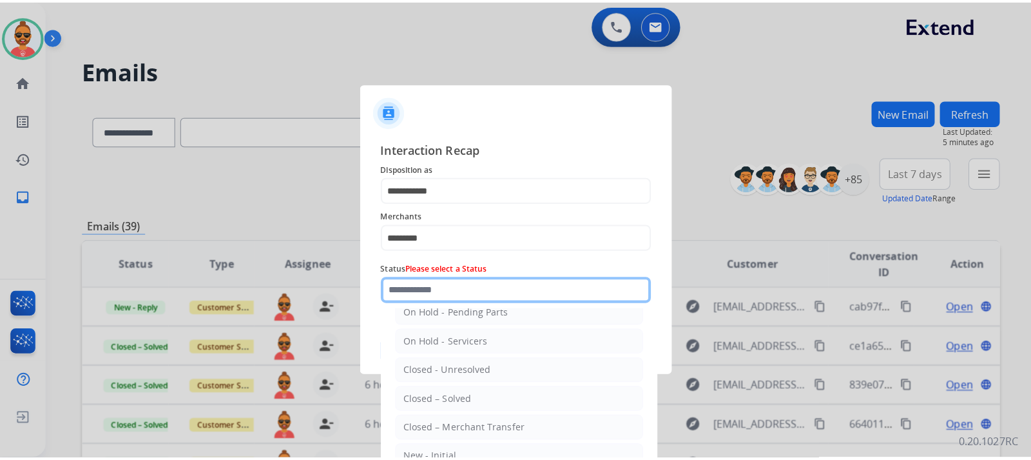
scroll to position [77, 0]
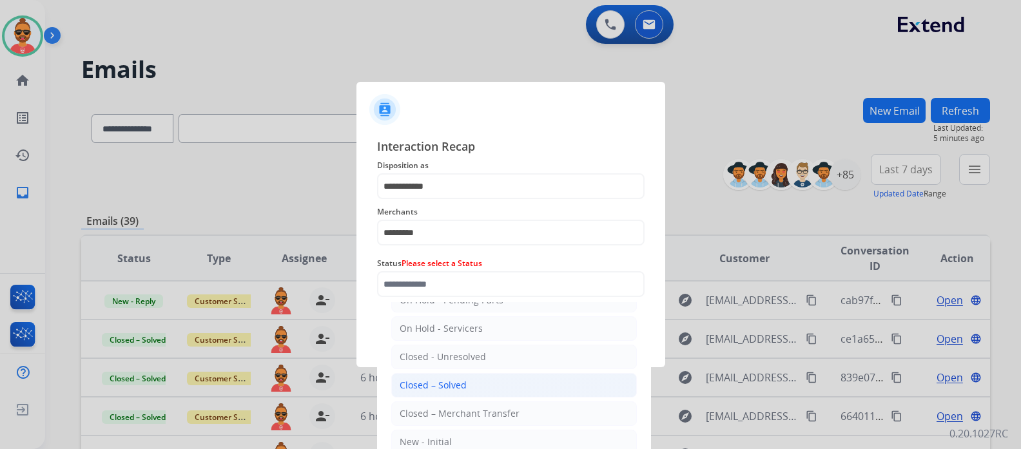
click at [451, 384] on div "Closed – Solved" at bounding box center [433, 385] width 67 height 13
type input "**********"
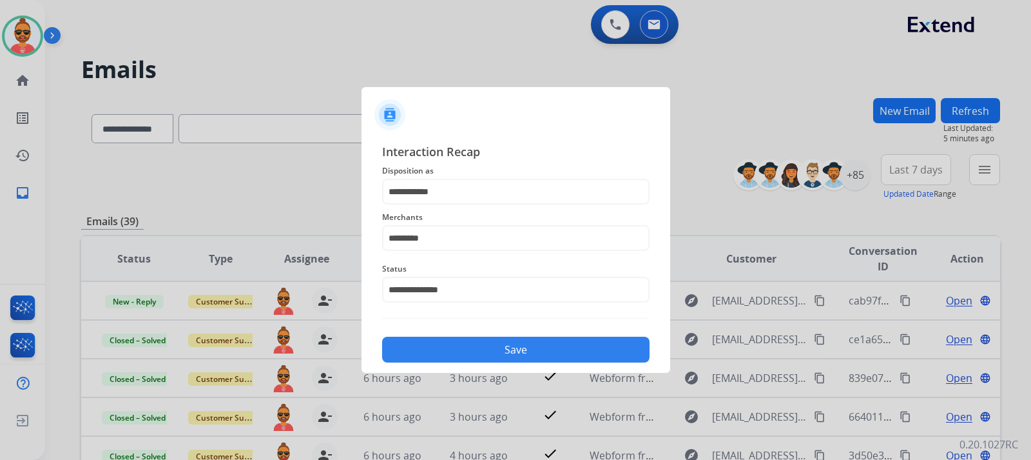
drag, startPoint x: 482, startPoint y: 346, endPoint x: 518, endPoint y: 344, distance: 35.5
click at [485, 344] on button "Save" at bounding box center [516, 350] width 268 height 26
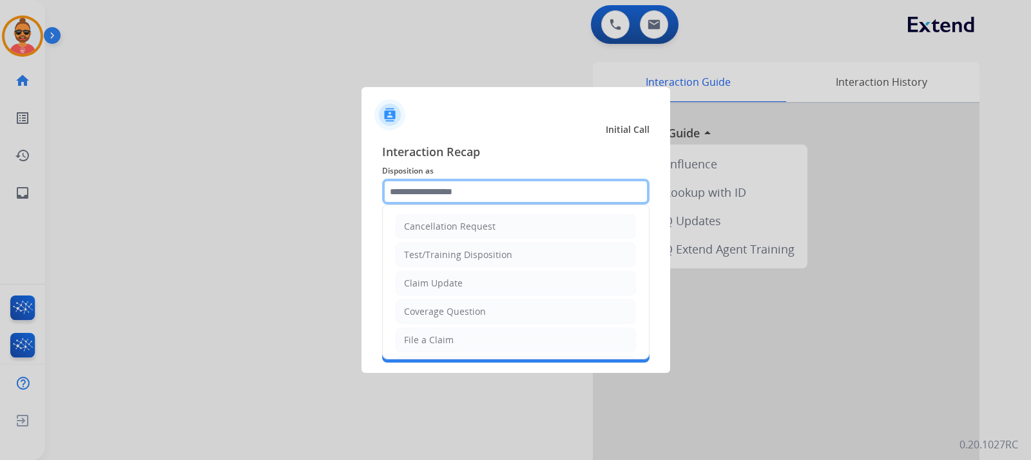
click at [435, 184] on input "text" at bounding box center [516, 192] width 268 height 26
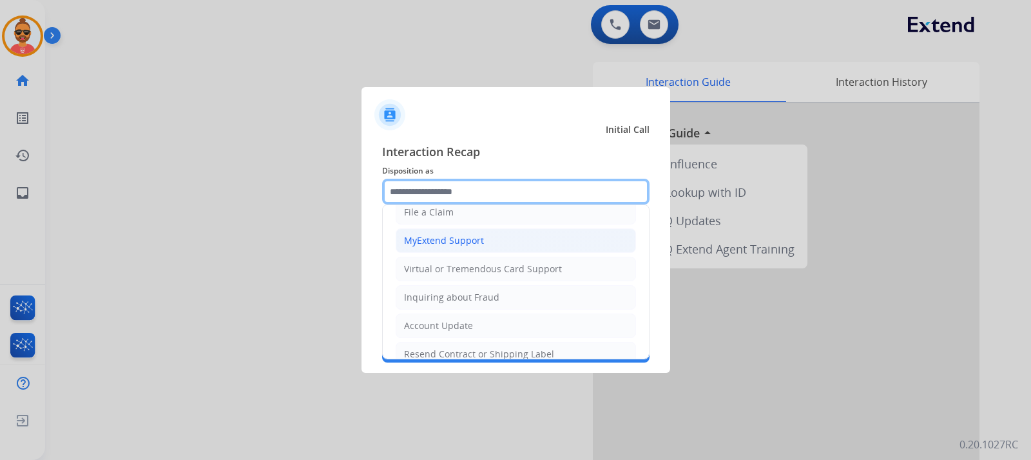
scroll to position [129, 0]
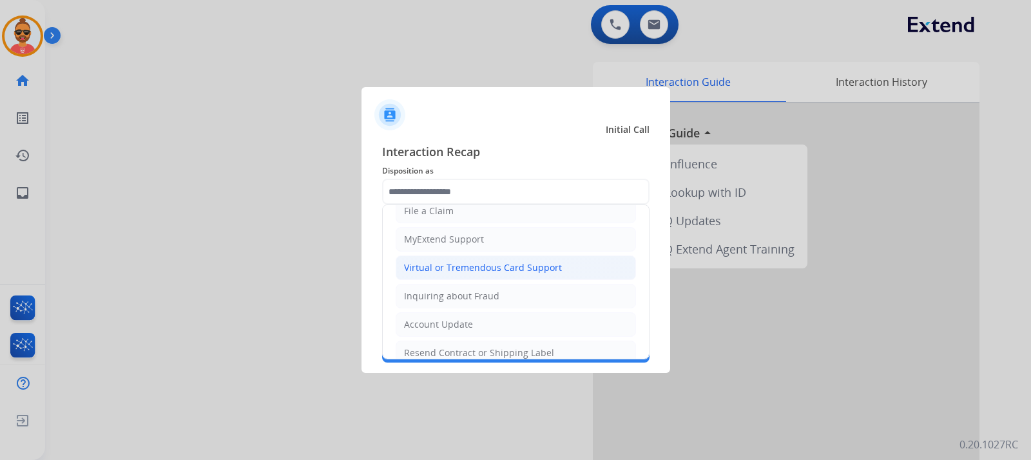
click at [497, 261] on div "Virtual or Tremendous Card Support" at bounding box center [483, 267] width 158 height 13
type input "**********"
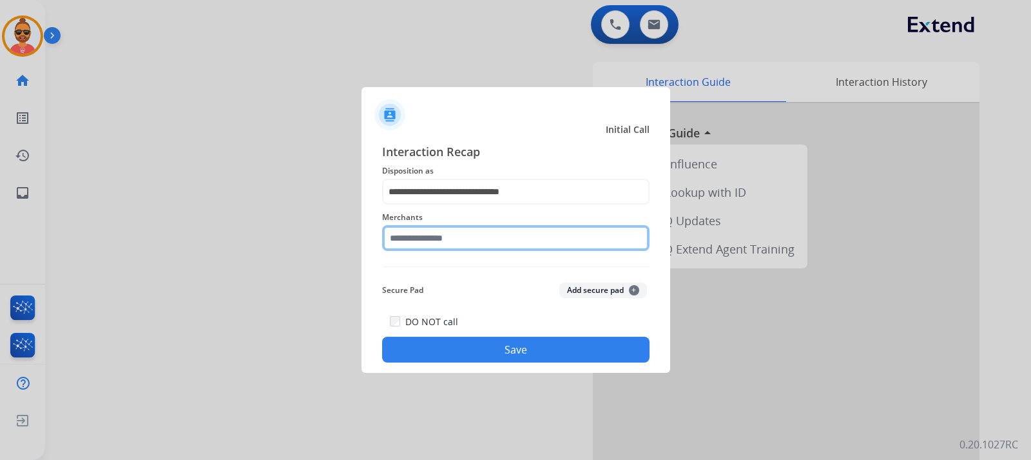
click at [483, 233] on input "text" at bounding box center [516, 238] width 268 height 26
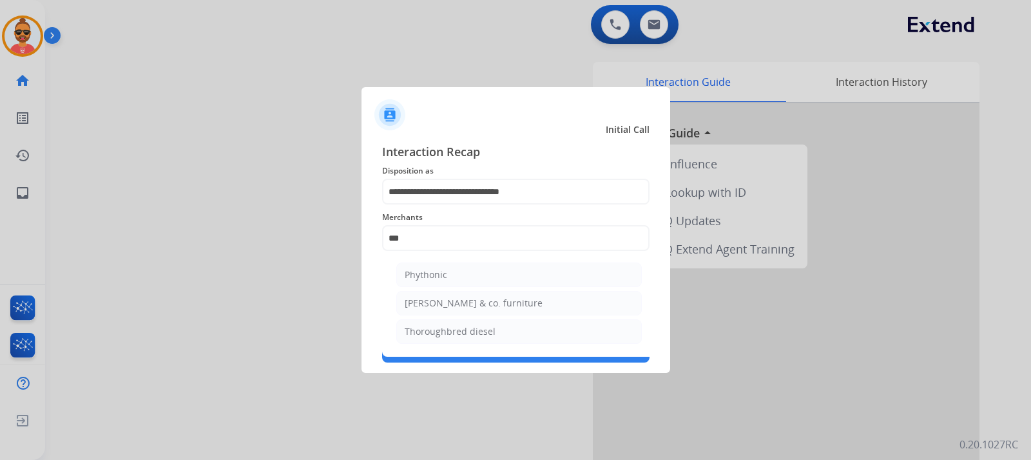
click at [407, 329] on div "Thoroughbred diesel" at bounding box center [450, 331] width 91 height 13
type input "**********"
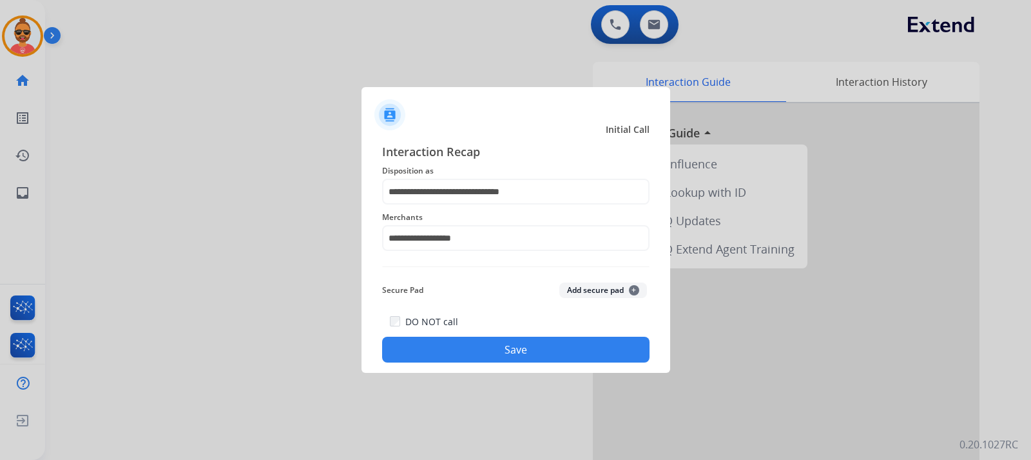
click at [497, 347] on button "Save" at bounding box center [516, 350] width 268 height 26
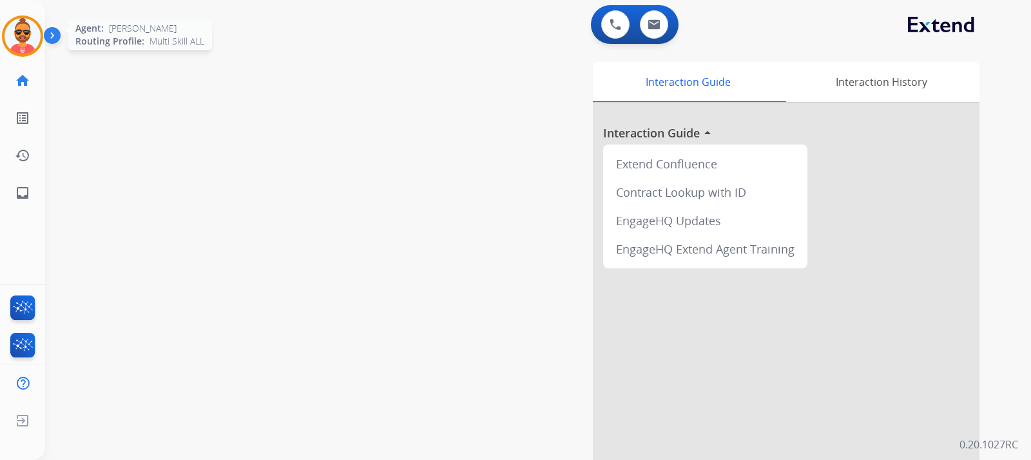
click at [26, 32] on img at bounding box center [23, 36] width 36 height 36
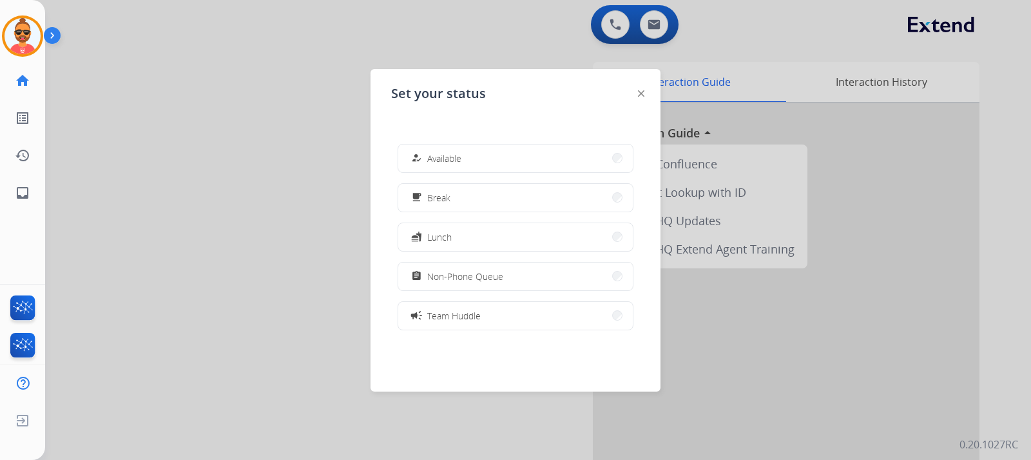
click at [473, 153] on button "how_to_reg Available" at bounding box center [515, 158] width 235 height 28
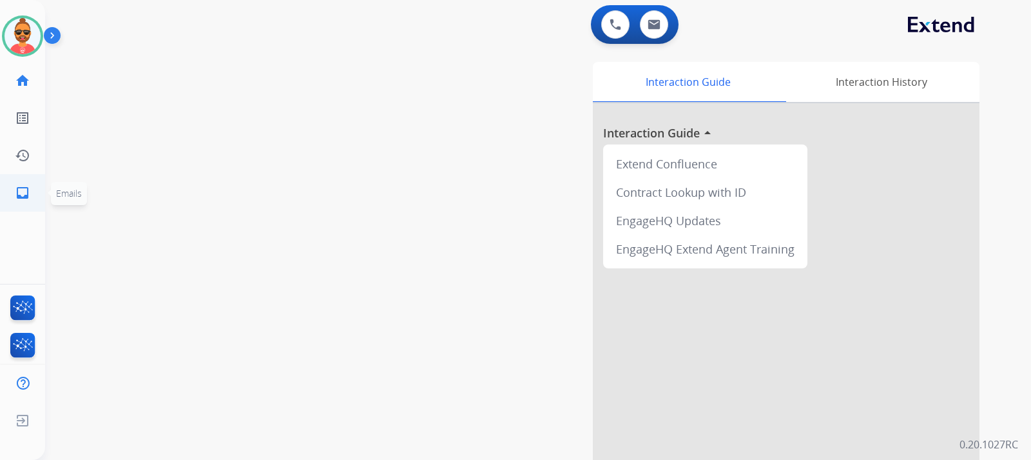
click at [24, 183] on link "inbox Emails" at bounding box center [23, 193] width 36 height 36
select select "**********"
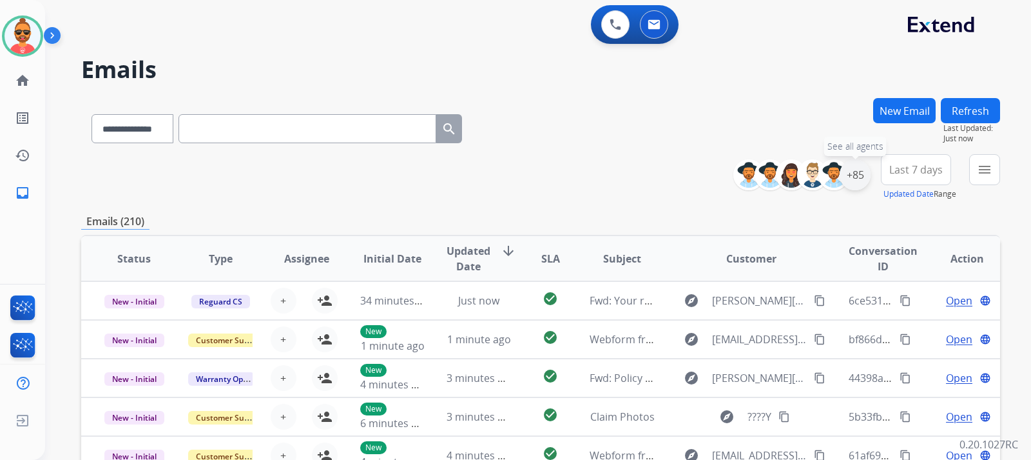
click at [857, 173] on div "+85" at bounding box center [855, 174] width 31 height 31
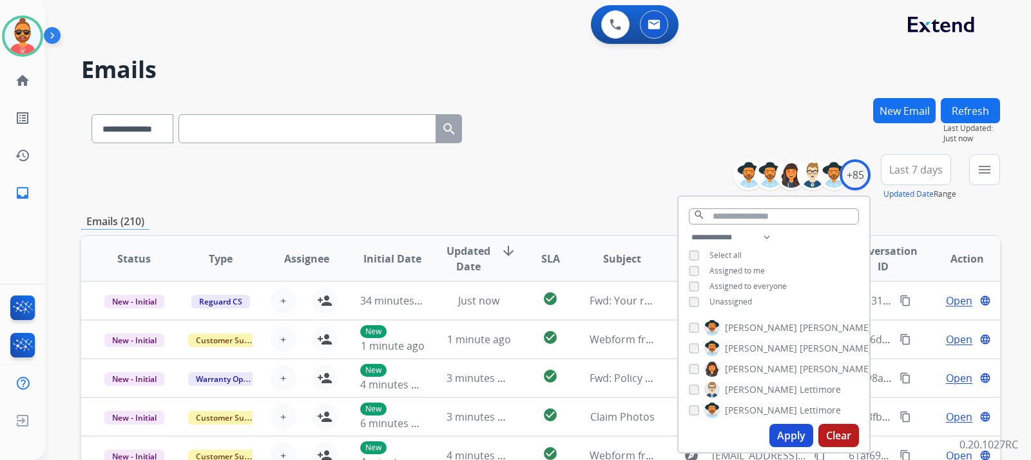
click at [793, 433] on button "Apply" at bounding box center [792, 435] width 44 height 23
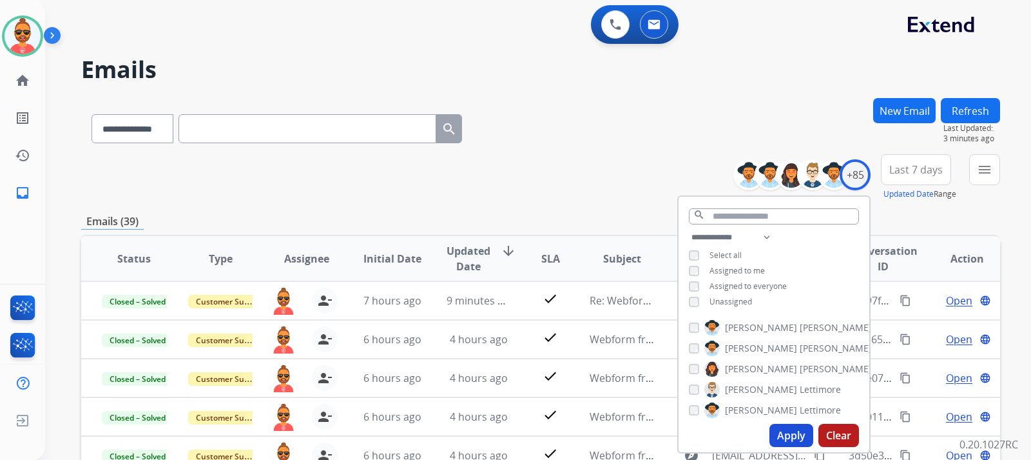
click at [596, 117] on div "**********" at bounding box center [540, 126] width 919 height 56
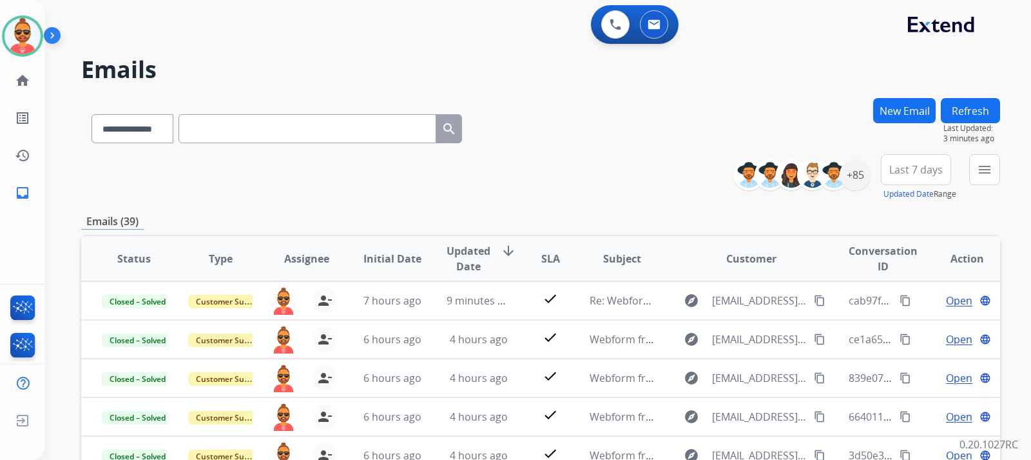
click at [947, 109] on button "Refresh" at bounding box center [970, 110] width 59 height 25
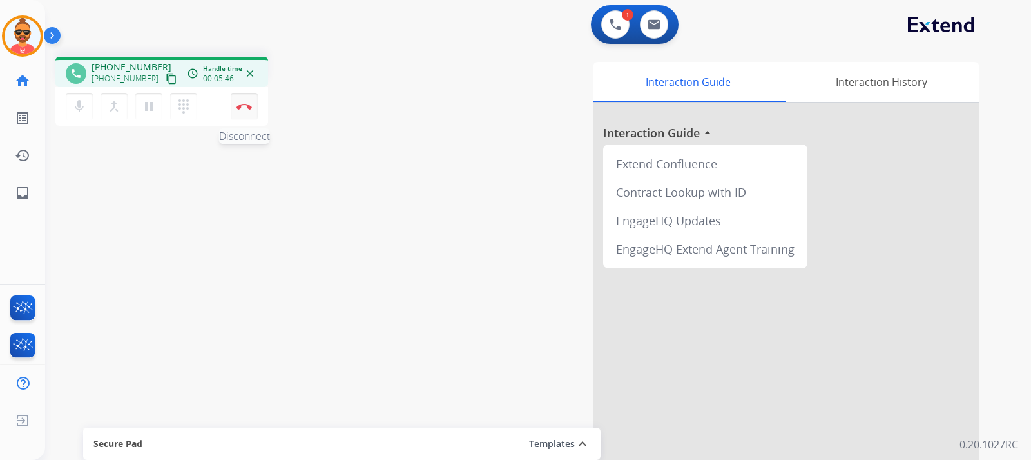
drag, startPoint x: 233, startPoint y: 103, endPoint x: 257, endPoint y: 99, distance: 24.1
click at [242, 100] on button "Disconnect" at bounding box center [244, 106] width 27 height 27
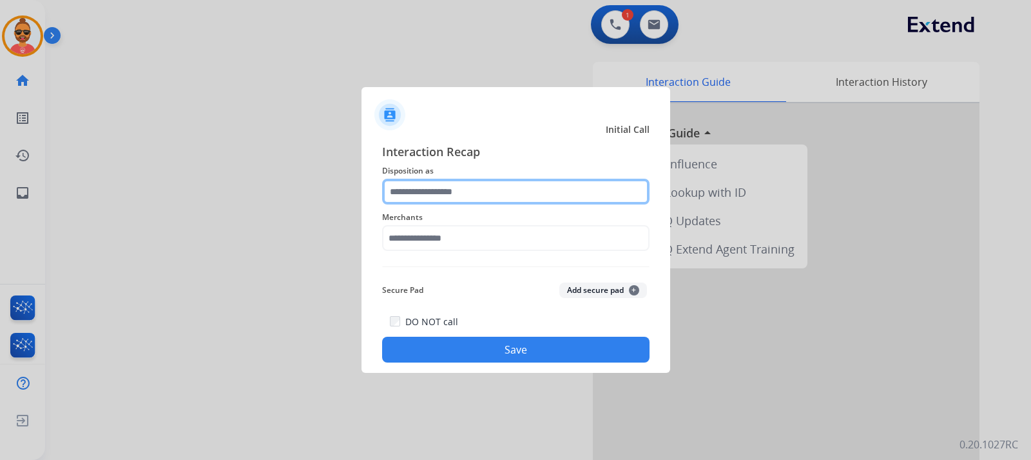
click at [477, 187] on input "text" at bounding box center [516, 192] width 268 height 26
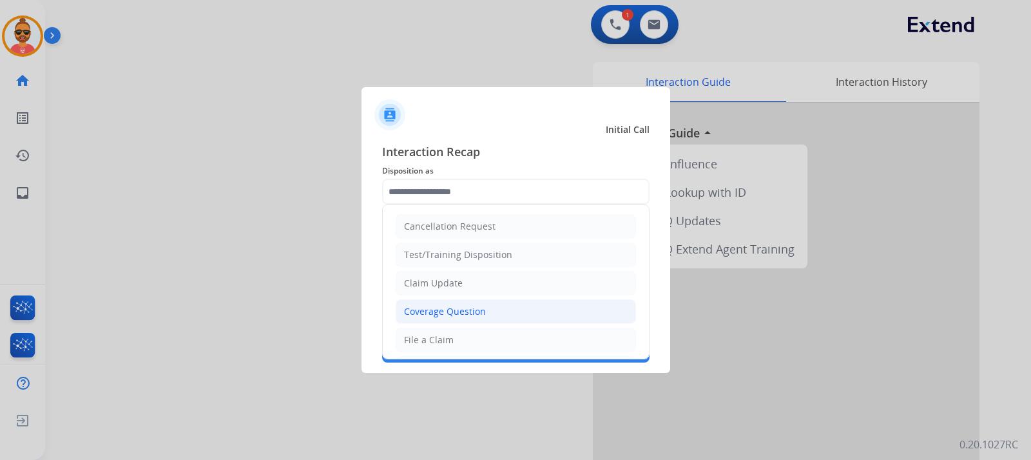
click at [460, 310] on div "Coverage Question" at bounding box center [445, 311] width 82 height 13
type input "**********"
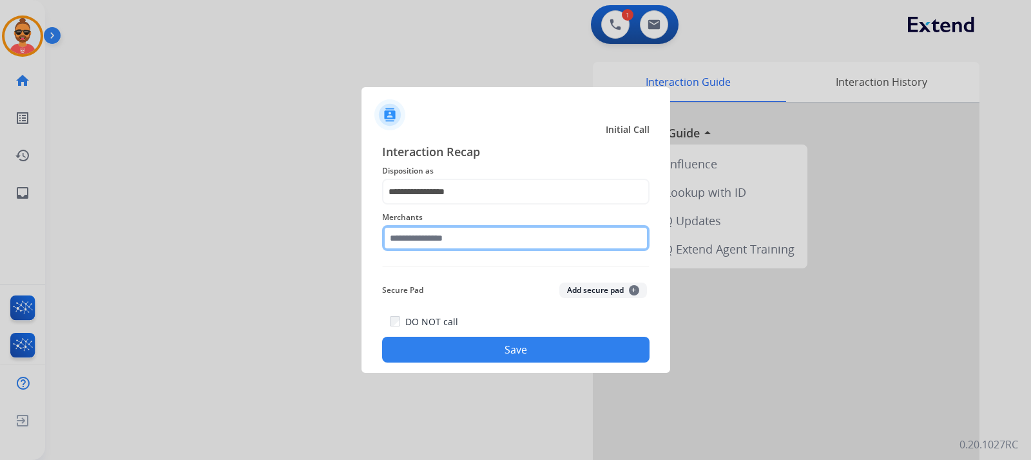
click at [427, 231] on input "text" at bounding box center [516, 238] width 268 height 26
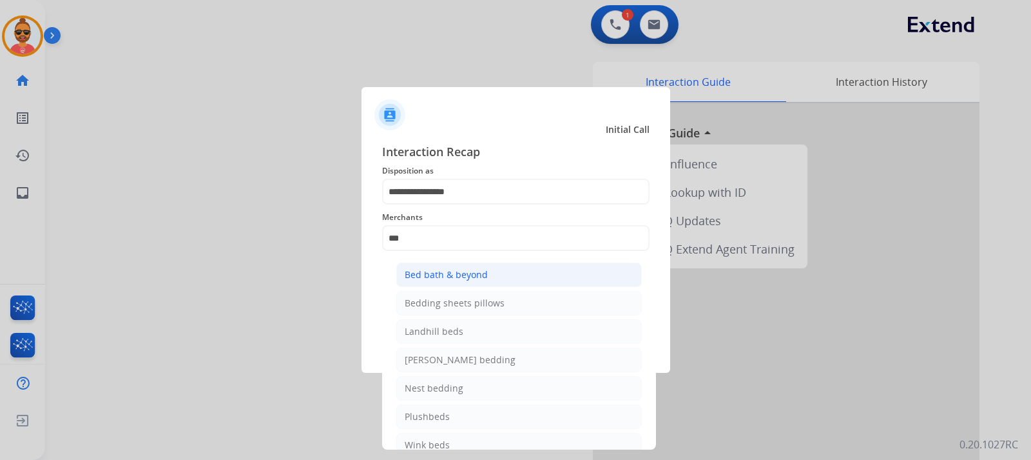
click at [462, 273] on div "Bed bath & beyond" at bounding box center [446, 274] width 83 height 13
type input "**********"
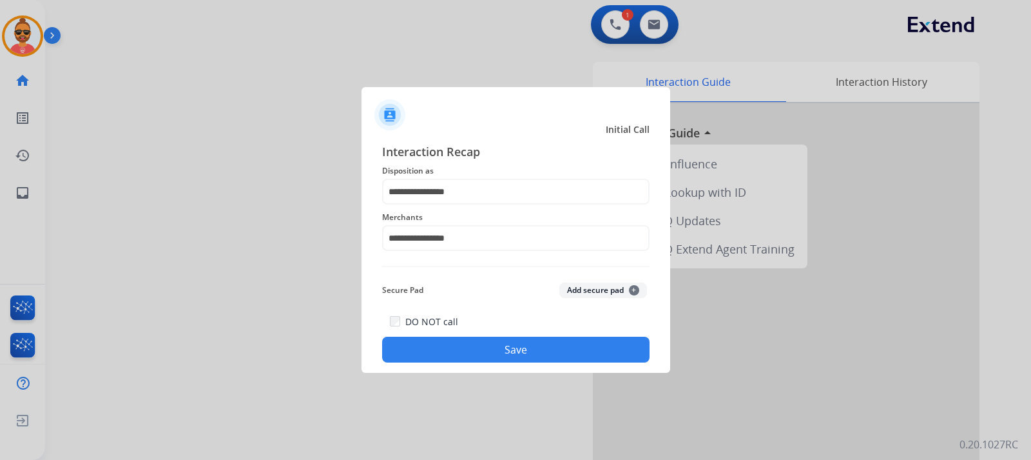
click at [467, 340] on button "Save" at bounding box center [516, 350] width 268 height 26
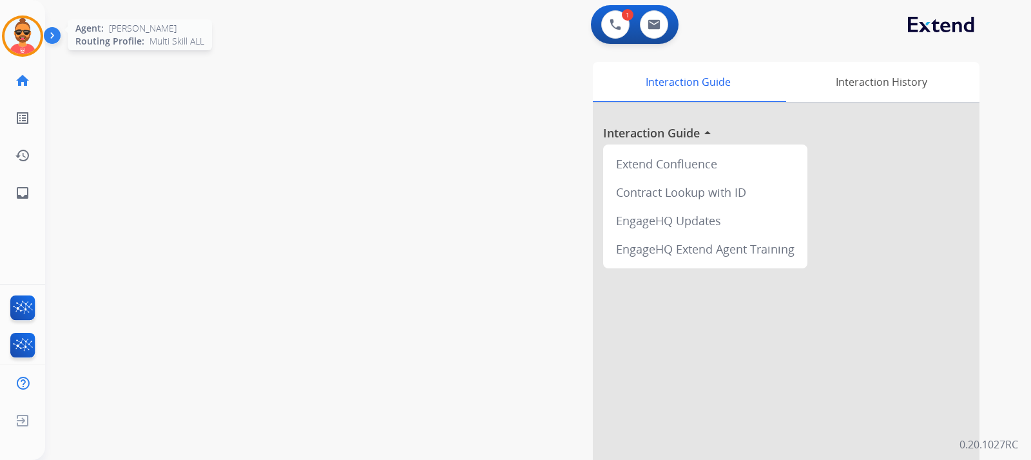
click at [28, 31] on img at bounding box center [23, 36] width 36 height 36
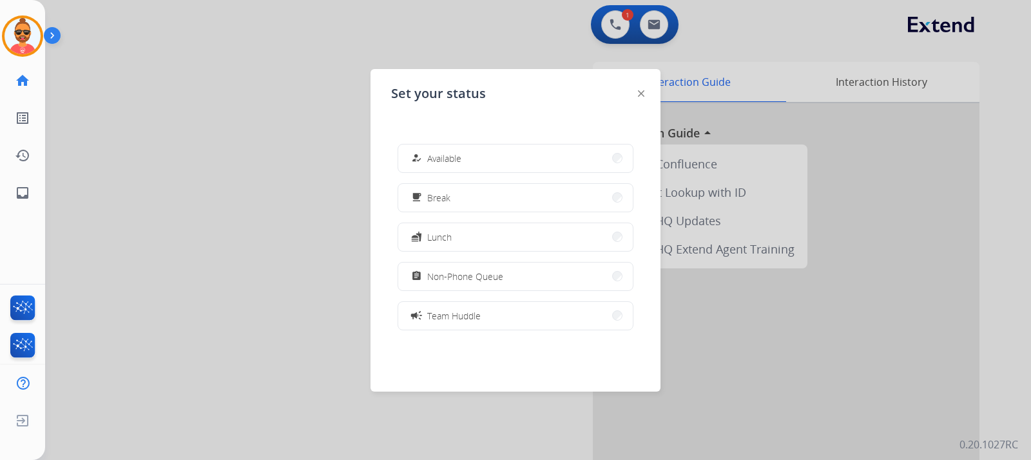
click at [478, 164] on button "how_to_reg Available" at bounding box center [515, 158] width 235 height 28
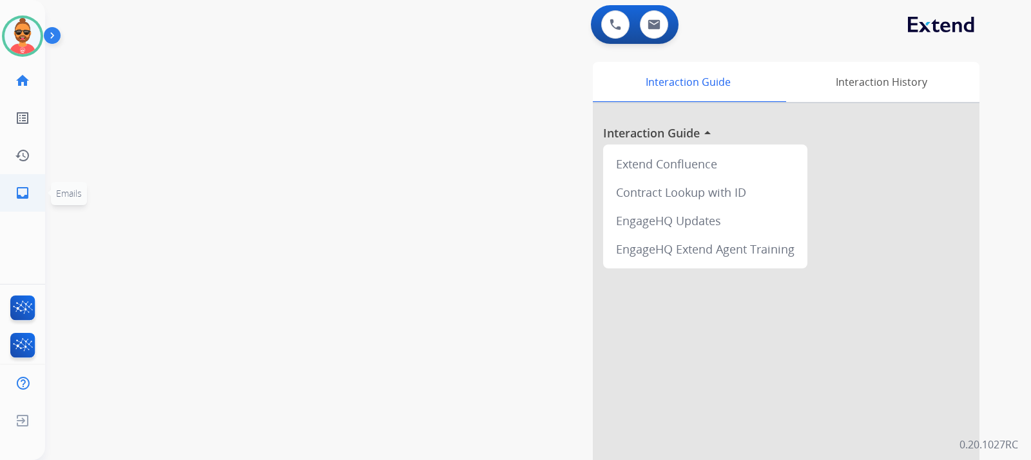
click at [23, 190] on mat-icon "inbox" at bounding box center [22, 192] width 15 height 15
select select "**********"
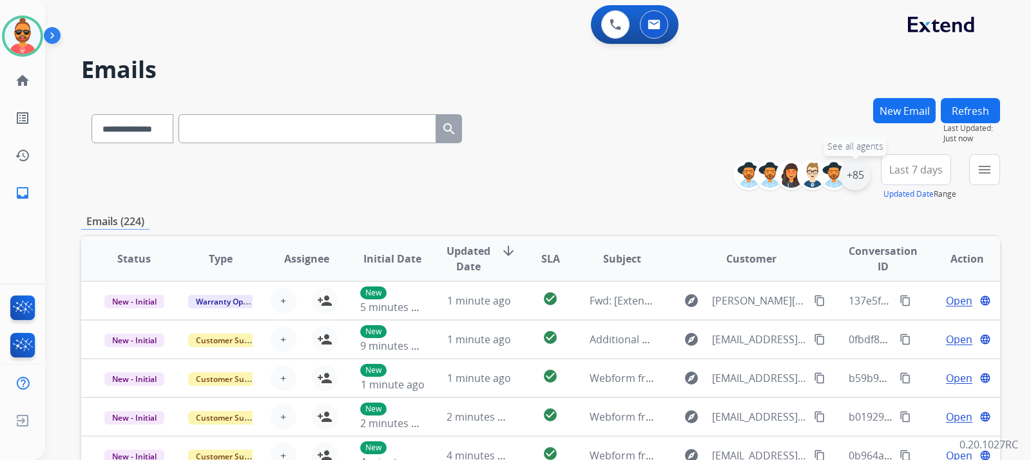
click at [855, 172] on div "+85" at bounding box center [855, 174] width 31 height 31
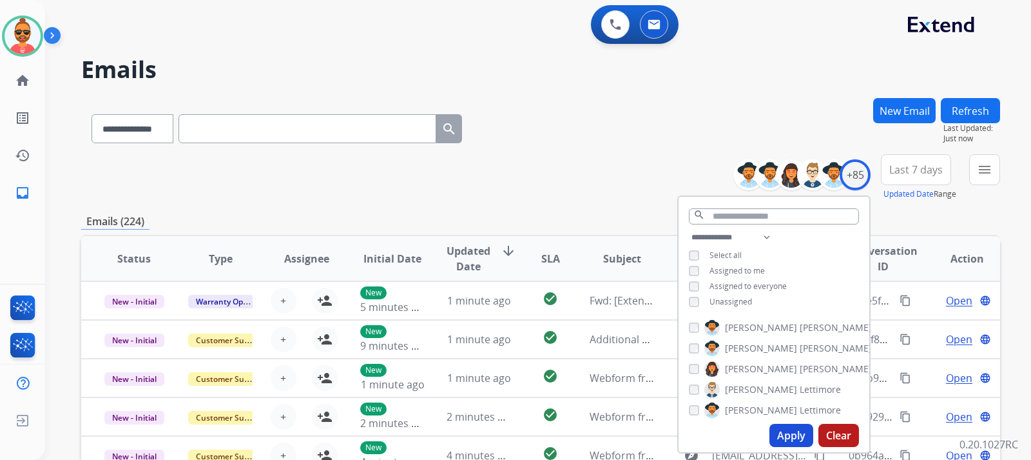
click at [781, 433] on button "Apply" at bounding box center [792, 435] width 44 height 23
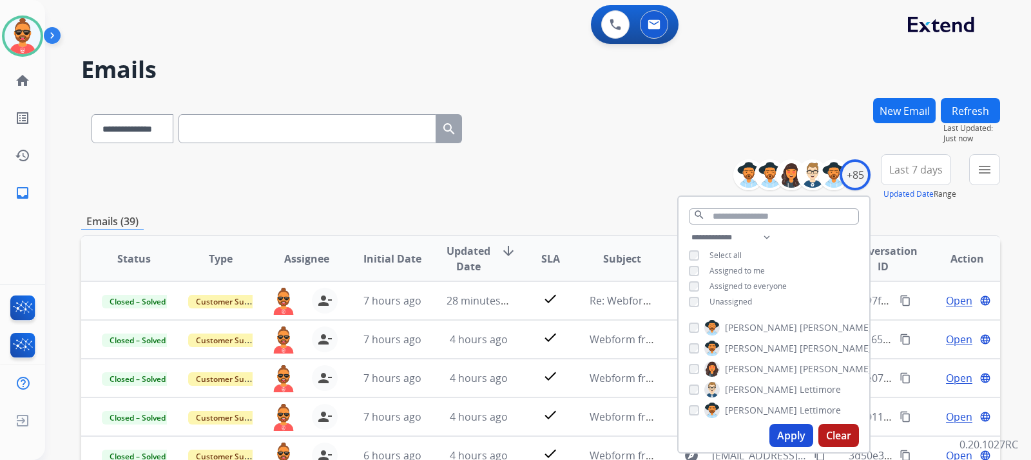
drag, startPoint x: 570, startPoint y: 179, endPoint x: 658, endPoint y: 159, distance: 89.9
click at [570, 178] on div "**********" at bounding box center [540, 177] width 919 height 46
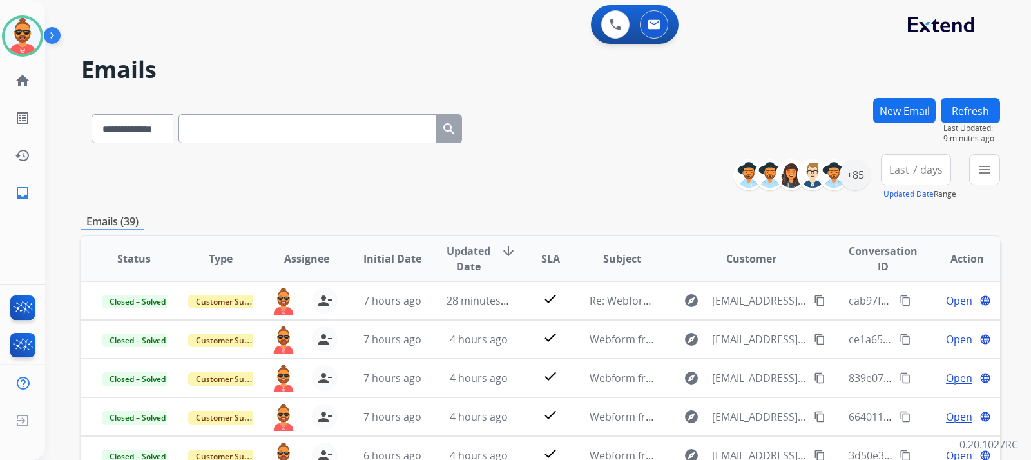
click at [966, 103] on button "Refresh" at bounding box center [970, 110] width 59 height 25
click at [983, 104] on button "Refresh" at bounding box center [970, 110] width 59 height 25
click at [854, 170] on div "+85" at bounding box center [855, 174] width 31 height 31
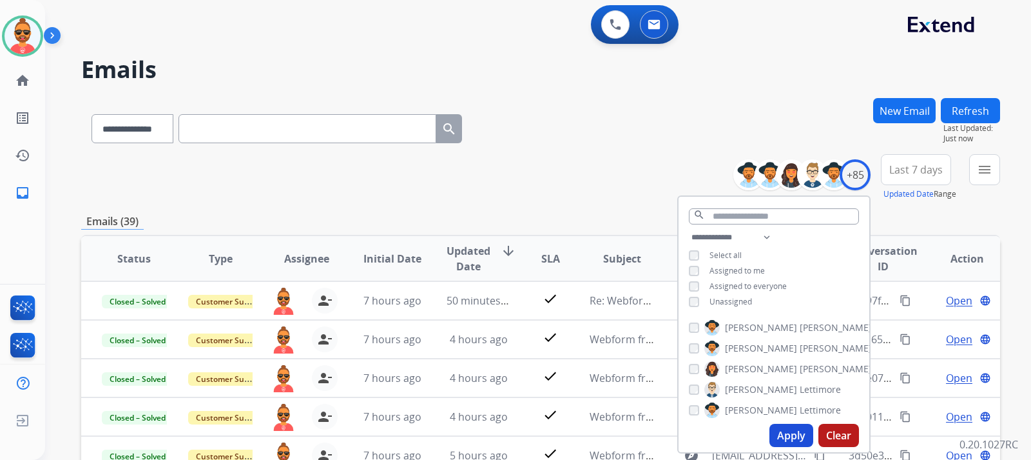
click at [789, 434] on button "Apply" at bounding box center [792, 435] width 44 height 23
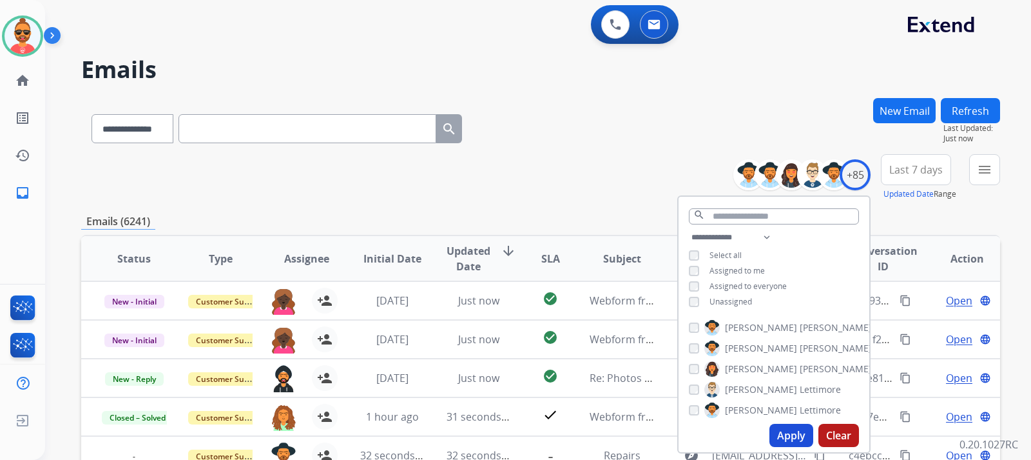
click at [564, 165] on div "**********" at bounding box center [540, 177] width 919 height 46
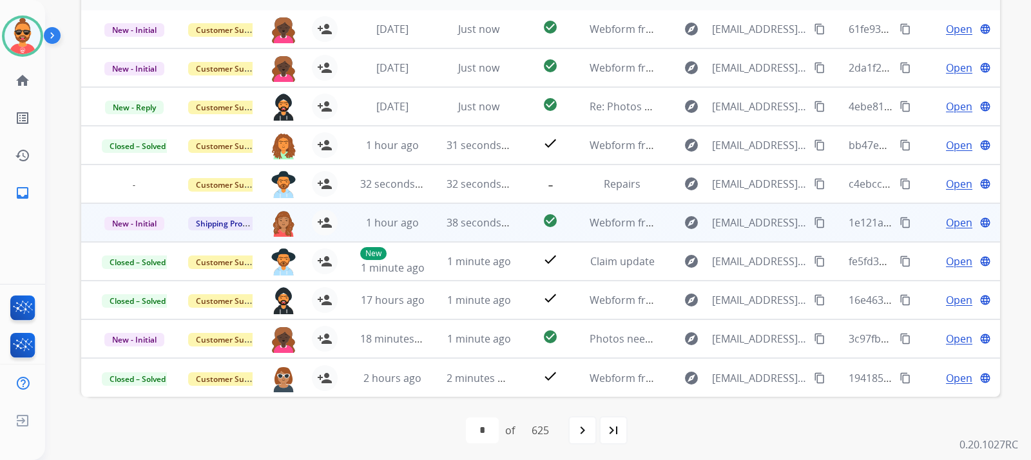
scroll to position [274, 0]
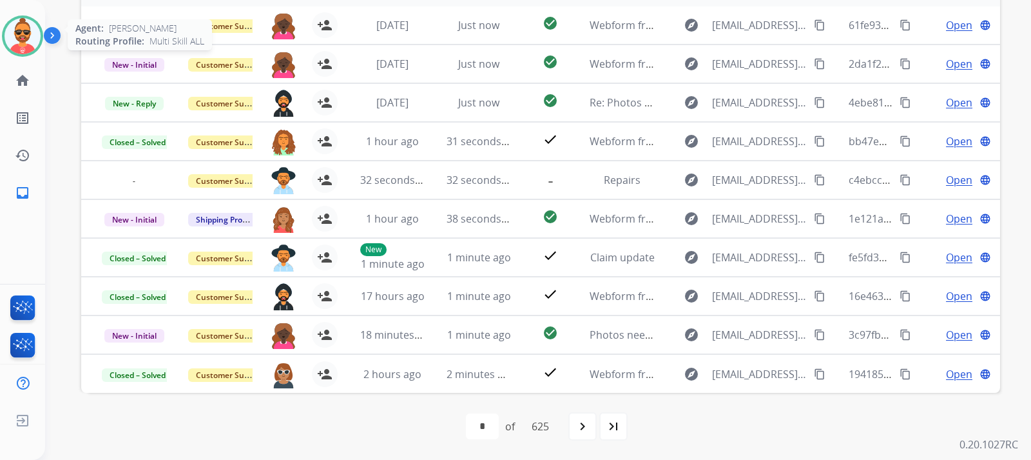
click at [24, 39] on img at bounding box center [23, 36] width 36 height 36
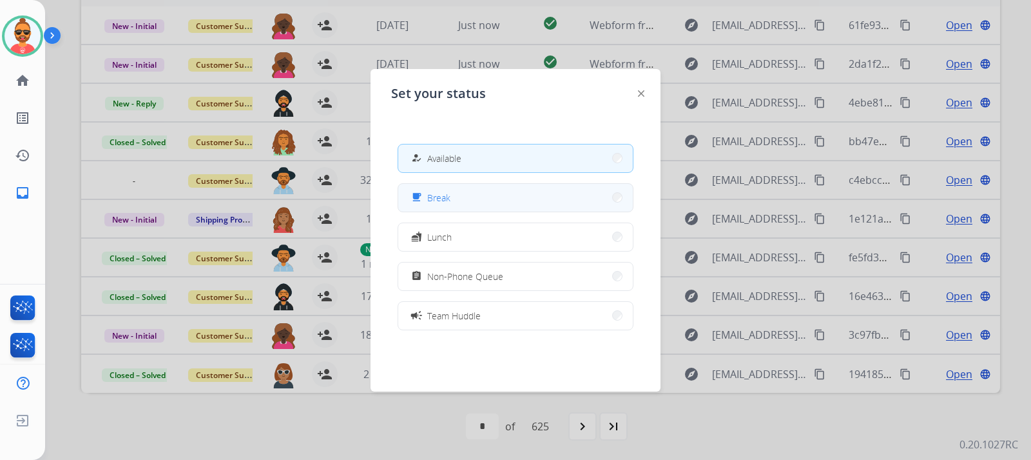
click at [533, 204] on button "free_breakfast Break" at bounding box center [515, 198] width 235 height 28
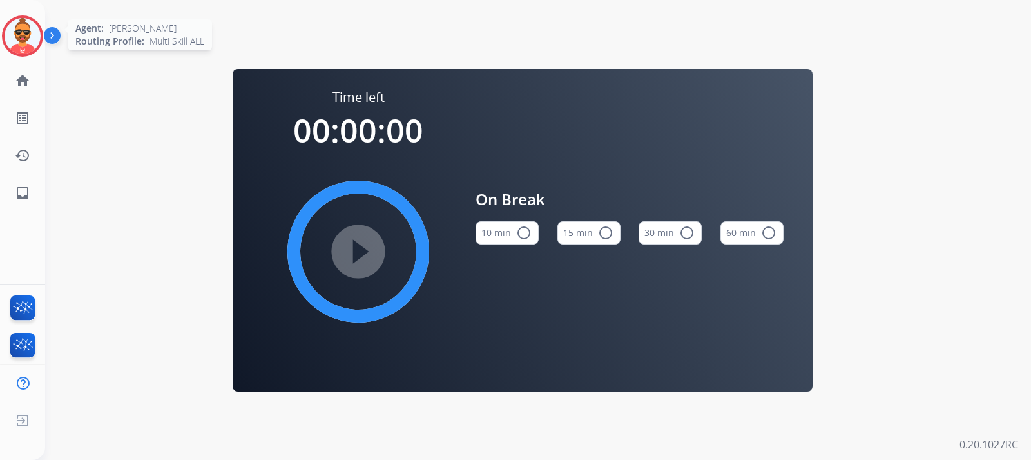
click at [30, 30] on img at bounding box center [23, 36] width 36 height 36
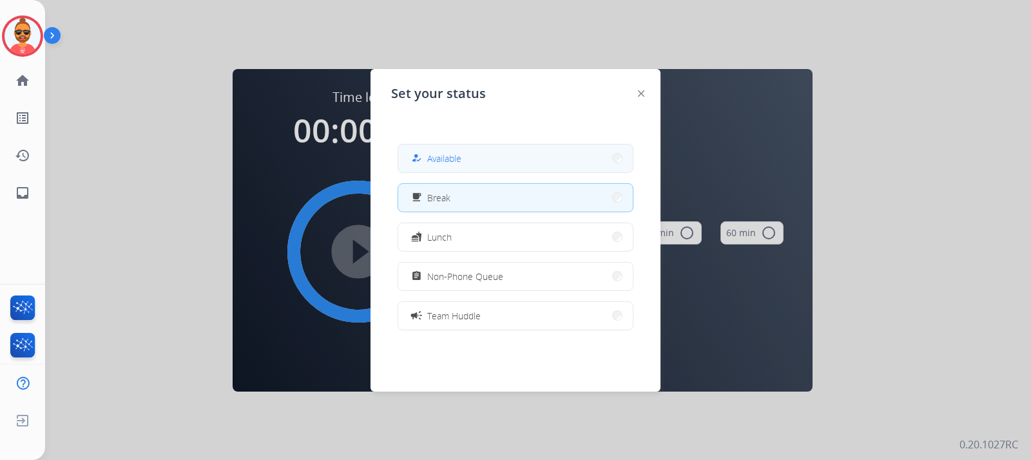
click at [540, 157] on button "how_to_reg Available" at bounding box center [515, 158] width 235 height 28
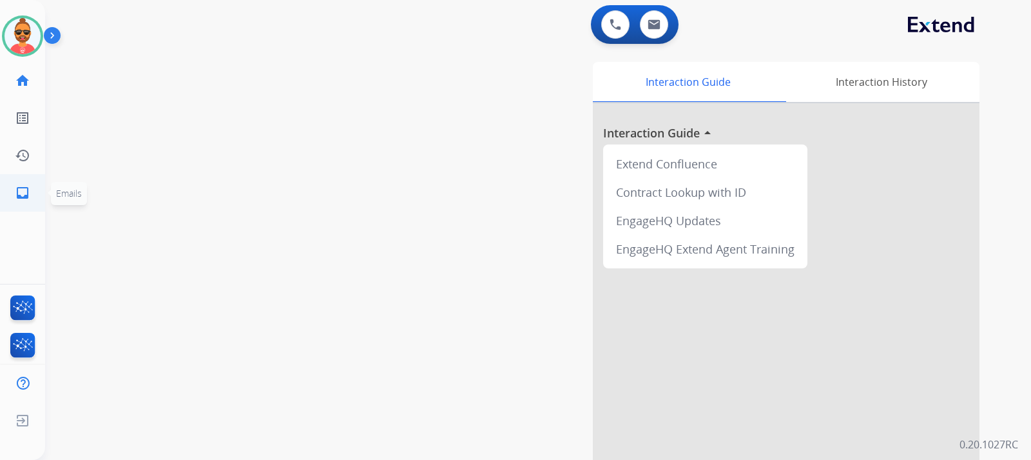
click at [28, 193] on mat-icon "inbox" at bounding box center [22, 192] width 15 height 15
select select "**********"
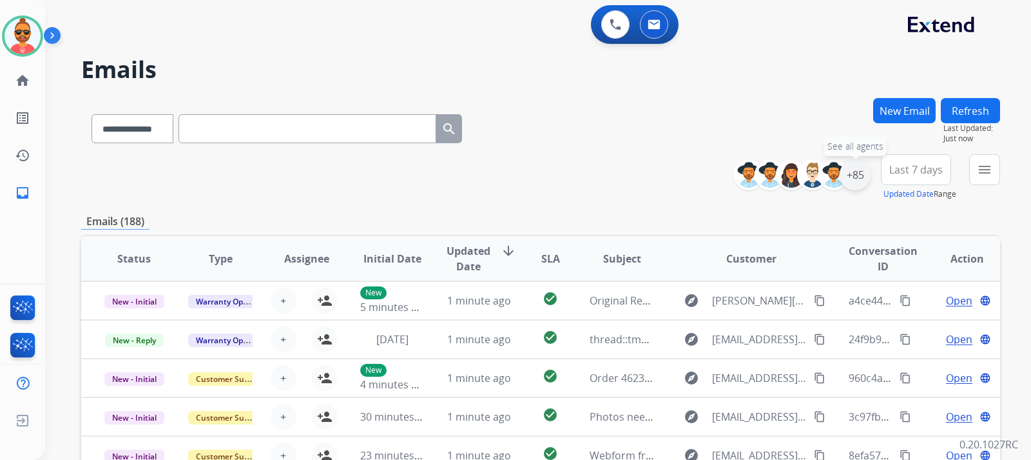
click at [851, 173] on div "+85" at bounding box center [855, 174] width 31 height 31
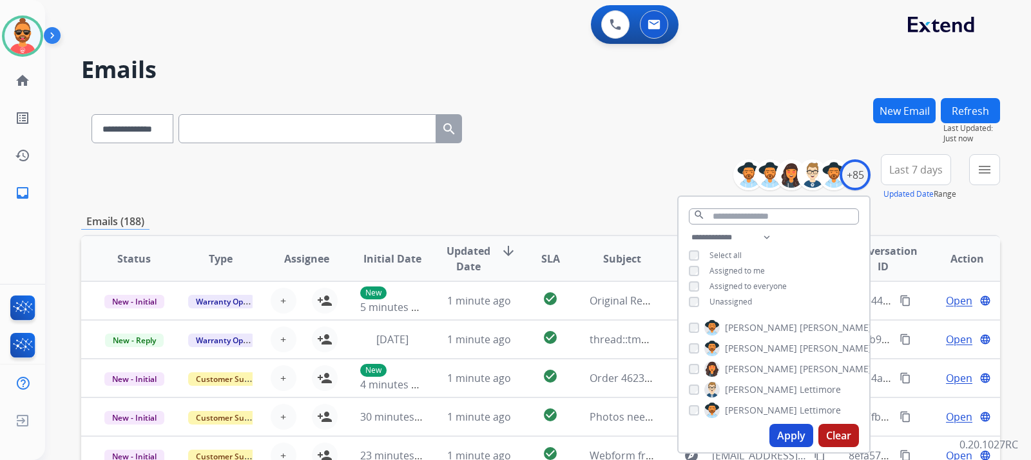
click at [789, 431] on button "Apply" at bounding box center [792, 435] width 44 height 23
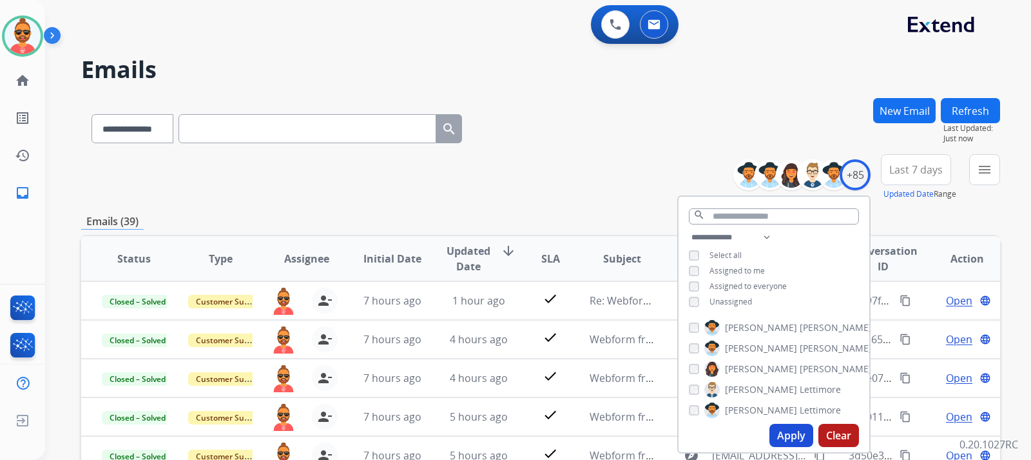
click at [551, 152] on div "**********" at bounding box center [540, 126] width 919 height 56
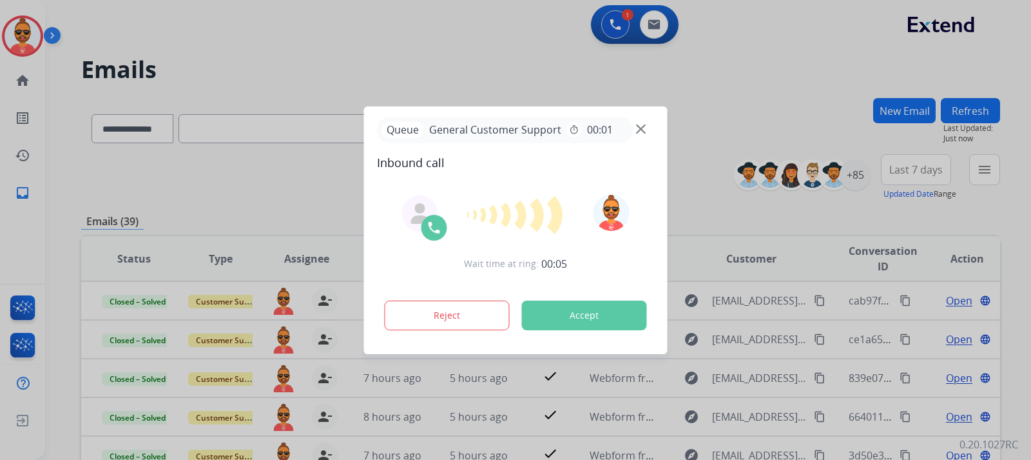
click at [639, 148] on div "Queue General Customer Support timer 00:01 Inbound call" at bounding box center [516, 144] width 278 height 55
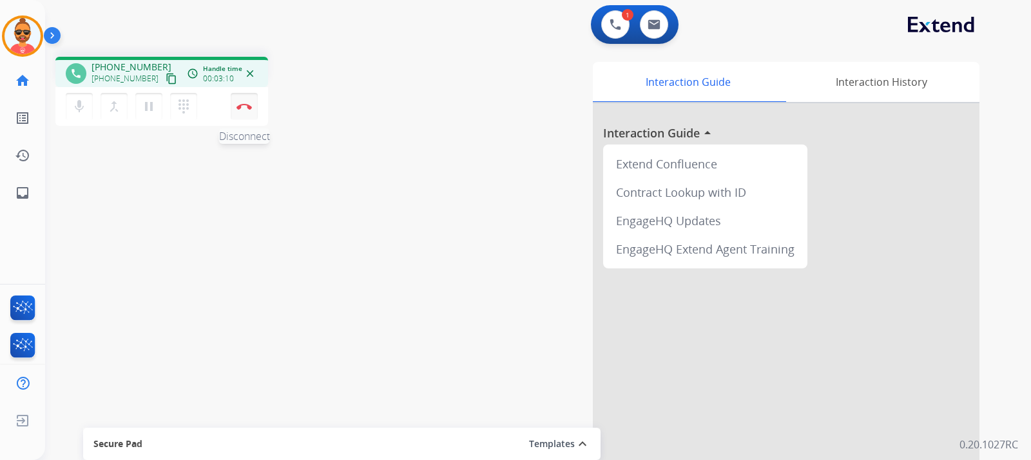
click at [243, 100] on button "Disconnect" at bounding box center [244, 106] width 27 height 27
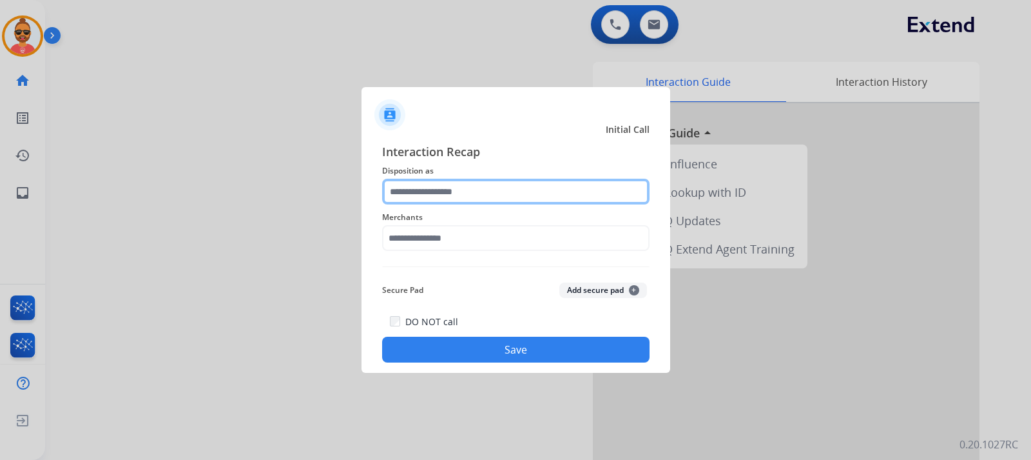
click at [494, 193] on input "text" at bounding box center [516, 192] width 268 height 26
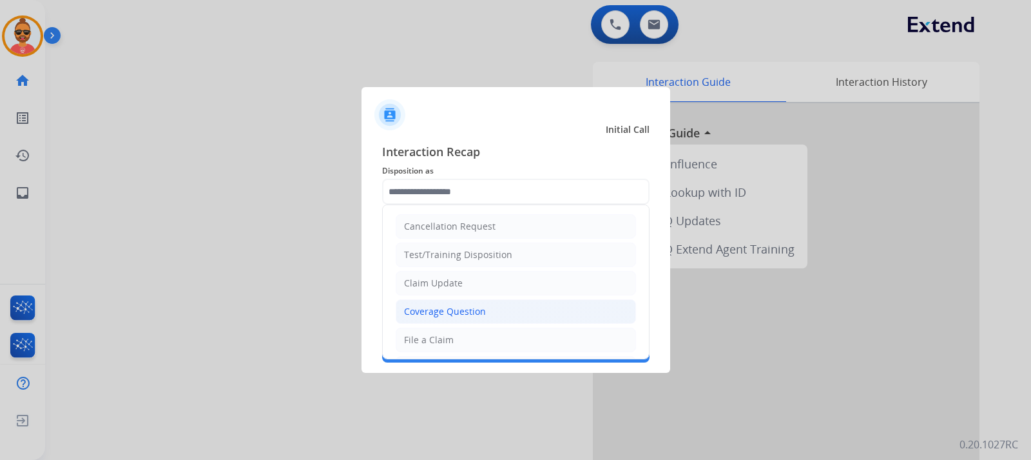
click at [463, 306] on div "Coverage Question" at bounding box center [445, 311] width 82 height 13
type input "**********"
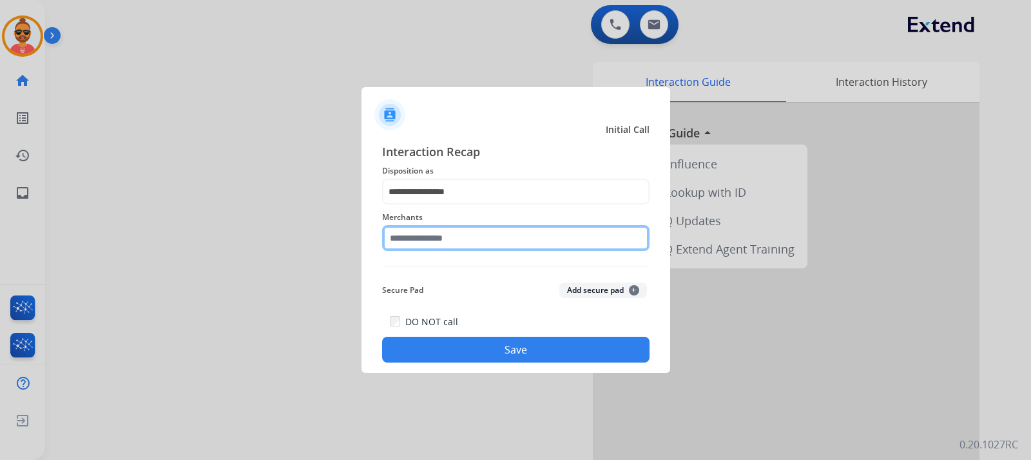
click at [471, 242] on input "text" at bounding box center [516, 238] width 268 height 26
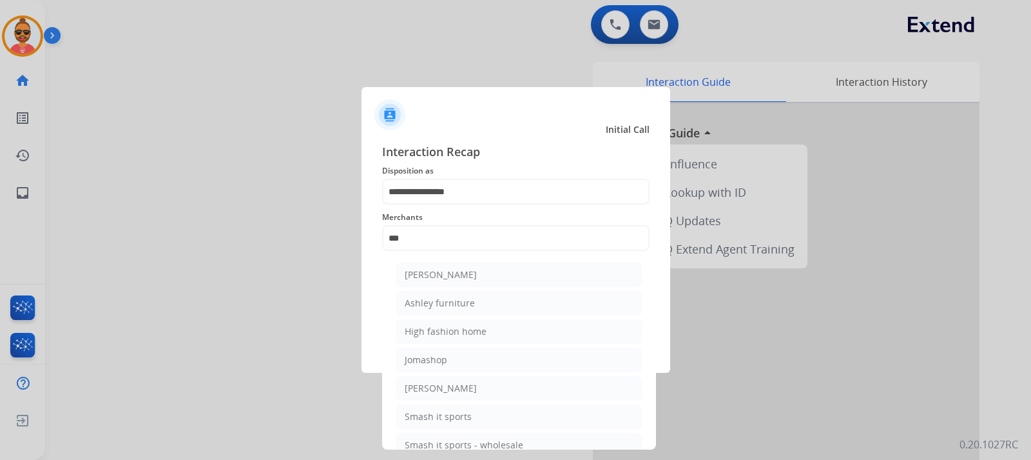
click at [447, 303] on div "Ashley furniture" at bounding box center [440, 303] width 70 height 13
type input "**********"
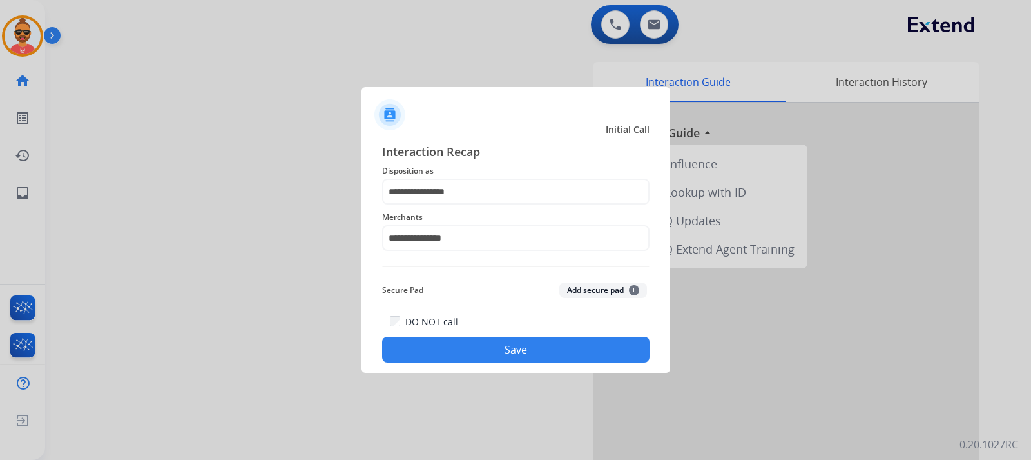
click at [445, 343] on button "Save" at bounding box center [516, 350] width 268 height 26
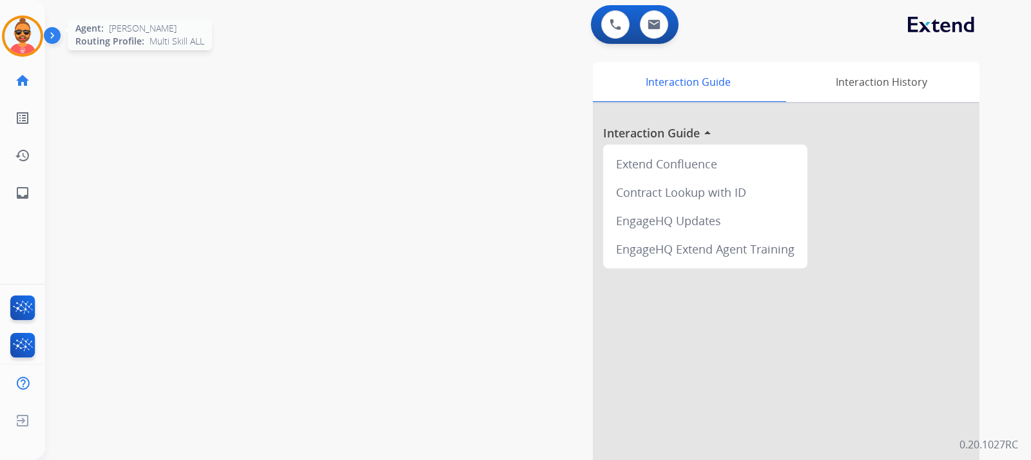
click at [21, 39] on img at bounding box center [23, 36] width 36 height 36
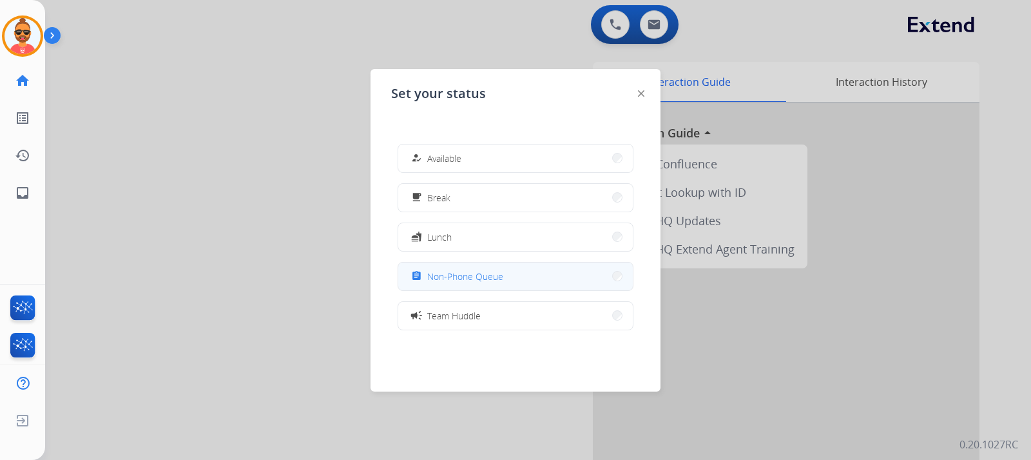
click at [494, 281] on span "Non-Phone Queue" at bounding box center [465, 276] width 76 height 14
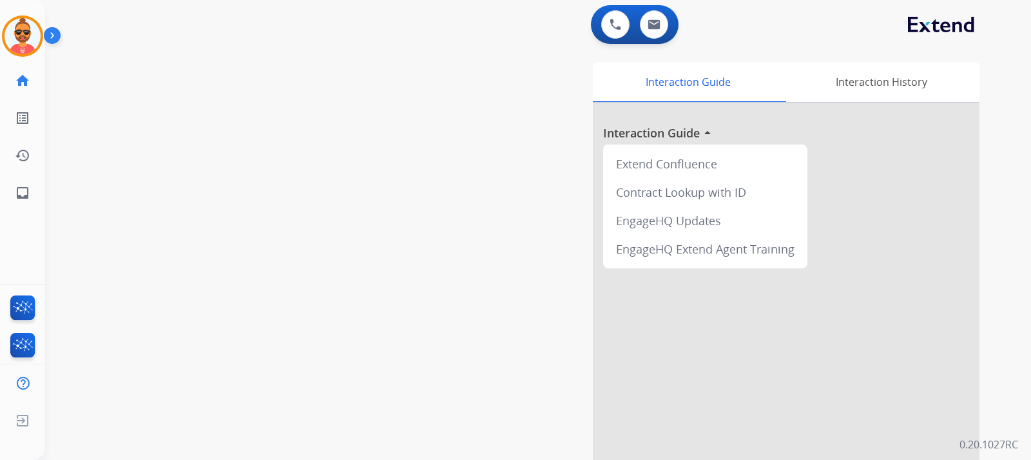
drag, startPoint x: 20, startPoint y: 35, endPoint x: 51, endPoint y: 34, distance: 31.0
click at [20, 35] on img at bounding box center [23, 36] width 36 height 36
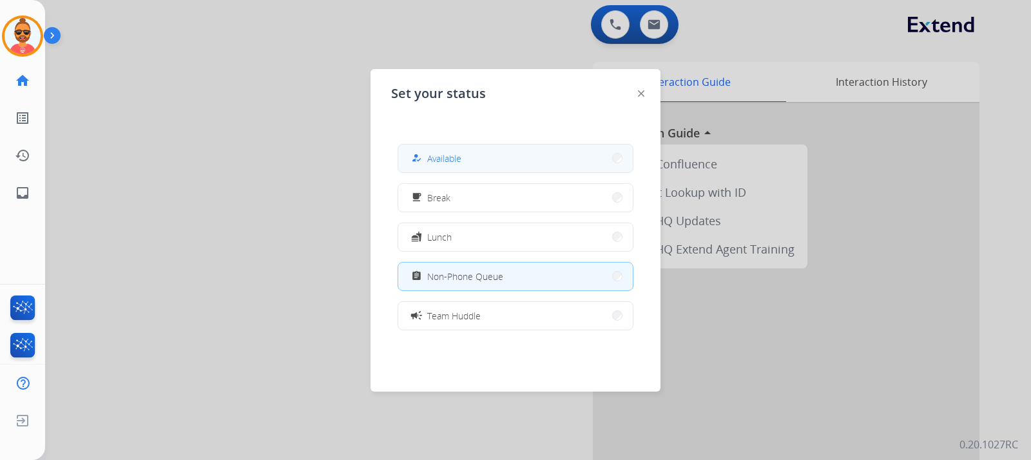
click at [438, 155] on span "Available" at bounding box center [444, 159] width 34 height 14
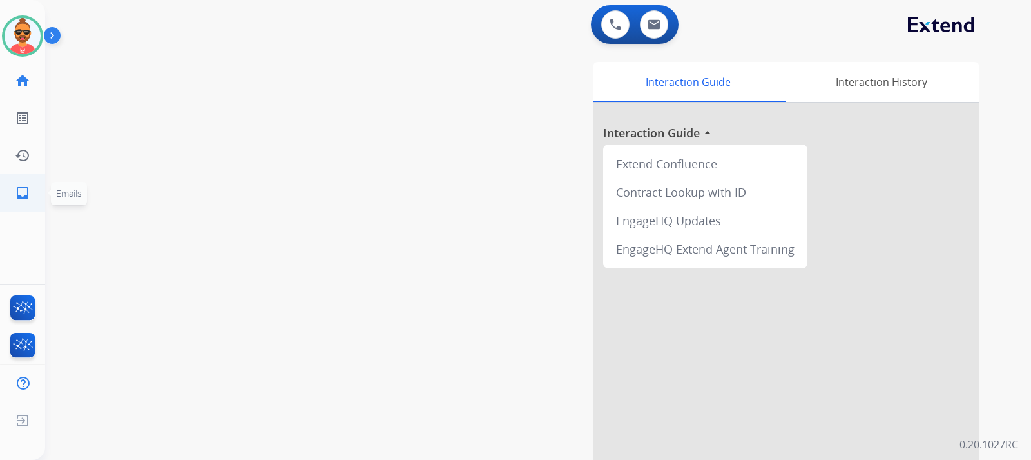
click at [17, 179] on link "inbox Emails" at bounding box center [23, 193] width 36 height 36
select select "**********"
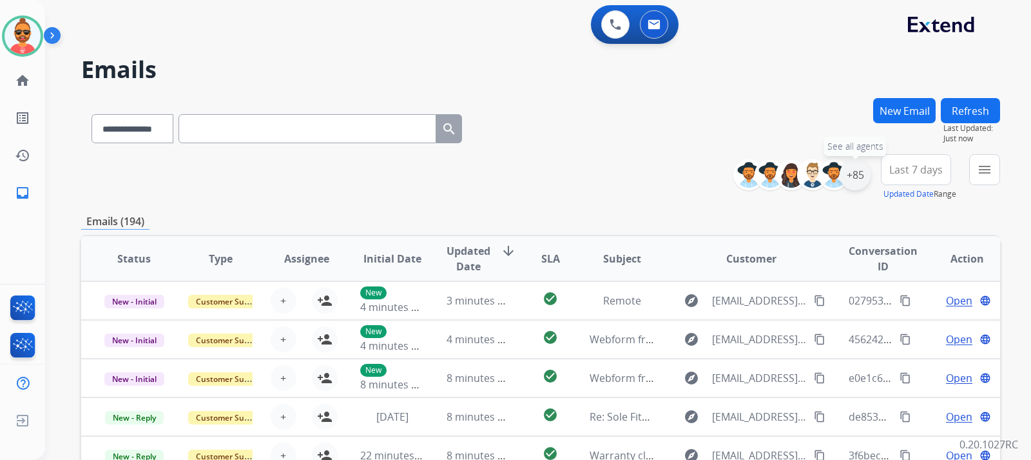
click at [859, 175] on div "+85" at bounding box center [855, 174] width 31 height 31
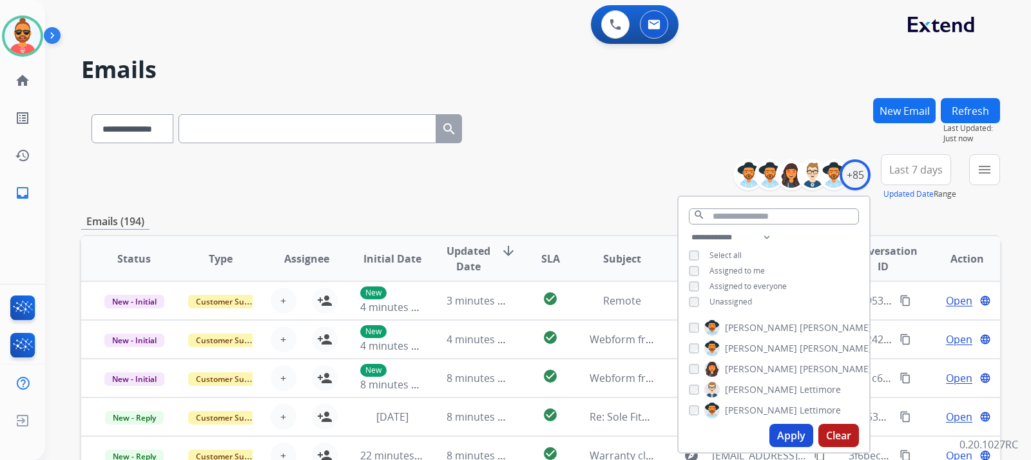
click at [784, 427] on button "Apply" at bounding box center [792, 435] width 44 height 23
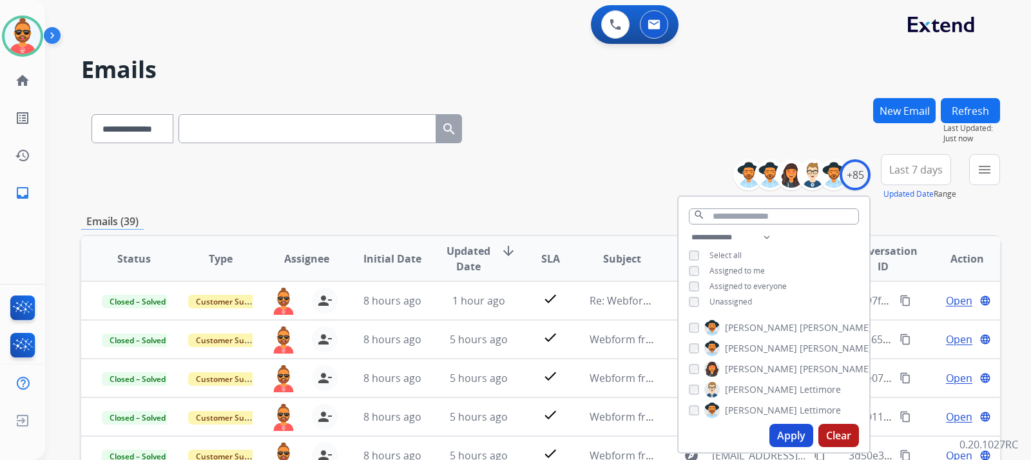
drag, startPoint x: 542, startPoint y: 155, endPoint x: 583, endPoint y: 144, distance: 42.1
click at [540, 151] on div "**********" at bounding box center [540, 416] width 919 height 636
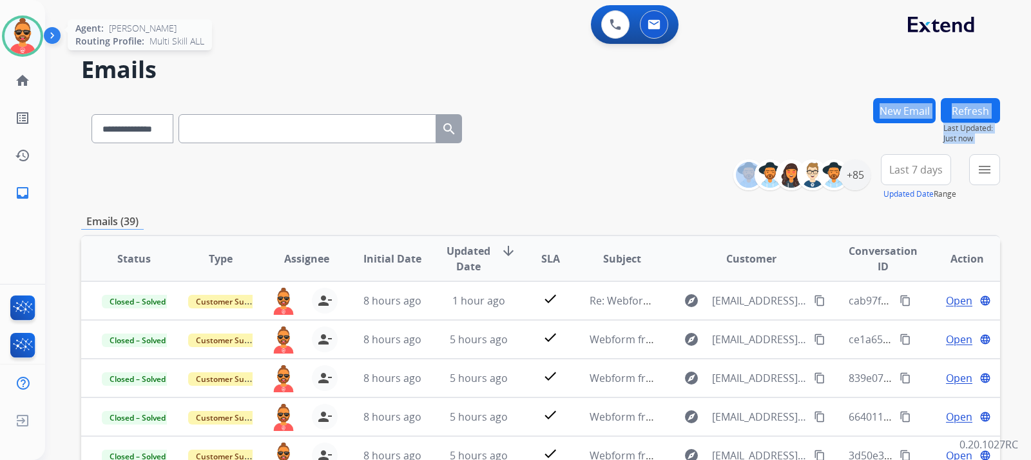
drag, startPoint x: 0, startPoint y: 28, endPoint x: 18, endPoint y: 29, distance: 18.1
click at [0, 28] on div "Lamarco Available Edit Avatar Agent: Lamarco Routing Profile: Multi Skill ALL" at bounding box center [22, 35] width 45 height 41
click at [18, 29] on img at bounding box center [23, 36] width 36 height 36
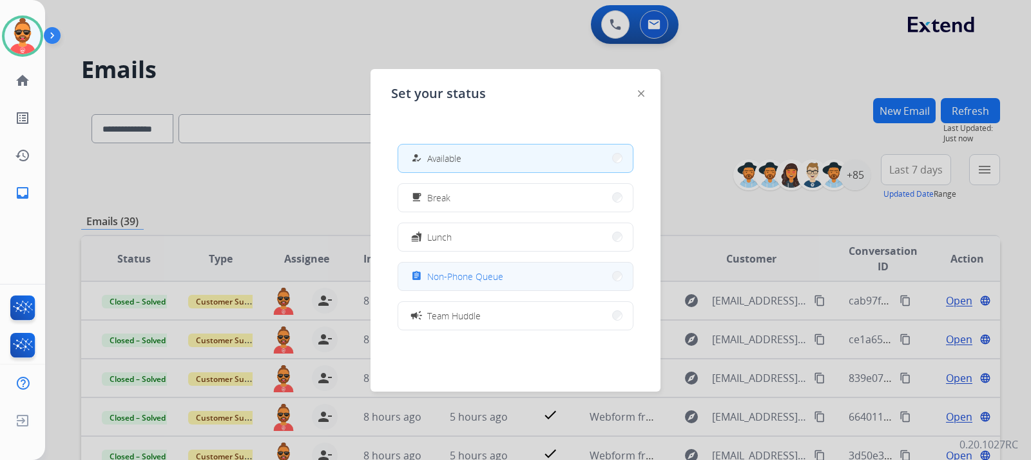
click at [521, 275] on button "assignment Non-Phone Queue" at bounding box center [515, 276] width 235 height 28
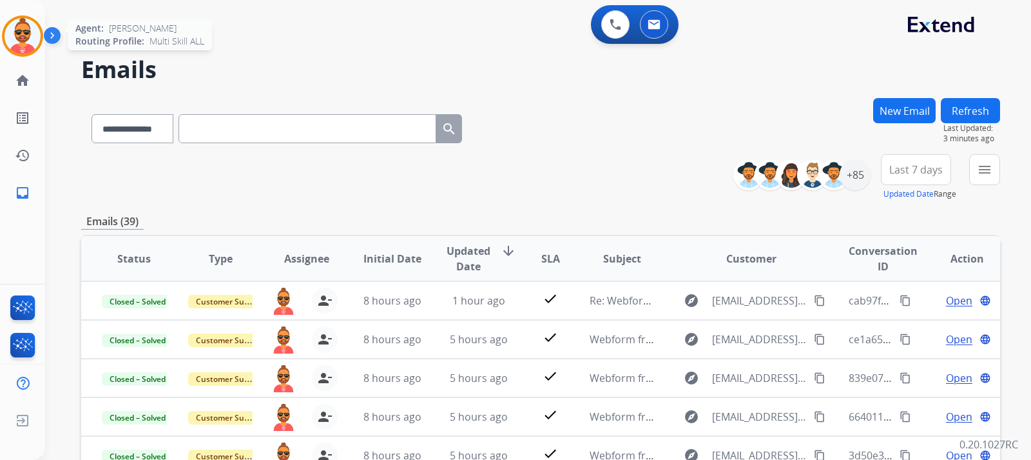
click at [32, 37] on img at bounding box center [23, 36] width 36 height 36
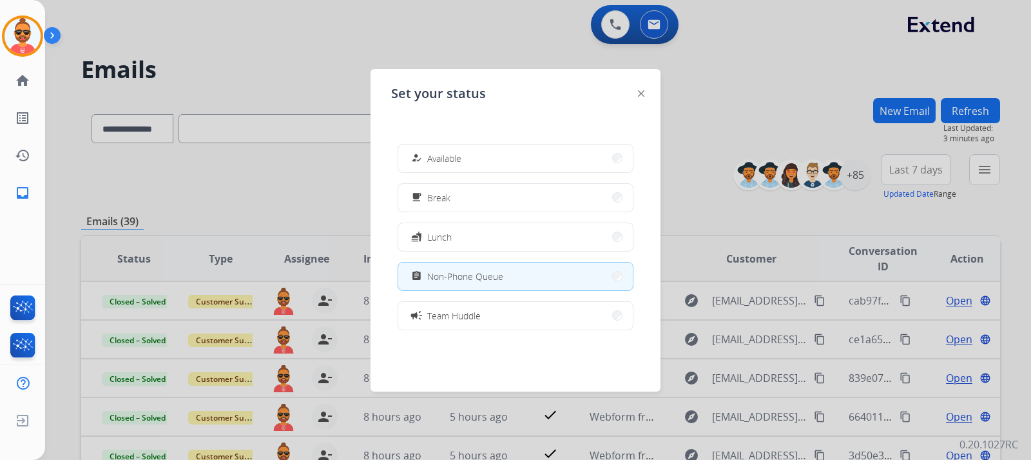
click at [298, 63] on div at bounding box center [515, 230] width 1031 height 460
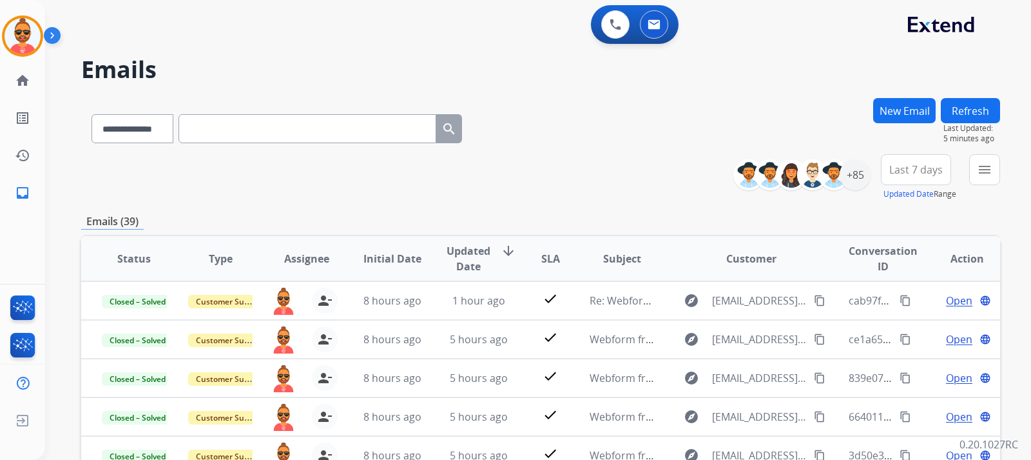
click at [977, 104] on button "Refresh" at bounding box center [970, 110] width 59 height 25
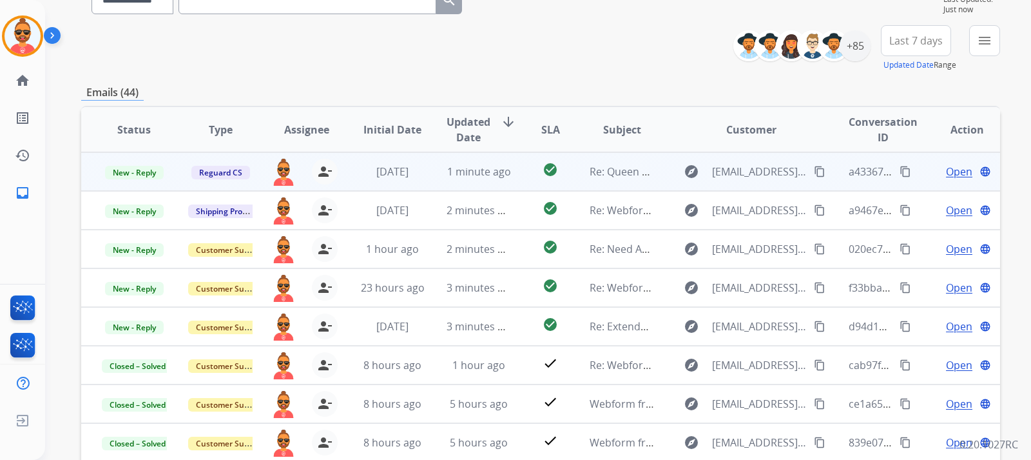
scroll to position [1, 0]
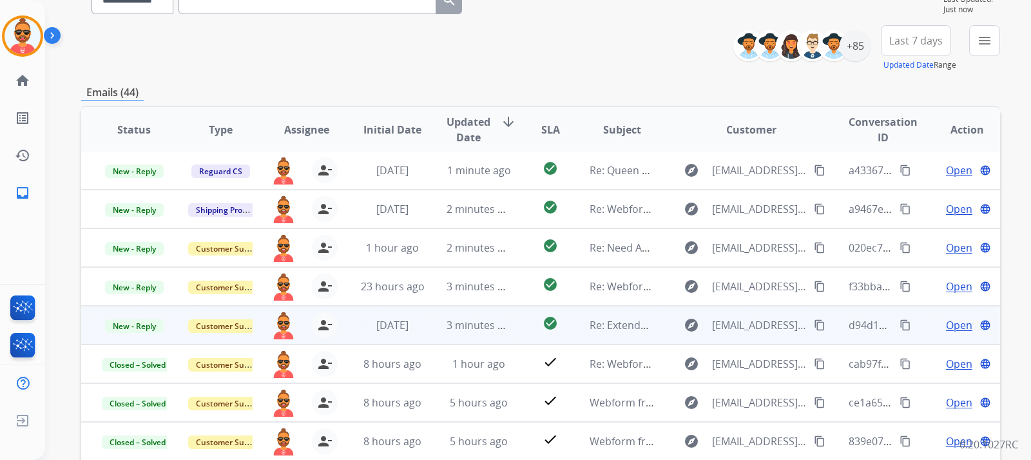
click at [956, 322] on span "Open" at bounding box center [959, 324] width 26 height 15
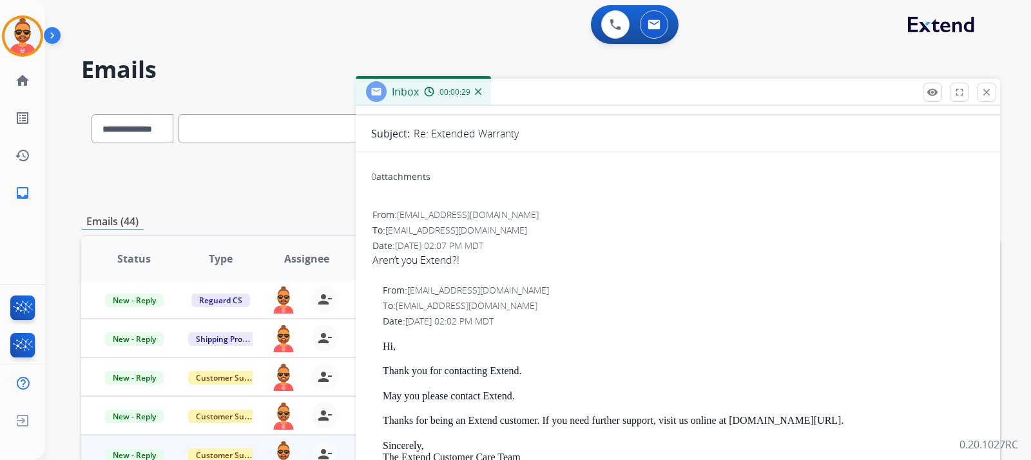
scroll to position [0, 0]
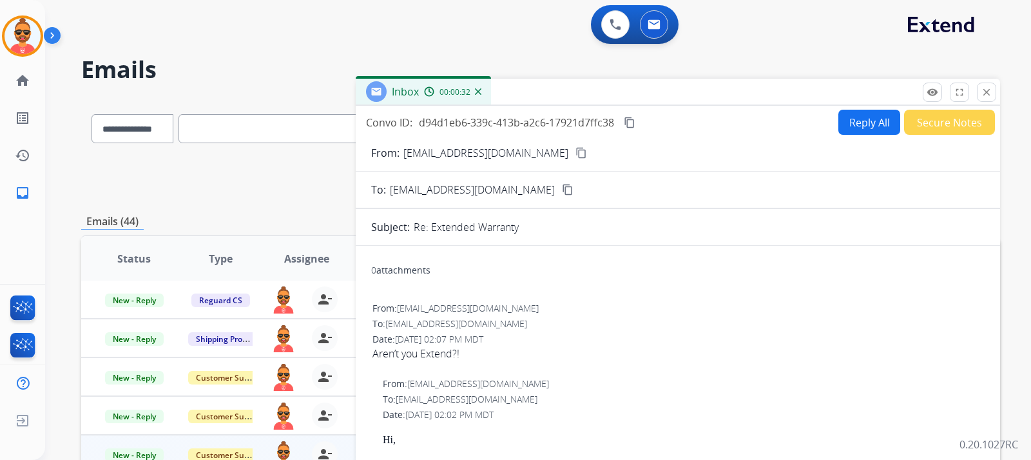
click at [576, 152] on mat-icon "content_copy" at bounding box center [582, 153] width 12 height 12
click at [864, 123] on button "Reply All" at bounding box center [870, 122] width 62 height 25
select select "**********"
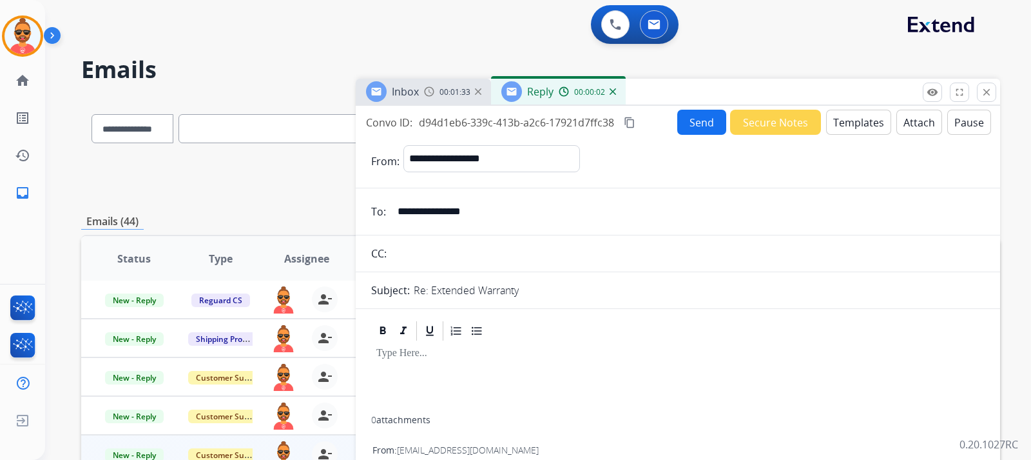
click at [841, 119] on button "Templates" at bounding box center [858, 122] width 65 height 25
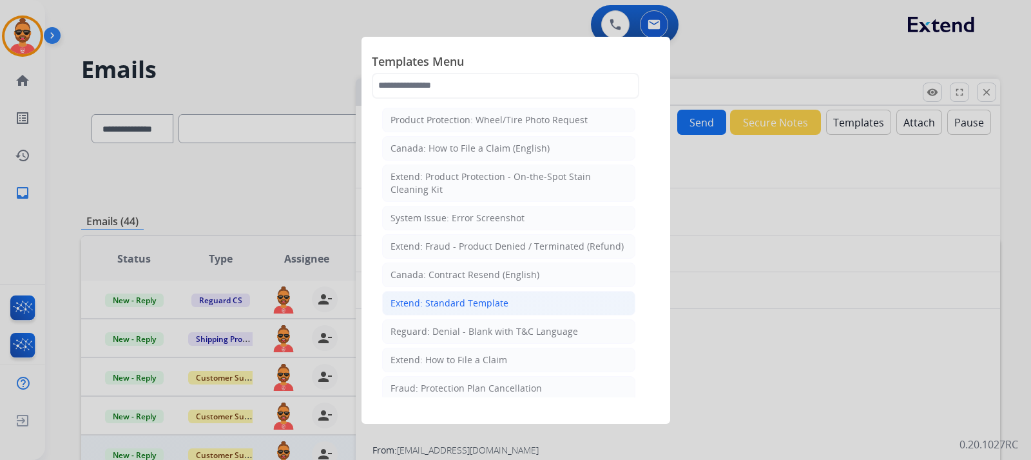
click at [455, 301] on div "Extend: Standard Template" at bounding box center [450, 303] width 118 height 13
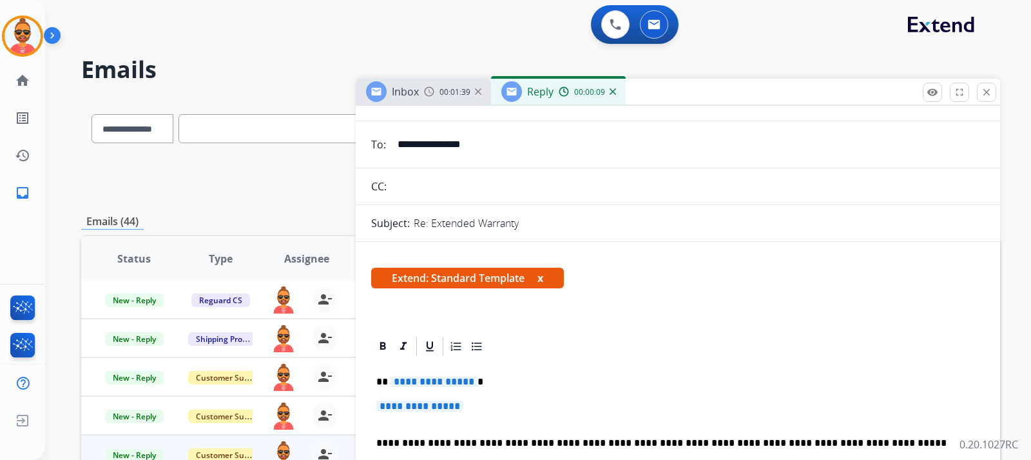
scroll to position [129, 0]
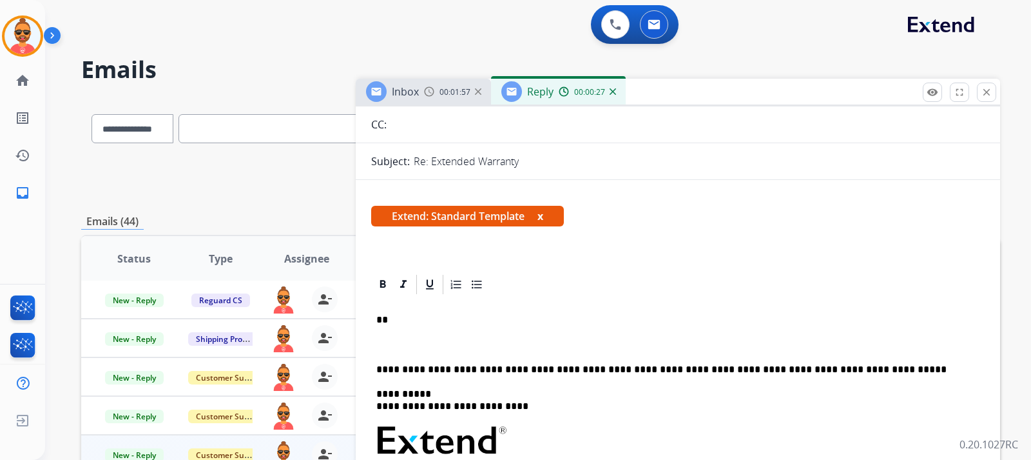
click at [395, 340] on p at bounding box center [677, 344] width 603 height 12
click at [542, 341] on p "**********" at bounding box center [672, 344] width 593 height 12
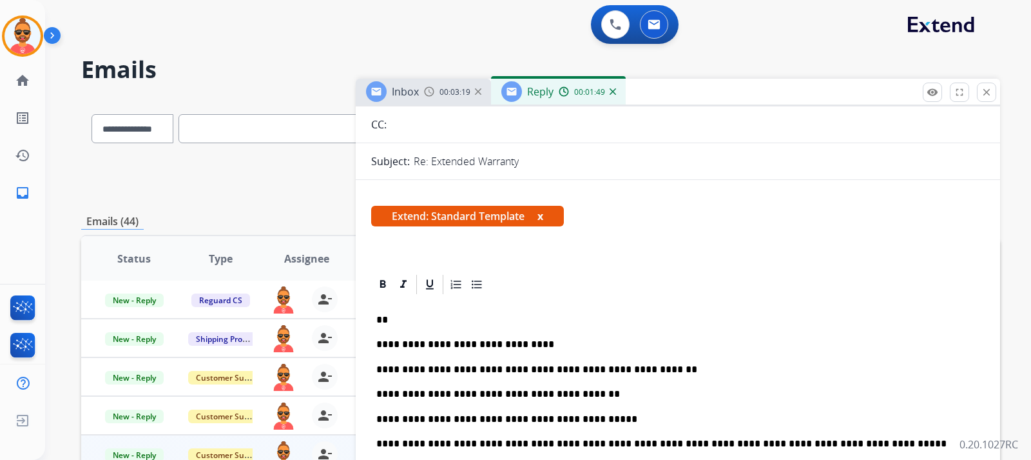
click at [400, 321] on p "**" at bounding box center [672, 320] width 593 height 12
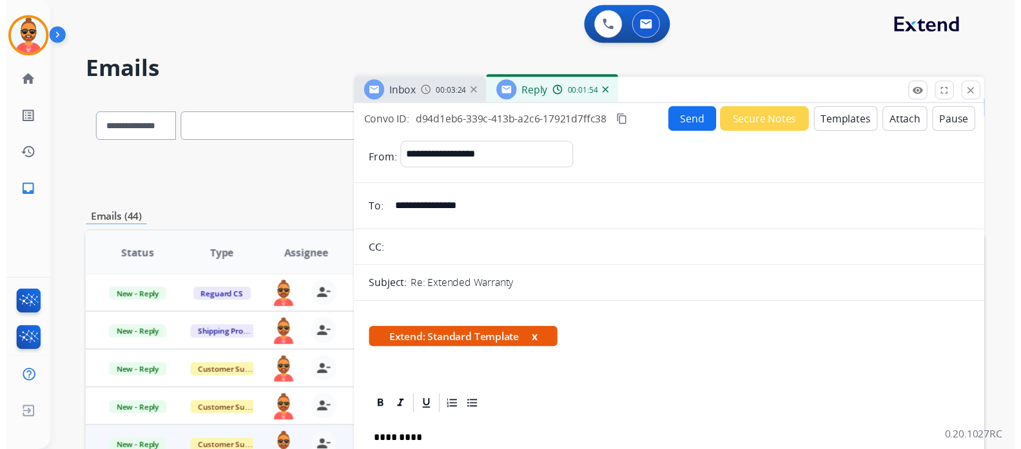
scroll to position [0, 0]
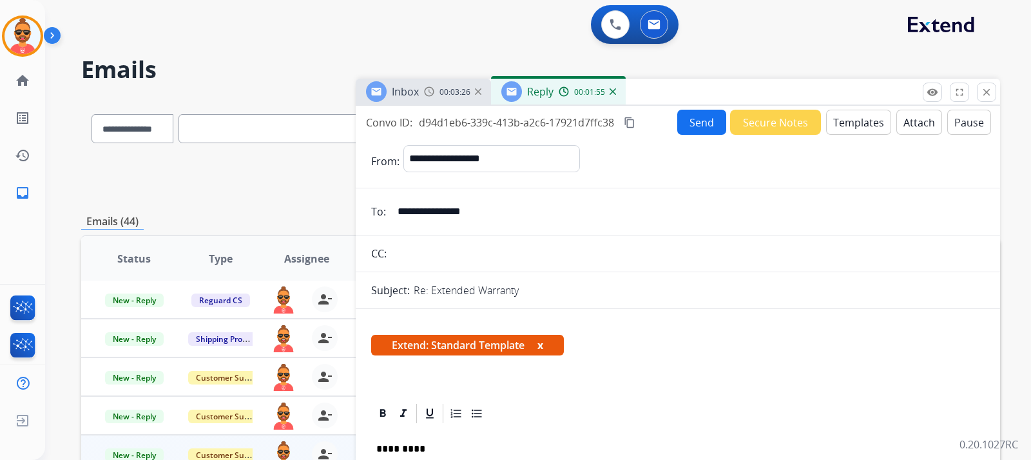
click at [698, 122] on button "Send" at bounding box center [702, 122] width 49 height 25
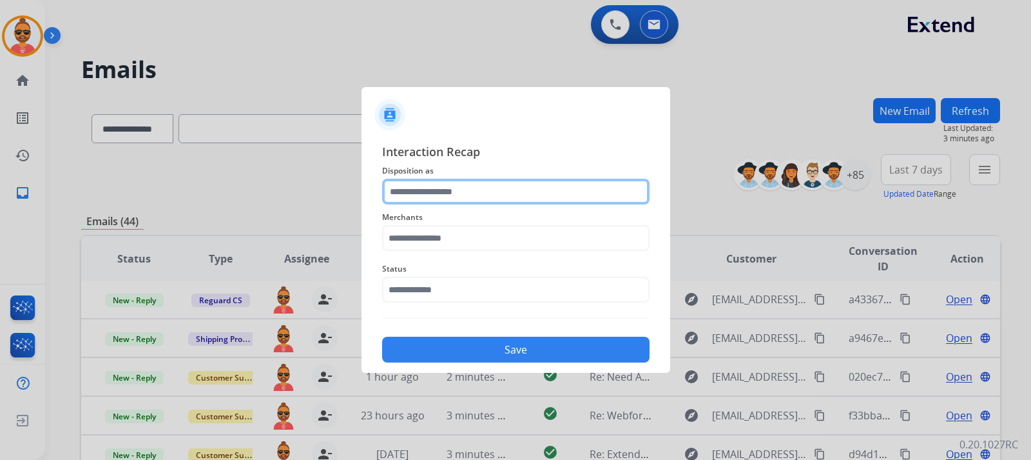
click at [441, 198] on input "text" at bounding box center [516, 192] width 268 height 26
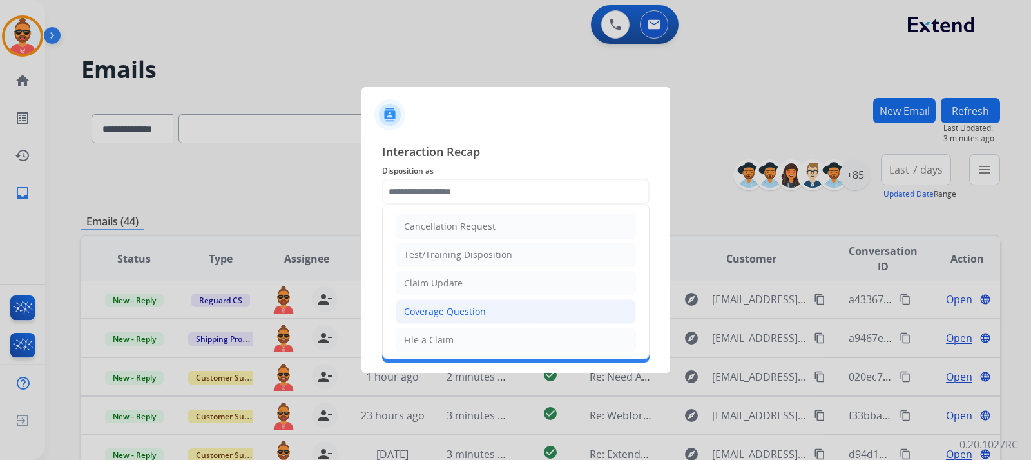
click at [473, 305] on div "Coverage Question" at bounding box center [445, 311] width 82 height 13
type input "**********"
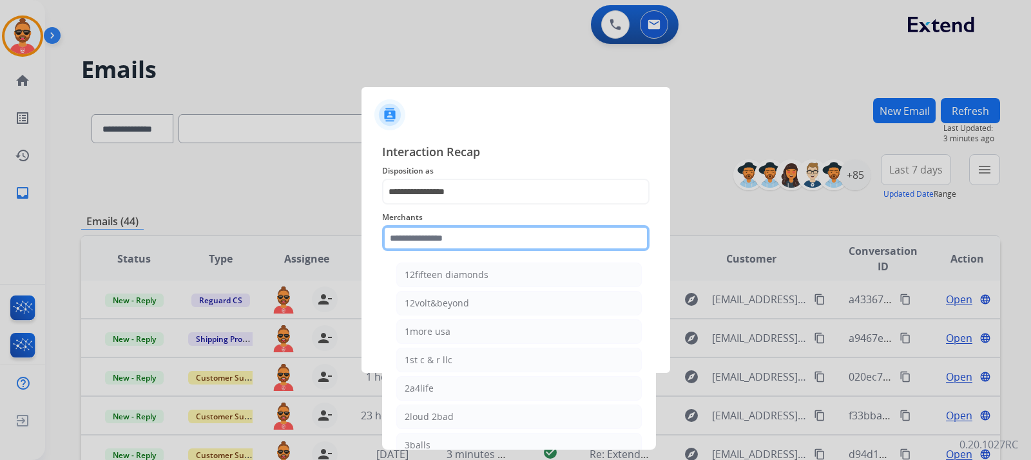
drag, startPoint x: 461, startPoint y: 239, endPoint x: 466, endPoint y: 222, distance: 18.2
click at [461, 239] on input "text" at bounding box center [516, 238] width 268 height 26
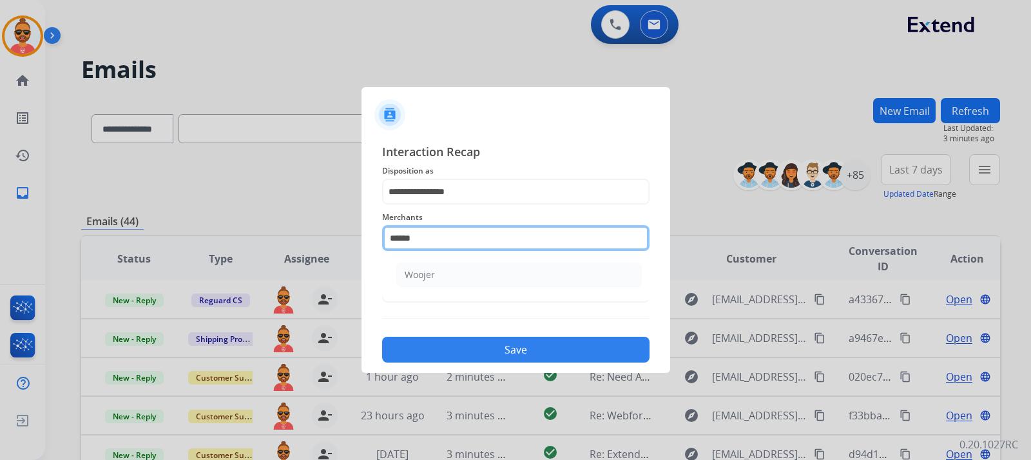
type input "******"
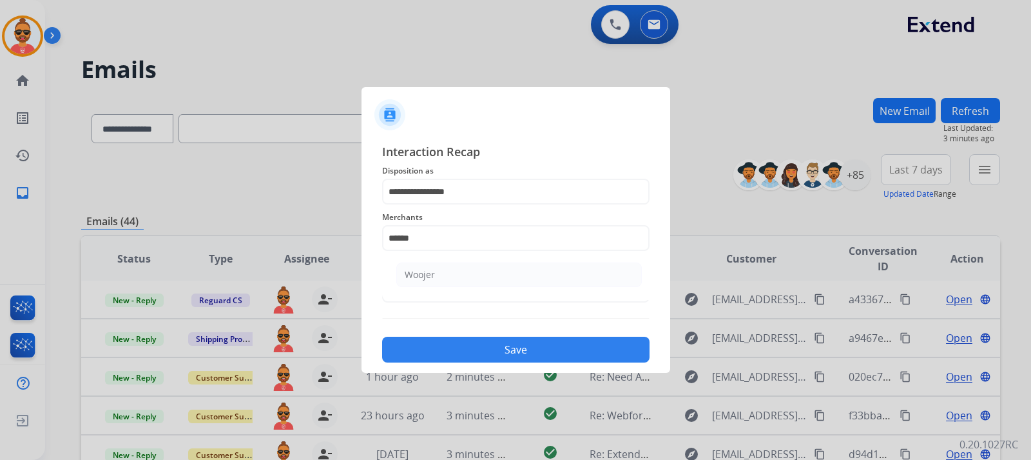
click at [496, 340] on button "Save" at bounding box center [516, 350] width 268 height 26
drag, startPoint x: 427, startPoint y: 268, endPoint x: 458, endPoint y: 275, distance: 31.9
click at [425, 268] on span "Status" at bounding box center [516, 268] width 268 height 15
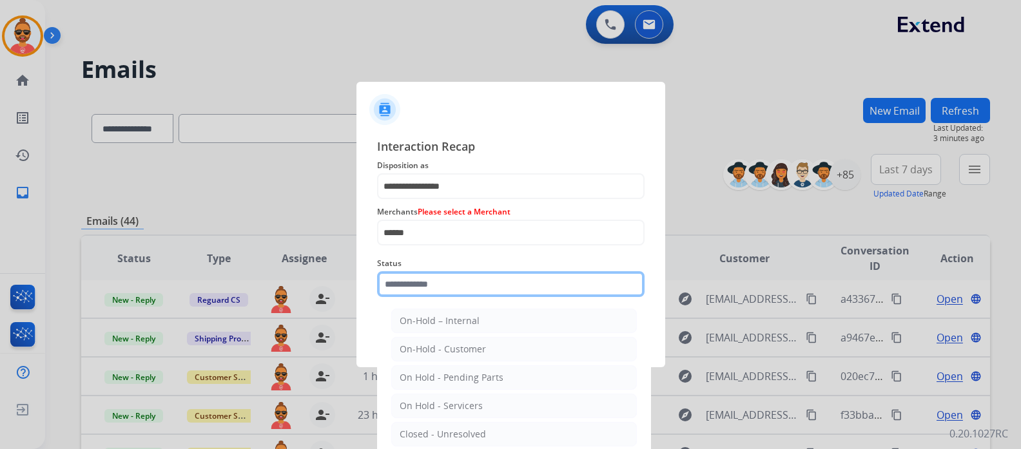
click at [468, 291] on input "text" at bounding box center [511, 284] width 268 height 26
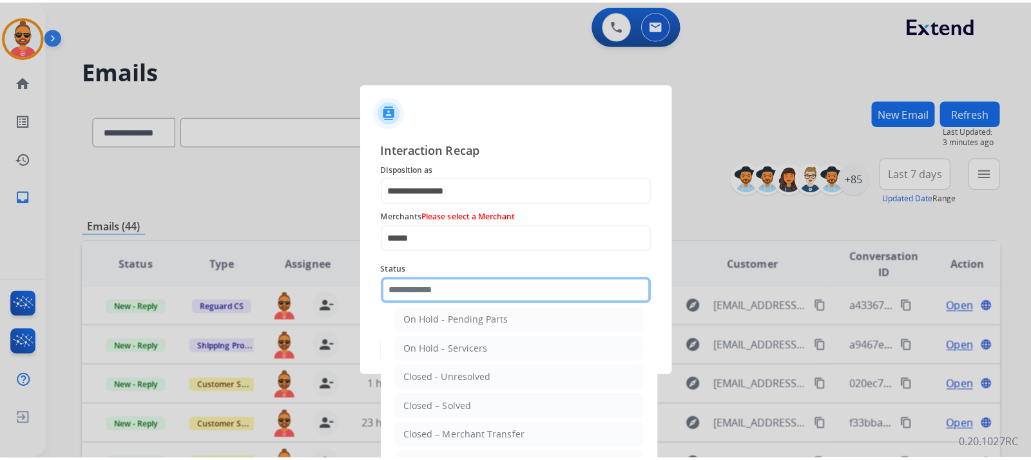
scroll to position [77, 0]
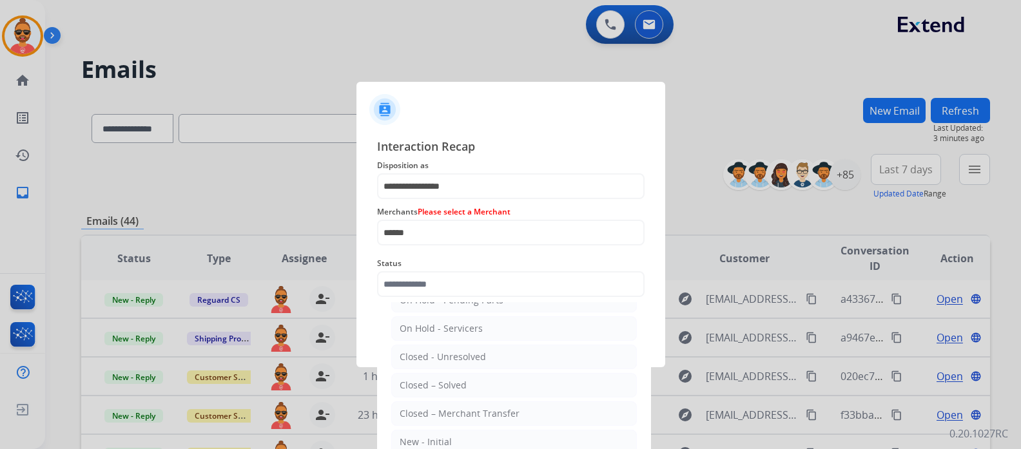
click at [480, 379] on li "Closed – Solved" at bounding box center [514, 385] width 246 height 24
type input "**********"
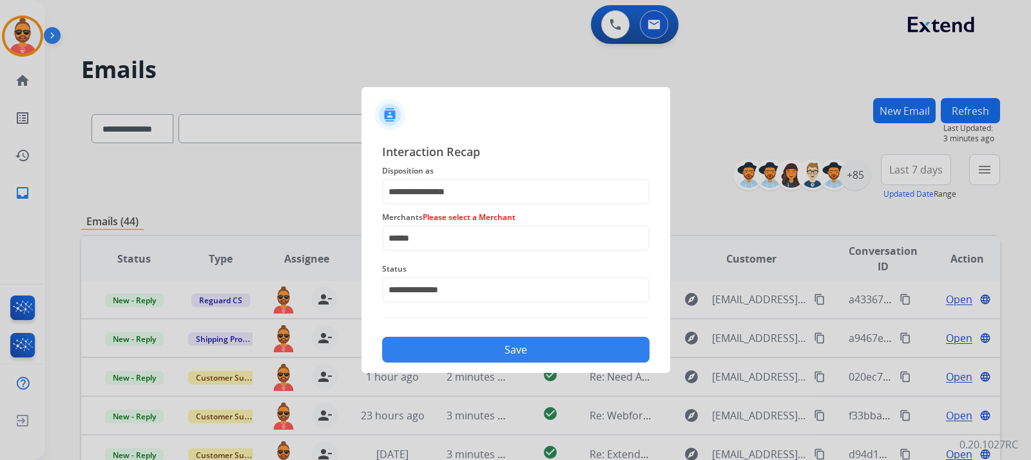
click at [551, 344] on button "Save" at bounding box center [516, 350] width 268 height 26
click at [518, 217] on span "Merchants Please select a Merchant" at bounding box center [516, 217] width 268 height 15
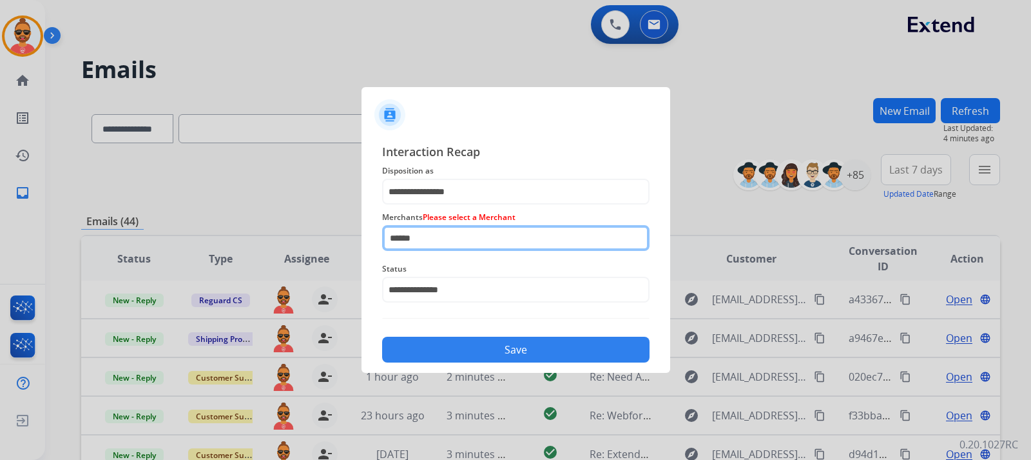
click at [430, 242] on input "******" at bounding box center [516, 238] width 268 height 26
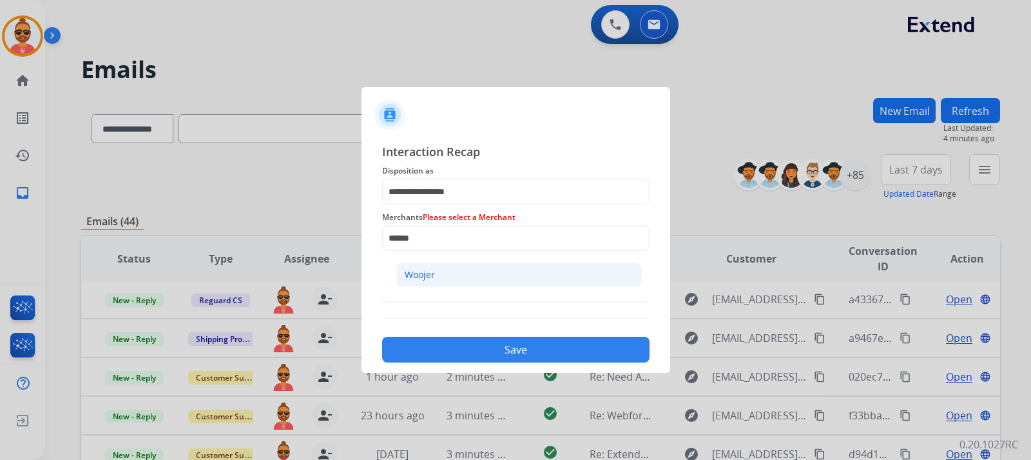
click at [411, 274] on div "Woojer" at bounding box center [420, 274] width 30 height 13
type input "******"
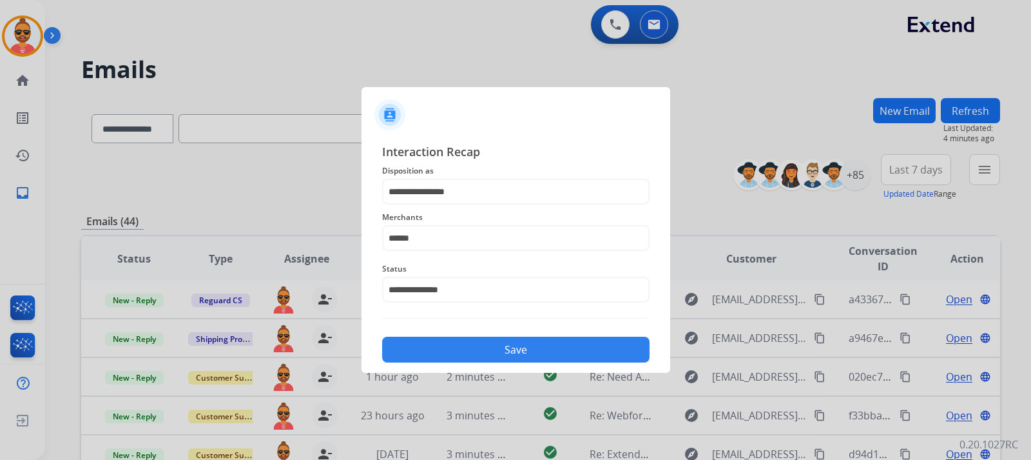
drag, startPoint x: 502, startPoint y: 345, endPoint x: 540, endPoint y: 342, distance: 37.5
click at [503, 344] on button "Save" at bounding box center [516, 350] width 268 height 26
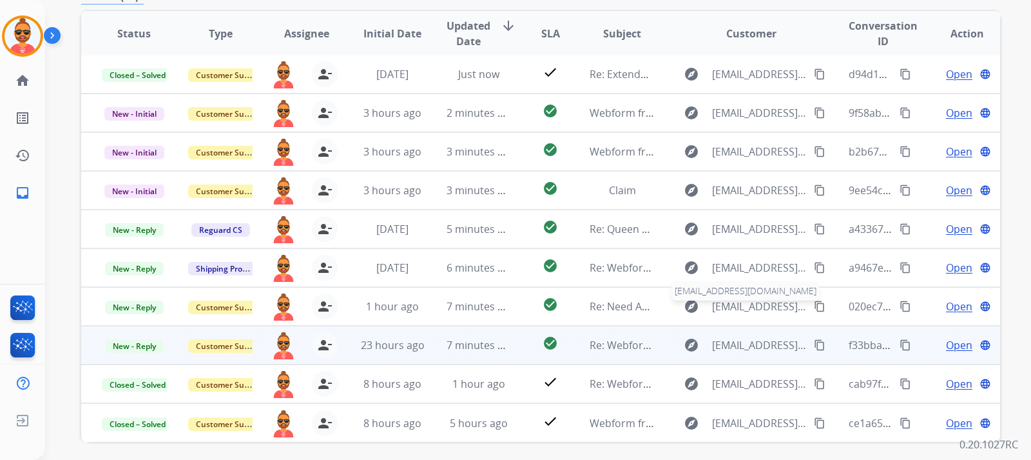
scroll to position [274, 0]
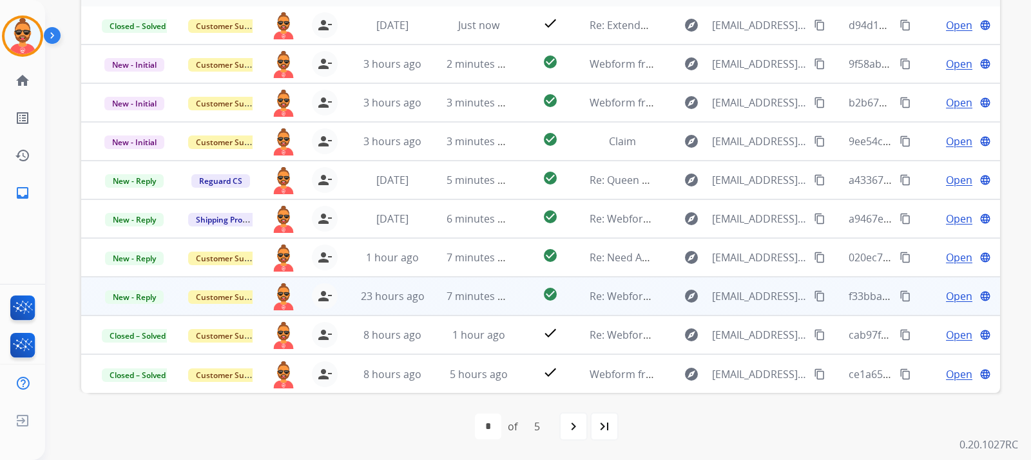
click at [957, 295] on span "Open" at bounding box center [959, 295] width 26 height 15
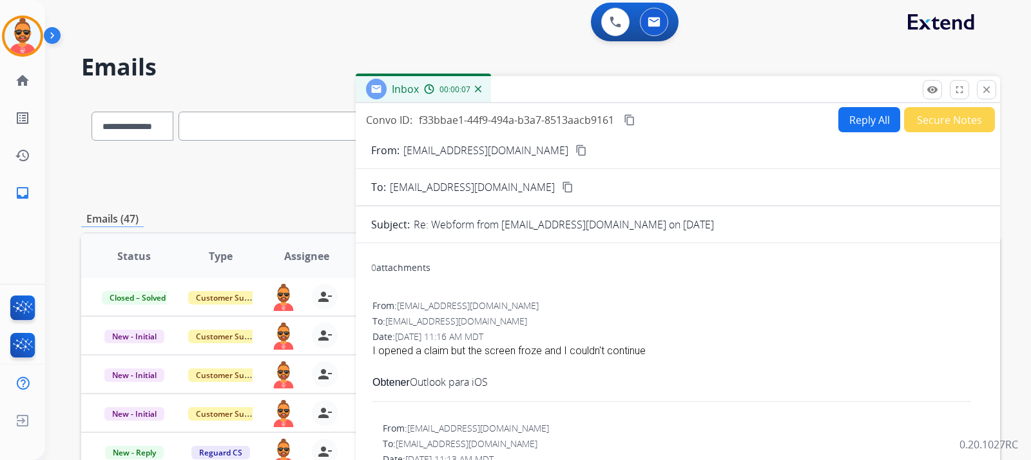
scroll to position [0, 0]
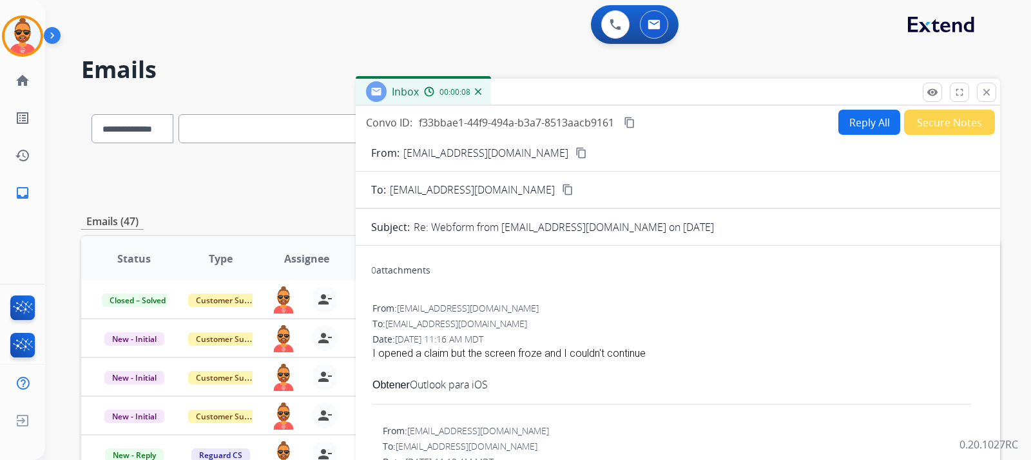
click at [564, 152] on div "From: Fernando6263a@hotmail.com content_copy" at bounding box center [678, 152] width 645 height 15
click at [576, 150] on mat-icon "content_copy" at bounding box center [582, 153] width 12 height 12
click at [867, 117] on button "Reply All" at bounding box center [870, 122] width 62 height 25
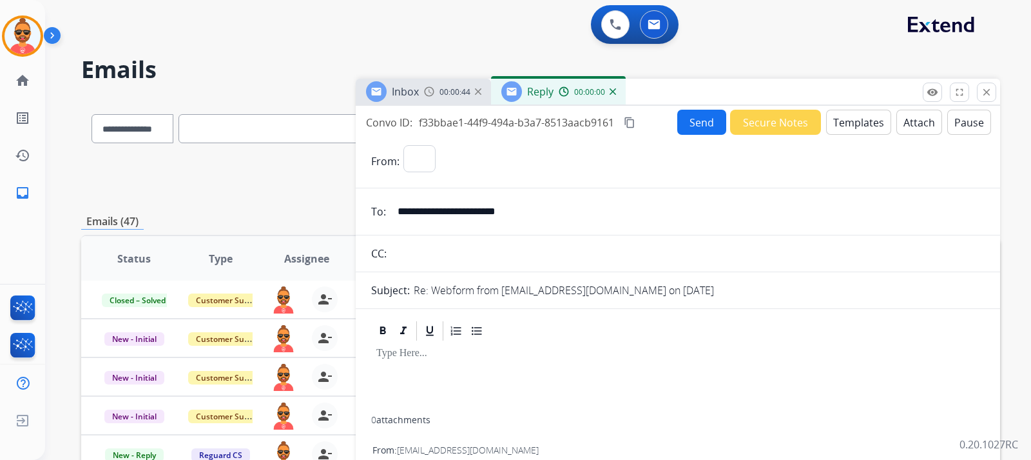
select select "**********"
click at [838, 120] on button "Templates" at bounding box center [858, 122] width 65 height 25
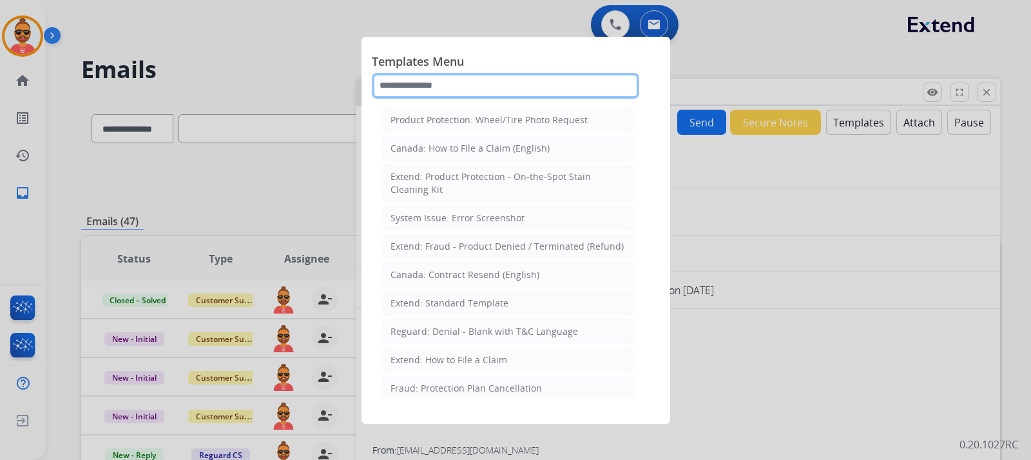
click at [475, 83] on input "text" at bounding box center [506, 86] width 268 height 26
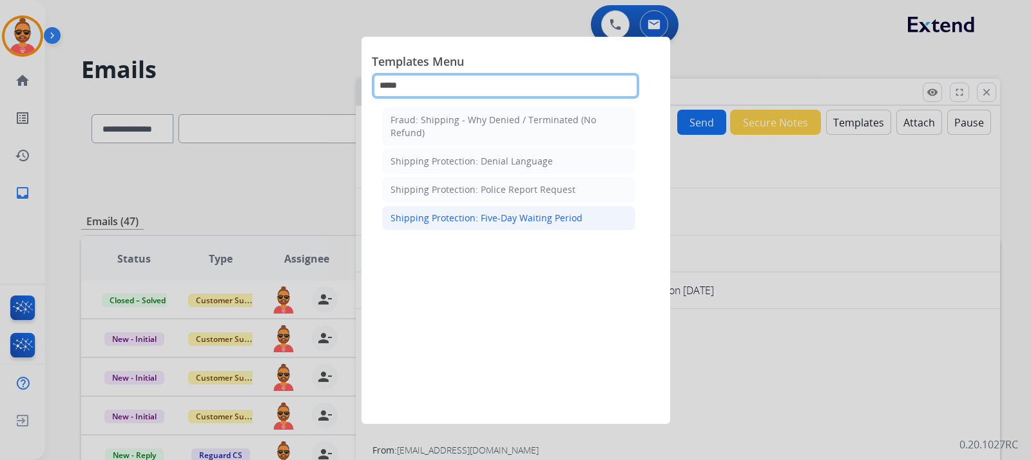
type input "*****"
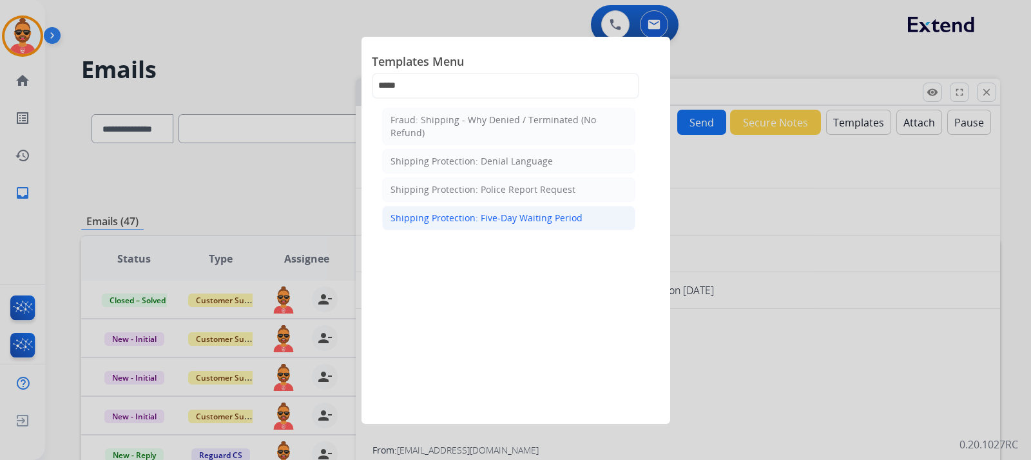
click at [566, 216] on div "Shipping Protection: Five-Day Waiting Period" at bounding box center [487, 217] width 192 height 13
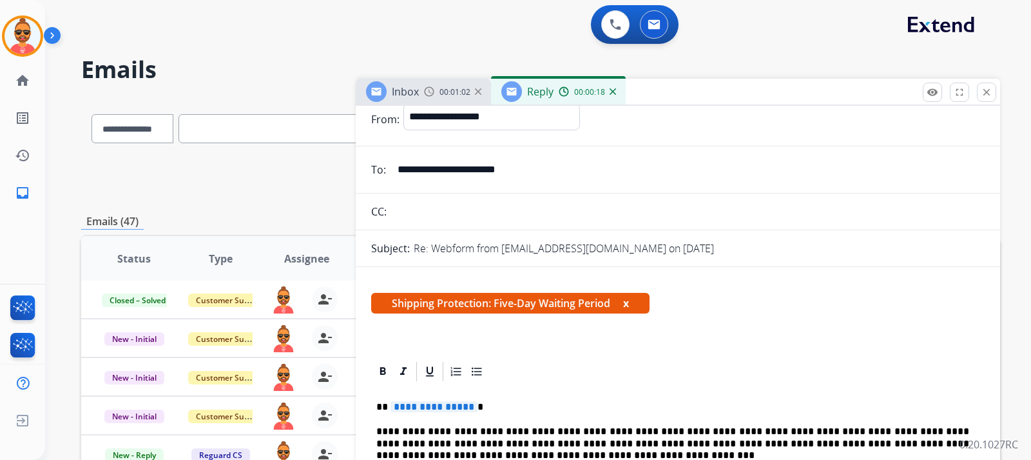
scroll to position [64, 0]
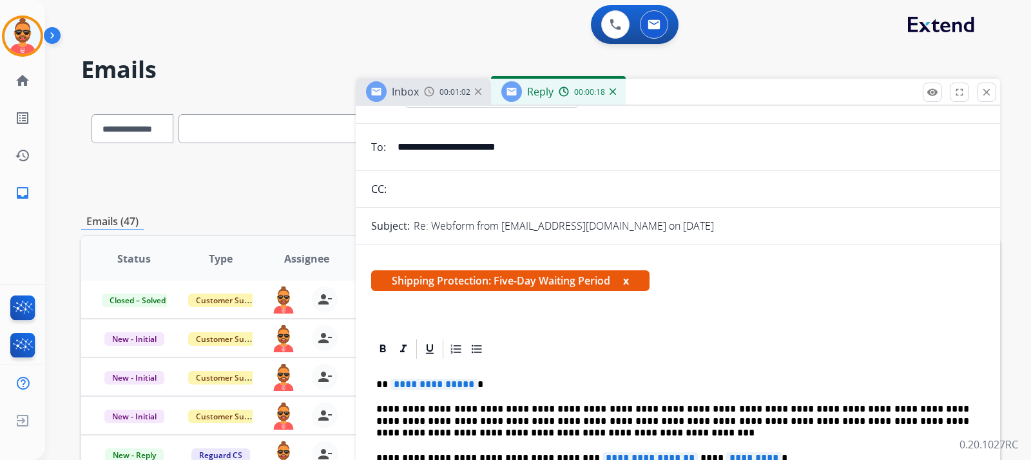
click at [469, 386] on span "**********" at bounding box center [434, 383] width 87 height 11
drag, startPoint x: 423, startPoint y: 382, endPoint x: 392, endPoint y: 379, distance: 31.1
click at [391, 380] on strong "*******" at bounding box center [409, 384] width 37 height 10
drag, startPoint x: 380, startPoint y: 347, endPoint x: 416, endPoint y: 349, distance: 36.2
click at [381, 347] on icon at bounding box center [383, 348] width 6 height 8
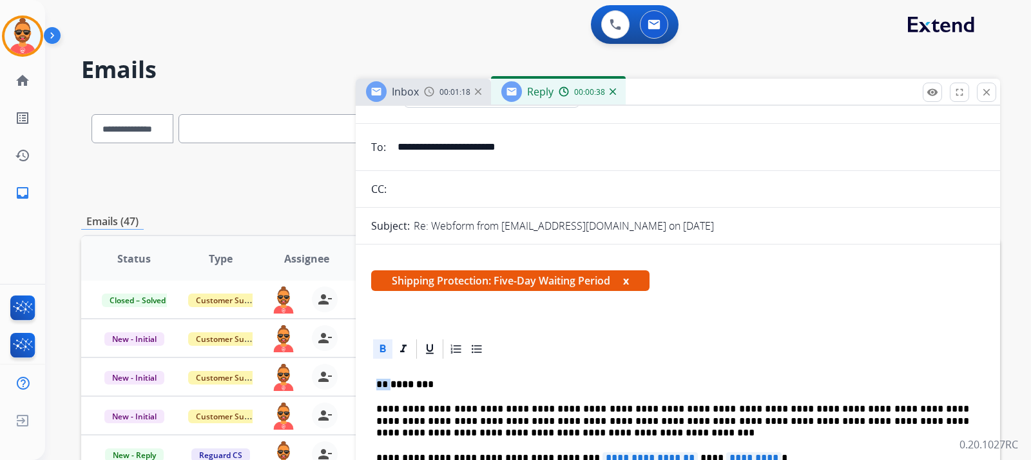
click at [380, 346] on icon at bounding box center [383, 348] width 6 height 8
drag, startPoint x: 483, startPoint y: 378, endPoint x: 496, endPoint y: 375, distance: 13.3
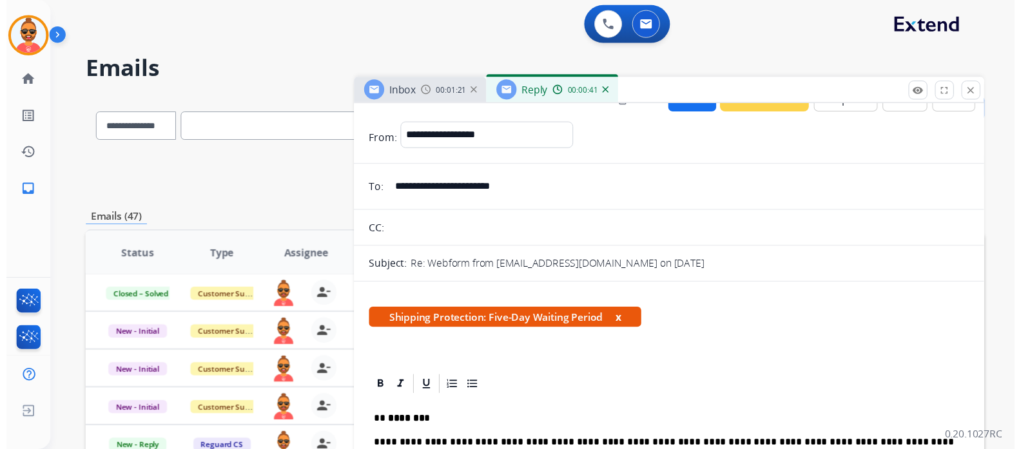
scroll to position [0, 0]
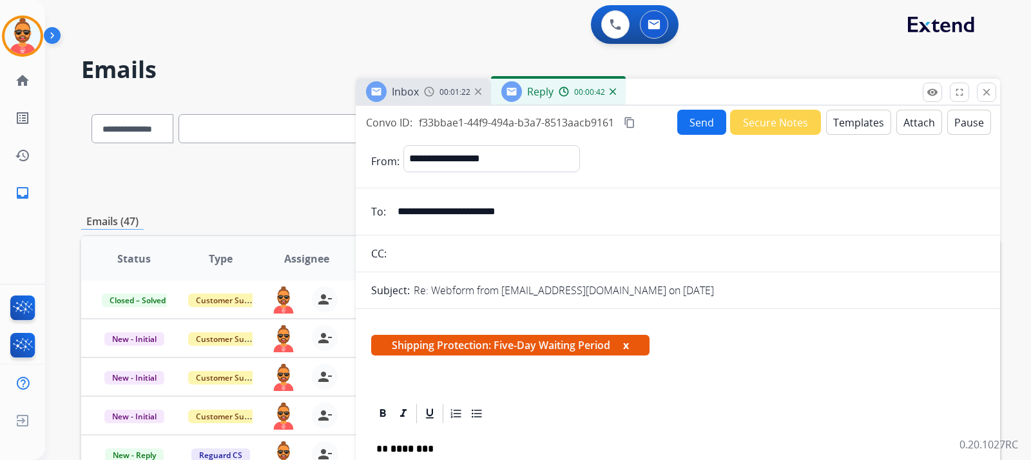
click at [690, 121] on button "Send" at bounding box center [702, 122] width 49 height 25
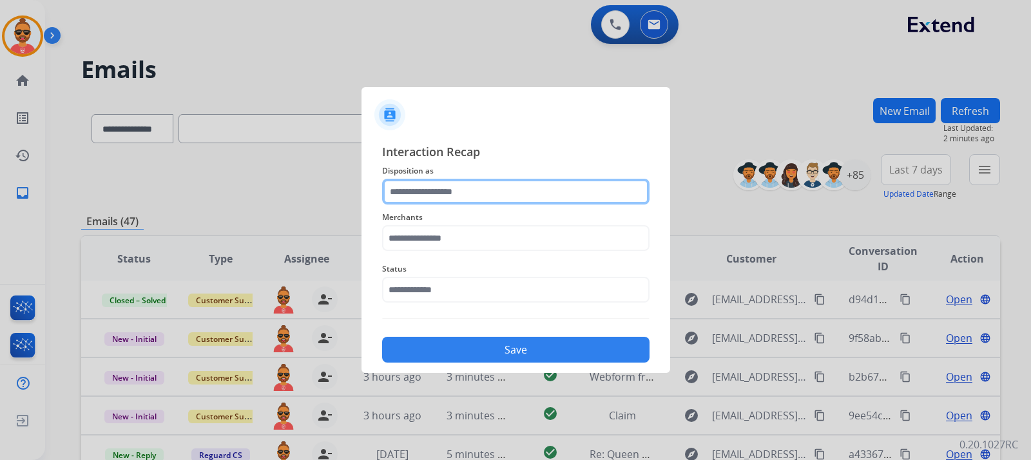
click at [486, 195] on input "text" at bounding box center [516, 192] width 268 height 26
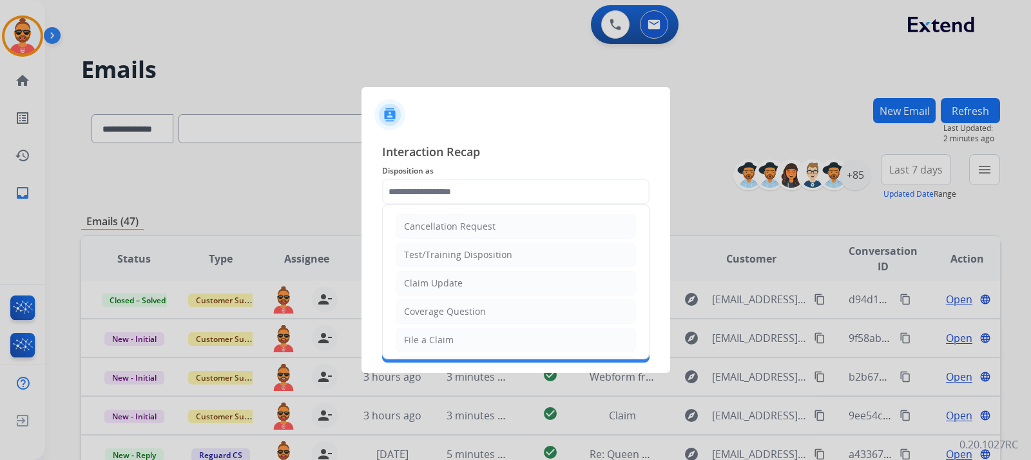
click at [444, 284] on div "Claim Update" at bounding box center [433, 283] width 59 height 13
type input "**********"
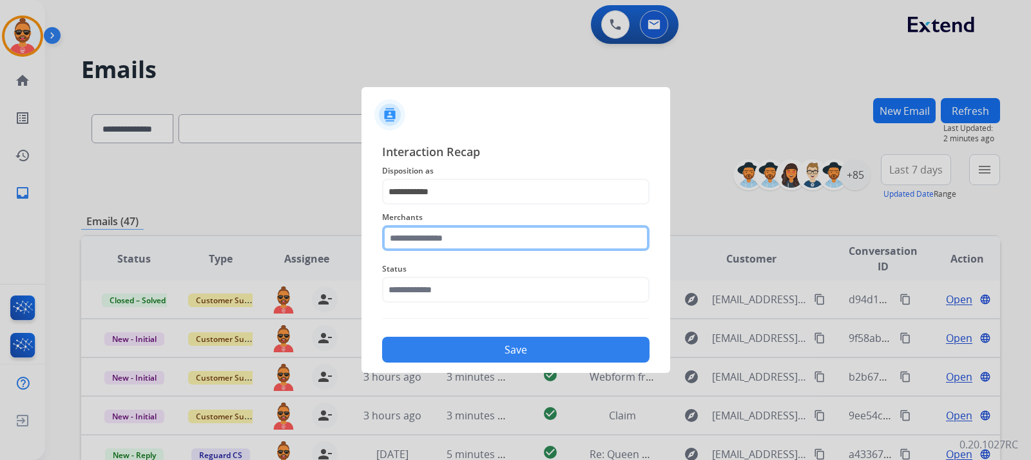
click at [458, 245] on input "text" at bounding box center [516, 238] width 268 height 26
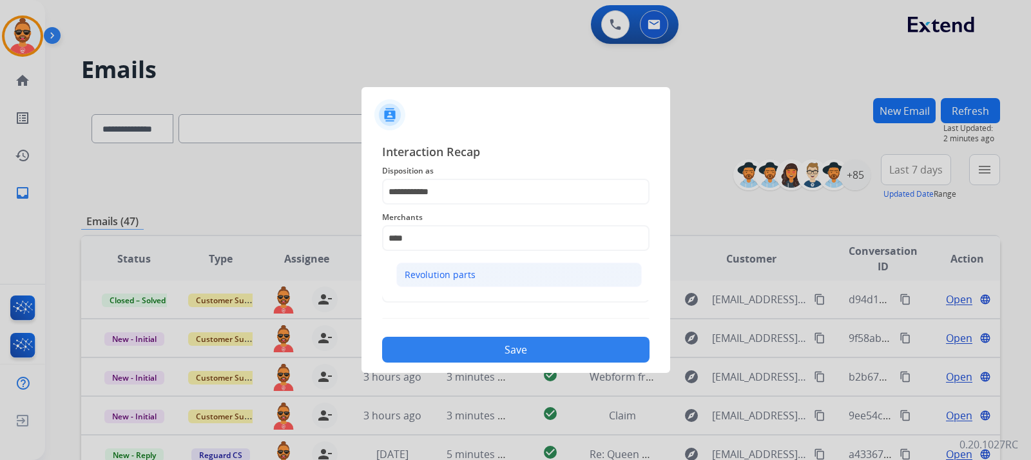
click at [417, 270] on div "Revolution parts" at bounding box center [440, 274] width 71 height 13
type input "**********"
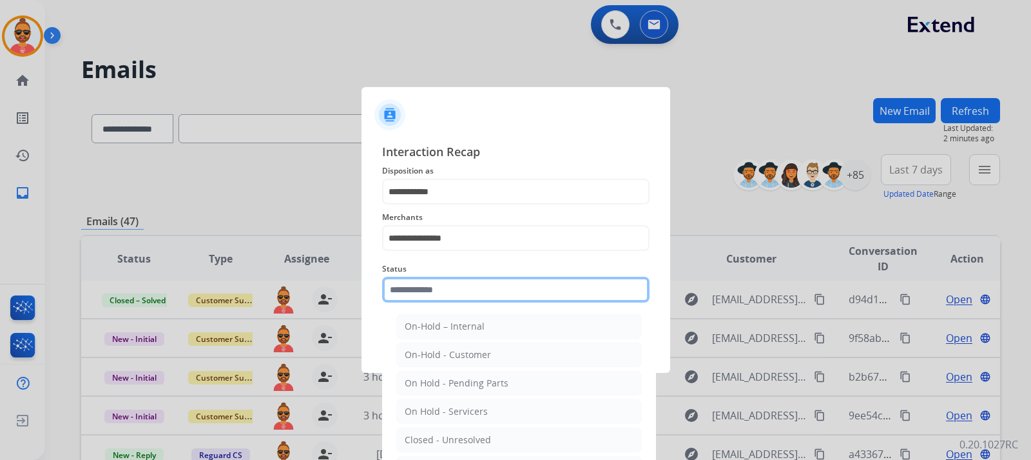
click at [471, 288] on input "text" at bounding box center [516, 290] width 268 height 26
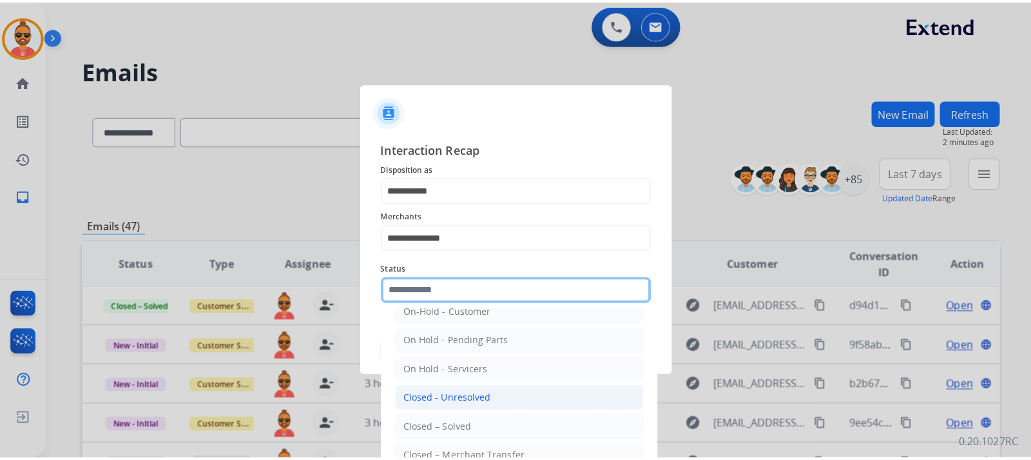
scroll to position [64, 0]
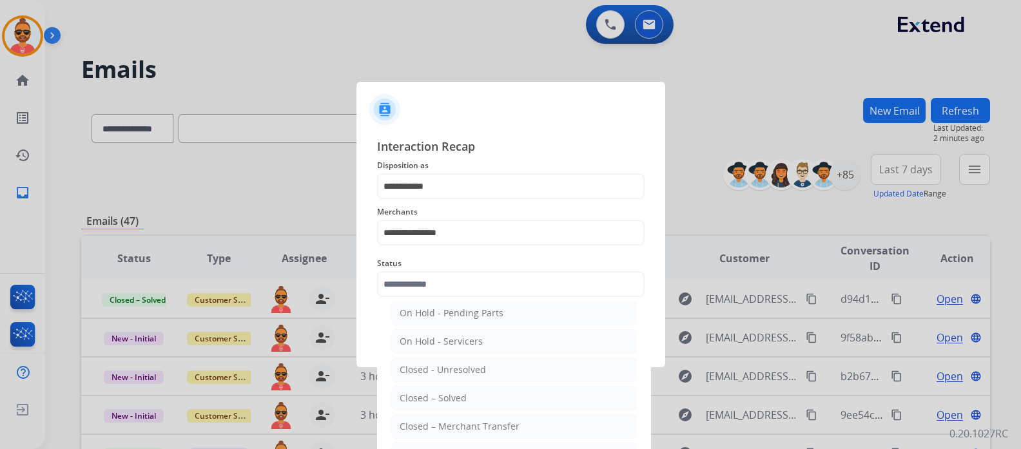
drag, startPoint x: 451, startPoint y: 398, endPoint x: 472, endPoint y: 399, distance: 21.3
click at [453, 398] on div "Closed – Solved" at bounding box center [433, 398] width 67 height 13
type input "**********"
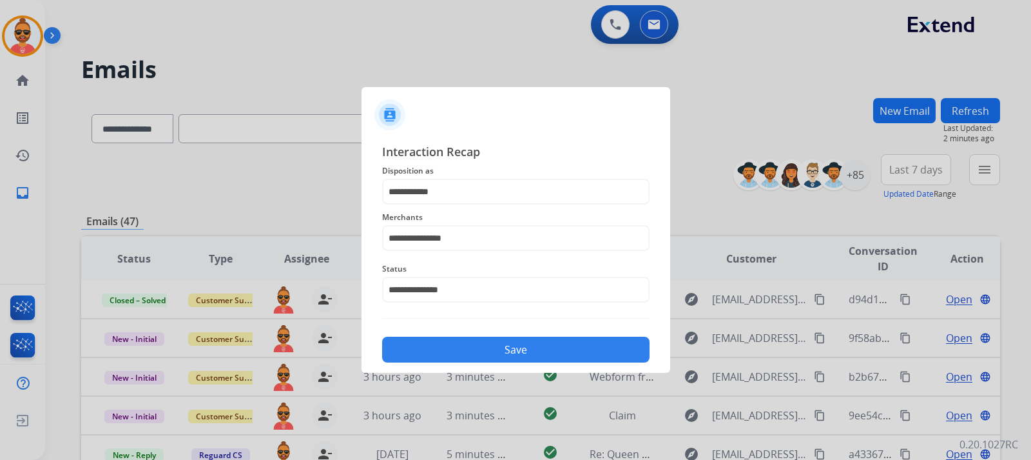
click at [538, 353] on button "Save" at bounding box center [516, 350] width 268 height 26
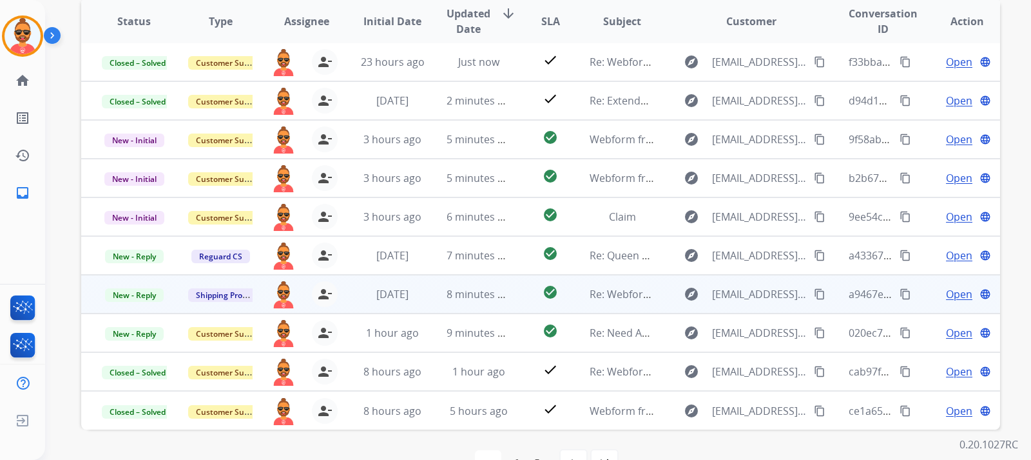
scroll to position [258, 0]
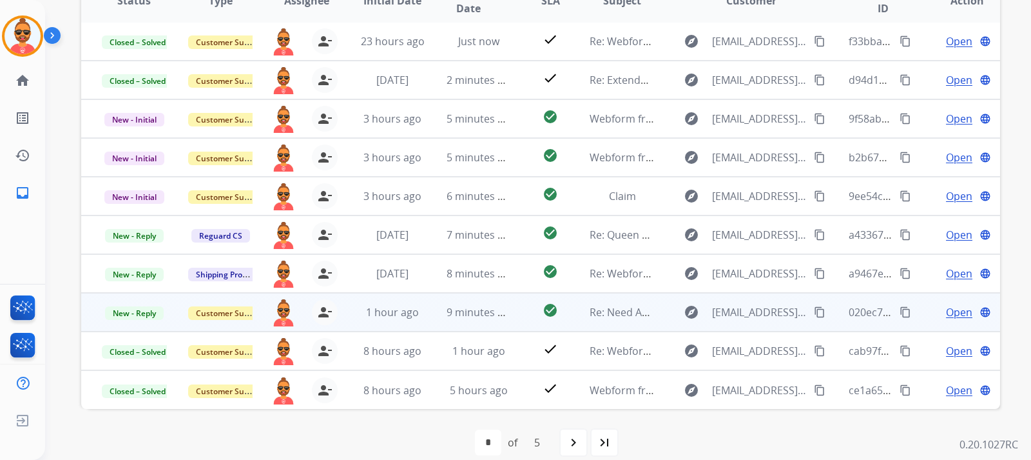
click at [954, 312] on span "Open" at bounding box center [959, 311] width 26 height 15
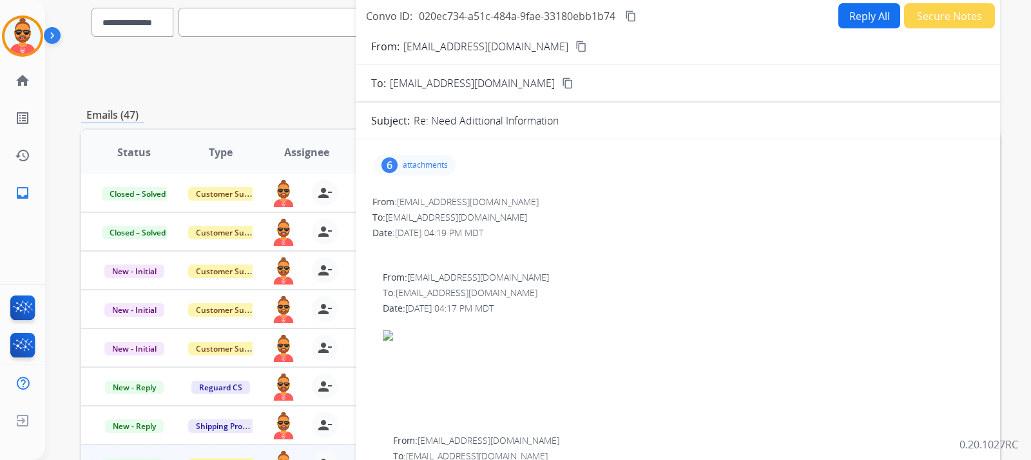
scroll to position [64, 0]
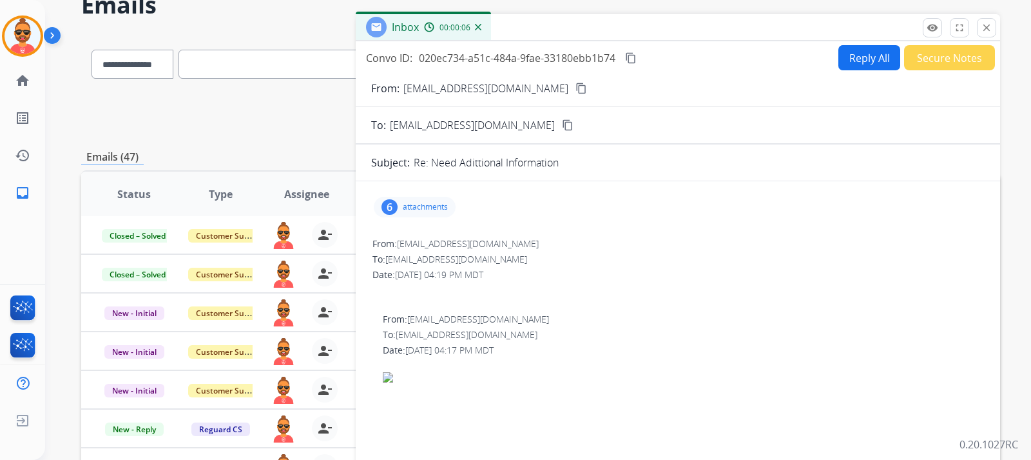
click at [414, 208] on p "attachments" at bounding box center [425, 207] width 45 height 10
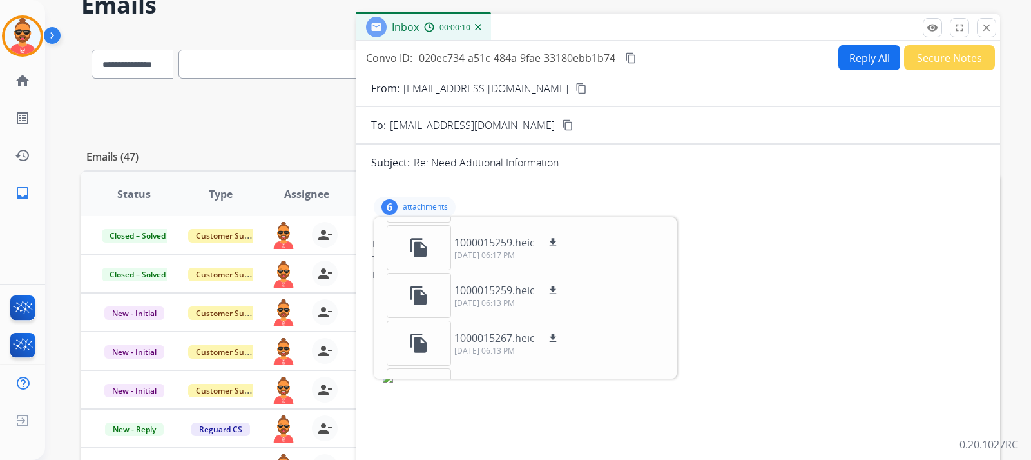
scroll to position [128, 0]
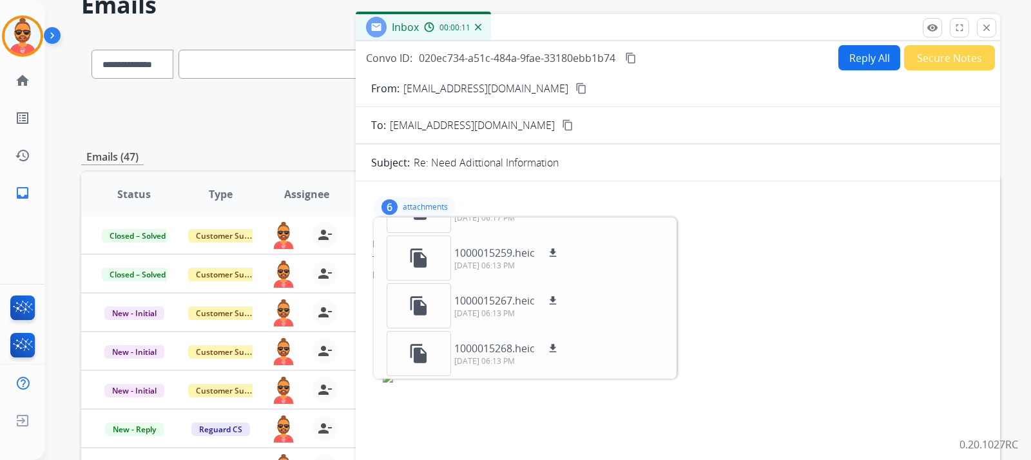
click at [818, 329] on div "To: support@extend.com" at bounding box center [683, 334] width 601 height 13
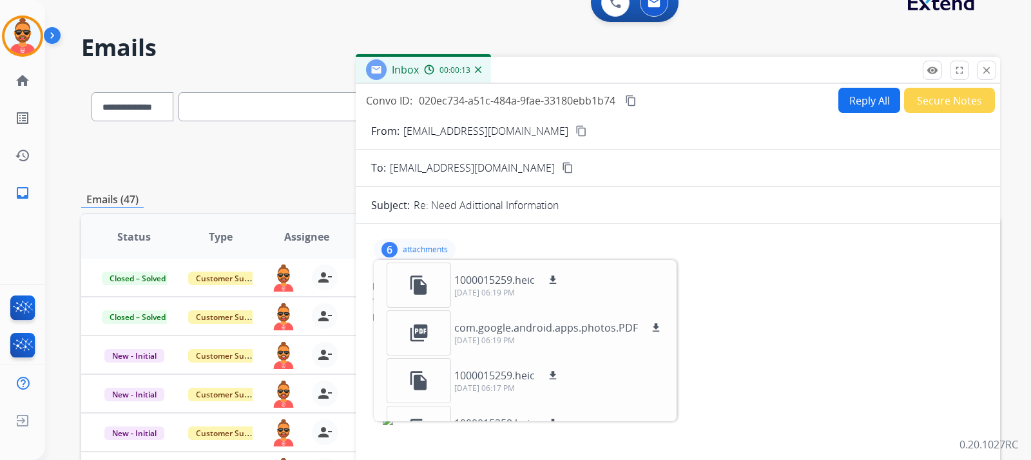
scroll to position [0, 0]
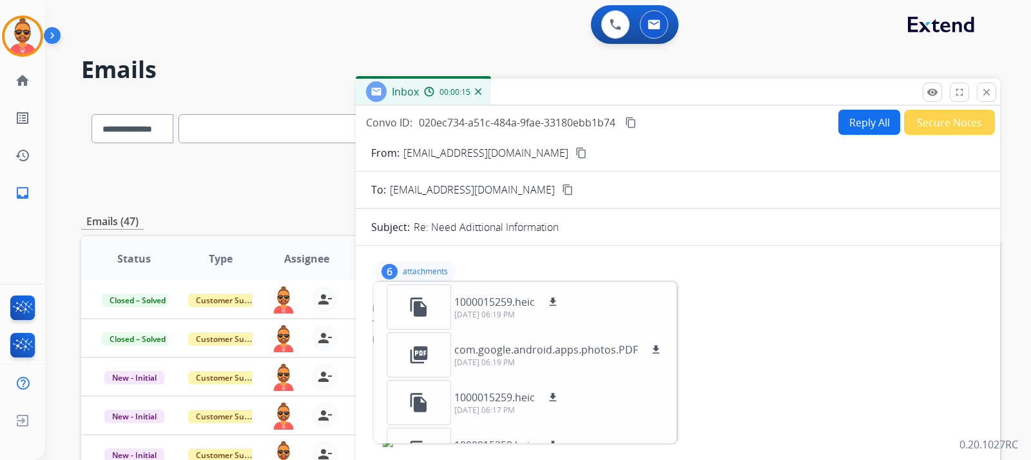
click at [576, 150] on mat-icon "content_copy" at bounding box center [582, 153] width 12 height 12
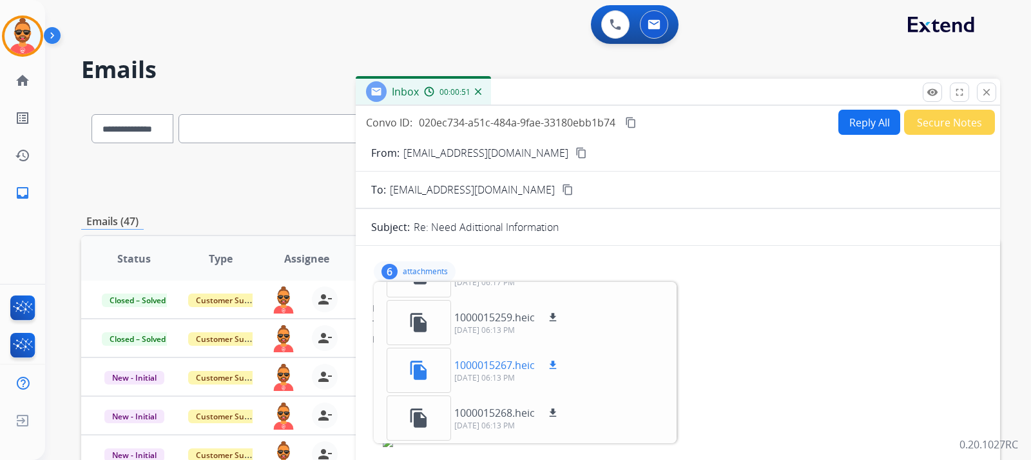
scroll to position [63, 0]
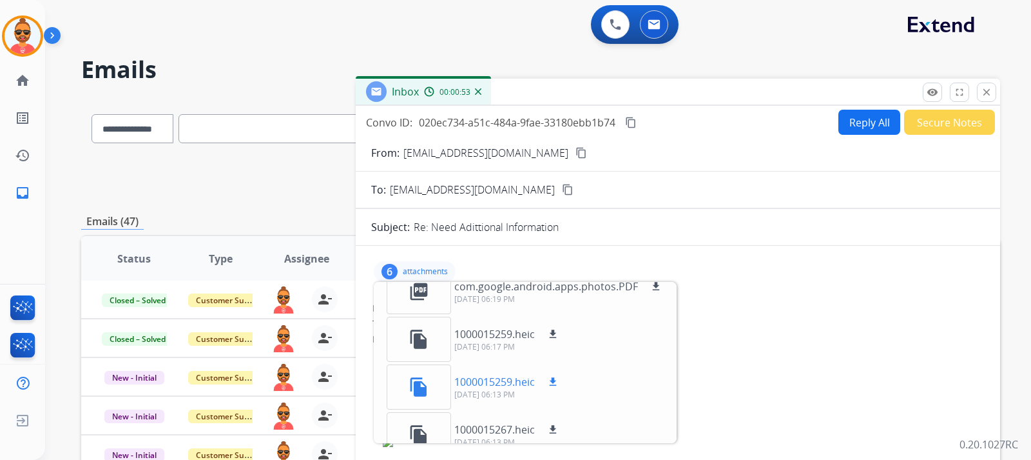
click at [557, 380] on mat-icon "download" at bounding box center [553, 382] width 12 height 12
click at [864, 122] on button "Reply All" at bounding box center [870, 122] width 62 height 25
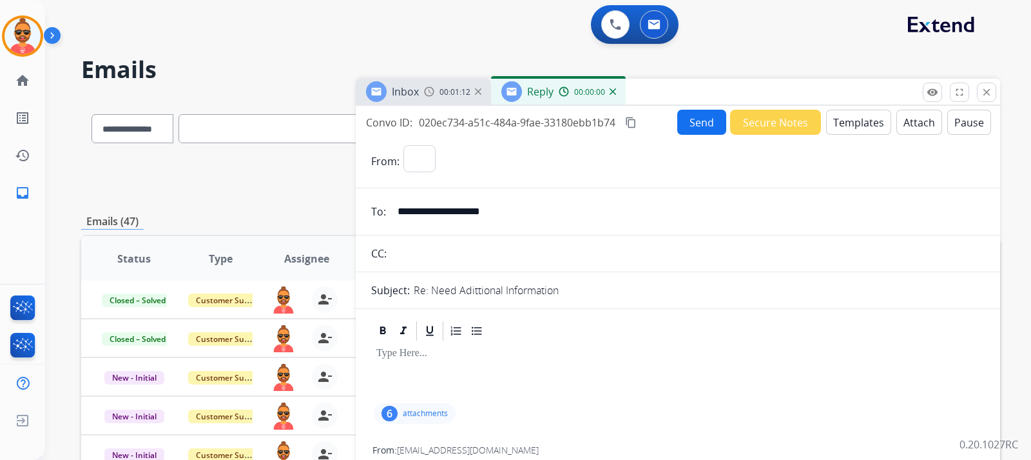
select select "**********"
click at [865, 112] on button "Templates" at bounding box center [858, 122] width 65 height 25
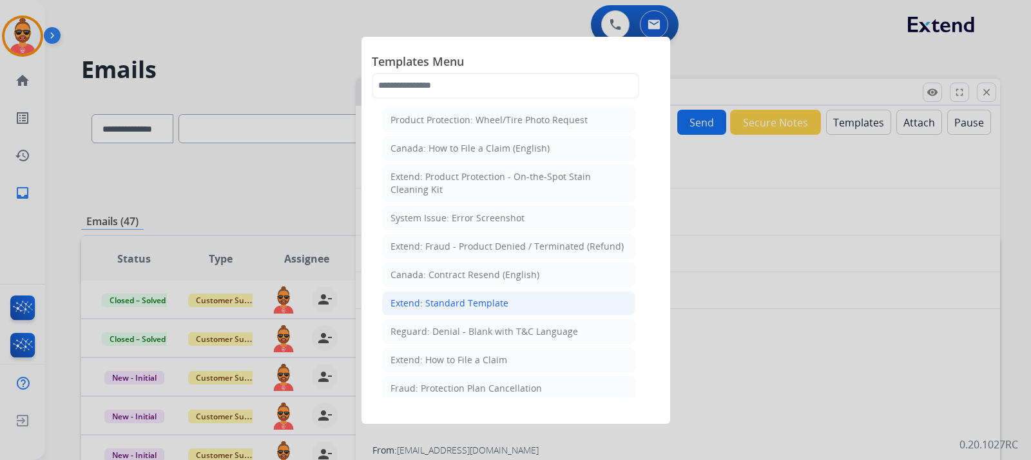
click at [446, 306] on div "Extend: Standard Template" at bounding box center [450, 303] width 118 height 13
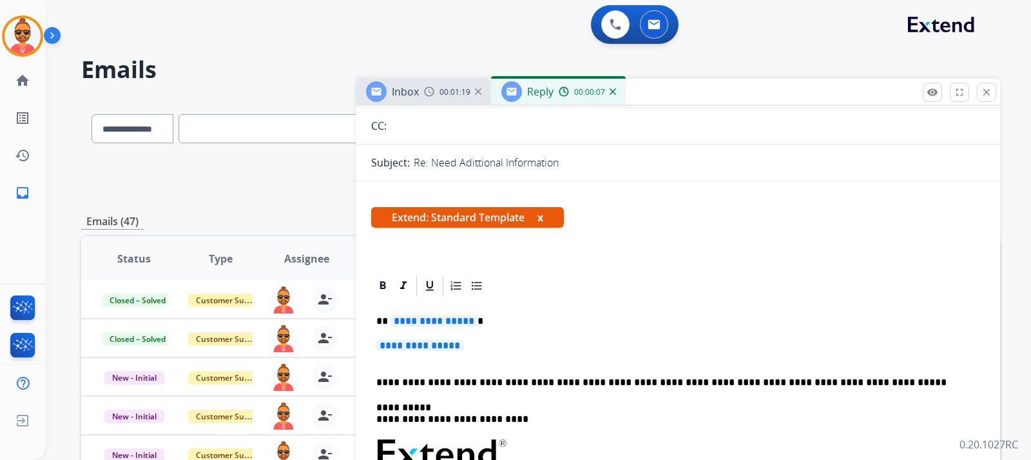
scroll to position [129, 0]
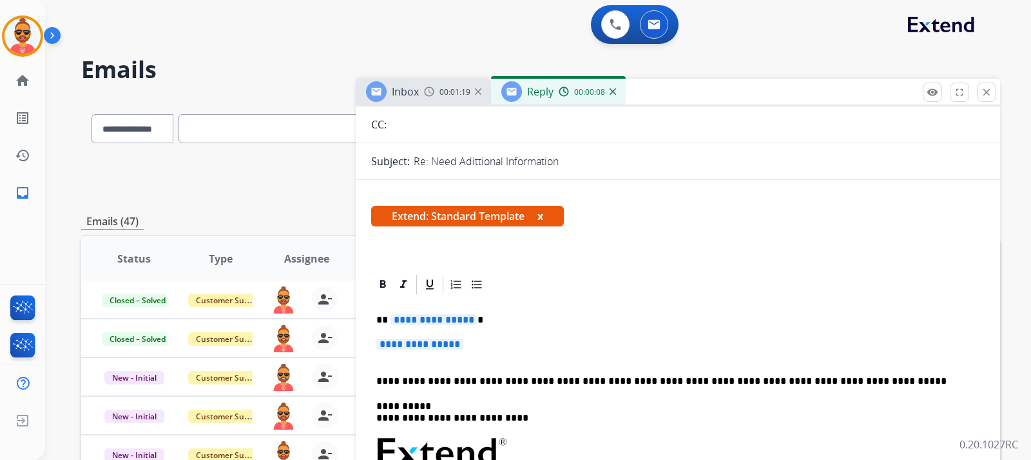
click at [471, 342] on p "**********" at bounding box center [677, 350] width 603 height 24
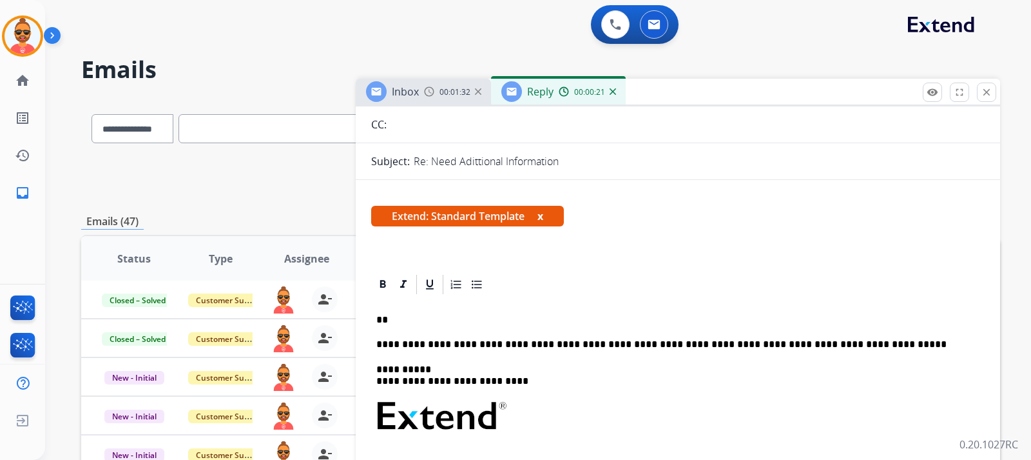
click at [407, 321] on p "**" at bounding box center [672, 320] width 593 height 12
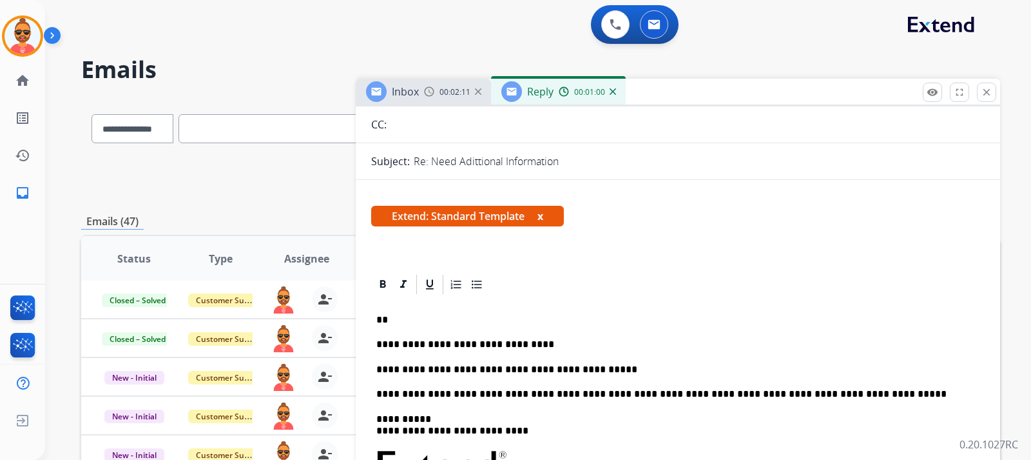
click at [419, 323] on p "**" at bounding box center [672, 320] width 593 height 12
drag, startPoint x: 426, startPoint y: 322, endPoint x: 388, endPoint y: 312, distance: 39.4
click at [386, 314] on p "** ********" at bounding box center [672, 320] width 593 height 12
click at [384, 281] on icon at bounding box center [383, 284] width 6 height 8
click at [450, 318] on p "**********" at bounding box center [672, 320] width 593 height 12
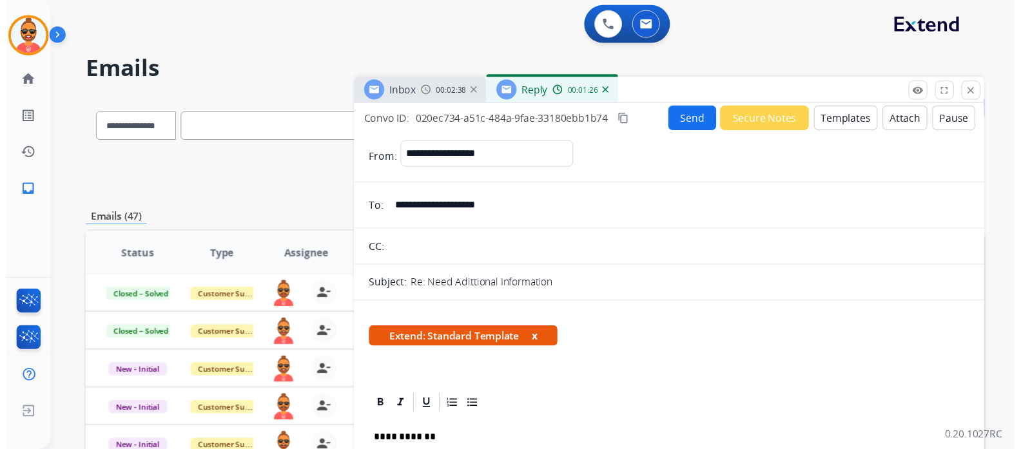
scroll to position [0, 0]
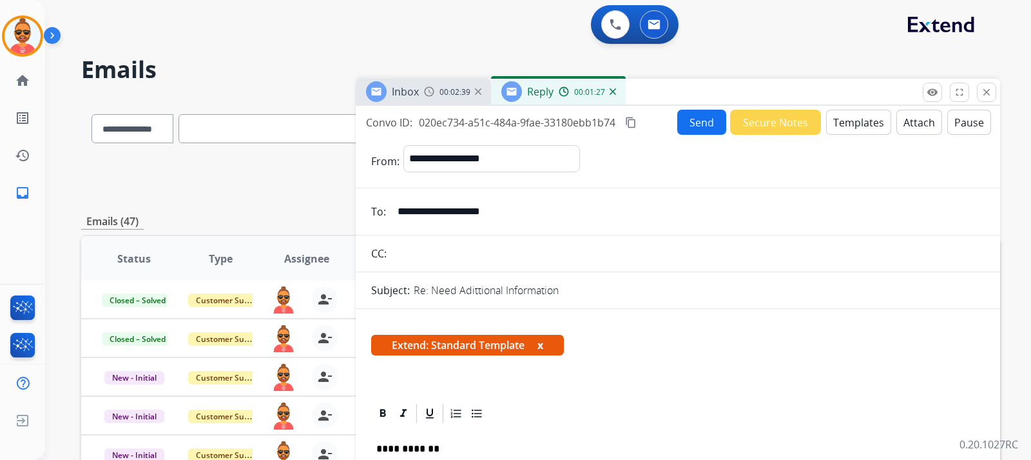
drag, startPoint x: 691, startPoint y: 126, endPoint x: 697, endPoint y: 122, distance: 6.6
click at [697, 122] on button "Send" at bounding box center [702, 122] width 49 height 25
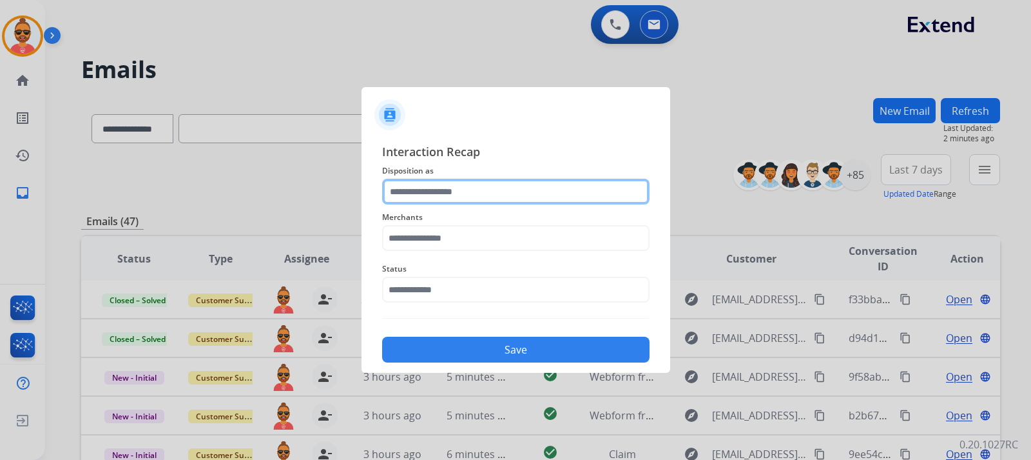
click at [506, 189] on input "text" at bounding box center [516, 192] width 268 height 26
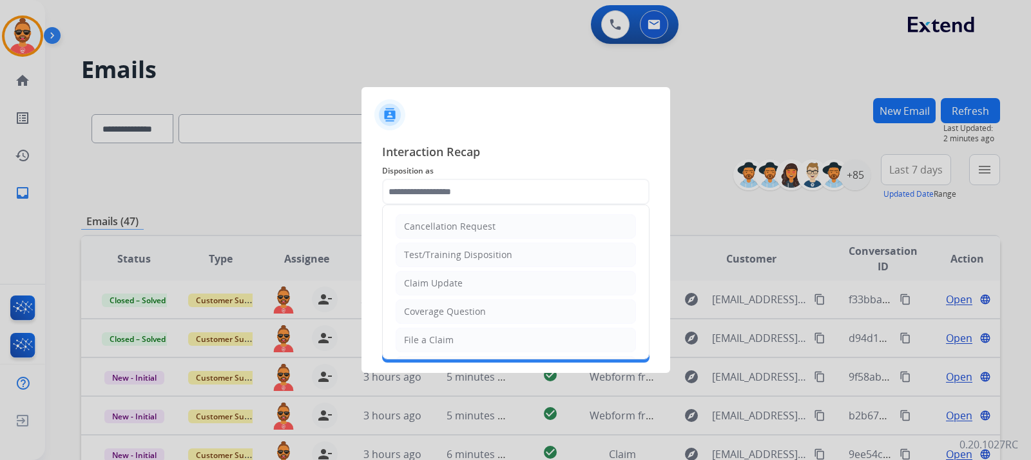
drag, startPoint x: 451, startPoint y: 282, endPoint x: 467, endPoint y: 291, distance: 18.8
click at [455, 280] on div "Claim Update" at bounding box center [433, 283] width 59 height 13
type input "**********"
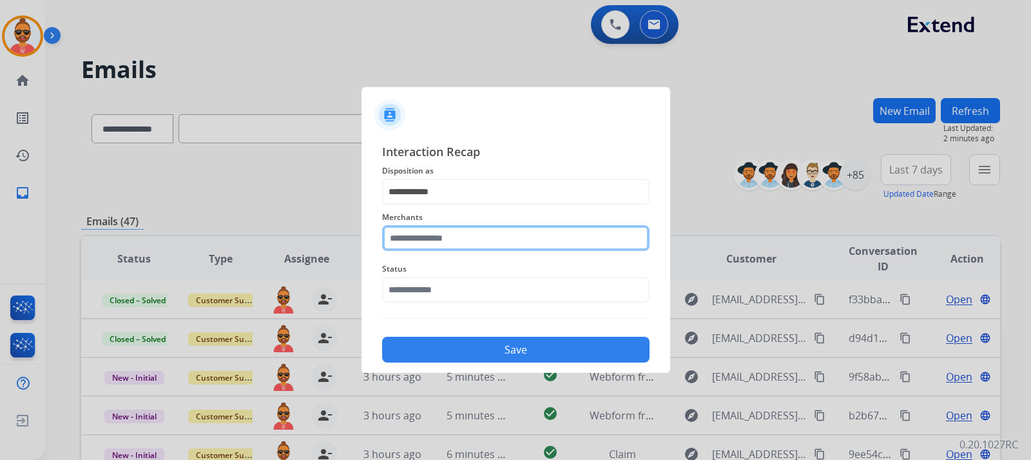
drag, startPoint x: 425, startPoint y: 229, endPoint x: 449, endPoint y: 190, distance: 45.8
click at [428, 220] on div "Merchants" at bounding box center [516, 230] width 268 height 52
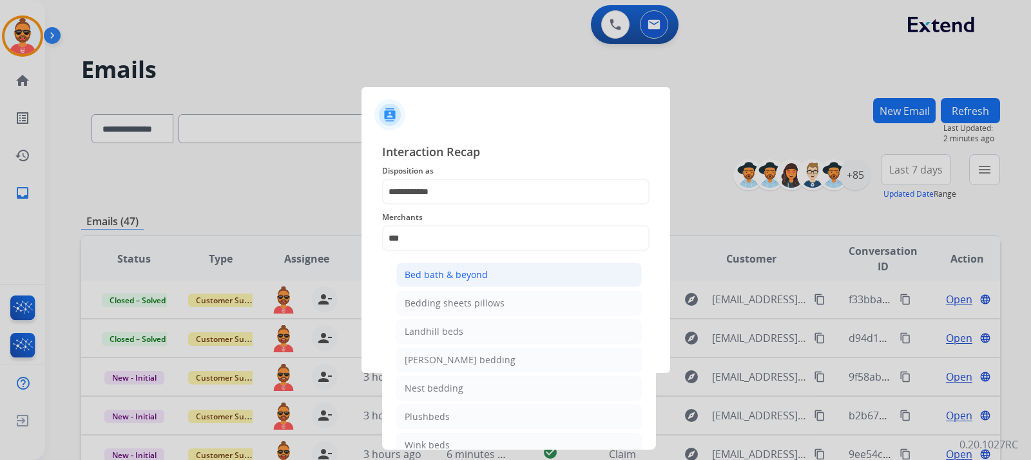
click at [462, 273] on div "Bed bath & beyond" at bounding box center [446, 274] width 83 height 13
type input "**********"
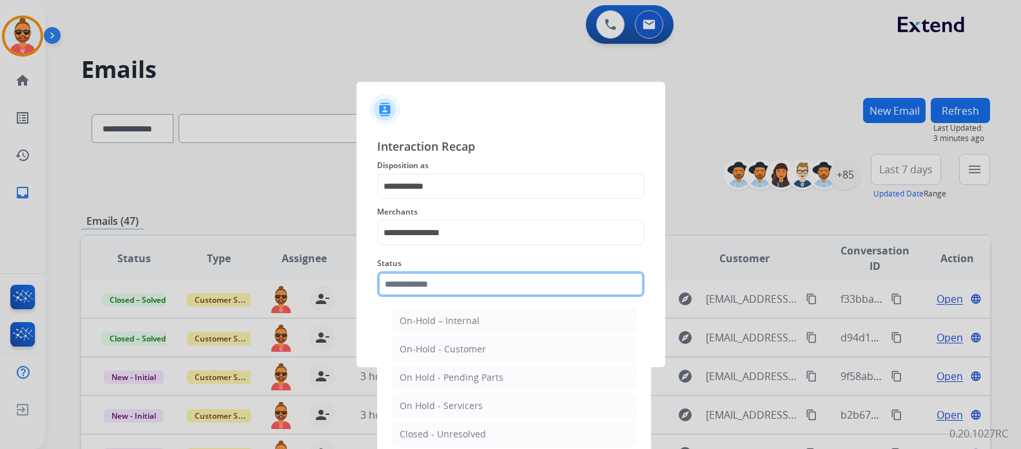
click at [457, 293] on input "text" at bounding box center [511, 284] width 268 height 26
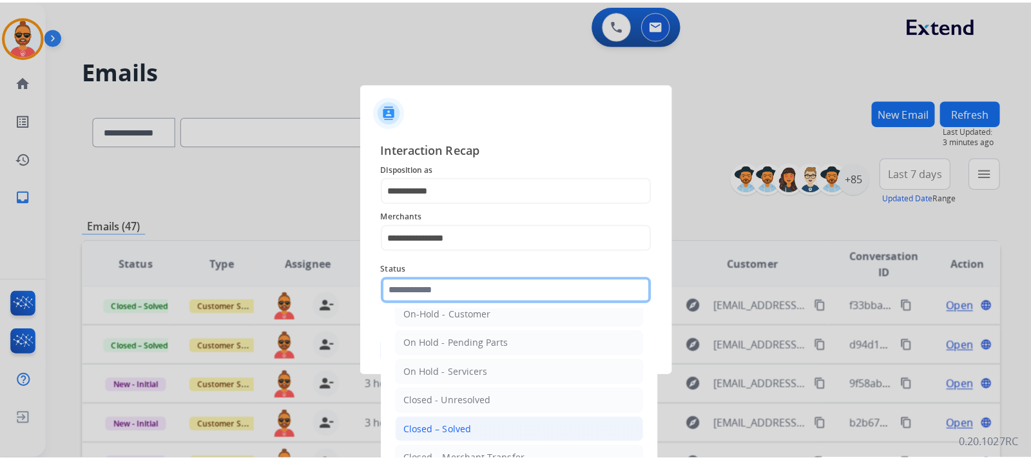
scroll to position [64, 0]
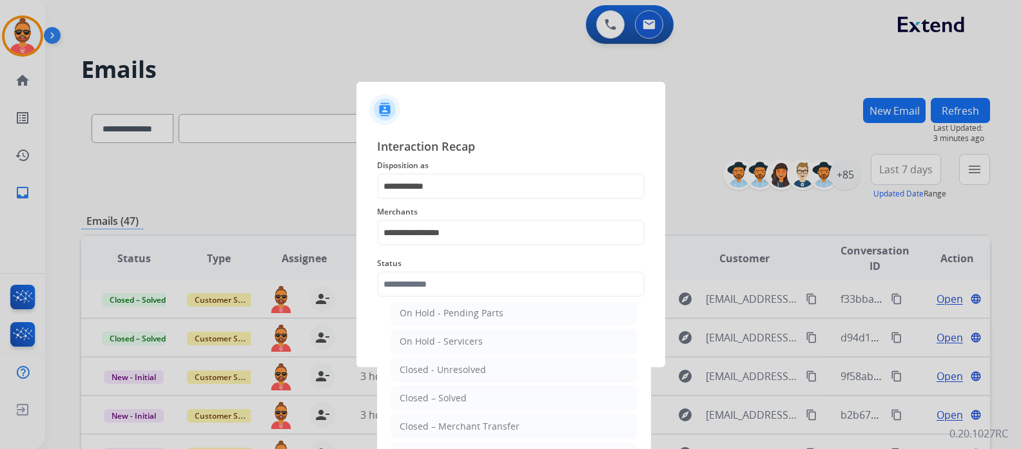
click at [451, 393] on div "Closed – Solved" at bounding box center [433, 398] width 67 height 13
type input "**********"
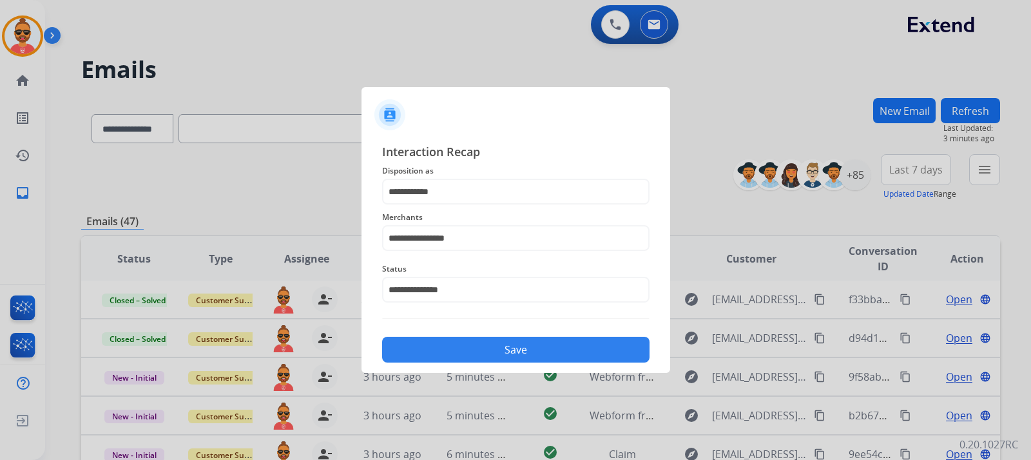
click at [505, 346] on button "Save" at bounding box center [516, 350] width 268 height 26
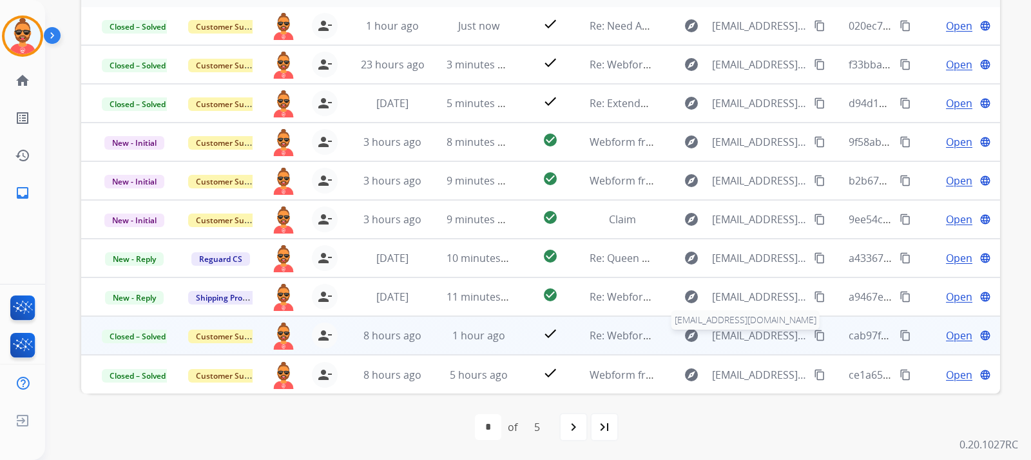
scroll to position [274, 0]
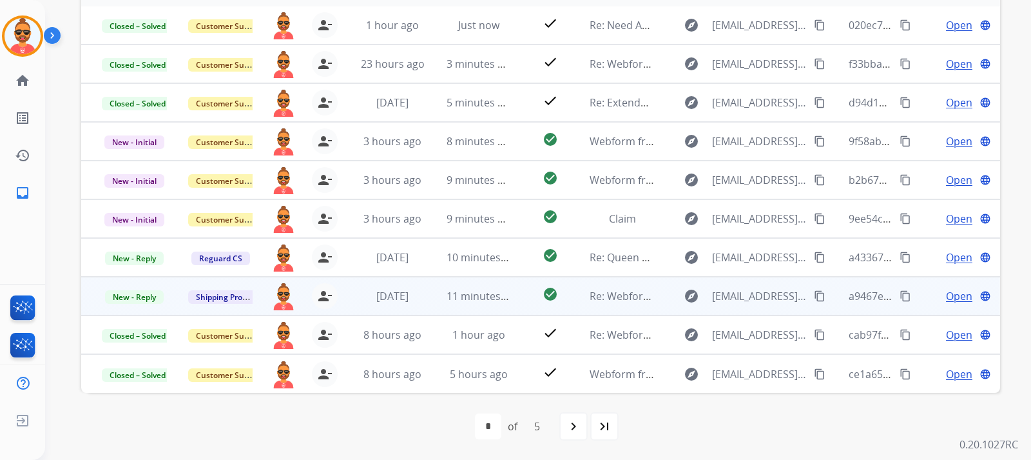
click at [948, 294] on span "Open" at bounding box center [959, 295] width 26 height 15
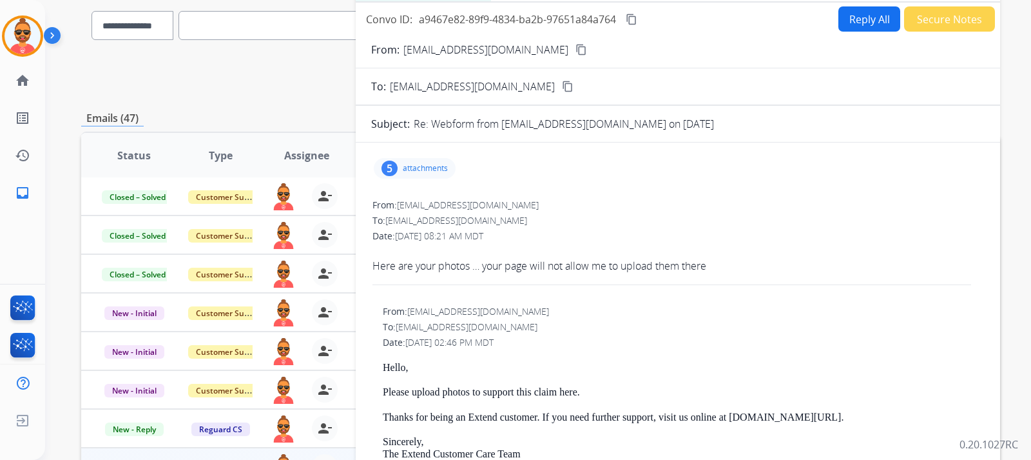
scroll to position [81, 0]
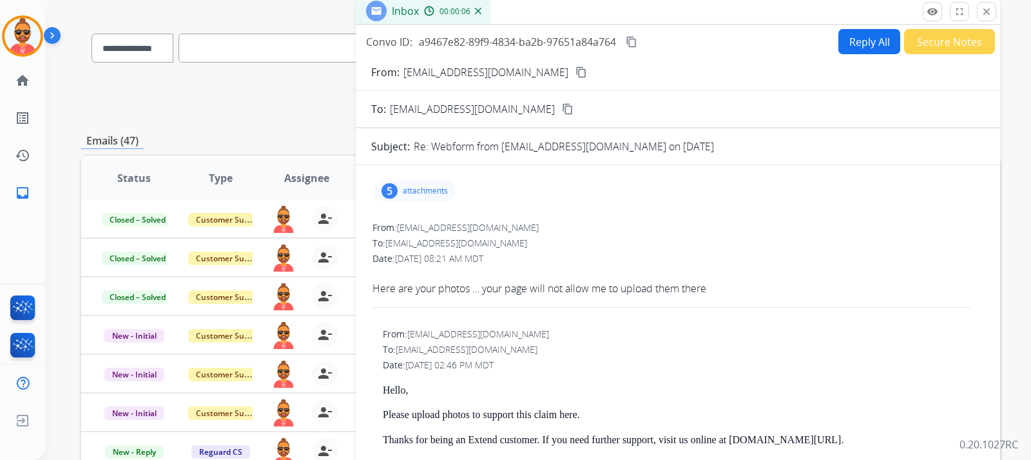
click at [429, 188] on p "attachments" at bounding box center [425, 191] width 45 height 10
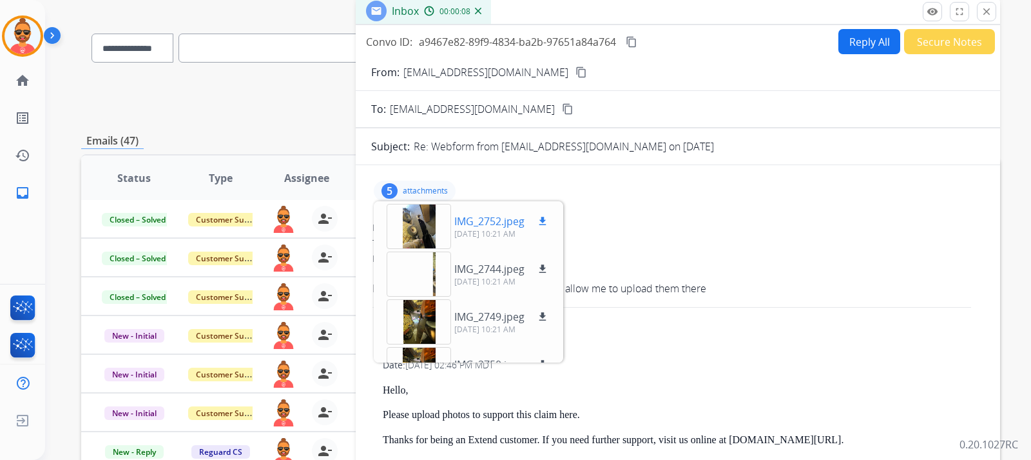
click at [423, 223] on div at bounding box center [419, 226] width 64 height 45
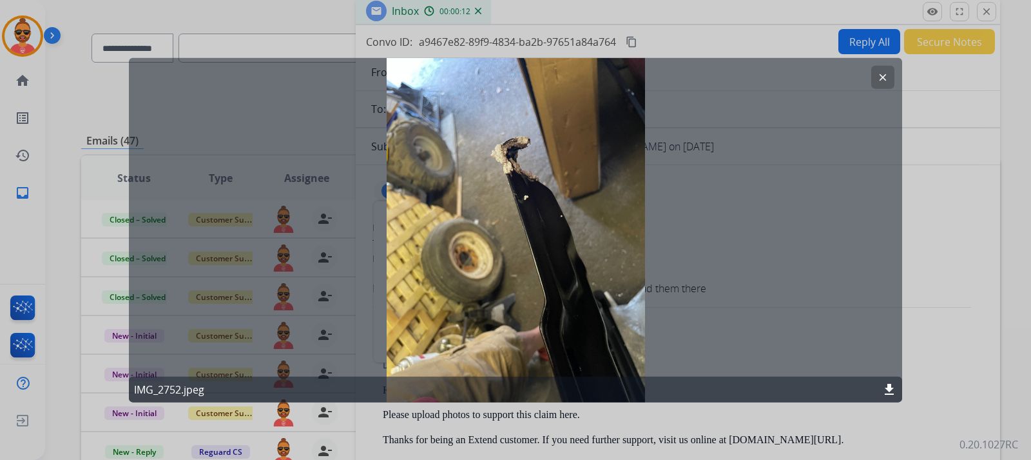
click at [885, 386] on mat-icon "download" at bounding box center [889, 389] width 15 height 15
click at [879, 77] on mat-icon "clear" at bounding box center [883, 77] width 12 height 12
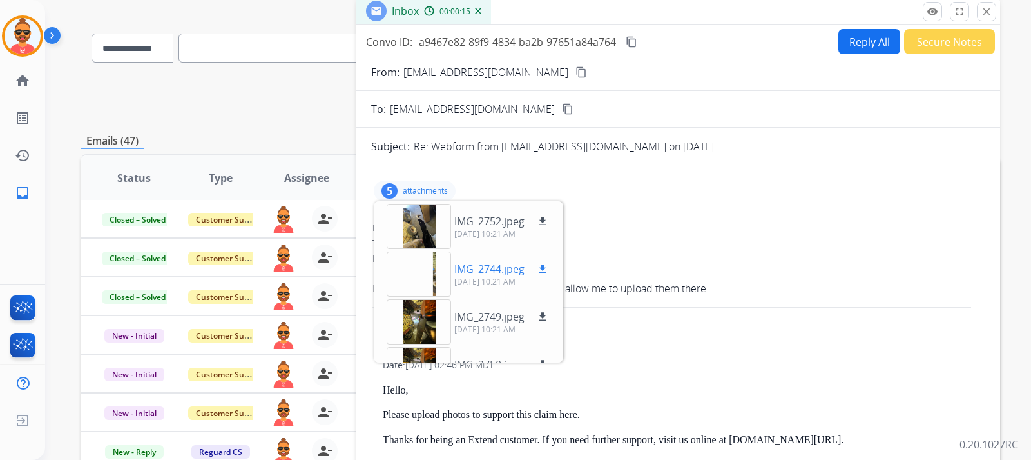
drag, startPoint x: 419, startPoint y: 268, endPoint x: 427, endPoint y: 259, distance: 11.9
click at [427, 259] on div at bounding box center [419, 273] width 64 height 45
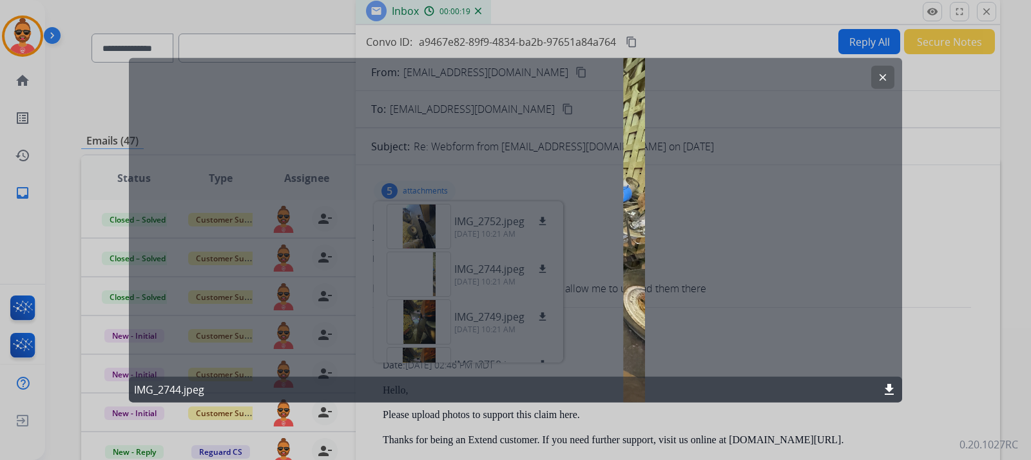
click at [883, 69] on button "clear" at bounding box center [883, 76] width 23 height 23
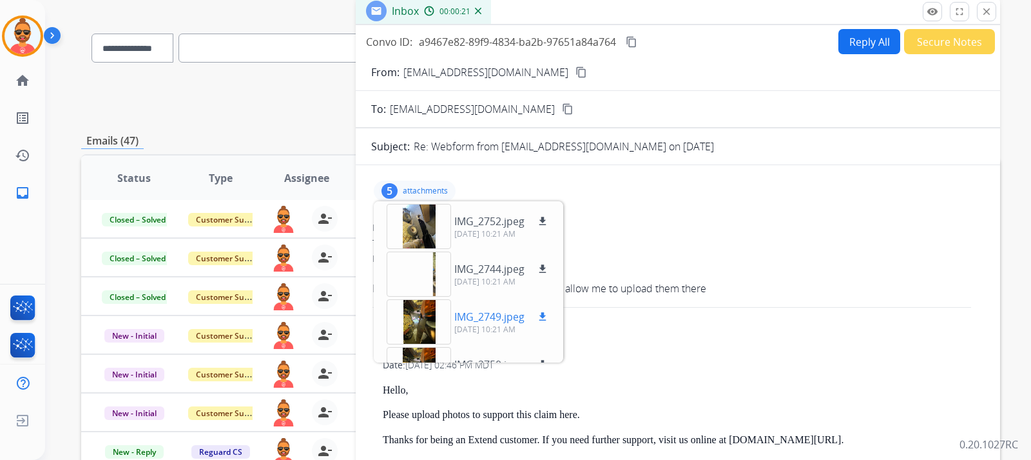
click at [424, 323] on div at bounding box center [419, 321] width 64 height 45
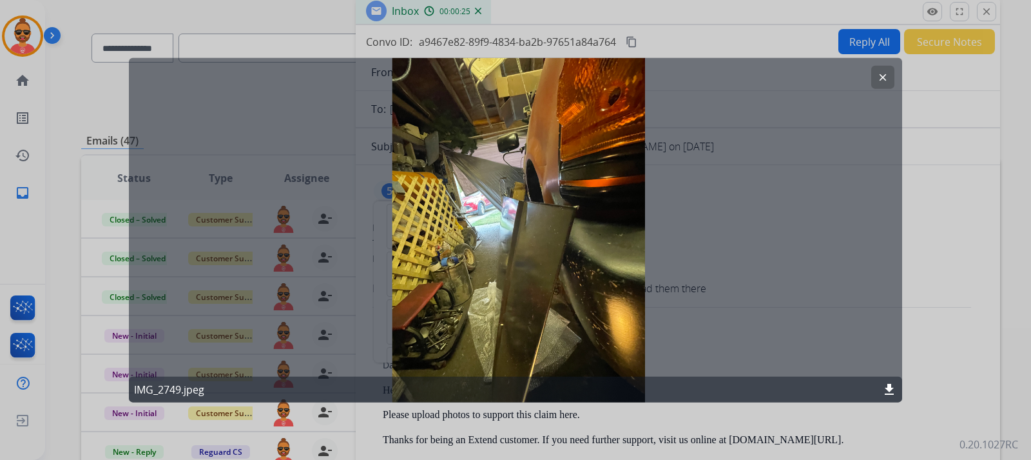
click at [888, 382] on mat-icon "download" at bounding box center [889, 389] width 15 height 15
click at [891, 75] on button "clear" at bounding box center [883, 76] width 23 height 23
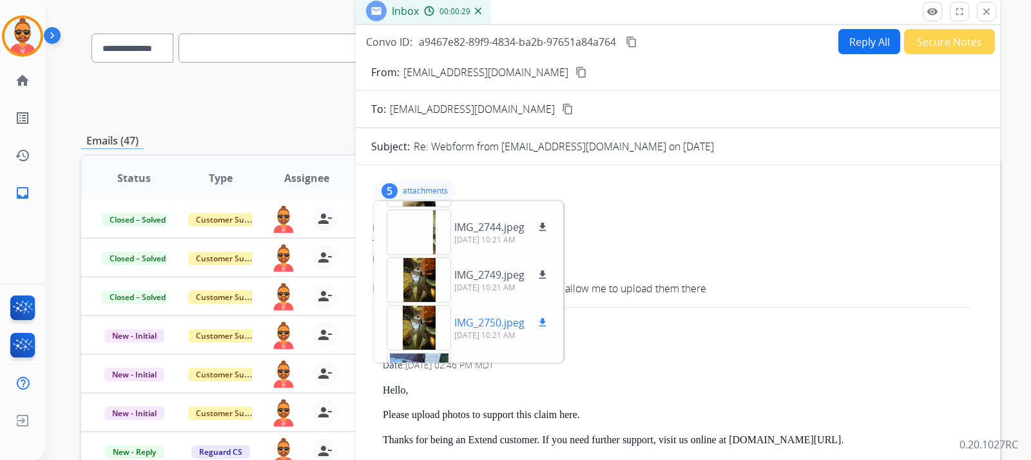
scroll to position [64, 0]
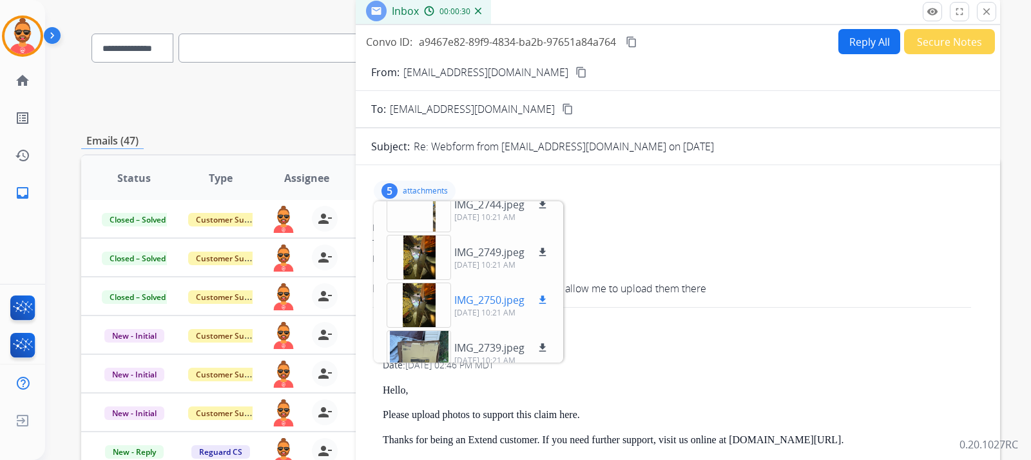
click at [420, 313] on div at bounding box center [419, 304] width 64 height 45
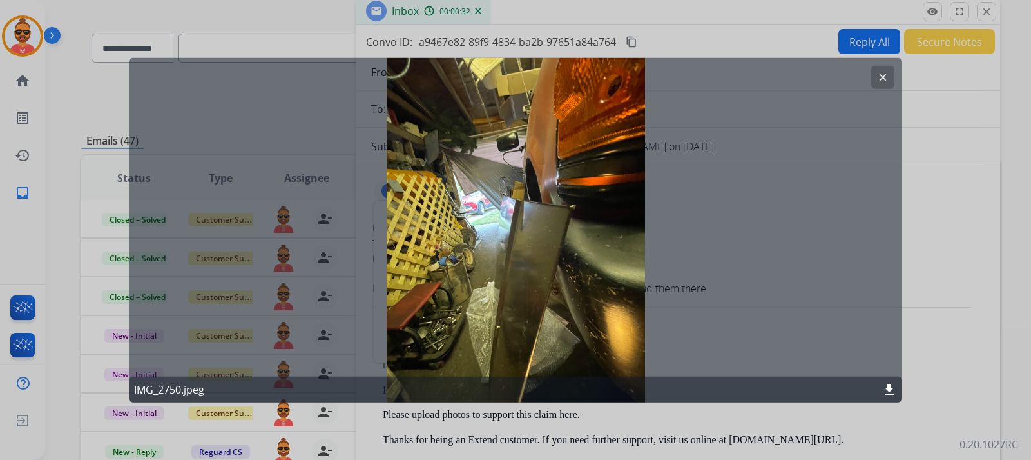
drag, startPoint x: 883, startPoint y: 75, endPoint x: 788, endPoint y: 106, distance: 99.7
click at [881, 79] on mat-icon "clear" at bounding box center [883, 77] width 12 height 12
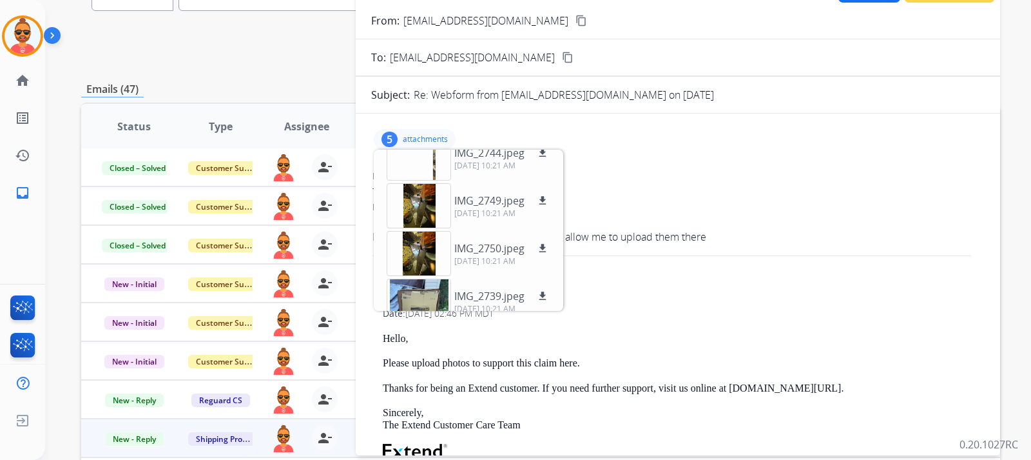
scroll to position [145, 0]
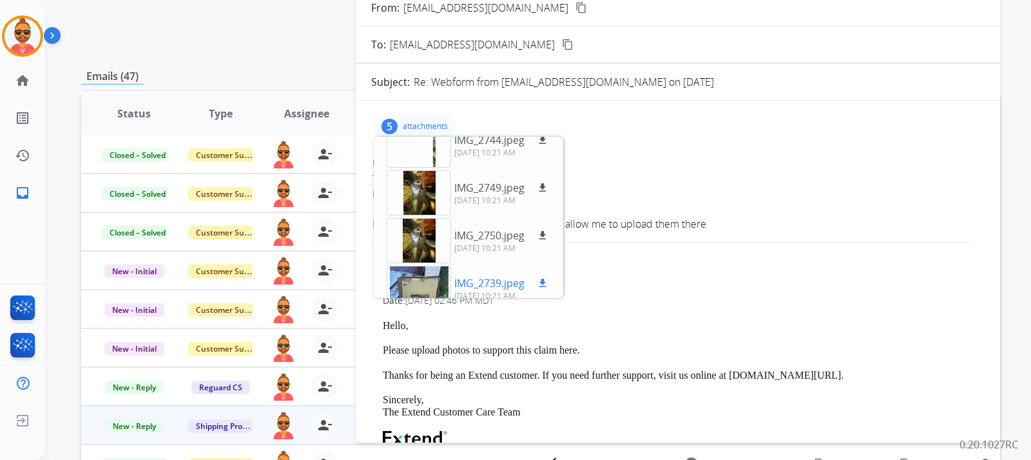
click at [424, 282] on div at bounding box center [419, 288] width 64 height 45
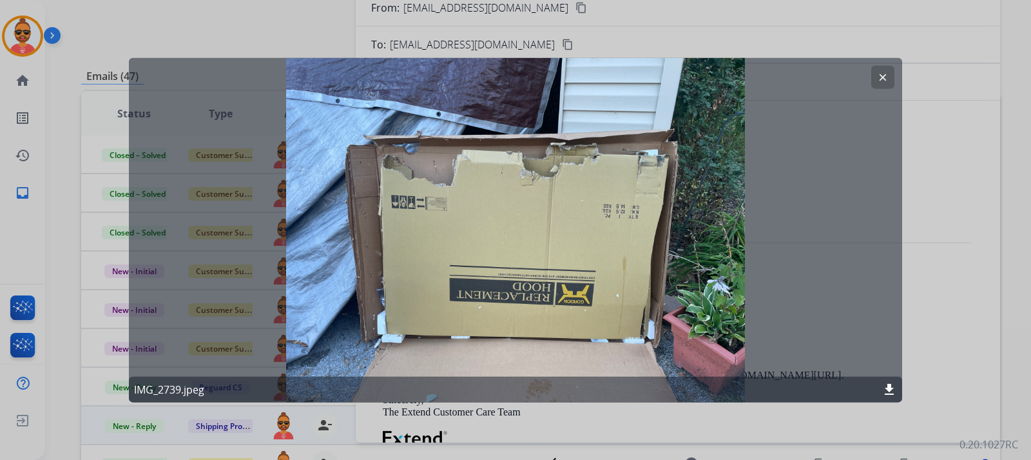
click at [891, 384] on mat-icon "download" at bounding box center [889, 389] width 15 height 15
click at [880, 82] on mat-icon "clear" at bounding box center [883, 77] width 12 height 12
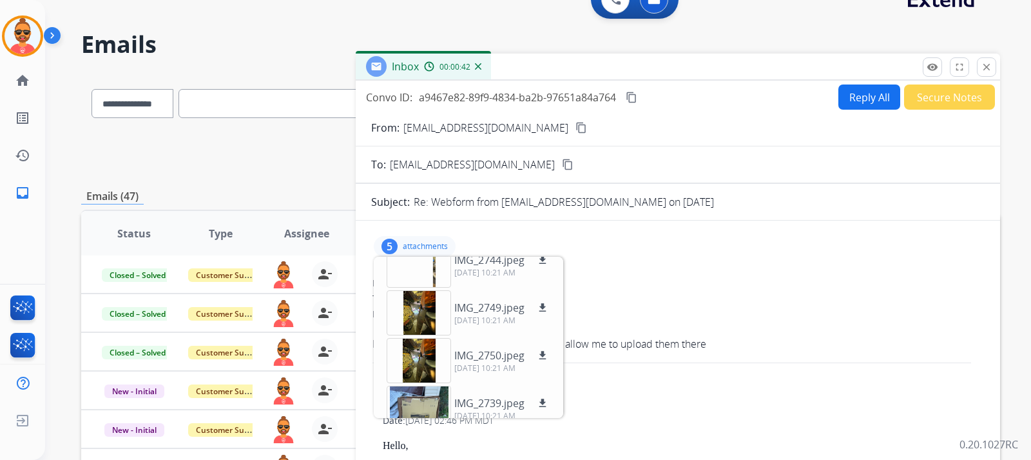
scroll to position [0, 0]
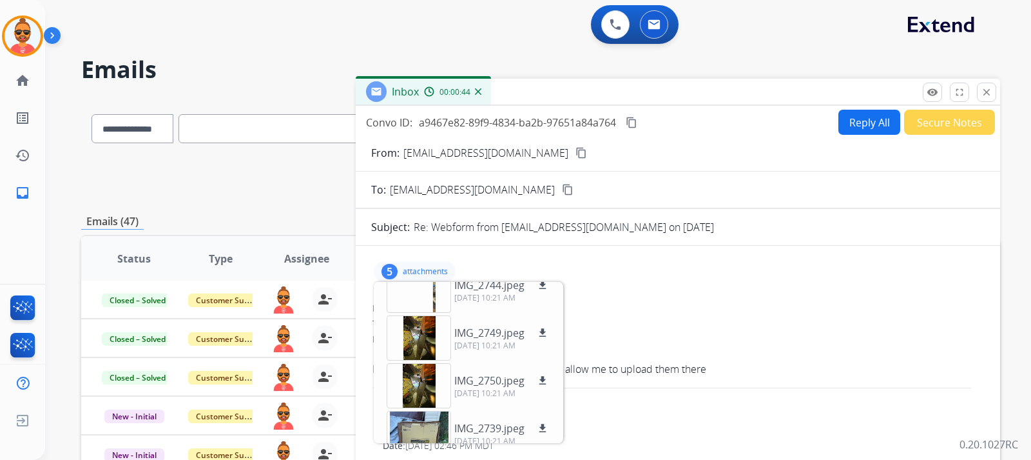
drag, startPoint x: 523, startPoint y: 151, endPoint x: 586, endPoint y: 76, distance: 97.5
click at [576, 150] on mat-icon "content_copy" at bounding box center [582, 153] width 12 height 12
drag, startPoint x: 416, startPoint y: 264, endPoint x: 487, endPoint y: 266, distance: 71.0
click at [417, 263] on div "5 attachments IMG_2752.jpeg download 10/07/2025, 10:21 AM IMG_2744.jpeg downloa…" at bounding box center [415, 271] width 82 height 21
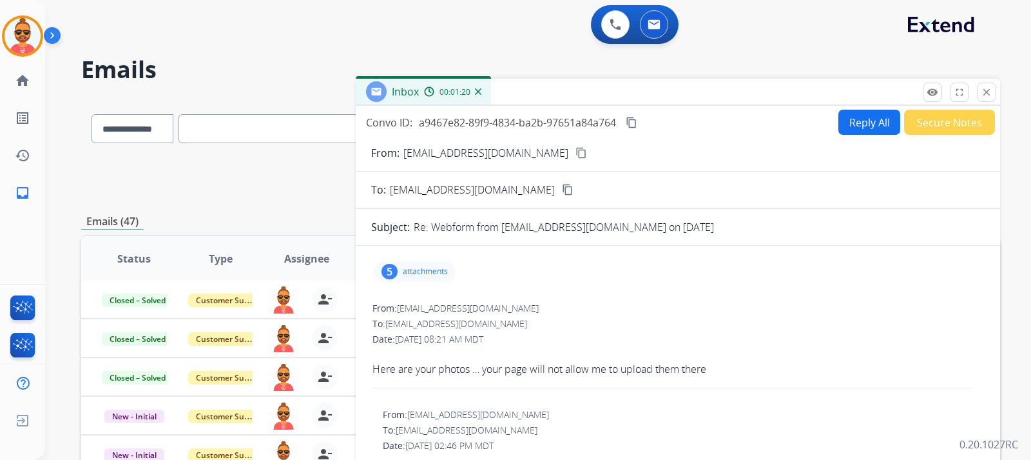
click at [917, 118] on button "Secure Notes" at bounding box center [949, 122] width 91 height 25
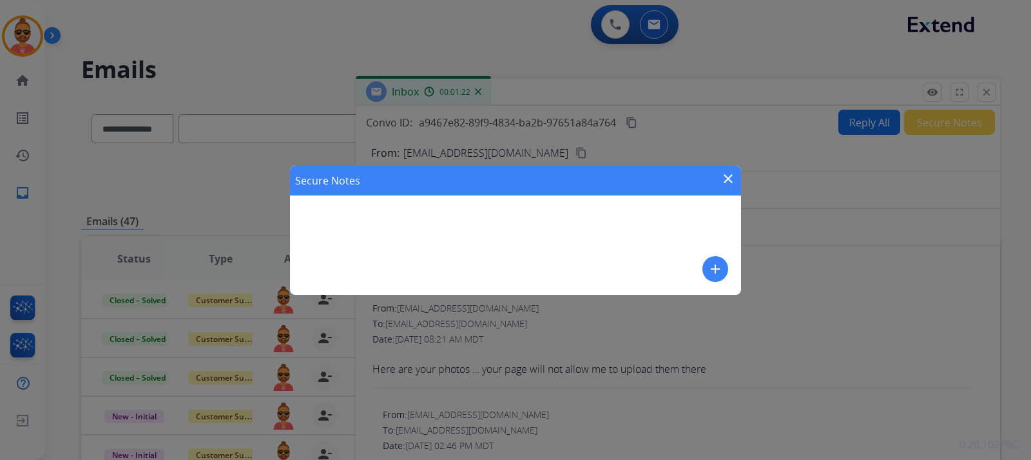
click at [720, 268] on mat-icon "add" at bounding box center [715, 268] width 15 height 15
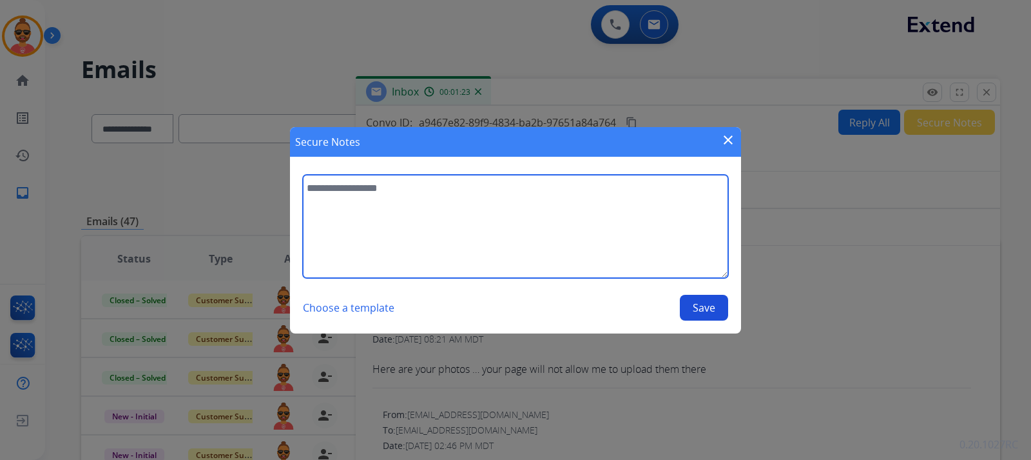
click at [420, 222] on textarea at bounding box center [515, 226] width 425 height 103
type textarea "**********"
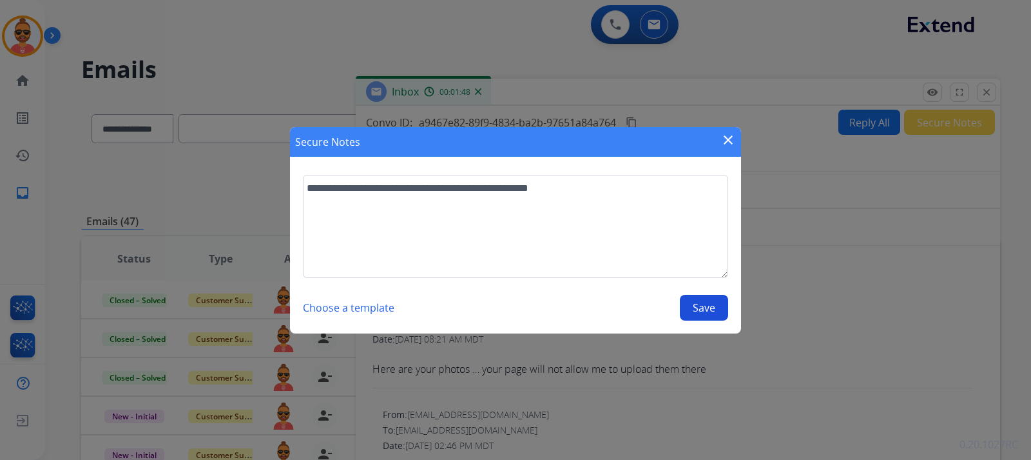
click at [692, 305] on button "Save" at bounding box center [704, 308] width 48 height 26
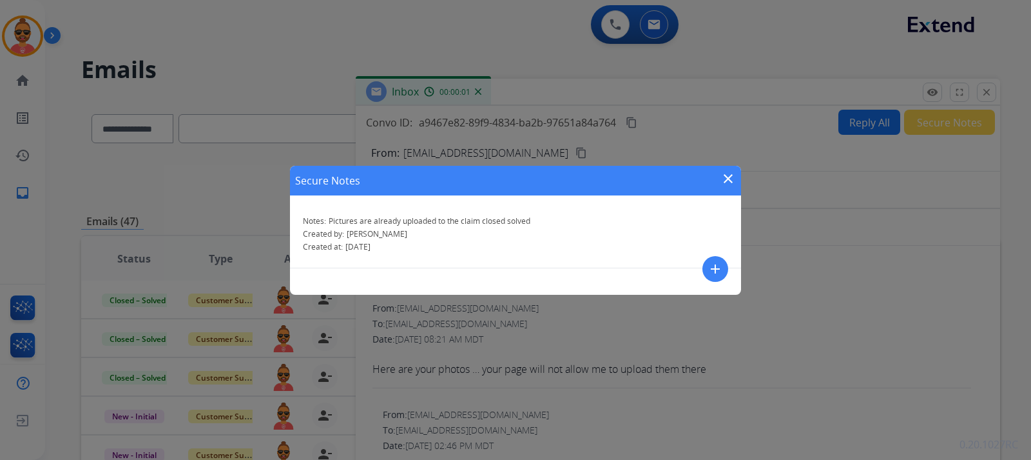
click at [729, 177] on mat-icon "close" at bounding box center [728, 178] width 15 height 15
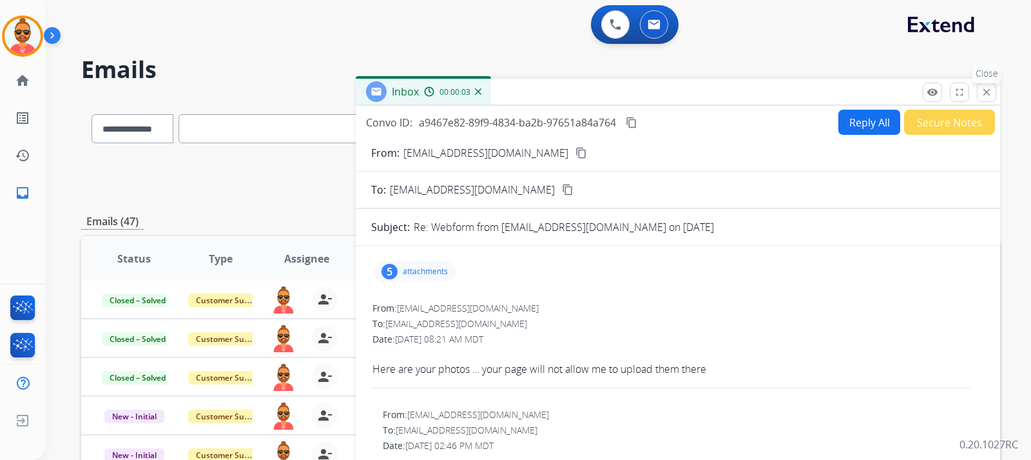
click at [986, 88] on mat-icon "close" at bounding box center [987, 92] width 12 height 12
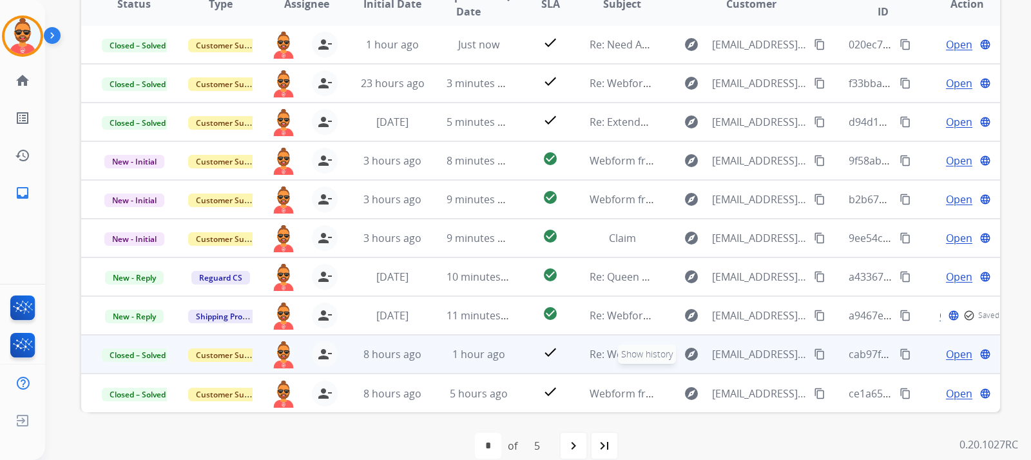
scroll to position [258, 0]
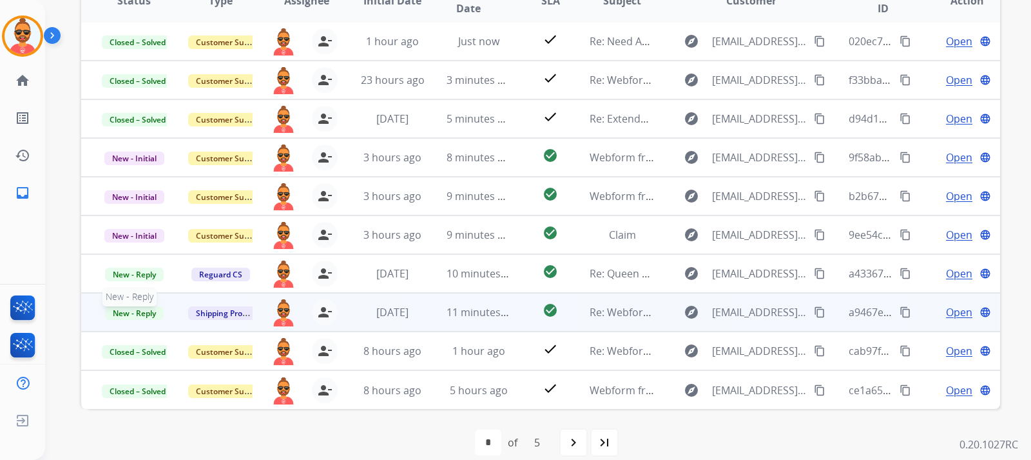
click at [140, 315] on span "New - Reply" at bounding box center [134, 313] width 59 height 14
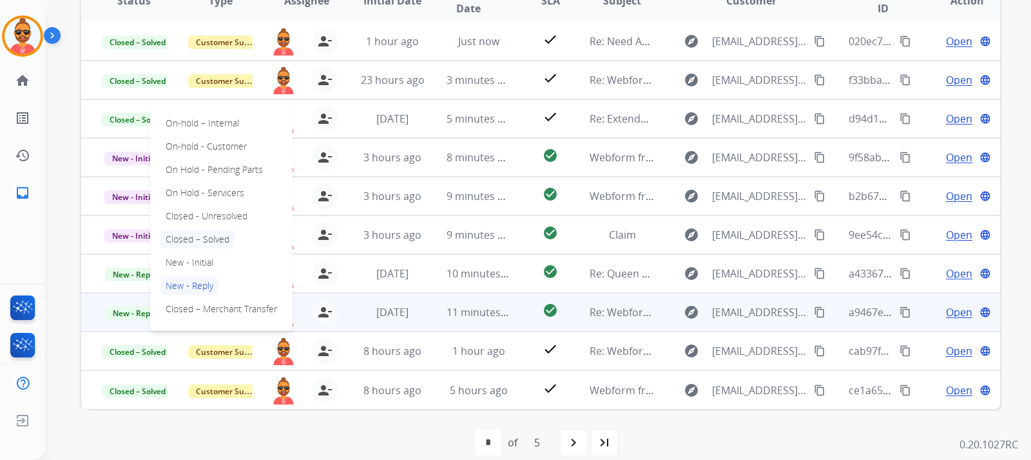
click at [220, 238] on p "Closed – Solved" at bounding box center [198, 239] width 74 height 18
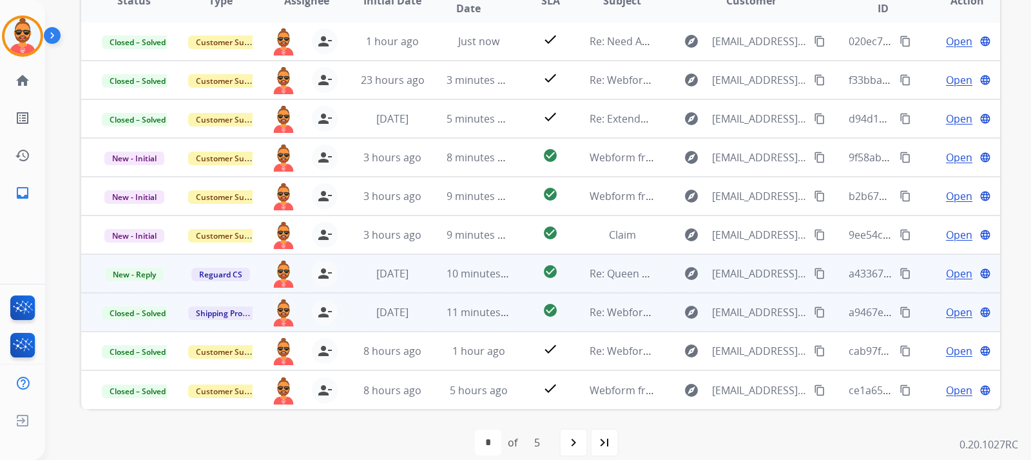
click at [946, 269] on span "Open" at bounding box center [959, 273] width 26 height 15
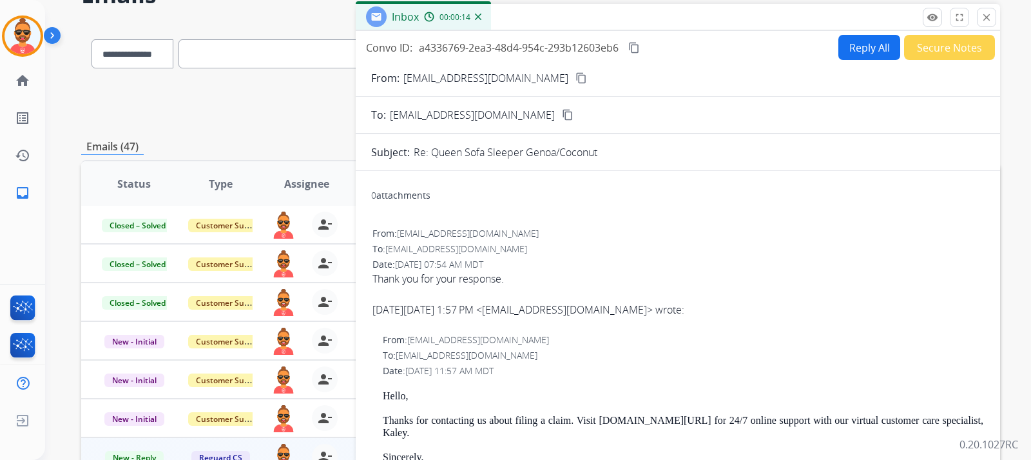
scroll to position [0, 0]
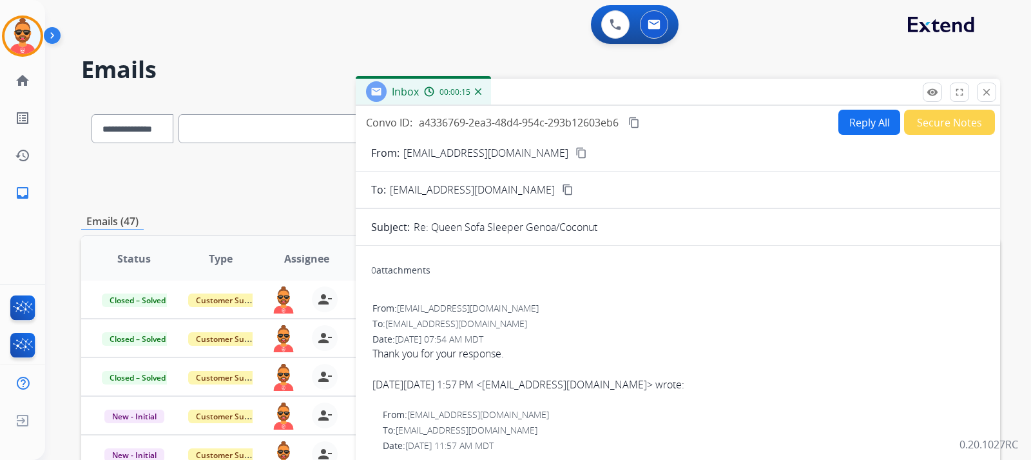
click at [861, 114] on button "Reply All" at bounding box center [870, 122] width 62 height 25
select select "**********"
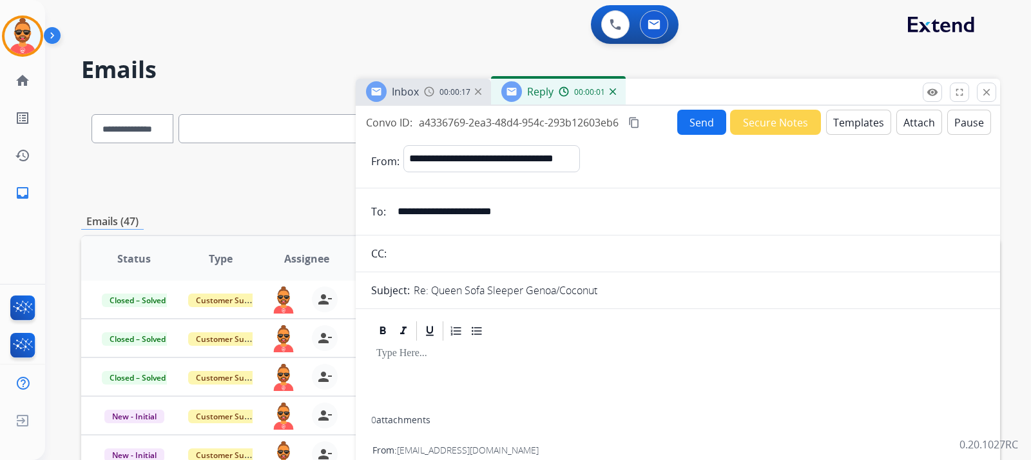
click at [774, 124] on button "Secure Notes" at bounding box center [775, 122] width 91 height 25
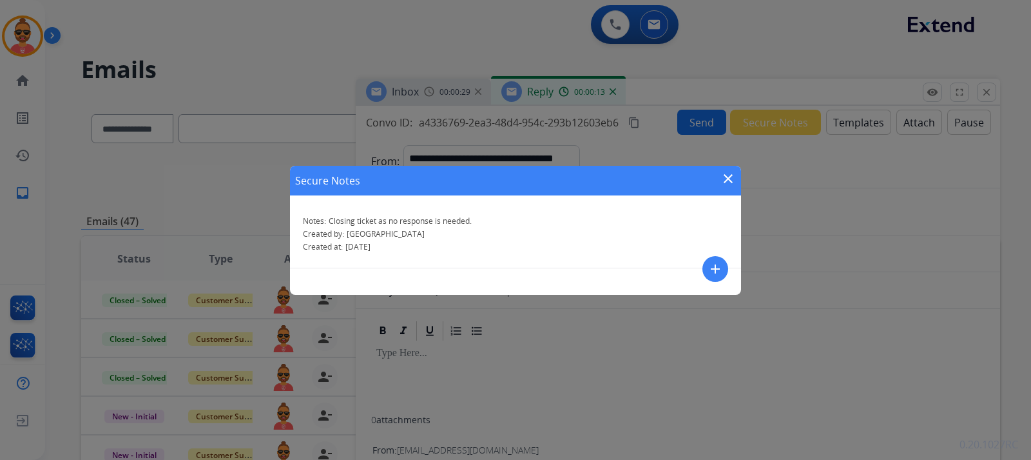
click at [728, 174] on mat-icon "close" at bounding box center [728, 178] width 15 height 15
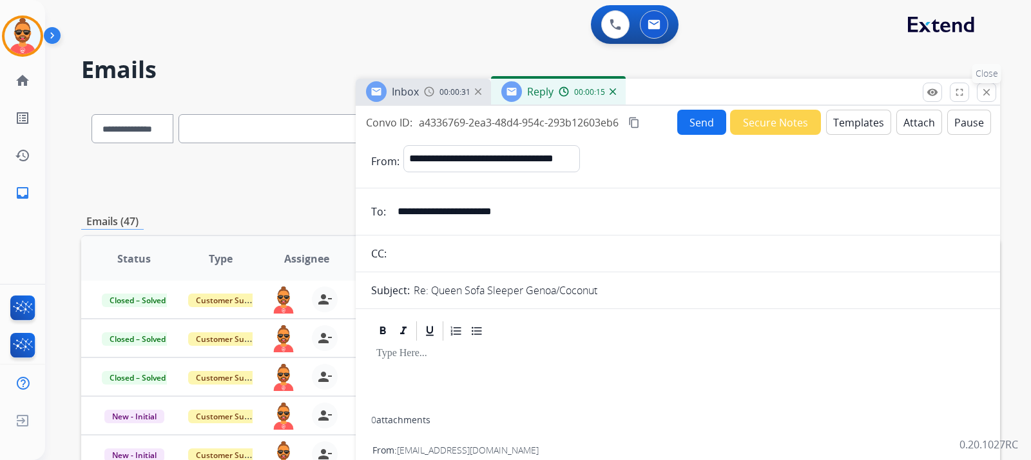
click at [981, 89] on mat-icon "close" at bounding box center [987, 92] width 12 height 12
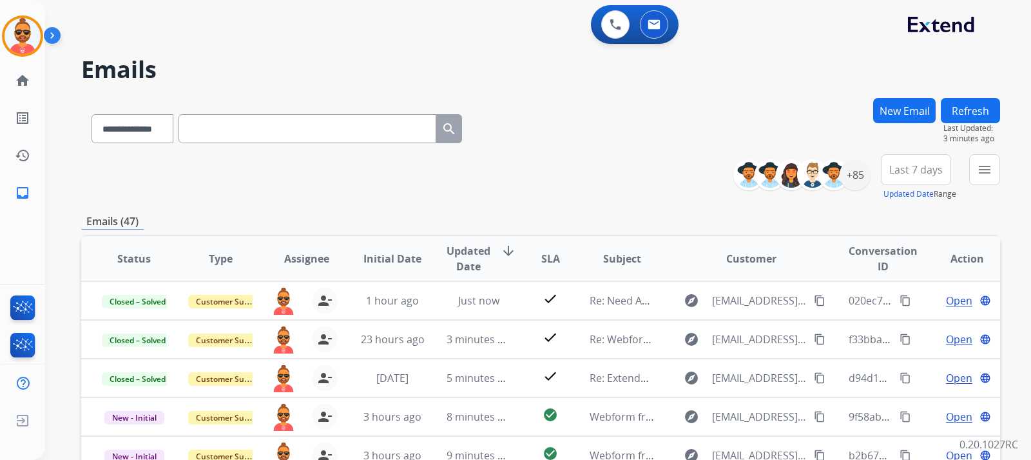
click at [963, 98] on button "Refresh" at bounding box center [970, 110] width 59 height 25
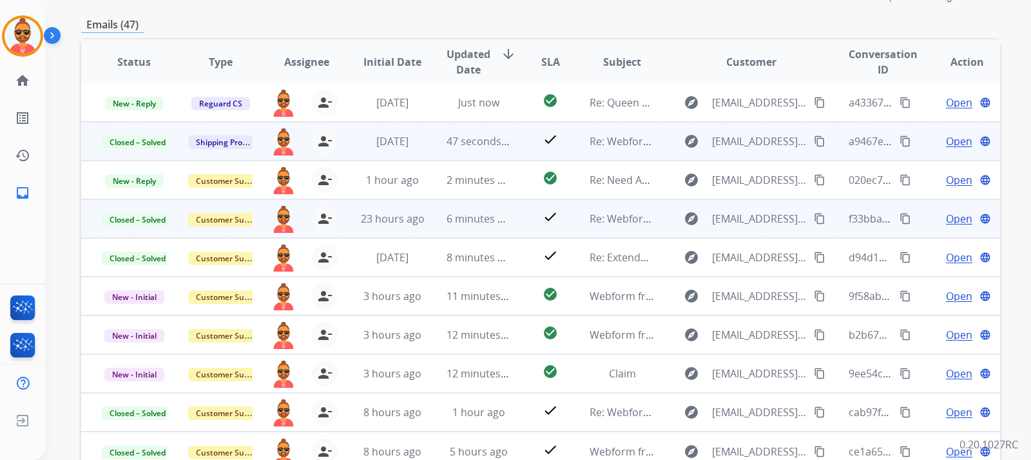
scroll to position [258, 0]
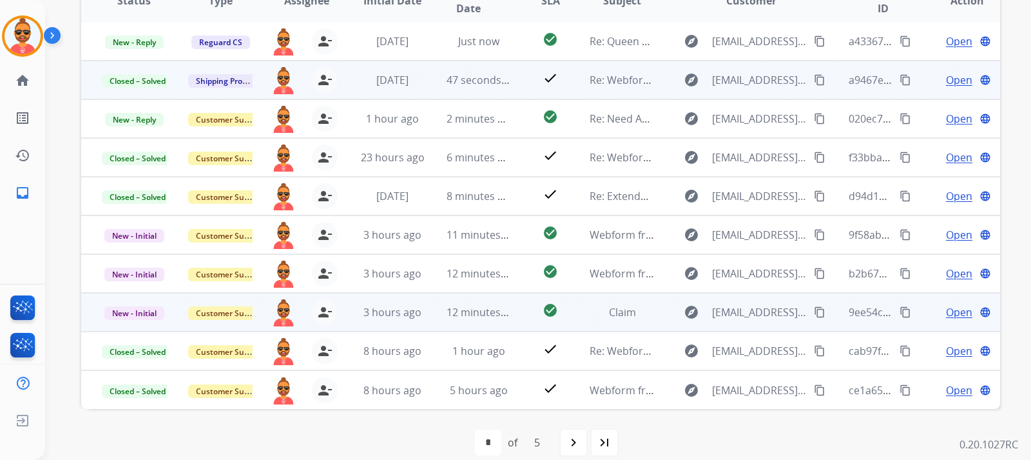
click at [946, 308] on span "Open" at bounding box center [959, 311] width 26 height 15
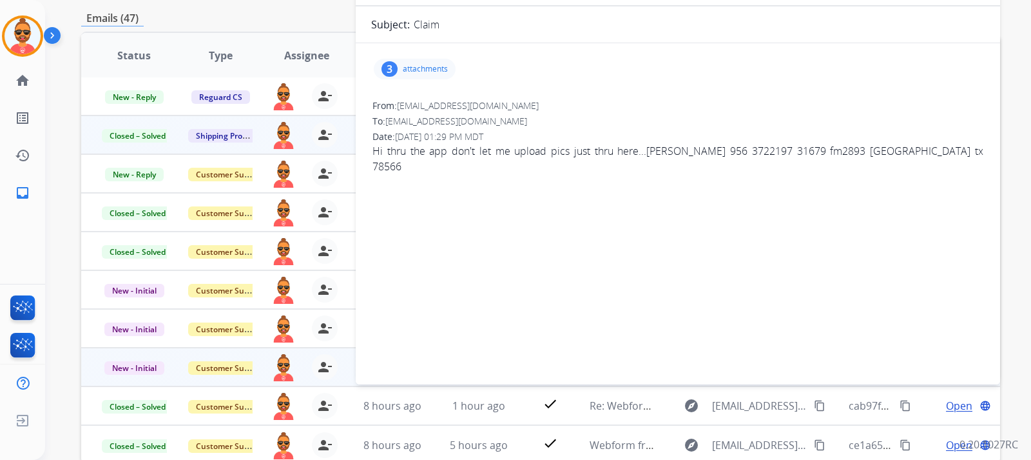
scroll to position [129, 0]
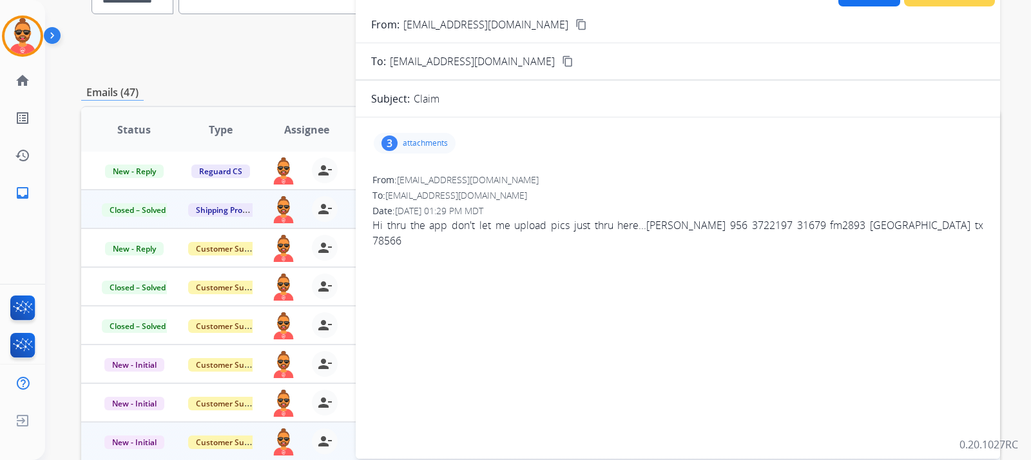
click at [422, 137] on div "3 attachments" at bounding box center [415, 143] width 82 height 21
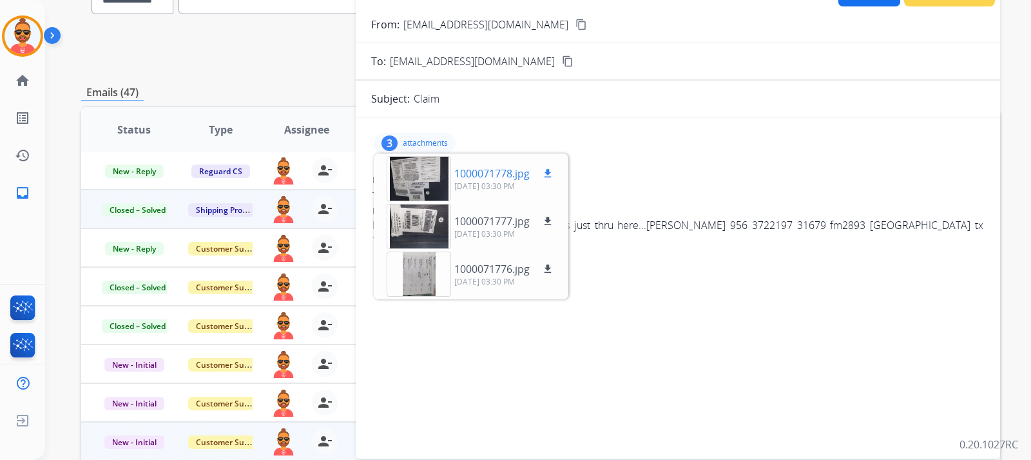
click at [549, 169] on mat-icon "download" at bounding box center [548, 174] width 12 height 12
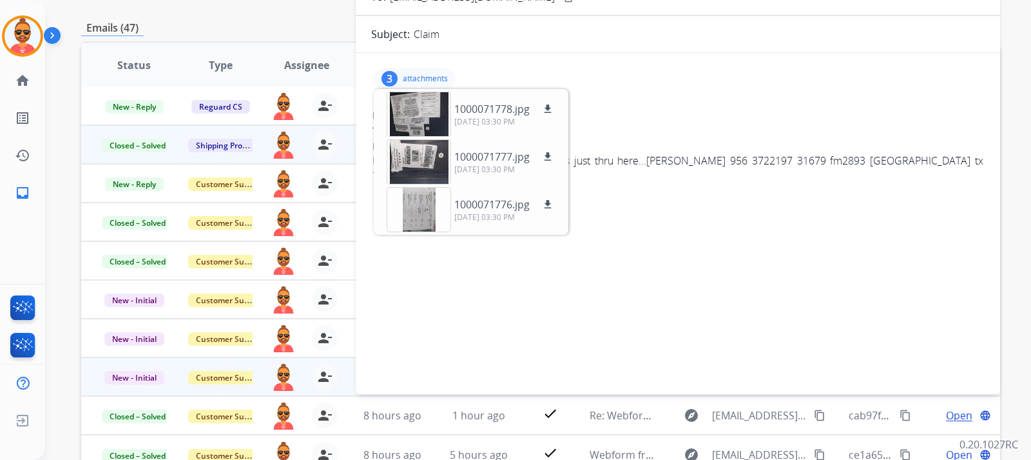
scroll to position [0, 0]
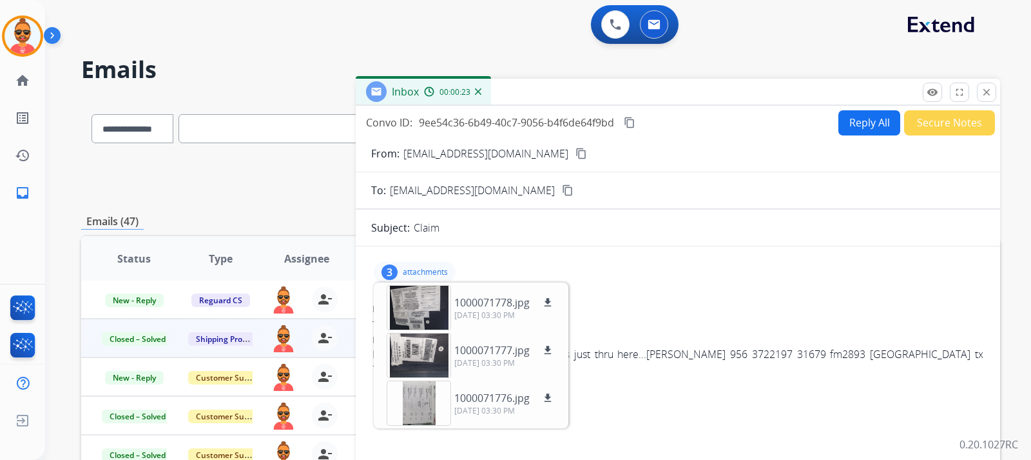
click at [576, 148] on mat-icon "content_copy" at bounding box center [582, 154] width 12 height 12
click at [855, 119] on button "Reply All" at bounding box center [870, 122] width 62 height 25
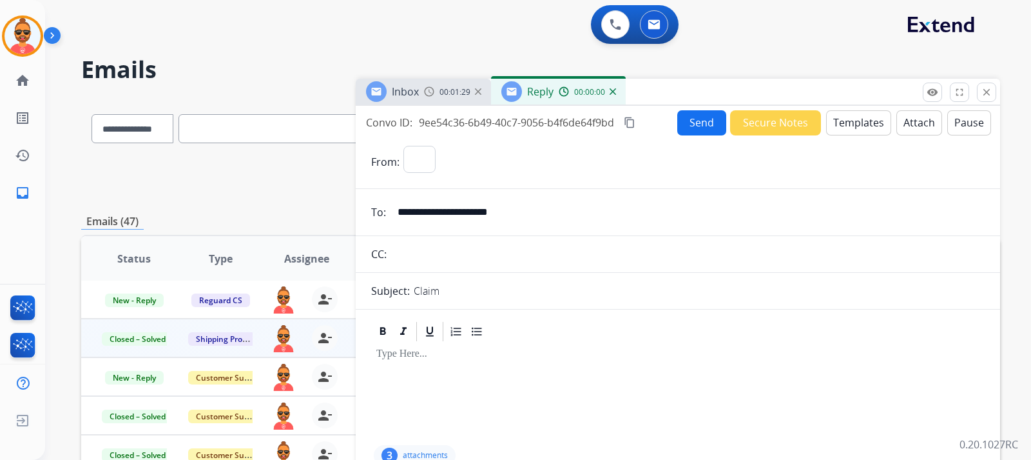
select select "**********"
click at [860, 122] on button "Templates" at bounding box center [858, 122] width 65 height 25
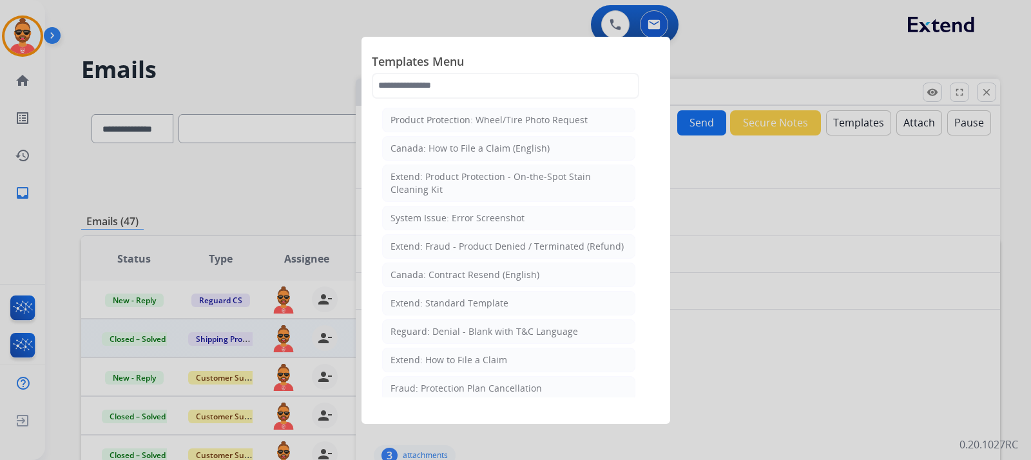
click at [466, 301] on div "Extend: Standard Template" at bounding box center [450, 303] width 118 height 13
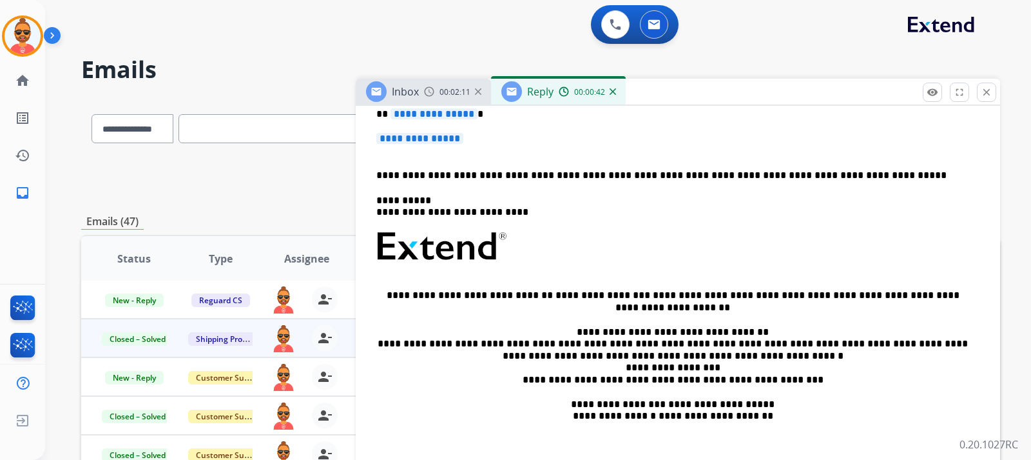
scroll to position [77, 0]
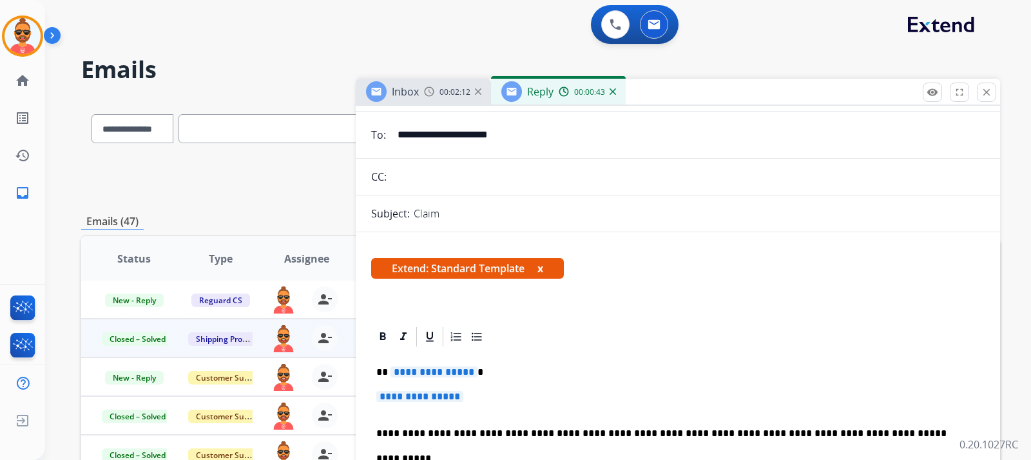
click at [495, 395] on p "**********" at bounding box center [677, 403] width 603 height 24
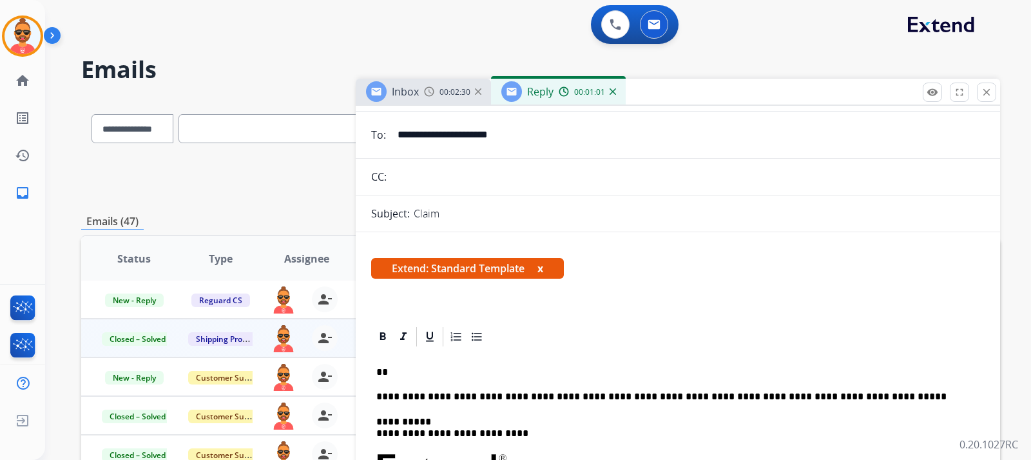
click at [418, 373] on p "**" at bounding box center [672, 372] width 593 height 12
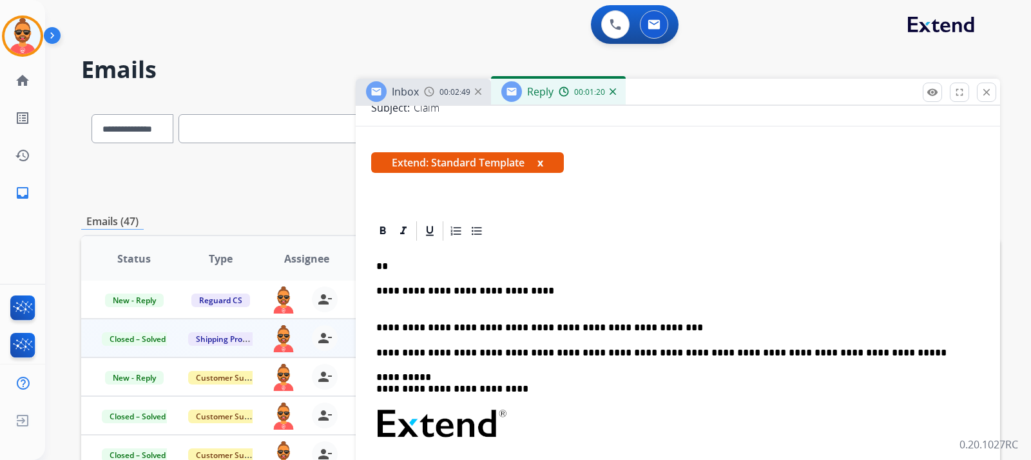
scroll to position [206, 0]
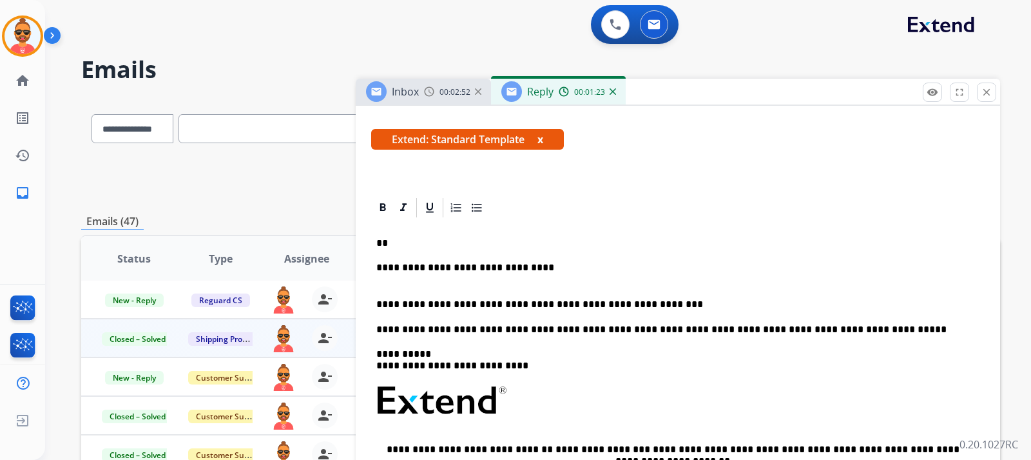
click at [386, 317] on div "**********" at bounding box center [678, 418] width 614 height 398
click at [376, 313] on div "**********" at bounding box center [678, 418] width 614 height 398
click at [375, 311] on div "**********" at bounding box center [678, 418] width 614 height 398
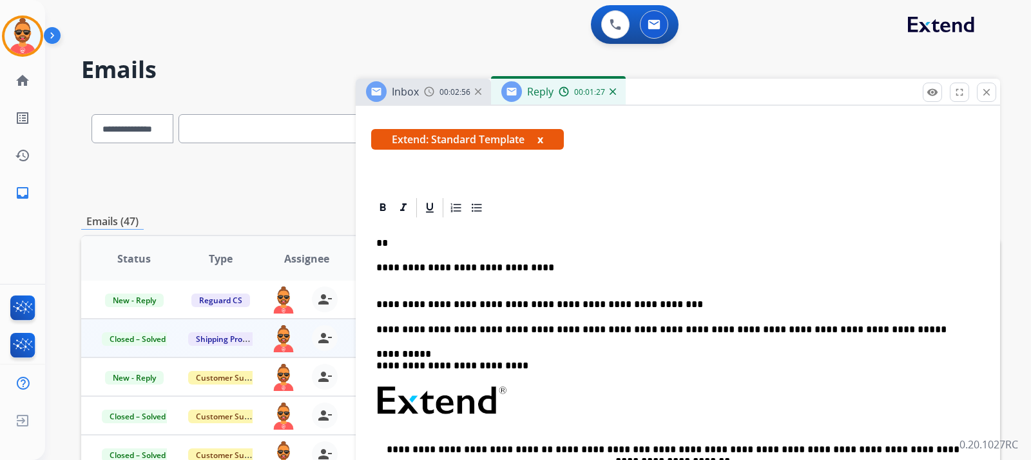
click at [375, 306] on div "**********" at bounding box center [678, 418] width 614 height 398
click at [376, 320] on div "**********" at bounding box center [678, 418] width 614 height 398
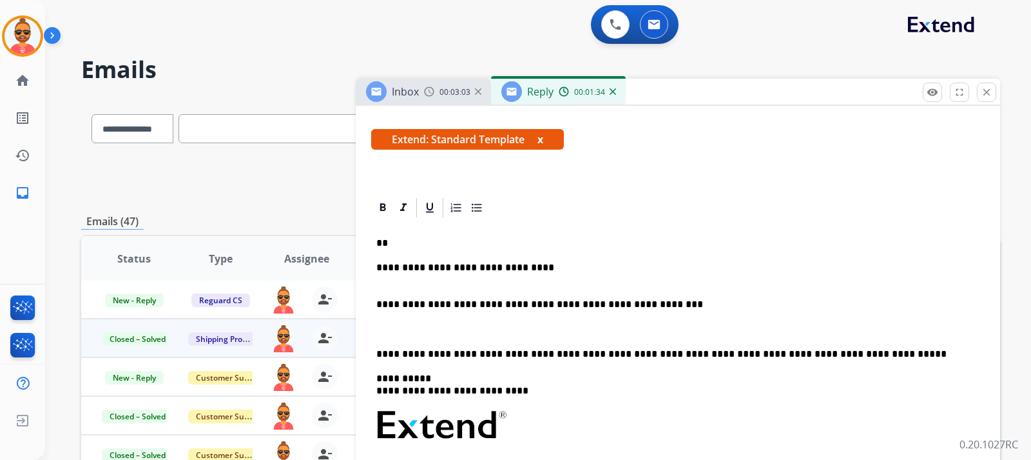
click at [395, 317] on div "**********" at bounding box center [678, 430] width 614 height 423
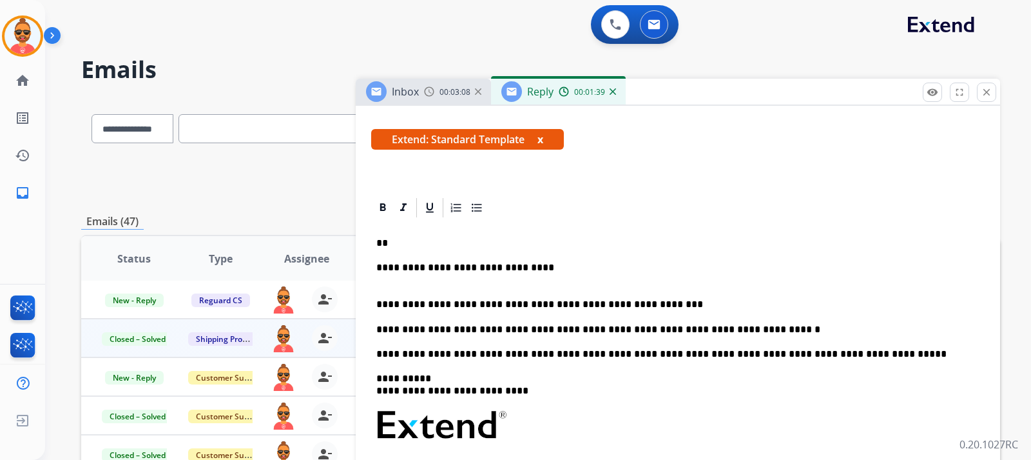
click at [378, 298] on div "**********" at bounding box center [678, 430] width 614 height 423
click at [376, 266] on div "**********" at bounding box center [678, 430] width 614 height 423
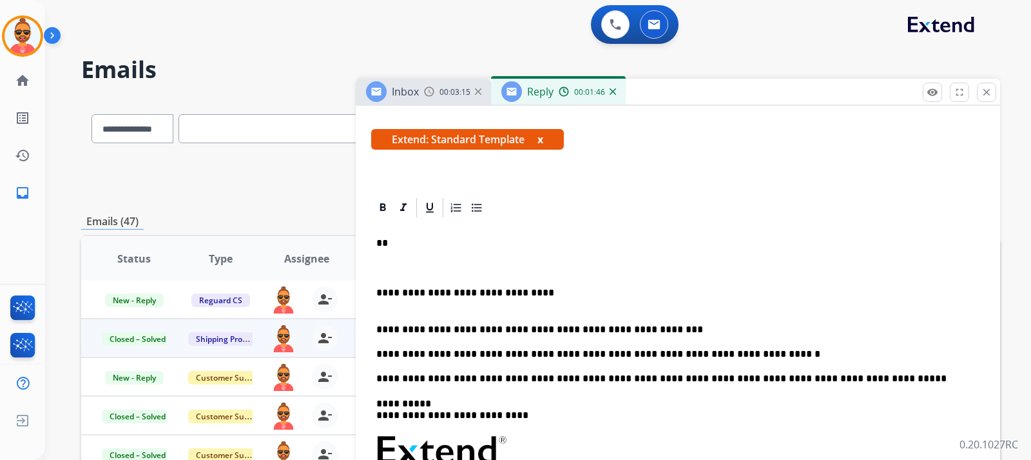
click at [415, 234] on div "**********" at bounding box center [678, 442] width 614 height 447
click at [372, 246] on div "**********" at bounding box center [678, 442] width 614 height 447
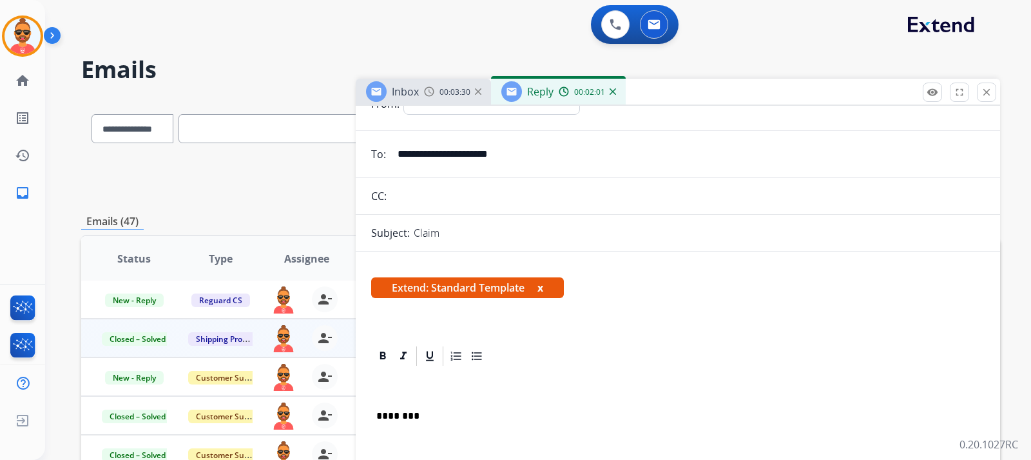
scroll to position [12, 0]
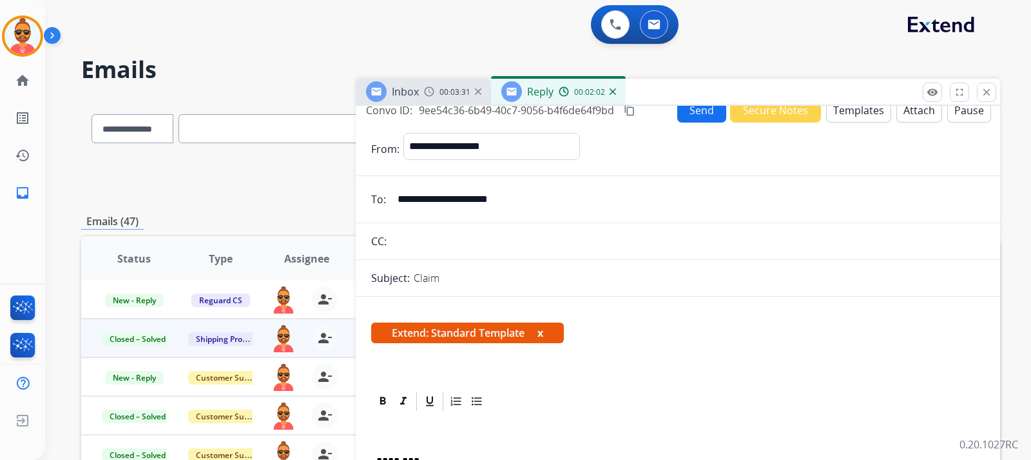
click at [707, 110] on button "Send" at bounding box center [702, 109] width 49 height 25
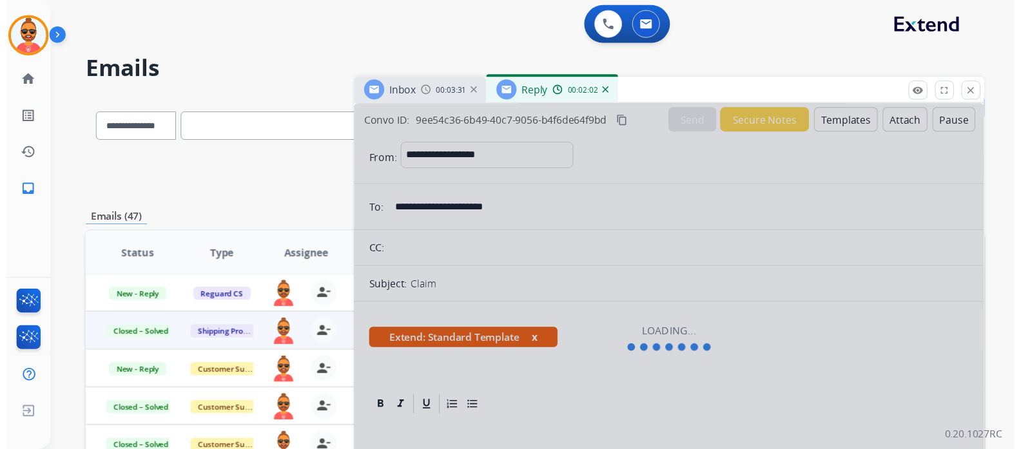
scroll to position [0, 0]
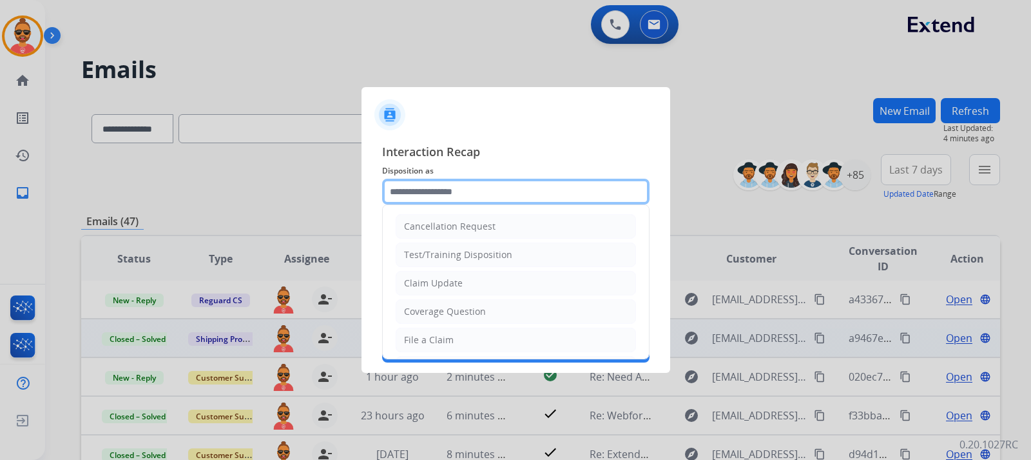
click at [412, 182] on input "text" at bounding box center [516, 192] width 268 height 26
drag, startPoint x: 416, startPoint y: 186, endPoint x: 455, endPoint y: 170, distance: 42.2
click at [431, 176] on div "Interaction Recap Disposition as Cancellation Request Test/Training Disposition…" at bounding box center [516, 252] width 268 height 220
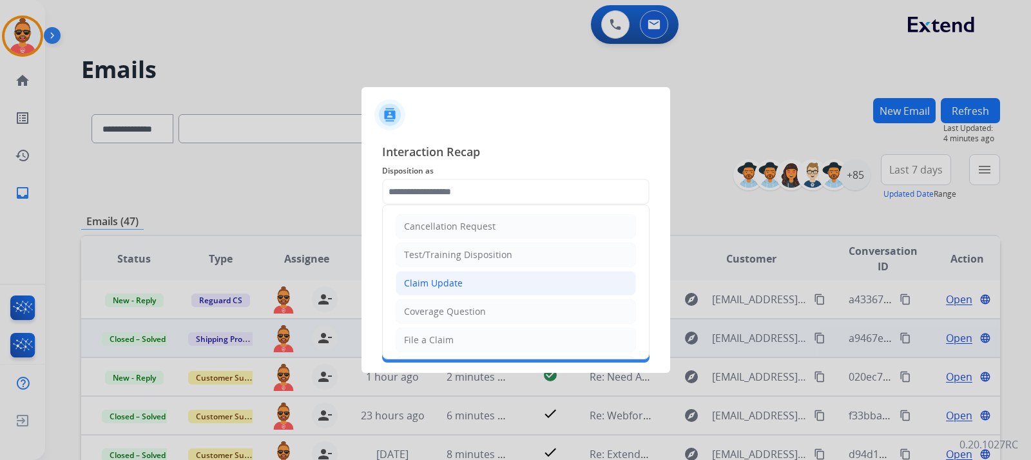
click at [436, 284] on div "Claim Update" at bounding box center [433, 283] width 59 height 13
type input "**********"
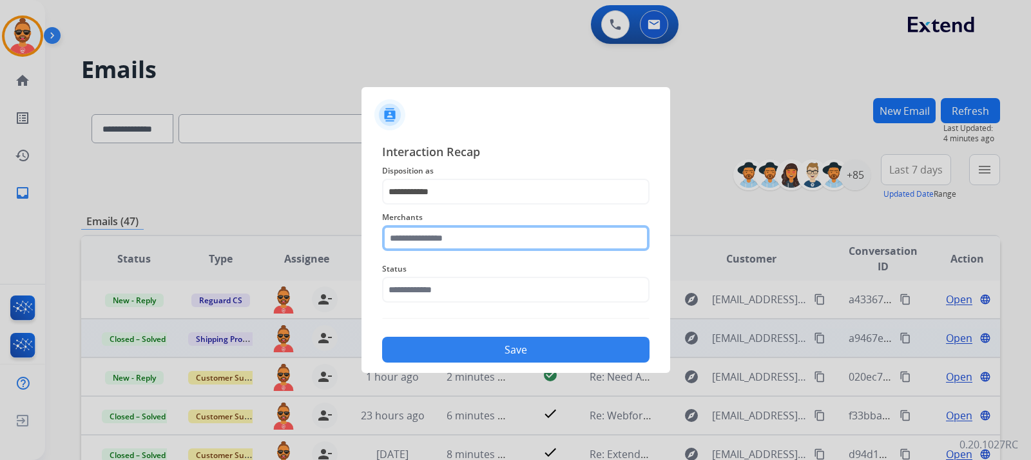
click at [462, 233] on input "text" at bounding box center [516, 238] width 268 height 26
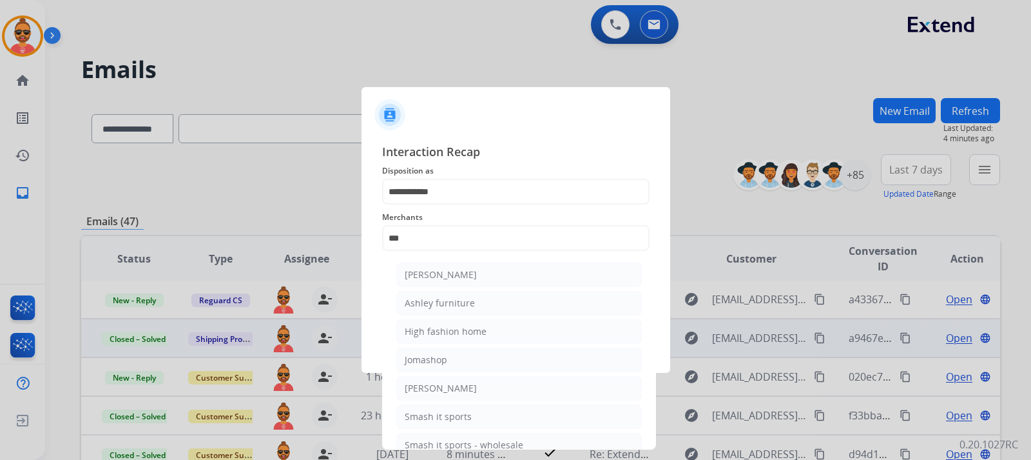
drag, startPoint x: 471, startPoint y: 298, endPoint x: 487, endPoint y: 297, distance: 15.5
click at [473, 297] on li "Ashley furniture" at bounding box center [519, 303] width 246 height 24
type input "**********"
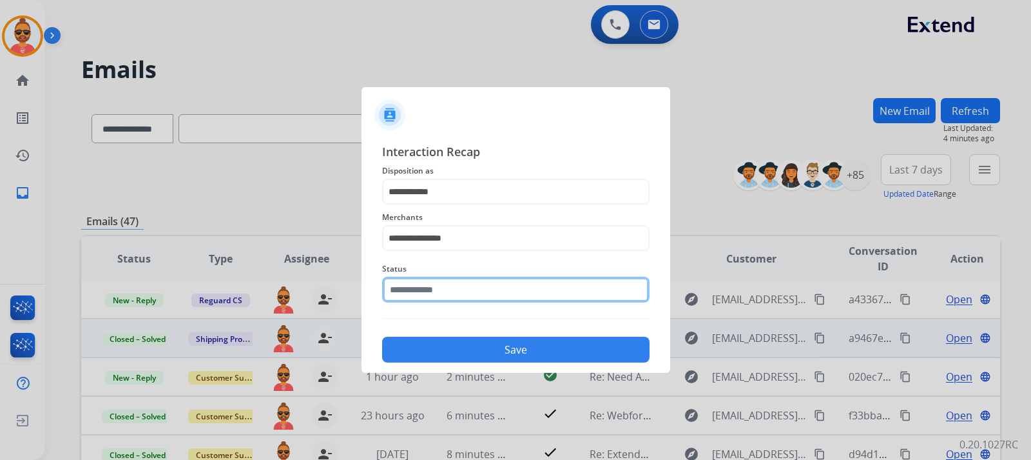
click at [493, 293] on input "text" at bounding box center [516, 290] width 268 height 26
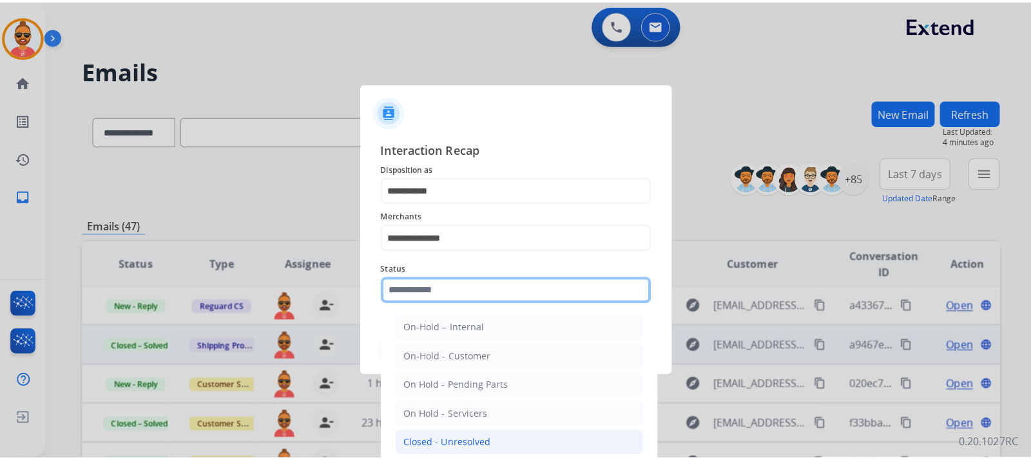
scroll to position [64, 0]
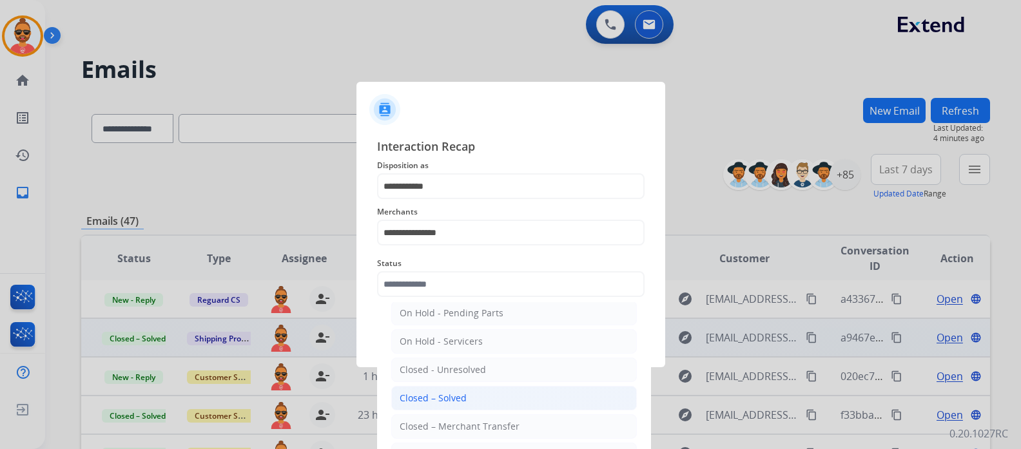
click at [469, 393] on li "Closed – Solved" at bounding box center [514, 398] width 246 height 24
type input "**********"
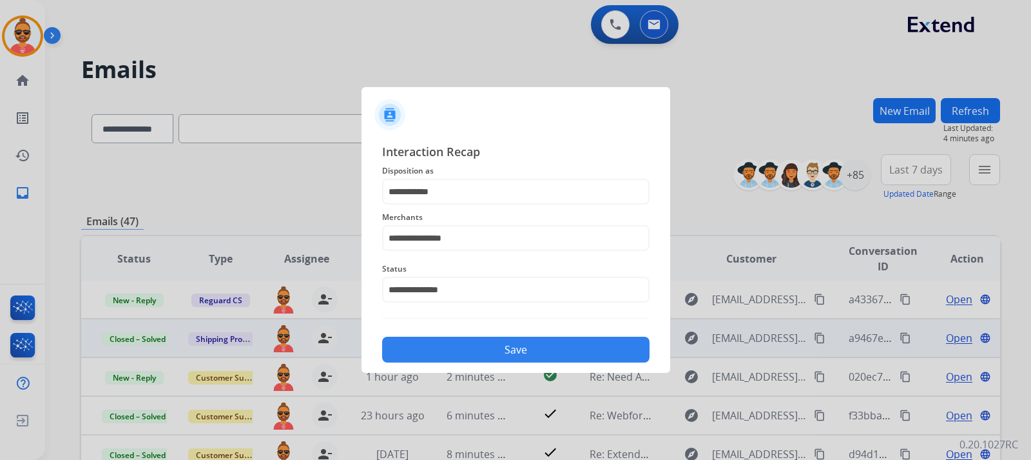
drag, startPoint x: 514, startPoint y: 343, endPoint x: 523, endPoint y: 342, distance: 9.1
click at [514, 343] on button "Save" at bounding box center [516, 350] width 268 height 26
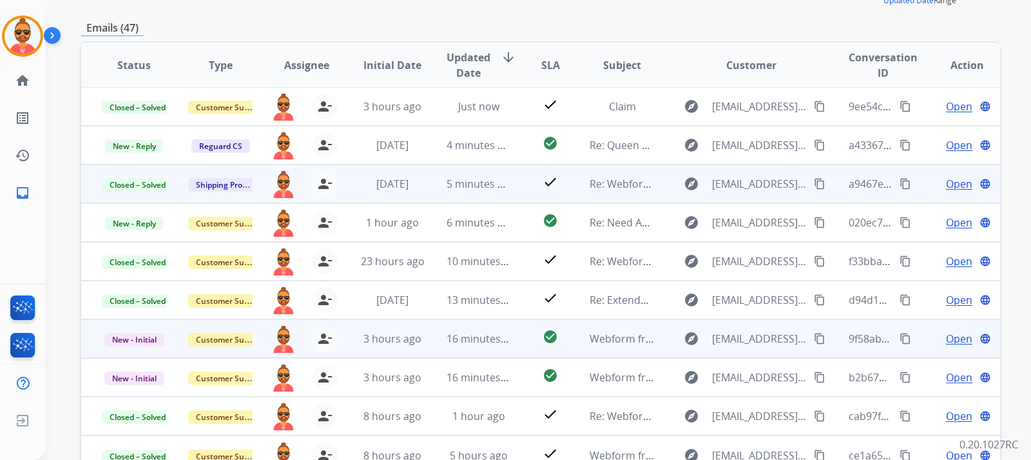
scroll to position [0, 0]
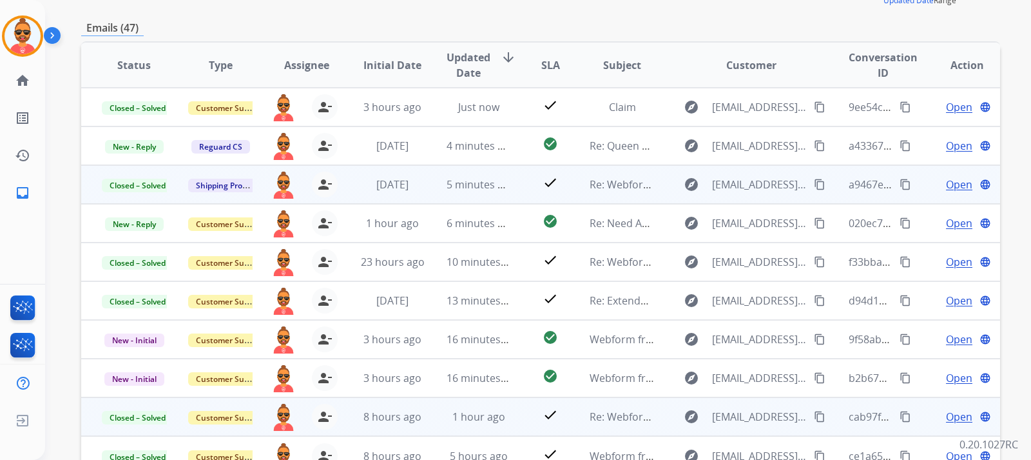
click at [959, 414] on span "Open" at bounding box center [959, 416] width 26 height 15
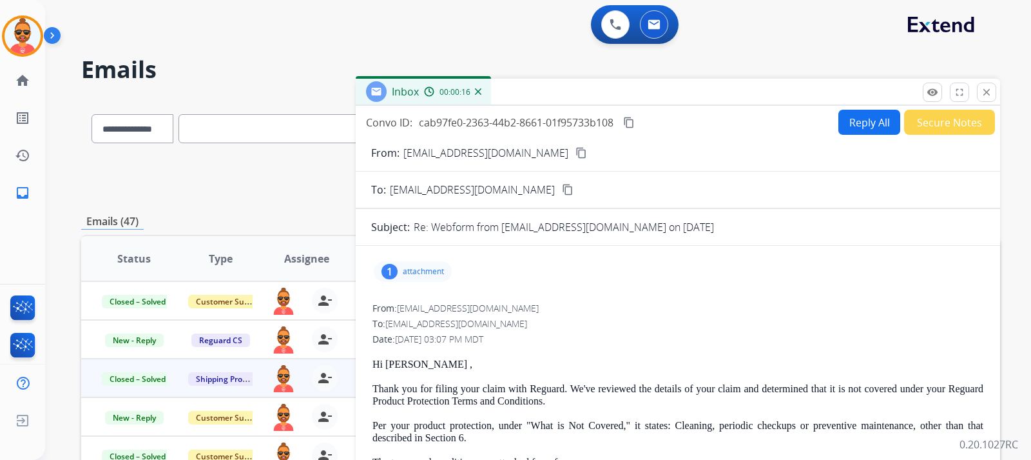
click at [928, 118] on button "Secure Notes" at bounding box center [949, 122] width 91 height 25
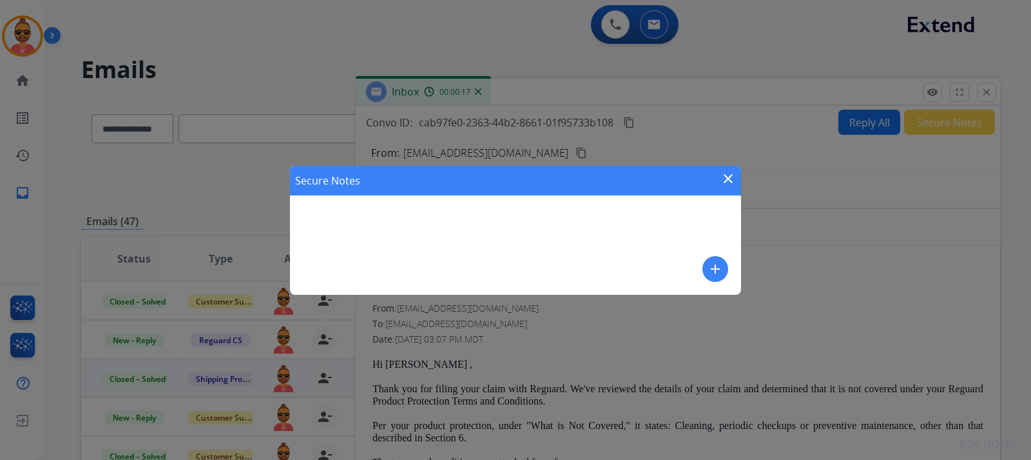
click at [723, 265] on button "add" at bounding box center [716, 269] width 26 height 26
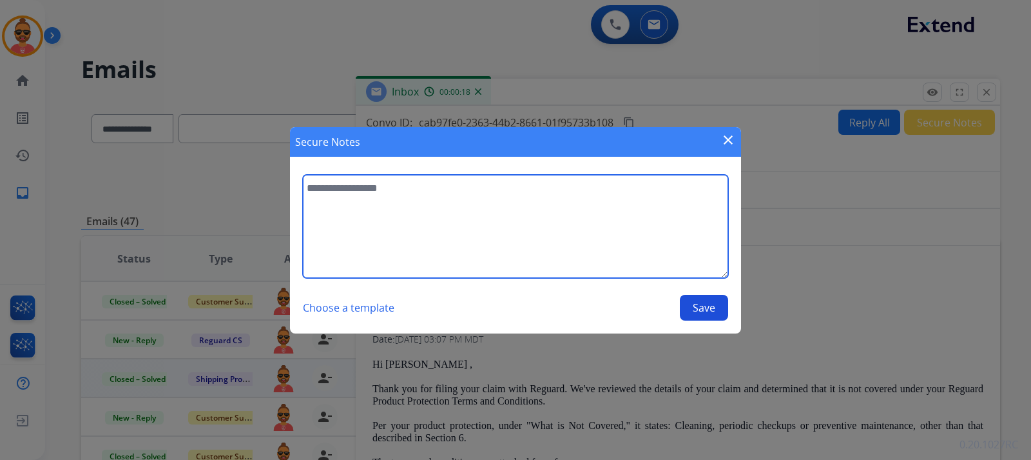
click at [409, 217] on textarea at bounding box center [515, 226] width 425 height 103
type textarea "**********"
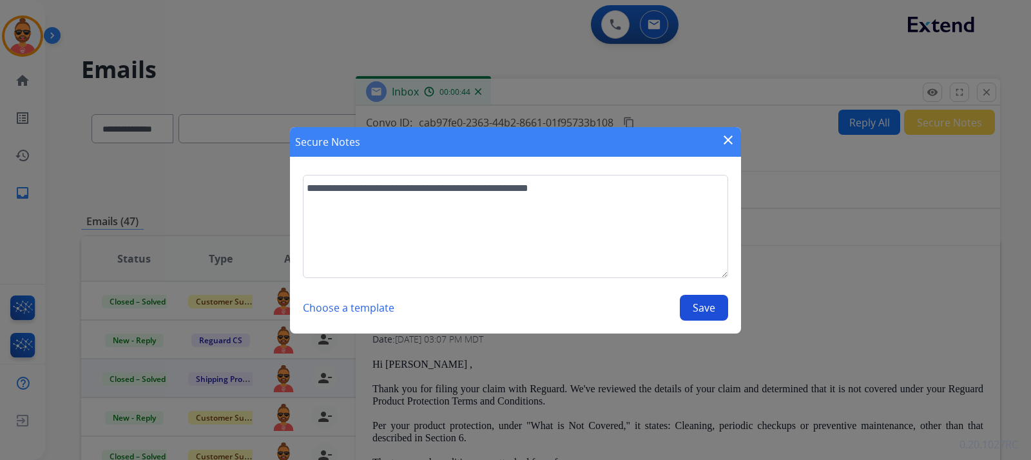
click at [710, 311] on button "Save" at bounding box center [704, 308] width 48 height 26
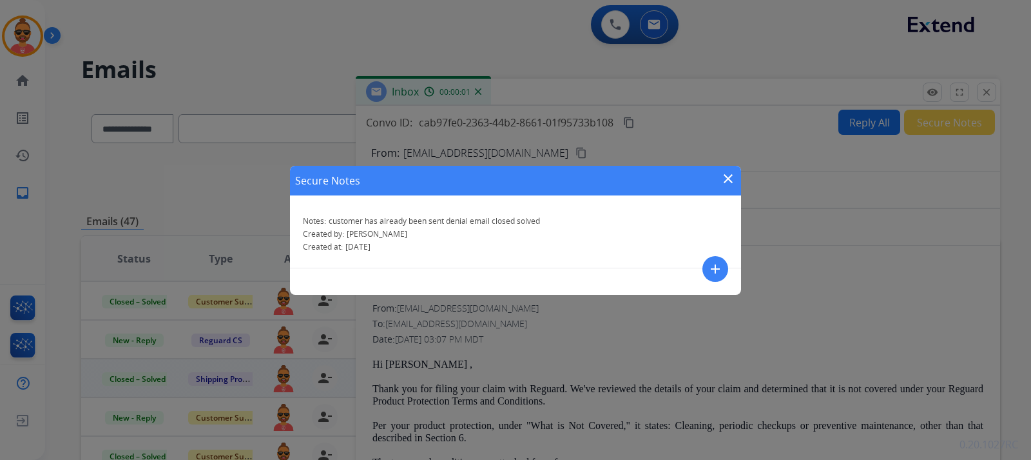
drag, startPoint x: 725, startPoint y: 177, endPoint x: 745, endPoint y: 165, distance: 23.4
click at [725, 177] on mat-icon "close" at bounding box center [728, 178] width 15 height 15
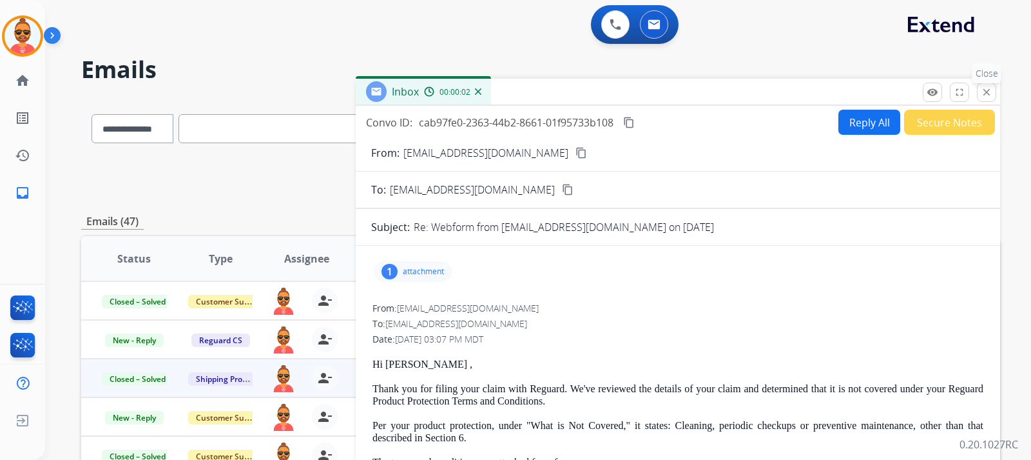
click at [988, 97] on mat-icon "close" at bounding box center [987, 92] width 12 height 12
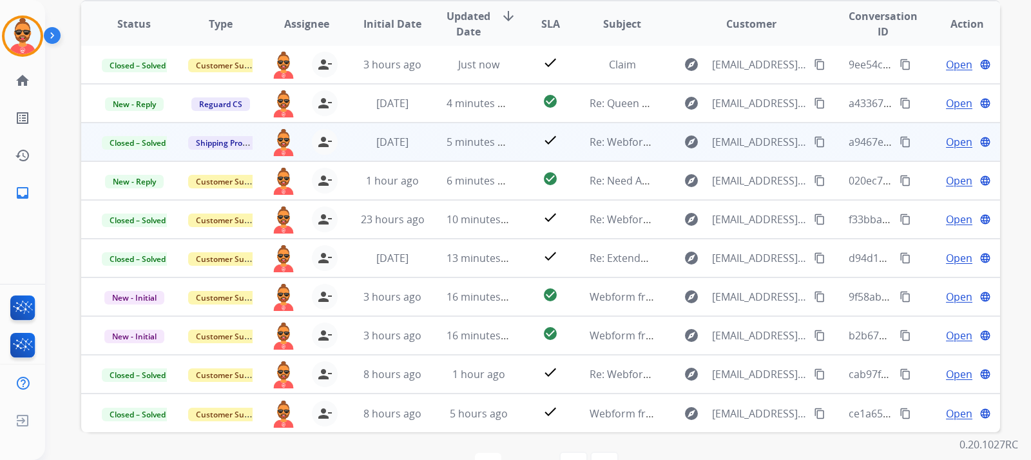
scroll to position [258, 0]
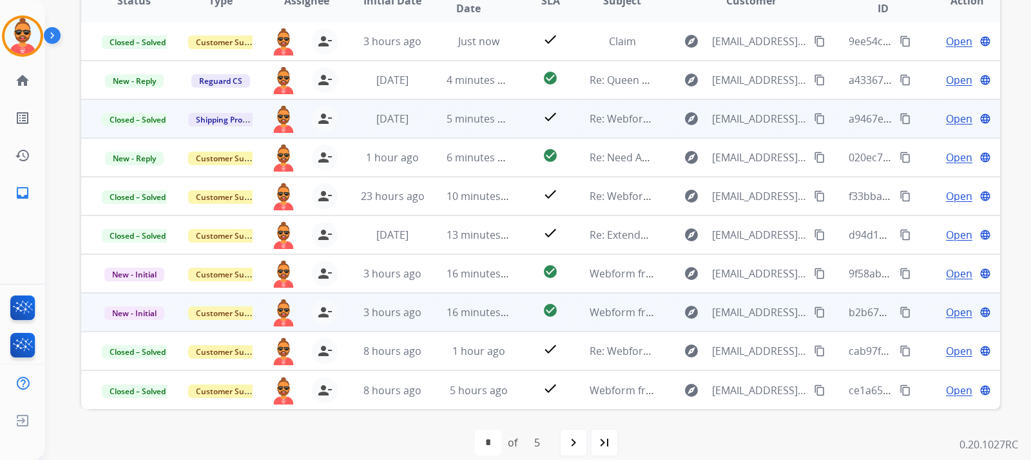
click at [955, 306] on span "Open" at bounding box center [959, 311] width 26 height 15
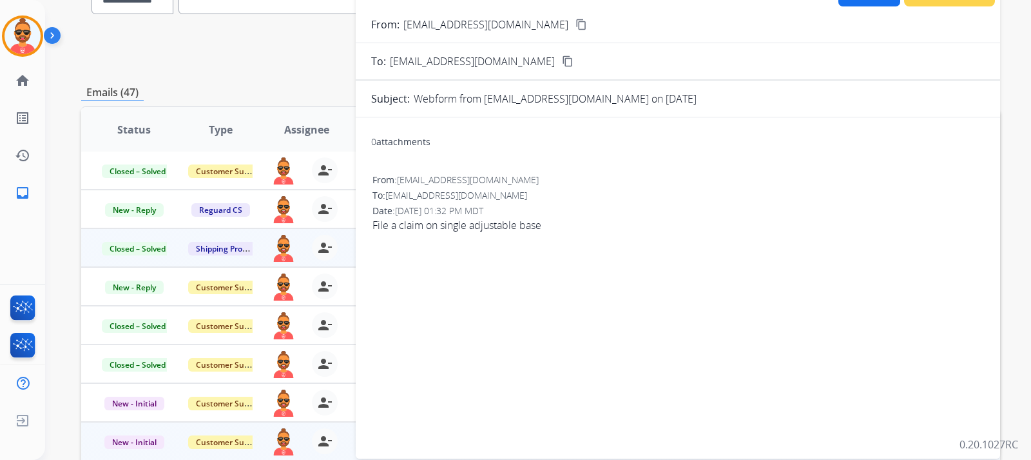
scroll to position [0, 0]
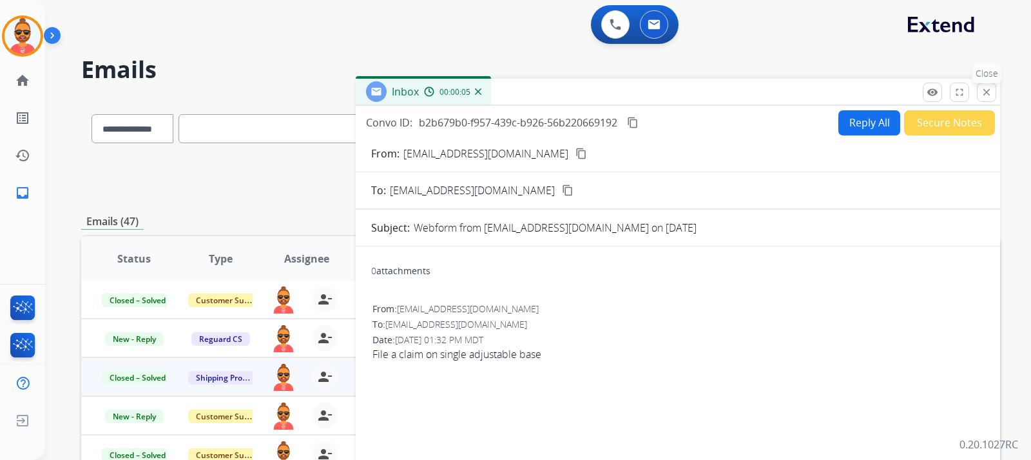
click at [988, 88] on mat-icon "close" at bounding box center [987, 92] width 12 height 12
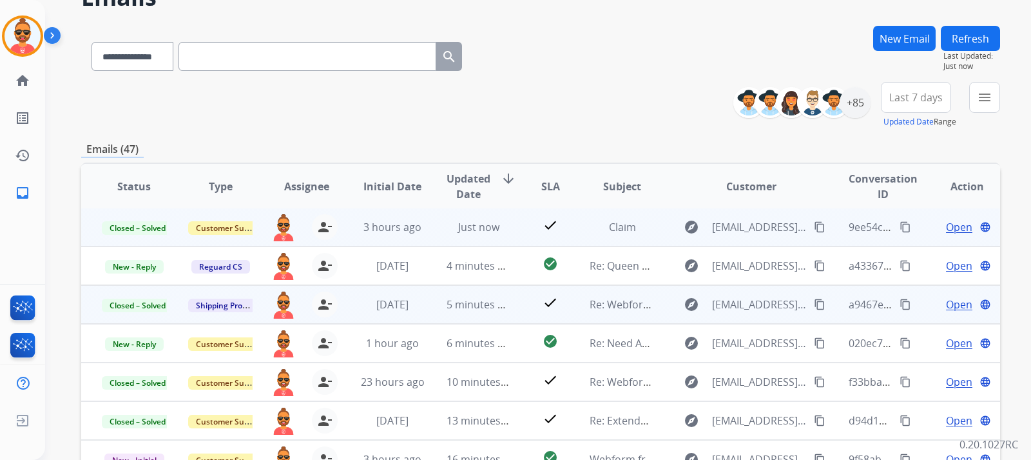
scroll to position [129, 0]
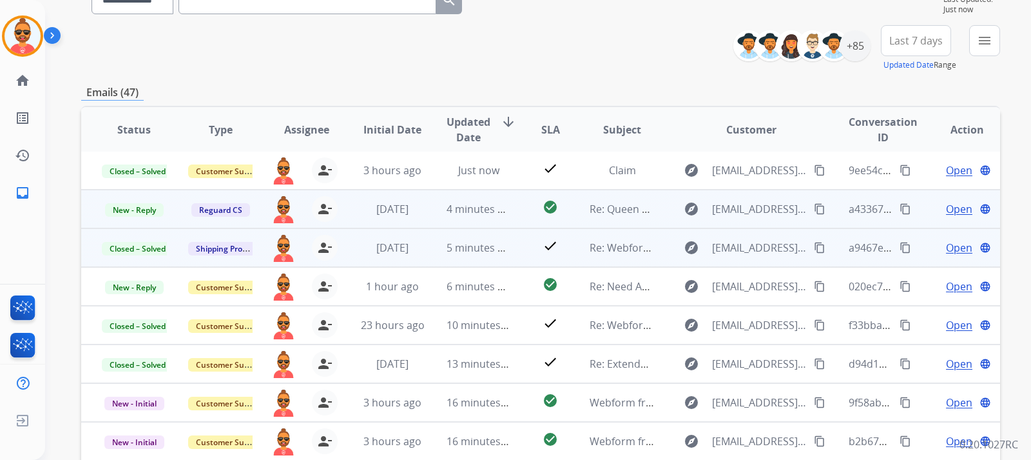
click at [946, 205] on span "Open" at bounding box center [959, 208] width 26 height 15
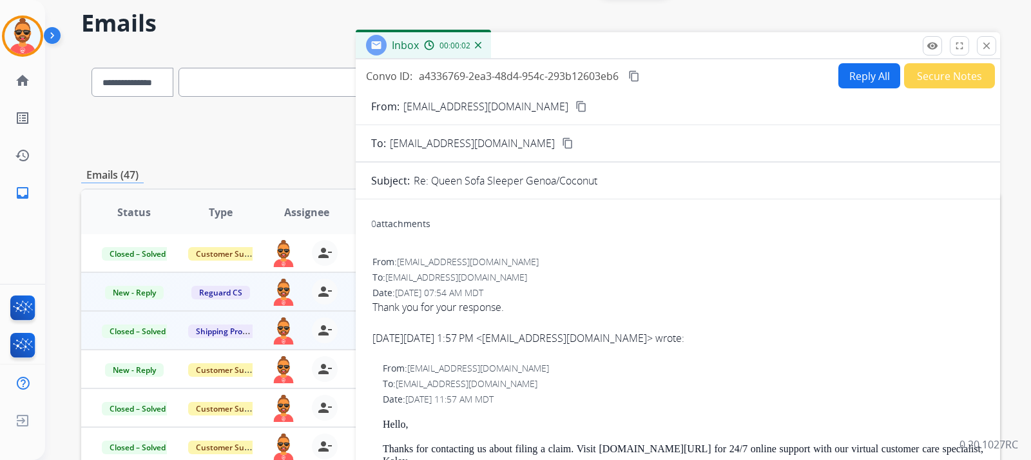
scroll to position [0, 0]
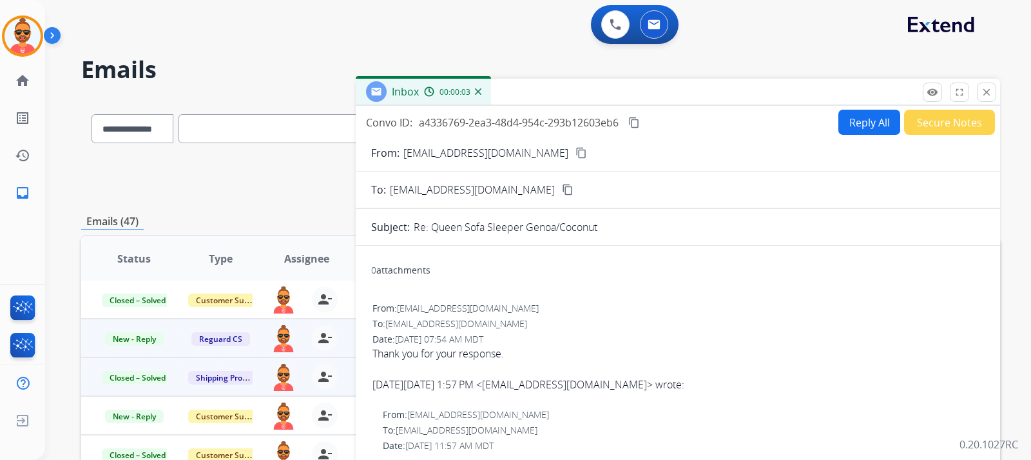
click at [990, 85] on button "close Close" at bounding box center [986, 92] width 19 height 19
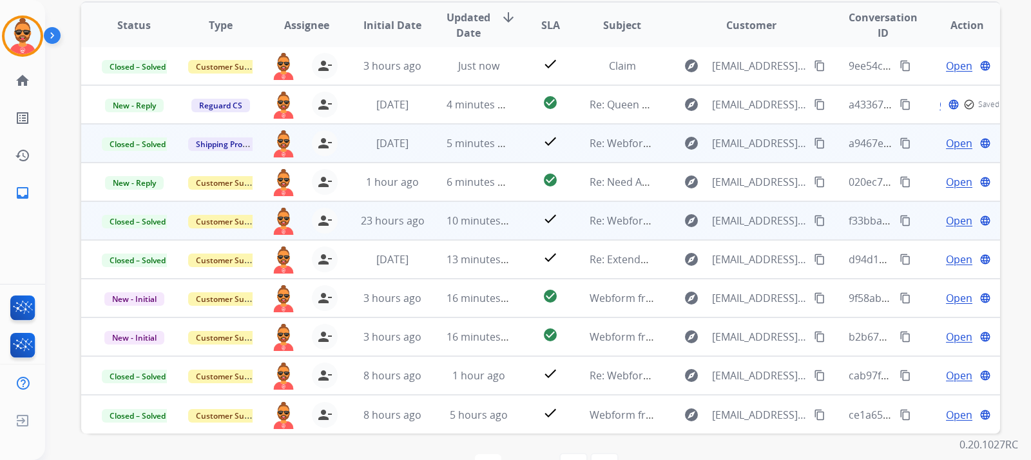
scroll to position [274, 0]
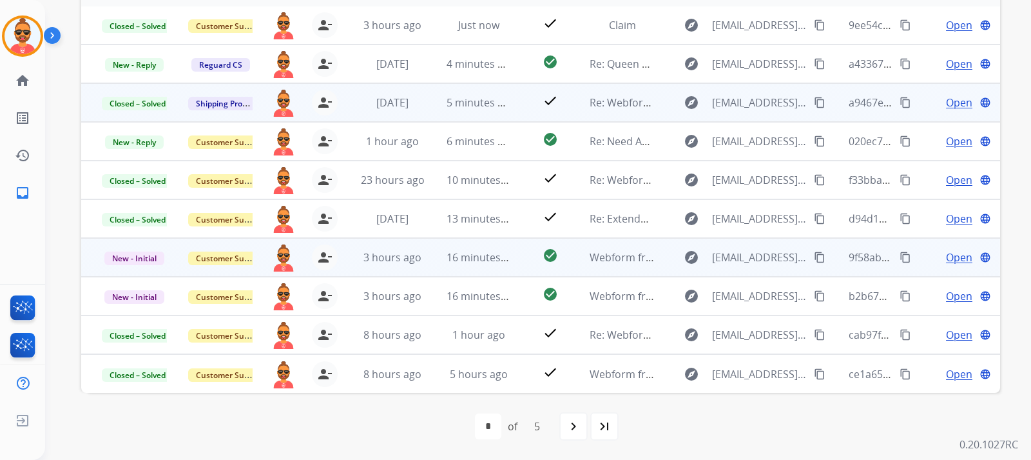
click at [957, 254] on span "Open" at bounding box center [959, 256] width 26 height 15
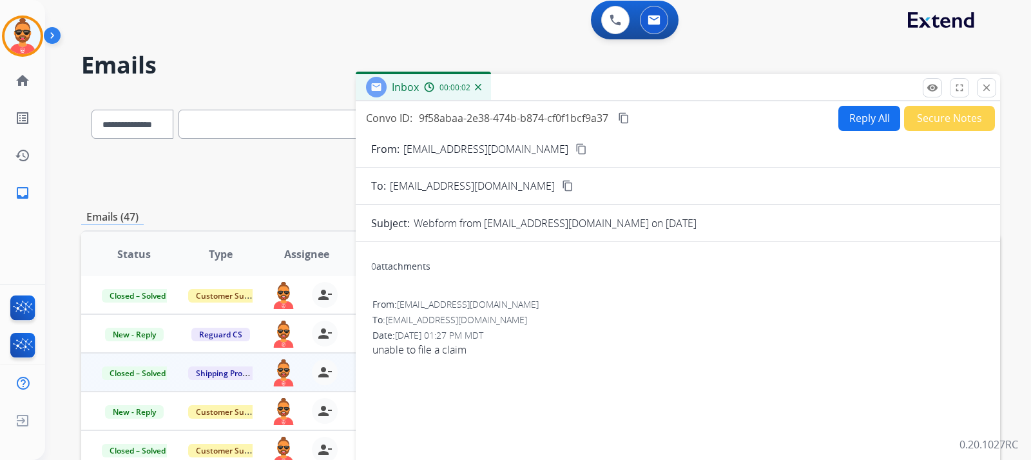
scroll to position [0, 0]
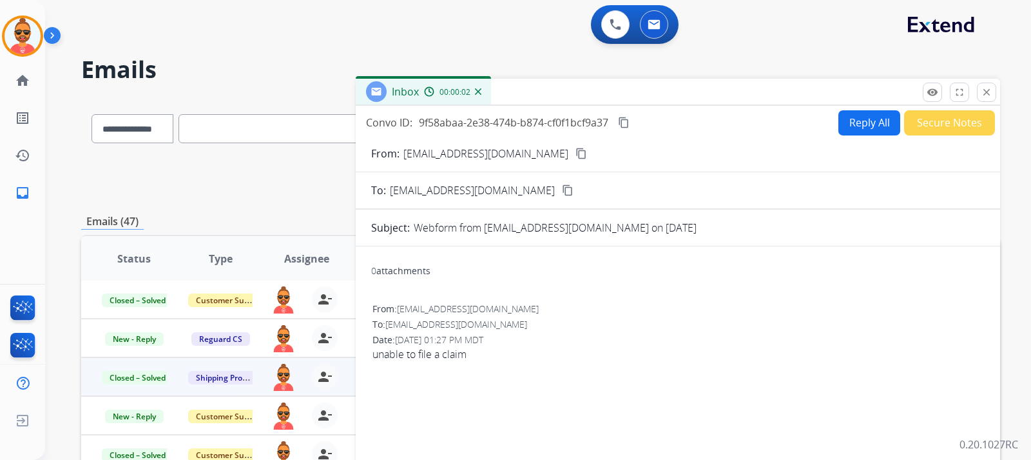
click at [874, 122] on button "Reply All" at bounding box center [870, 122] width 62 height 25
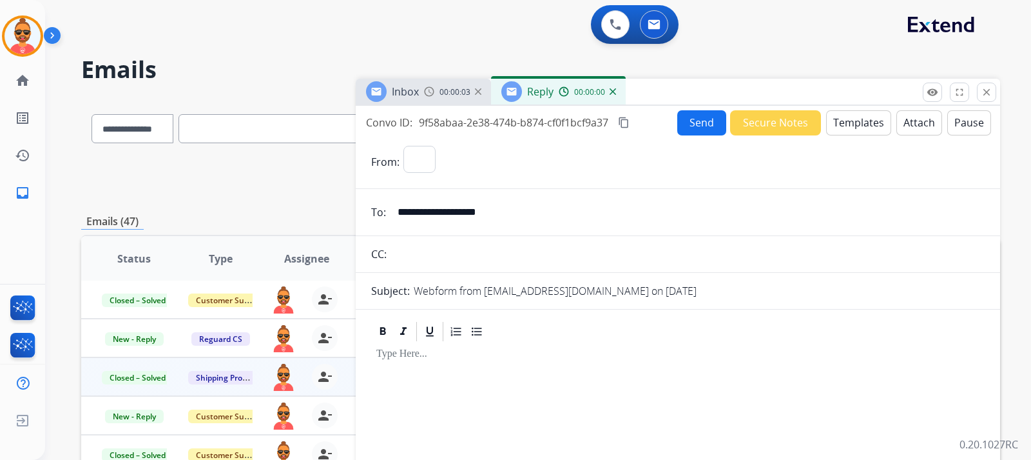
select select "**********"
click at [853, 121] on button "Templates" at bounding box center [858, 122] width 65 height 25
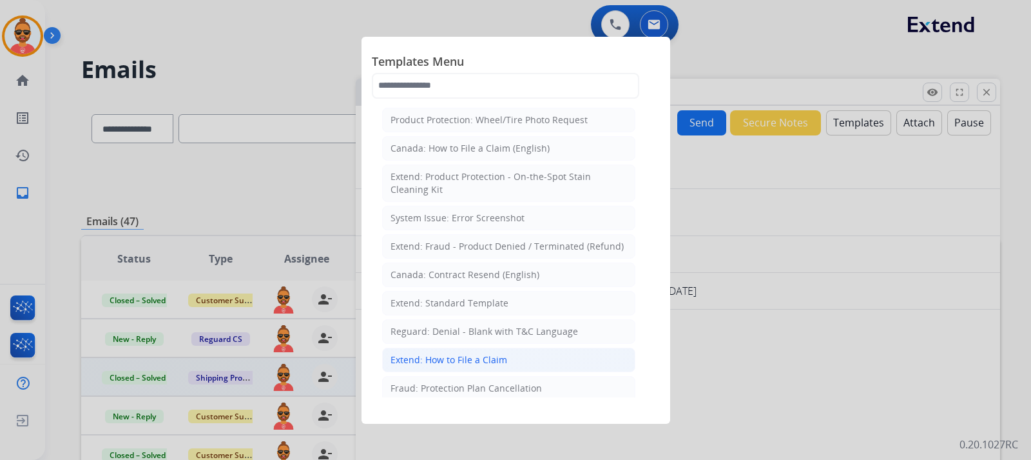
click at [502, 358] on div "Extend: How to File a Claim" at bounding box center [449, 359] width 117 height 13
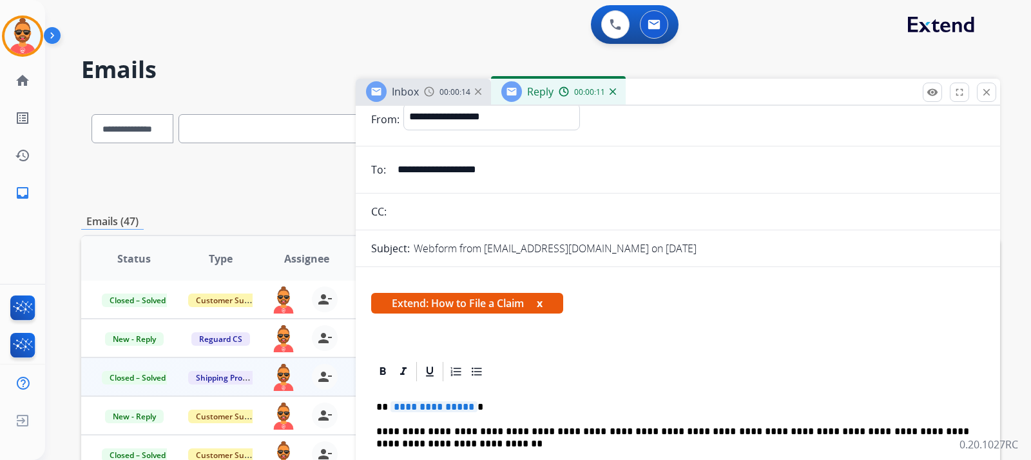
scroll to position [64, 0]
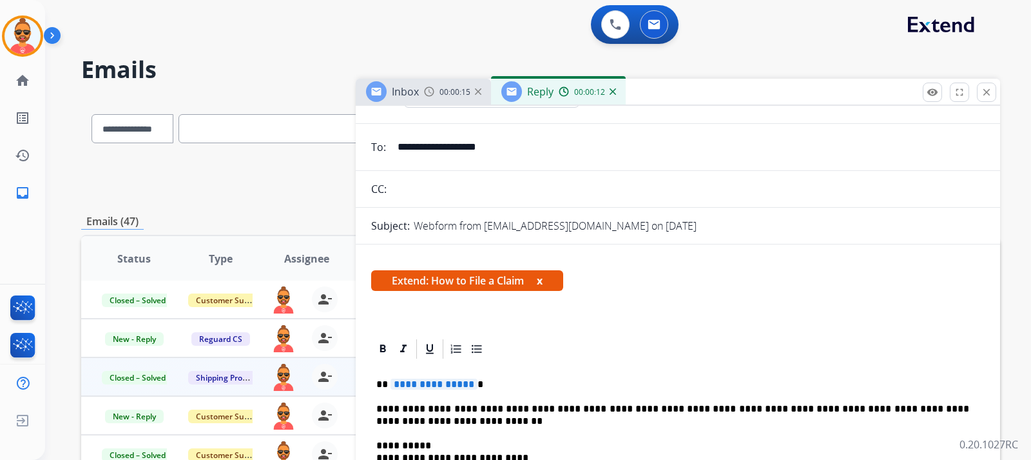
click at [470, 382] on p "**********" at bounding box center [672, 384] width 593 height 12
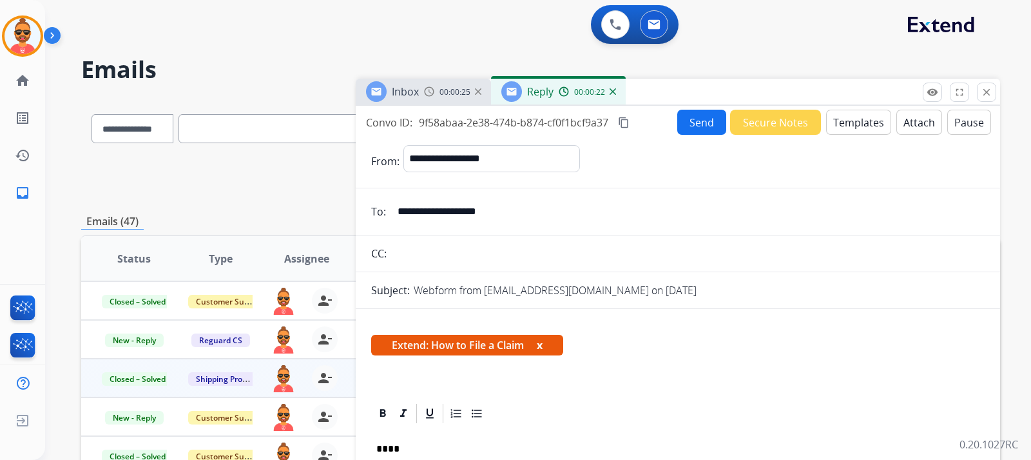
select select "**********"
click at [845, 114] on button "Templates" at bounding box center [858, 122] width 65 height 25
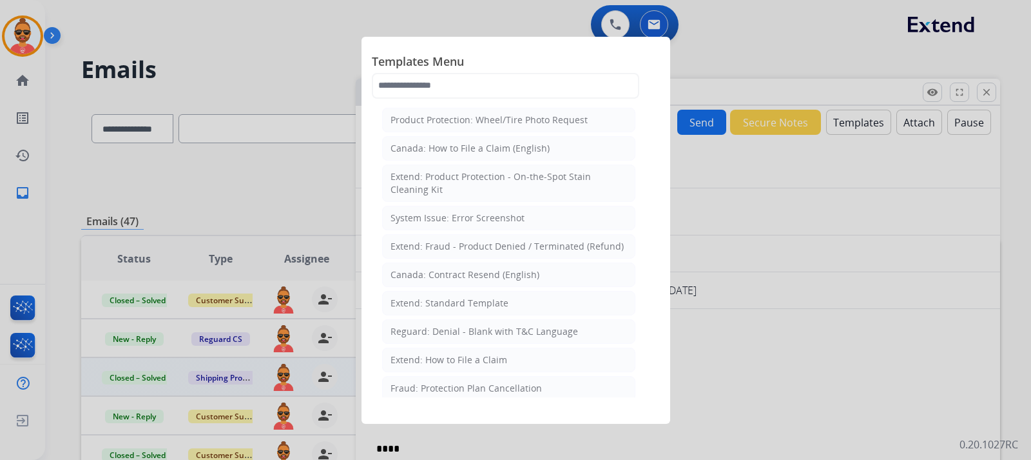
drag, startPoint x: 455, startPoint y: 358, endPoint x: 549, endPoint y: 369, distance: 94.7
click at [456, 358] on div "Extend: How to File a Claim" at bounding box center [449, 359] width 117 height 13
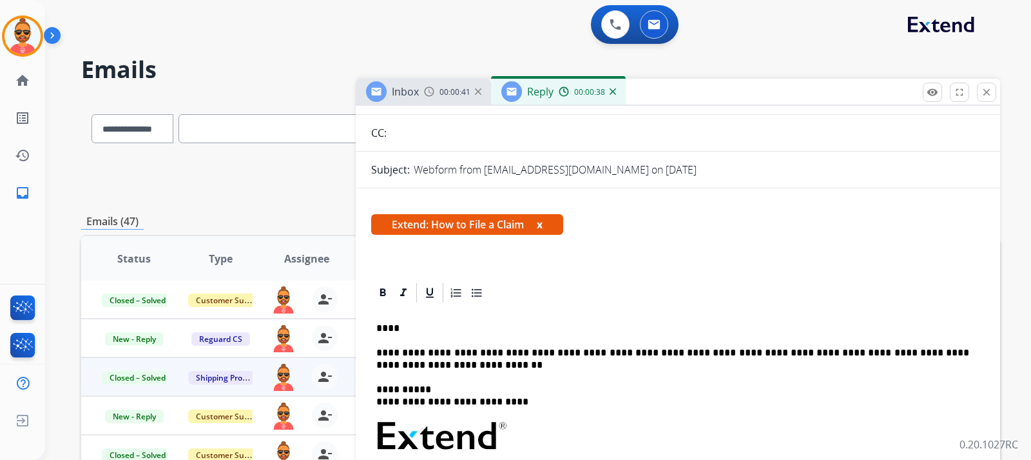
scroll to position [129, 0]
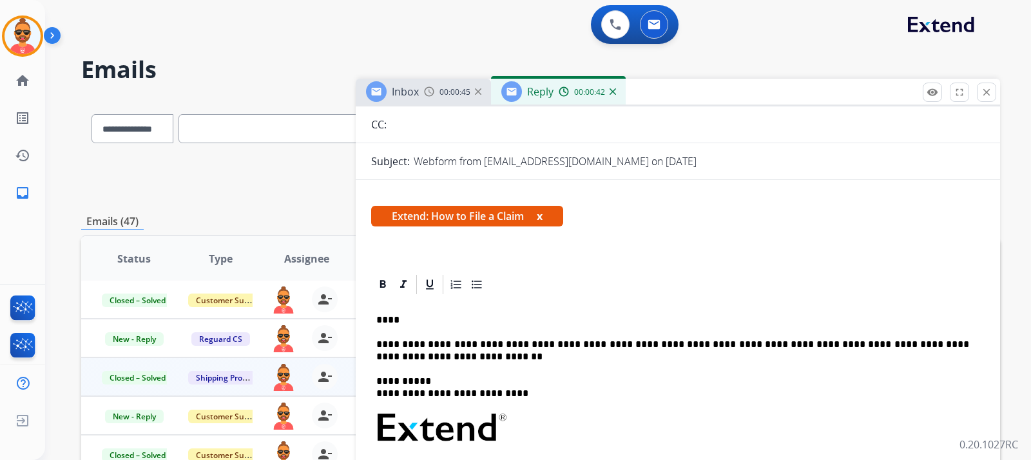
click at [388, 318] on p "****" at bounding box center [672, 320] width 593 height 12
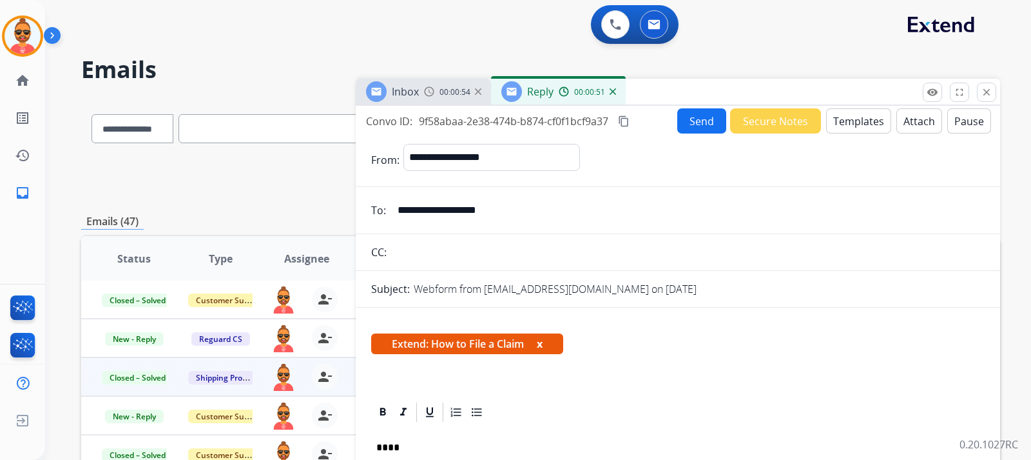
scroll to position [0, 0]
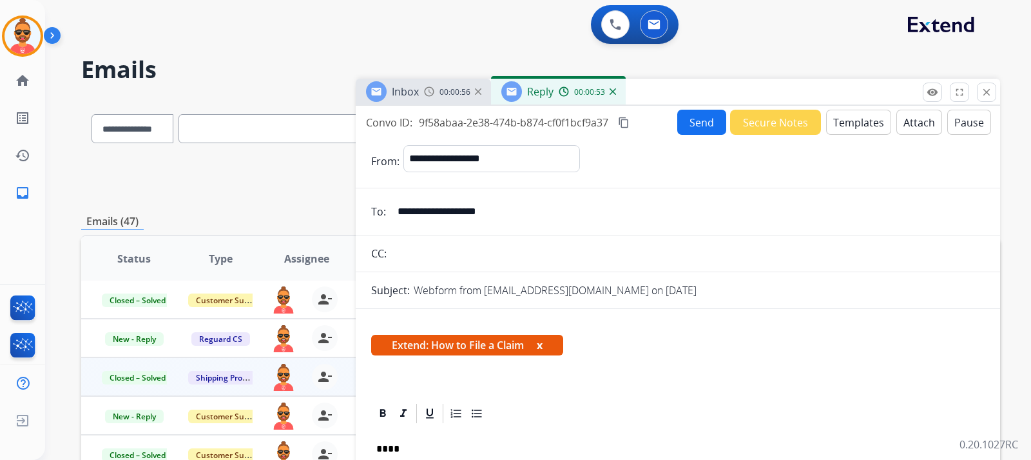
click at [626, 121] on mat-icon "content_copy" at bounding box center [624, 123] width 12 height 12
drag, startPoint x: 398, startPoint y: 213, endPoint x: 527, endPoint y: 213, distance: 128.9
click at [530, 211] on input "**********" at bounding box center [687, 212] width 595 height 26
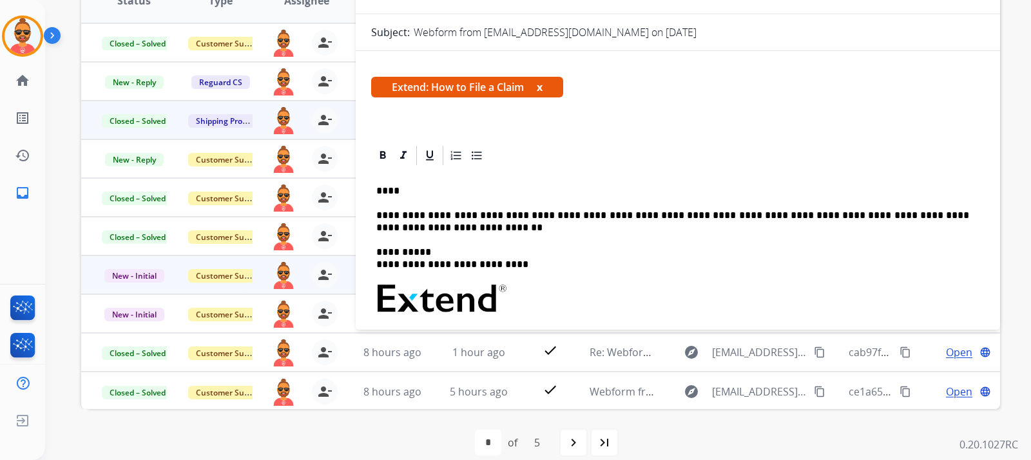
drag, startPoint x: 48, startPoint y: 132, endPoint x: 103, endPoint y: 112, distance: 58.1
click at [61, 119] on div "**********" at bounding box center [522, 19] width 955 height 460
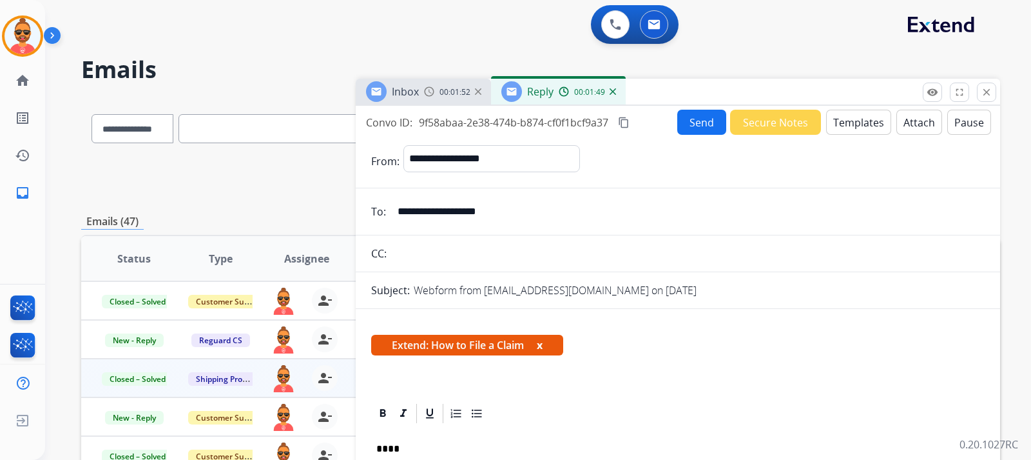
drag, startPoint x: 440, startPoint y: 95, endPoint x: 455, endPoint y: 92, distance: 15.9
click at [444, 91] on span "00:01:52" at bounding box center [455, 92] width 31 height 10
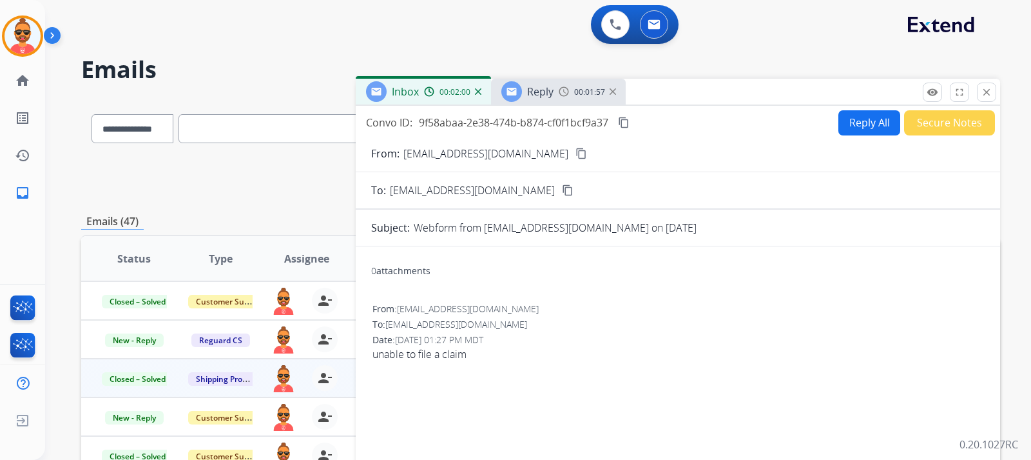
click at [854, 117] on button "Reply All" at bounding box center [870, 122] width 62 height 25
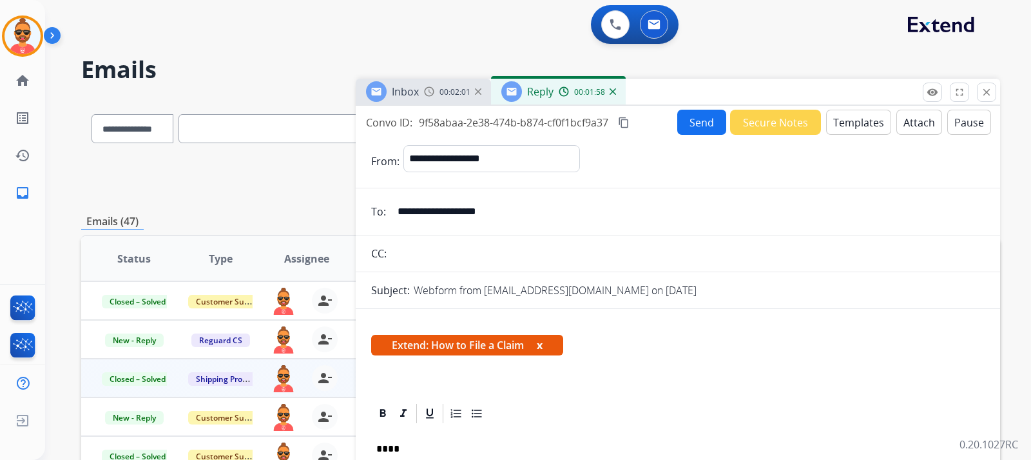
click at [861, 117] on button "Templates" at bounding box center [858, 122] width 65 height 25
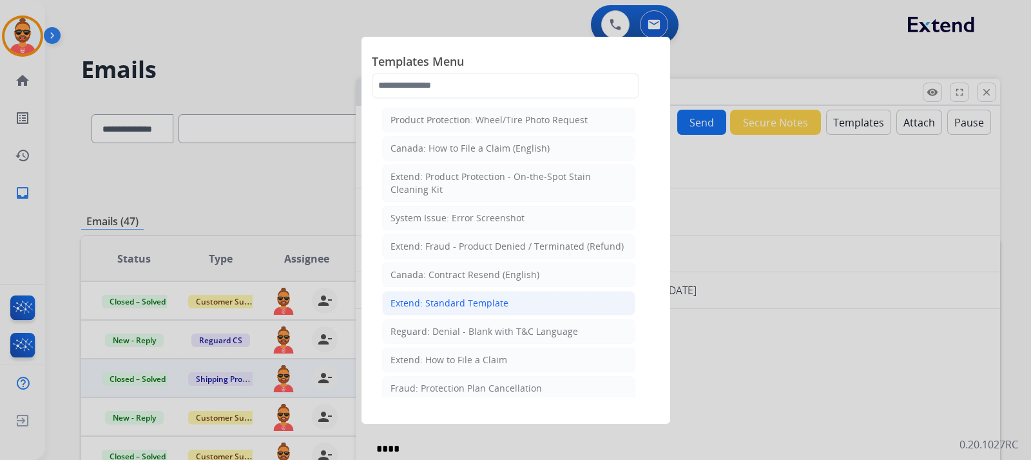
drag, startPoint x: 472, startPoint y: 298, endPoint x: 567, endPoint y: 293, distance: 94.9
drag, startPoint x: 420, startPoint y: 304, endPoint x: 437, endPoint y: 299, distance: 18.2
click at [420, 303] on div "Extend: Standard Template" at bounding box center [450, 303] width 118 height 13
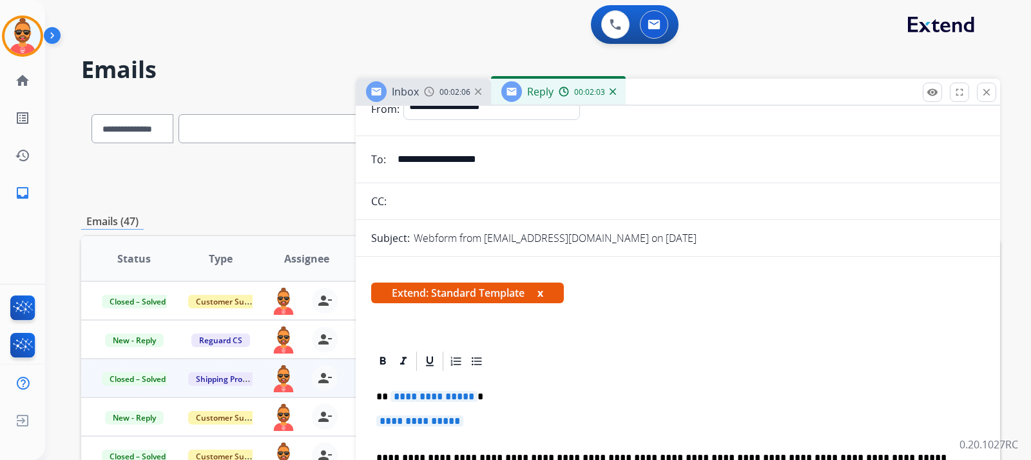
scroll to position [129, 0]
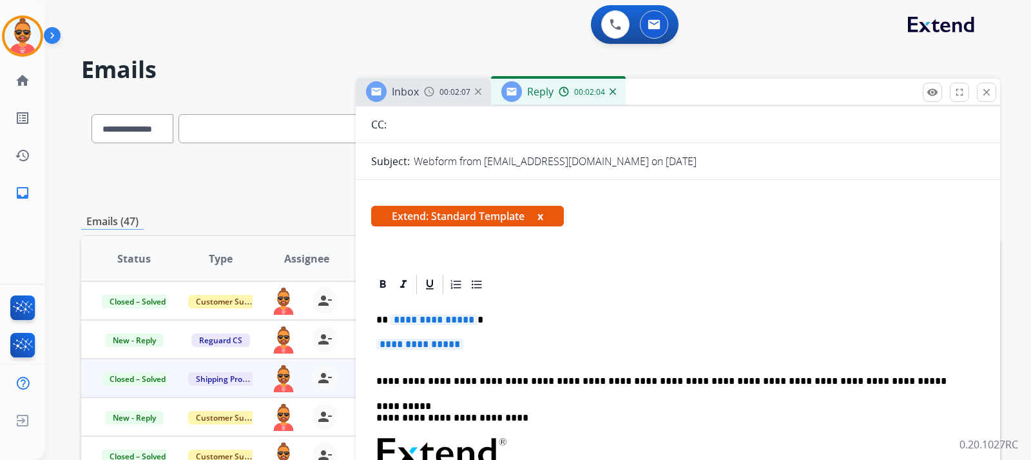
click at [478, 347] on p "**********" at bounding box center [672, 350] width 593 height 24
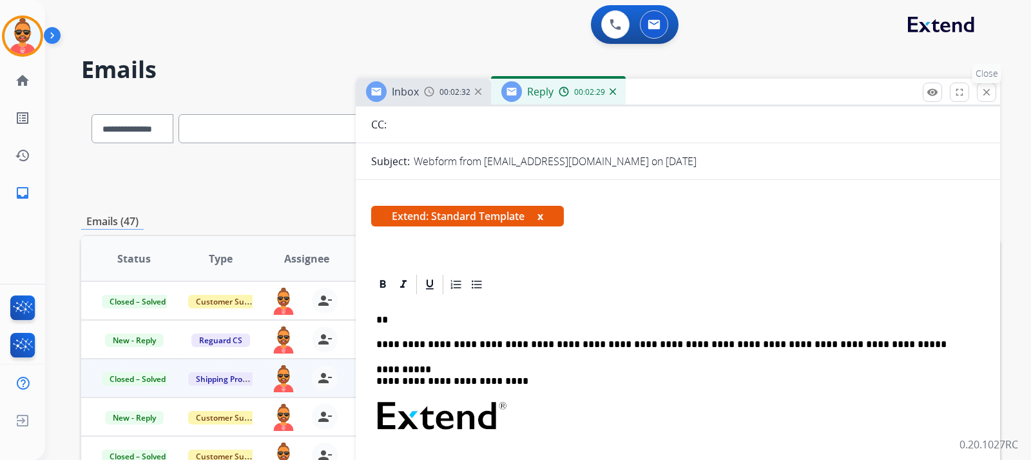
click at [988, 90] on mat-icon "close" at bounding box center [987, 92] width 12 height 12
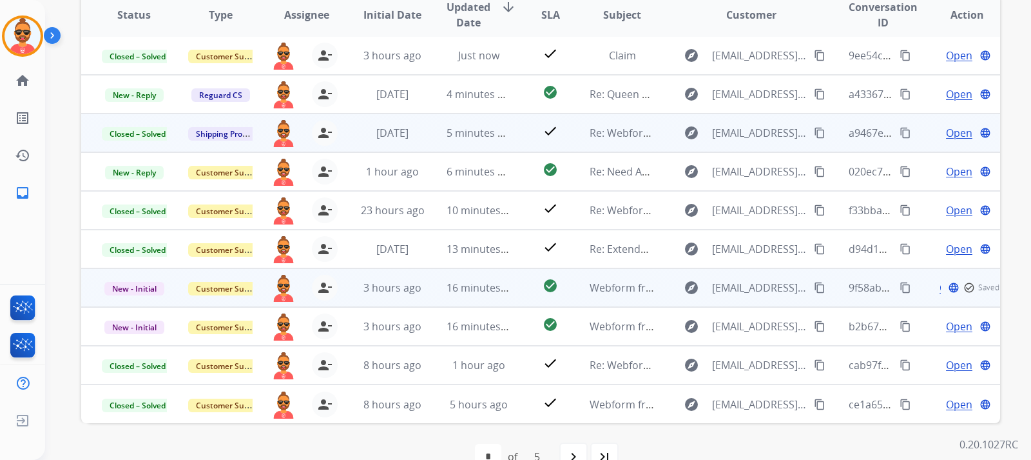
scroll to position [258, 0]
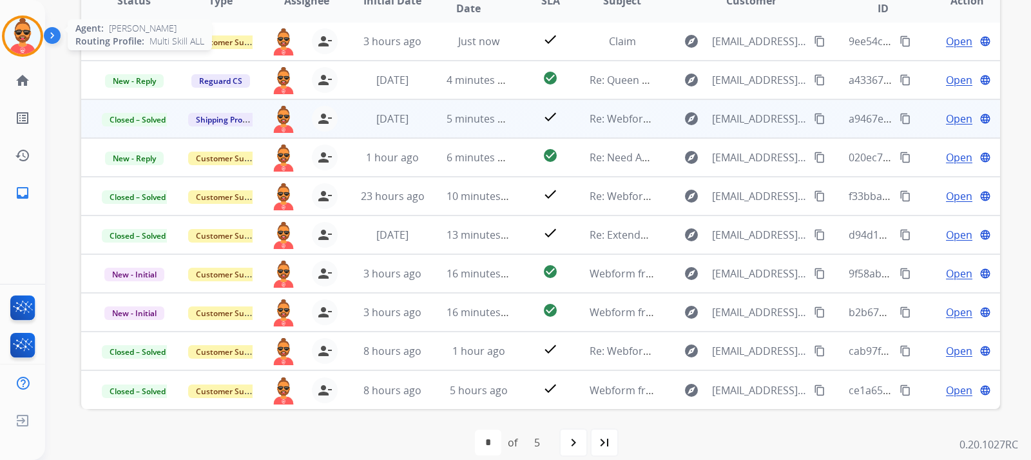
click at [25, 32] on img at bounding box center [23, 36] width 36 height 36
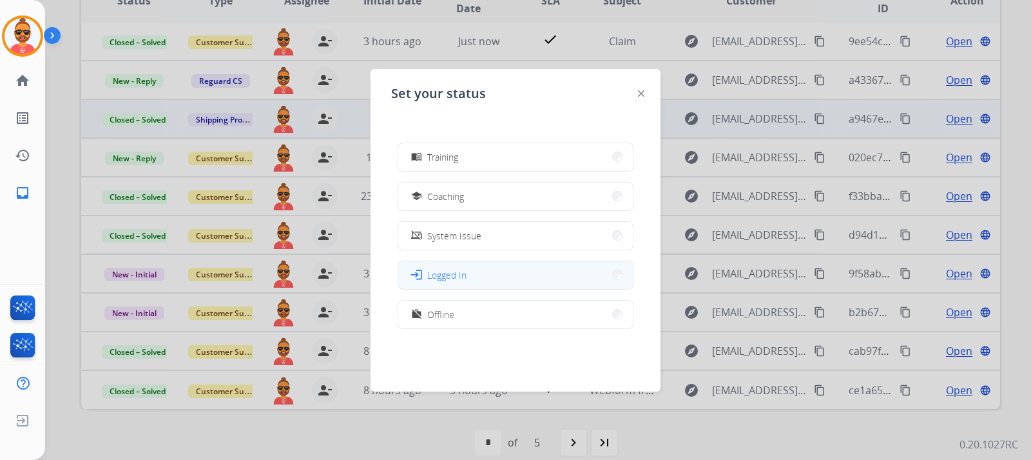
scroll to position [204, 0]
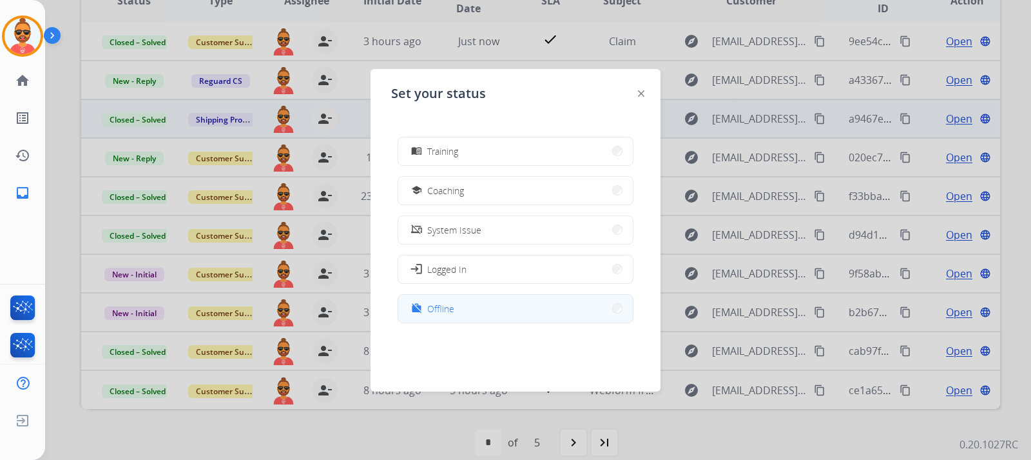
click at [460, 306] on button "work_off Offline" at bounding box center [515, 309] width 235 height 28
